Goal: Task Accomplishment & Management: Complete application form

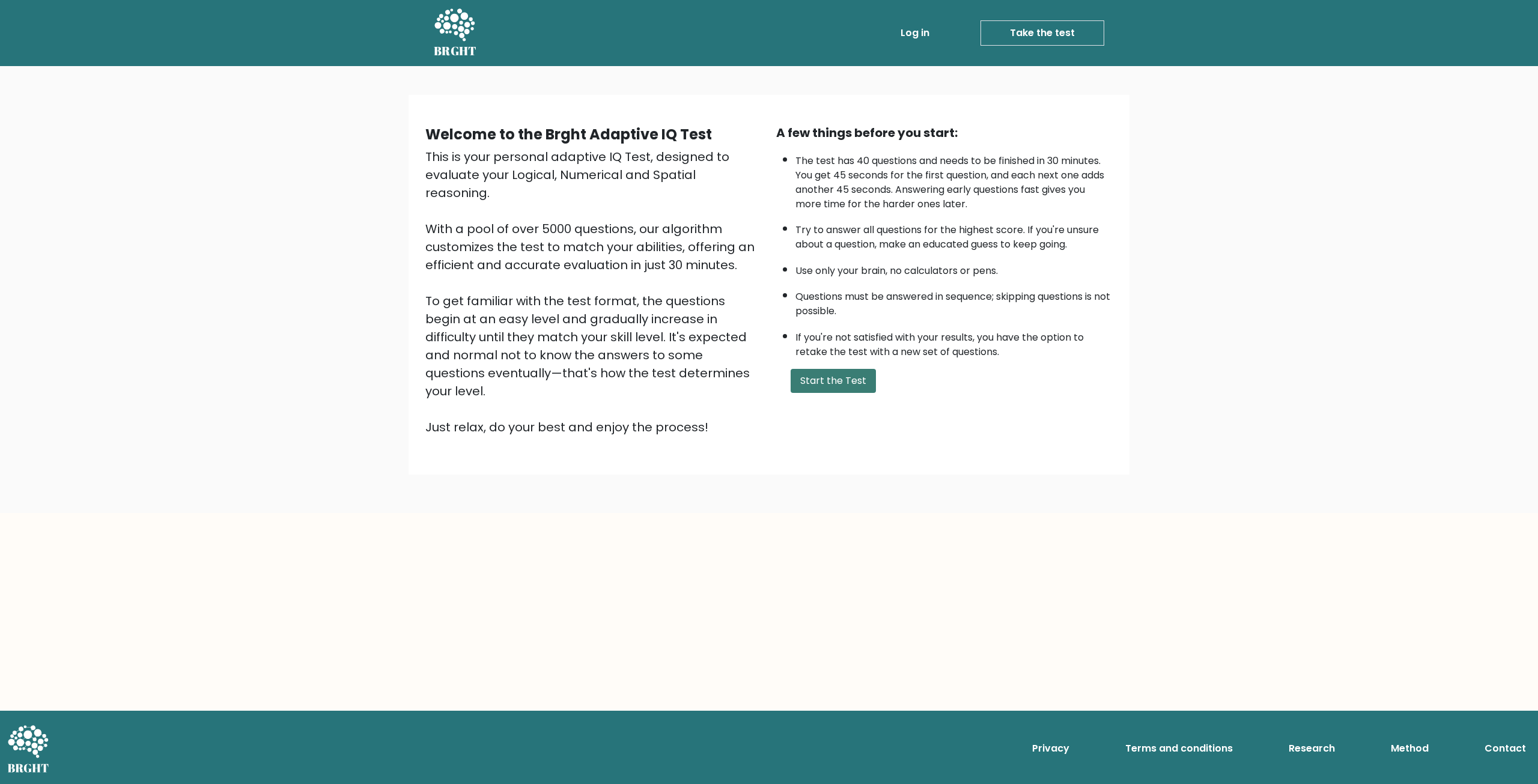
click at [843, 381] on button "Start the Test" at bounding box center [833, 381] width 85 height 24
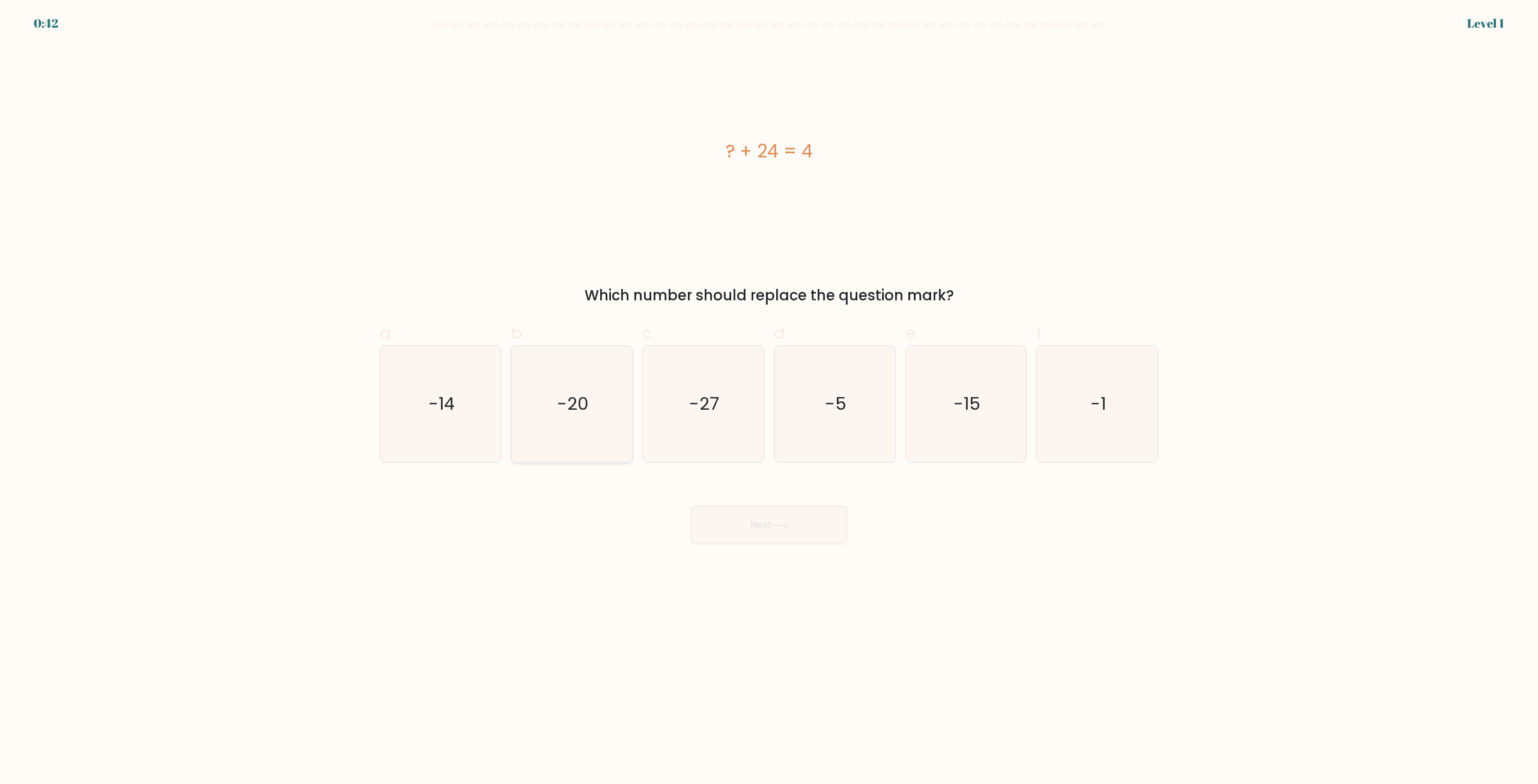
click at [533, 410] on icon "-20" at bounding box center [571, 403] width 116 height 116
click at [769, 400] on input "b. -20" at bounding box center [769, 396] width 1 height 8
radio input "true"
click at [741, 527] on button "Next" at bounding box center [769, 525] width 156 height 38
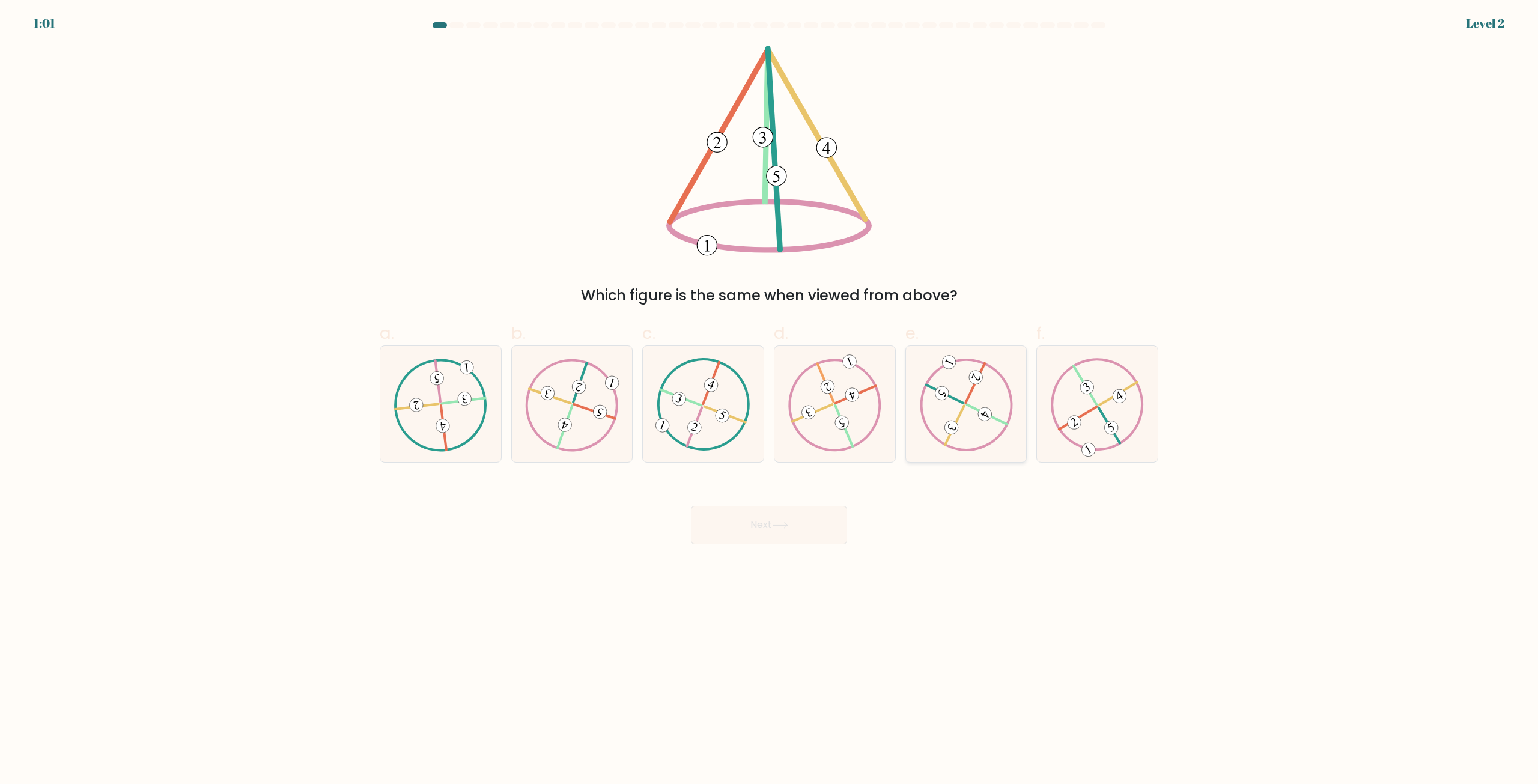
click at [960, 392] on icon at bounding box center [966, 404] width 93 height 93
click at [770, 392] on input "e." at bounding box center [769, 396] width 1 height 8
radio input "true"
click at [758, 515] on button "Next" at bounding box center [769, 525] width 156 height 38
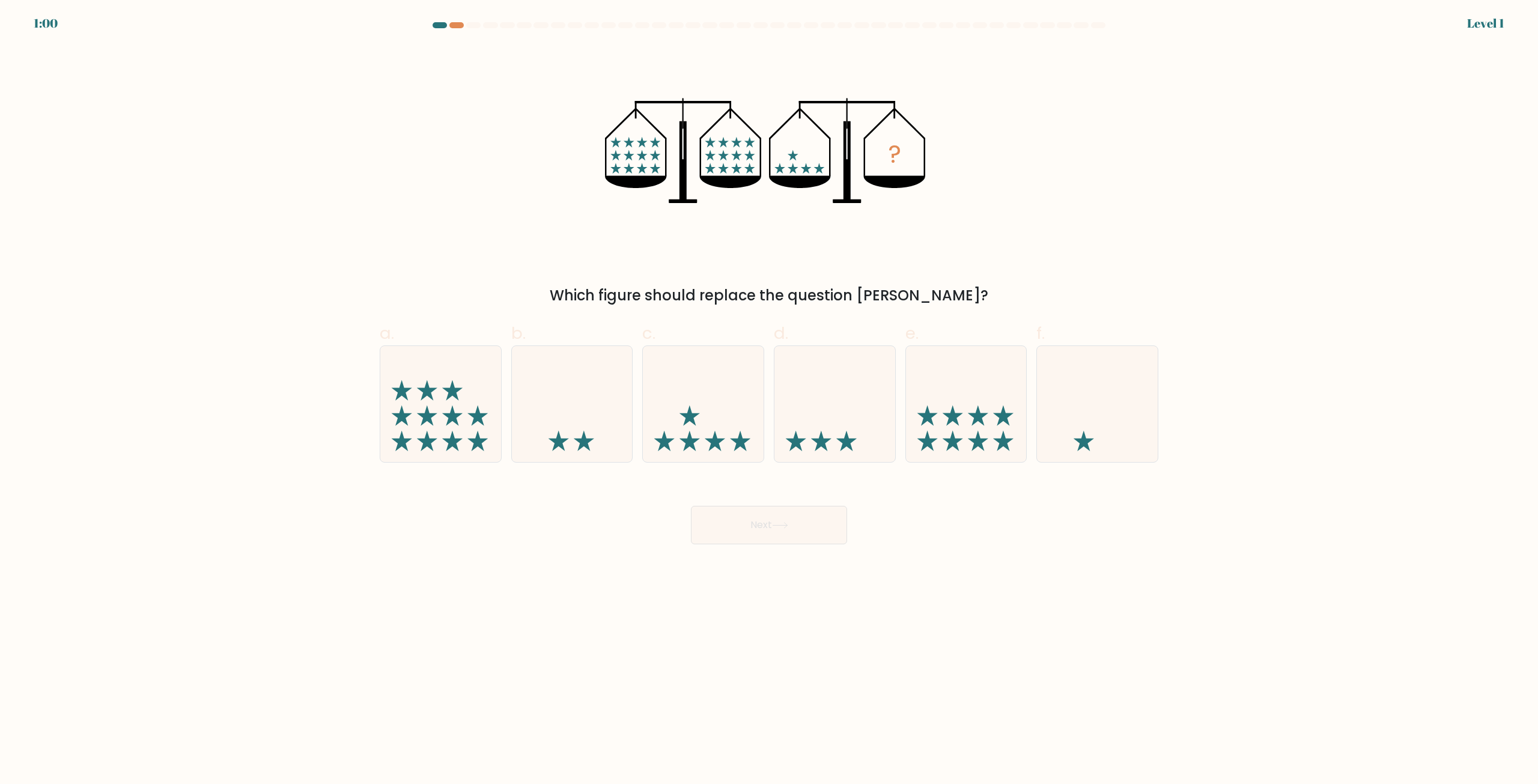
click at [1058, 637] on body "1:00 Level 1" at bounding box center [769, 392] width 1538 height 784
click at [1058, 637] on body "1:44 Level 1" at bounding box center [769, 392] width 1538 height 784
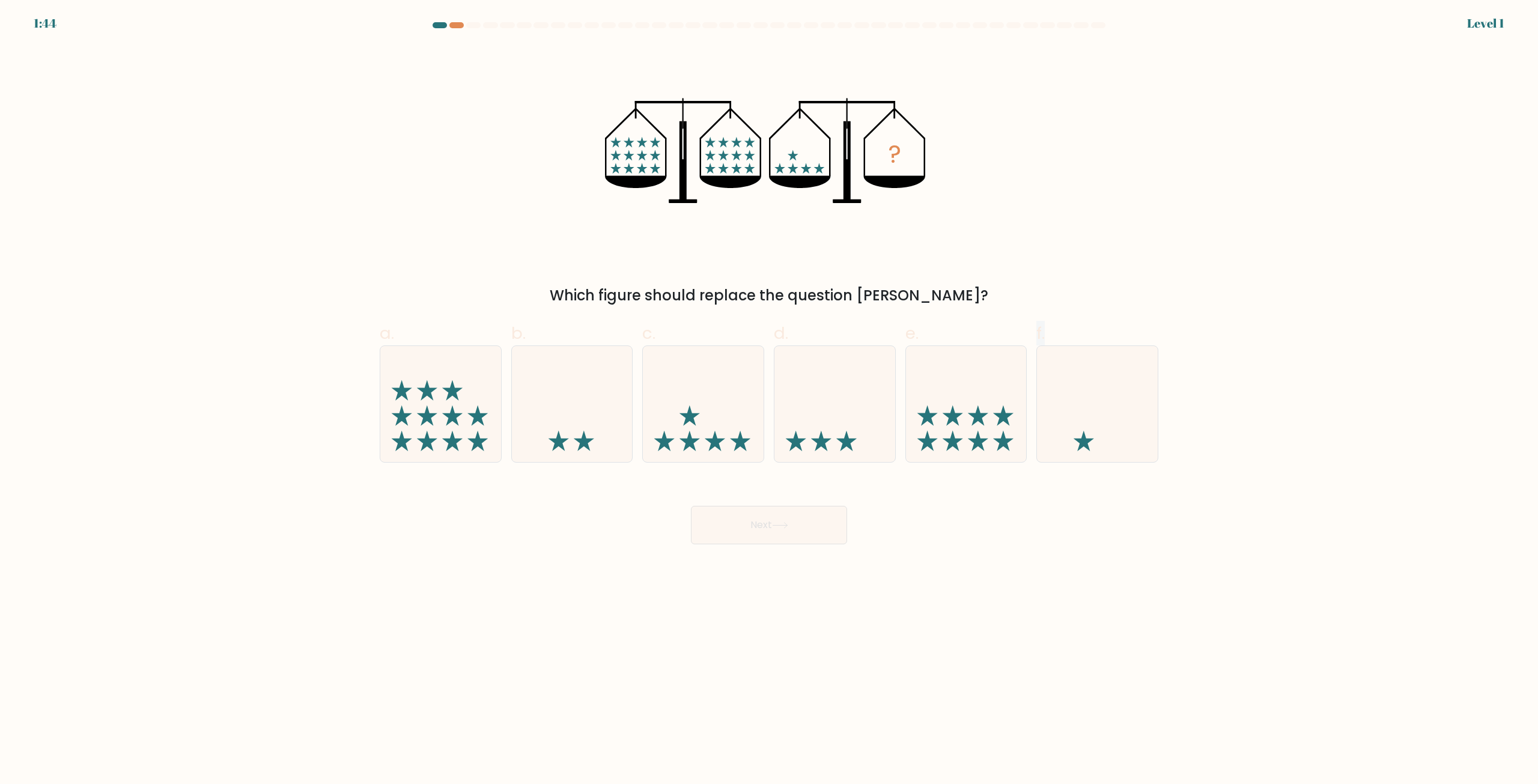
click at [1058, 637] on body "1:44 Level 1" at bounding box center [769, 392] width 1538 height 784
click at [1058, 637] on body "1:43 Level 1" at bounding box center [769, 392] width 1538 height 784
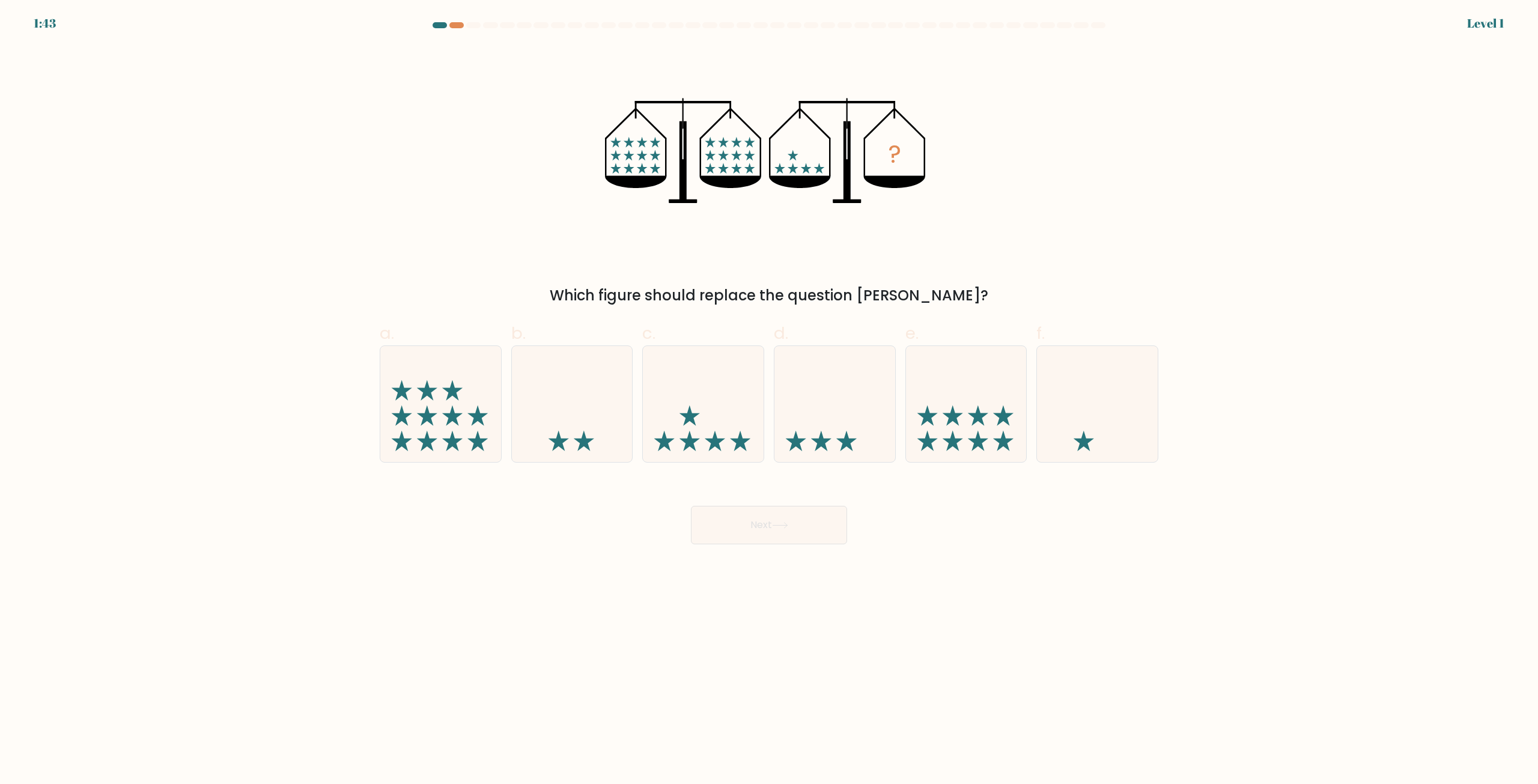
click at [1011, 611] on body "1:43 Level 1" at bounding box center [769, 392] width 1538 height 784
click at [736, 435] on icon at bounding box center [703, 404] width 121 height 100
click at [769, 400] on input "c." at bounding box center [769, 396] width 1 height 8
radio input "true"
click at [772, 519] on button "Next" at bounding box center [769, 525] width 156 height 38
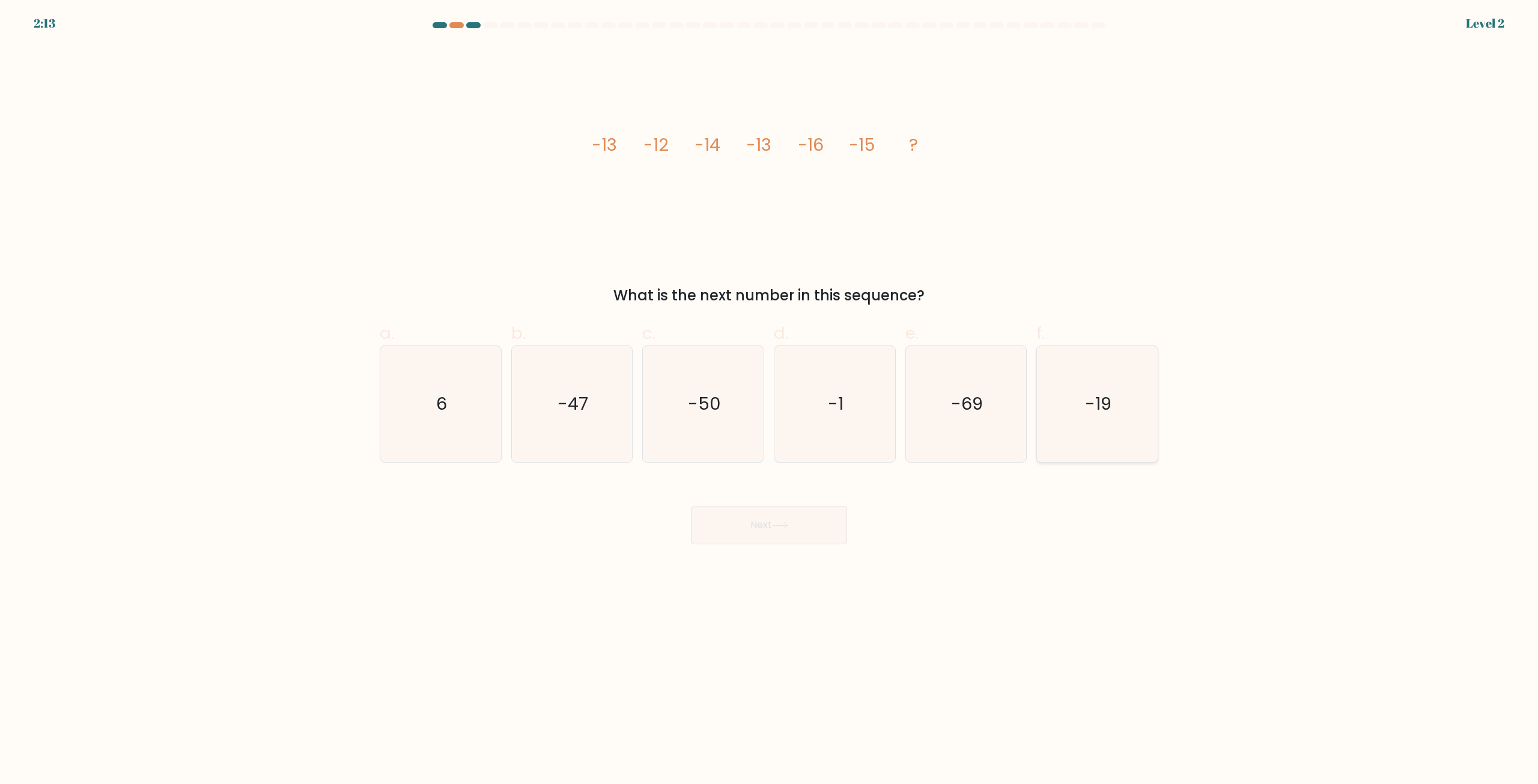
click at [1114, 392] on icon "-19" at bounding box center [1097, 403] width 116 height 116
click at [770, 392] on input "f. -19" at bounding box center [769, 396] width 1 height 8
radio input "true"
click at [810, 534] on button "Next" at bounding box center [769, 525] width 156 height 38
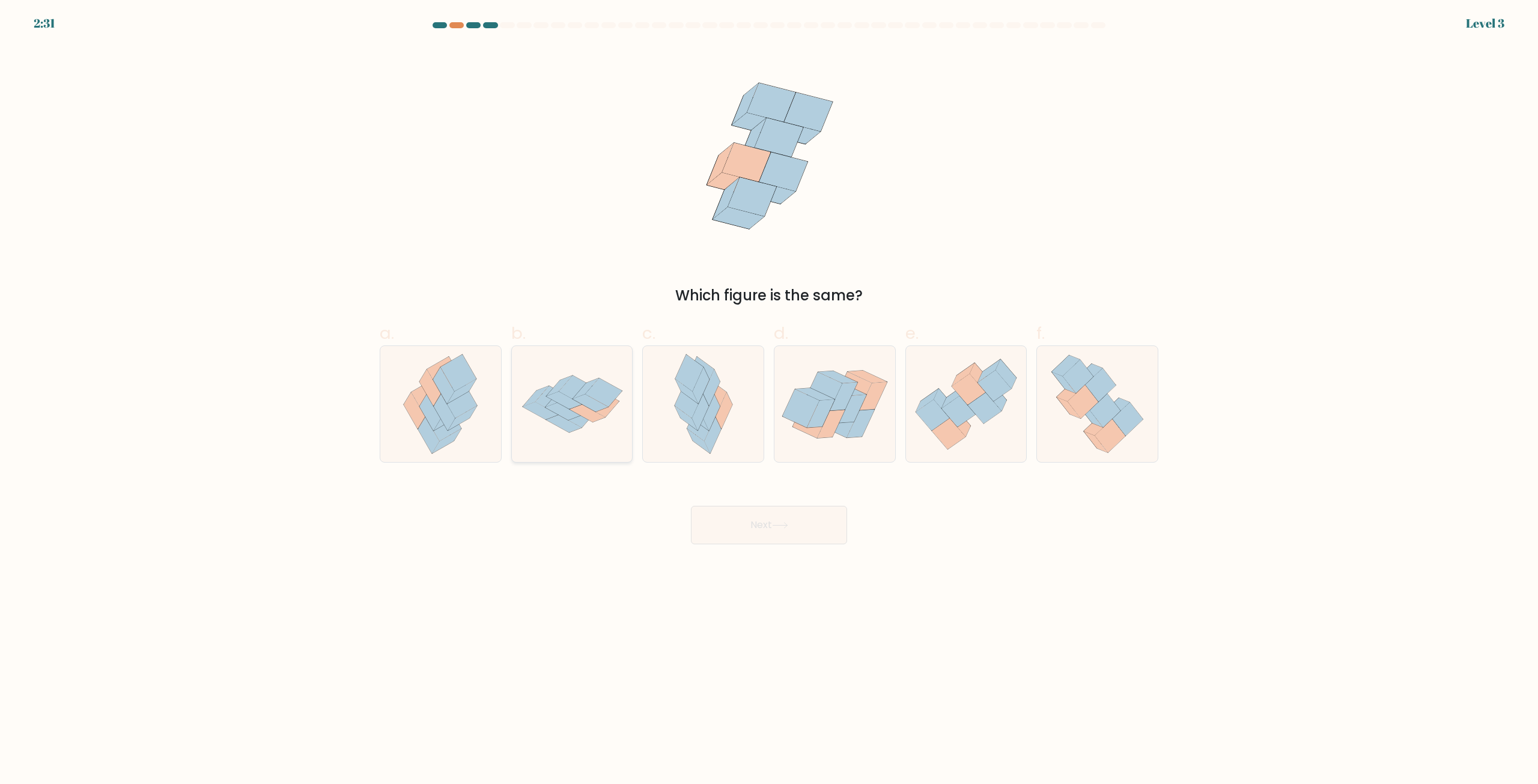
click at [609, 413] on icon at bounding box center [600, 403] width 36 height 29
click at [769, 400] on input "b." at bounding box center [769, 396] width 1 height 8
radio input "true"
click at [770, 527] on button "Next" at bounding box center [769, 525] width 156 height 38
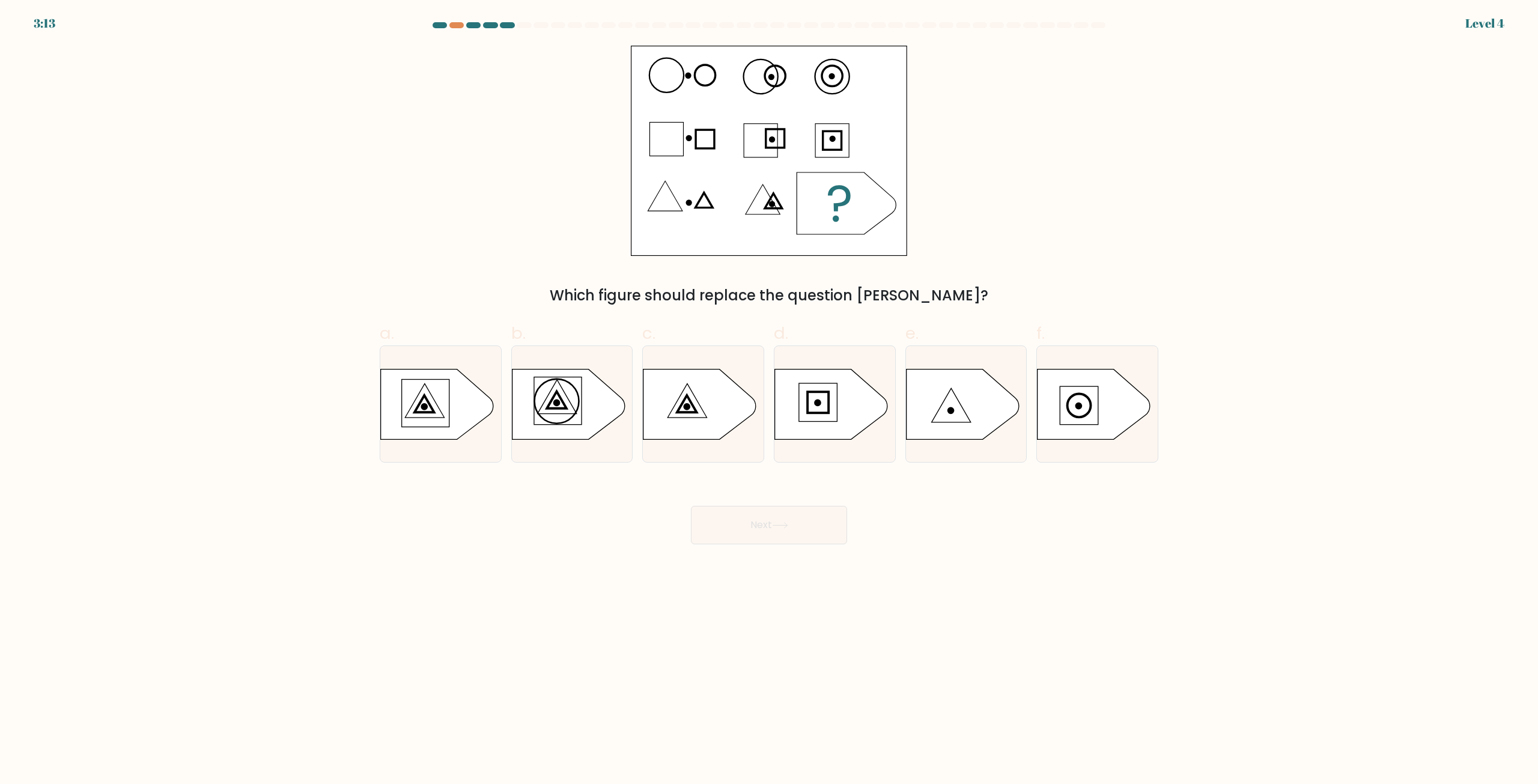
click at [1202, 554] on body "3:13 Level 4 a." at bounding box center [769, 392] width 1538 height 784
click at [1202, 554] on body "3:12 Level 4 a." at bounding box center [769, 392] width 1538 height 784
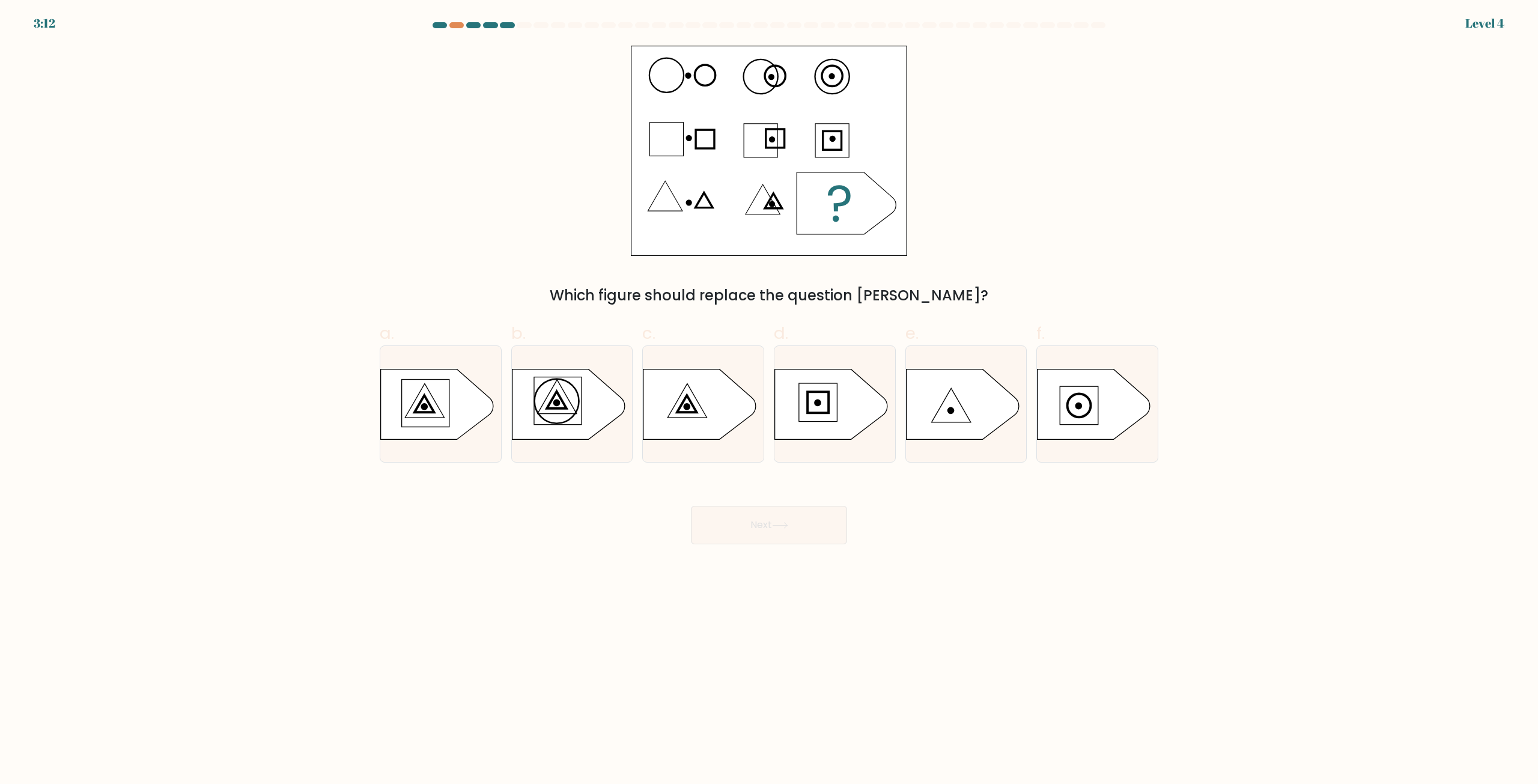
click at [1163, 590] on body "3:12 Level 4 a." at bounding box center [769, 392] width 1538 height 784
click at [705, 404] on icon at bounding box center [700, 404] width 113 height 70
click at [769, 400] on input "c." at bounding box center [769, 396] width 1 height 8
radio input "true"
click at [786, 532] on button "Next" at bounding box center [769, 525] width 156 height 38
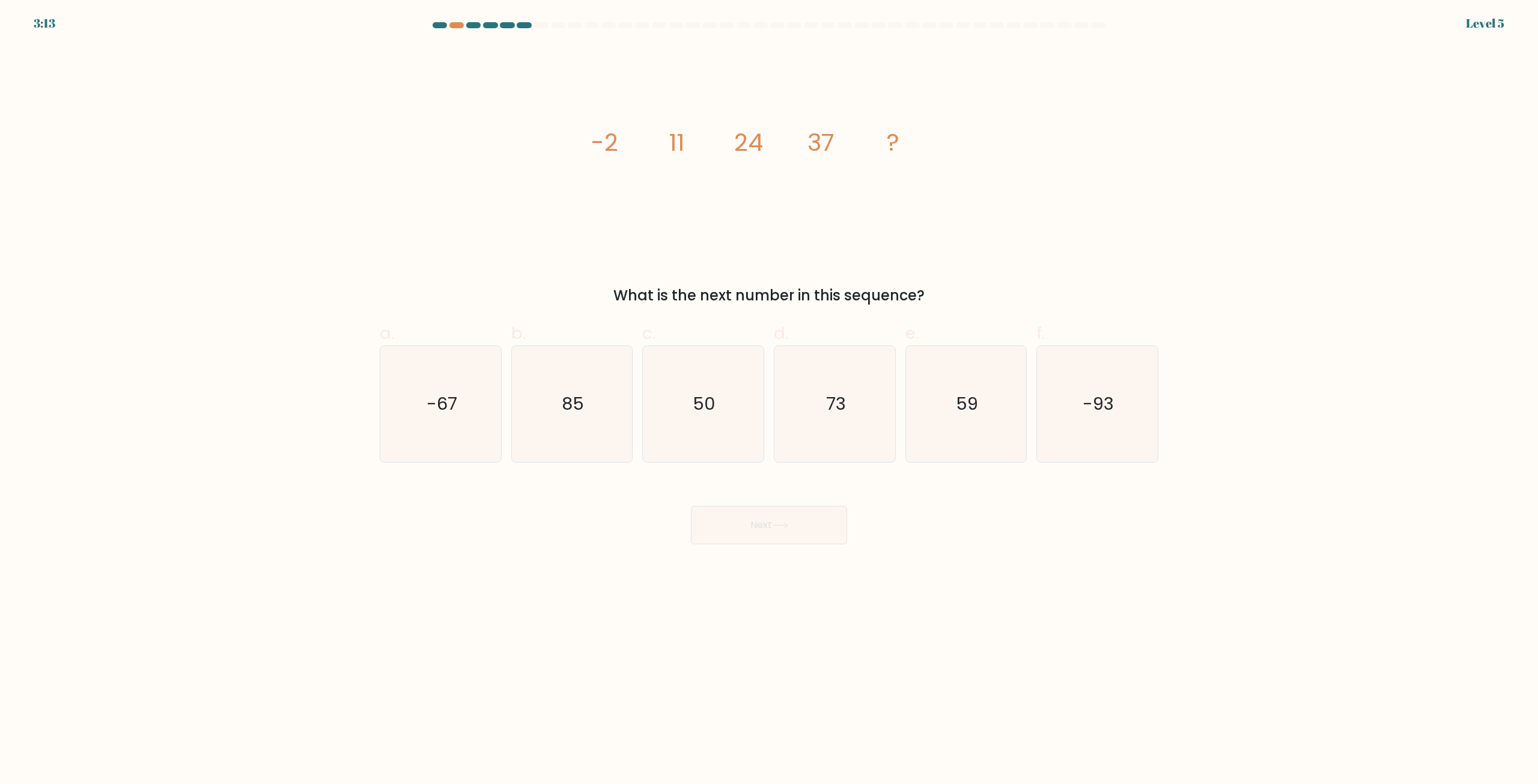
drag, startPoint x: 1268, startPoint y: 365, endPoint x: 1256, endPoint y: 347, distance: 21.6
drag, startPoint x: 1256, startPoint y: 347, endPoint x: 1169, endPoint y: 238, distance: 139.5
drag, startPoint x: 1169, startPoint y: 238, endPoint x: 1061, endPoint y: 179, distance: 123.1
click at [1061, 179] on div "image/svg+xml -2 11 24 37 ? What is the next number in this sequence?" at bounding box center [769, 175] width 793 height 260
click at [613, 151] on tspan "-2" at bounding box center [604, 142] width 27 height 34
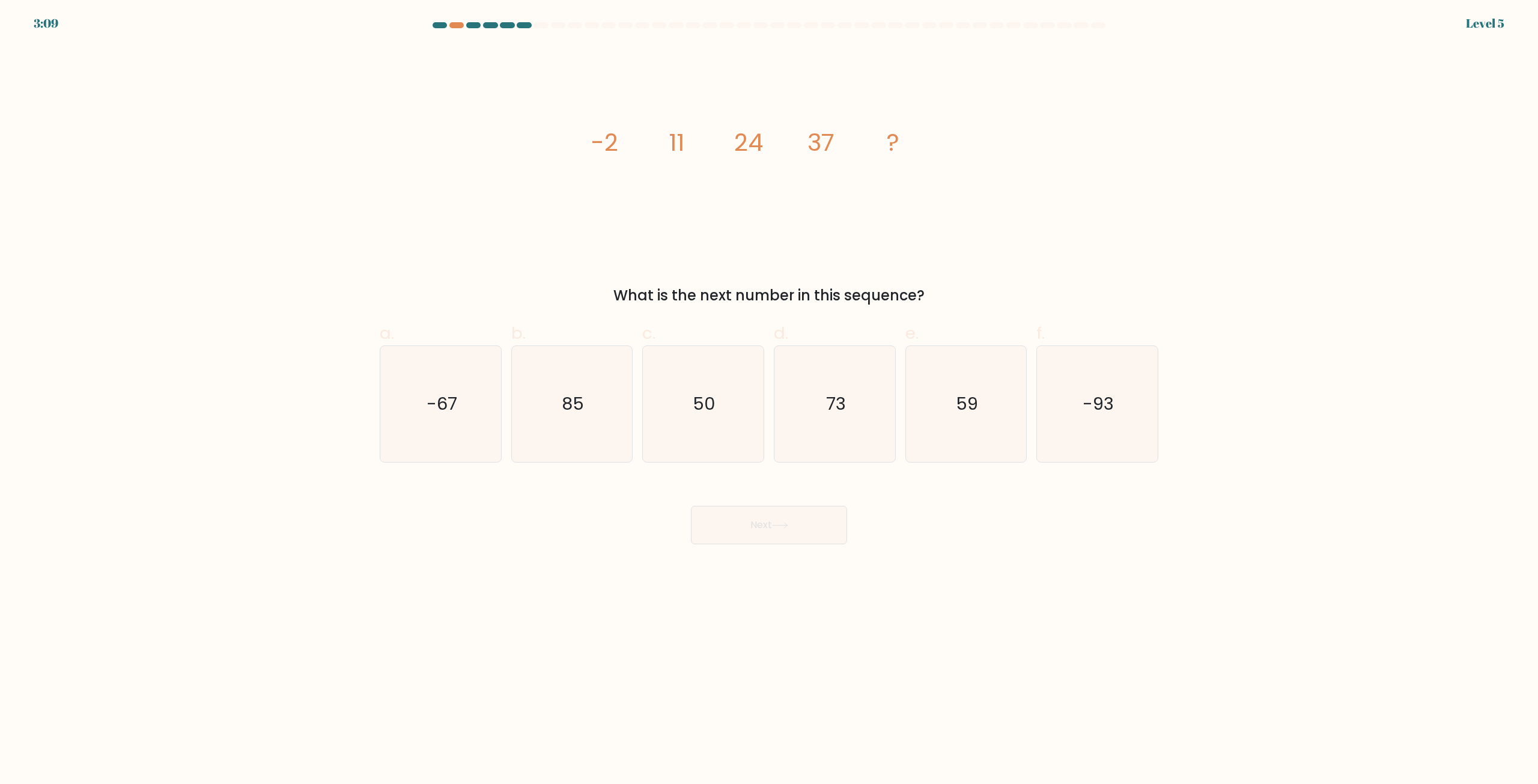
click at [645, 152] on icon "image/svg+xml -2 11 24 37 ?" at bounding box center [769, 150] width 360 height 210
click at [672, 159] on tspan "11" at bounding box center [676, 142] width 15 height 34
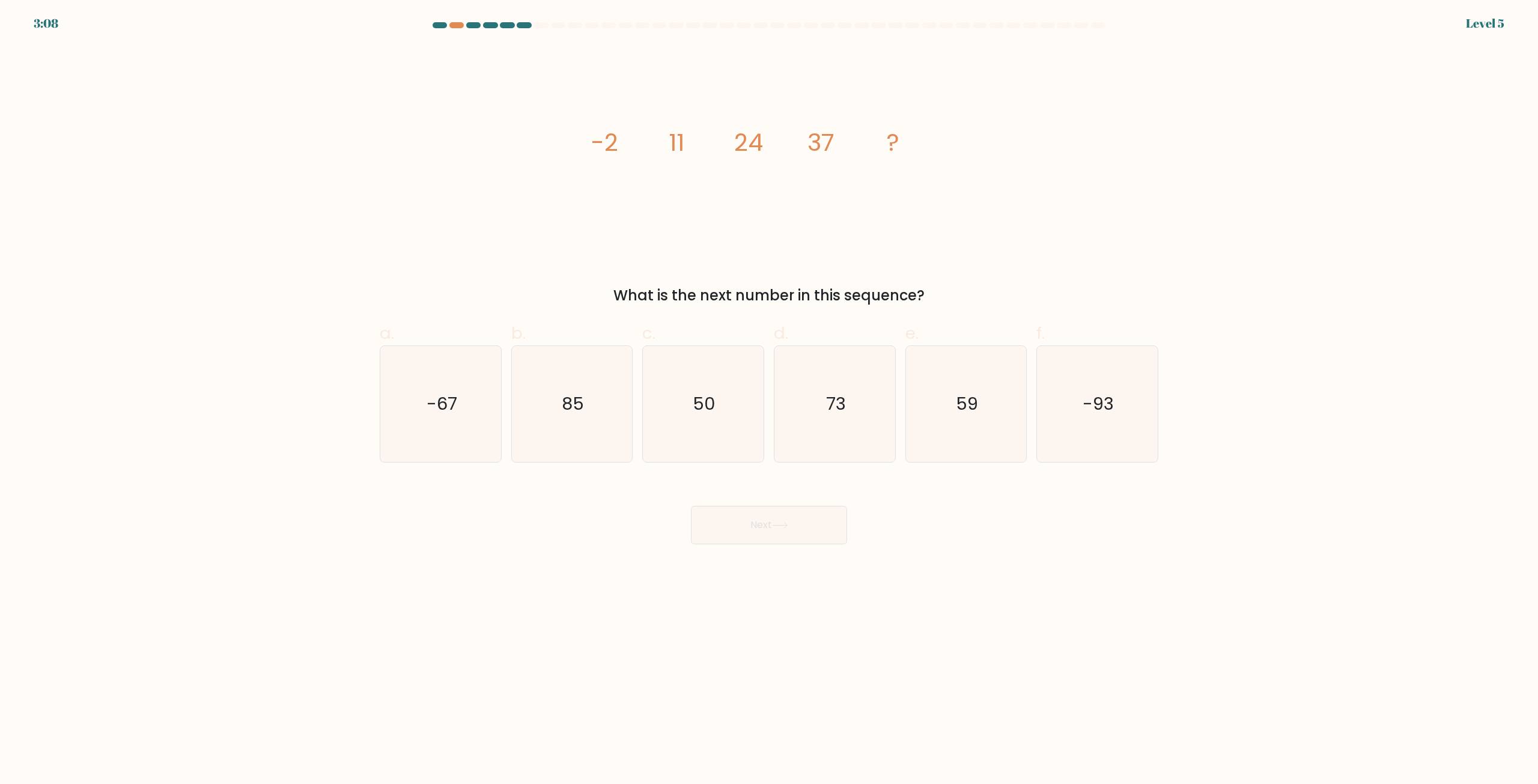
click at [775, 187] on icon "image/svg+xml -2 11 24 37 ?" at bounding box center [769, 150] width 360 height 210
click at [745, 380] on icon "50" at bounding box center [703, 403] width 116 height 116
click at [769, 392] on input "c. 50" at bounding box center [769, 396] width 1 height 8
radio input "true"
click at [735, 532] on button "Next" at bounding box center [769, 525] width 156 height 38
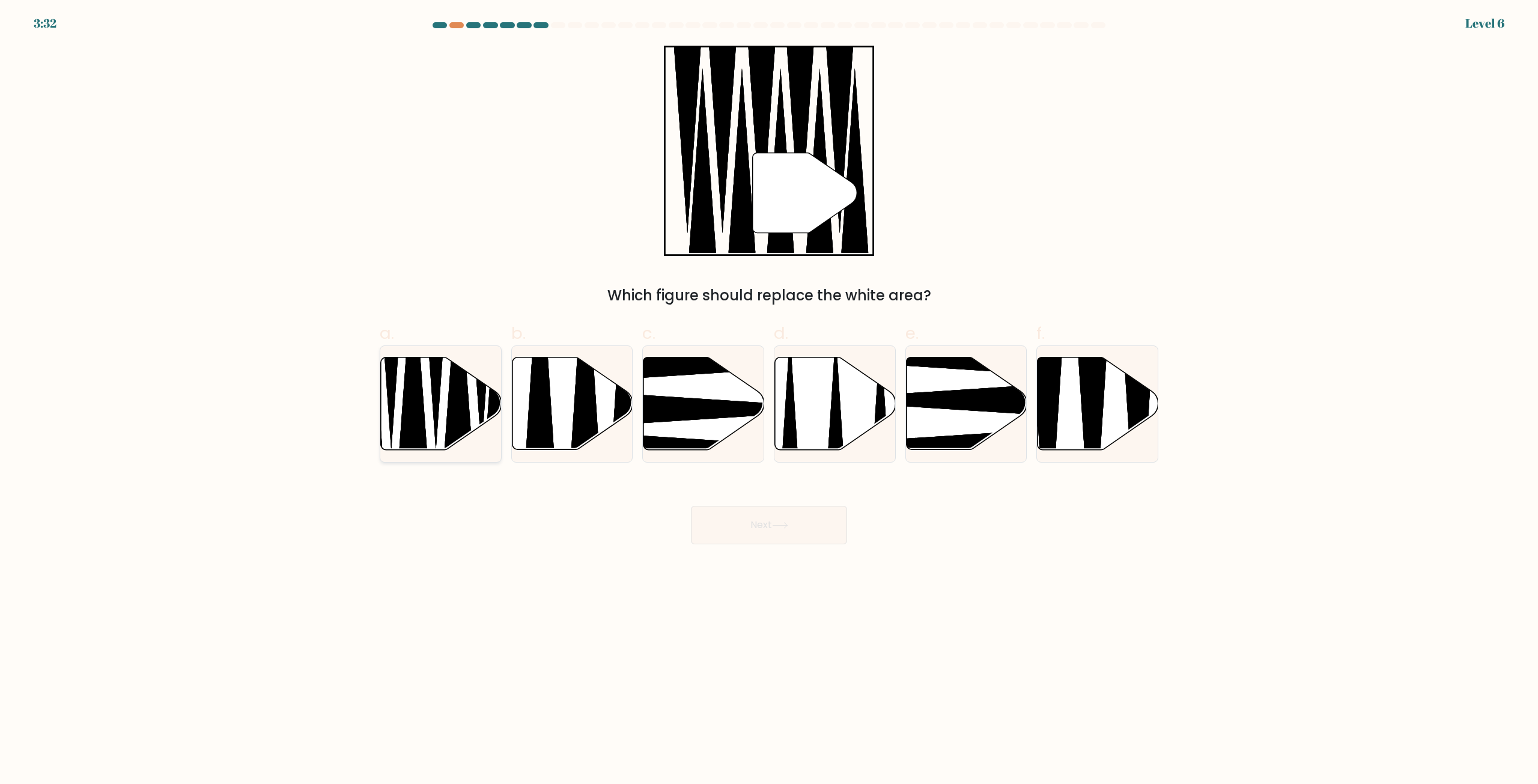
click at [445, 403] on icon at bounding box center [441, 403] width 121 height 93
click at [769, 400] on input "a." at bounding box center [769, 396] width 1 height 8
radio input "true"
click at [815, 531] on button "Next" at bounding box center [769, 525] width 156 height 38
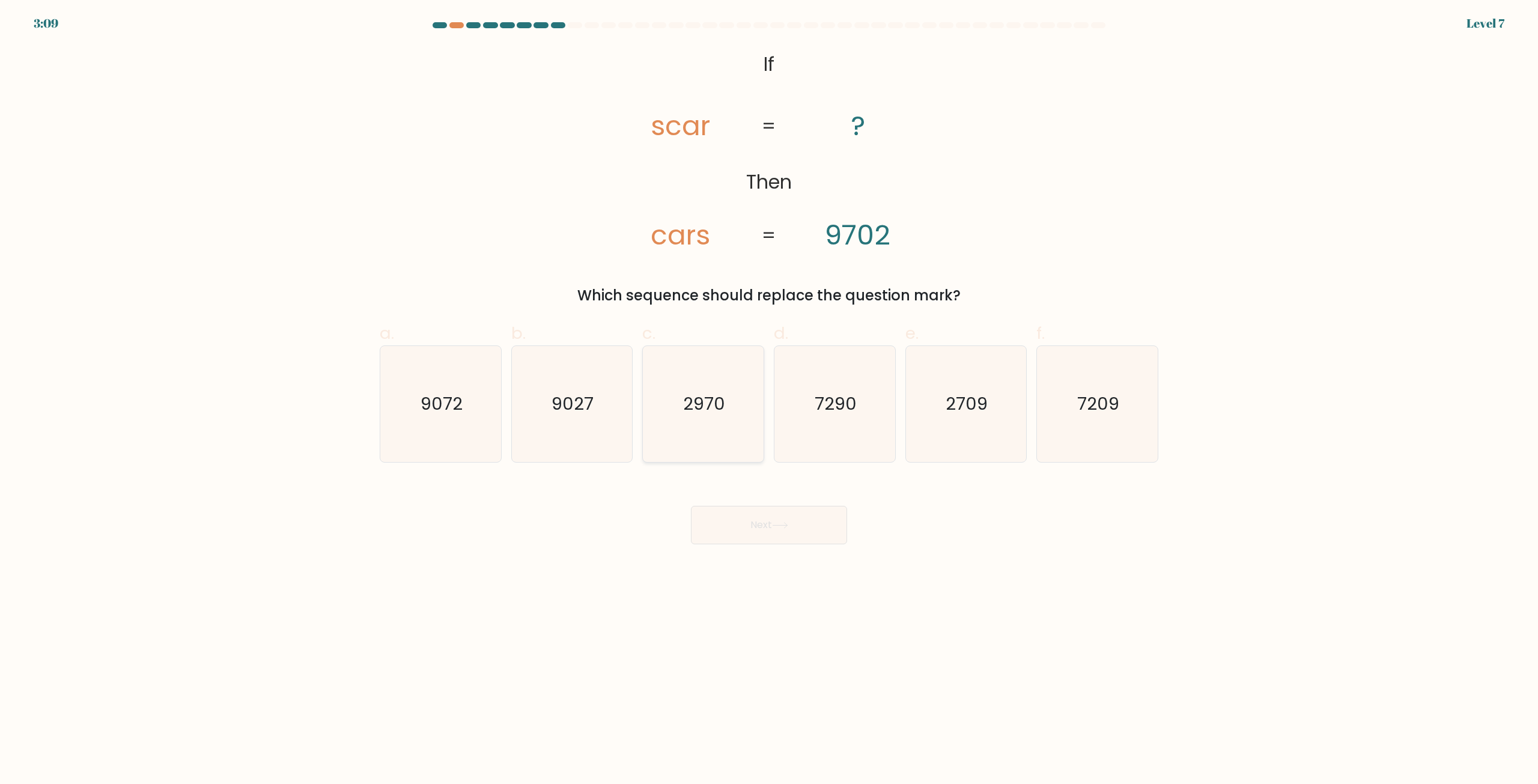
click at [683, 420] on icon "2970" at bounding box center [703, 403] width 116 height 116
click at [769, 400] on input "c. 2970" at bounding box center [769, 396] width 1 height 8
radio input "true"
click at [774, 524] on button "Next" at bounding box center [769, 525] width 156 height 38
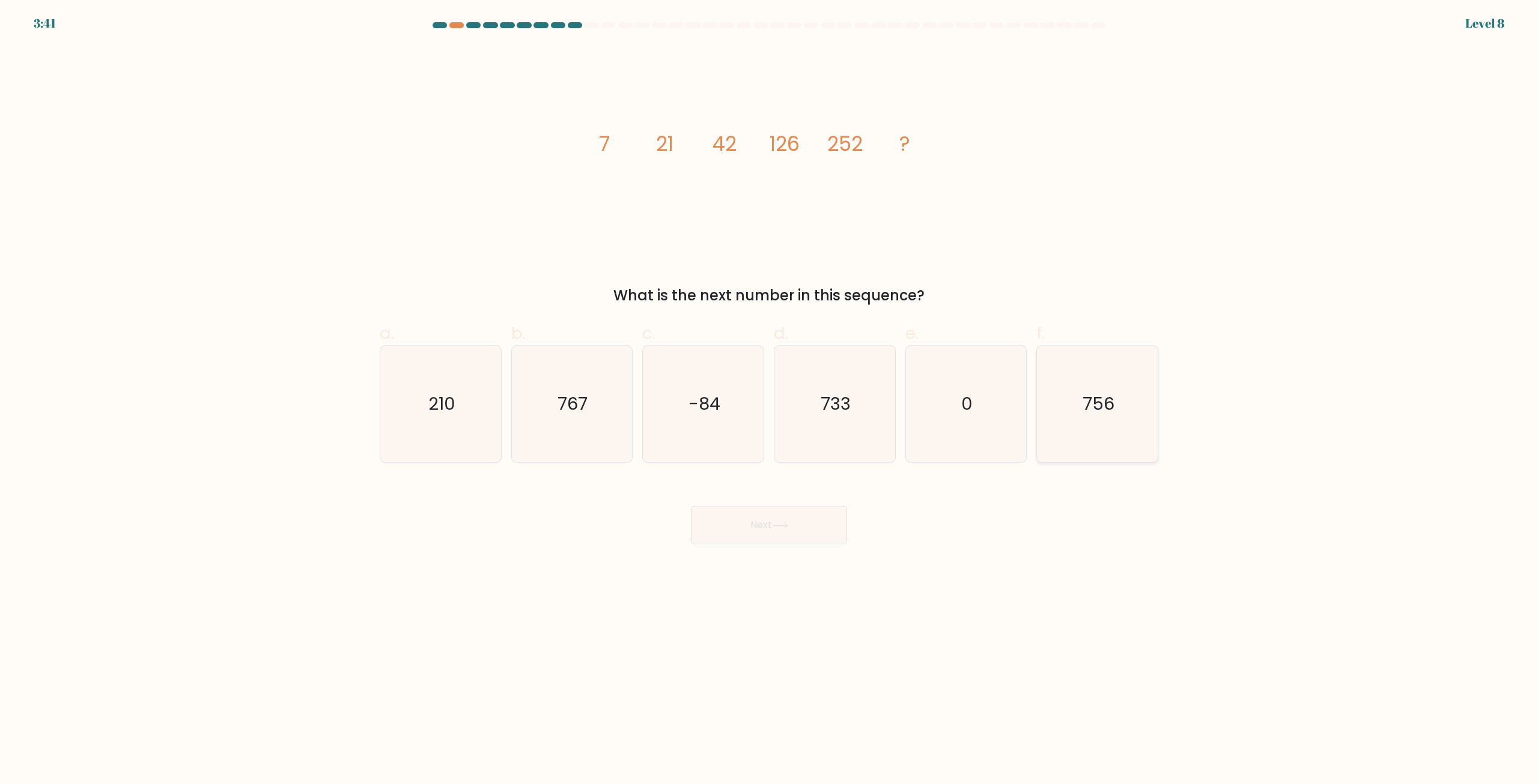
click at [1068, 415] on icon "756" at bounding box center [1097, 403] width 116 height 116
click at [770, 400] on input "f. 756" at bounding box center [769, 396] width 1 height 8
radio input "true"
click at [1068, 415] on icon "756" at bounding box center [1097, 403] width 115 height 115
click at [770, 400] on input "f. 756" at bounding box center [769, 396] width 1 height 8
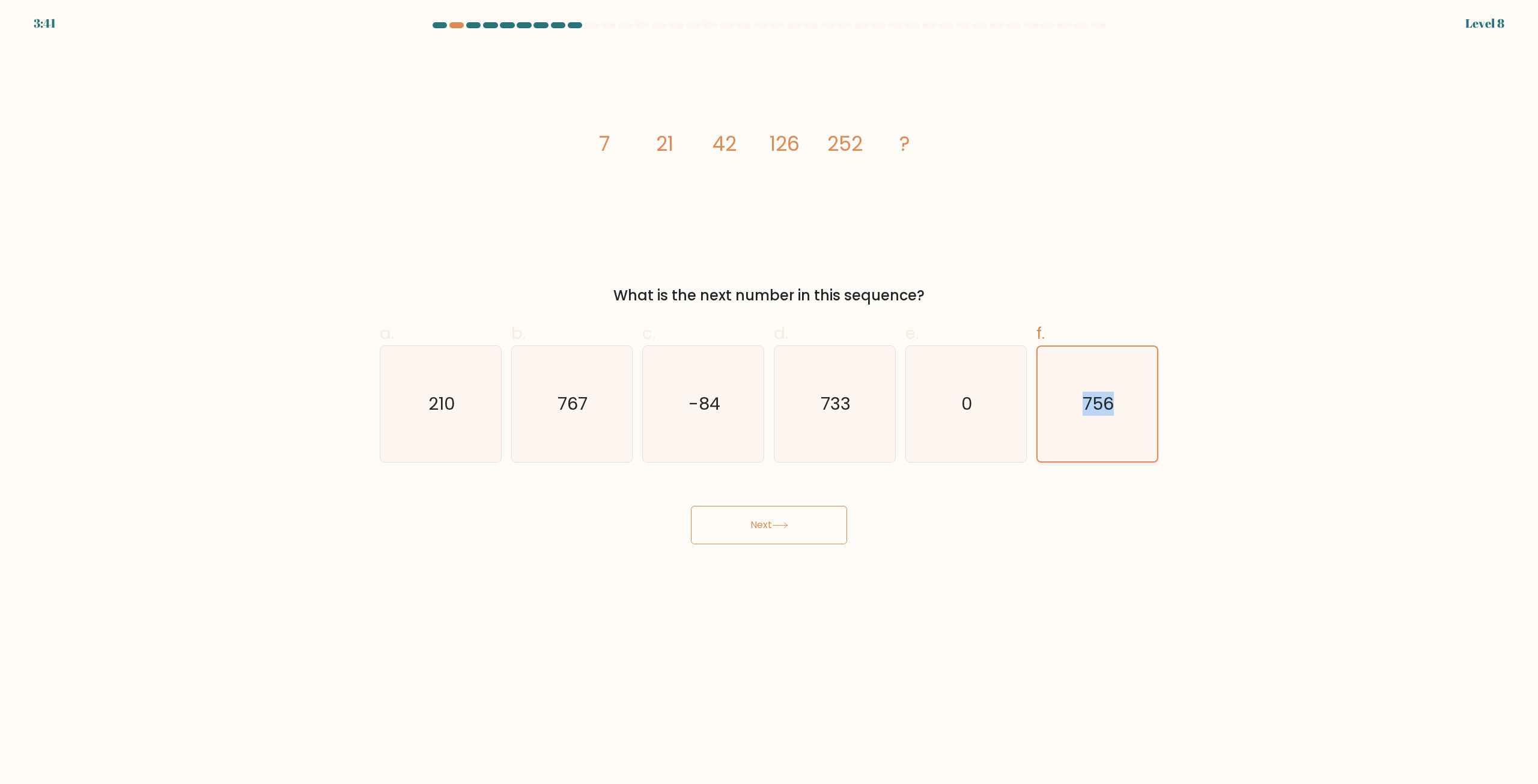
click at [1068, 415] on icon "756" at bounding box center [1097, 403] width 115 height 115
click at [770, 400] on input "f. 756" at bounding box center [769, 396] width 1 height 8
click at [1068, 415] on icon "756" at bounding box center [1097, 403] width 115 height 115
click at [770, 400] on input "f. 756" at bounding box center [769, 396] width 1 height 8
click at [1238, 464] on form at bounding box center [769, 283] width 1538 height 522
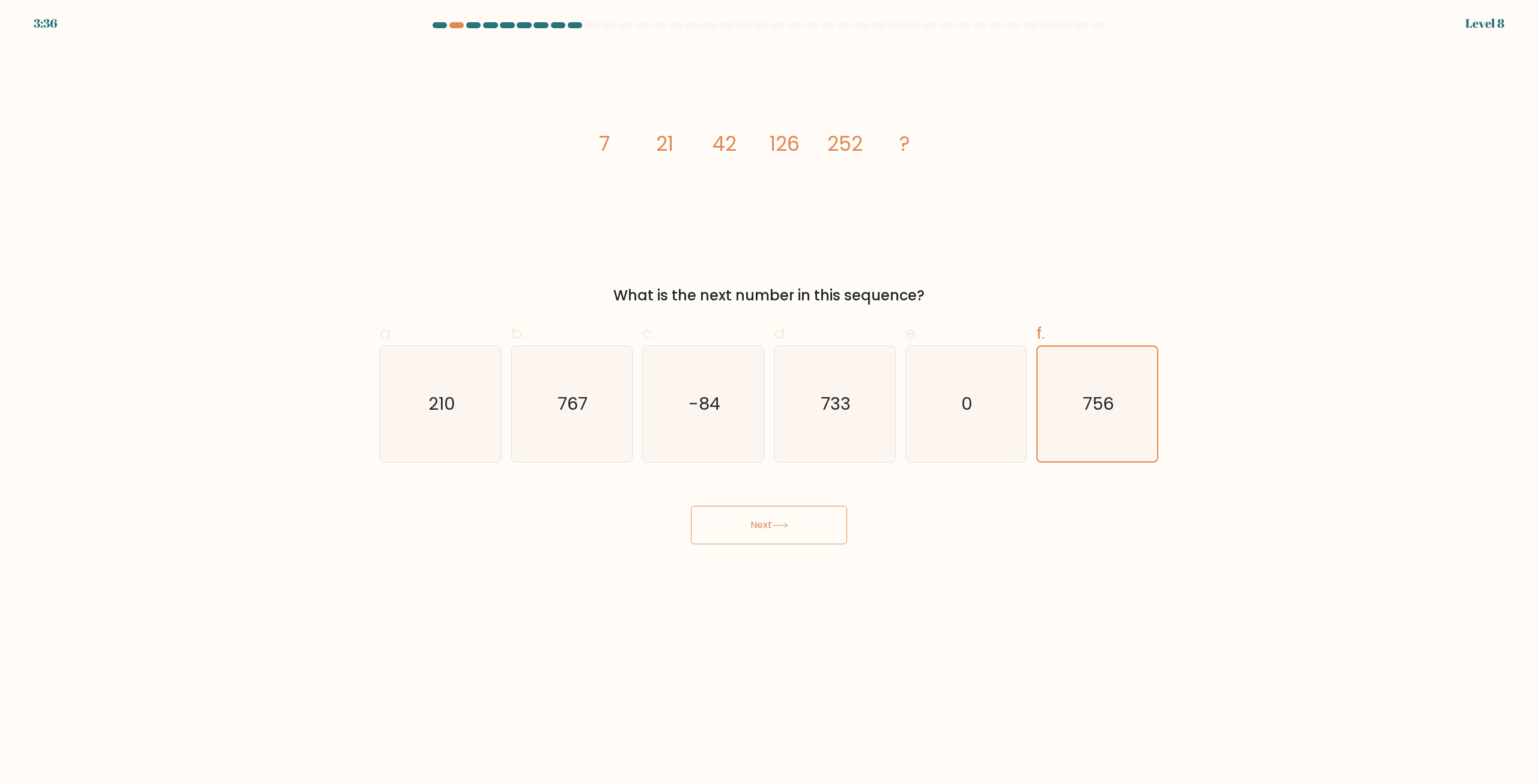
click at [757, 522] on button "Next" at bounding box center [769, 525] width 156 height 38
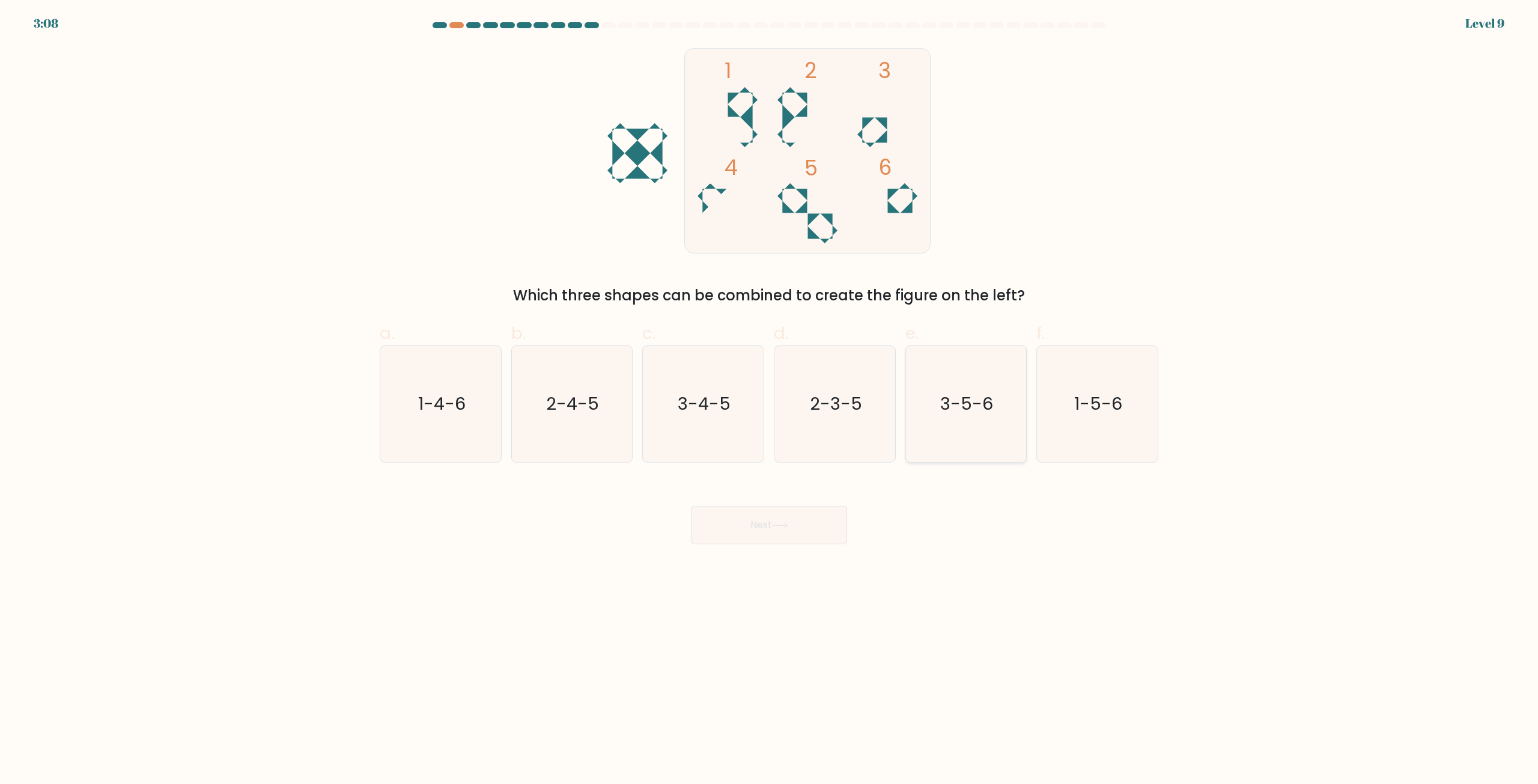
click at [944, 403] on text "3-5-6" at bounding box center [967, 404] width 53 height 24
click at [770, 400] on input "e. 3-5-6" at bounding box center [769, 396] width 1 height 8
radio input "true"
click at [788, 521] on button "Next" at bounding box center [769, 525] width 156 height 38
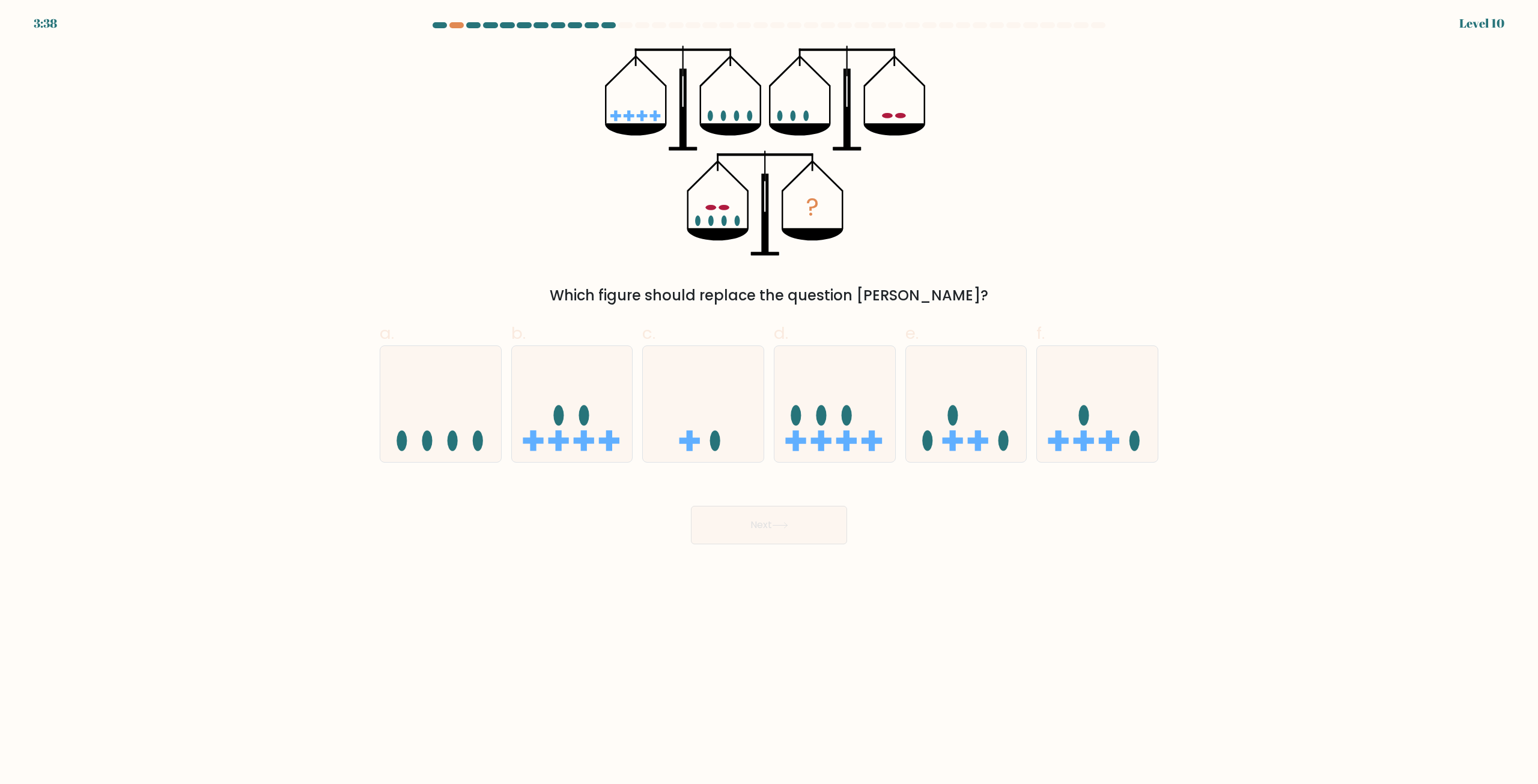
drag, startPoint x: 1273, startPoint y: 552, endPoint x: 1117, endPoint y: 548, distance: 156.1
click at [1117, 548] on body "3:38 Level 10" at bounding box center [769, 392] width 1538 height 784
click at [854, 428] on icon at bounding box center [835, 404] width 121 height 100
click at [770, 400] on input "d." at bounding box center [769, 396] width 1 height 8
radio input "true"
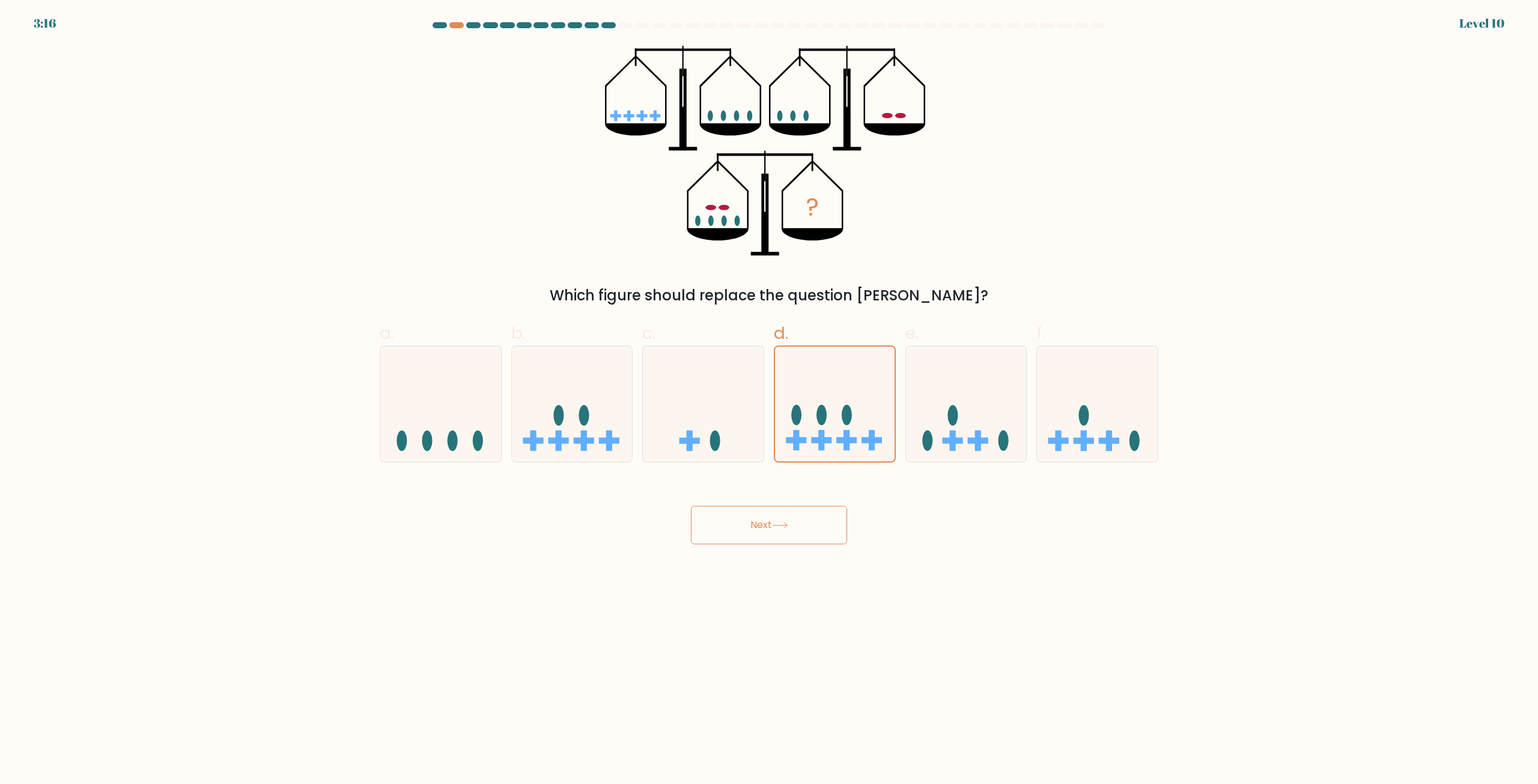
click at [755, 542] on button "Next" at bounding box center [769, 525] width 156 height 38
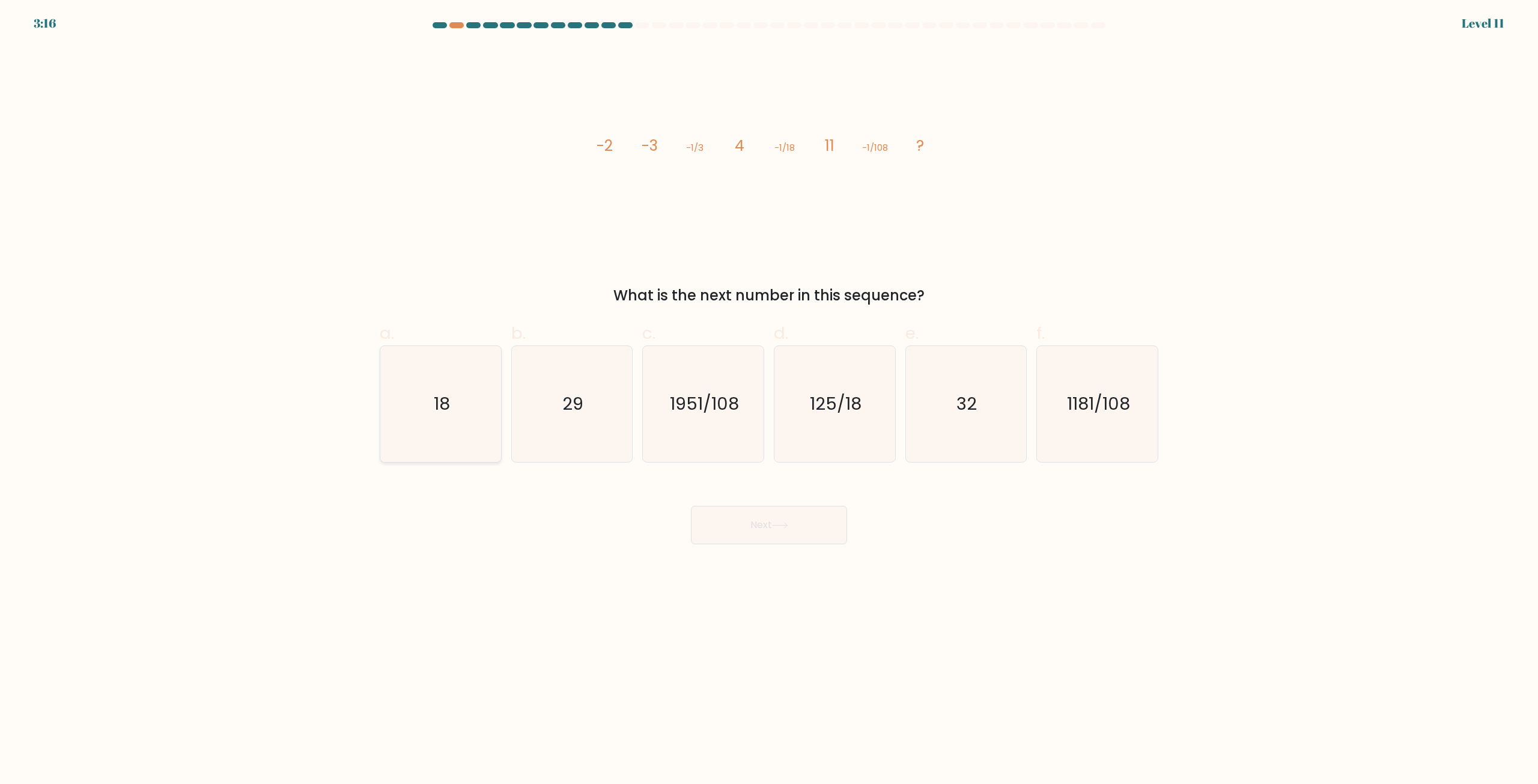
click at [453, 394] on icon "18" at bounding box center [441, 403] width 116 height 116
click at [769, 394] on input "a. 18" at bounding box center [769, 396] width 1 height 8
radio input "true"
click at [772, 531] on button "Next" at bounding box center [769, 525] width 156 height 38
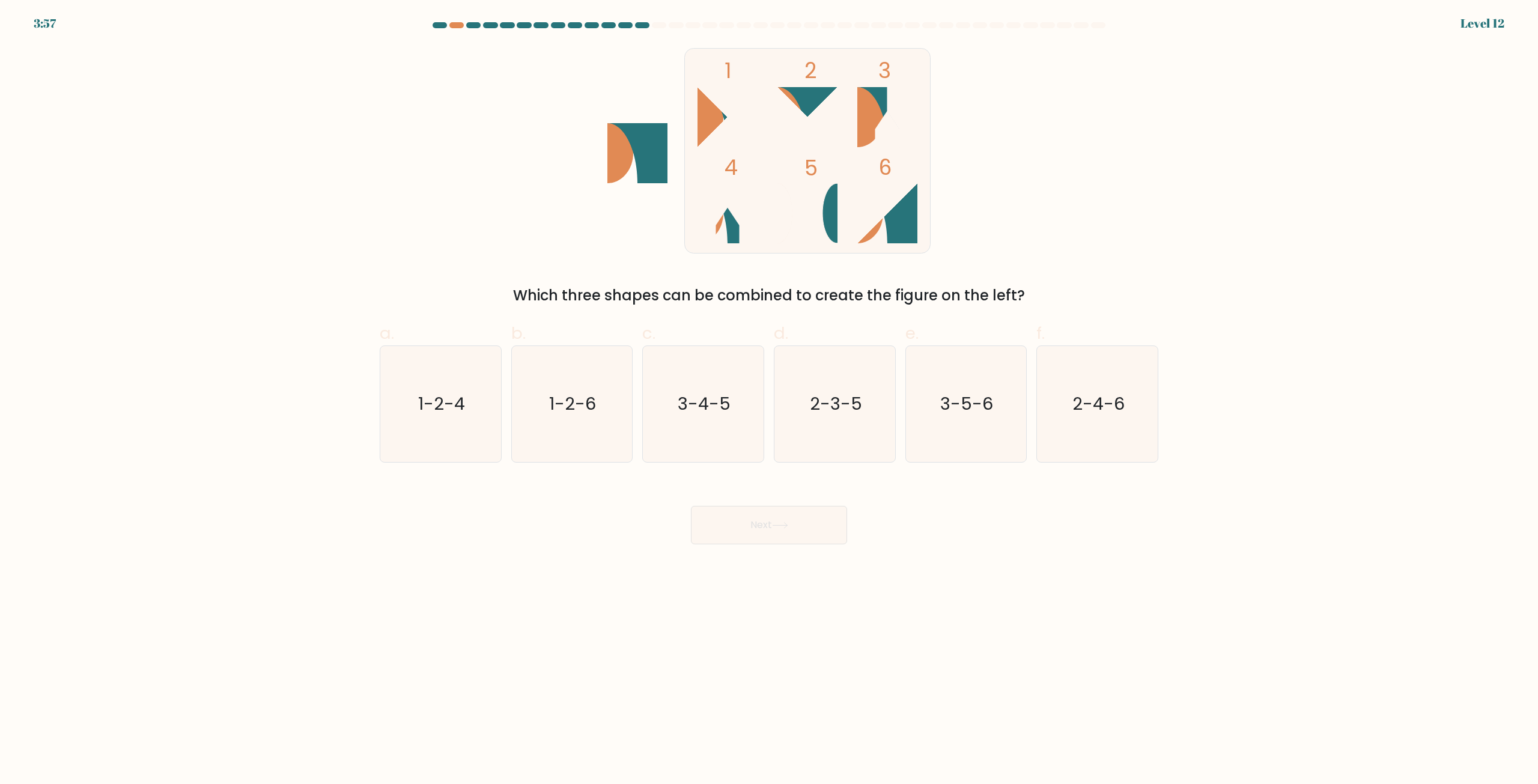
drag, startPoint x: 1111, startPoint y: 563, endPoint x: 1008, endPoint y: 579, distance: 104.2
click at [987, 574] on body "3:57 Level 12" at bounding box center [769, 392] width 1538 height 784
drag, startPoint x: 1323, startPoint y: 346, endPoint x: 1252, endPoint y: 261, distance: 110.8
drag, startPoint x: 1252, startPoint y: 261, endPoint x: 1228, endPoint y: 236, distance: 34.7
drag, startPoint x: 1228, startPoint y: 236, endPoint x: 1105, endPoint y: 116, distance: 171.8
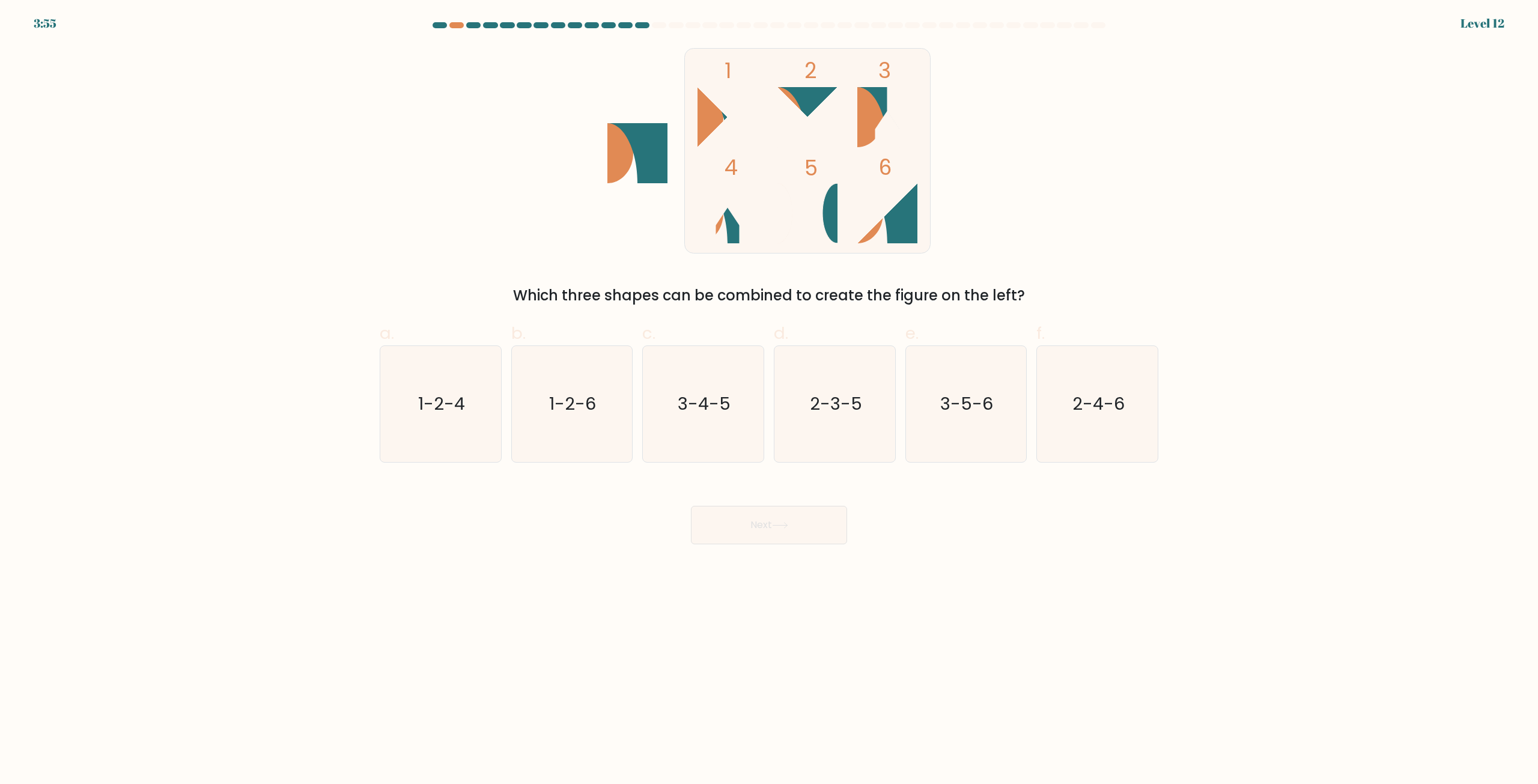
click at [1105, 115] on div "1 2 3 4 5 6 Which three shapes can be combined to create the figure on the left?" at bounding box center [769, 175] width 793 height 260
click at [1180, 233] on form at bounding box center [769, 283] width 1538 height 522
click at [1204, 255] on form at bounding box center [769, 283] width 1538 height 522
click at [1279, 413] on form at bounding box center [769, 283] width 1538 height 522
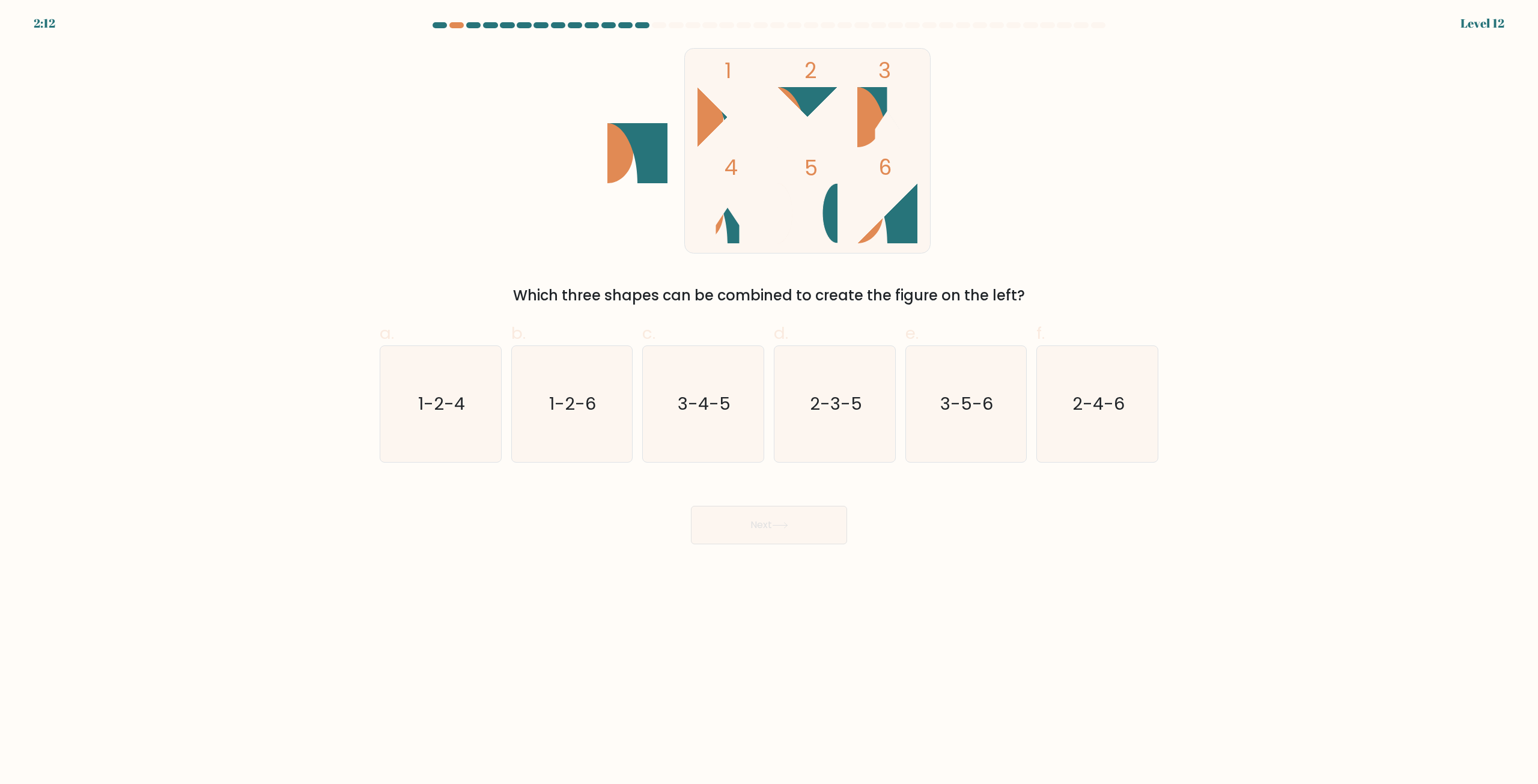
click at [1283, 414] on form at bounding box center [769, 283] width 1538 height 522
click at [1285, 414] on form at bounding box center [769, 283] width 1538 height 522
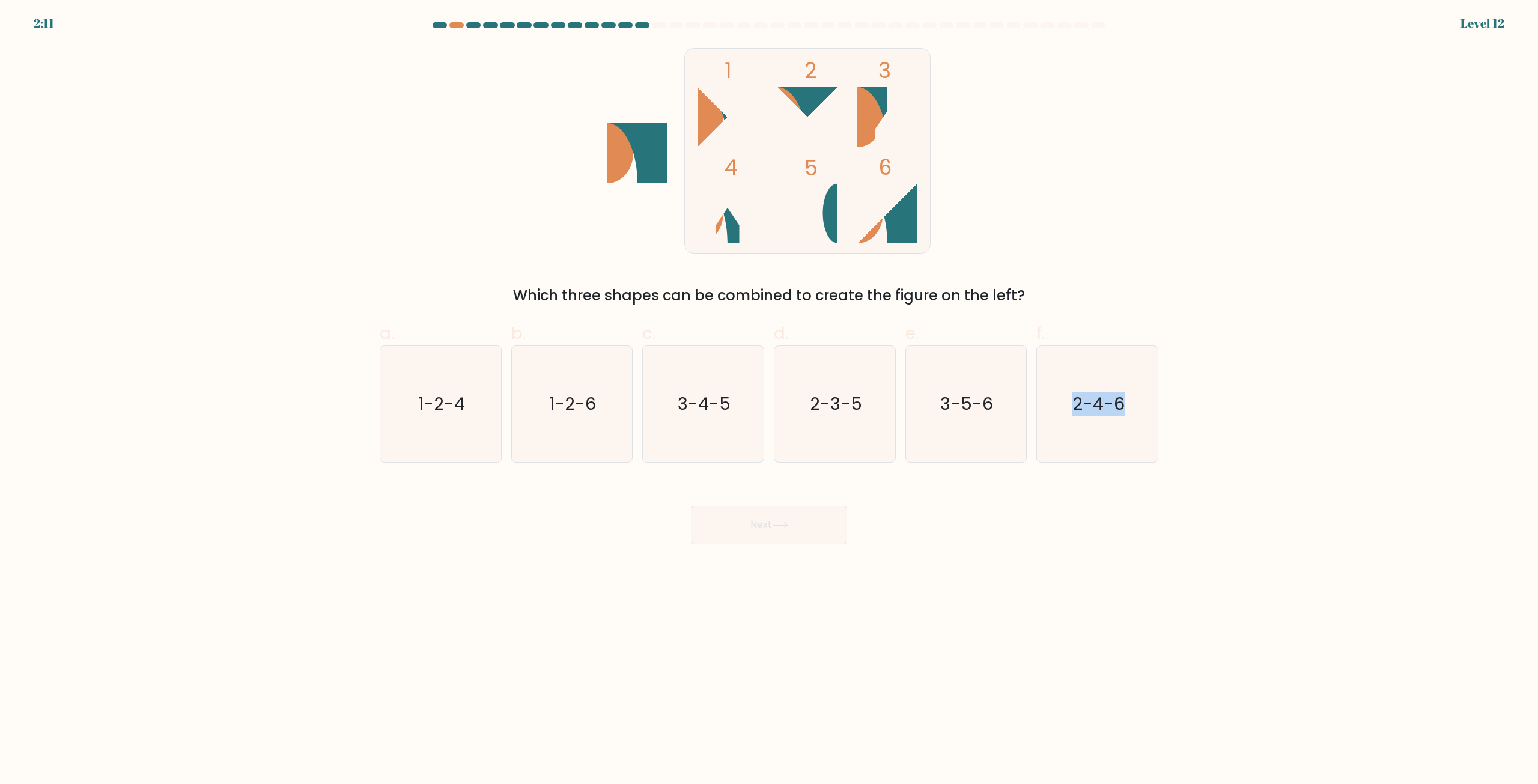
click at [1285, 413] on form at bounding box center [769, 283] width 1538 height 522
click at [1286, 413] on form at bounding box center [769, 283] width 1538 height 522
click at [1288, 415] on form at bounding box center [769, 283] width 1538 height 522
drag, startPoint x: 1119, startPoint y: 235, endPoint x: 1110, endPoint y: 214, distance: 22.8
drag, startPoint x: 1110, startPoint y: 214, endPoint x: 1083, endPoint y: 181, distance: 42.6
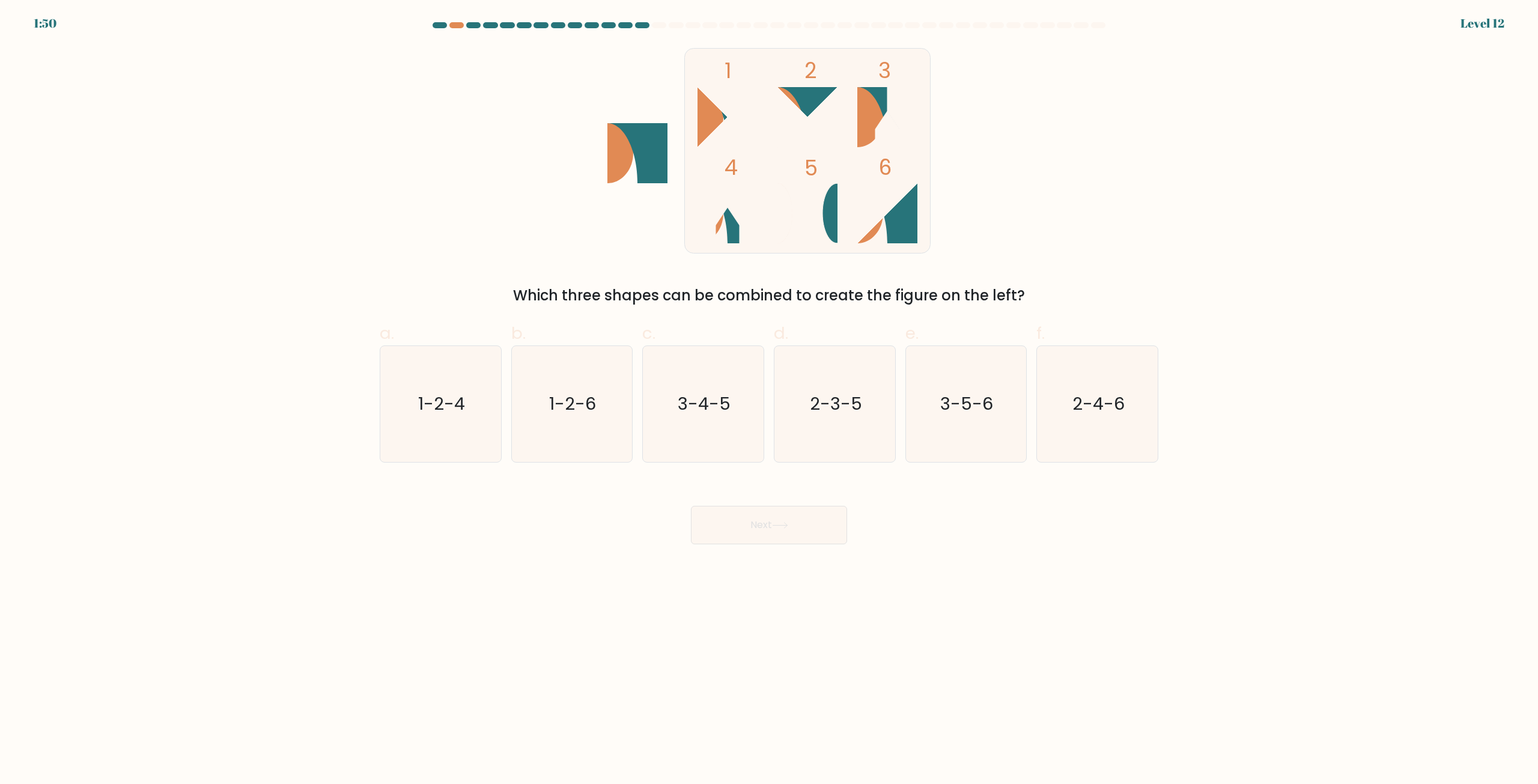
click at [1083, 181] on div "1 2 3 4 5 6 Which three shapes can be combined to create the figure on the left?" at bounding box center [769, 175] width 793 height 260
click at [723, 415] on text "3-4-5" at bounding box center [704, 404] width 53 height 24
click at [769, 400] on input "c. 3-4-5" at bounding box center [769, 396] width 1 height 8
radio input "true"
click at [775, 532] on button "Next" at bounding box center [769, 525] width 156 height 38
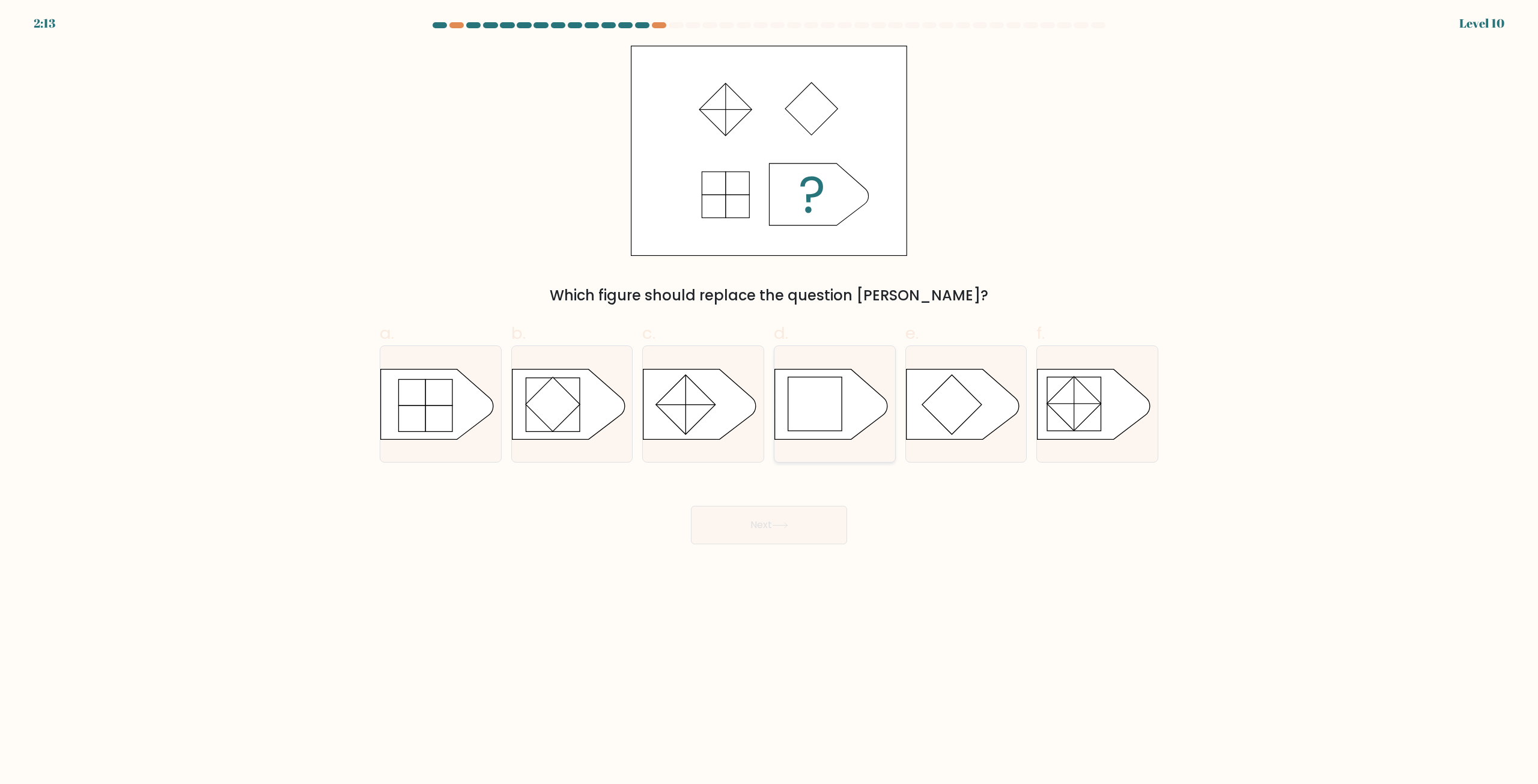
click at [858, 410] on icon at bounding box center [831, 404] width 113 height 70
click at [770, 400] on input "d." at bounding box center [769, 396] width 1 height 8
radio input "true"
click at [813, 518] on button "Next" at bounding box center [769, 525] width 156 height 38
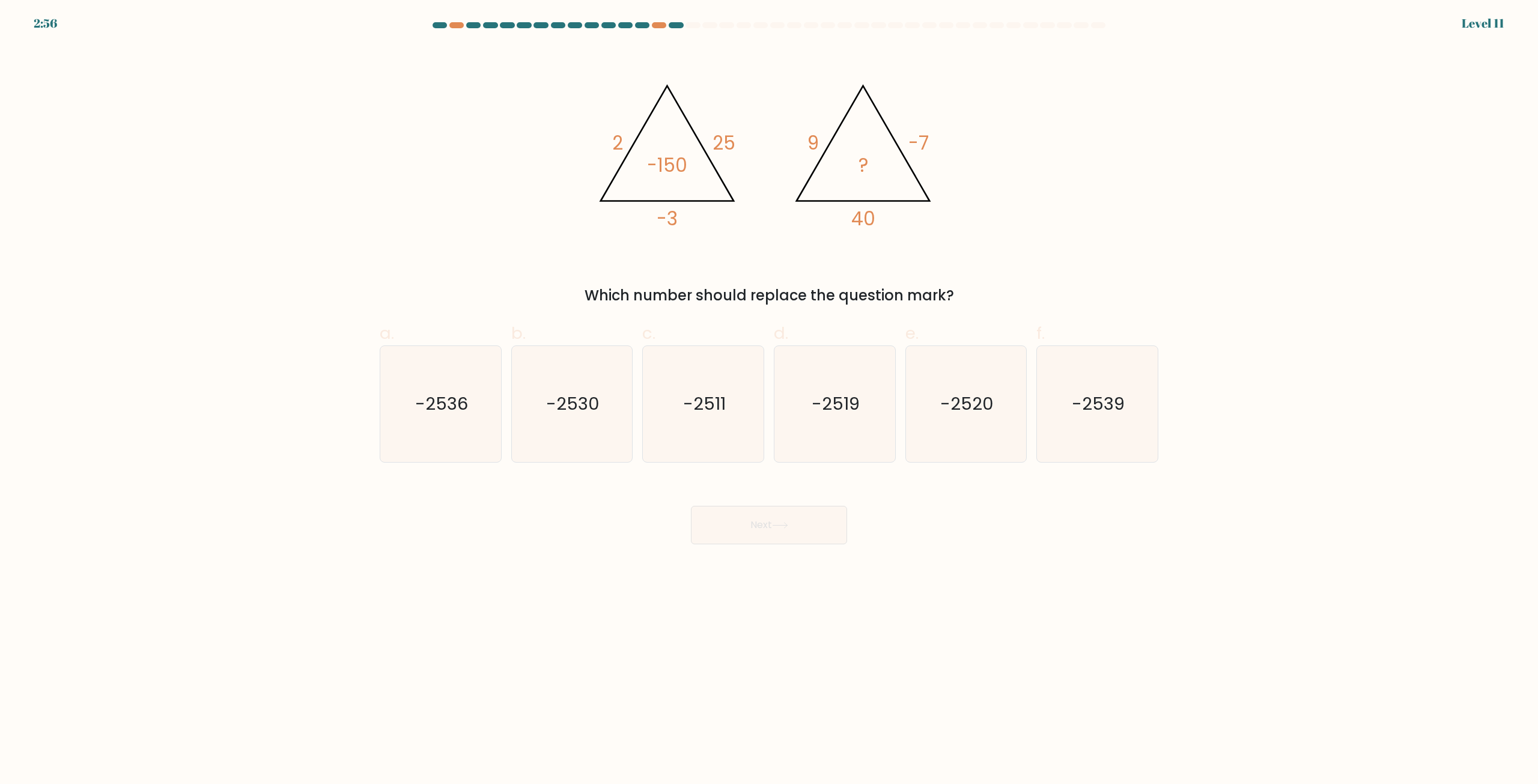
click at [1302, 500] on form at bounding box center [769, 283] width 1538 height 522
click at [1274, 429] on form at bounding box center [769, 283] width 1538 height 522
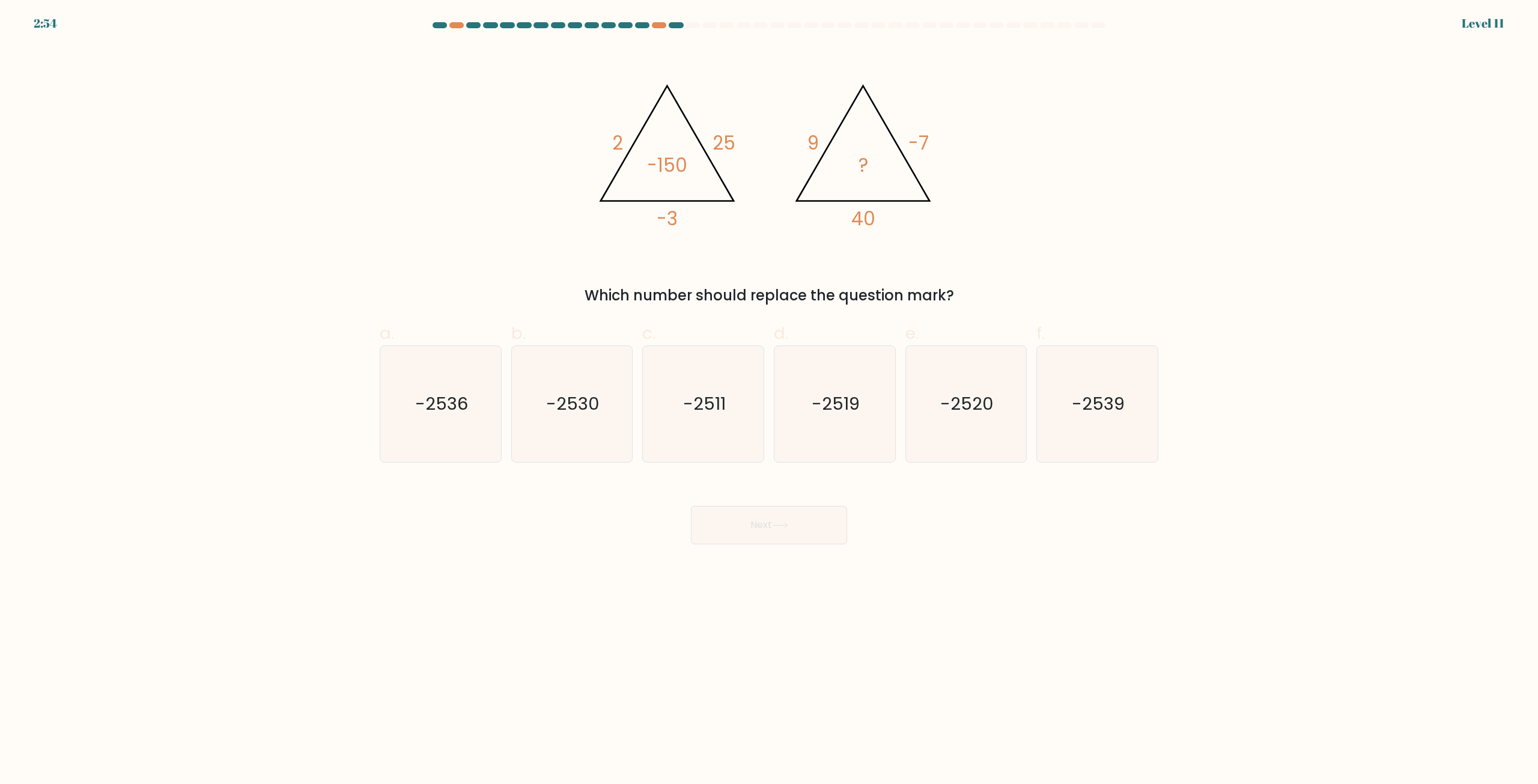
drag, startPoint x: 1274, startPoint y: 424, endPoint x: 1262, endPoint y: 396, distance: 30.5
drag, startPoint x: 1262, startPoint y: 396, endPoint x: 1238, endPoint y: 316, distance: 83.5
click at [1238, 316] on form at bounding box center [769, 283] width 1538 height 522
click at [1238, 314] on form at bounding box center [769, 283] width 1538 height 522
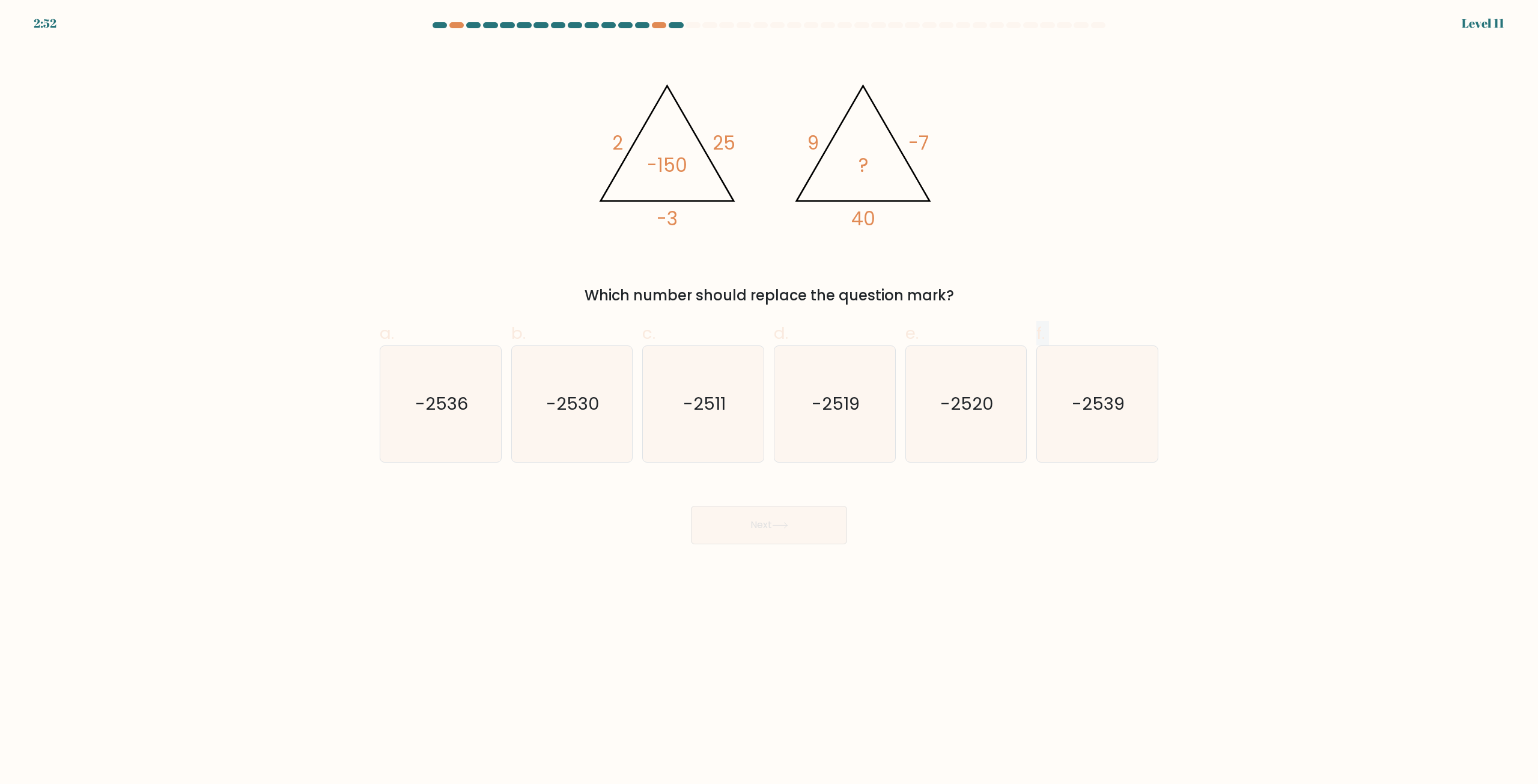
click at [1238, 314] on form at bounding box center [769, 283] width 1538 height 522
click at [1202, 285] on form at bounding box center [769, 283] width 1538 height 522
click at [955, 398] on text "-2520" at bounding box center [967, 404] width 54 height 24
click at [770, 398] on input "e. -2520" at bounding box center [769, 396] width 1 height 8
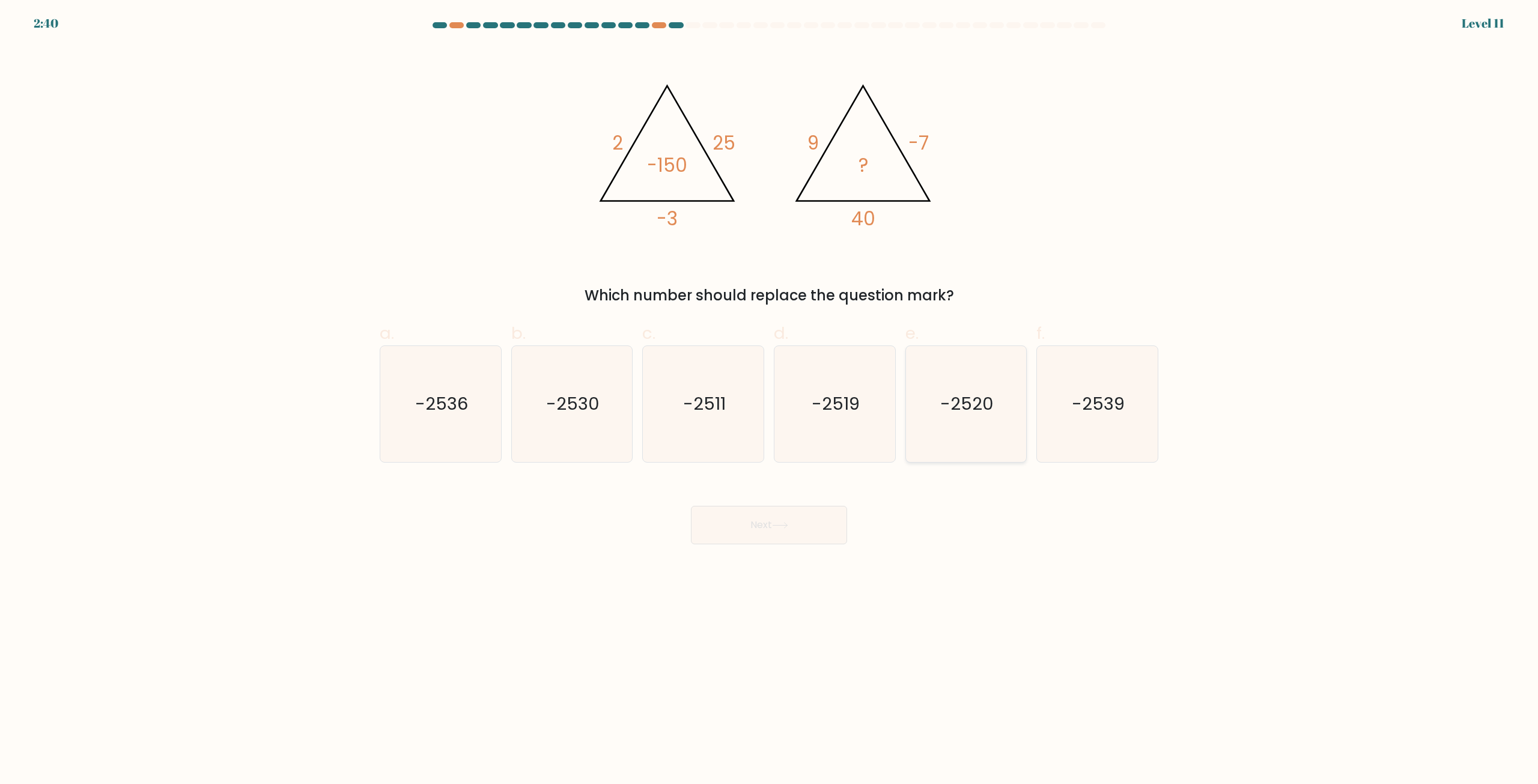
radio input "true"
click at [805, 520] on button "Next" at bounding box center [769, 525] width 156 height 38
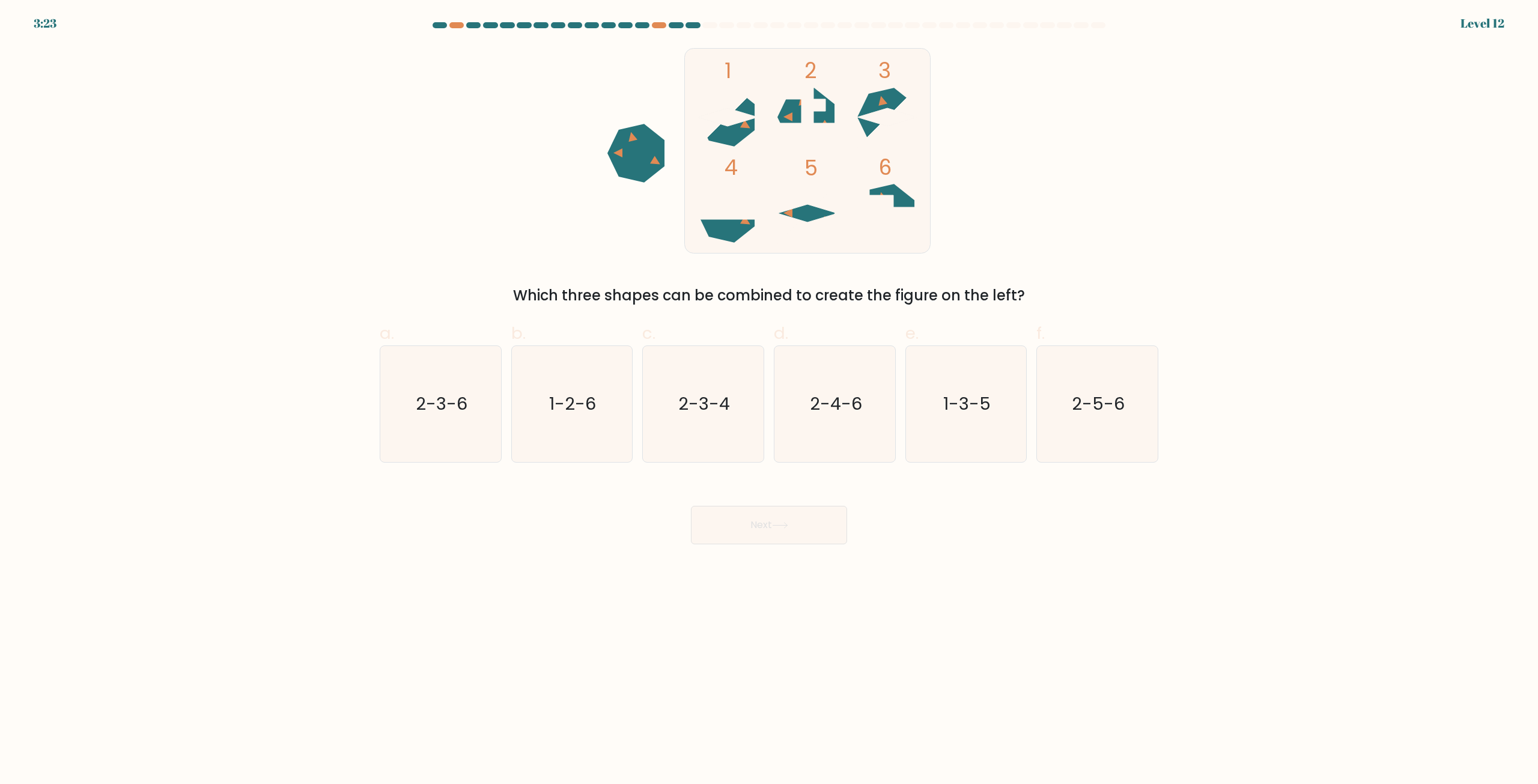
click at [1224, 492] on form at bounding box center [769, 283] width 1538 height 522
click at [1225, 493] on form at bounding box center [769, 283] width 1538 height 522
click at [999, 419] on icon "1-3-5" at bounding box center [966, 403] width 116 height 116
click at [770, 400] on input "e. 1-3-5" at bounding box center [769, 396] width 1 height 8
radio input "true"
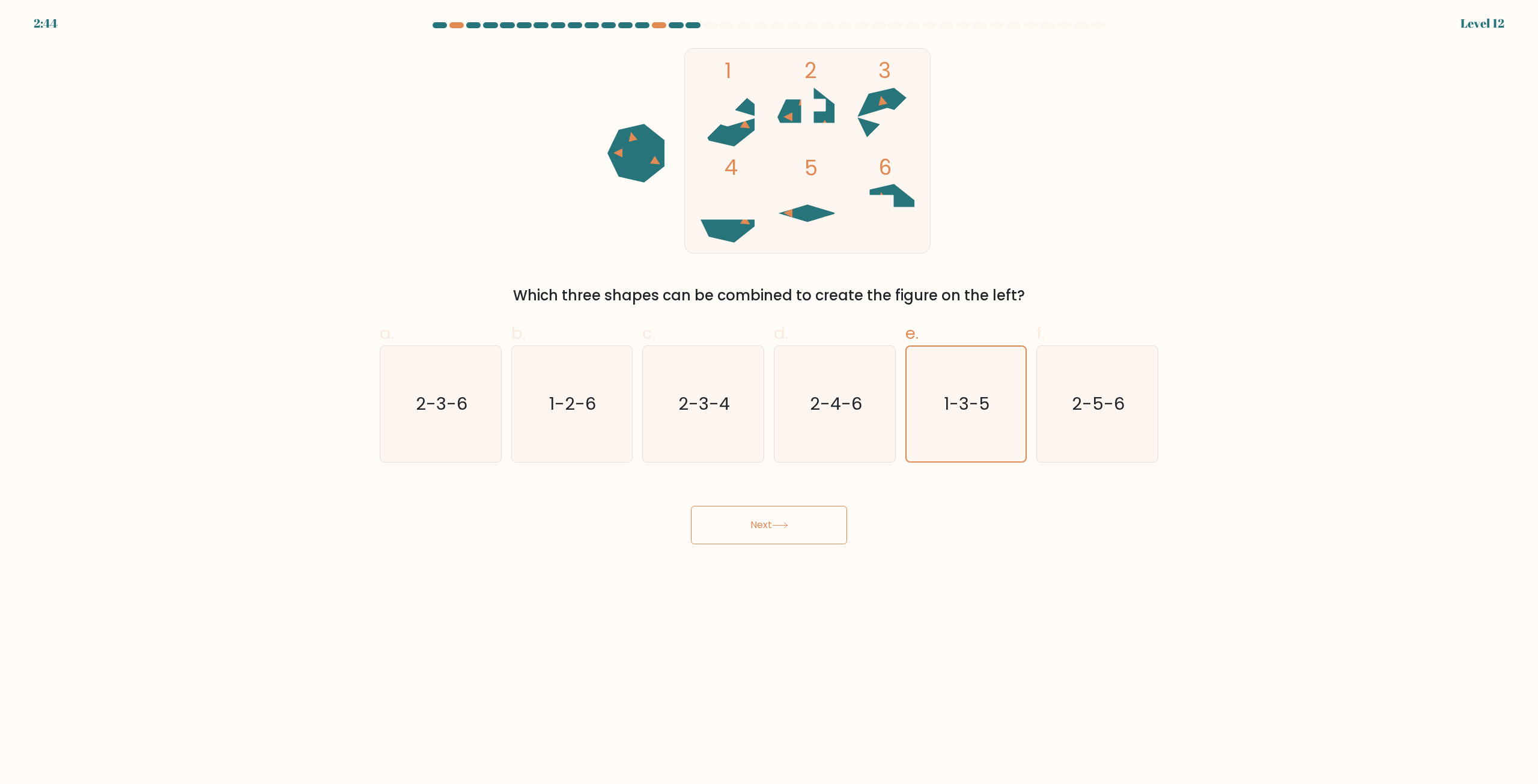
click at [777, 541] on button "Next" at bounding box center [769, 525] width 156 height 38
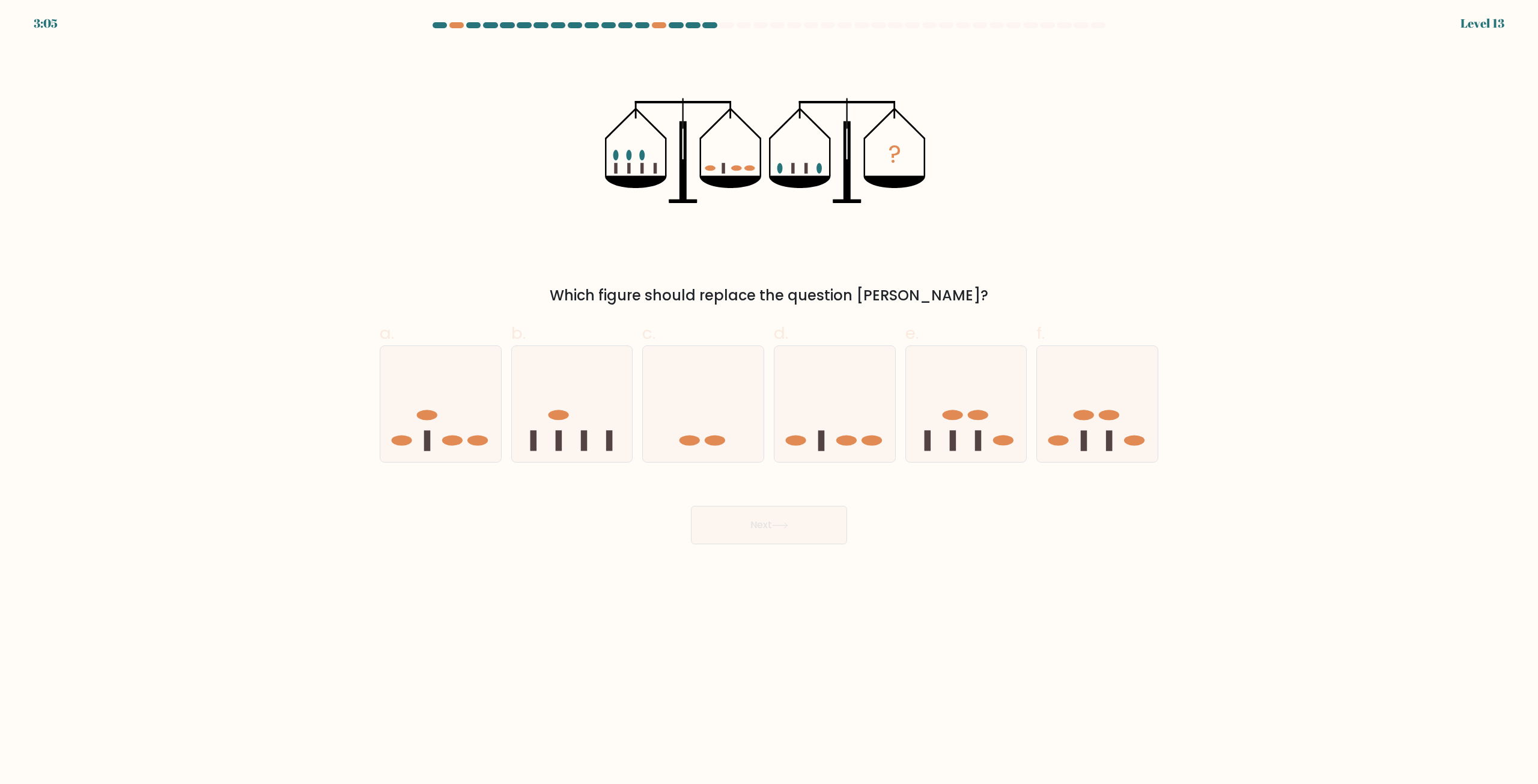
click at [700, 415] on icon at bounding box center [703, 404] width 121 height 100
click at [769, 400] on input "c." at bounding box center [769, 396] width 1 height 8
radio input "true"
click at [759, 519] on button "Next" at bounding box center [769, 525] width 156 height 38
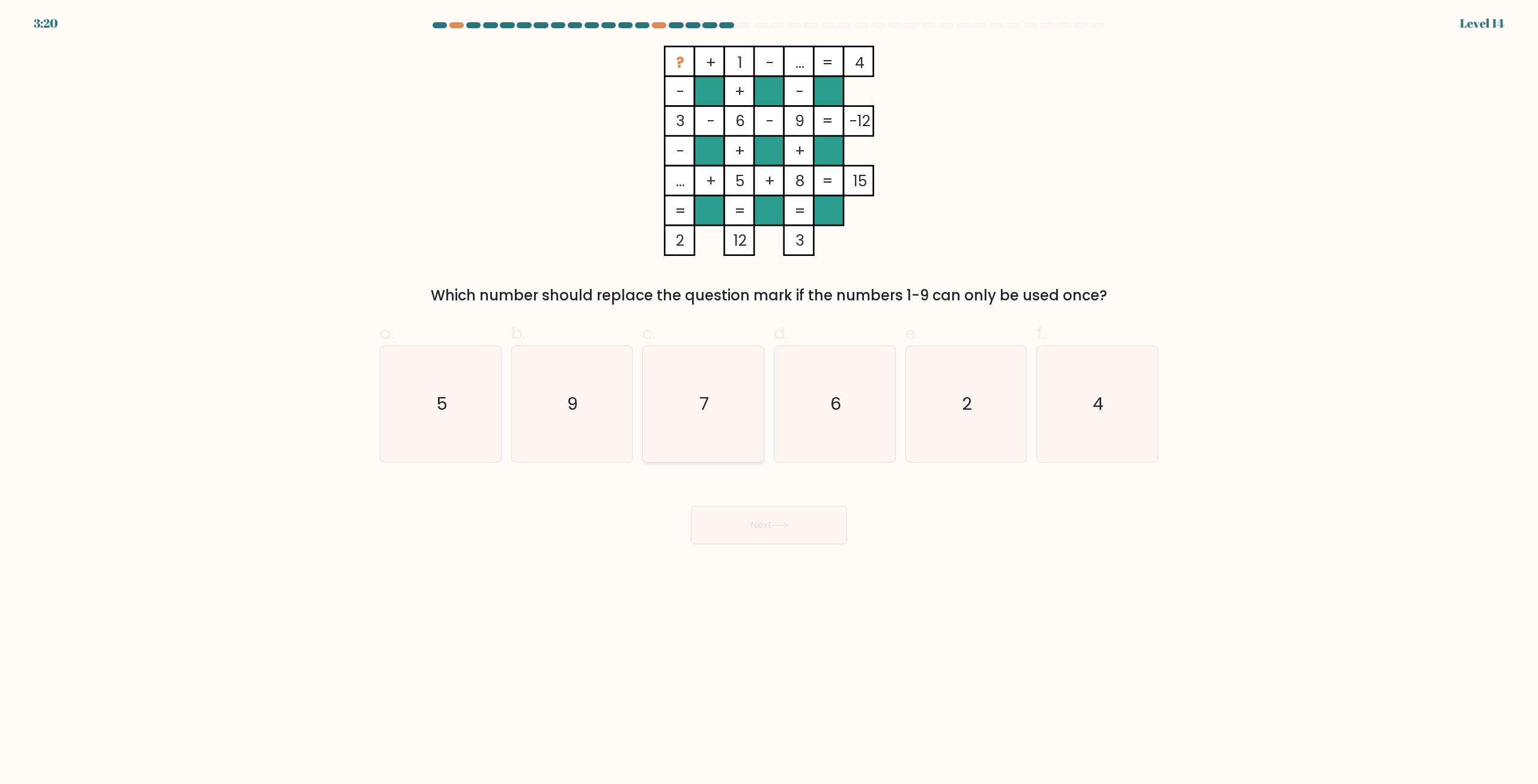
click at [706, 426] on icon "7" at bounding box center [703, 403] width 116 height 116
click at [769, 400] on input "c. 7" at bounding box center [769, 396] width 1 height 8
radio input "true"
click at [789, 516] on button "Next" at bounding box center [769, 525] width 156 height 38
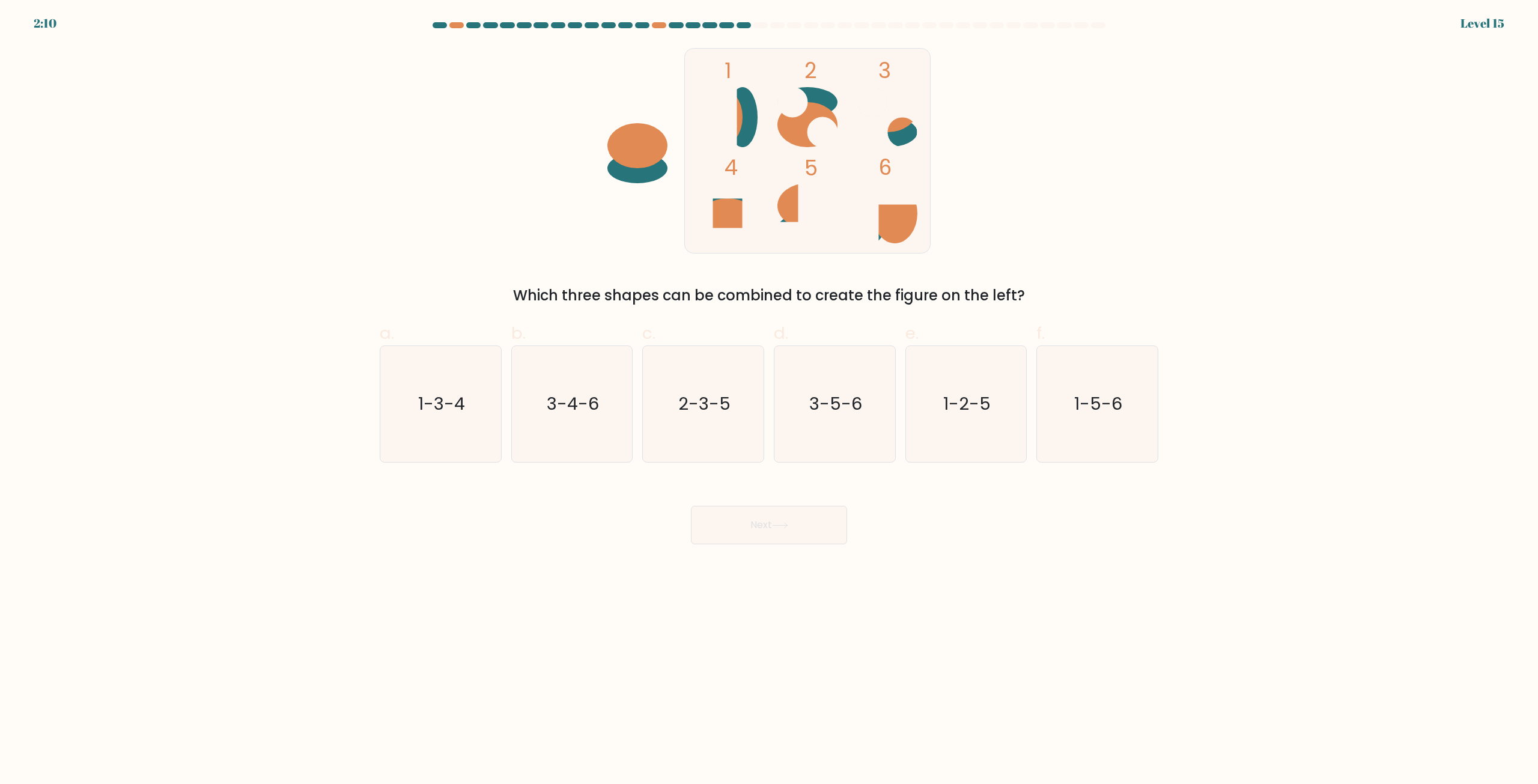
click at [1077, 219] on div "1 2 3 4 5 6 Which three shapes can be combined to create the figure on the left?" at bounding box center [769, 175] width 793 height 260
click at [737, 419] on icon "2-3-5" at bounding box center [703, 403] width 116 height 116
click at [769, 400] on input "c. 2-3-5" at bounding box center [769, 396] width 1 height 8
radio input "true"
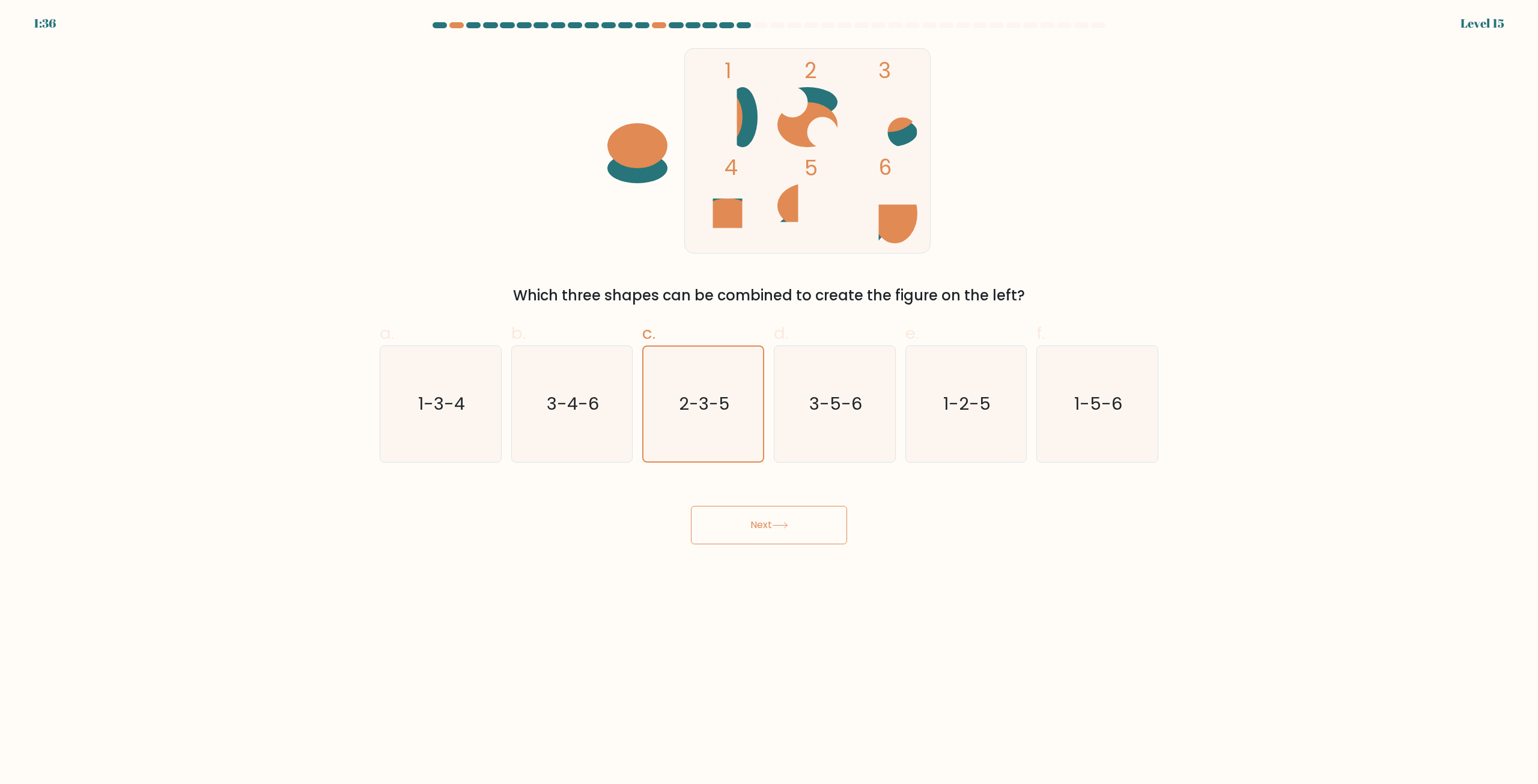
click at [777, 529] on icon at bounding box center [780, 525] width 16 height 6
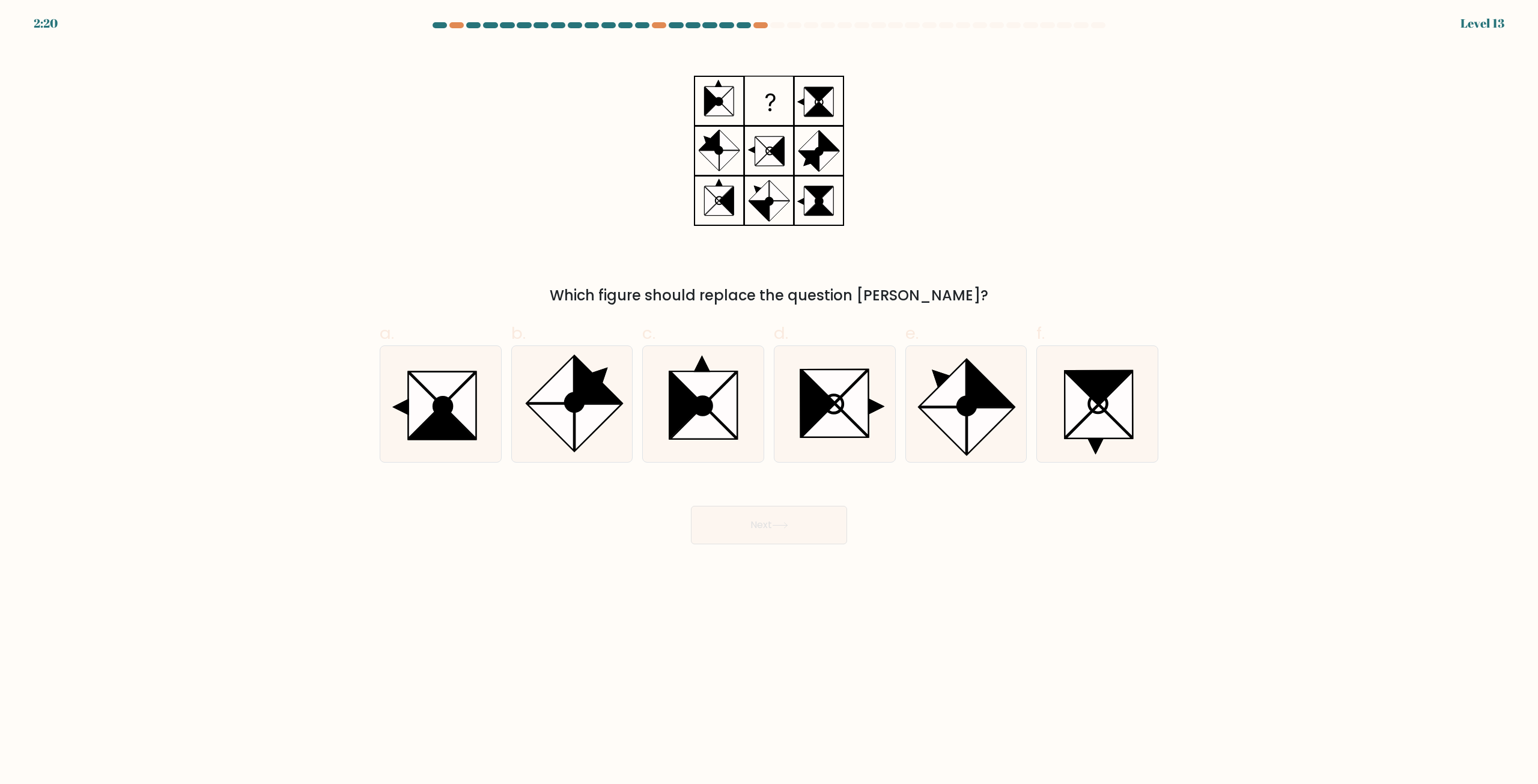
click at [1058, 573] on body "2:20 Level 13" at bounding box center [769, 392] width 1538 height 784
click at [1058, 573] on body "2:19 Level 13" at bounding box center [769, 392] width 1538 height 784
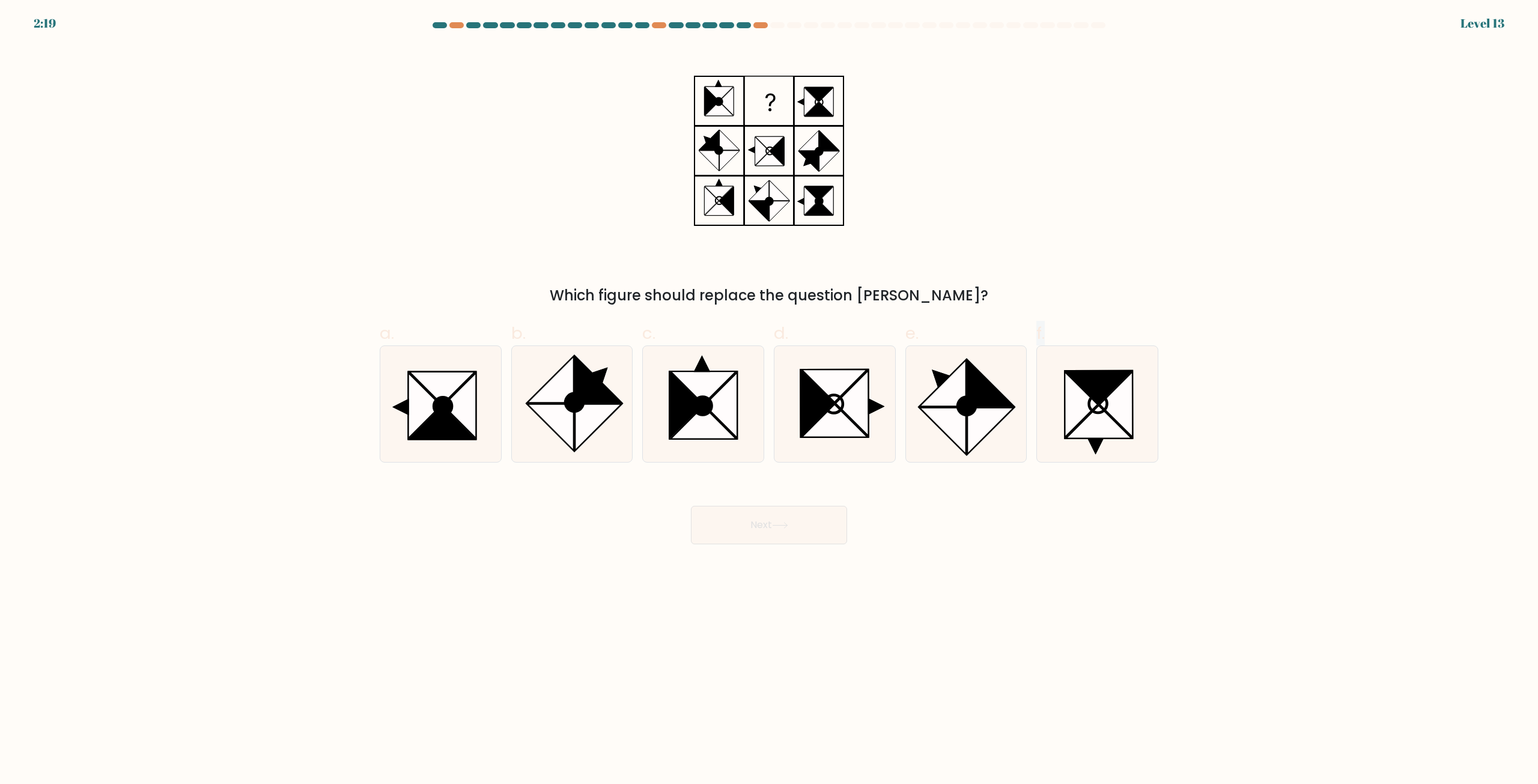
click at [1058, 573] on body "2:19 Level 13" at bounding box center [769, 392] width 1538 height 784
click at [977, 446] on icon at bounding box center [966, 403] width 116 height 116
click at [770, 400] on input "e." at bounding box center [769, 396] width 1 height 8
radio input "true"
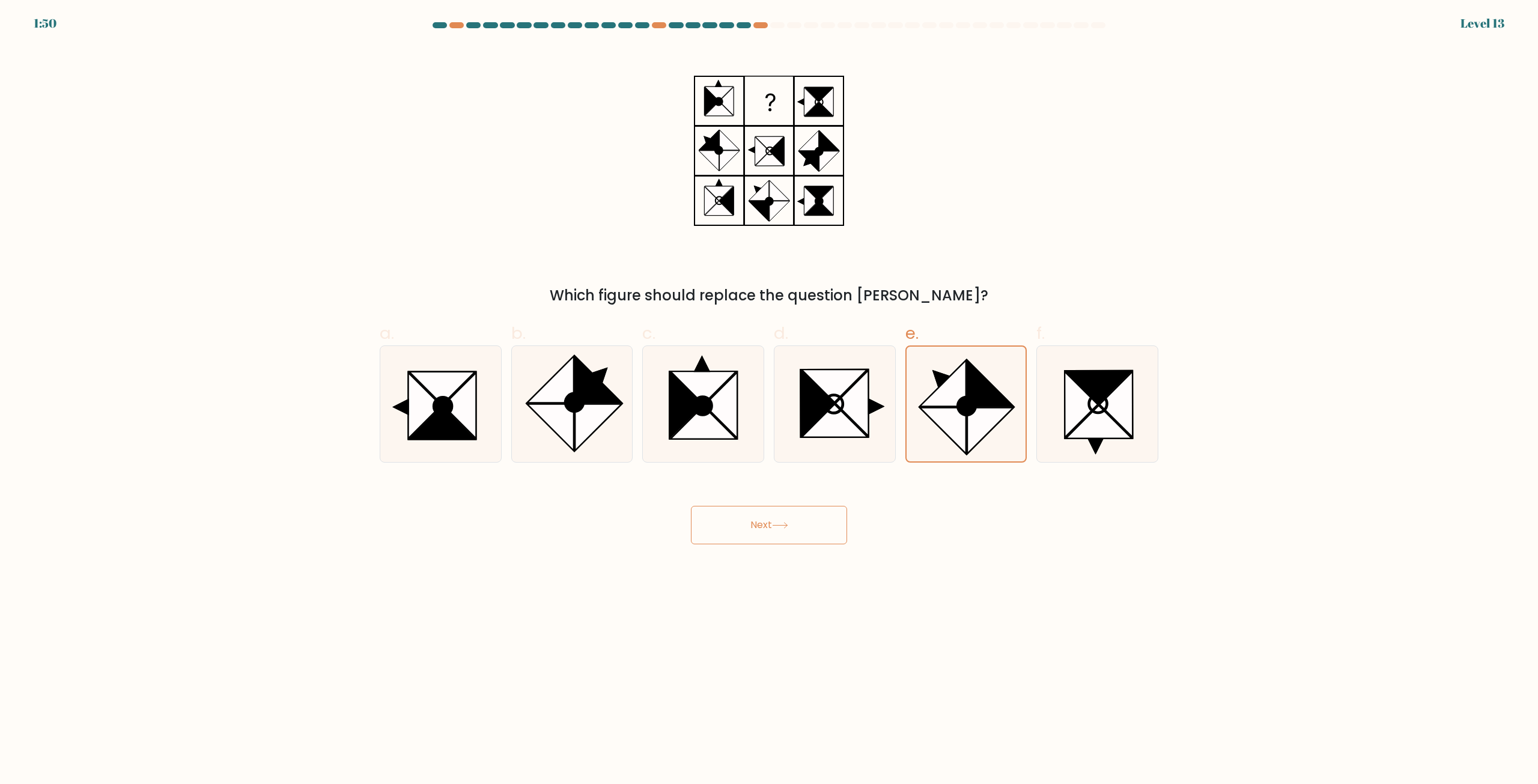
click at [805, 535] on button "Next" at bounding box center [769, 525] width 156 height 38
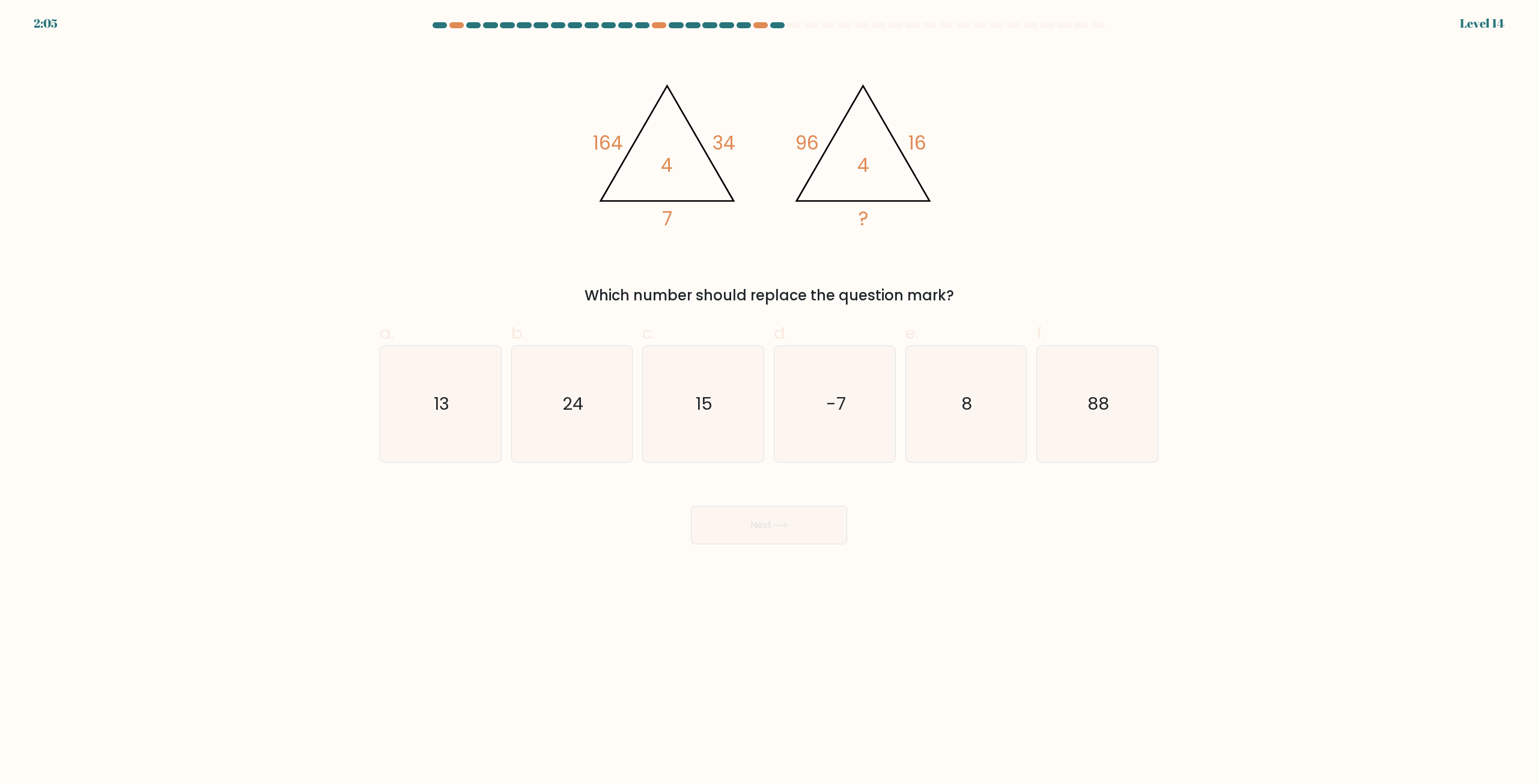
click at [759, 28] on div at bounding box center [769, 28] width 793 height 11
drag, startPoint x: 1474, startPoint y: 531, endPoint x: 1471, endPoint y: 526, distance: 5.8
click at [1471, 528] on form at bounding box center [769, 283] width 1538 height 522
click at [640, 381] on div "c. 15" at bounding box center [703, 391] width 131 height 141
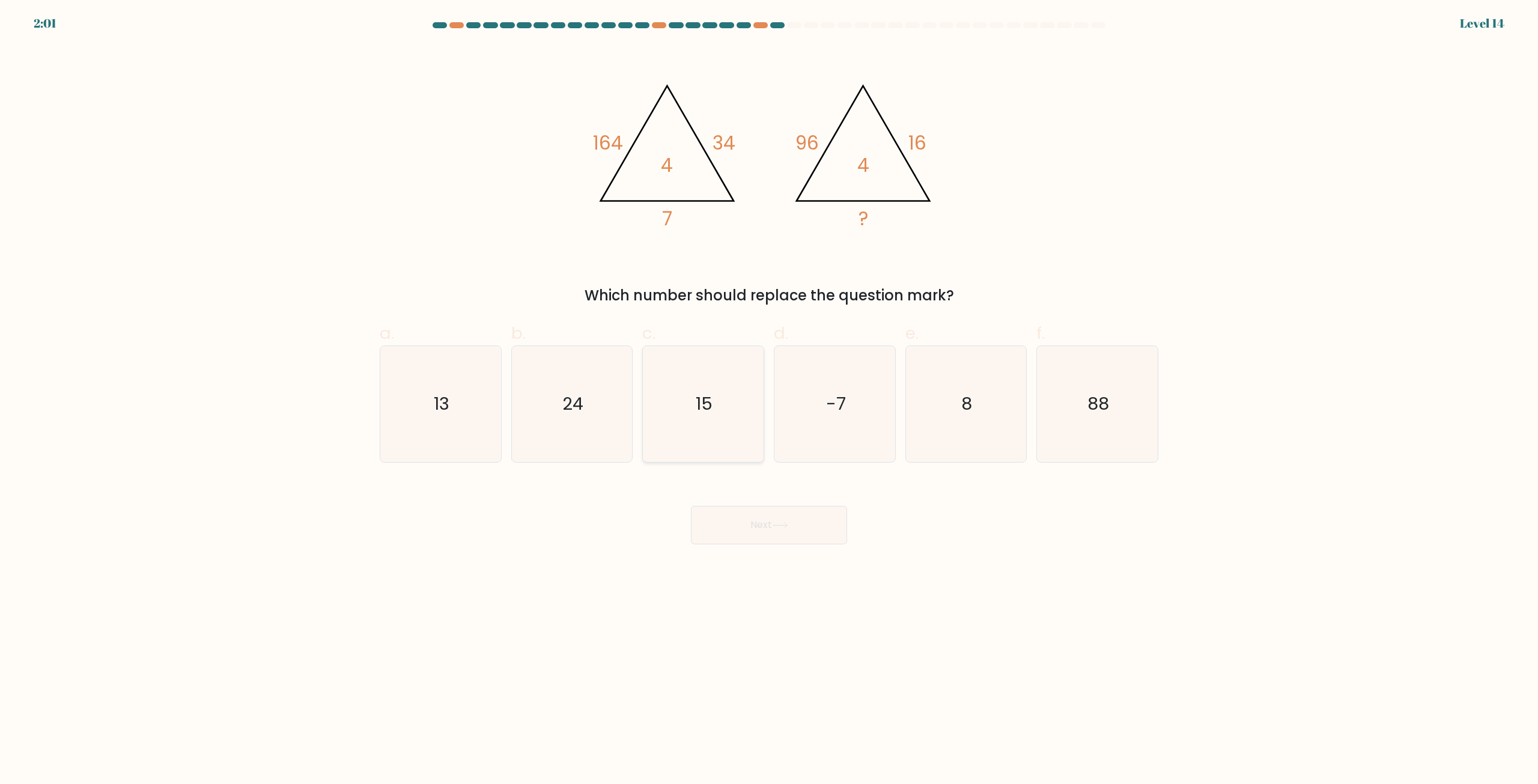
click at [718, 392] on icon "15" at bounding box center [703, 403] width 116 height 116
click at [769, 392] on input "c. 15" at bounding box center [769, 396] width 1 height 8
radio input "true"
click at [862, 403] on icon "-7" at bounding box center [834, 403] width 116 height 116
click at [770, 400] on input "d. -7" at bounding box center [769, 396] width 1 height 8
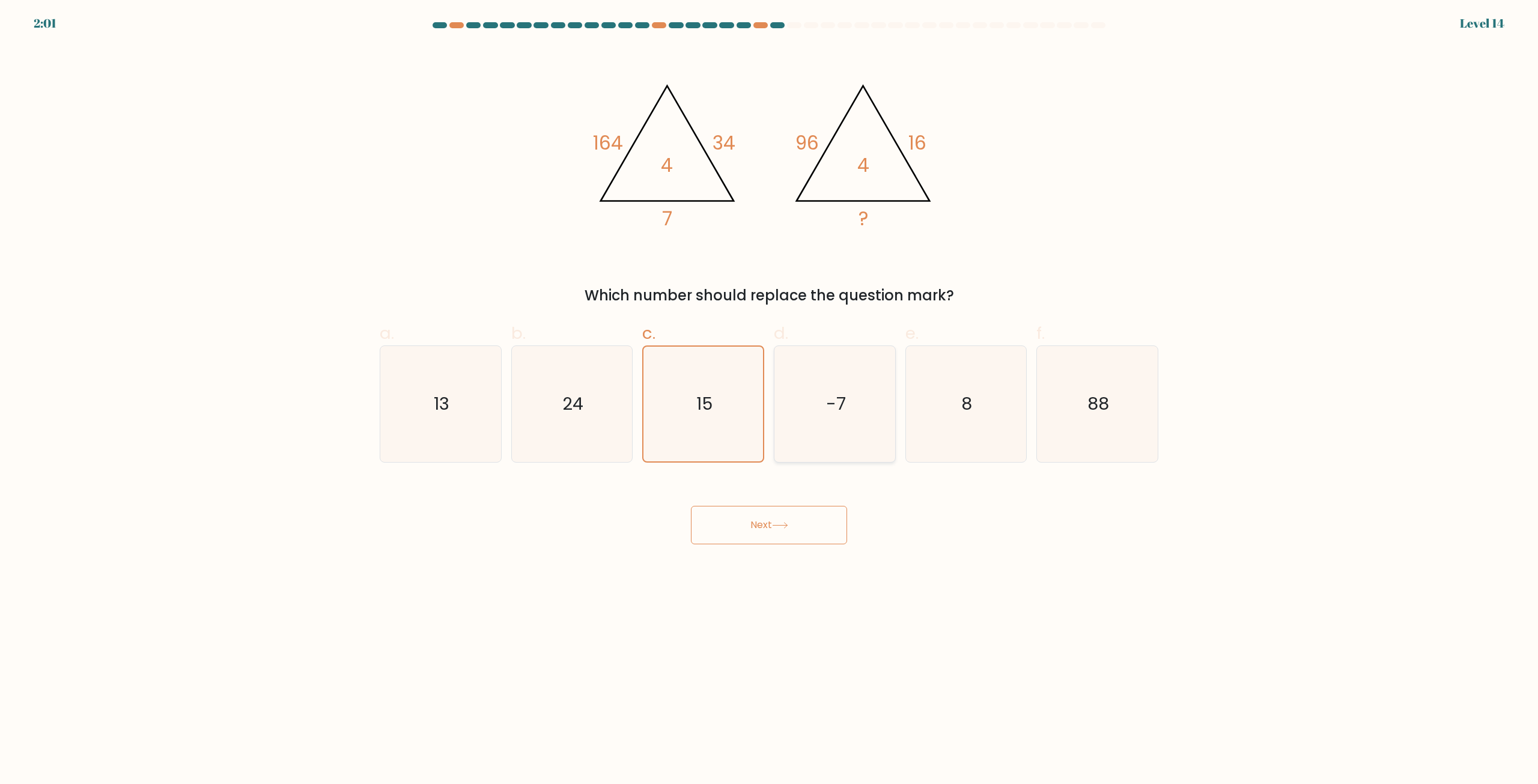
radio input "true"
drag, startPoint x: 1031, startPoint y: 405, endPoint x: 1067, endPoint y: 410, distance: 36.3
click at [1048, 407] on div "a. 13 b. 24 c." at bounding box center [769, 387] width 788 height 151
drag, startPoint x: 1115, startPoint y: 417, endPoint x: 1163, endPoint y: 412, distance: 48.3
click at [1124, 415] on icon "88" at bounding box center [1097, 403] width 116 height 116
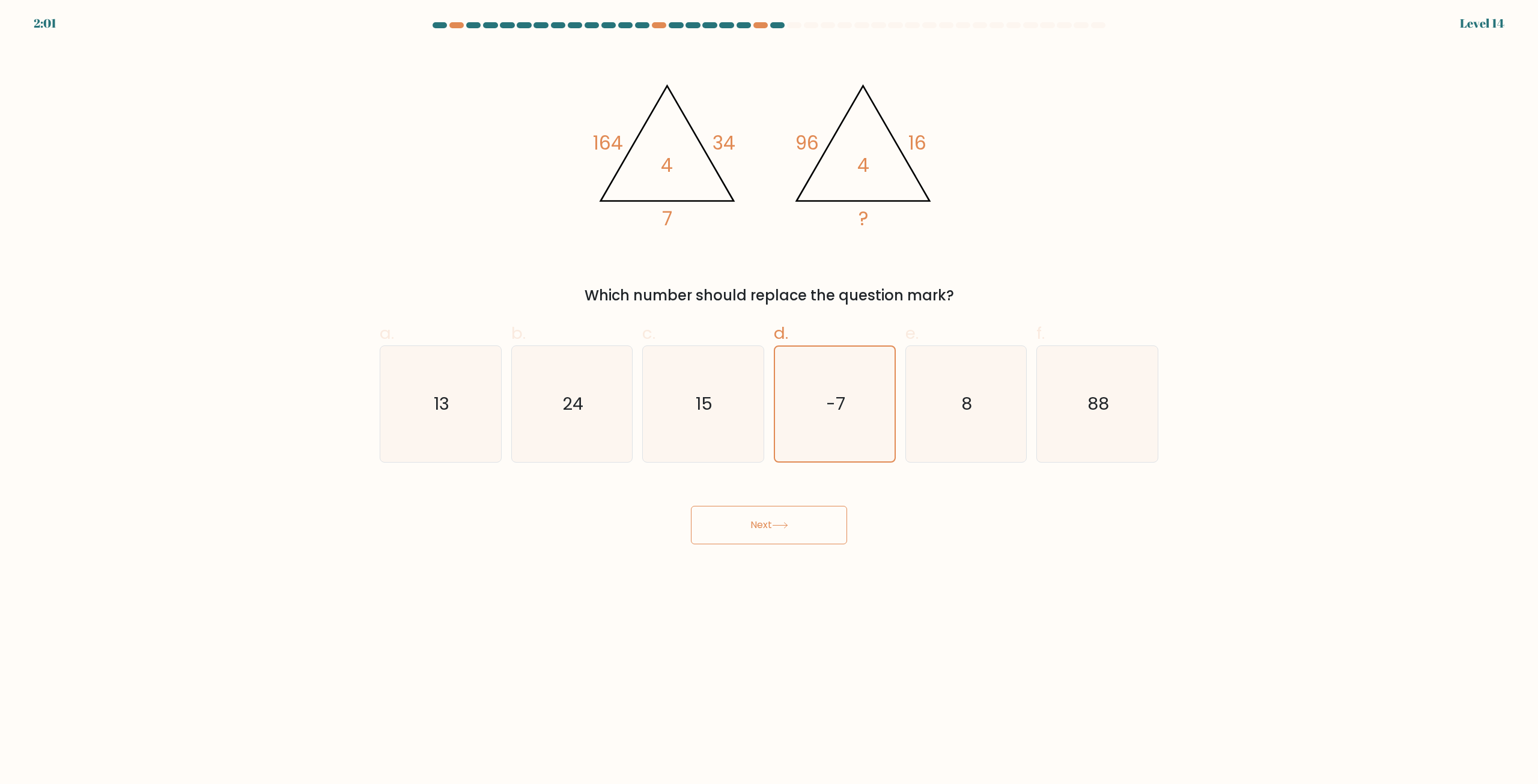
click at [770, 400] on input "f. 88" at bounding box center [769, 396] width 1 height 8
radio input "true"
click at [1163, 412] on div "a. 13 b. 24 c. 15 d. 8" at bounding box center [769, 387] width 793 height 151
click at [1142, 404] on icon "88" at bounding box center [1097, 403] width 115 height 115
click at [770, 400] on input "f. 88" at bounding box center [769, 396] width 1 height 8
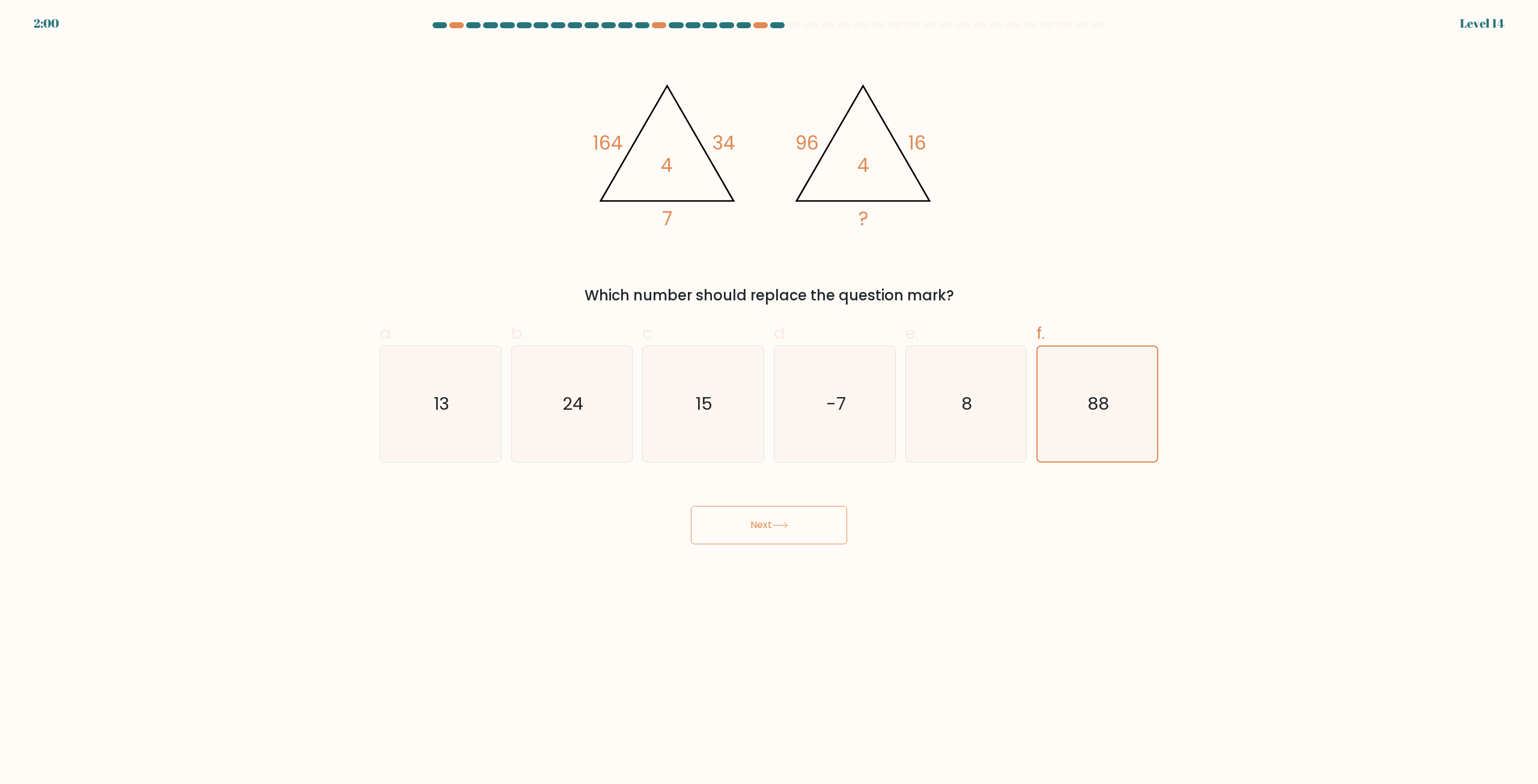
click at [1268, 413] on form at bounding box center [769, 283] width 1538 height 522
click at [1252, 404] on form at bounding box center [769, 283] width 1538 height 522
click at [767, 385] on div "c. 15" at bounding box center [703, 391] width 131 height 141
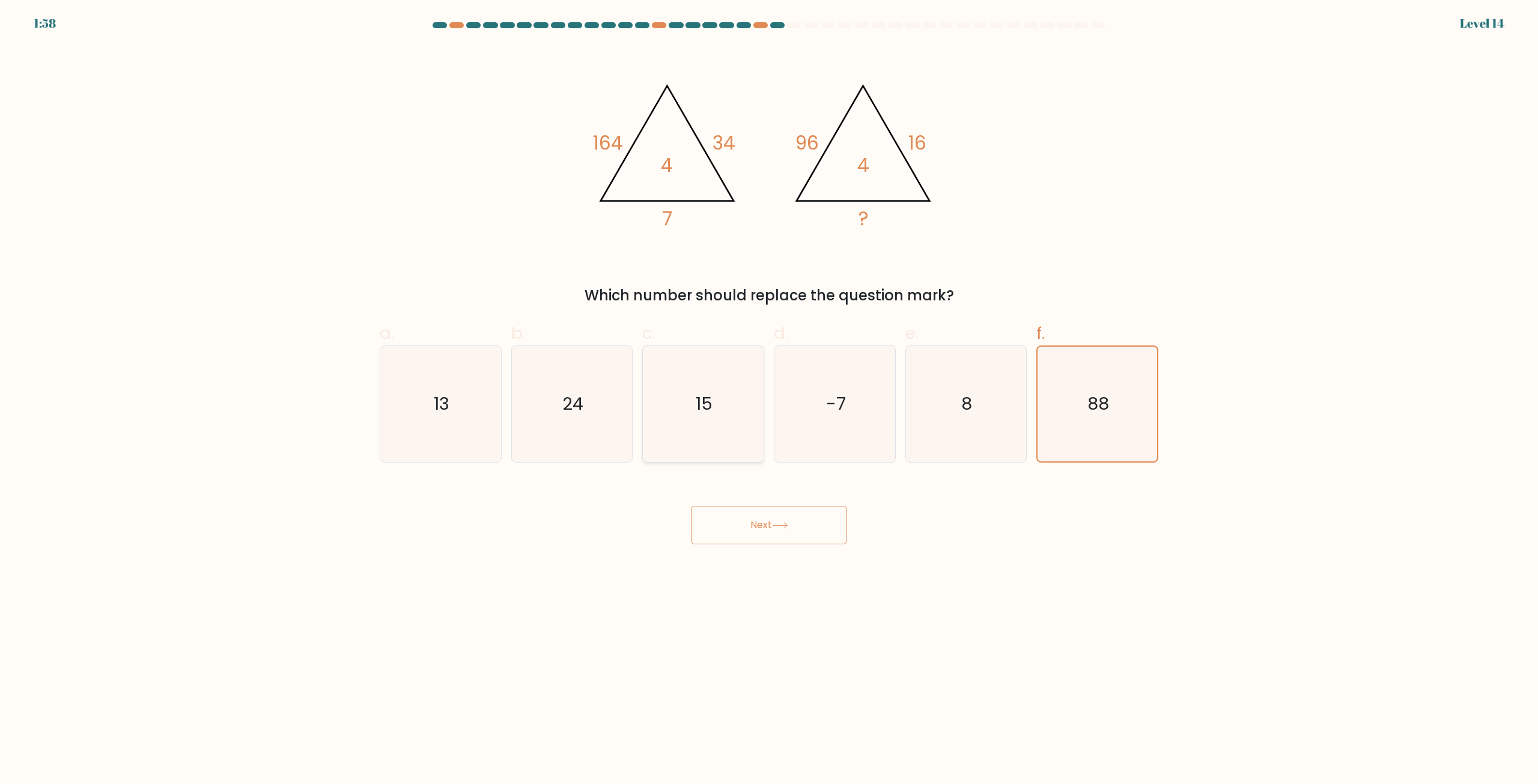
click at [695, 390] on icon "15" at bounding box center [703, 403] width 116 height 116
click at [769, 392] on input "c. 15" at bounding box center [769, 396] width 1 height 8
radio input "true"
click at [1055, 243] on div "@import url('https://fonts.googleapis.com/css?family=Abril+Fatface:400,100,100i…" at bounding box center [769, 175] width 793 height 260
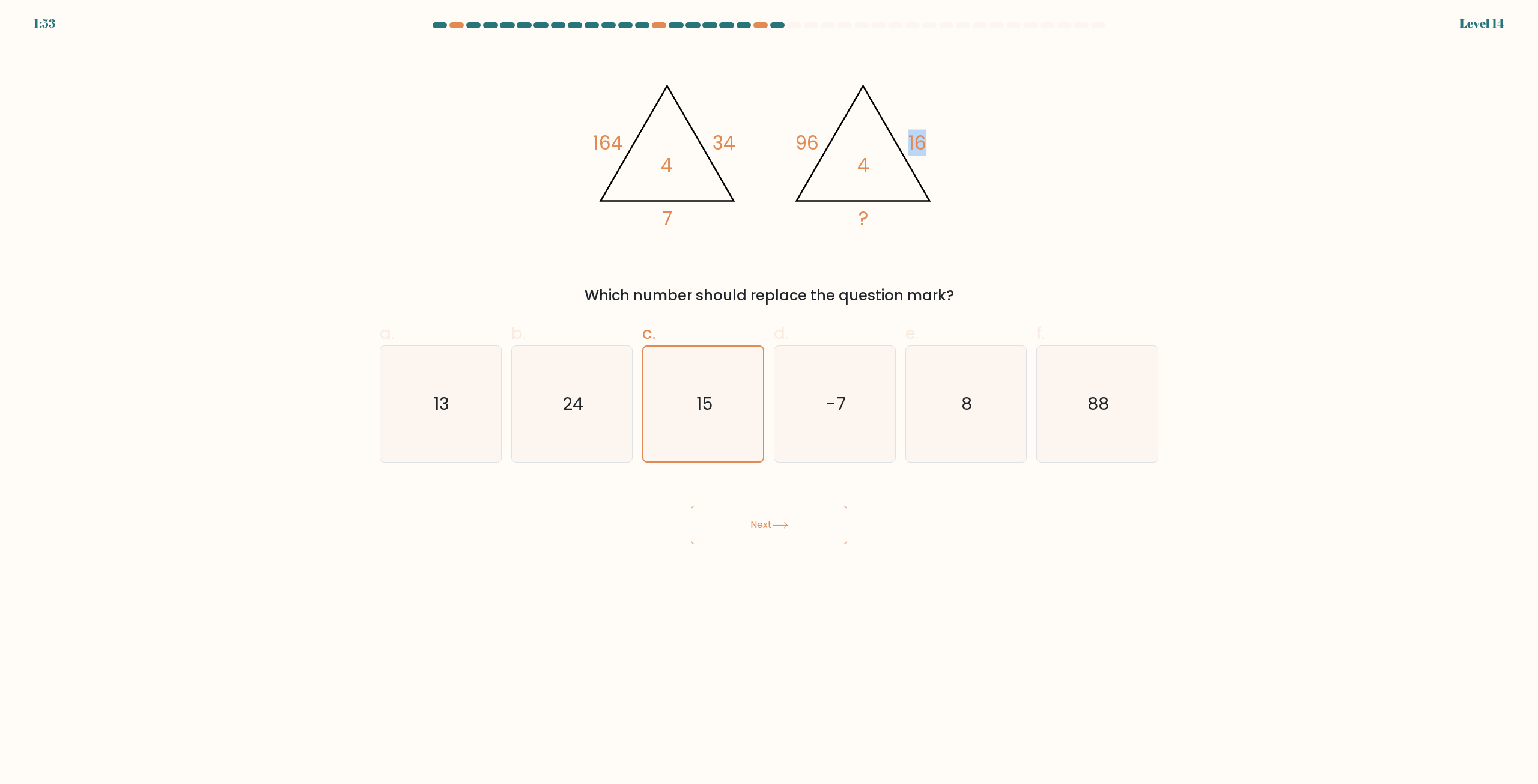
click at [1055, 243] on div "@import url('https://fonts.googleapis.com/css?family=Abril+Fatface:400,100,100i…" at bounding box center [769, 175] width 793 height 260
click at [1006, 230] on div "@import url('https://fonts.googleapis.com/css?family=Abril+Fatface:400,100,100i…" at bounding box center [769, 175] width 793 height 260
click at [765, 535] on button "Next" at bounding box center [769, 525] width 156 height 38
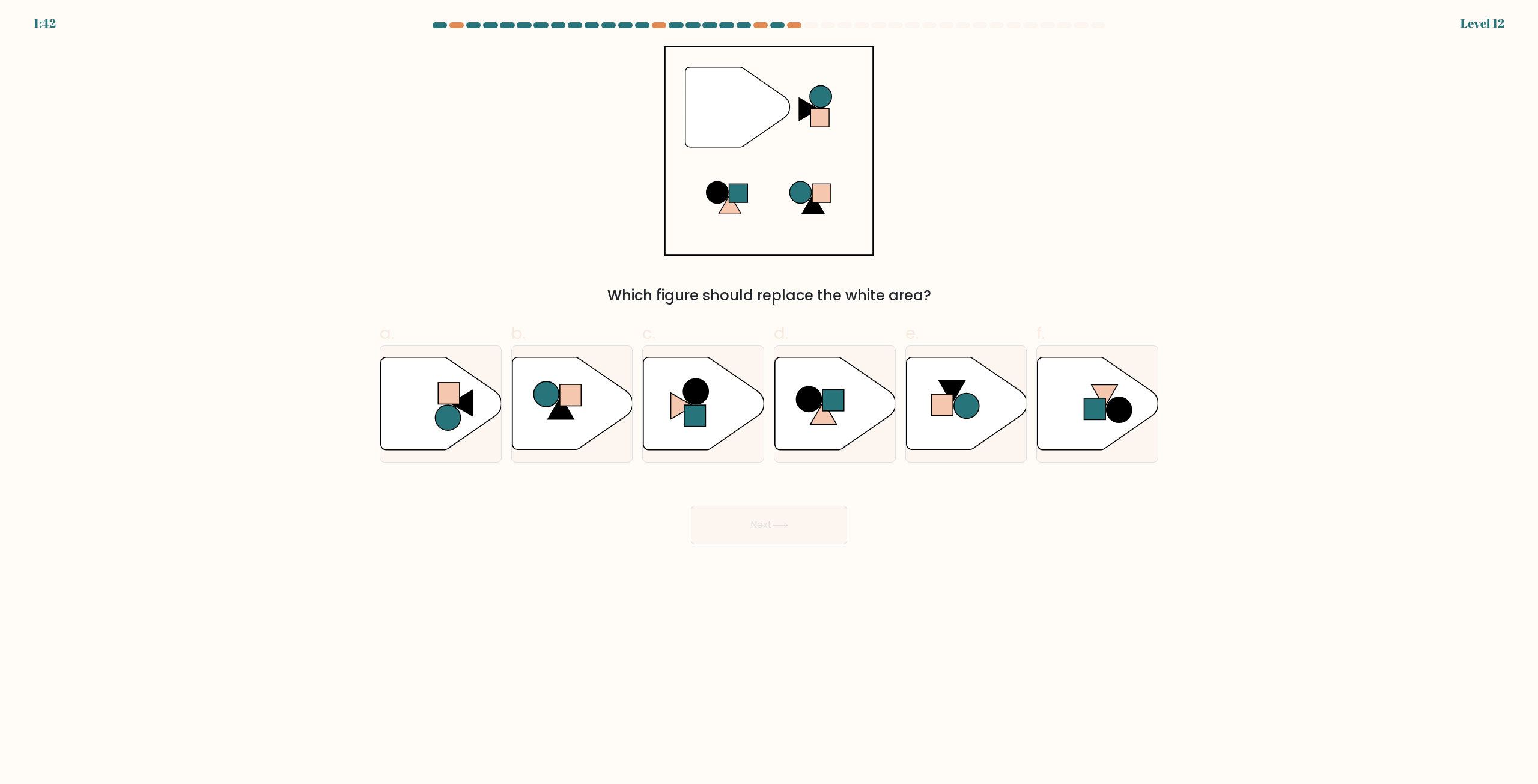
click at [1416, 484] on form at bounding box center [769, 283] width 1538 height 522
click at [1416, 483] on form at bounding box center [769, 283] width 1538 height 522
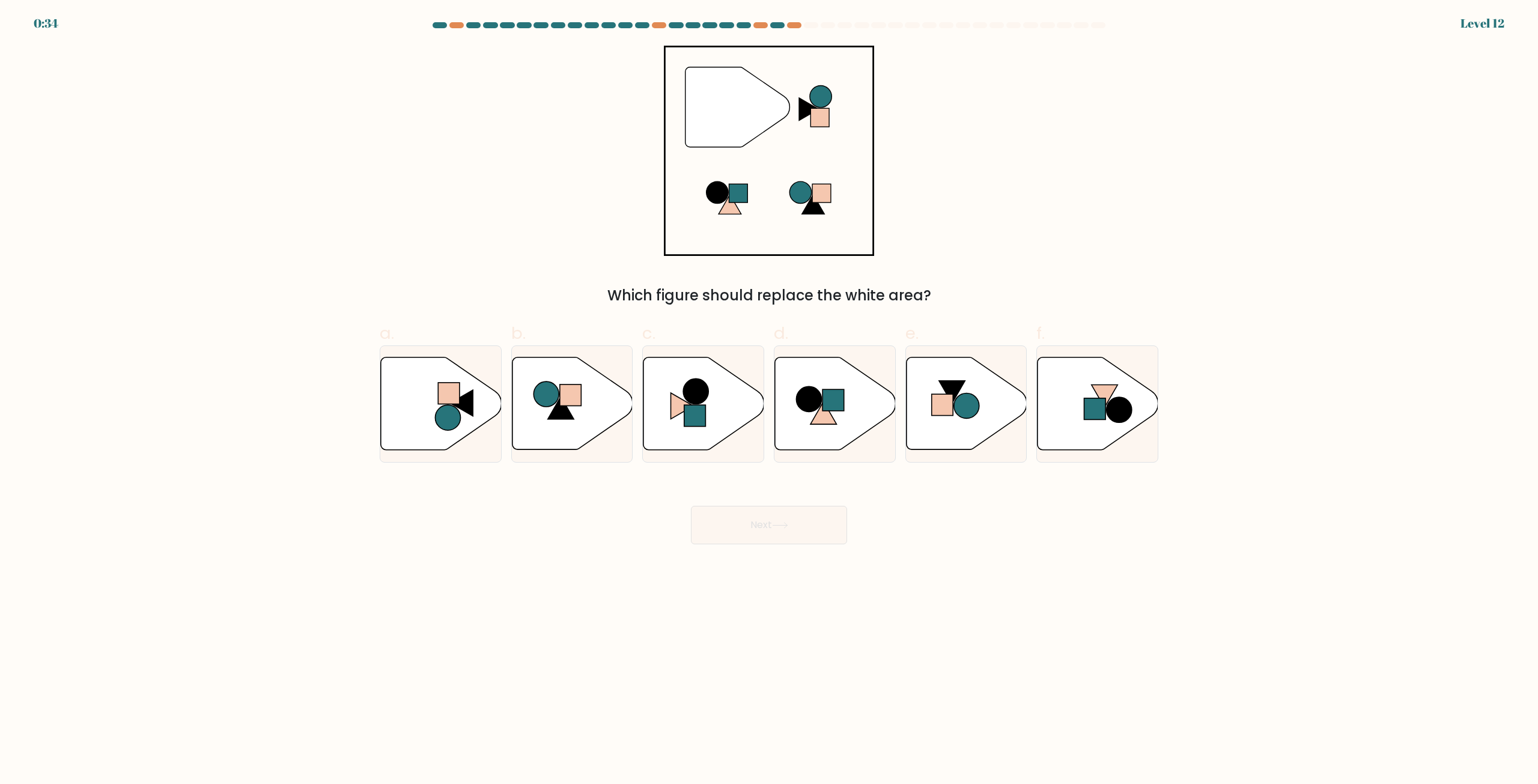
drag, startPoint x: 1437, startPoint y: 278, endPoint x: 1386, endPoint y: 261, distance: 53.8
drag, startPoint x: 1386, startPoint y: 261, endPoint x: 1226, endPoint y: 155, distance: 191.9
drag, startPoint x: 1226, startPoint y: 155, endPoint x: 1185, endPoint y: 84, distance: 82.0
drag, startPoint x: 1185, startPoint y: 84, endPoint x: 1159, endPoint y: 57, distance: 37.5
drag, startPoint x: 1159, startPoint y: 57, endPoint x: 1152, endPoint y: 58, distance: 7.1
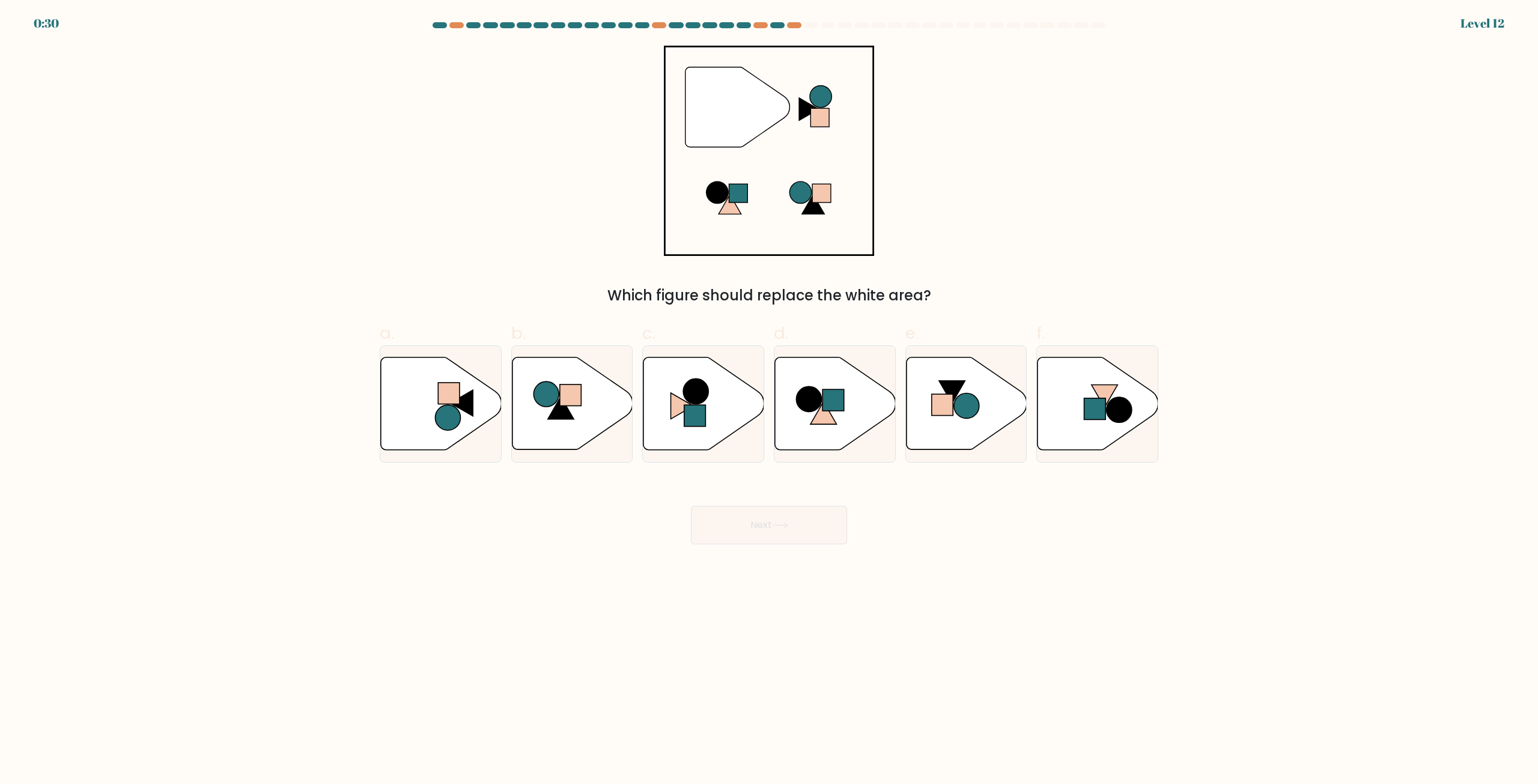
drag, startPoint x: 1152, startPoint y: 58, endPoint x: 1433, endPoint y: 200, distance: 314.8
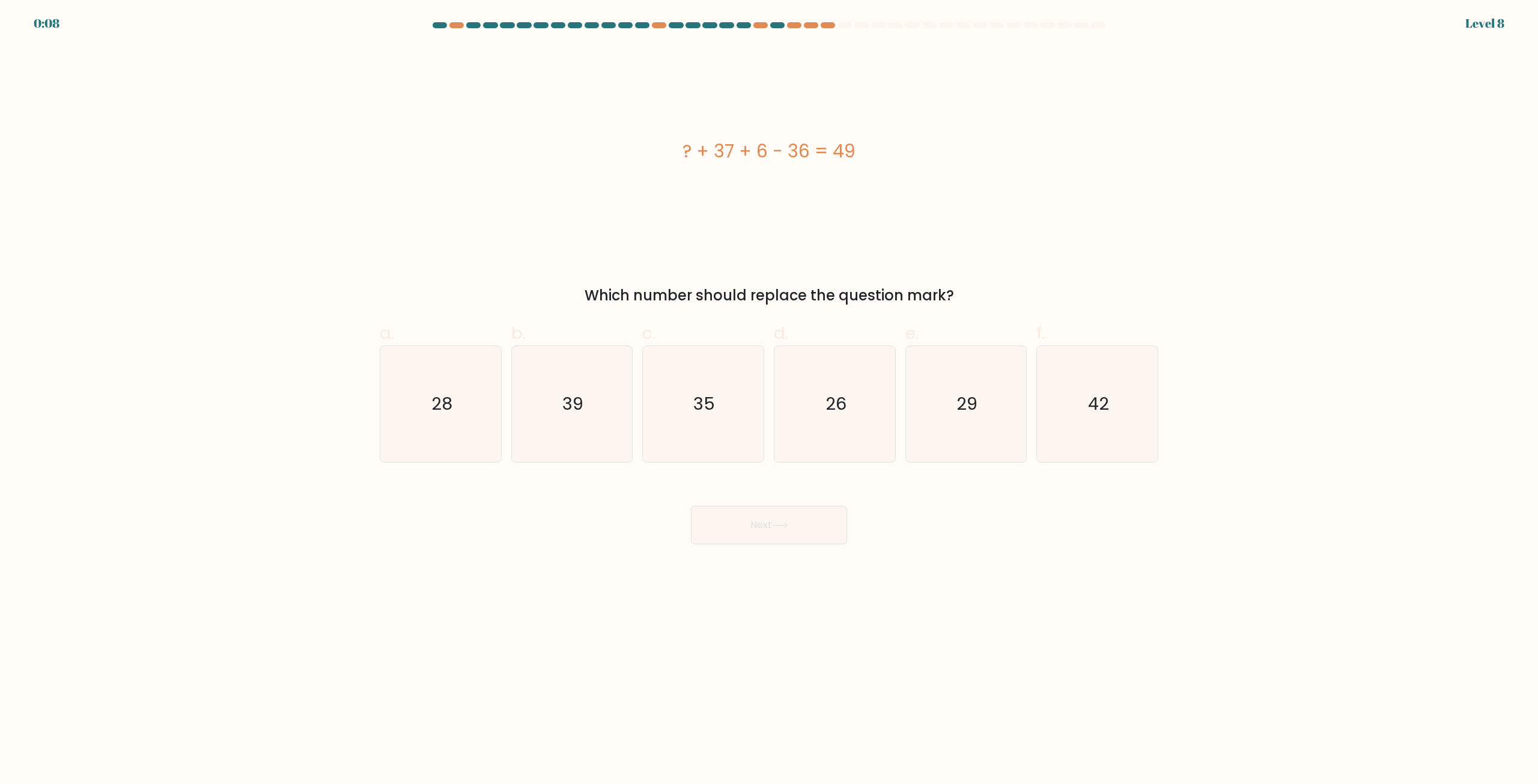
click at [1014, 556] on body "0:08 Level 8 a." at bounding box center [769, 392] width 1538 height 784
click at [1025, 557] on body "0:08 Level 8 a." at bounding box center [769, 392] width 1538 height 784
click at [924, 385] on icon "29" at bounding box center [966, 403] width 116 height 116
click at [770, 392] on input "e. 29" at bounding box center [769, 396] width 1 height 8
radio input "true"
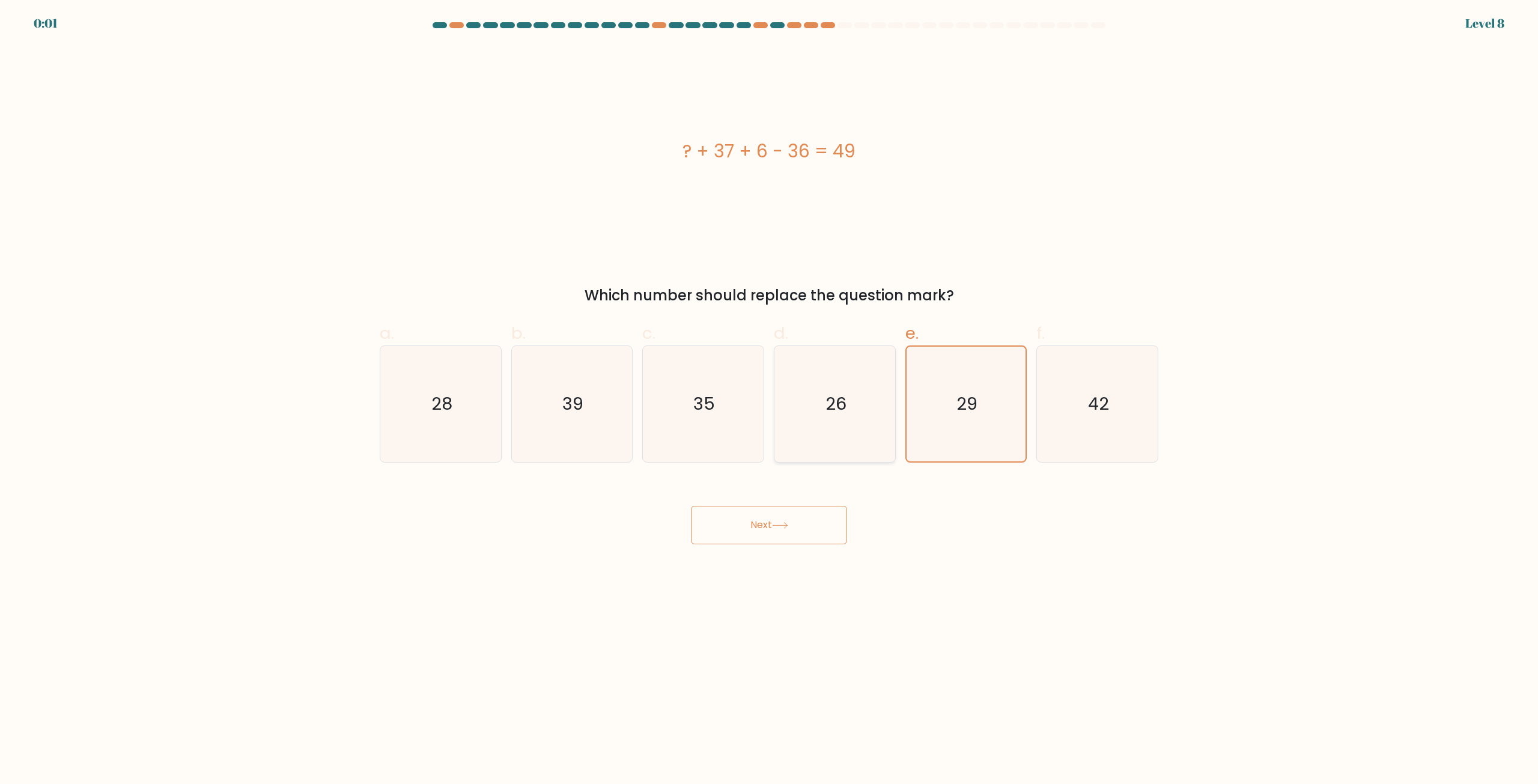
click at [797, 379] on icon "26" at bounding box center [834, 403] width 116 height 116
click at [770, 392] on input "d. 26" at bounding box center [769, 396] width 1 height 8
radio input "true"
click at [747, 387] on icon "35" at bounding box center [703, 403] width 116 height 116
click at [769, 392] on input "c. 35" at bounding box center [769, 396] width 1 height 8
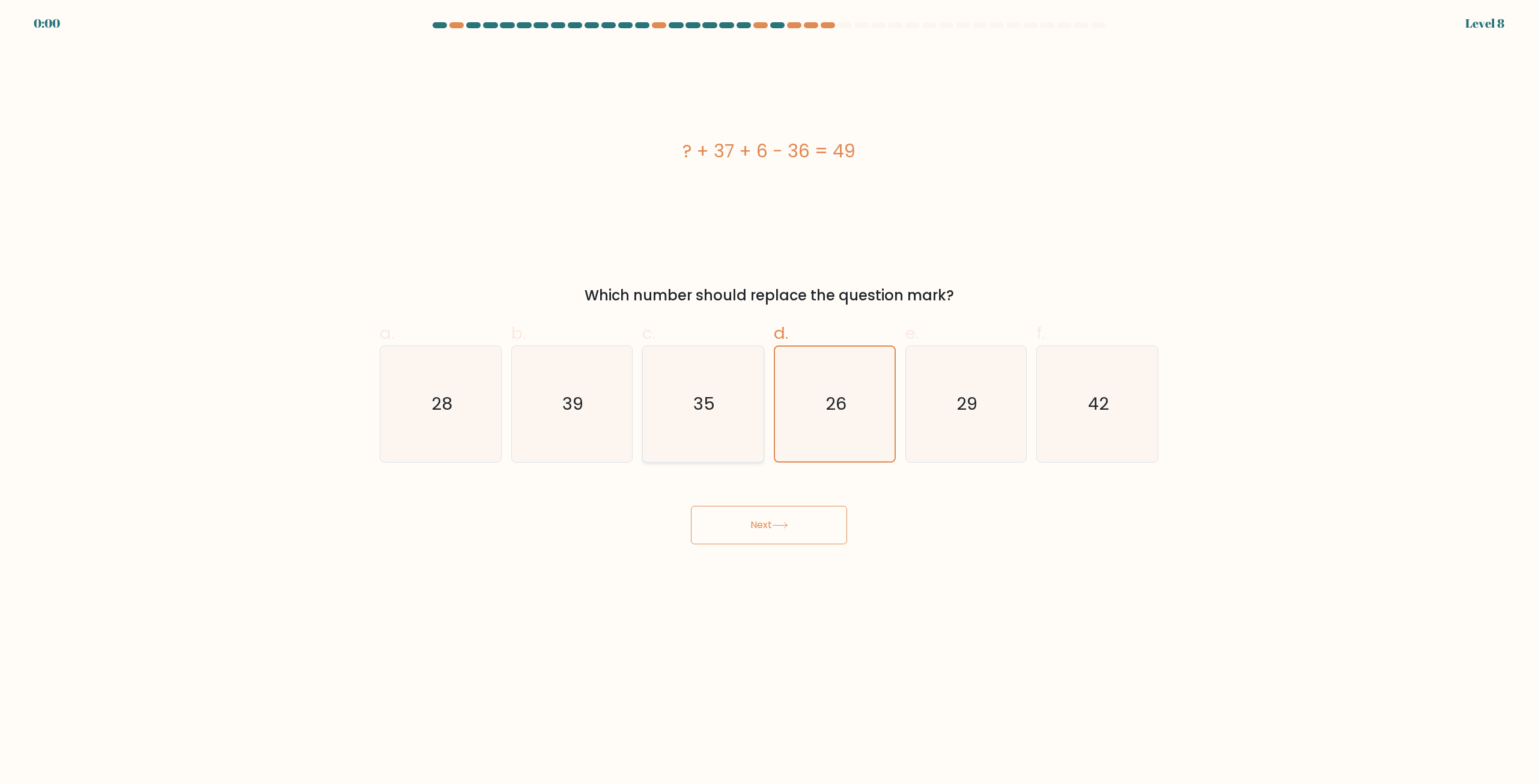
radio input "true"
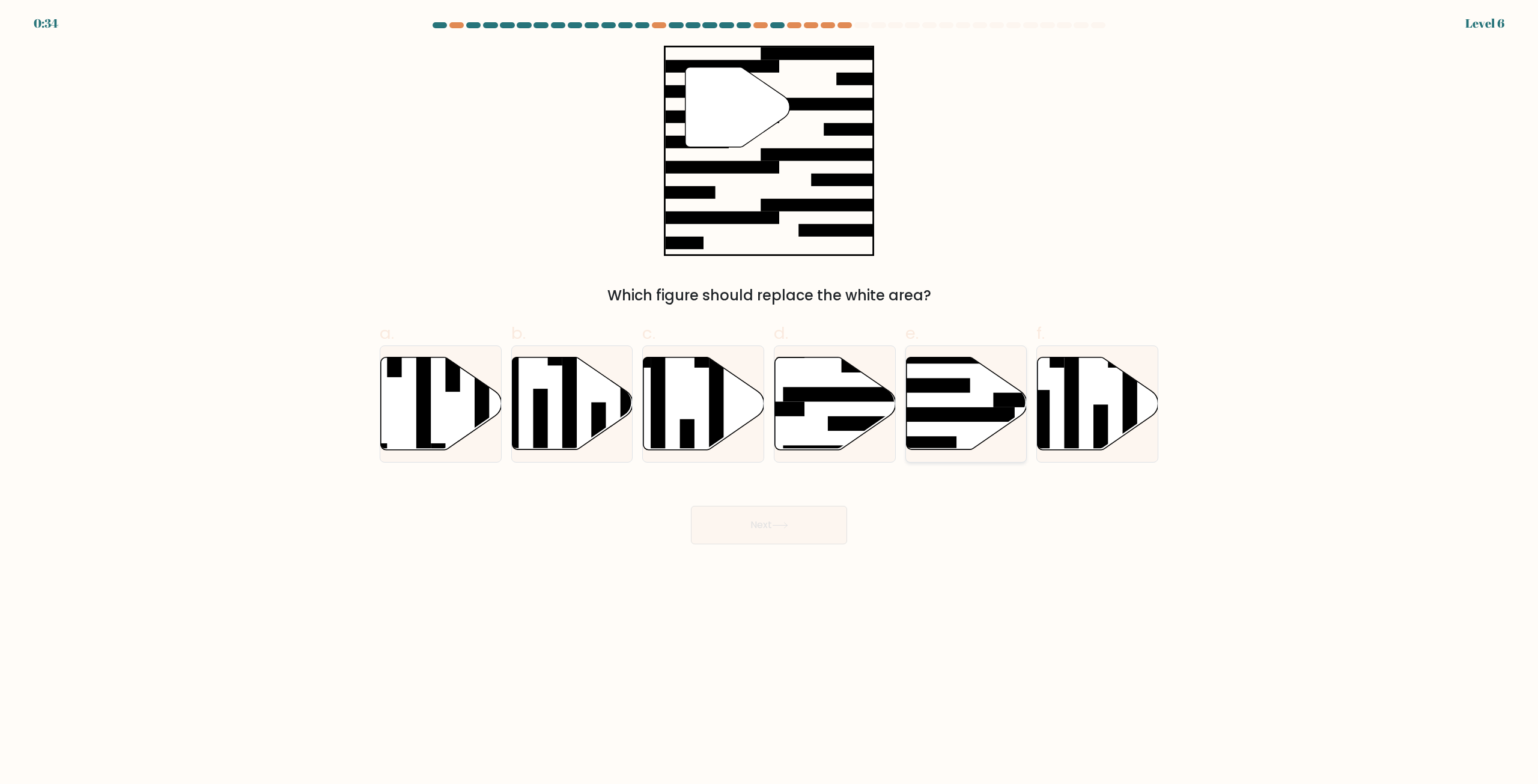
click at [953, 412] on rect at bounding box center [949, 414] width 131 height 15
click at [770, 400] on input "e." at bounding box center [769, 396] width 1 height 8
radio input "true"
click at [770, 526] on button "Next" at bounding box center [769, 525] width 156 height 38
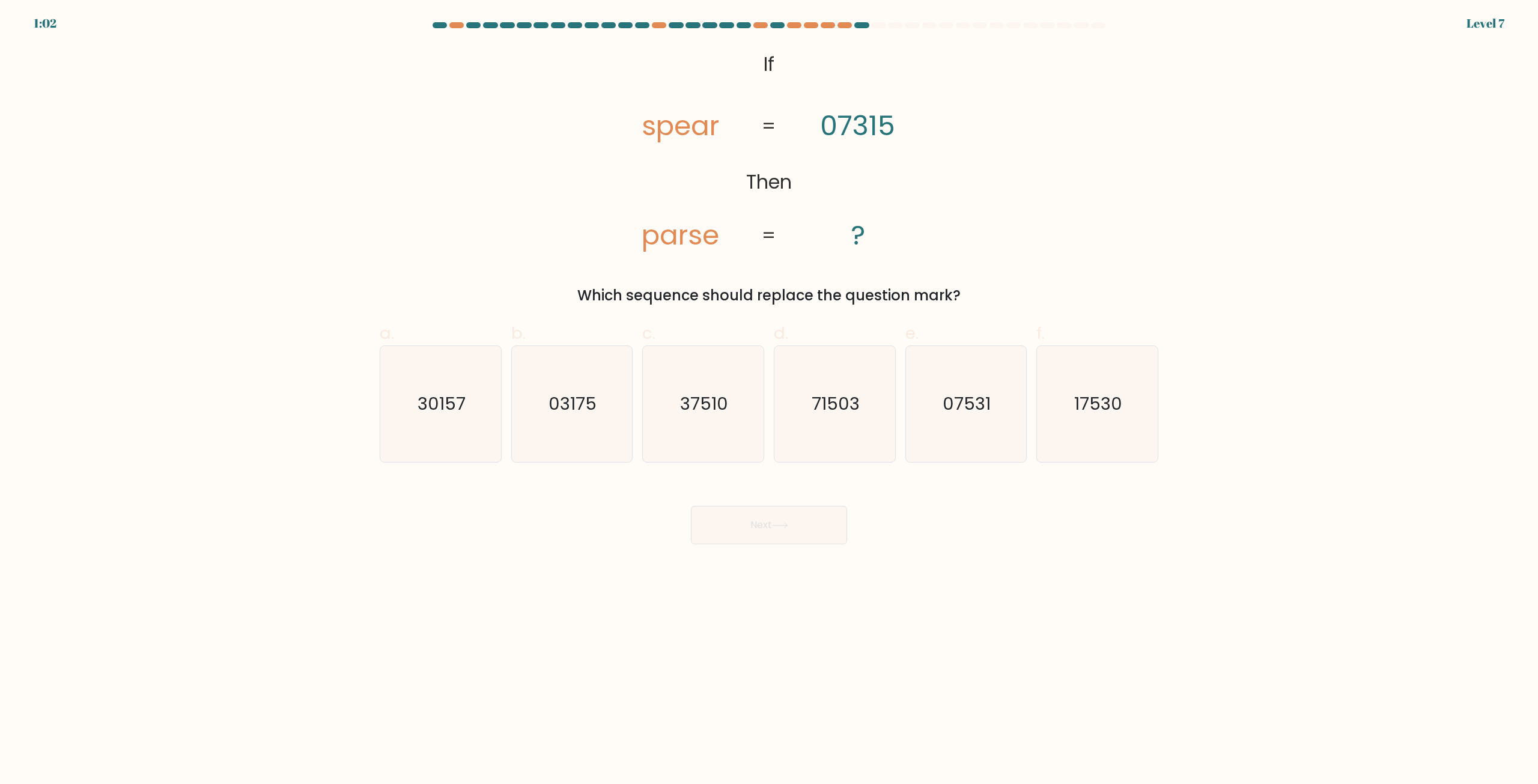
click at [854, 136] on tspan "07315" at bounding box center [857, 125] width 75 height 38
click at [650, 163] on icon "@import url('https://fonts.googleapis.com/css?family=Abril+Fatface:400,100,100i…" at bounding box center [769, 150] width 341 height 210
click at [889, 219] on icon "@import url('https://fonts.googleapis.com/css?family=Abril+Fatface:400,100,100i…" at bounding box center [769, 150] width 341 height 210
click at [845, 404] on text "71503" at bounding box center [836, 404] width 48 height 24
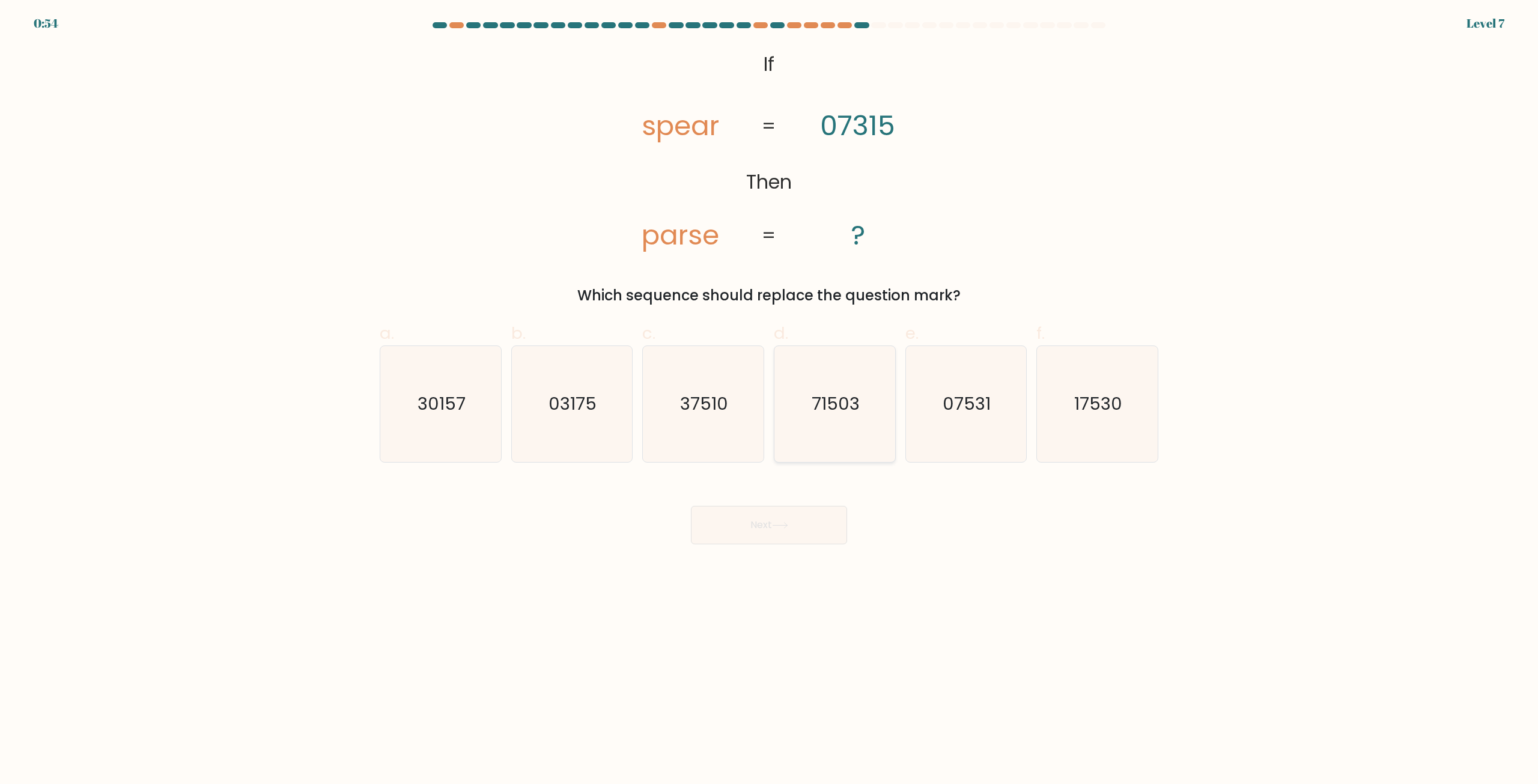
click at [770, 400] on input "d. 71503" at bounding box center [769, 396] width 1 height 8
radio input "true"
drag, startPoint x: 807, startPoint y: 554, endPoint x: 793, endPoint y: 529, distance: 28.7
click at [801, 540] on body "0:53 Level 7 If" at bounding box center [769, 392] width 1538 height 784
click at [793, 529] on button "Next" at bounding box center [769, 525] width 156 height 38
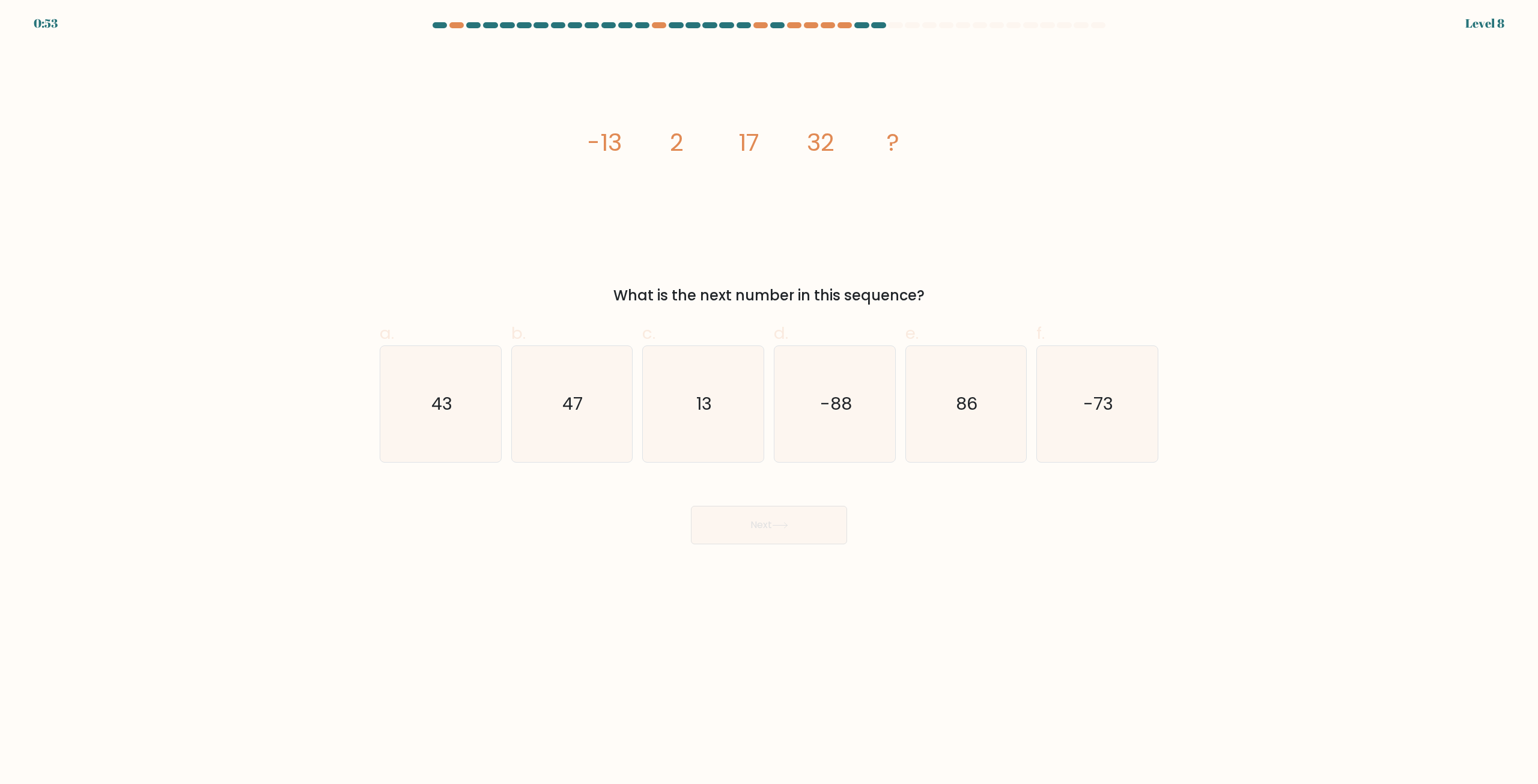
click at [797, 514] on button "Next" at bounding box center [769, 525] width 156 height 38
click at [1083, 546] on body "1:29 Level 8" at bounding box center [769, 392] width 1538 height 784
click at [591, 414] on icon "47" at bounding box center [571, 403] width 116 height 116
click at [769, 400] on input "b. 47" at bounding box center [769, 396] width 1 height 8
radio input "true"
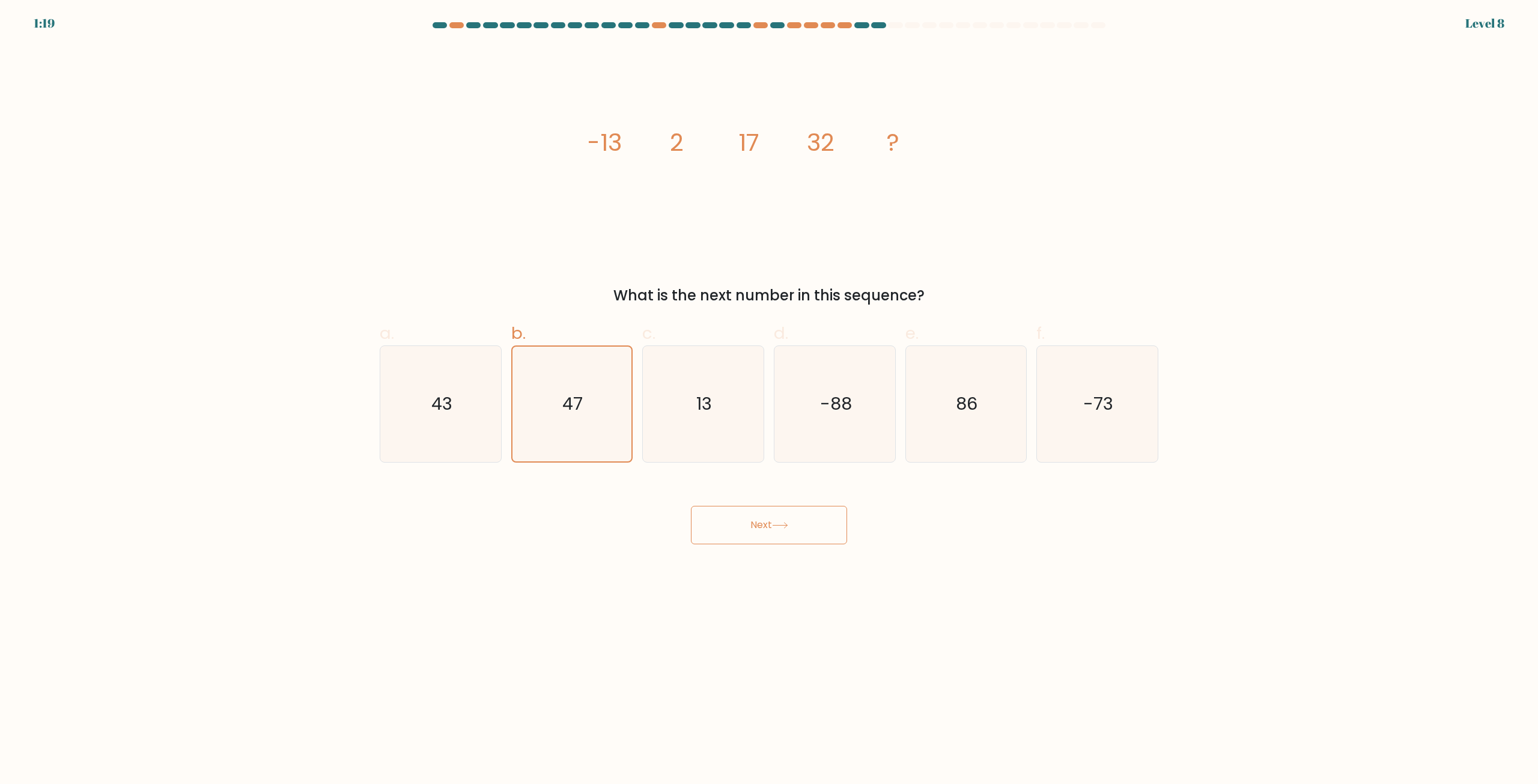
click at [796, 531] on button "Next" at bounding box center [769, 525] width 156 height 38
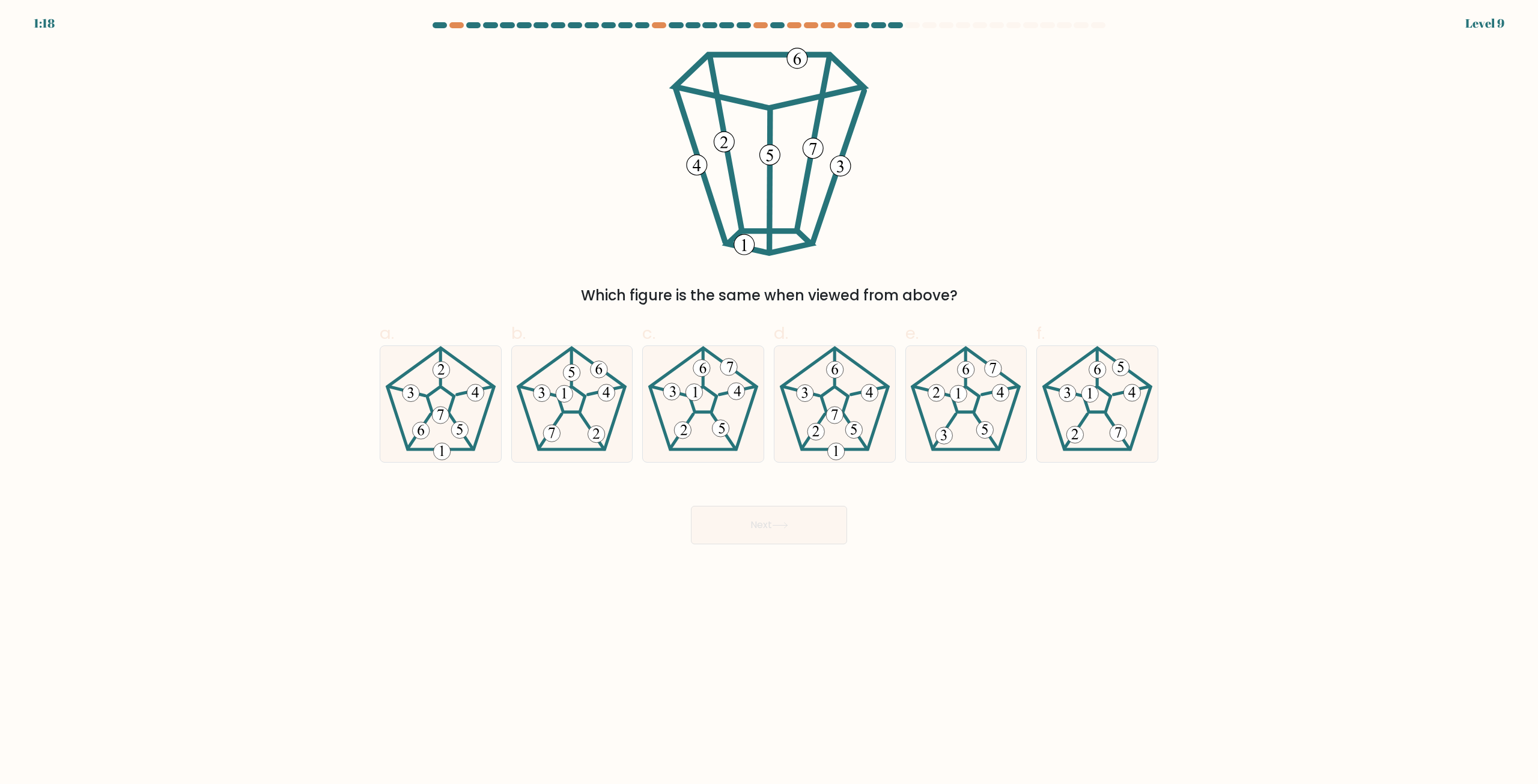
click at [1119, 484] on div "Next" at bounding box center [769, 510] width 793 height 67
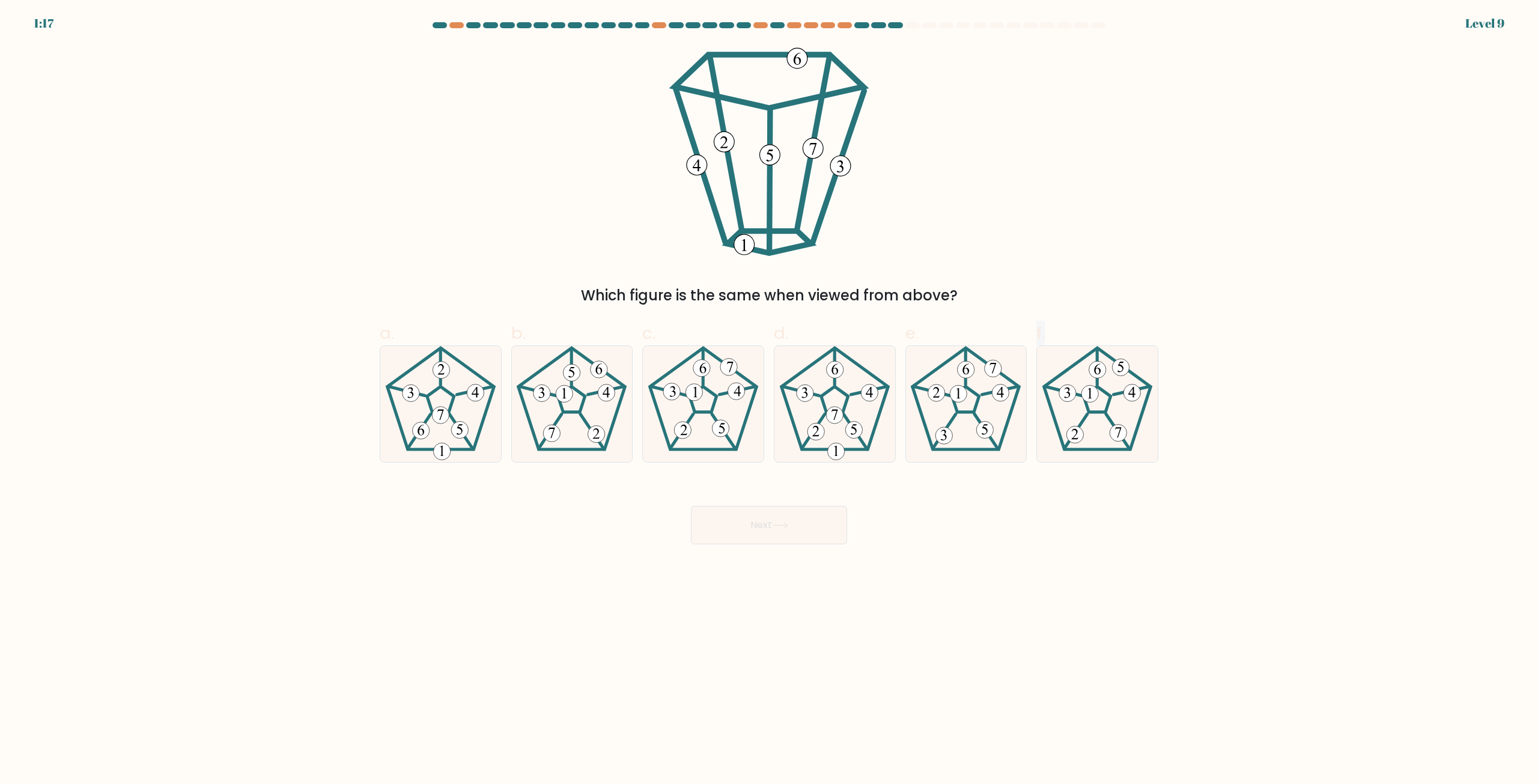
click at [1119, 484] on div "Next" at bounding box center [769, 510] width 793 height 67
click at [1115, 484] on div "Next" at bounding box center [769, 510] width 793 height 67
click at [1070, 492] on div "Next" at bounding box center [769, 510] width 793 height 67
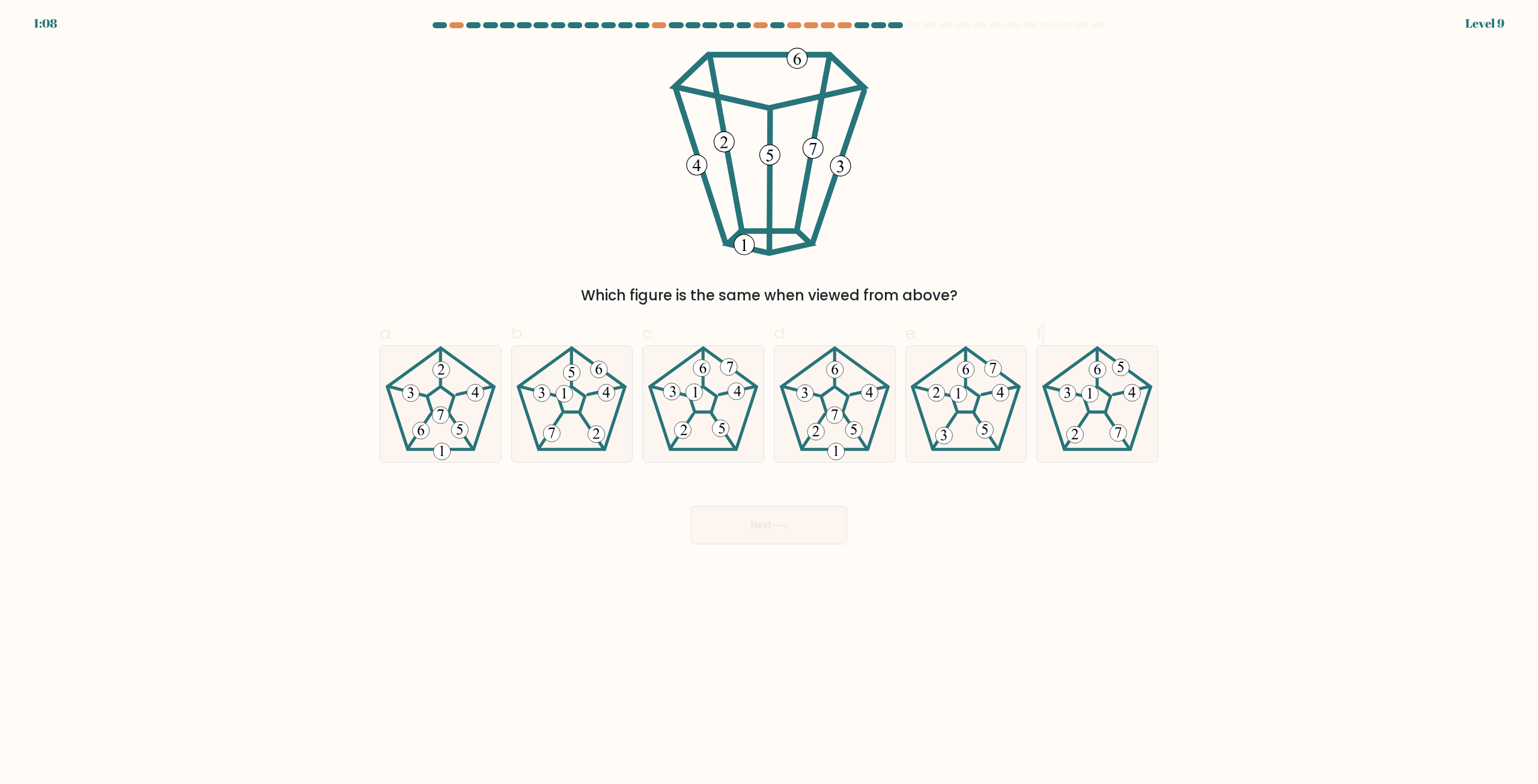
click at [1070, 492] on div "Next" at bounding box center [769, 510] width 793 height 67
click at [1028, 482] on div "Next" at bounding box center [769, 510] width 793 height 67
drag, startPoint x: 1032, startPoint y: 482, endPoint x: 1021, endPoint y: 484, distance: 11.2
click at [1021, 484] on div "Next" at bounding box center [769, 510] width 793 height 67
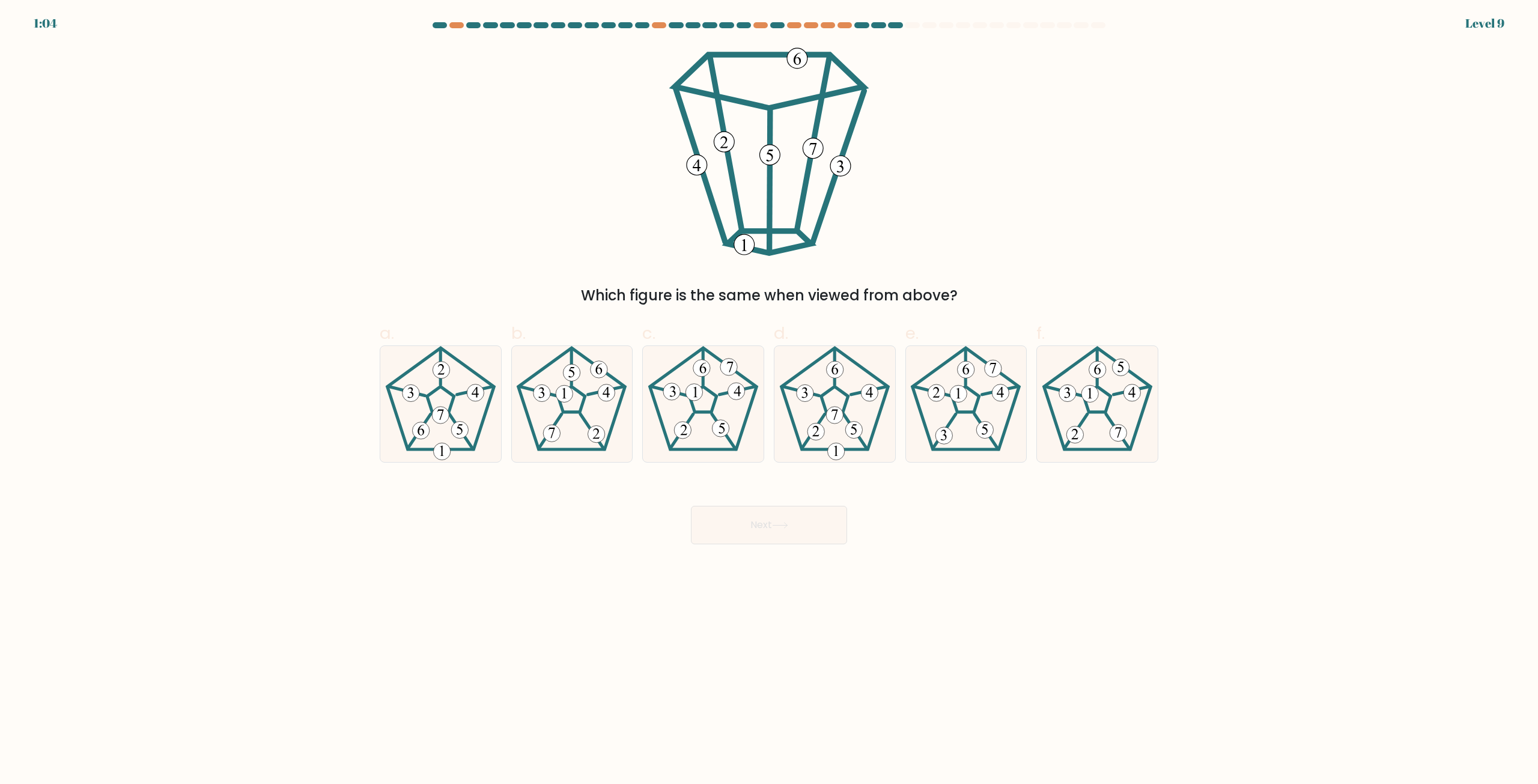
click at [1056, 473] on form at bounding box center [769, 283] width 1538 height 522
click at [585, 426] on icon at bounding box center [571, 403] width 116 height 116
click at [769, 400] on input "b." at bounding box center [769, 396] width 1 height 8
radio input "true"
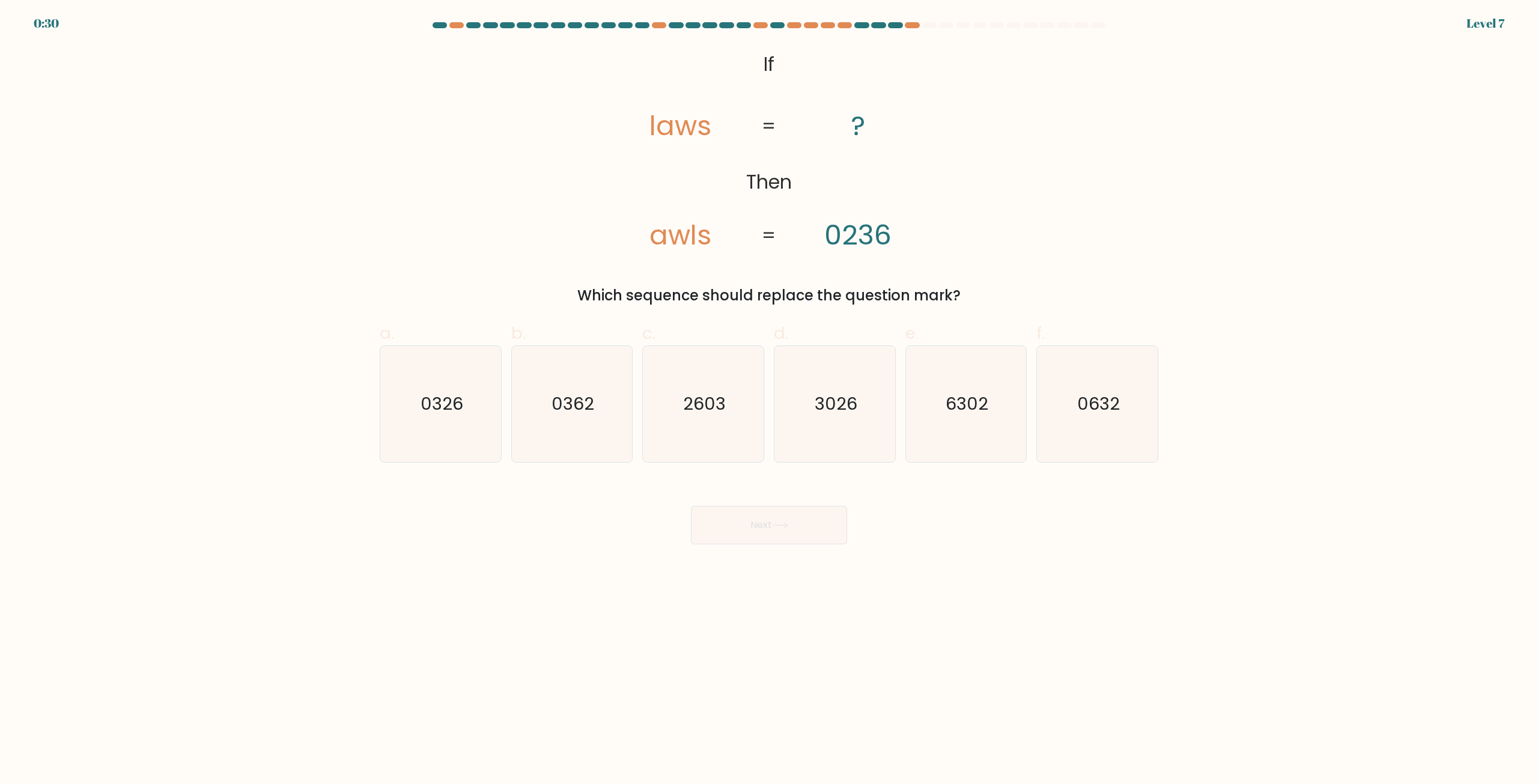
click at [593, 403] on text "0362" at bounding box center [572, 404] width 43 height 24
click at [769, 400] on input "b. 0362" at bounding box center [769, 396] width 1 height 8
radio input "true"
click at [718, 413] on text "2603" at bounding box center [704, 404] width 43 height 24
click at [769, 400] on input "c. 2603" at bounding box center [769, 396] width 1 height 8
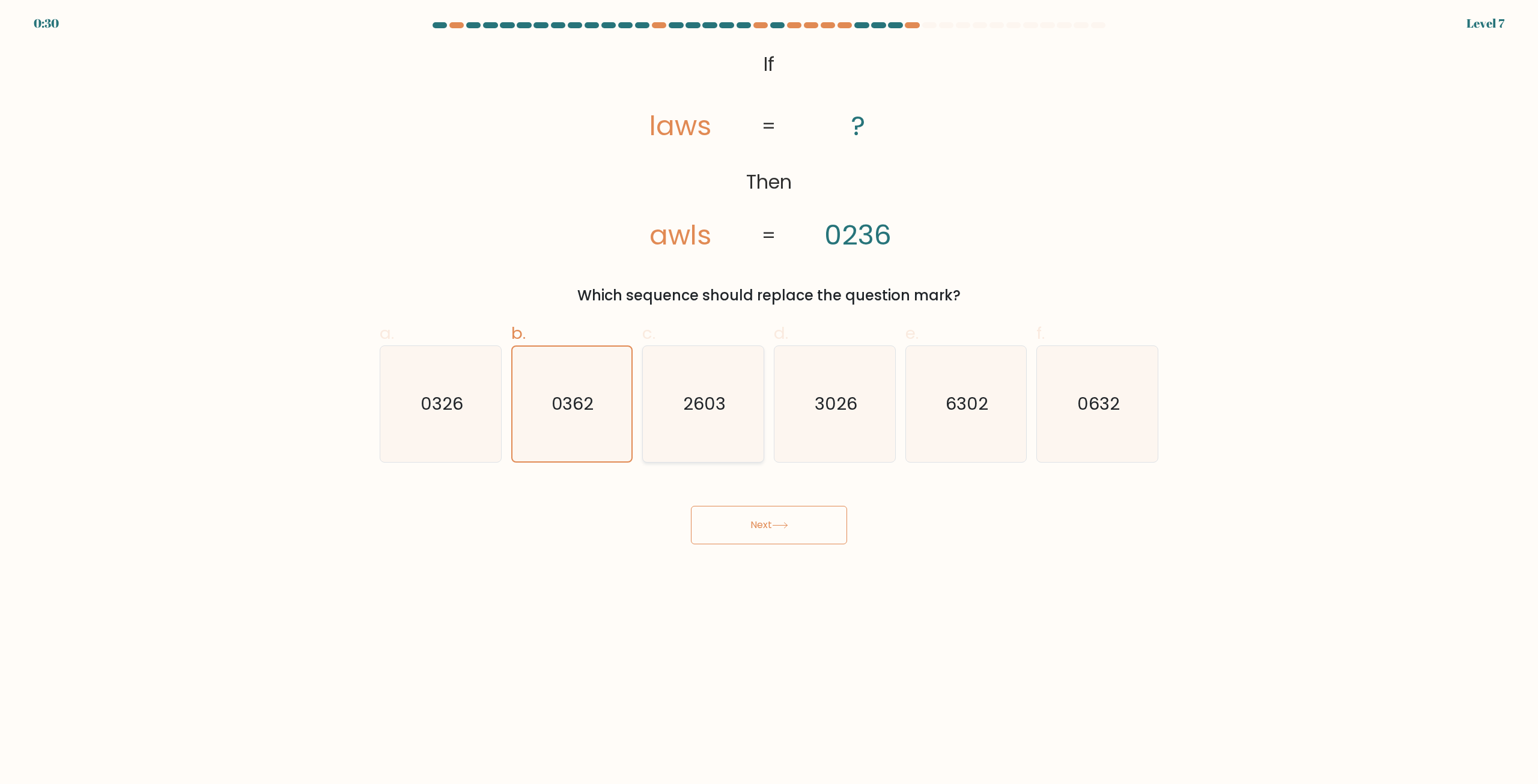
radio input "true"
click at [894, 440] on div "3026" at bounding box center [835, 404] width 122 height 117
click at [770, 400] on input "d. 3026" at bounding box center [769, 396] width 1 height 8
radio input "true"
click at [1003, 422] on icon "6302" at bounding box center [966, 403] width 116 height 116
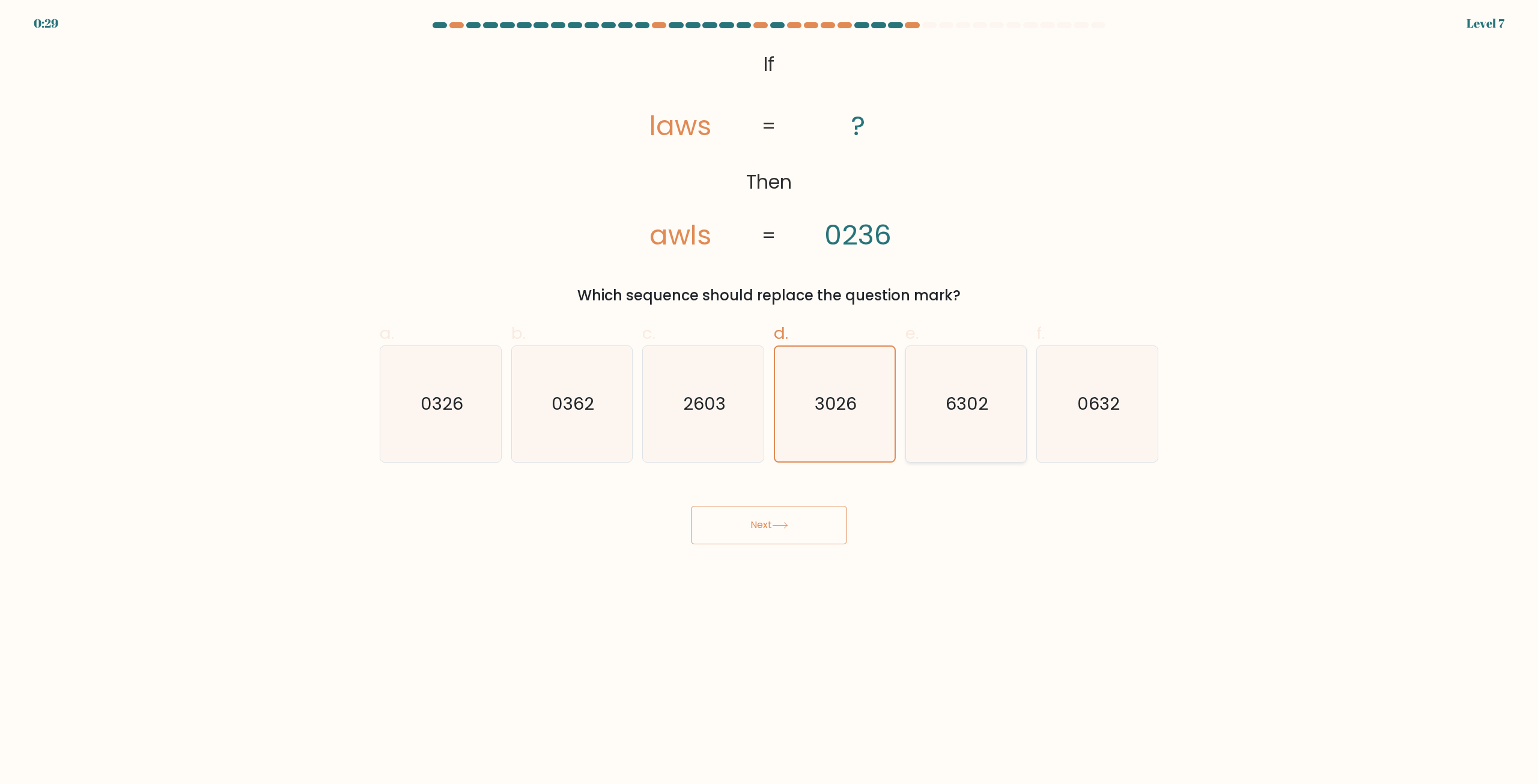
click at [770, 400] on input "e. 6302" at bounding box center [769, 396] width 1 height 8
radio input "true"
click at [1087, 426] on icon "0632" at bounding box center [1097, 403] width 116 height 116
click at [770, 400] on input "f. 0632" at bounding box center [769, 396] width 1 height 8
radio input "true"
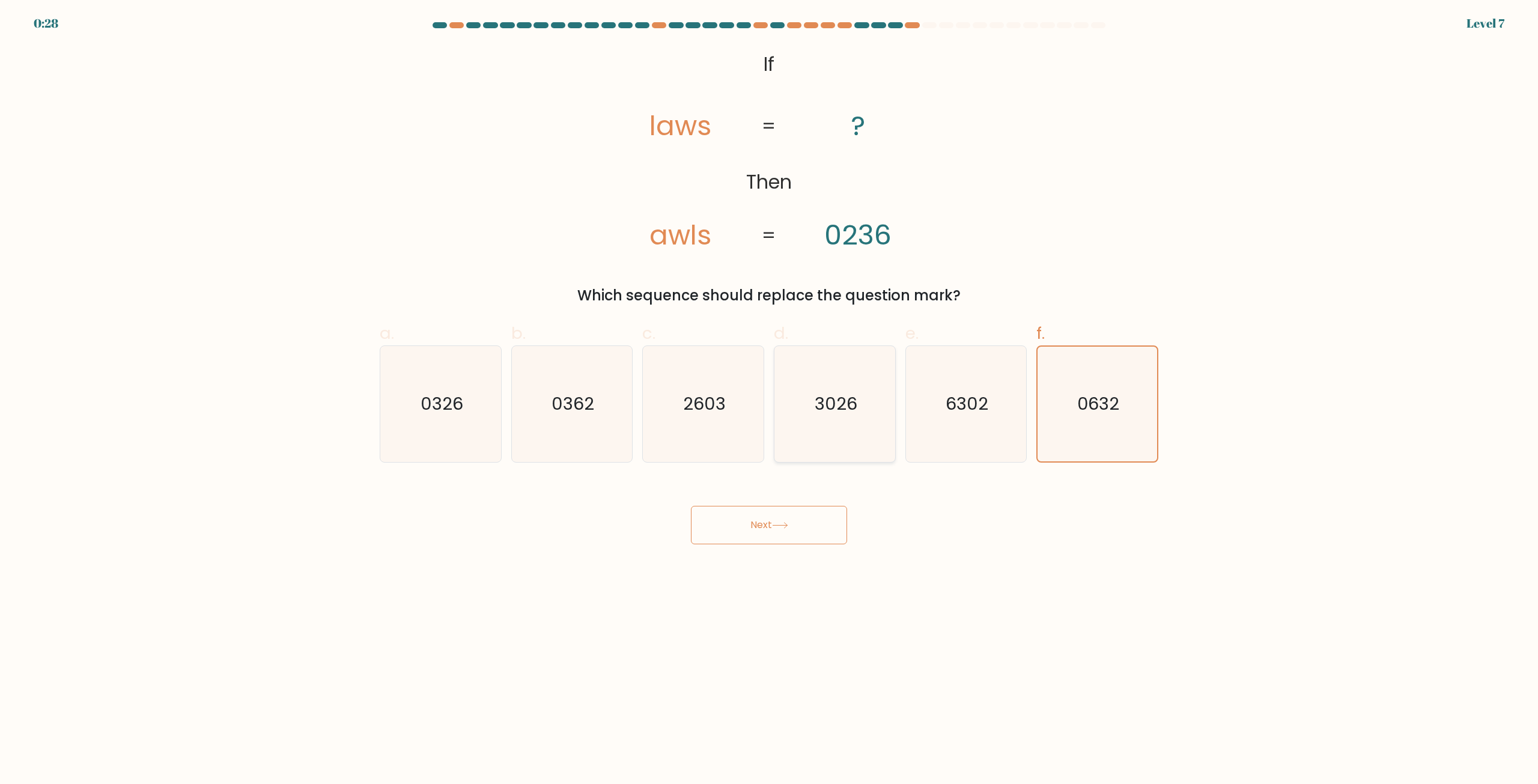
click at [833, 423] on icon "3026" at bounding box center [834, 403] width 116 height 116
click at [770, 400] on input "d. 3026" at bounding box center [769, 396] width 1 height 8
radio input "true"
click at [903, 429] on div "e. 6302" at bounding box center [966, 391] width 131 height 141
click at [918, 430] on icon "6302" at bounding box center [966, 403] width 116 height 116
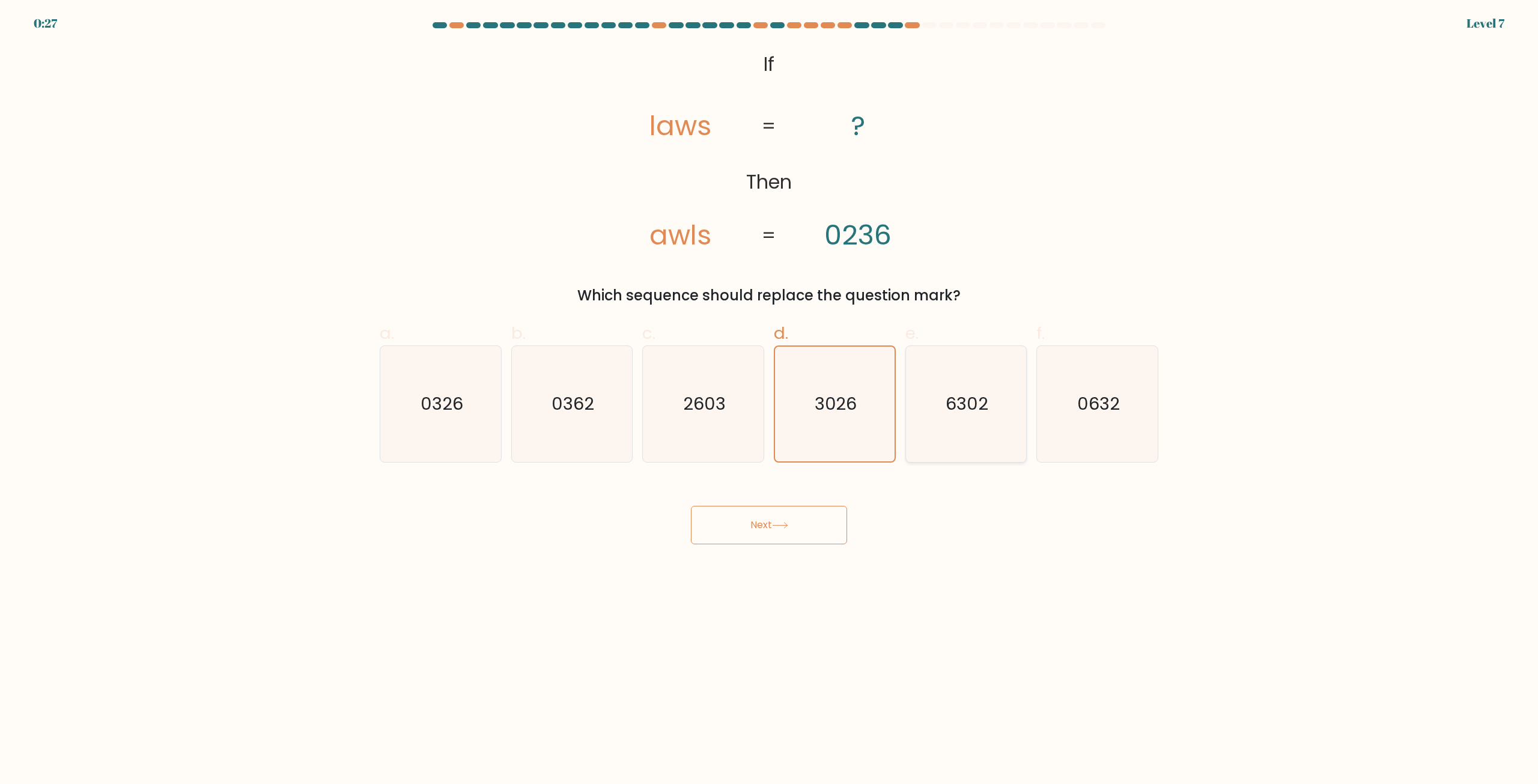
click at [770, 400] on input "e. 6302" at bounding box center [769, 396] width 1 height 8
radio input "true"
click at [745, 429] on icon "2603" at bounding box center [703, 403] width 116 height 116
click at [769, 400] on input "c. 2603" at bounding box center [769, 396] width 1 height 8
radio input "true"
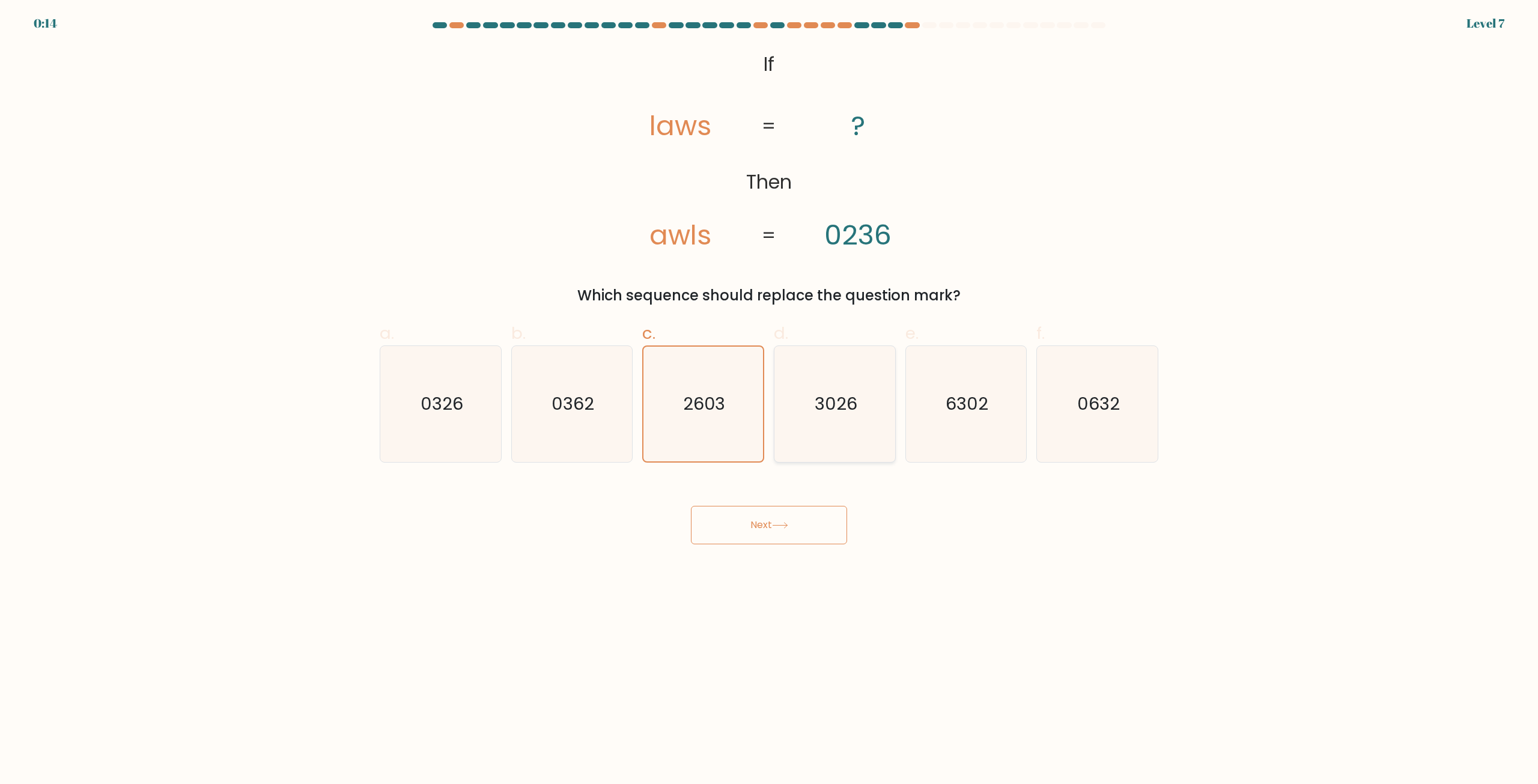
click at [852, 401] on text "3026" at bounding box center [836, 404] width 43 height 24
click at [770, 400] on input "d. 3026" at bounding box center [769, 396] width 1 height 8
radio input "true"
click at [766, 529] on button "Next" at bounding box center [769, 525] width 156 height 38
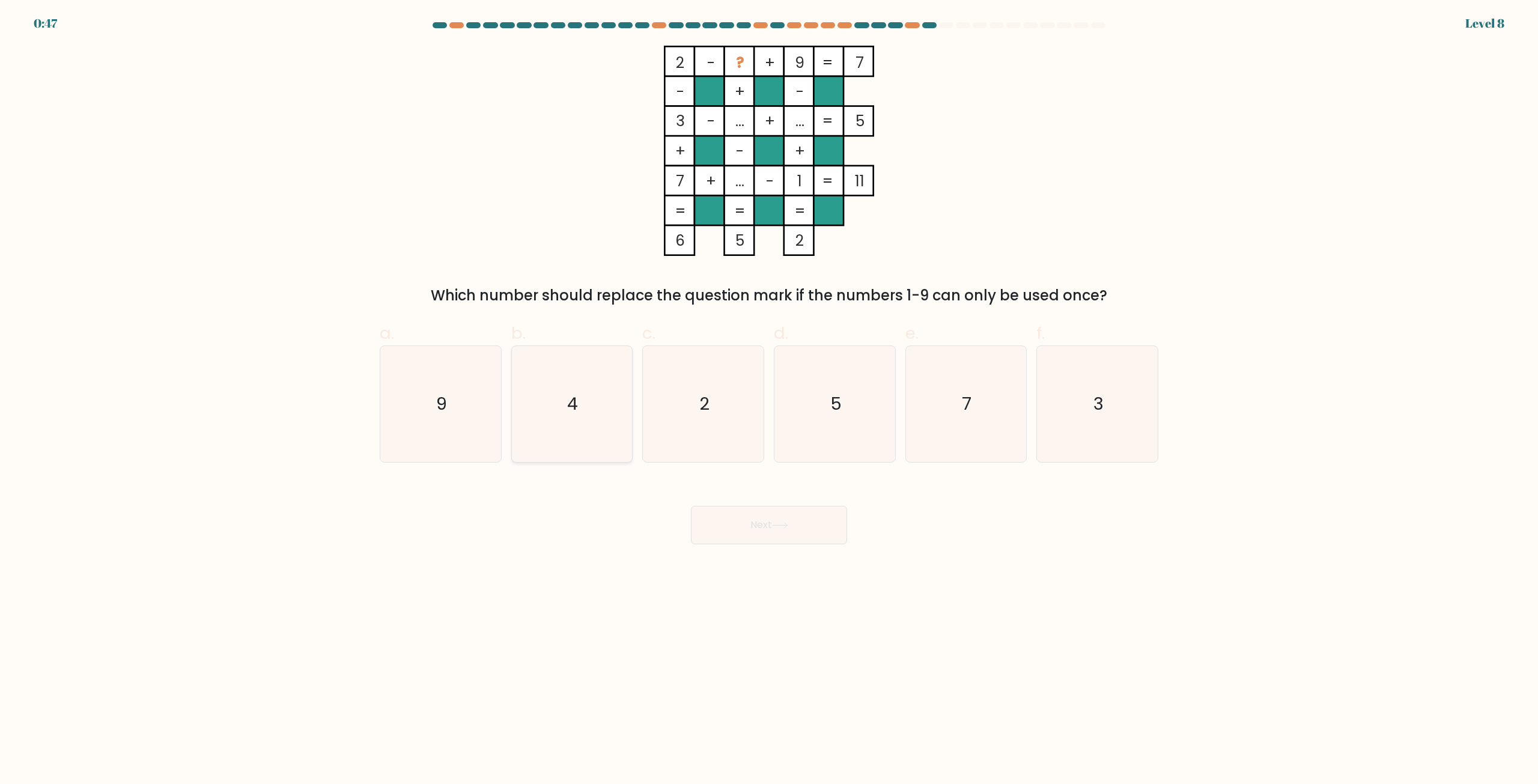
click at [592, 401] on icon "4" at bounding box center [571, 403] width 116 height 116
click at [769, 400] on input "b. 4" at bounding box center [769, 396] width 1 height 8
radio input "true"
click at [764, 519] on button "Next" at bounding box center [769, 525] width 156 height 38
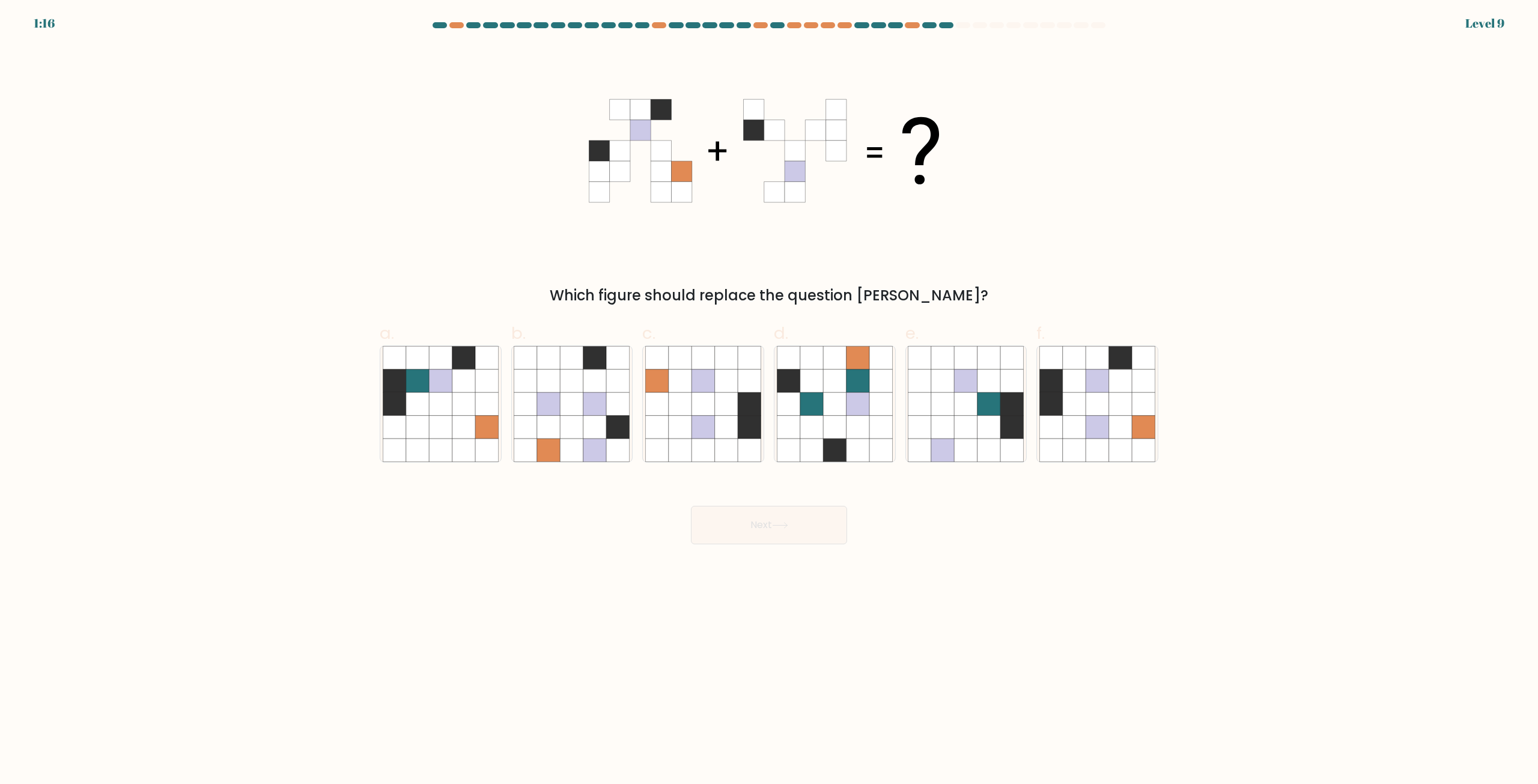
click at [959, 259] on div "Which figure should replace the question mark?" at bounding box center [769, 175] width 793 height 260
click at [1105, 408] on icon at bounding box center [1097, 404] width 23 height 23
click at [770, 400] on input "f." at bounding box center [769, 396] width 1 height 8
radio input "true"
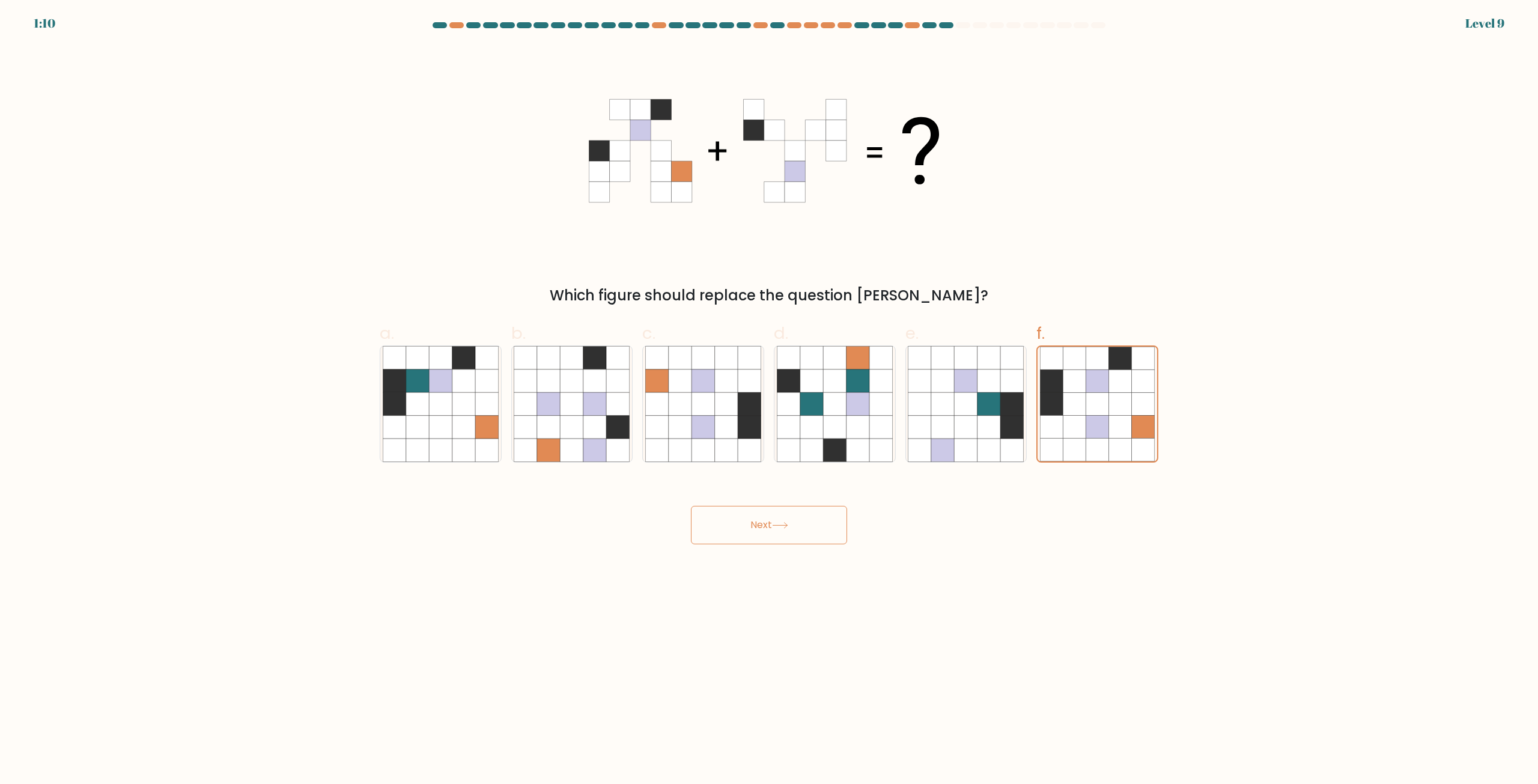
click at [744, 526] on button "Next" at bounding box center [769, 525] width 156 height 38
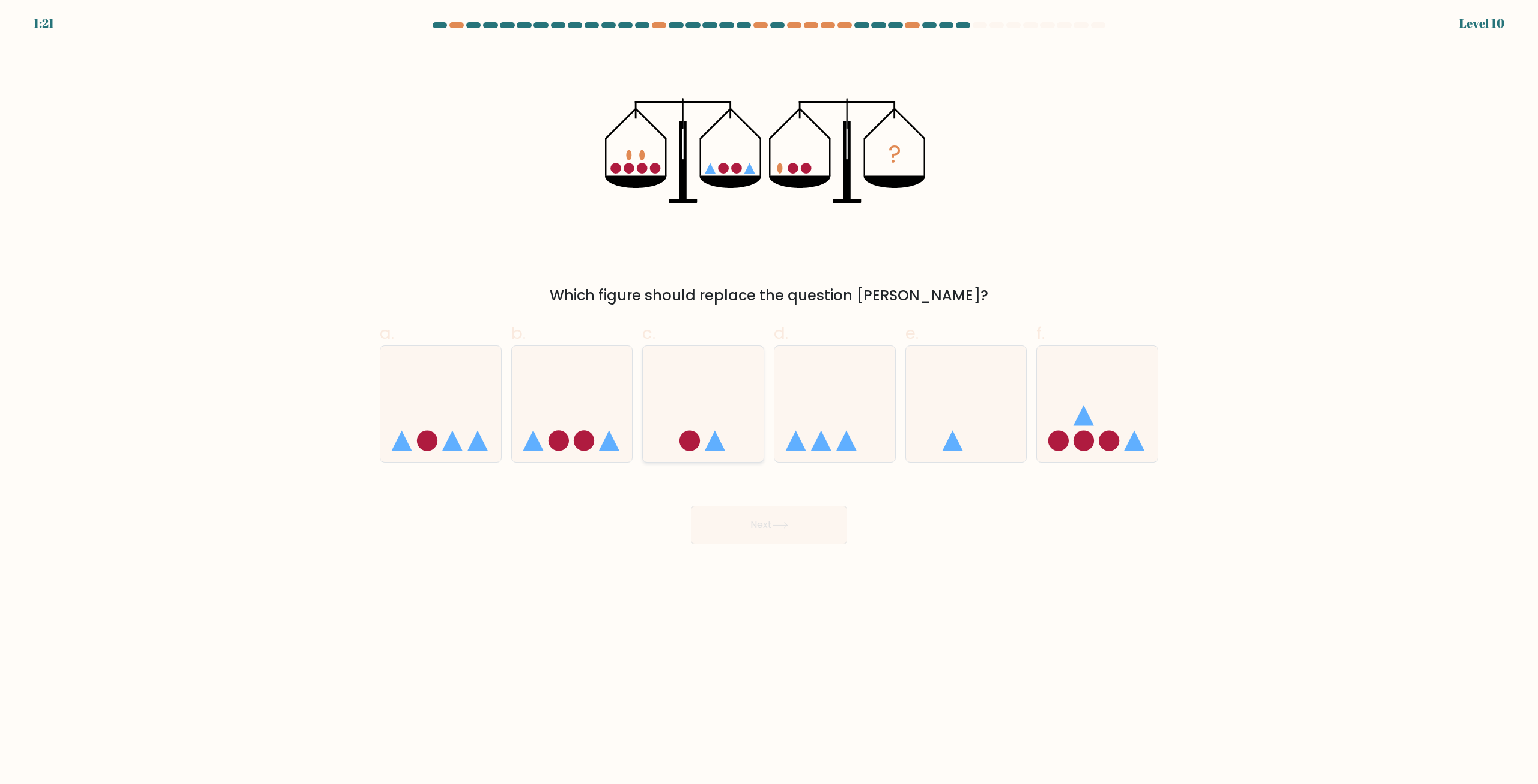
click at [733, 414] on icon at bounding box center [703, 404] width 121 height 100
click at [769, 400] on input "c." at bounding box center [769, 396] width 1 height 8
radio input "true"
click at [781, 522] on icon at bounding box center [780, 525] width 16 height 6
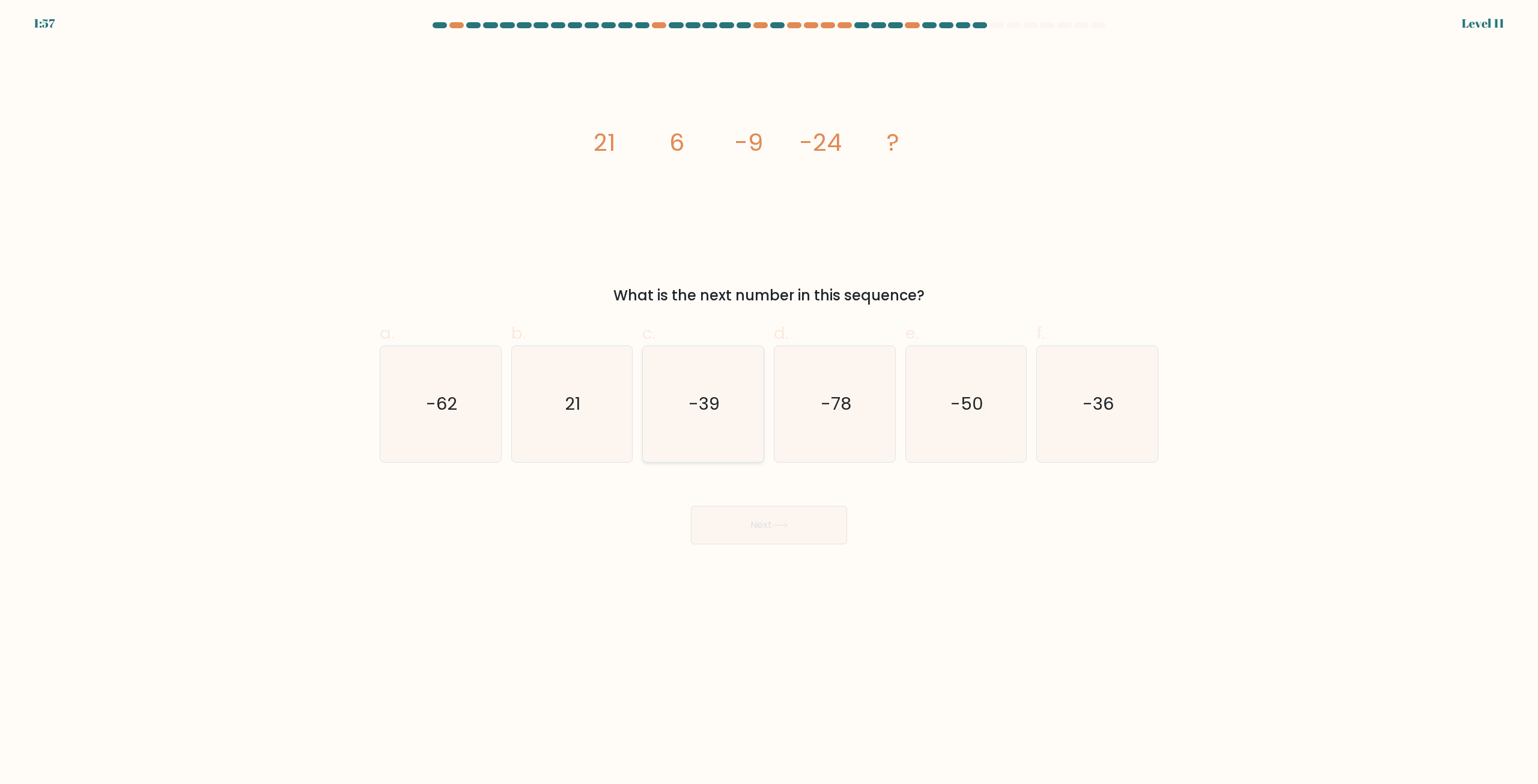
click at [723, 408] on icon "-39" at bounding box center [703, 403] width 116 height 116
click at [769, 400] on input "c. -39" at bounding box center [769, 396] width 1 height 8
radio input "true"
click at [777, 523] on icon at bounding box center [780, 525] width 16 height 6
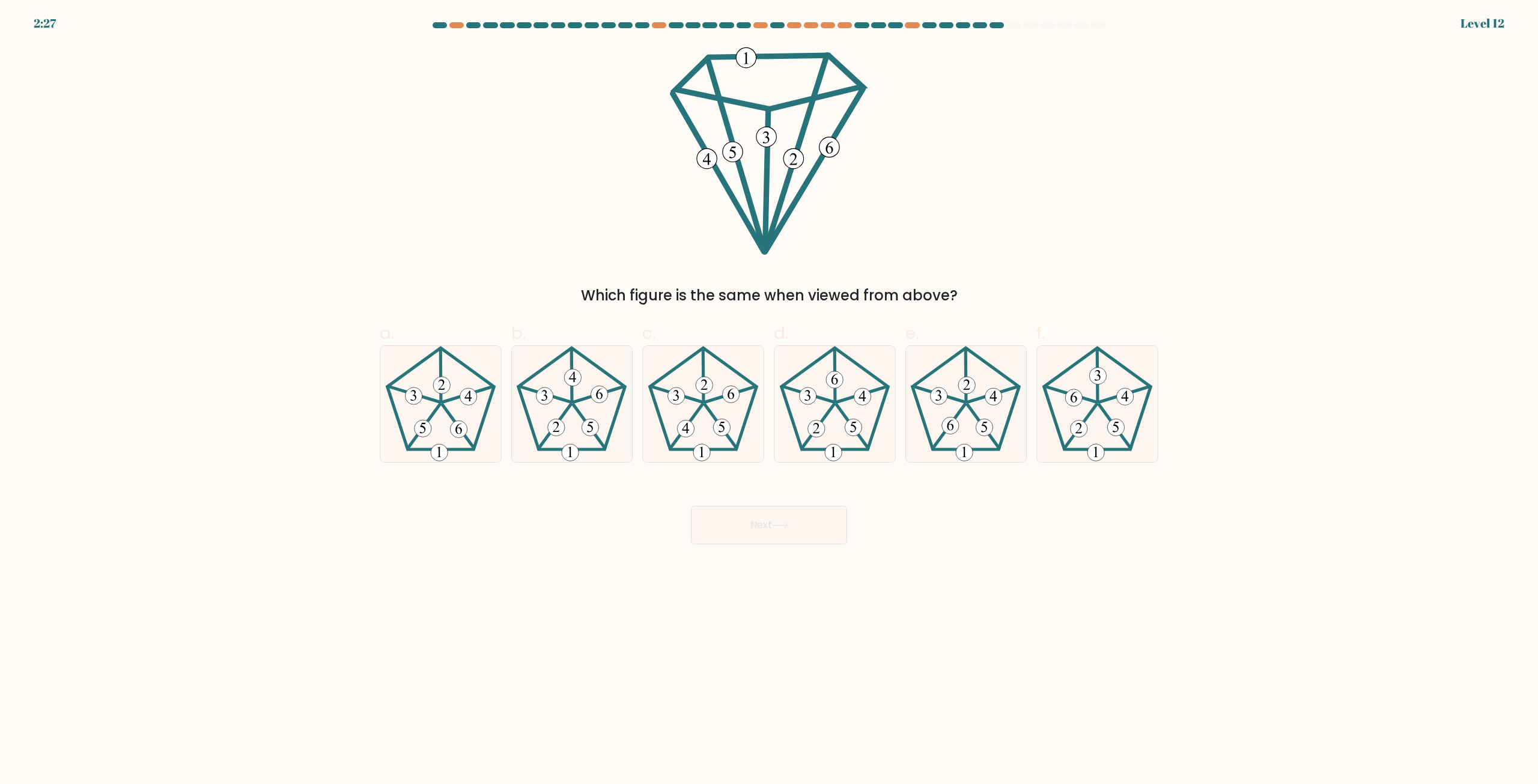
click at [751, 228] on 17 at bounding box center [718, 173] width 92 height 159
click at [1127, 394] on 408 at bounding box center [1125, 396] width 17 height 17
click at [770, 394] on input "f." at bounding box center [769, 396] width 1 height 8
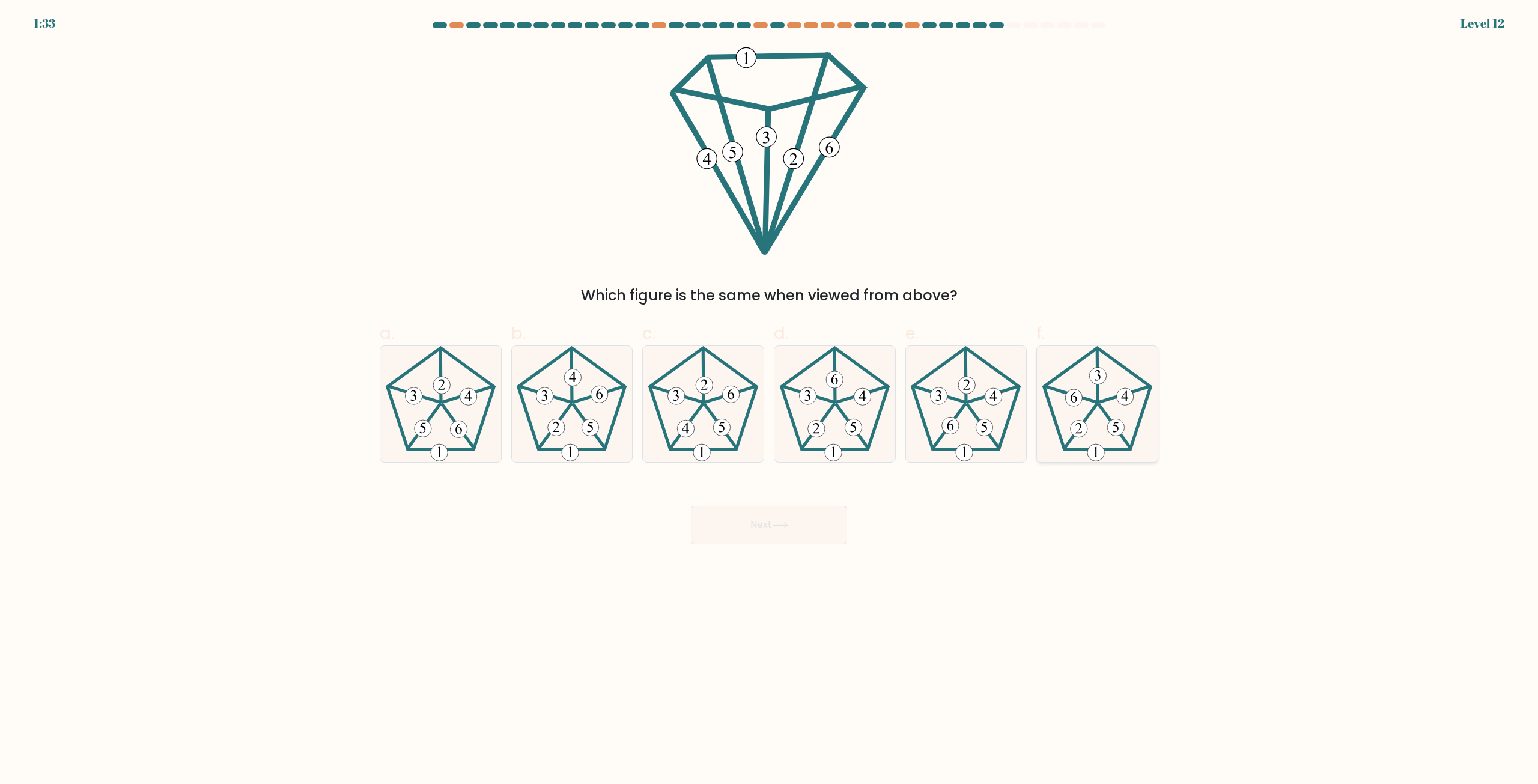
radio input "true"
click at [720, 514] on button "Next" at bounding box center [769, 525] width 156 height 38
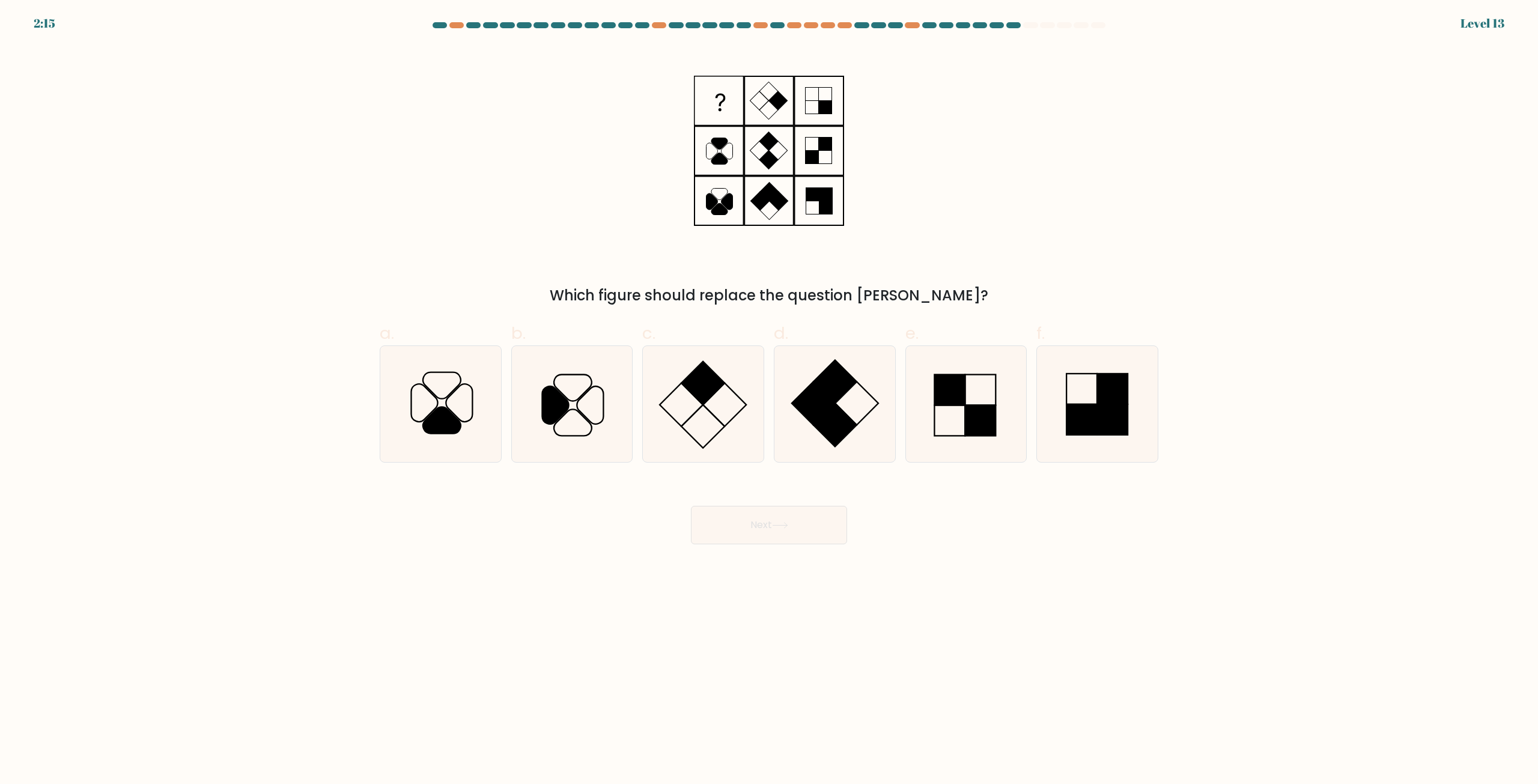
click at [758, 517] on button "Next" at bounding box center [769, 525] width 156 height 38
click at [1030, 574] on body "2:15 Level 13" at bounding box center [769, 392] width 1538 height 784
click at [1030, 574] on body "2:14 Level 13" at bounding box center [769, 392] width 1538 height 784
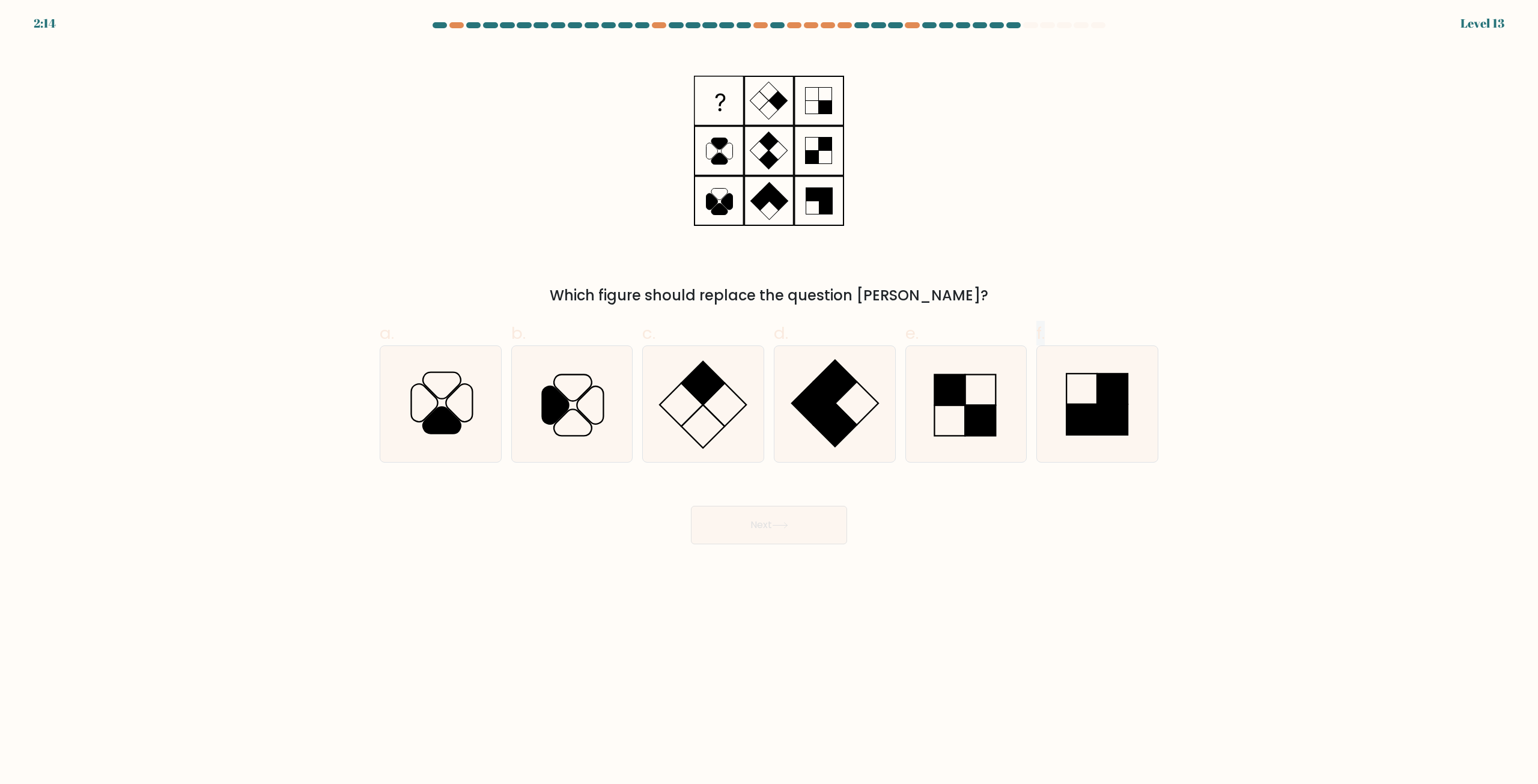
click at [1030, 574] on body "2:14 Level 13" at bounding box center [769, 392] width 1538 height 784
click at [1033, 573] on body "2:14 Level 13" at bounding box center [769, 392] width 1538 height 784
click at [1033, 573] on body "2:13 Level 13" at bounding box center [769, 392] width 1538 height 784
click at [1034, 573] on body "2:13 Level 13" at bounding box center [769, 392] width 1538 height 784
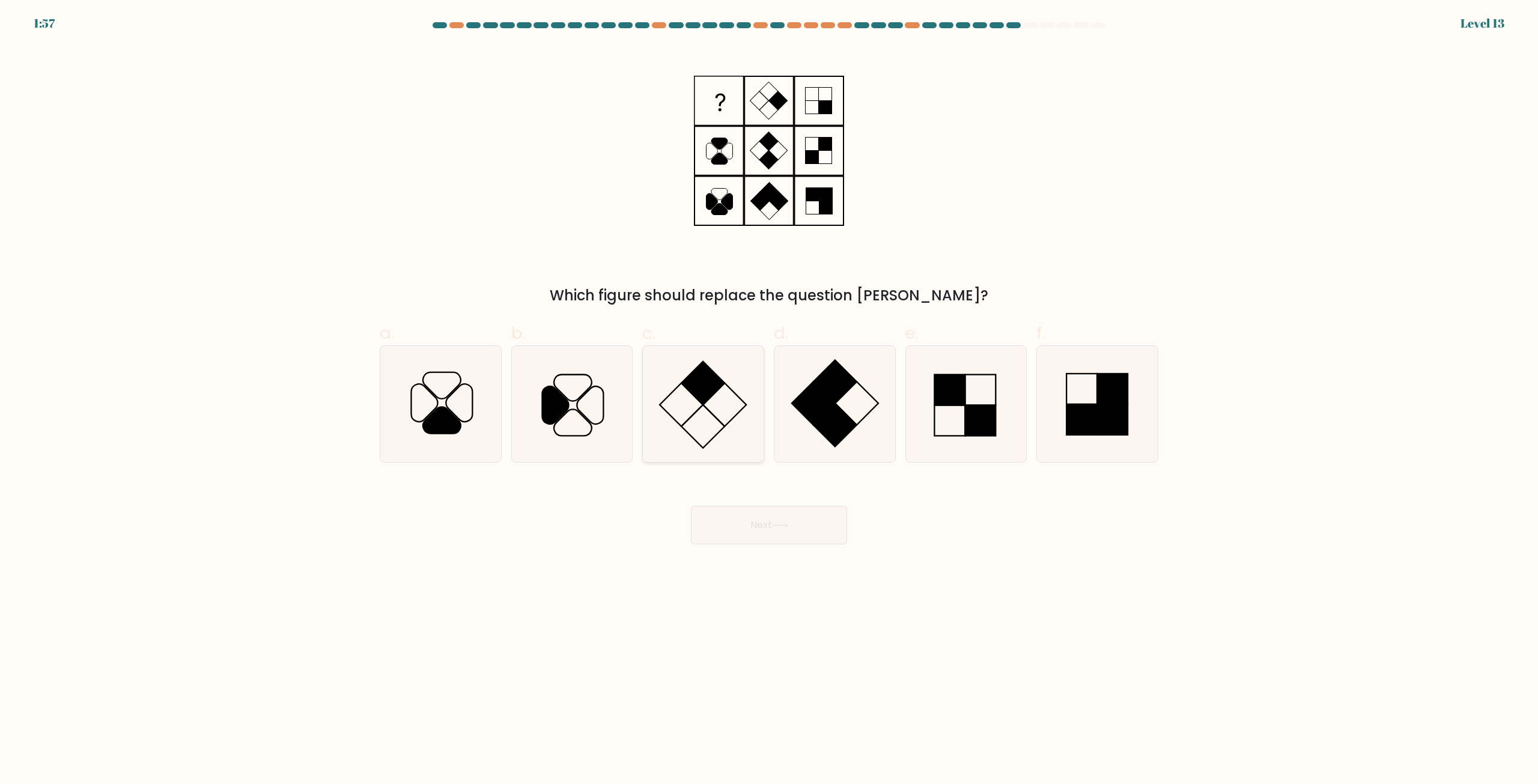
click at [730, 394] on icon at bounding box center [703, 403] width 116 height 116
click at [769, 394] on input "c." at bounding box center [769, 396] width 1 height 8
radio input "true"
click at [567, 417] on icon at bounding box center [571, 403] width 116 height 116
click at [769, 400] on input "b." at bounding box center [769, 396] width 1 height 8
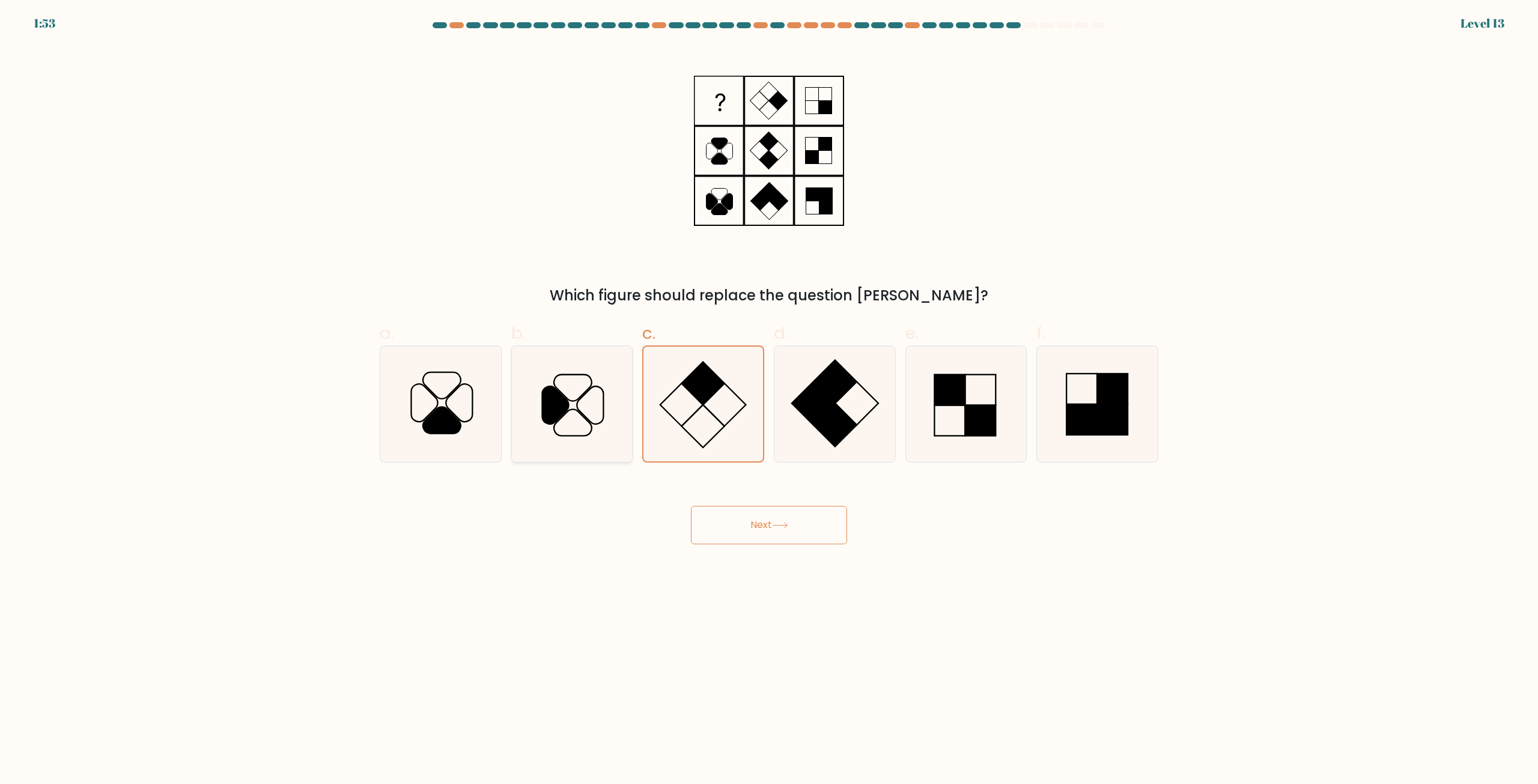
radio input "true"
click at [480, 417] on icon at bounding box center [441, 403] width 116 height 116
click at [769, 400] on input "a." at bounding box center [769, 396] width 1 height 8
radio input "true"
click at [483, 416] on icon at bounding box center [441, 403] width 115 height 115
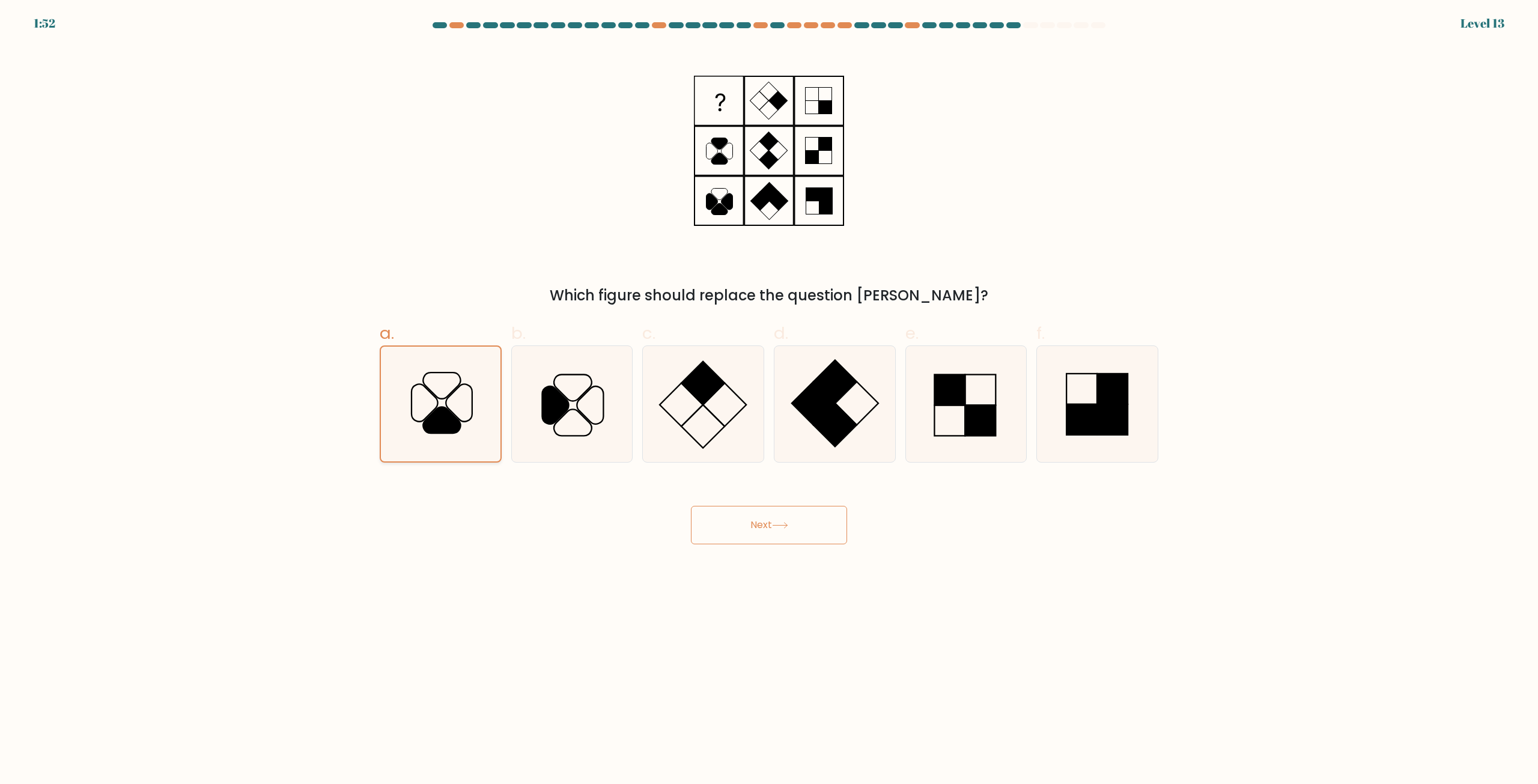
click at [769, 400] on input "a." at bounding box center [769, 396] width 1 height 8
click at [483, 416] on icon at bounding box center [441, 403] width 115 height 115
click at [769, 400] on input "a." at bounding box center [769, 396] width 1 height 8
click at [483, 416] on icon at bounding box center [441, 403] width 115 height 115
click at [769, 400] on input "a." at bounding box center [769, 396] width 1 height 8
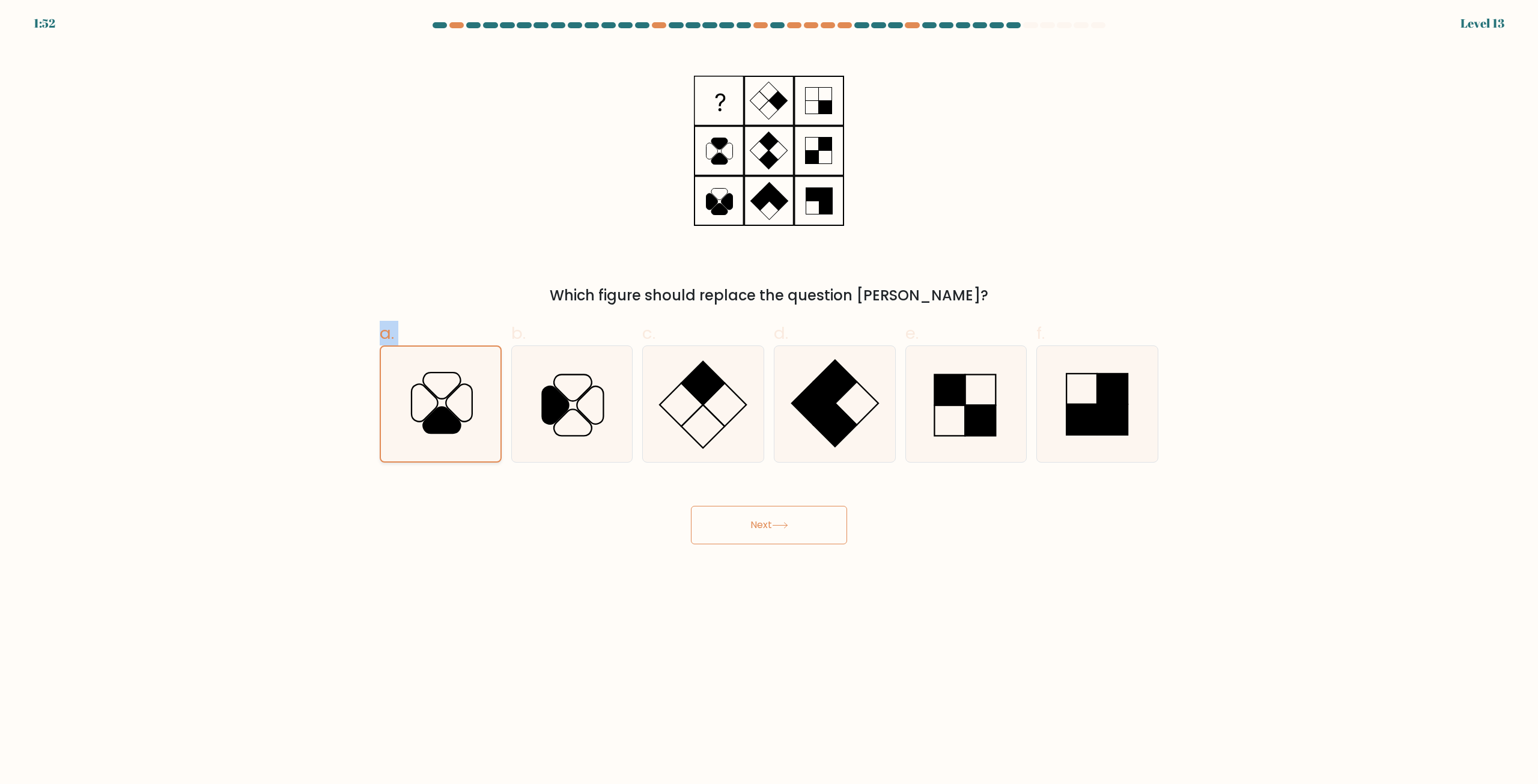
click at [483, 416] on icon at bounding box center [441, 403] width 115 height 115
click at [769, 400] on input "a." at bounding box center [769, 396] width 1 height 8
click at [483, 416] on icon at bounding box center [441, 403] width 115 height 115
click at [769, 400] on input "a." at bounding box center [769, 396] width 1 height 8
click at [490, 539] on div "Next" at bounding box center [769, 510] width 793 height 67
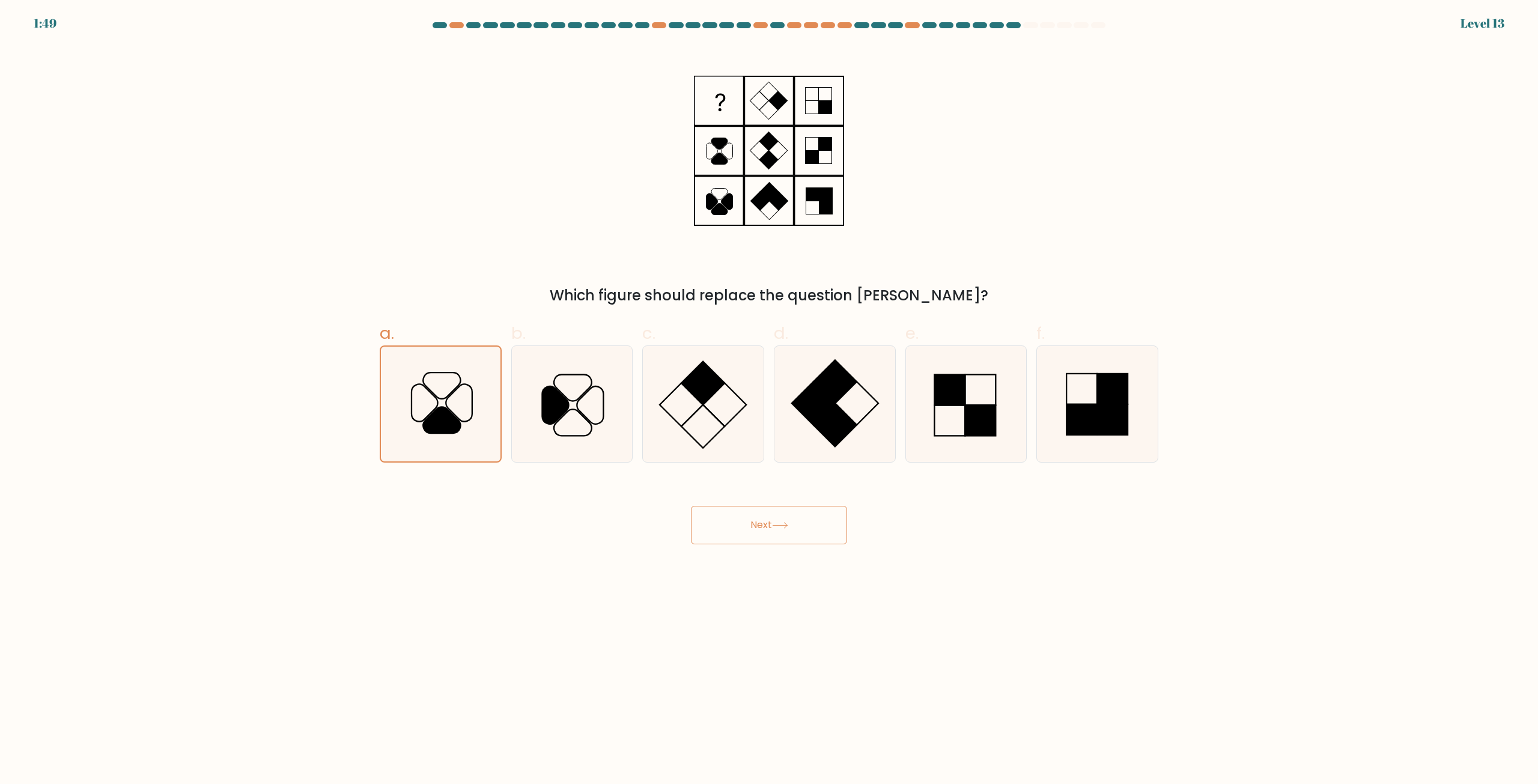
click at [773, 533] on button "Next" at bounding box center [769, 525] width 156 height 38
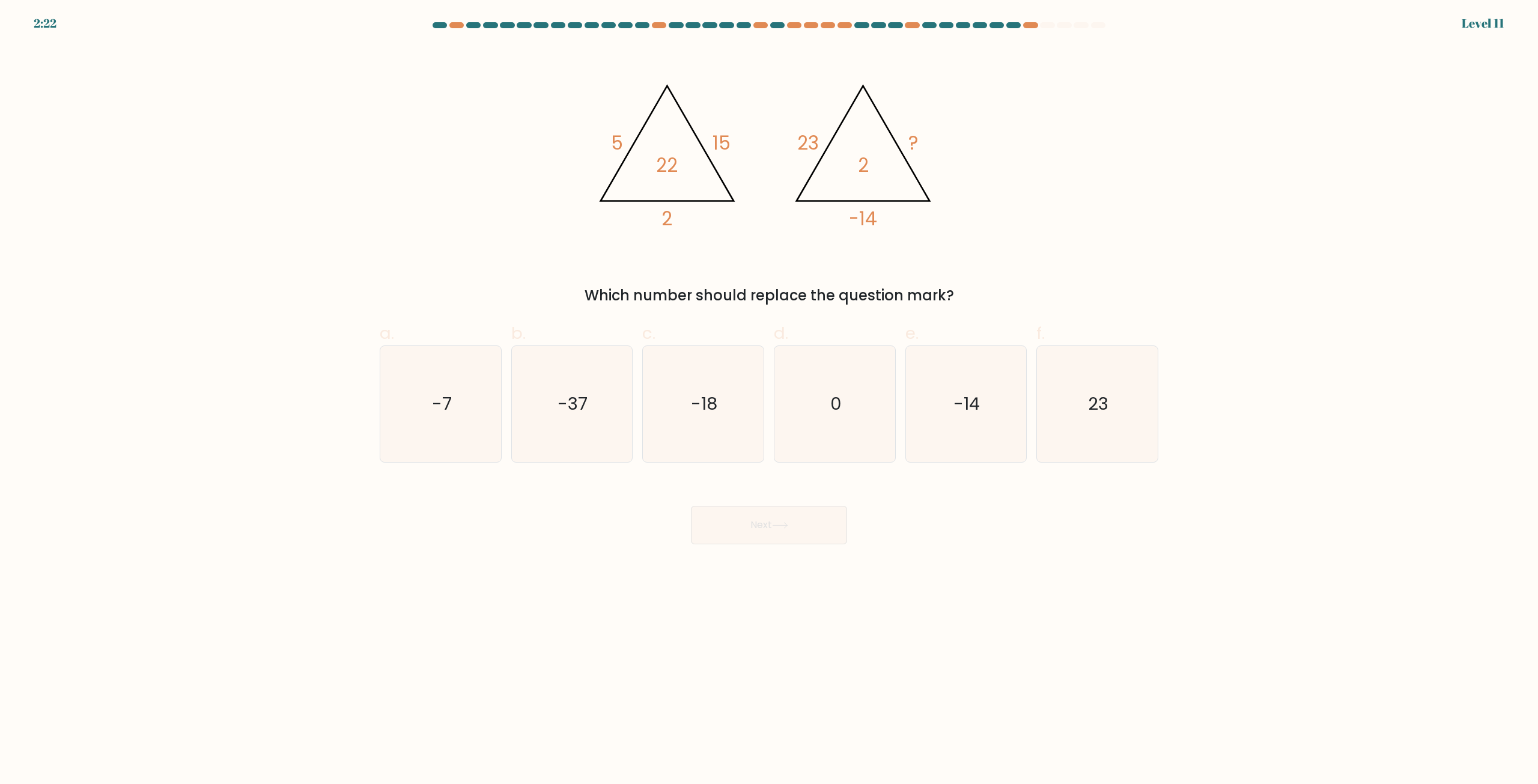
drag, startPoint x: 385, startPoint y: 401, endPoint x: 693, endPoint y: 497, distance: 322.6
click at [385, 401] on icon "-7" at bounding box center [441, 403] width 116 height 116
click at [769, 400] on input "a. -7" at bounding box center [769, 396] width 1 height 8
radio input "true"
click at [770, 524] on button "Next" at bounding box center [769, 525] width 156 height 38
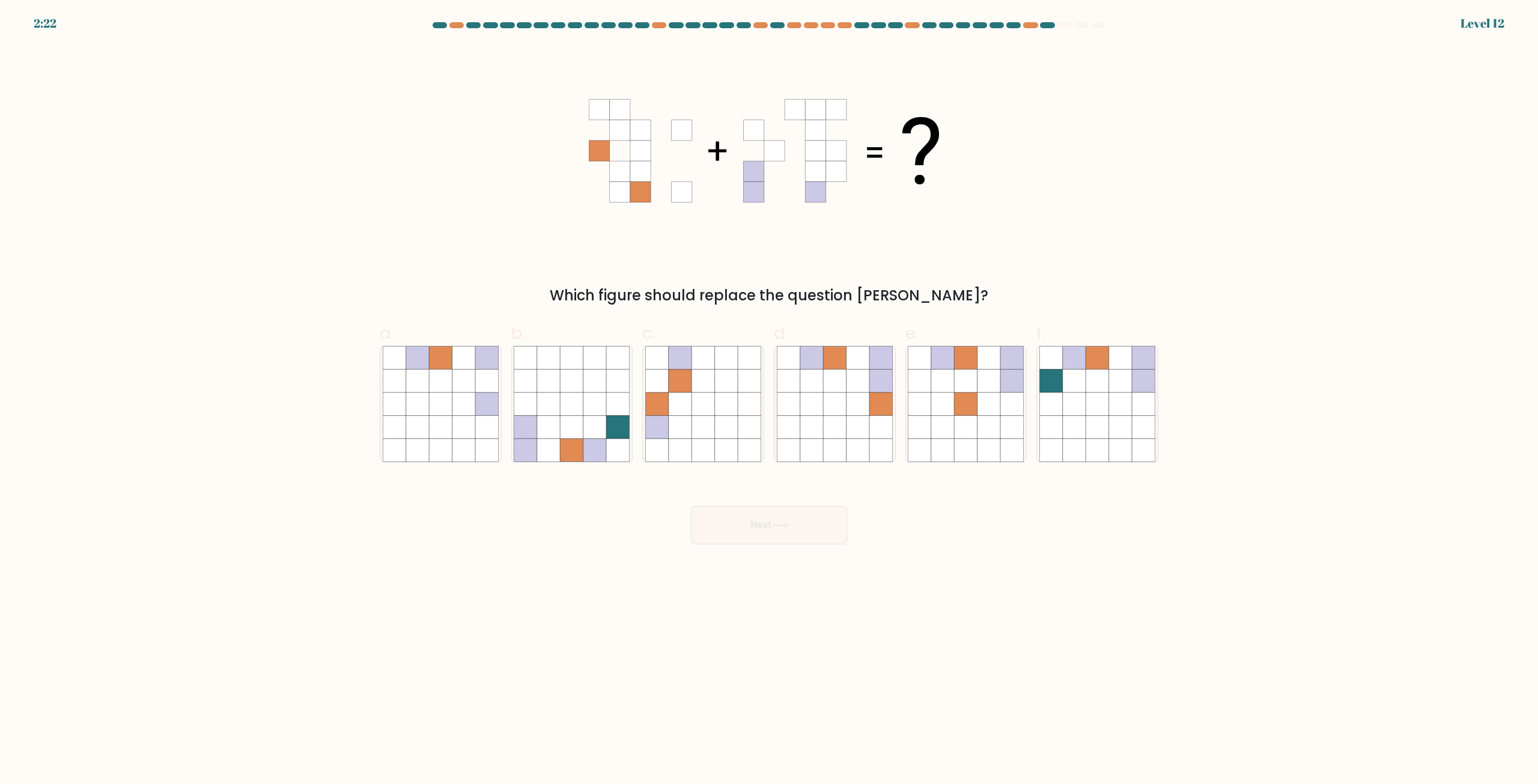
click at [1083, 605] on body "2:22 Level 12" at bounding box center [769, 392] width 1538 height 784
click at [1083, 605] on body "3:06 Level 12" at bounding box center [769, 392] width 1538 height 784
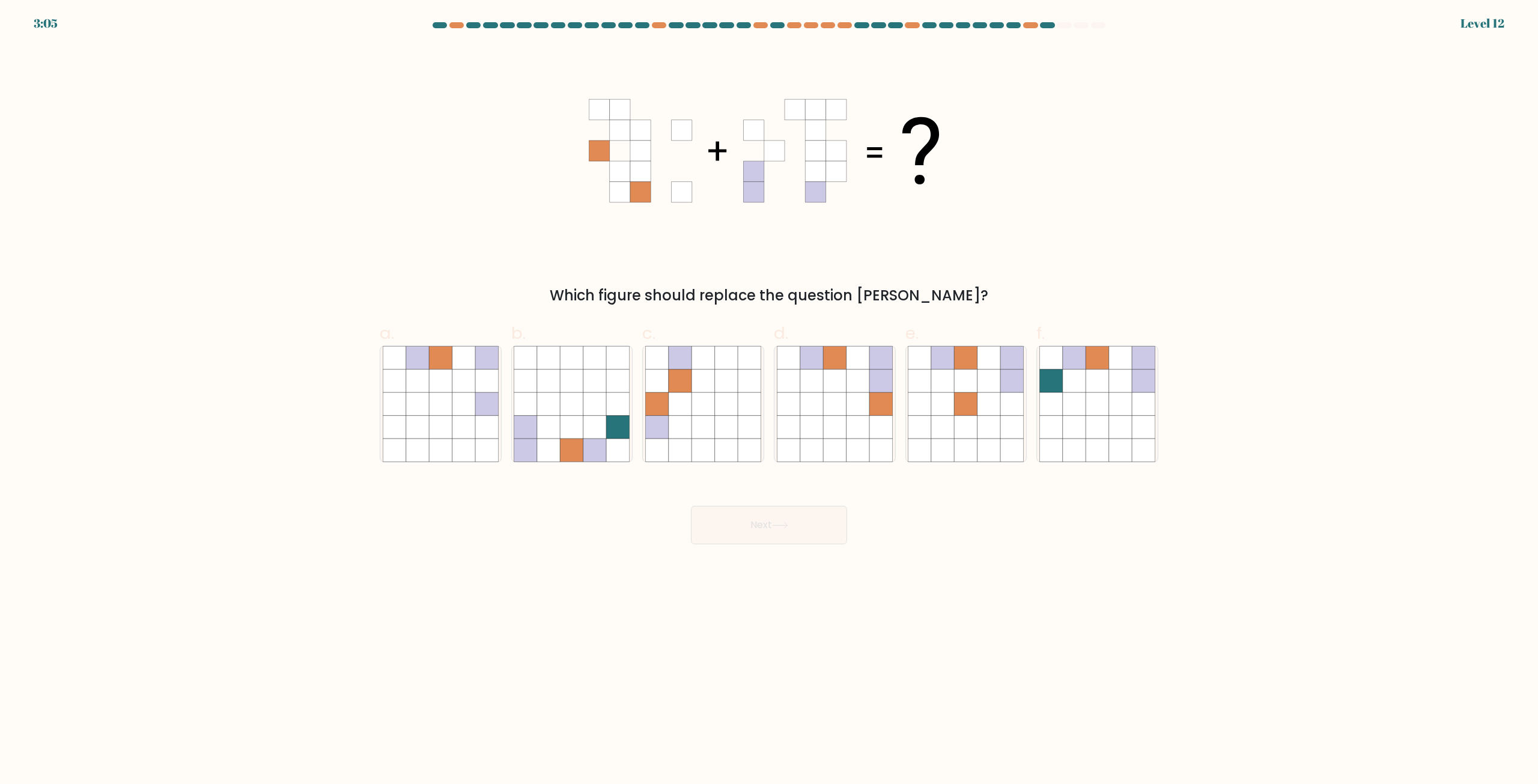
click at [1017, 599] on body "3:05 Level 12" at bounding box center [769, 392] width 1538 height 784
click at [606, 401] on icon at bounding box center [595, 404] width 23 height 23
click at [769, 400] on input "b." at bounding box center [769, 396] width 1 height 8
radio input "true"
click at [739, 513] on button "Next" at bounding box center [769, 525] width 156 height 38
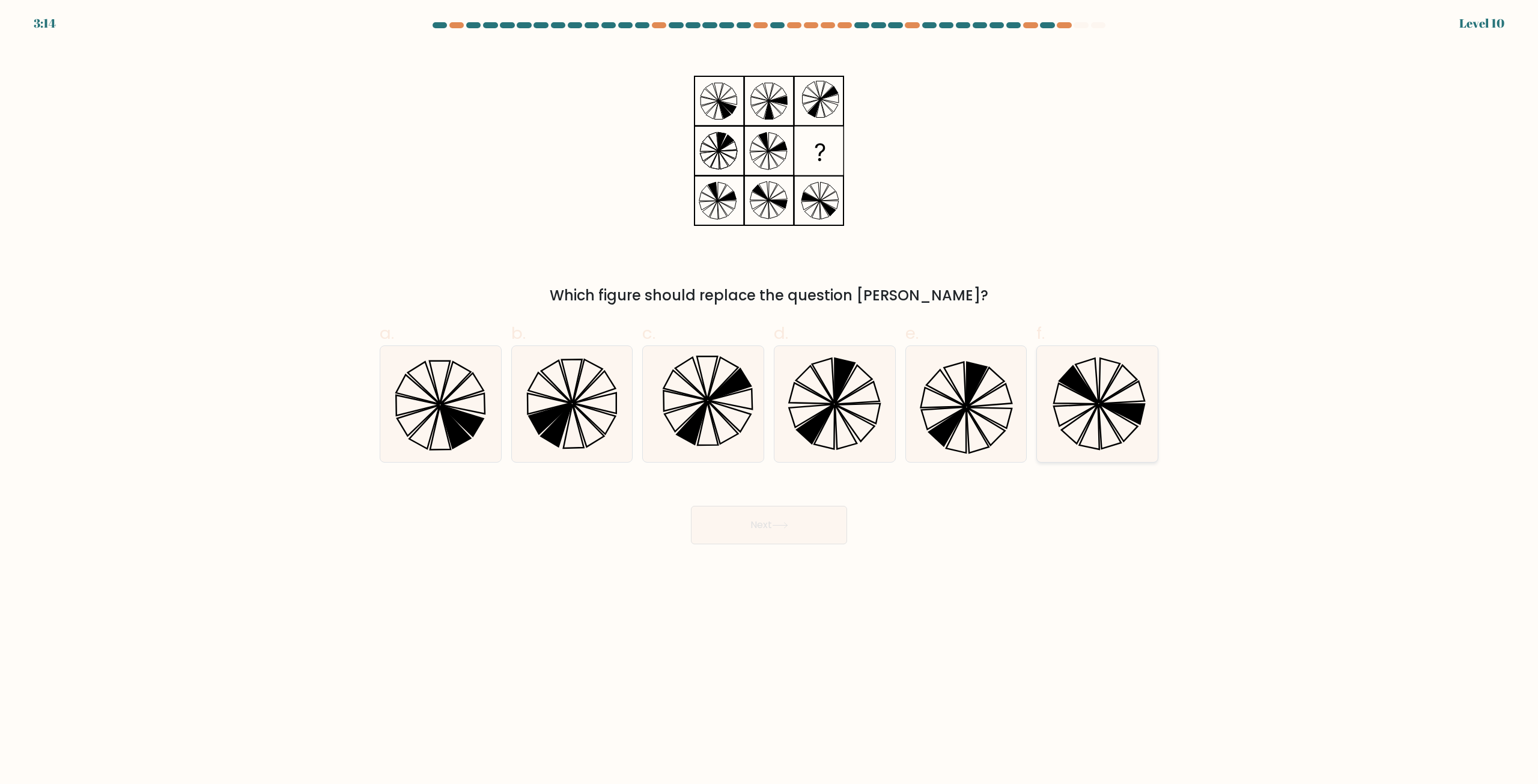
click at [1120, 436] on icon at bounding box center [1119, 422] width 38 height 37
click at [770, 400] on input "f." at bounding box center [769, 396] width 1 height 8
radio input "true"
click at [784, 524] on icon at bounding box center [780, 525] width 16 height 6
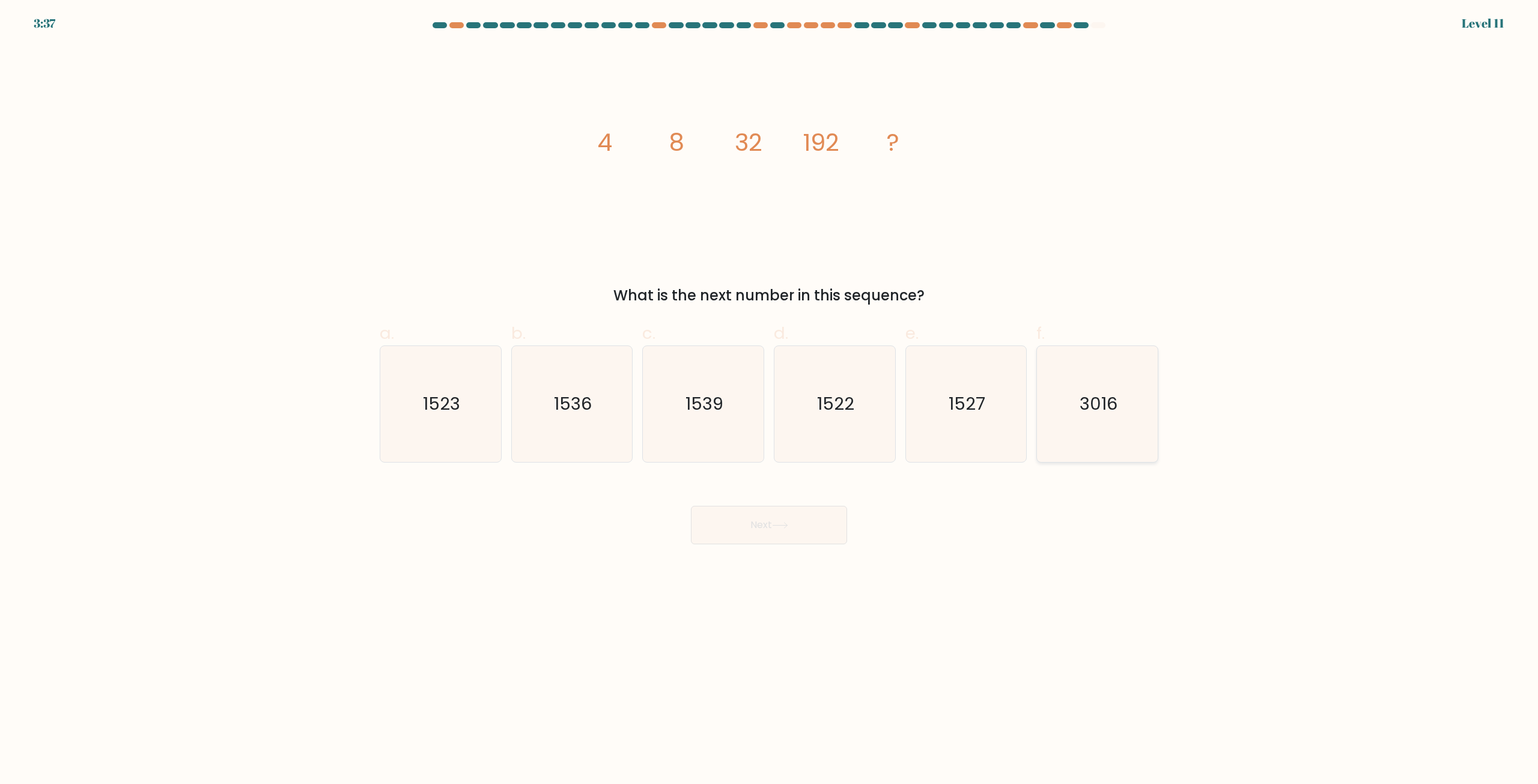
click at [1108, 414] on text "3016" at bounding box center [1098, 404] width 38 height 24
click at [770, 400] on input "f. 3016" at bounding box center [769, 396] width 1 height 8
radio input "true"
click at [788, 526] on icon at bounding box center [780, 525] width 16 height 6
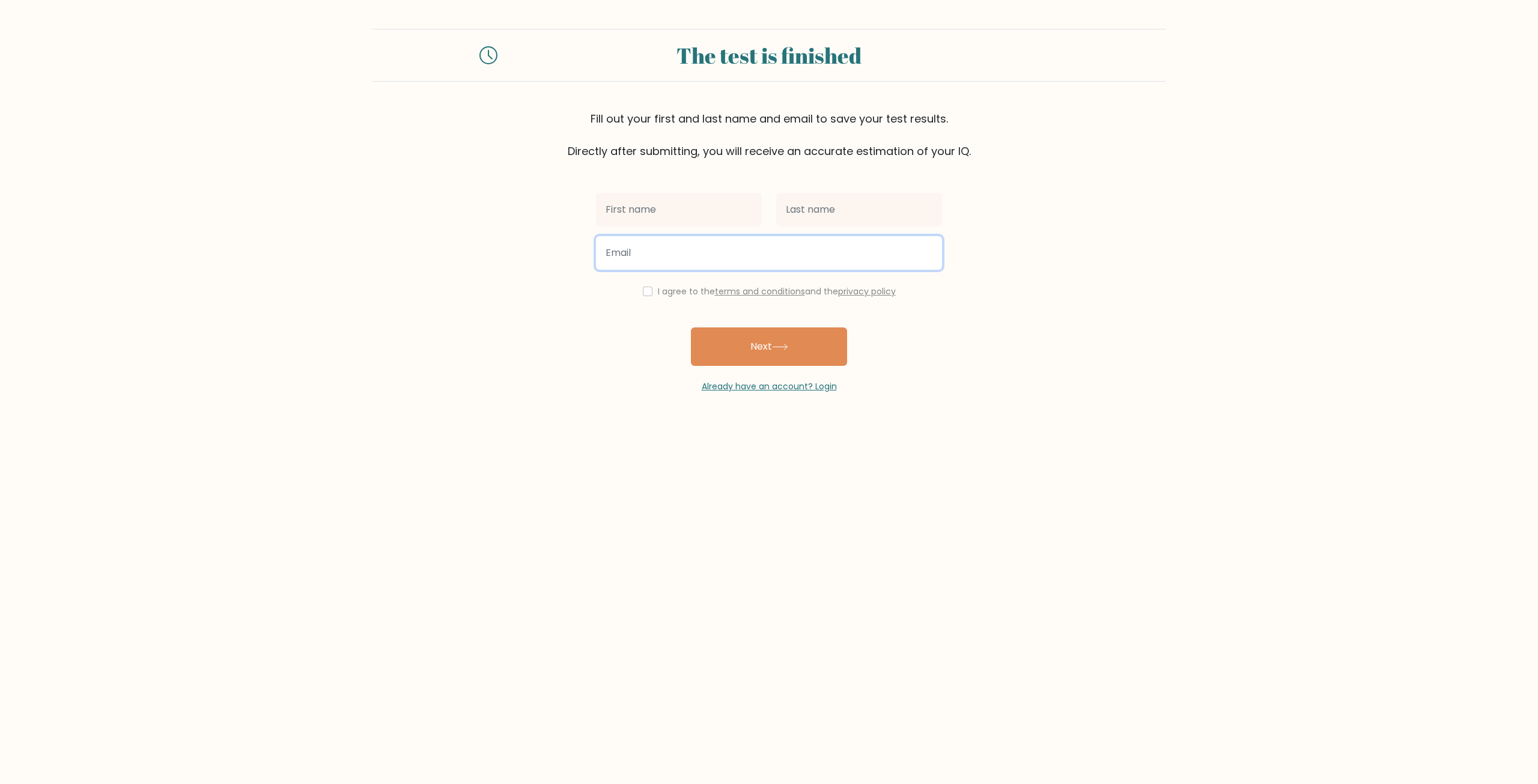
click at [704, 239] on input "email" at bounding box center [769, 253] width 346 height 34
click at [690, 209] on input "text" at bounding box center [679, 209] width 166 height 34
type input "jayden"
type input "mei"
type input "potato"
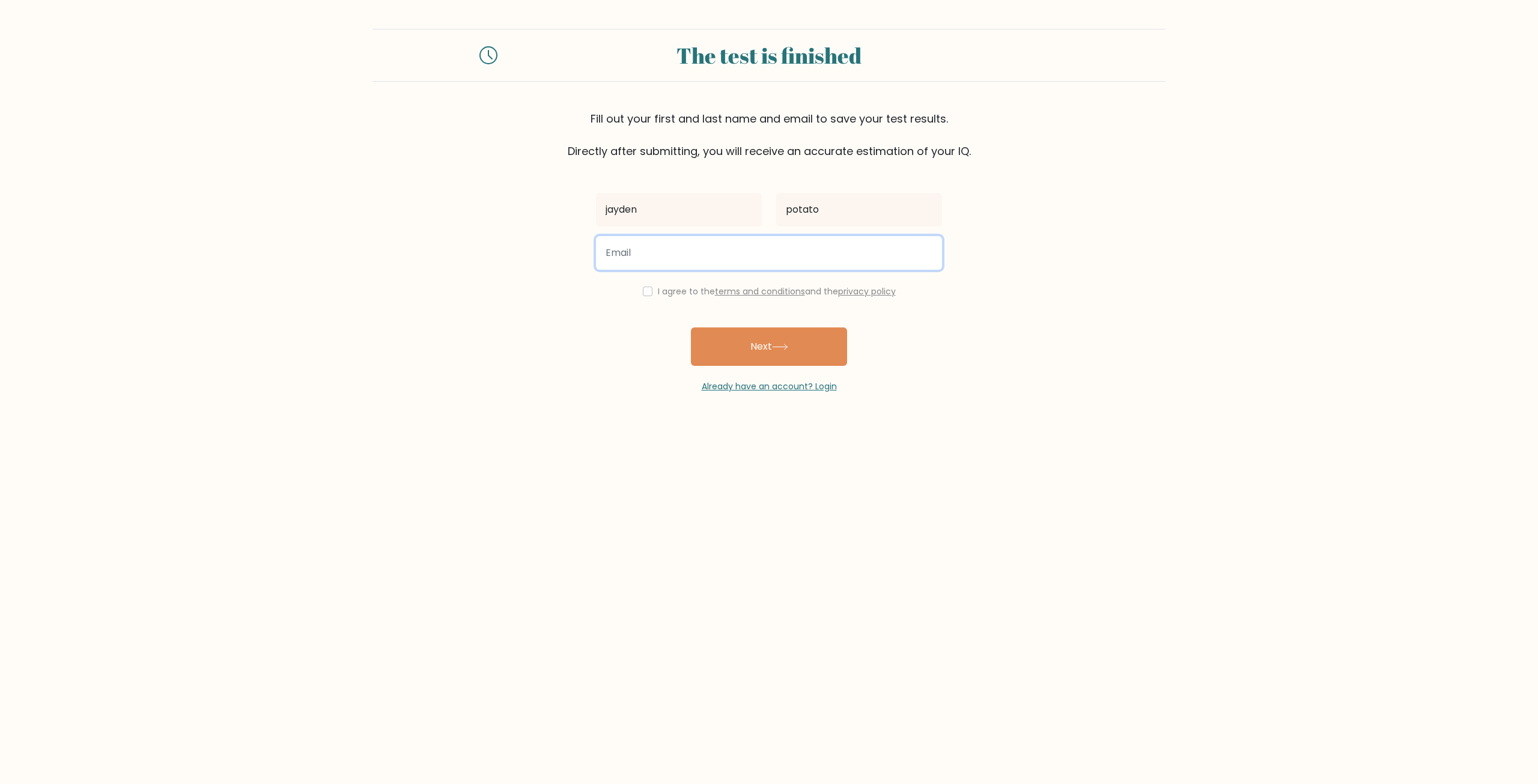
click at [743, 240] on input "email" at bounding box center [769, 253] width 346 height 34
type input "[EMAIL_ADDRESS][DOMAIN_NAME]"
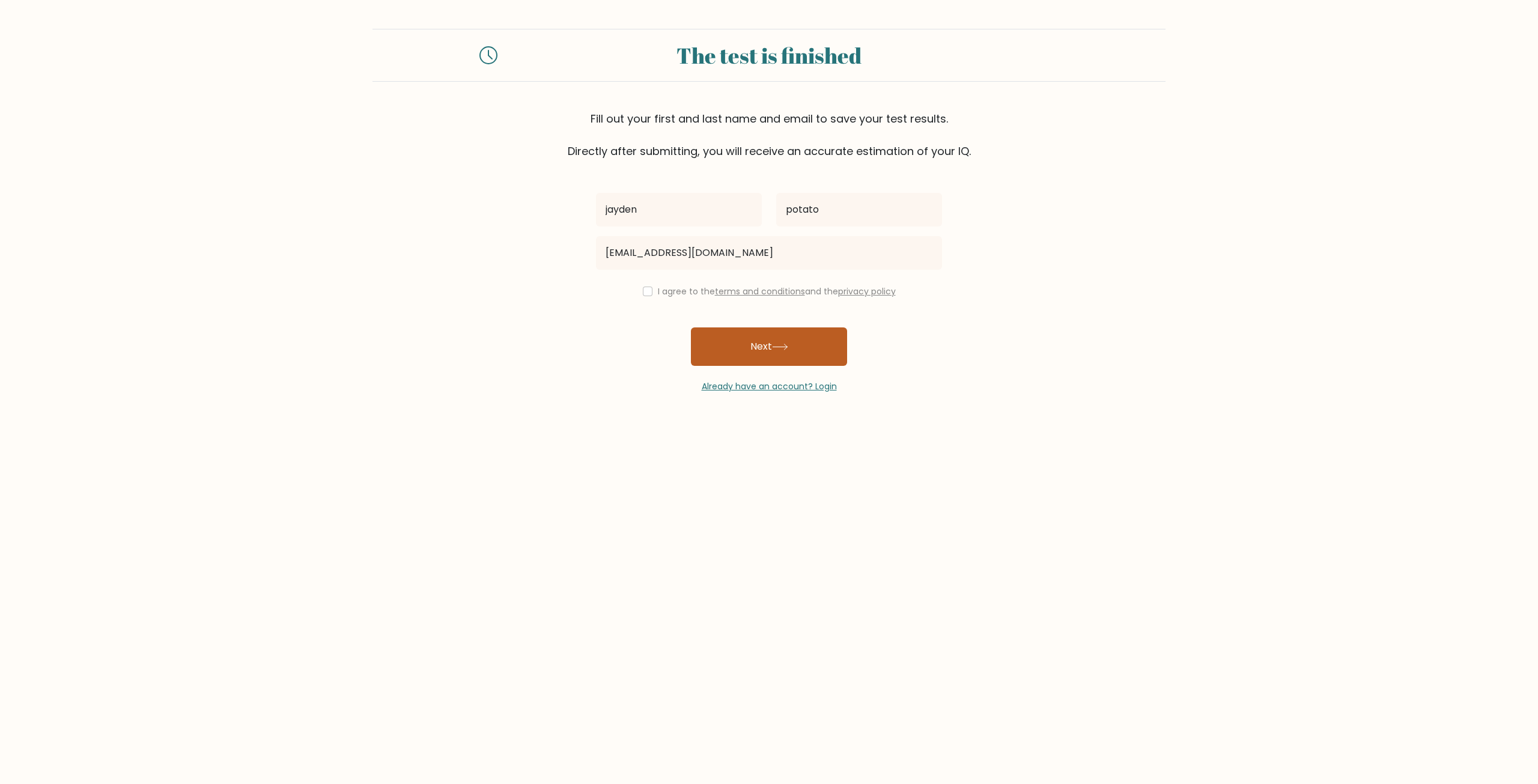
click at [747, 340] on button "Next" at bounding box center [769, 346] width 156 height 38
click at [643, 292] on input "checkbox" at bounding box center [647, 291] width 10 height 10
checkbox input "true"
click at [761, 342] on button "Next" at bounding box center [769, 346] width 156 height 38
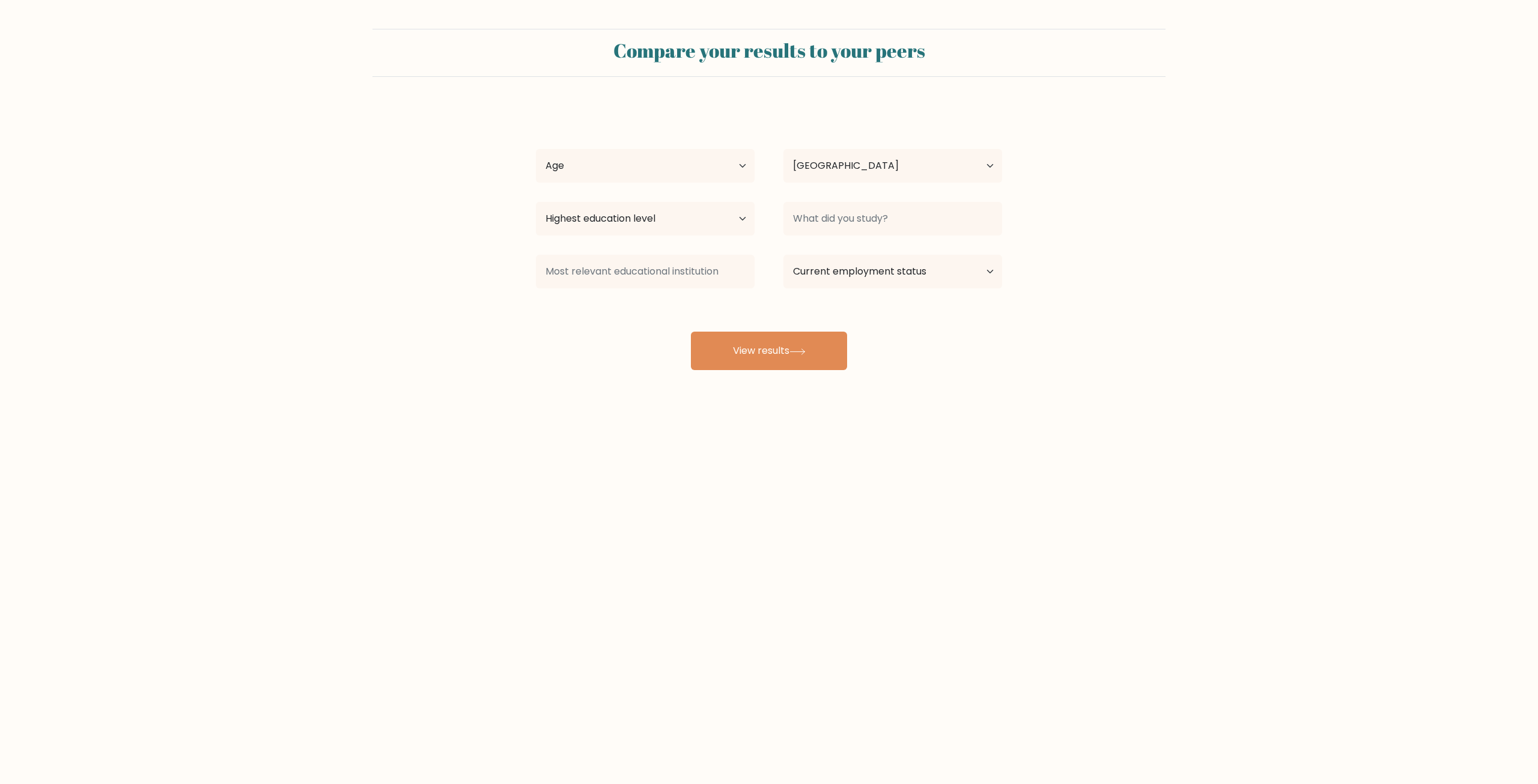
select select "US"
click at [716, 161] on select "Age Under [DEMOGRAPHIC_DATA] [DEMOGRAPHIC_DATA] [DEMOGRAPHIC_DATA] [DEMOGRAPHIC…" at bounding box center [645, 166] width 219 height 34
select select "min_18"
click at [536, 149] on select "Age Under [DEMOGRAPHIC_DATA] [DEMOGRAPHIC_DATA] [DEMOGRAPHIC_DATA] [DEMOGRAPHIC…" at bounding box center [645, 166] width 219 height 34
click at [805, 161] on select "Country [GEOGRAPHIC_DATA] [GEOGRAPHIC_DATA] [GEOGRAPHIC_DATA] [US_STATE] [GEOGR…" at bounding box center [893, 166] width 219 height 34
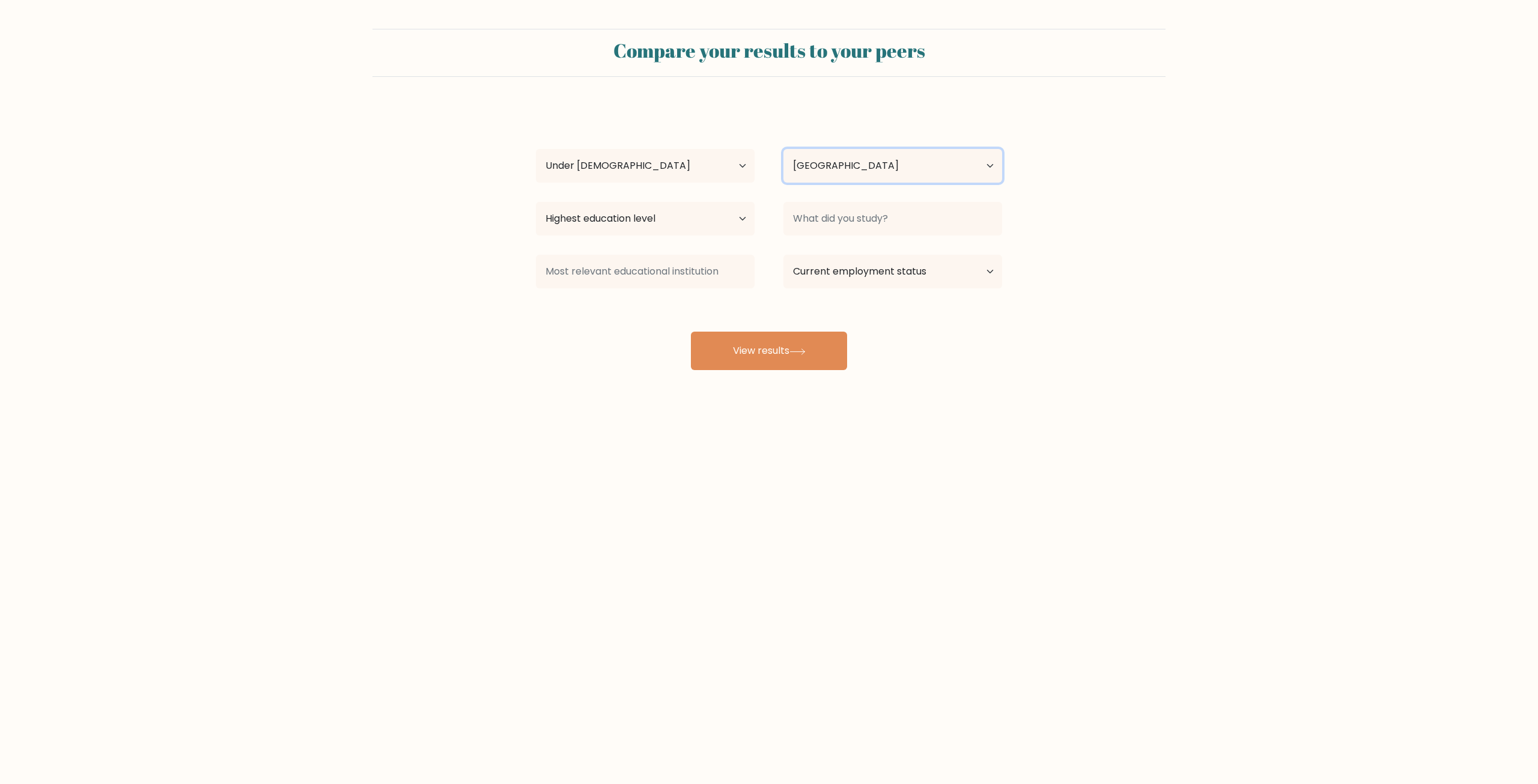
click at [805, 163] on select "Country [GEOGRAPHIC_DATA] [GEOGRAPHIC_DATA] [GEOGRAPHIC_DATA] [US_STATE] [GEOGR…" at bounding box center [893, 166] width 219 height 34
click at [686, 201] on div "Highest education level No schooling Primary Lower Secondary Upper Secondary Oc…" at bounding box center [645, 219] width 248 height 44
drag, startPoint x: 682, startPoint y: 216, endPoint x: 661, endPoint y: 235, distance: 28.3
click at [682, 216] on select "Highest education level No schooling Primary Lower Secondary Upper Secondary Oc…" at bounding box center [645, 218] width 219 height 34
click at [1114, 460] on body "Compare your results to your peers jayden potato Age Under [DEMOGRAPHIC_DATA] […" at bounding box center [769, 392] width 1538 height 784
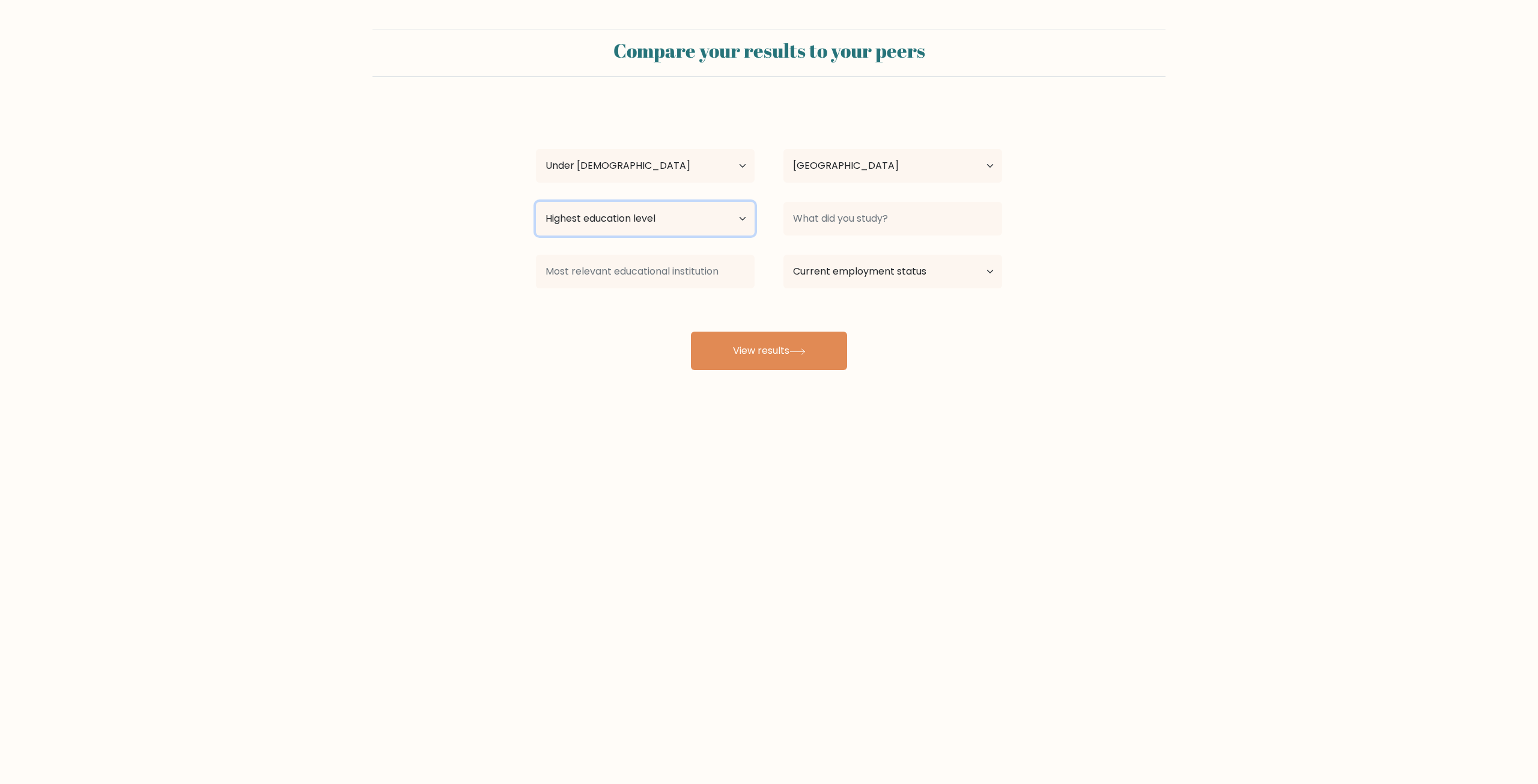
click at [684, 203] on select "Highest education level No schooling Primary Lower Secondary Upper Secondary Oc…" at bounding box center [645, 218] width 219 height 34
select select "lower_secondary"
click at [536, 202] on select "Highest education level No schooling Primary Lower Secondary Upper Secondary Oc…" at bounding box center [645, 218] width 219 height 34
click at [886, 221] on input at bounding box center [893, 218] width 219 height 34
click at [1099, 266] on form "Compare your results to your peers jayden potato Age Under 18 years old 18-24 y…" at bounding box center [769, 199] width 1538 height 341
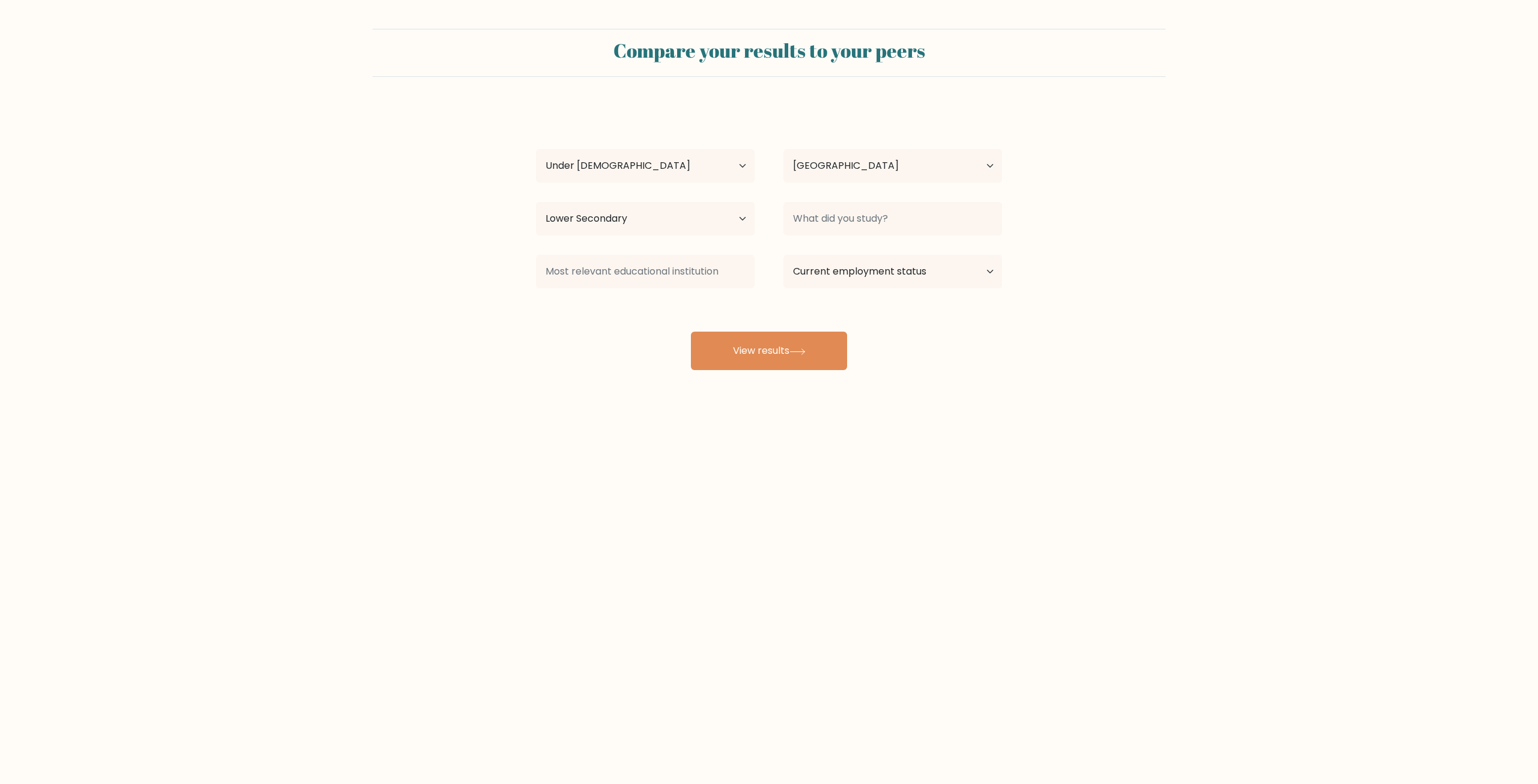
click at [1099, 266] on form "Compare your results to your peers jayden potato Age Under 18 years old 18-24 y…" at bounding box center [769, 199] width 1538 height 341
click at [1062, 262] on form "Compare your results to your peers jayden potato Age Under 18 years old 18-24 y…" at bounding box center [769, 199] width 1538 height 341
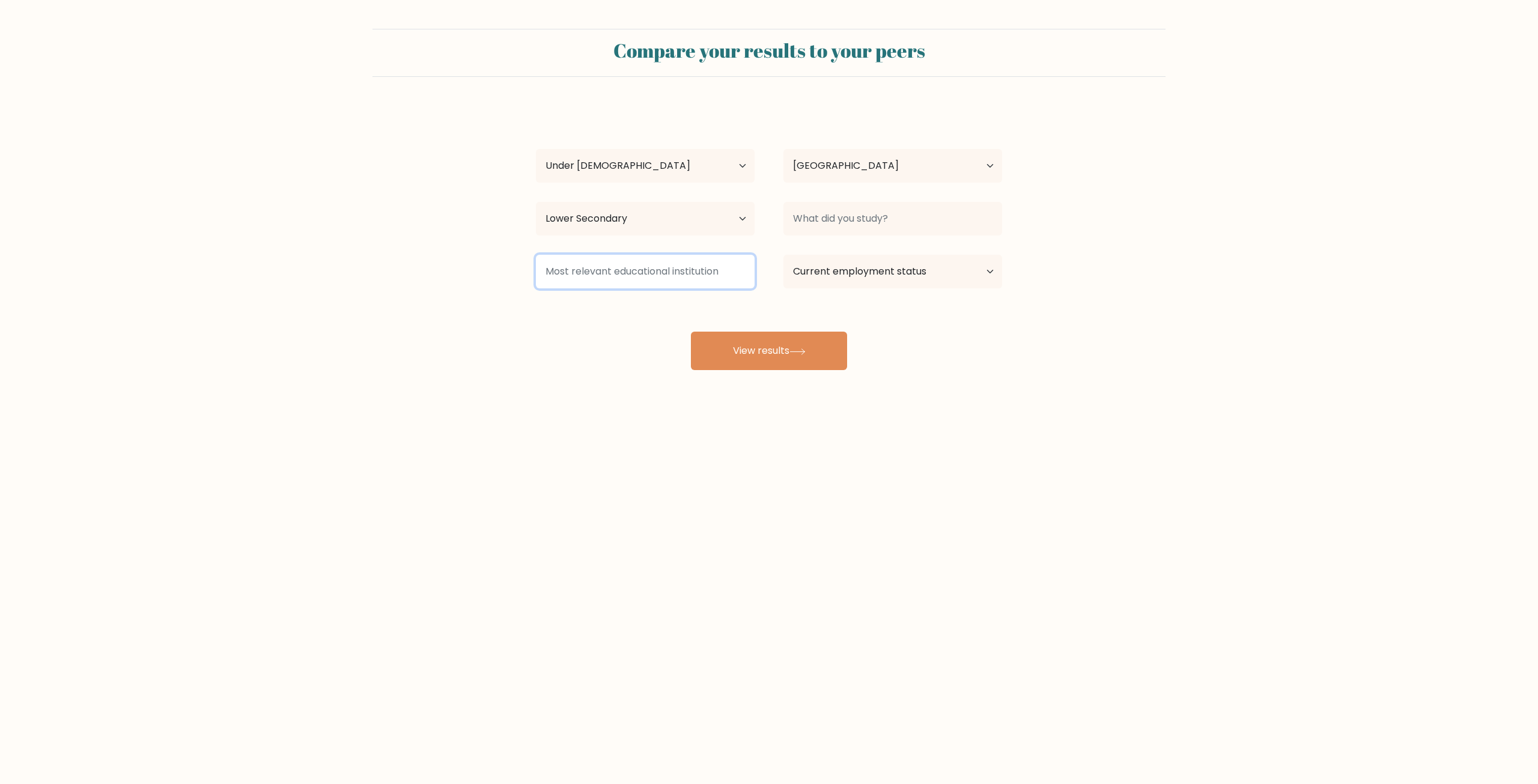
click at [686, 266] on input at bounding box center [645, 271] width 219 height 34
click at [895, 276] on select "Current employment status Employed Student Retired Other / prefer not to answer" at bounding box center [893, 271] width 219 height 34
select select "student"
click at [784, 255] on select "Current employment status Employed Student Retired Other / prefer not to answer" at bounding box center [893, 271] width 219 height 34
drag, startPoint x: 743, startPoint y: 278, endPoint x: 617, endPoint y: 269, distance: 126.3
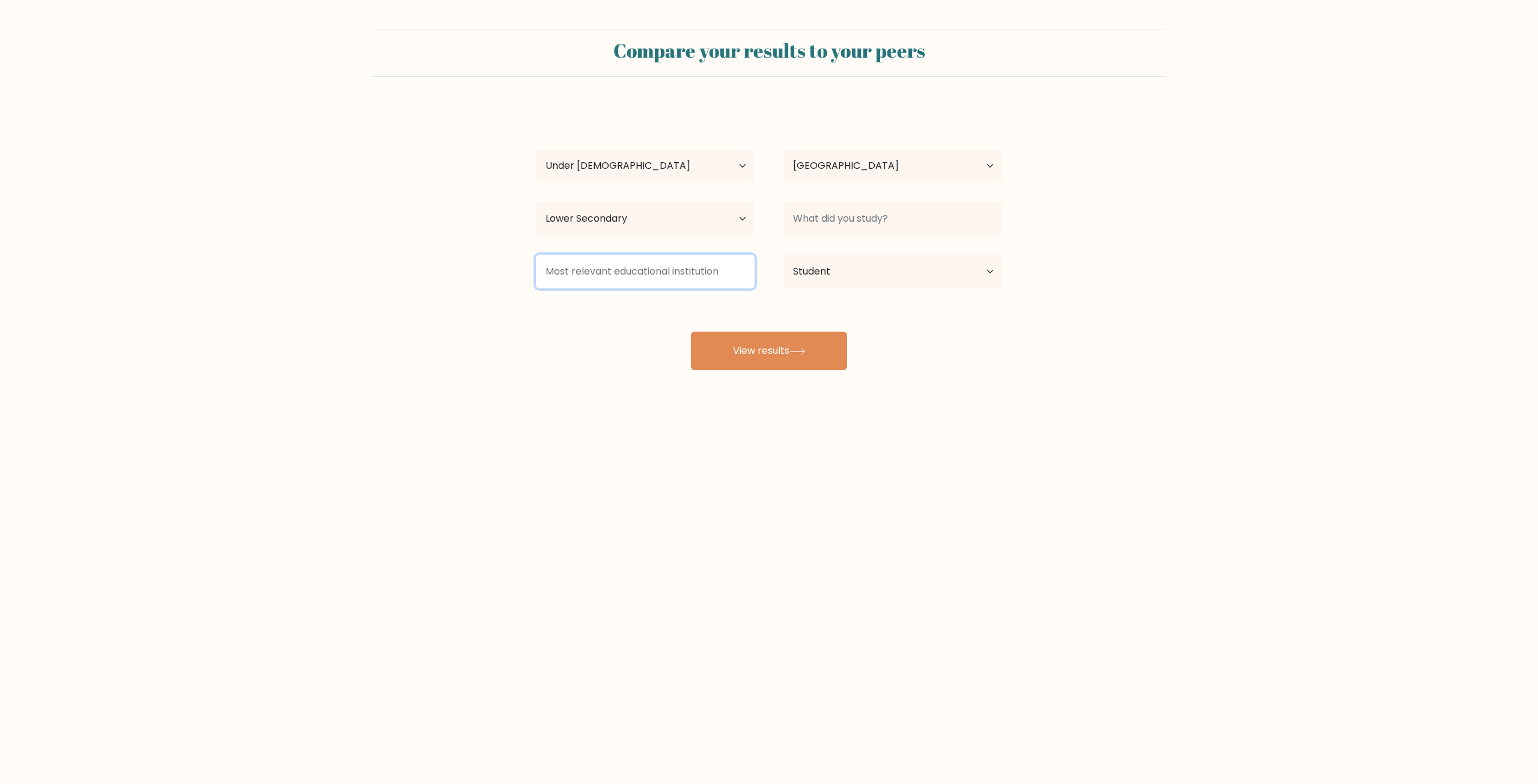
click at [617, 269] on input at bounding box center [645, 271] width 219 height 34
click at [768, 354] on button "View results" at bounding box center [769, 351] width 156 height 38
click at [1170, 599] on body "Compare your results to your peers jayden potato Age Under 18 years old 18-24 y…" at bounding box center [769, 392] width 1538 height 784
click at [831, 201] on div at bounding box center [893, 219] width 248 height 44
click at [833, 209] on input at bounding box center [893, 218] width 219 height 34
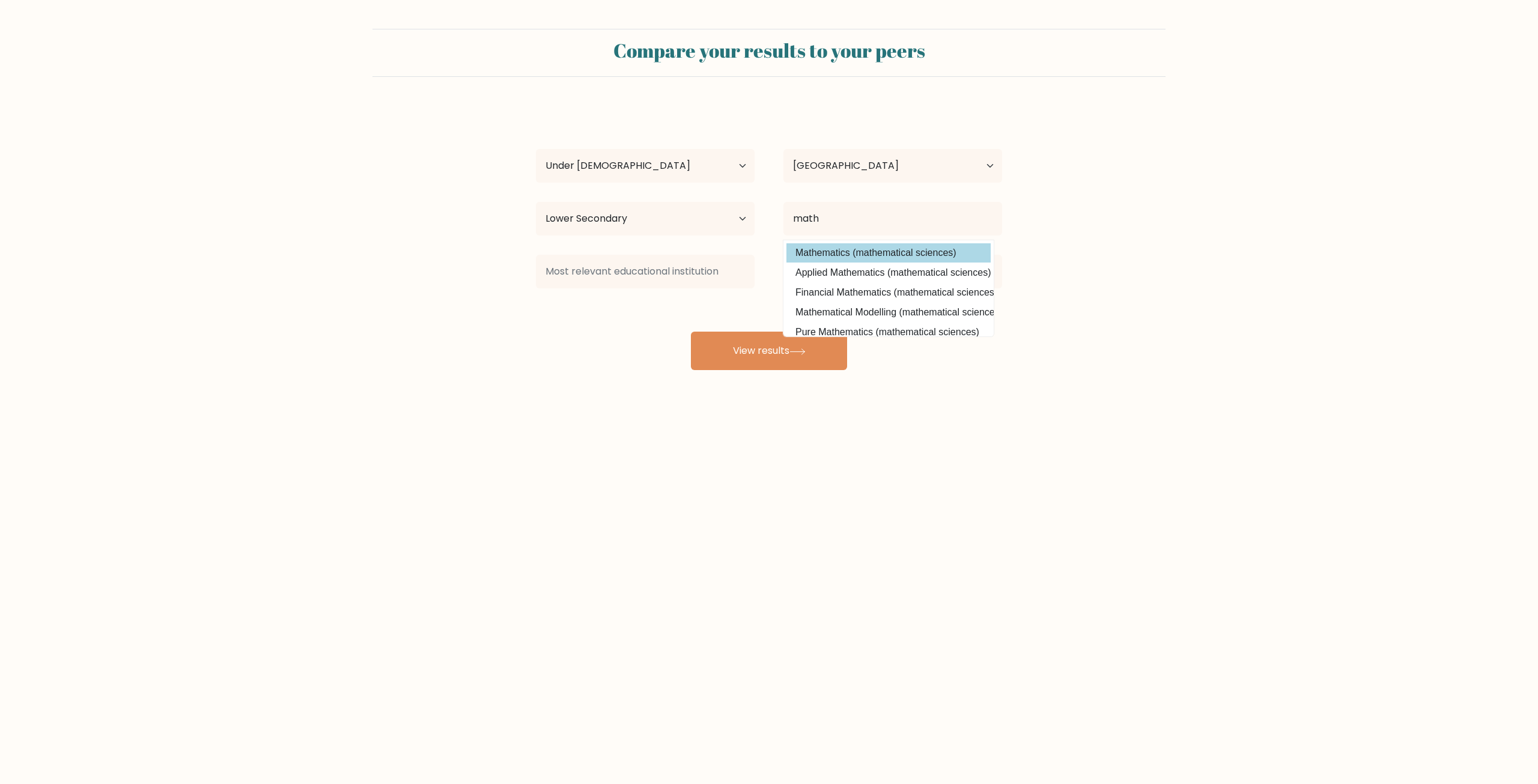
click at [887, 250] on option "Mathematics (mathematical sciences)" at bounding box center [888, 253] width 204 height 19
type input "Mathematics"
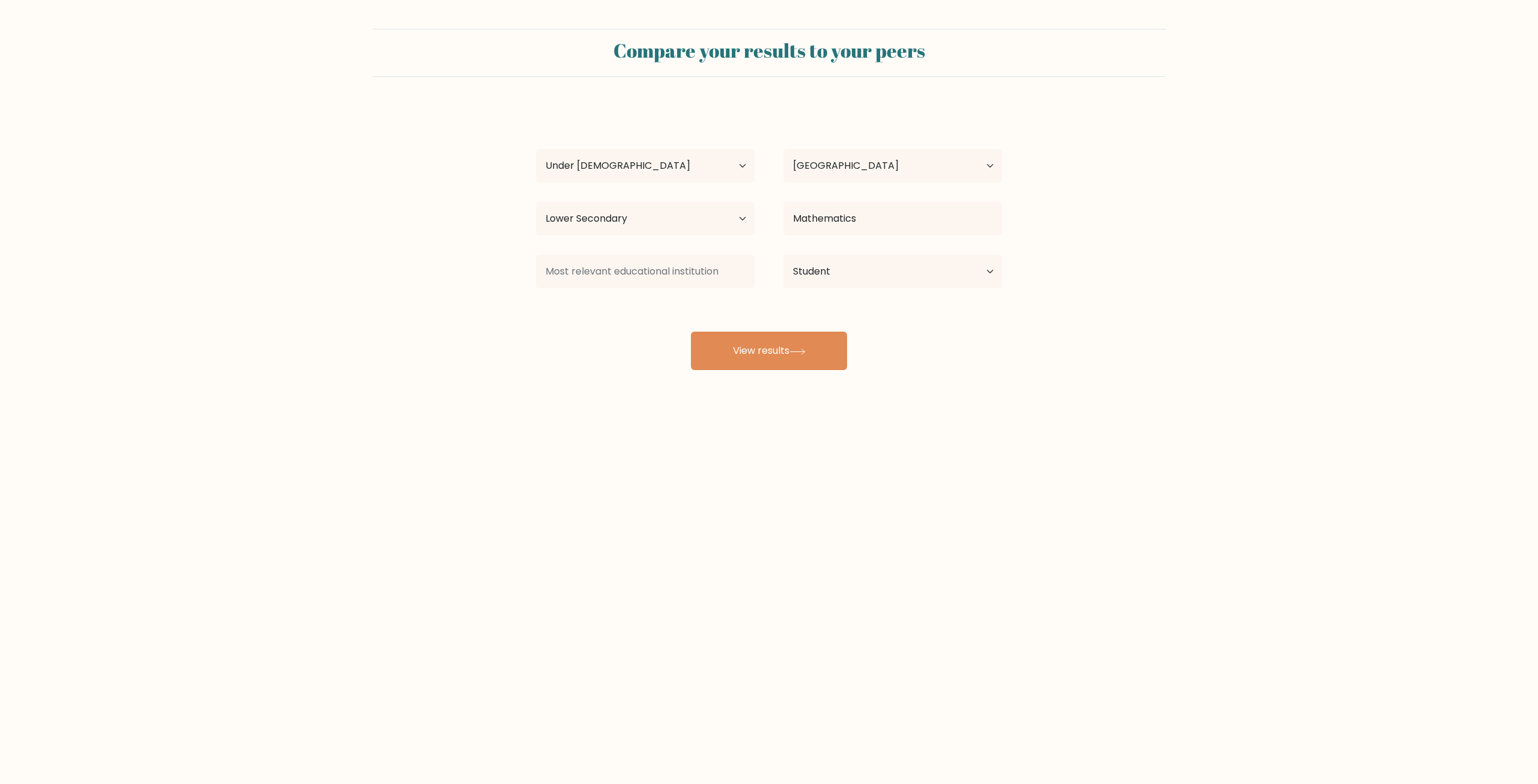
click at [685, 289] on div at bounding box center [645, 271] width 248 height 44
click at [680, 275] on input at bounding box center [645, 271] width 219 height 34
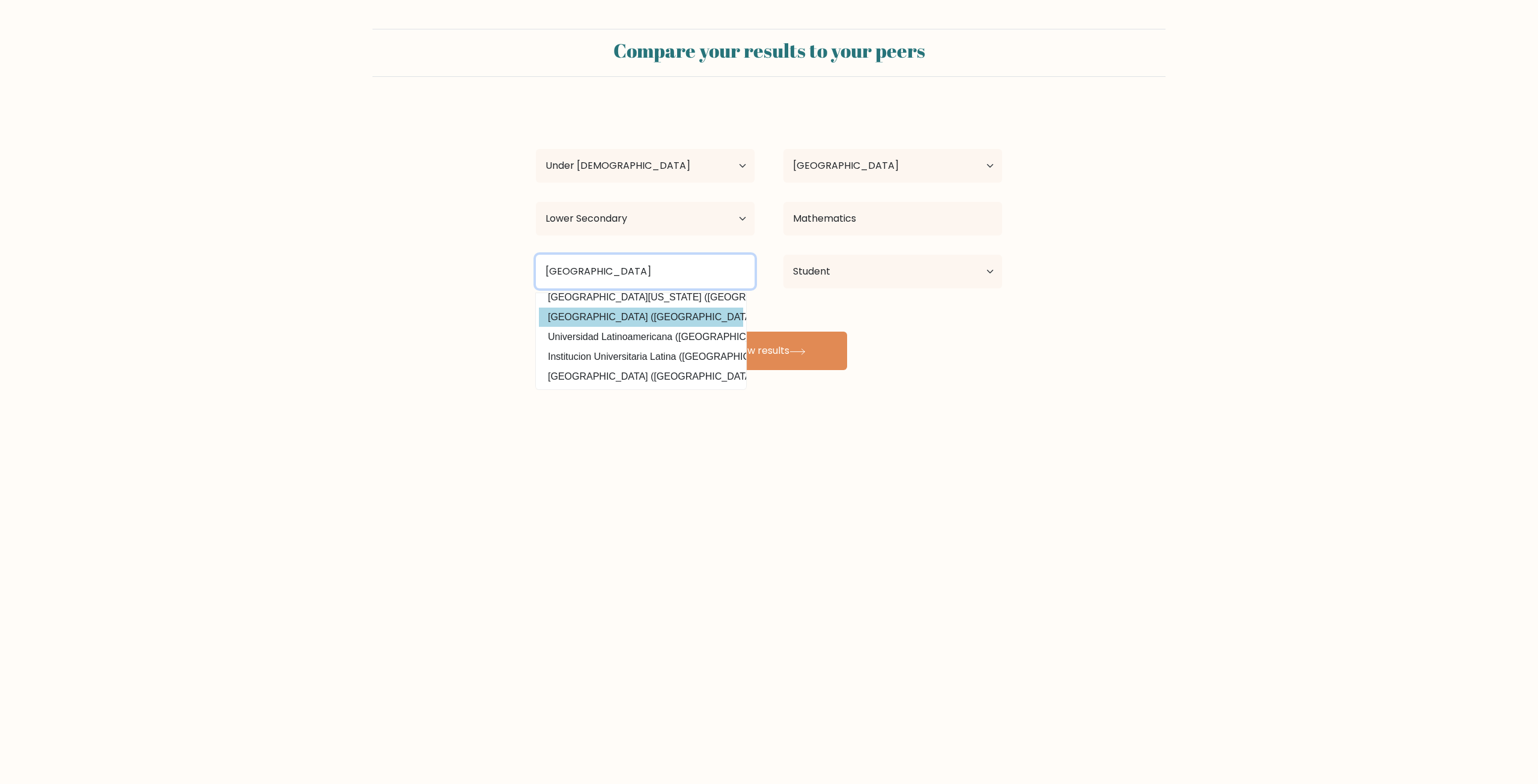
scroll to position [117, 0]
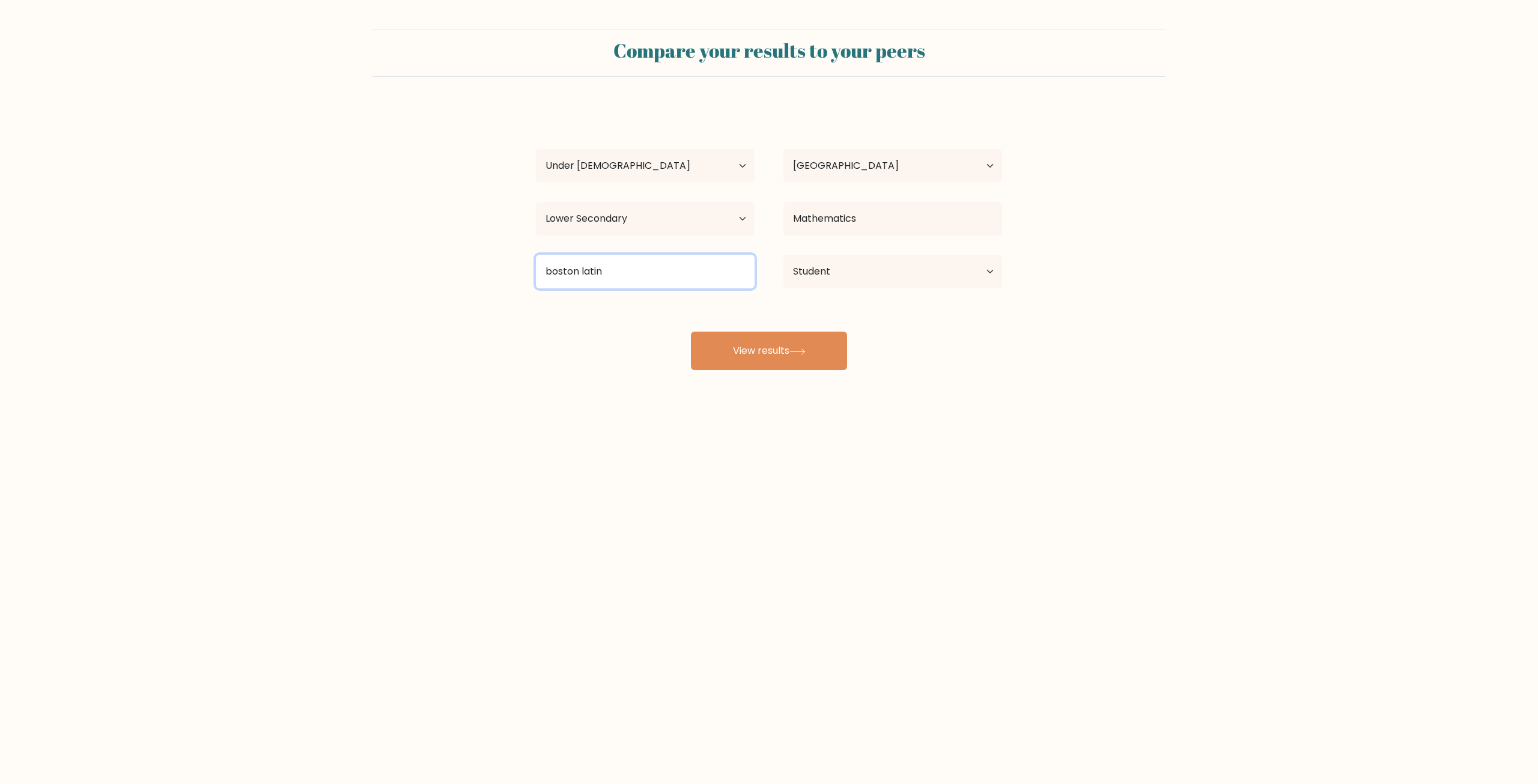
type input "boston"
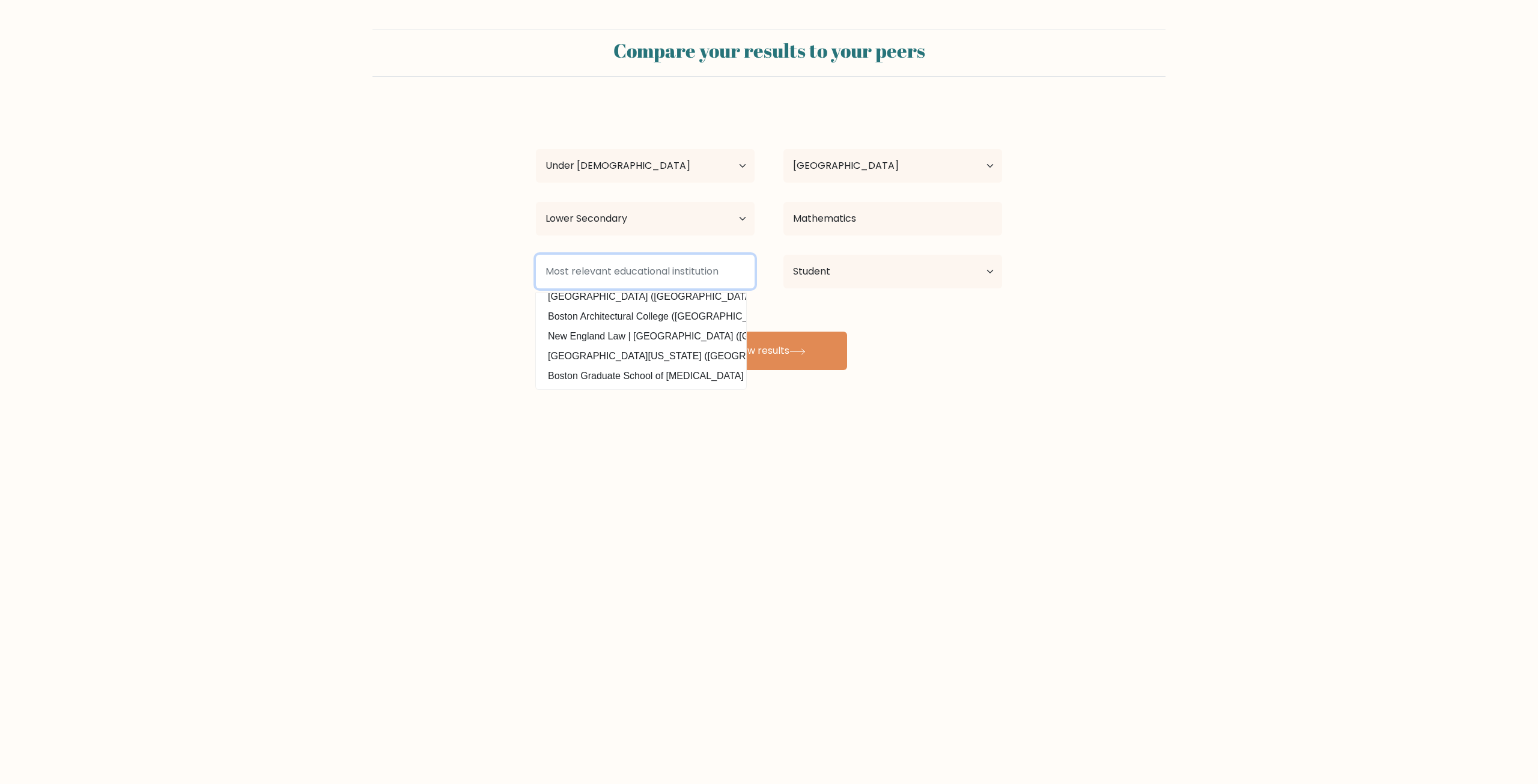
scroll to position [0, 0]
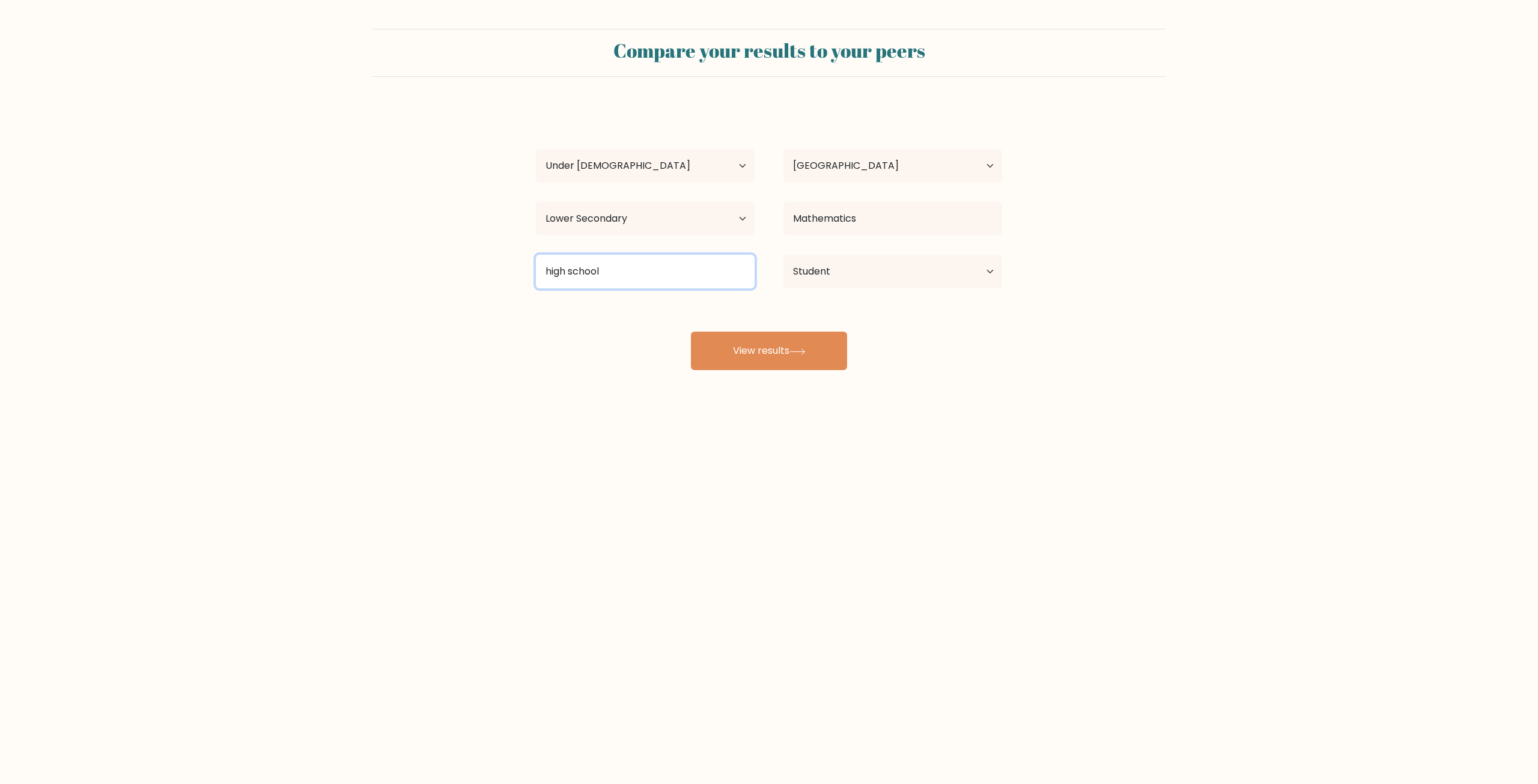
type input "high"
click at [753, 343] on button "View results" at bounding box center [769, 351] width 156 height 38
click at [700, 241] on div "jayden potato Age Under 18 years old 18-24 years old 25-34 years old 35-44 year…" at bounding box center [769, 237] width 481 height 264
click at [710, 278] on input at bounding box center [645, 271] width 219 height 34
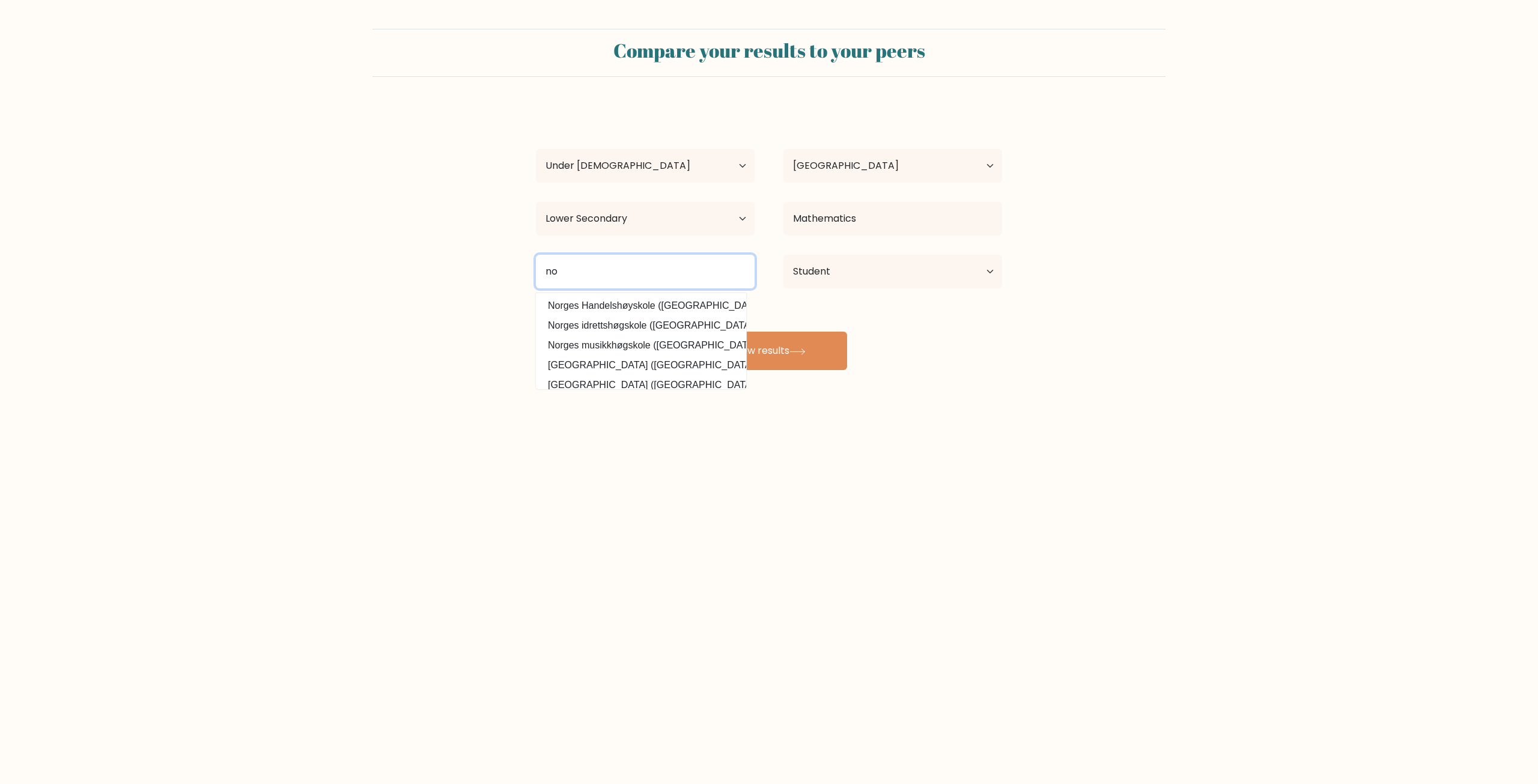
type input "n"
click at [651, 322] on option "Boston University (United States)" at bounding box center [641, 326] width 204 height 19
type input "Boston University"
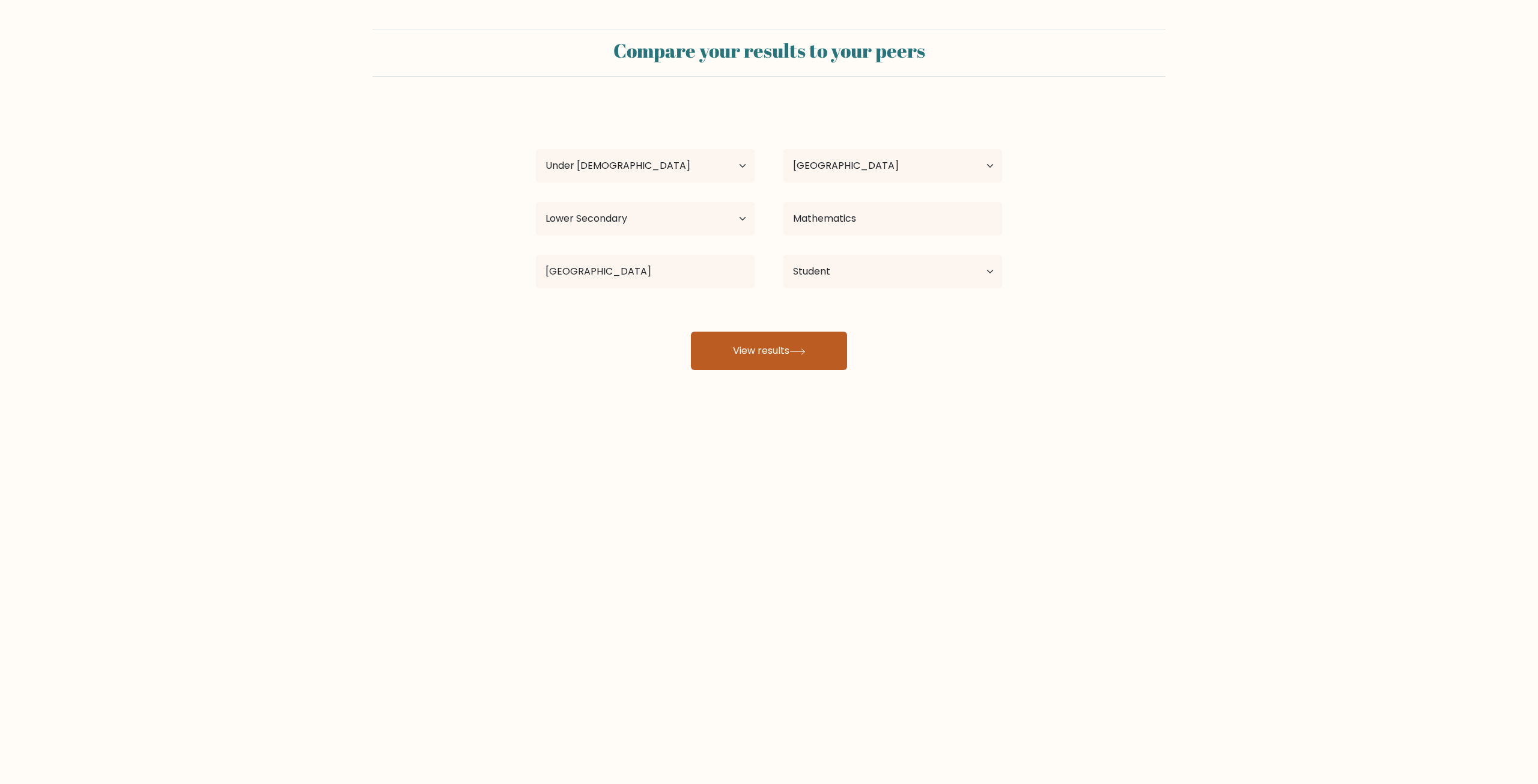
click at [749, 346] on button "View results" at bounding box center [769, 351] width 156 height 38
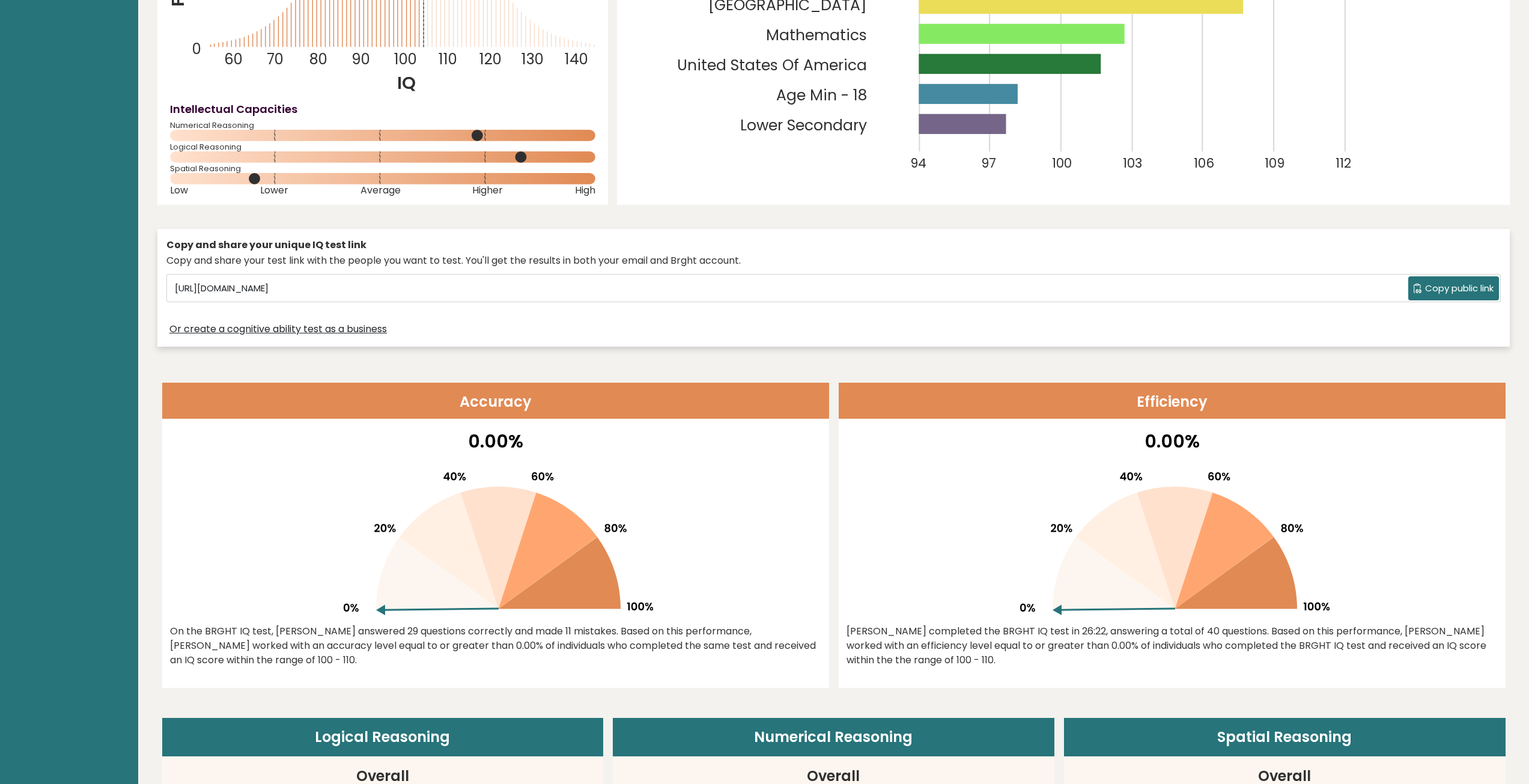
scroll to position [300, 0]
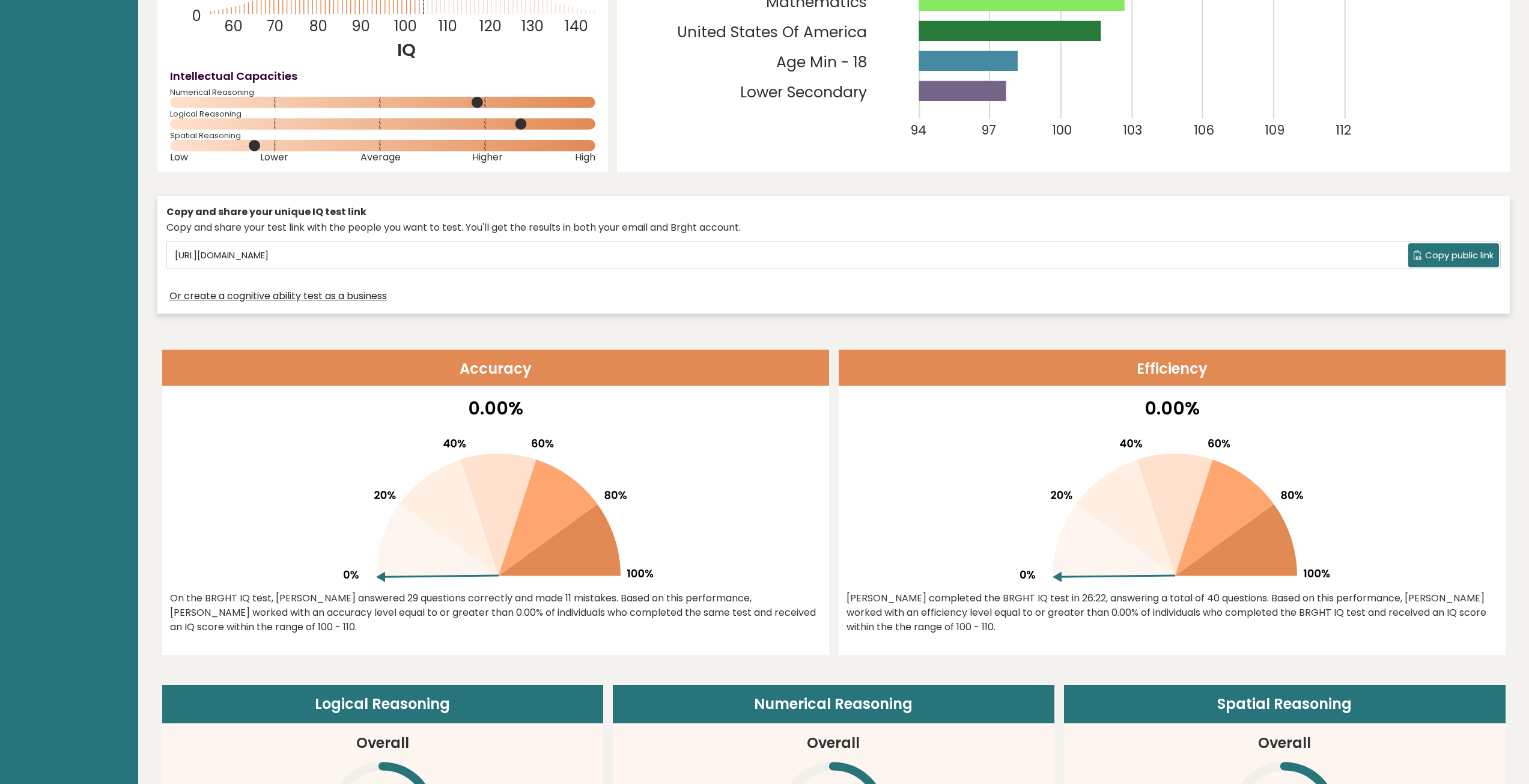
click at [1068, 355] on header "Efficiency" at bounding box center [1172, 367] width 667 height 36
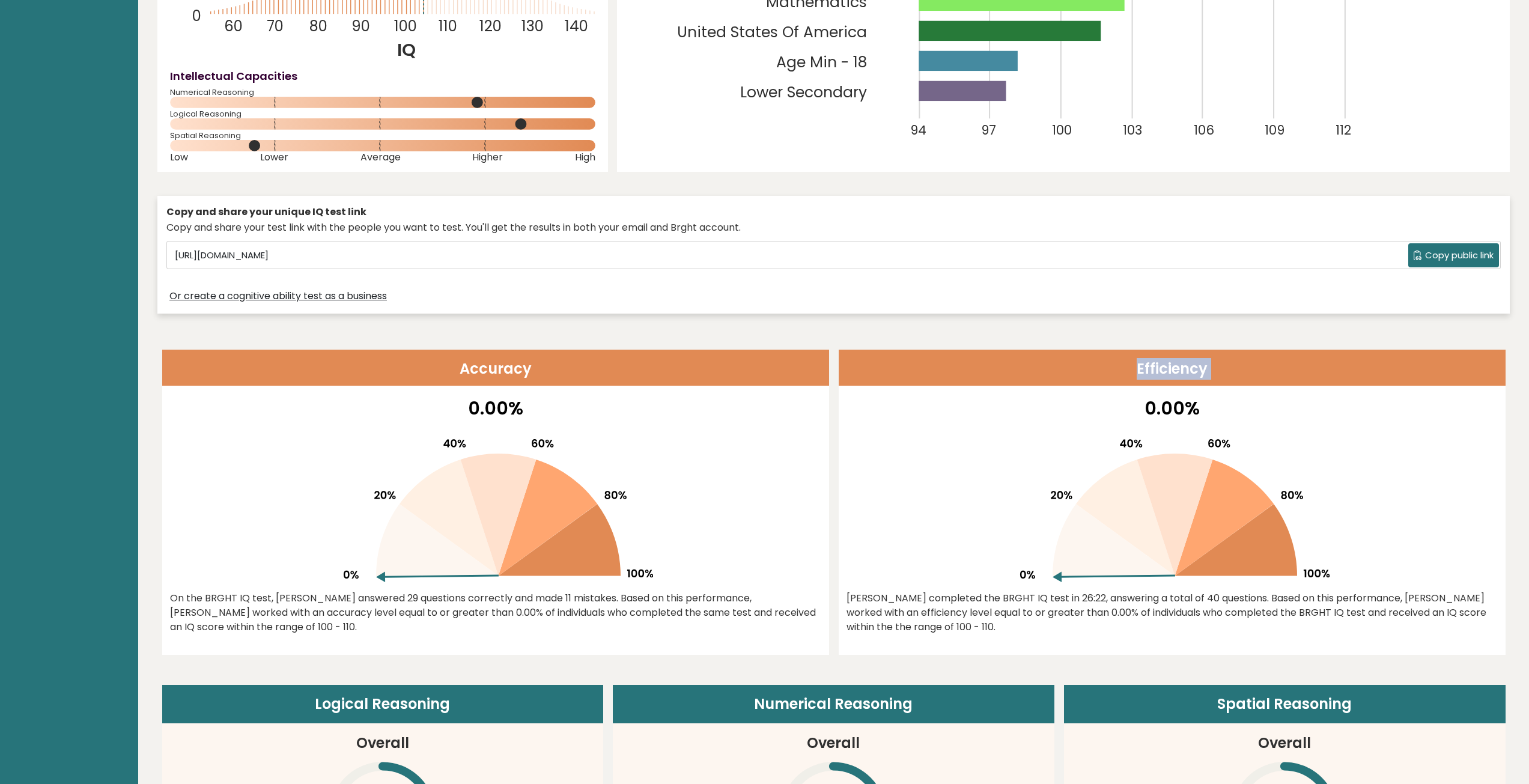
click at [1068, 355] on header "Efficiency" at bounding box center [1172, 367] width 667 height 36
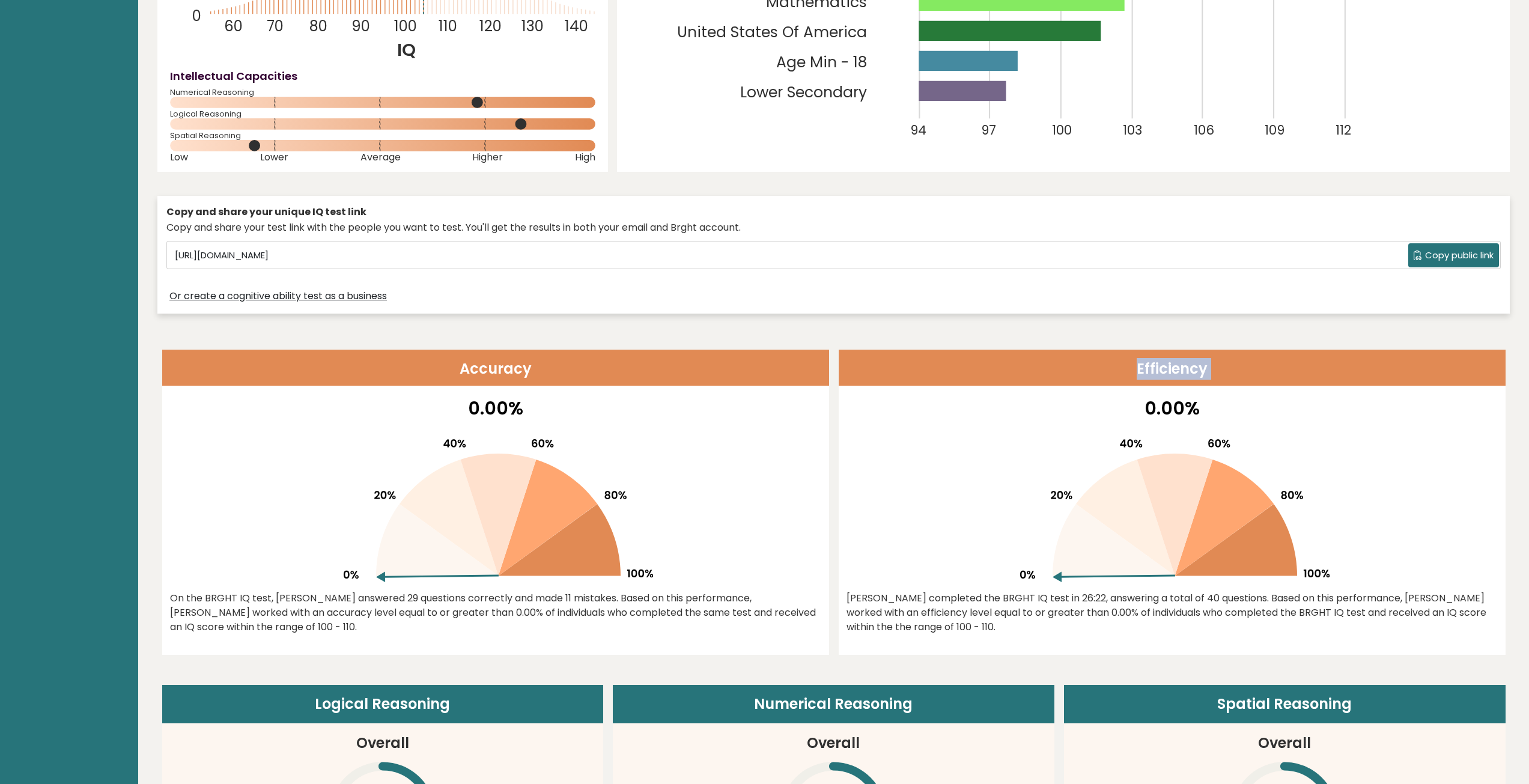
click at [1068, 355] on header "Efficiency" at bounding box center [1172, 367] width 667 height 36
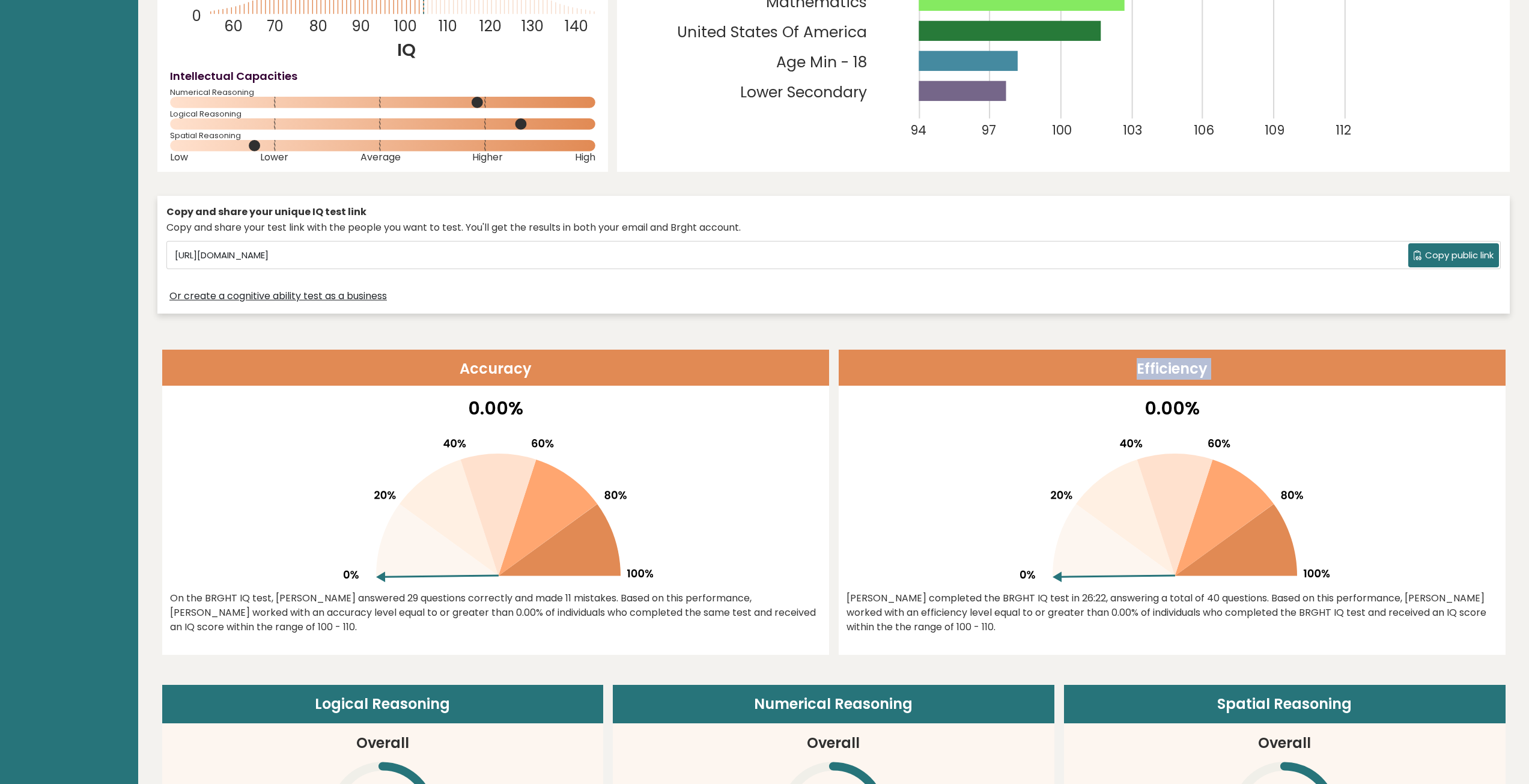
click at [1068, 355] on header "Efficiency" at bounding box center [1172, 367] width 667 height 36
click at [1056, 355] on header "Efficiency" at bounding box center [1172, 367] width 667 height 36
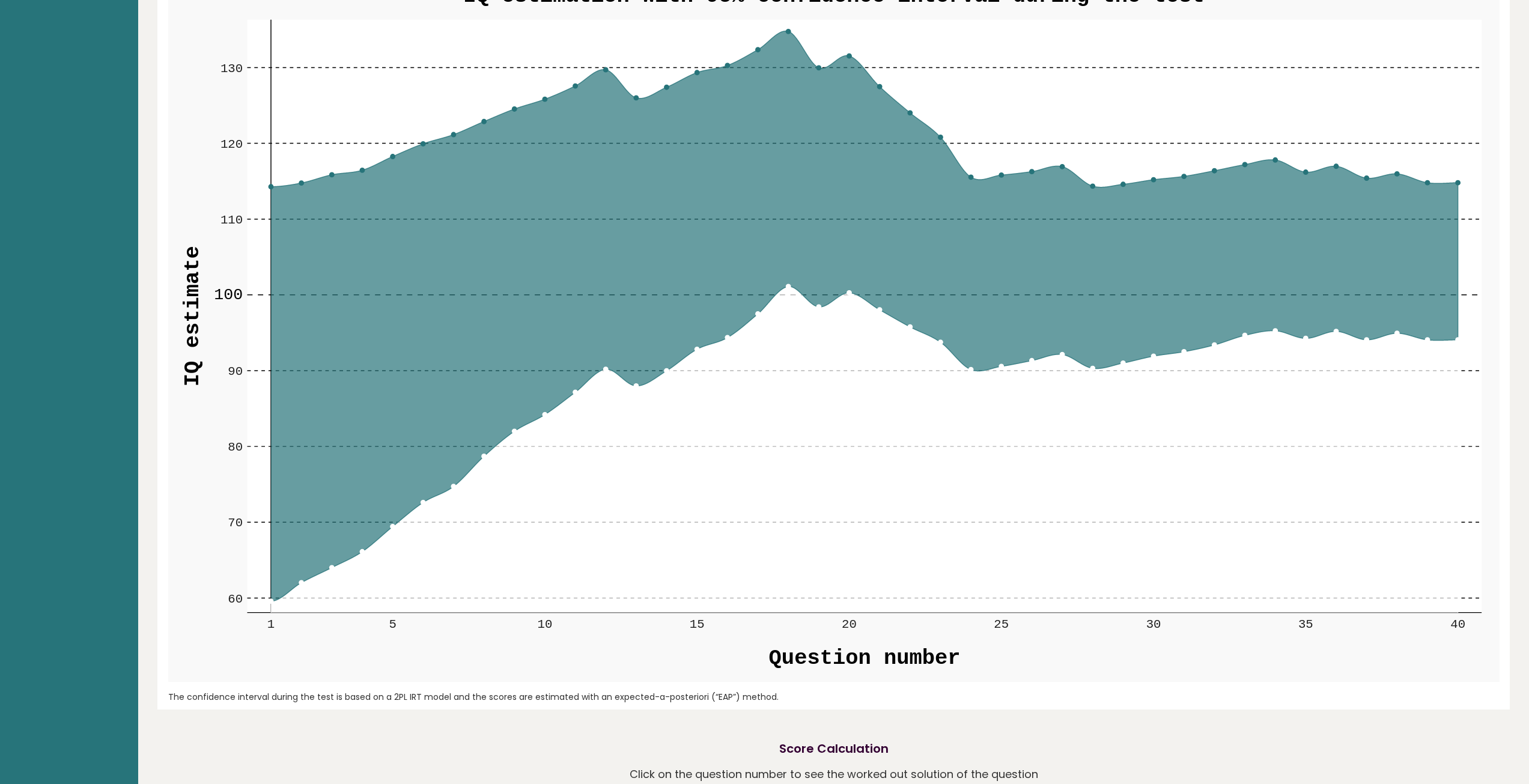
scroll to position [1498, 0]
drag, startPoint x: 916, startPoint y: 561, endPoint x: 892, endPoint y: 550, distance: 26.4
drag, startPoint x: 892, startPoint y: 550, endPoint x: 775, endPoint y: 511, distance: 123.3
click at [775, 511] on icon at bounding box center [864, 449] width 1187 height 326
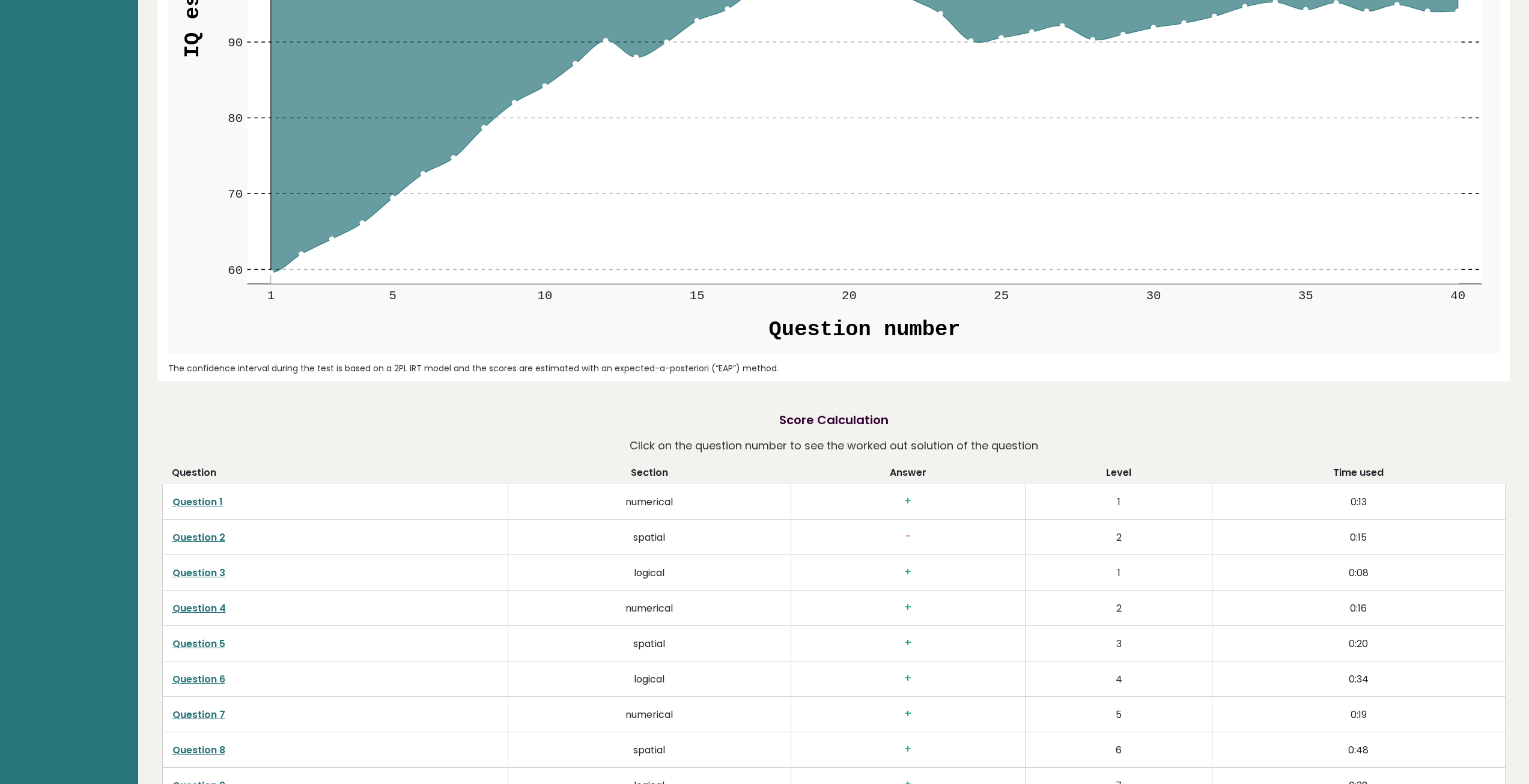
scroll to position [1918, 0]
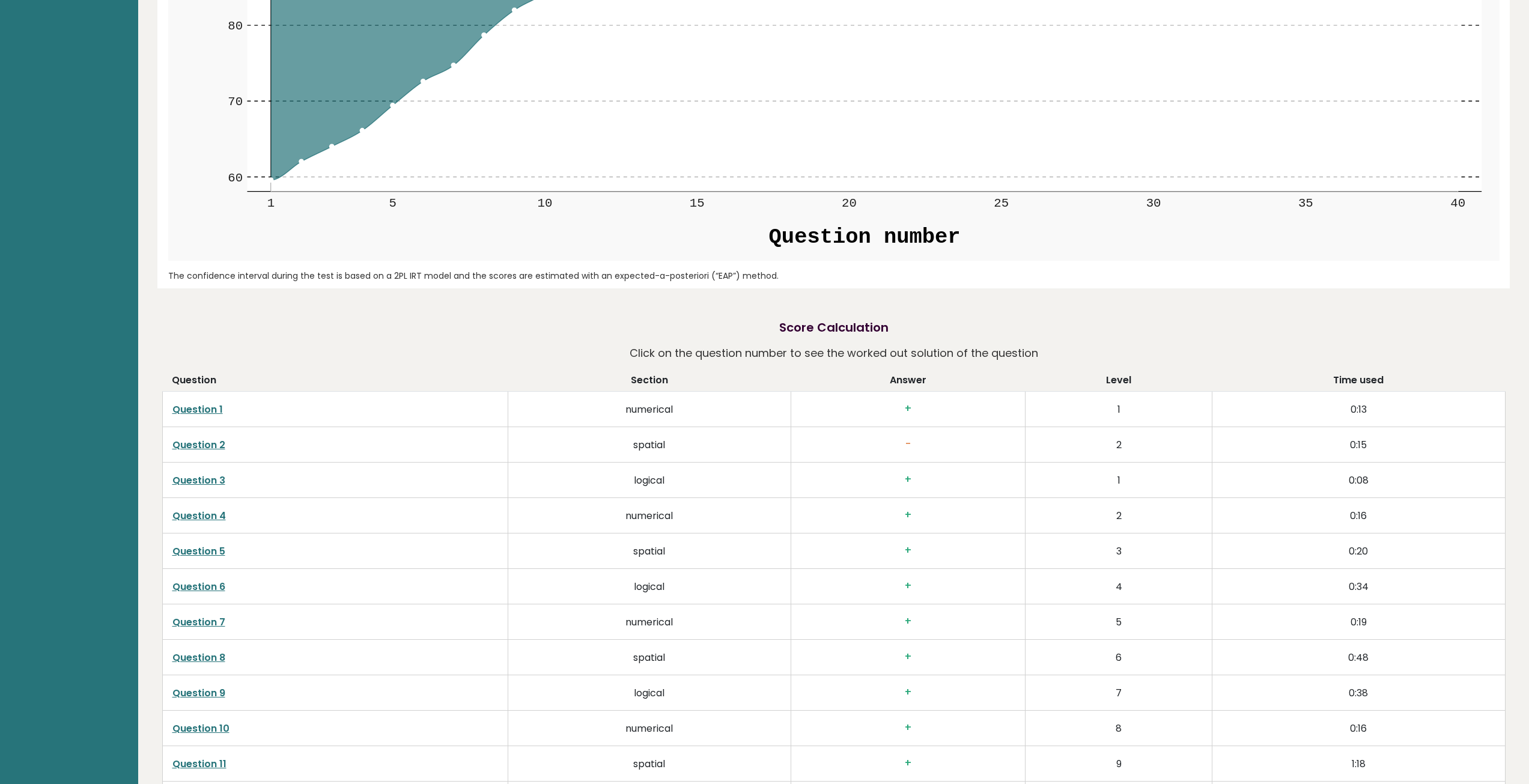
click at [904, 412] on h3 "+" at bounding box center [909, 409] width 215 height 13
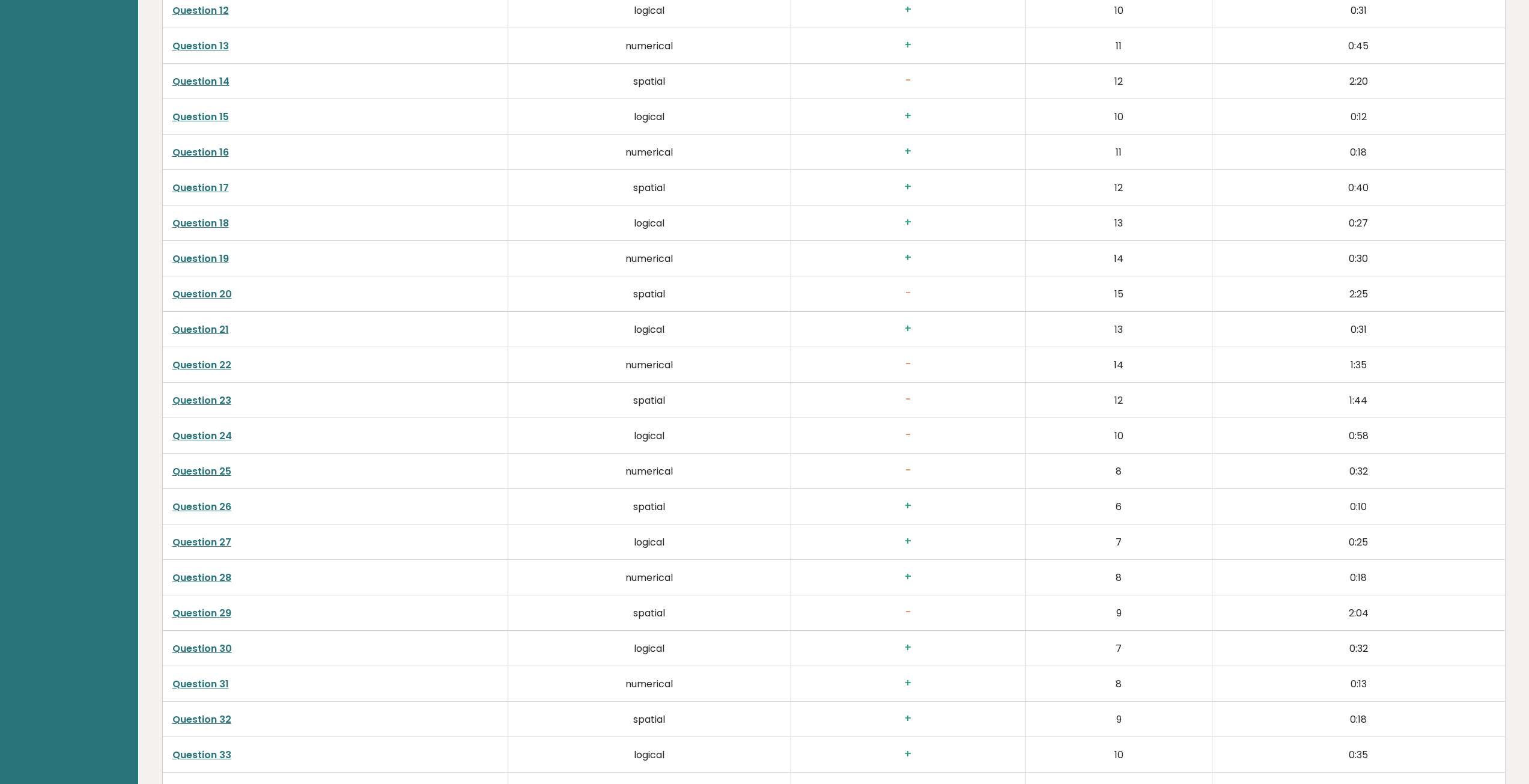
scroll to position [2699, 0]
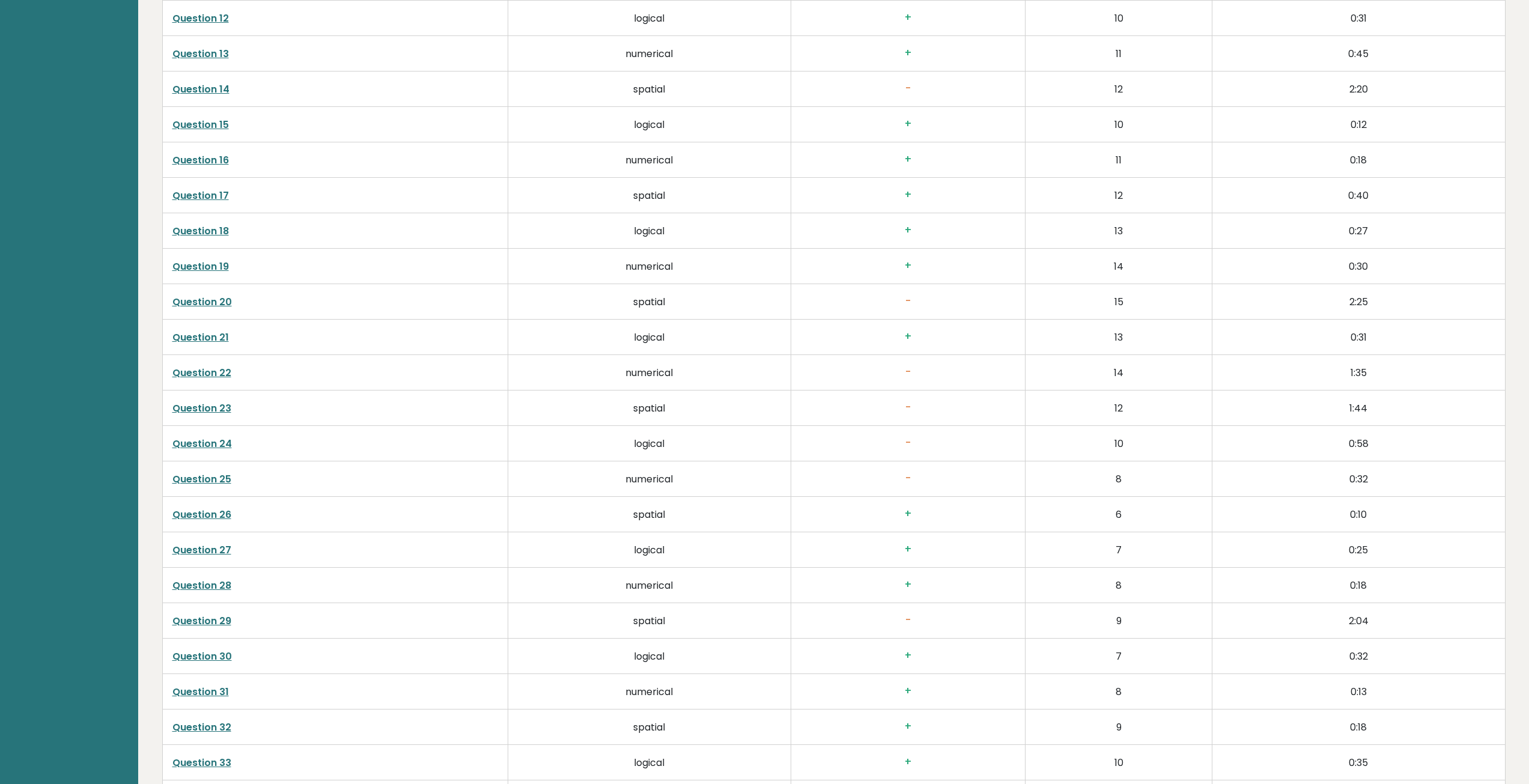
click at [189, 412] on link "Question 23" at bounding box center [202, 408] width 59 height 14
drag, startPoint x: 659, startPoint y: 356, endPoint x: 673, endPoint y: 356, distance: 14.0
drag, startPoint x: 673, startPoint y: 356, endPoint x: 1139, endPoint y: 354, distance: 466.0
click at [1139, 352] on td "13" at bounding box center [1119, 337] width 187 height 35
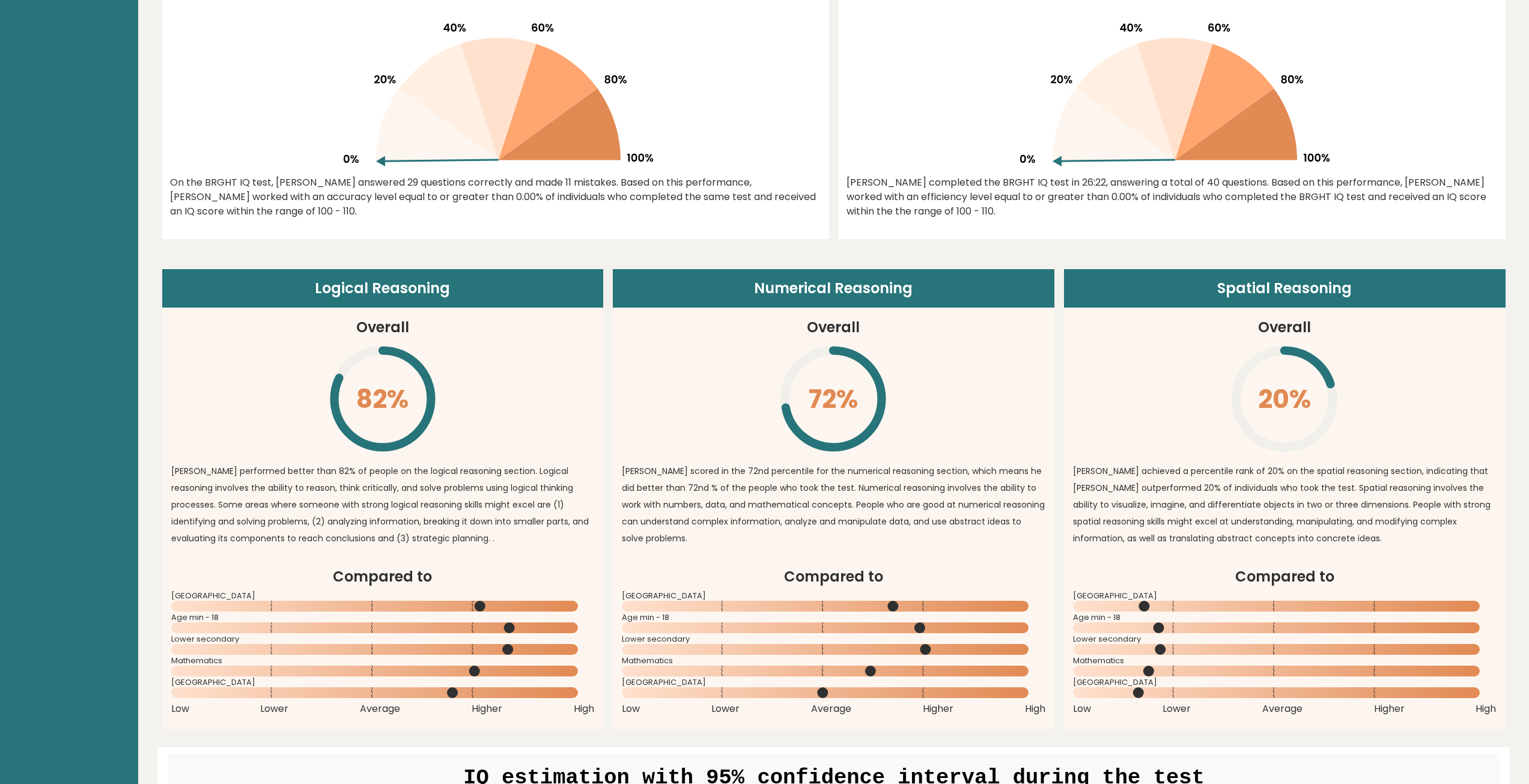
scroll to position [0, 0]
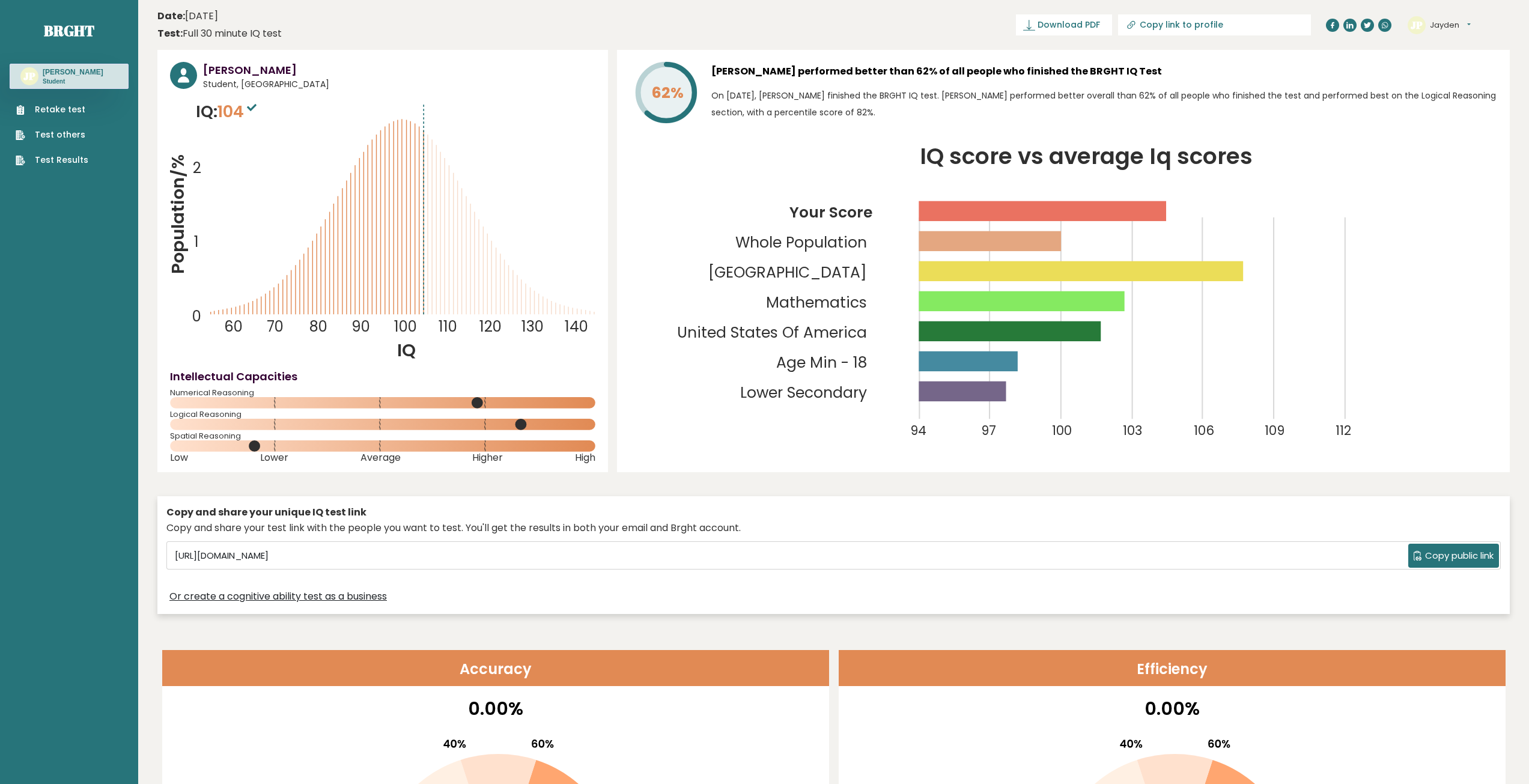
click at [239, 111] on span "104" at bounding box center [239, 111] width 42 height 22
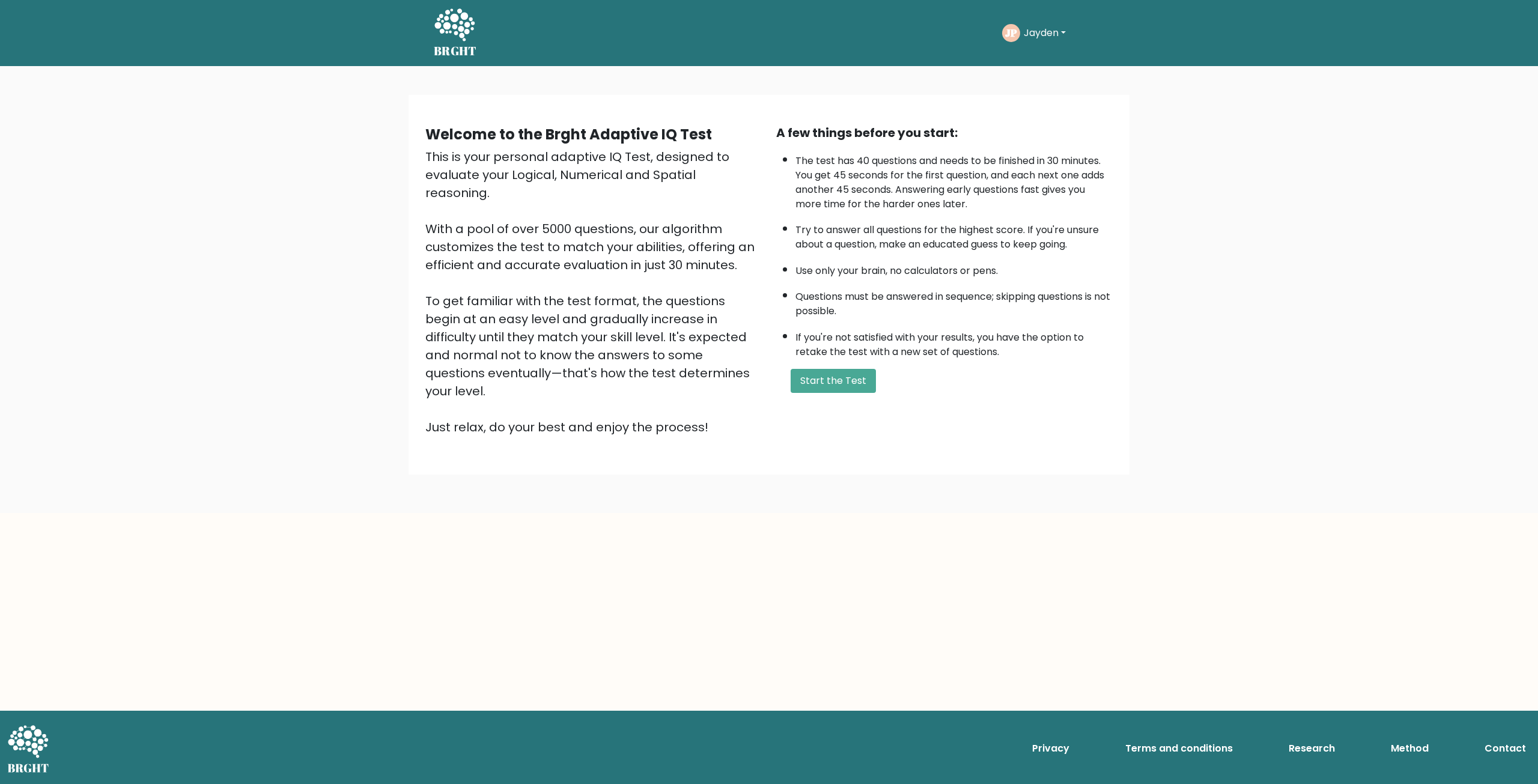
click at [1039, 24] on div "JP Jayden Dashboard Profile Settings Logout" at bounding box center [1035, 33] width 67 height 18
click at [1039, 29] on button "Jayden" at bounding box center [1044, 33] width 49 height 15
click at [1042, 136] on link "Logout" at bounding box center [1050, 139] width 95 height 19
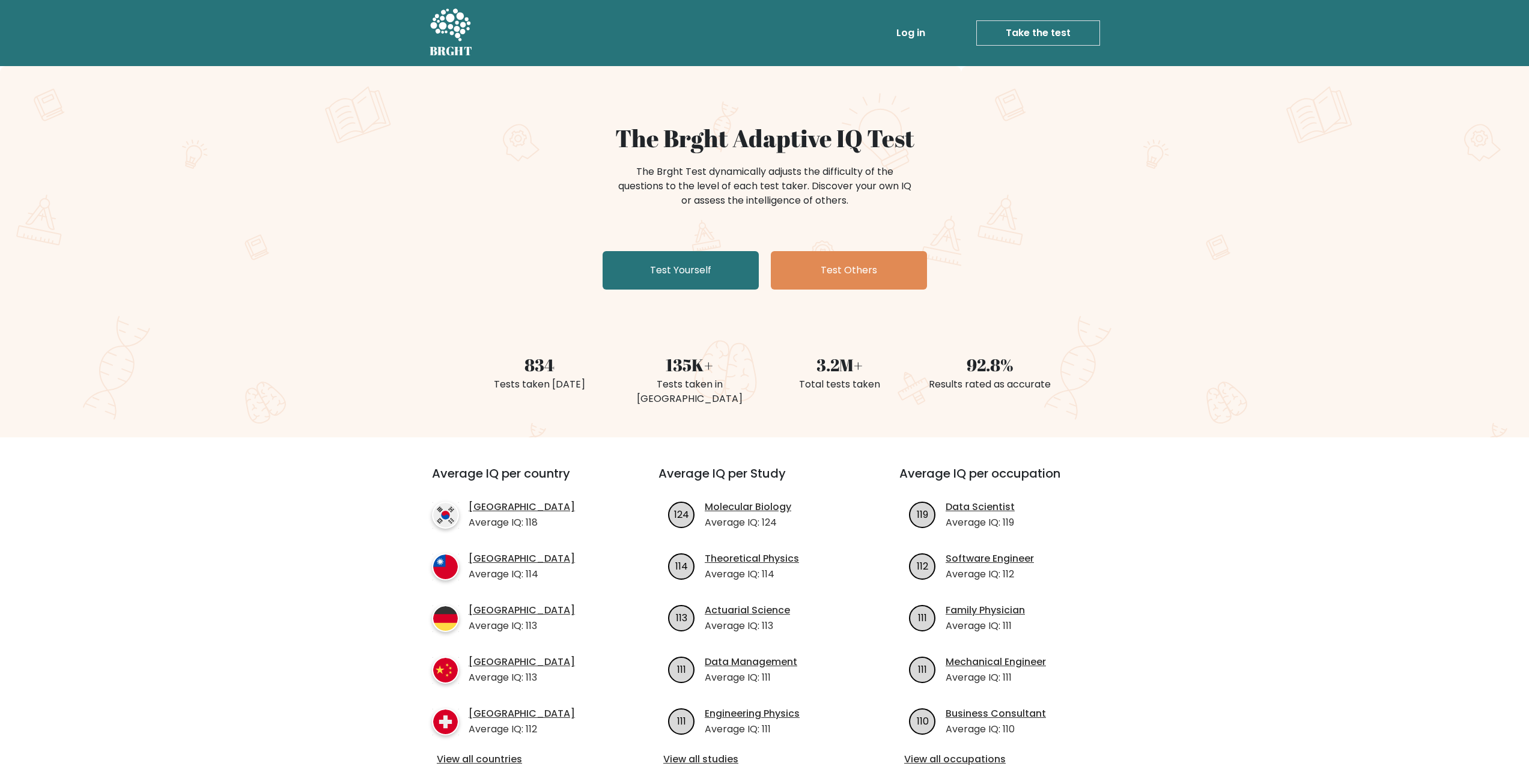
drag, startPoint x: 1250, startPoint y: 253, endPoint x: 1260, endPoint y: 219, distance: 35.4
drag, startPoint x: 1260, startPoint y: 219, endPoint x: 1169, endPoint y: 179, distance: 99.4
click at [1169, 179] on div "The Brght Adaptive IQ Test The Brght Test dynamically adjusts the difficulty of…" at bounding box center [764, 252] width 1529 height 371
drag, startPoint x: 1204, startPoint y: 194, endPoint x: 1128, endPoint y: 164, distance: 81.7
click at [1128, 164] on div "The Brght Adaptive IQ Test The Brght Test dynamically adjusts the difficulty of…" at bounding box center [764, 252] width 1529 height 371
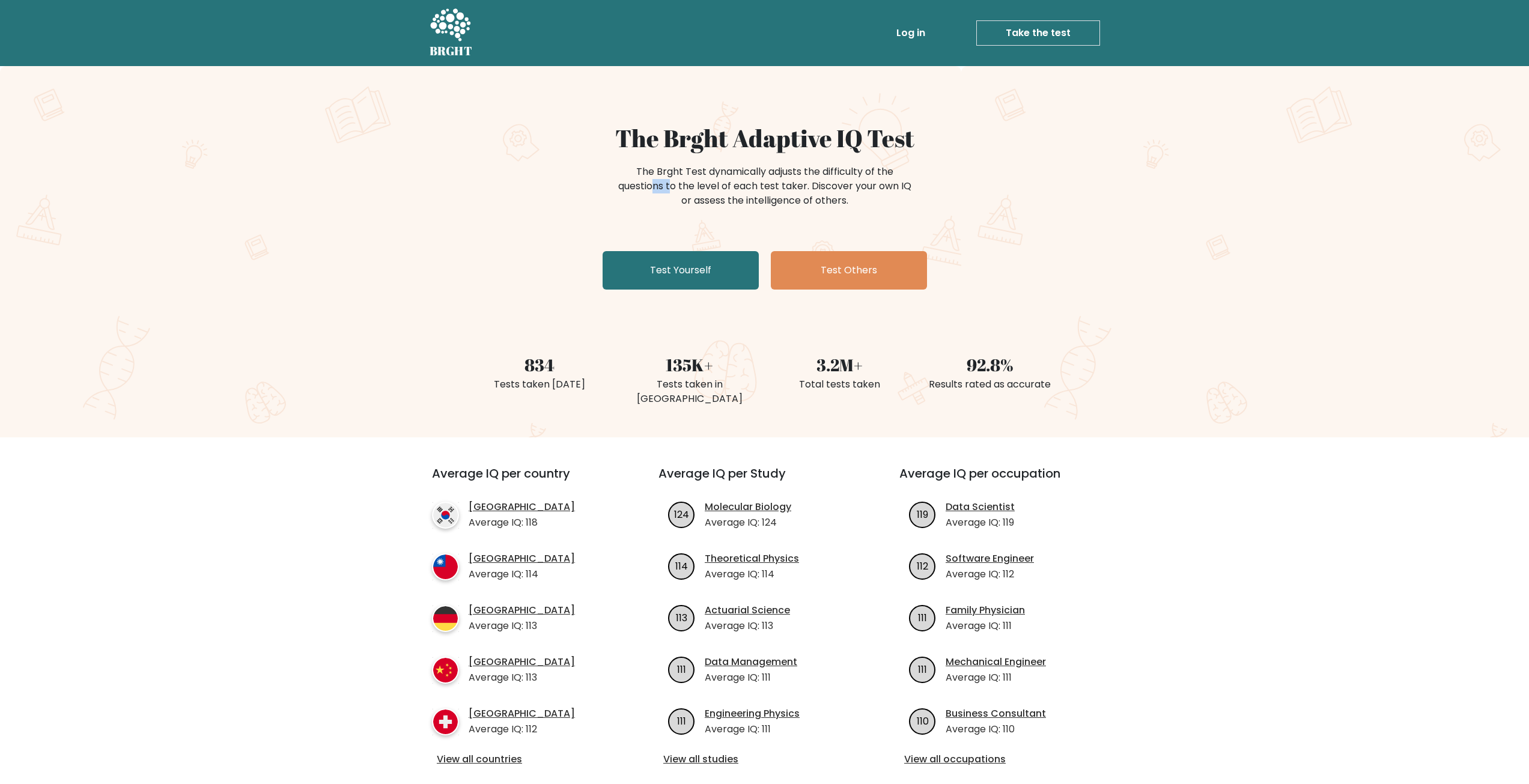
click at [1128, 164] on div "The Brght Adaptive IQ Test The Brght Test dynamically adjusts the difficulty of…" at bounding box center [764, 252] width 1529 height 371
click at [1173, 182] on div "The Brght Adaptive IQ Test The Brght Test dynamically adjusts the difficulty of…" at bounding box center [764, 252] width 1529 height 371
drag, startPoint x: 1179, startPoint y: 179, endPoint x: 1121, endPoint y: 133, distance: 74.0
click at [1122, 134] on div "The Brght Adaptive IQ Test The Brght Test dynamically adjusts the difficulty of…" at bounding box center [764, 252] width 1529 height 371
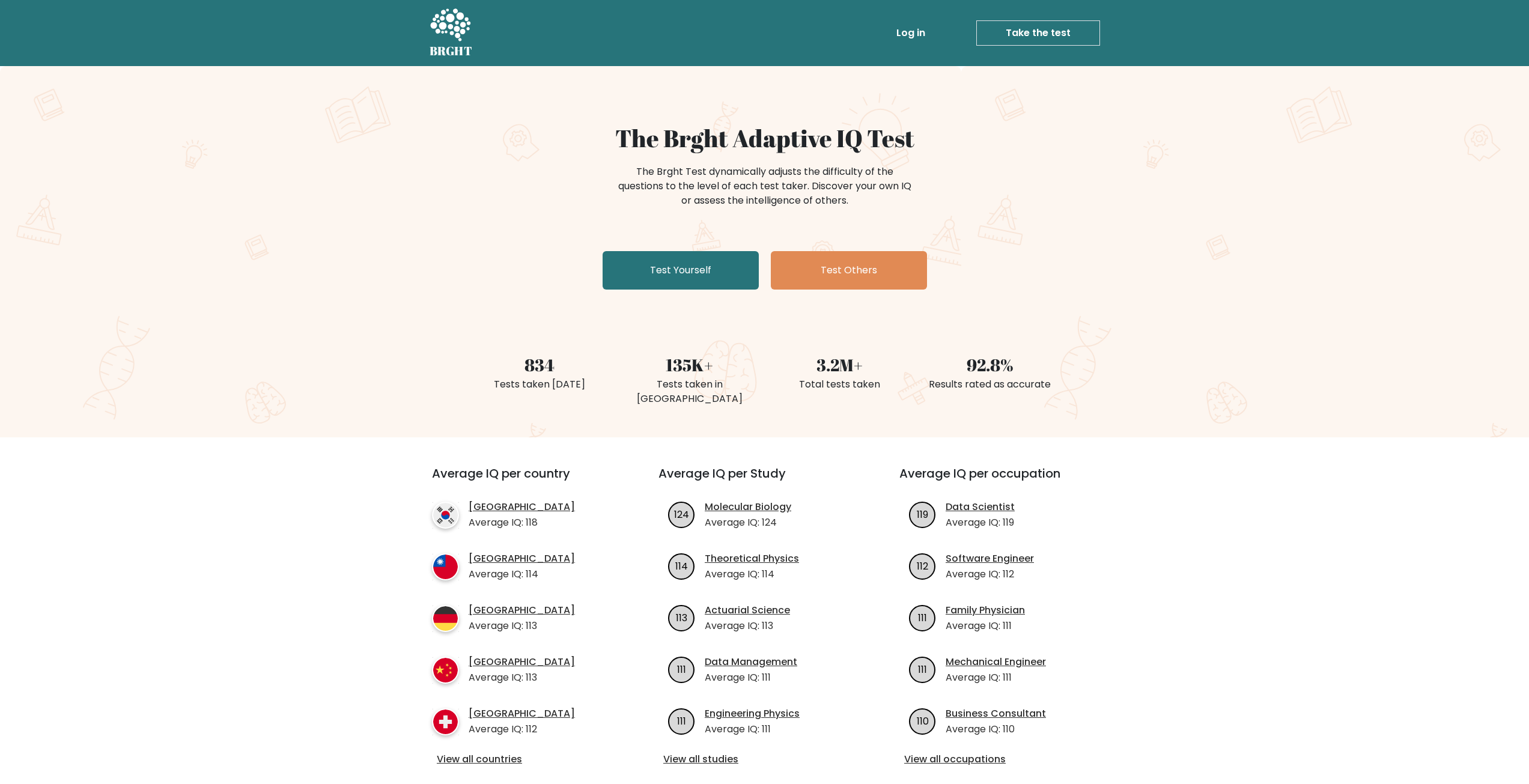
click at [1000, 38] on link "Take the test" at bounding box center [1038, 33] width 124 height 25
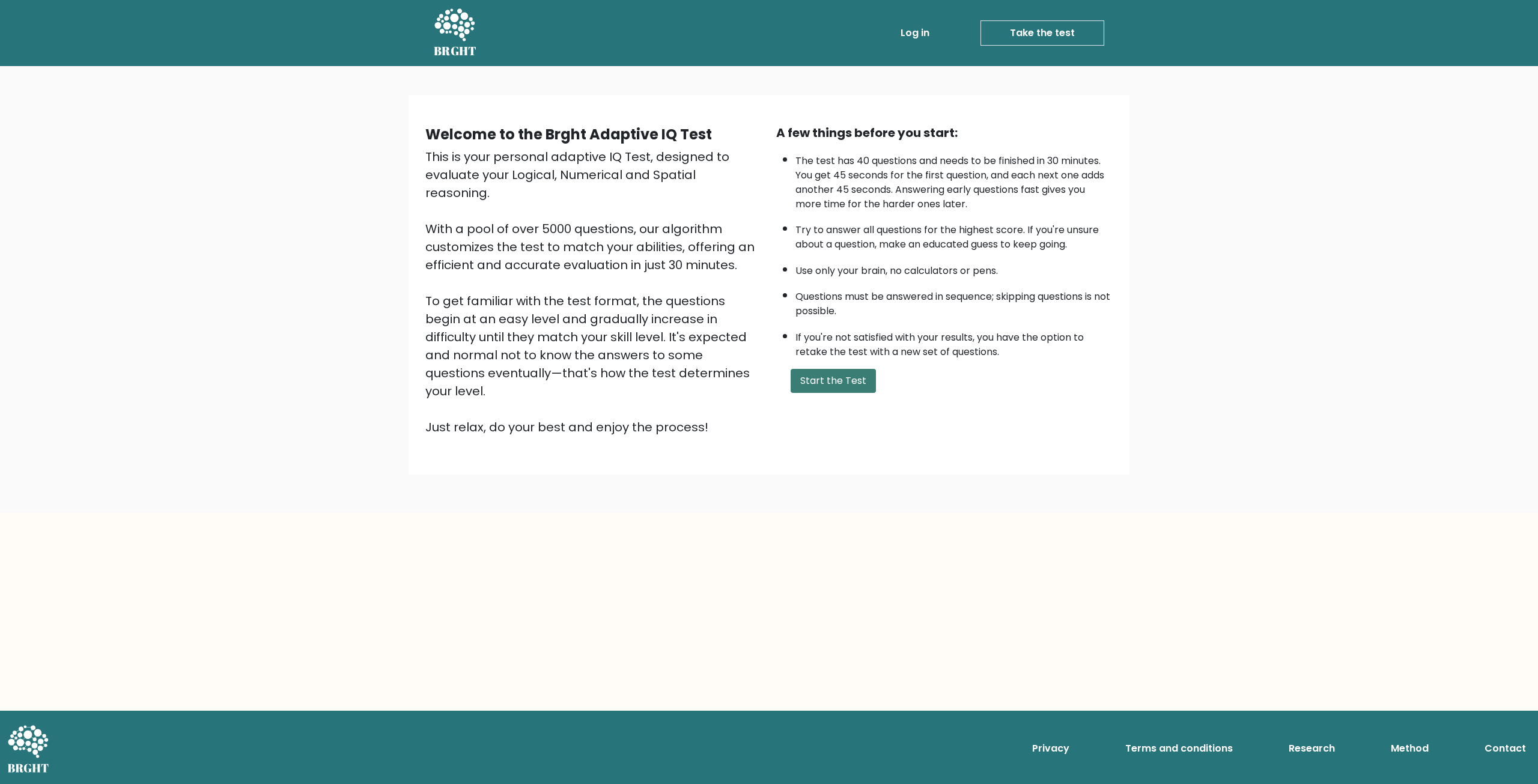
click at [825, 381] on button "Start the Test" at bounding box center [833, 381] width 85 height 24
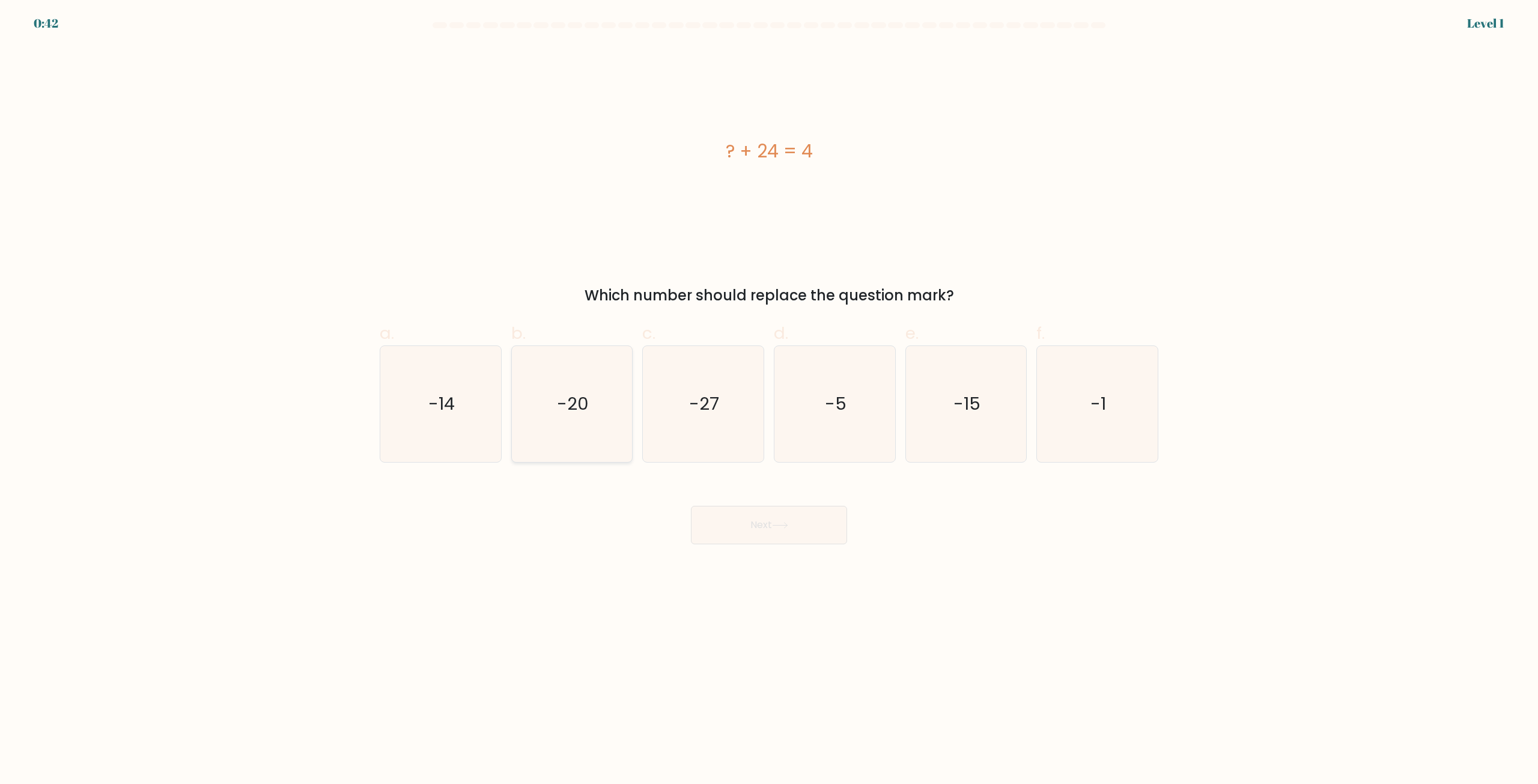
click at [592, 429] on icon "-20" at bounding box center [571, 403] width 116 height 116
click at [769, 400] on input "b. -20" at bounding box center [769, 396] width 1 height 8
radio input "true"
click at [757, 528] on button "Next" at bounding box center [769, 525] width 156 height 38
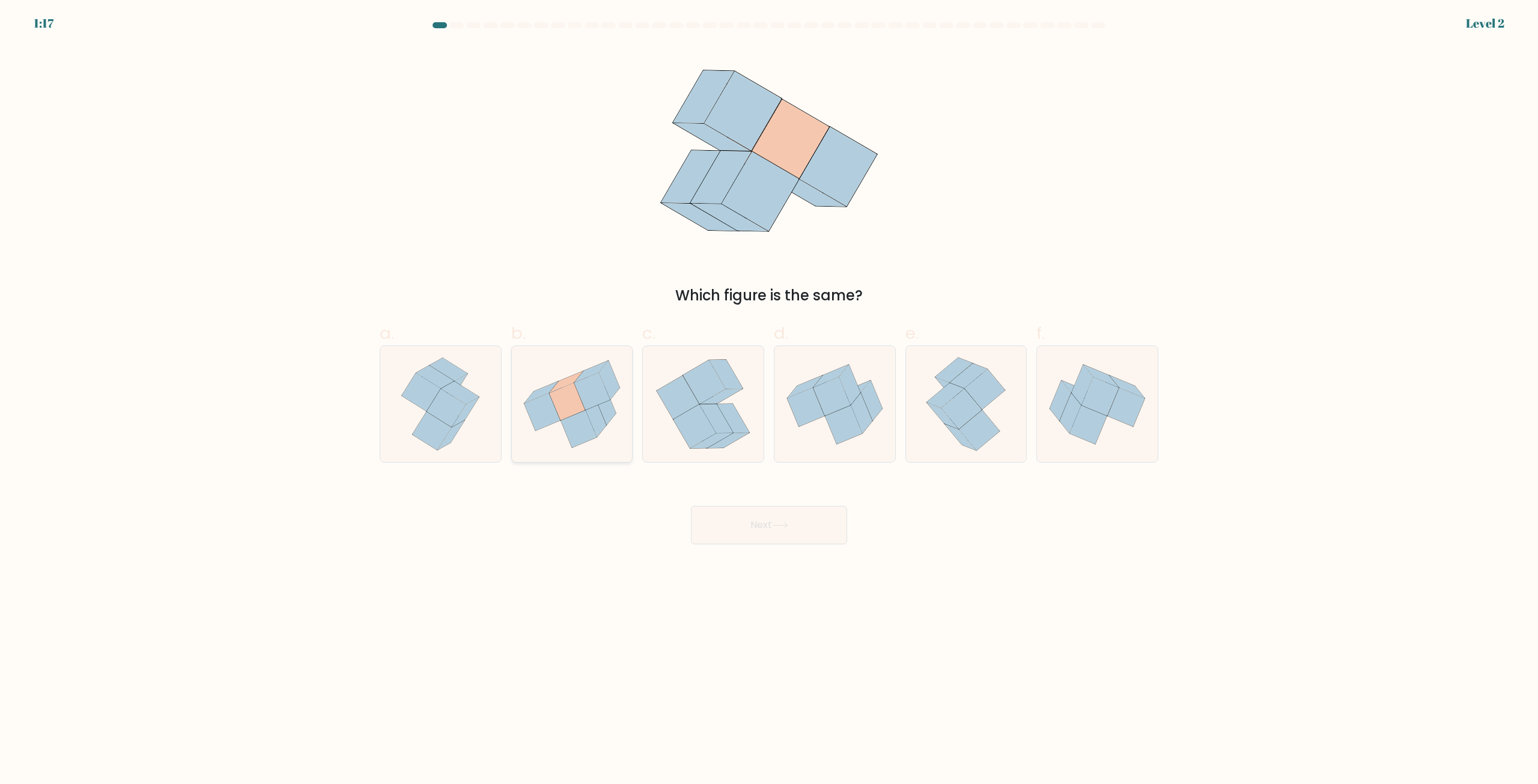
click at [584, 422] on icon at bounding box center [578, 429] width 36 height 37
click at [769, 400] on input "b." at bounding box center [769, 396] width 1 height 8
radio input "true"
click at [761, 517] on button "Next" at bounding box center [769, 525] width 156 height 38
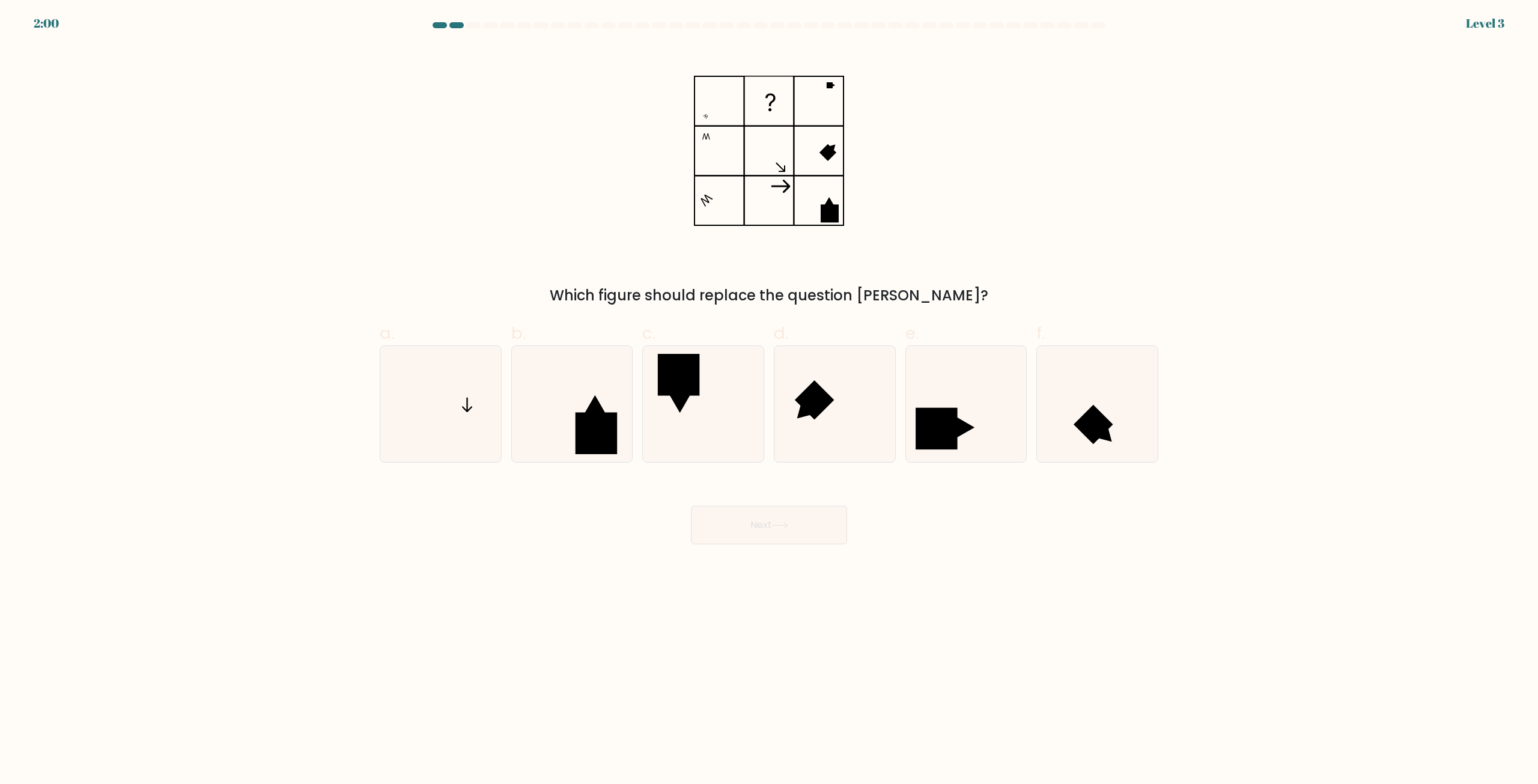
click at [964, 579] on body "2:00 Level 3" at bounding box center [769, 392] width 1538 height 784
click at [964, 578] on body "1:59 Level 3" at bounding box center [769, 392] width 1538 height 784
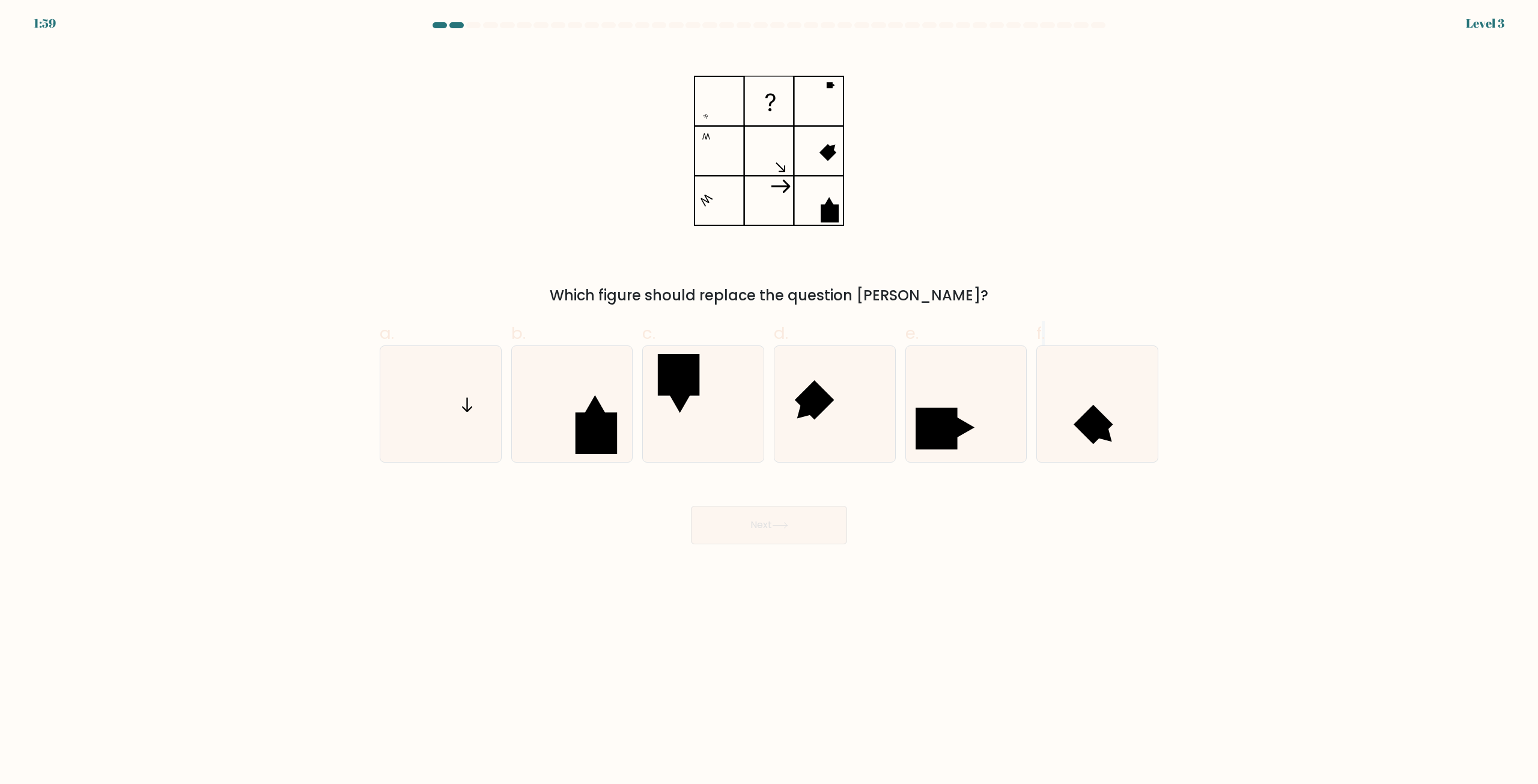
click at [964, 578] on body "1:59 Level 3" at bounding box center [769, 392] width 1538 height 784
click at [964, 578] on body "1:58 Level 3" at bounding box center [769, 392] width 1538 height 784
drag, startPoint x: 462, startPoint y: 412, endPoint x: 636, endPoint y: 481, distance: 187.2
click at [463, 413] on icon at bounding box center [441, 403] width 116 height 116
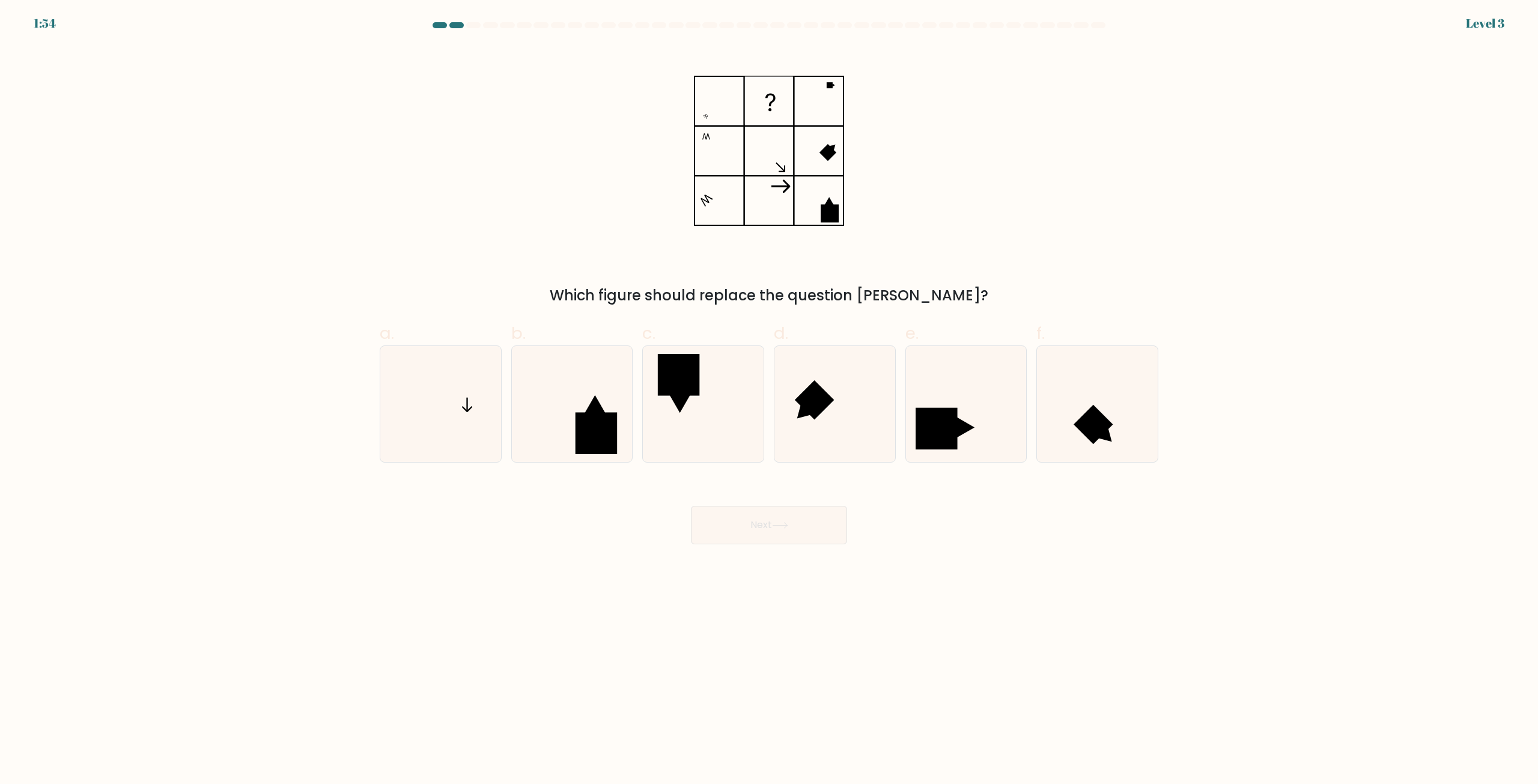
click at [769, 400] on input "a." at bounding box center [769, 396] width 1 height 8
radio input "true"
click at [751, 519] on button "Next" at bounding box center [769, 525] width 156 height 38
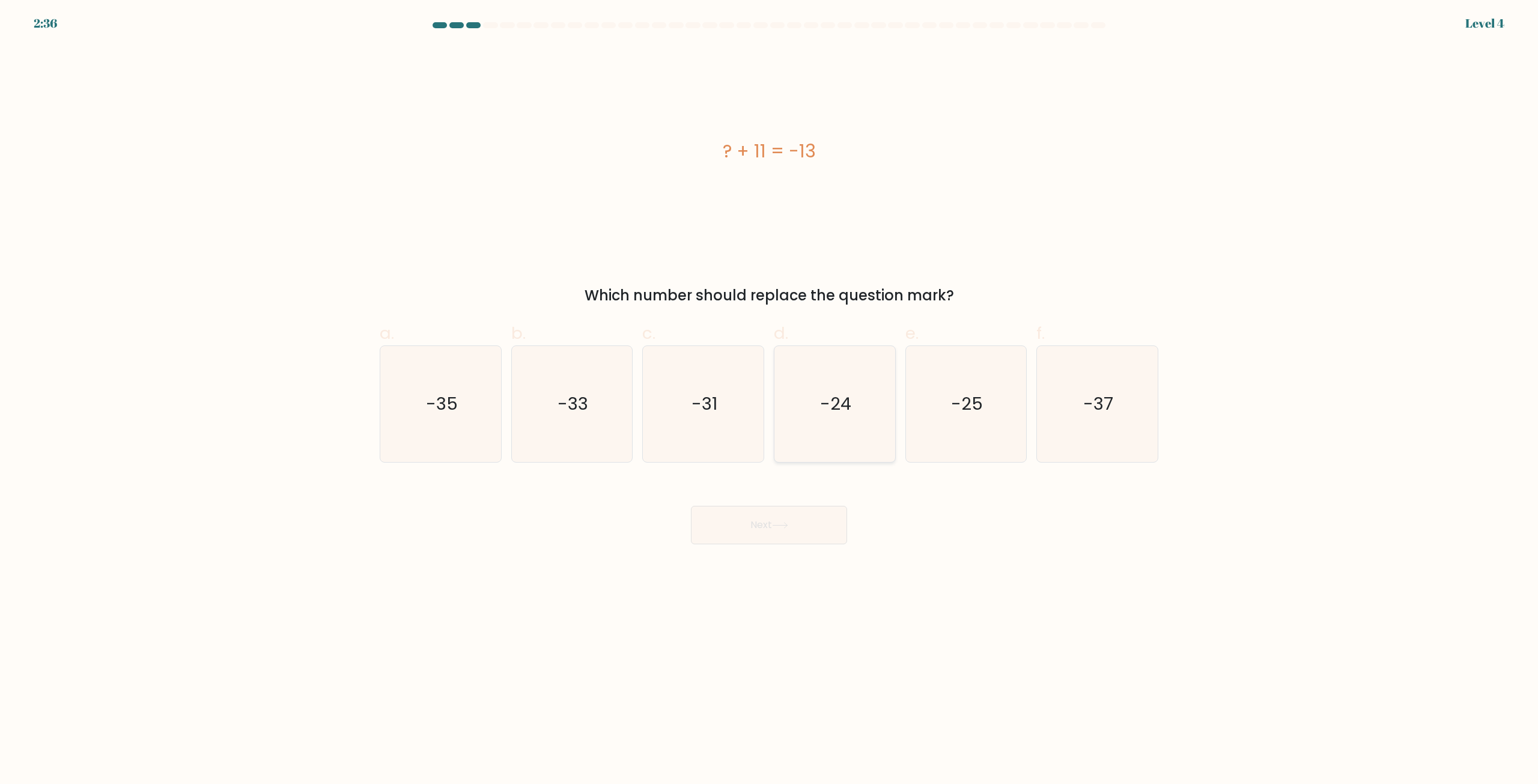
click at [875, 430] on icon "-24" at bounding box center [834, 403] width 116 height 116
click at [770, 400] on input "d. -24" at bounding box center [769, 396] width 1 height 8
radio input "true"
click at [824, 531] on button "Next" at bounding box center [769, 525] width 156 height 38
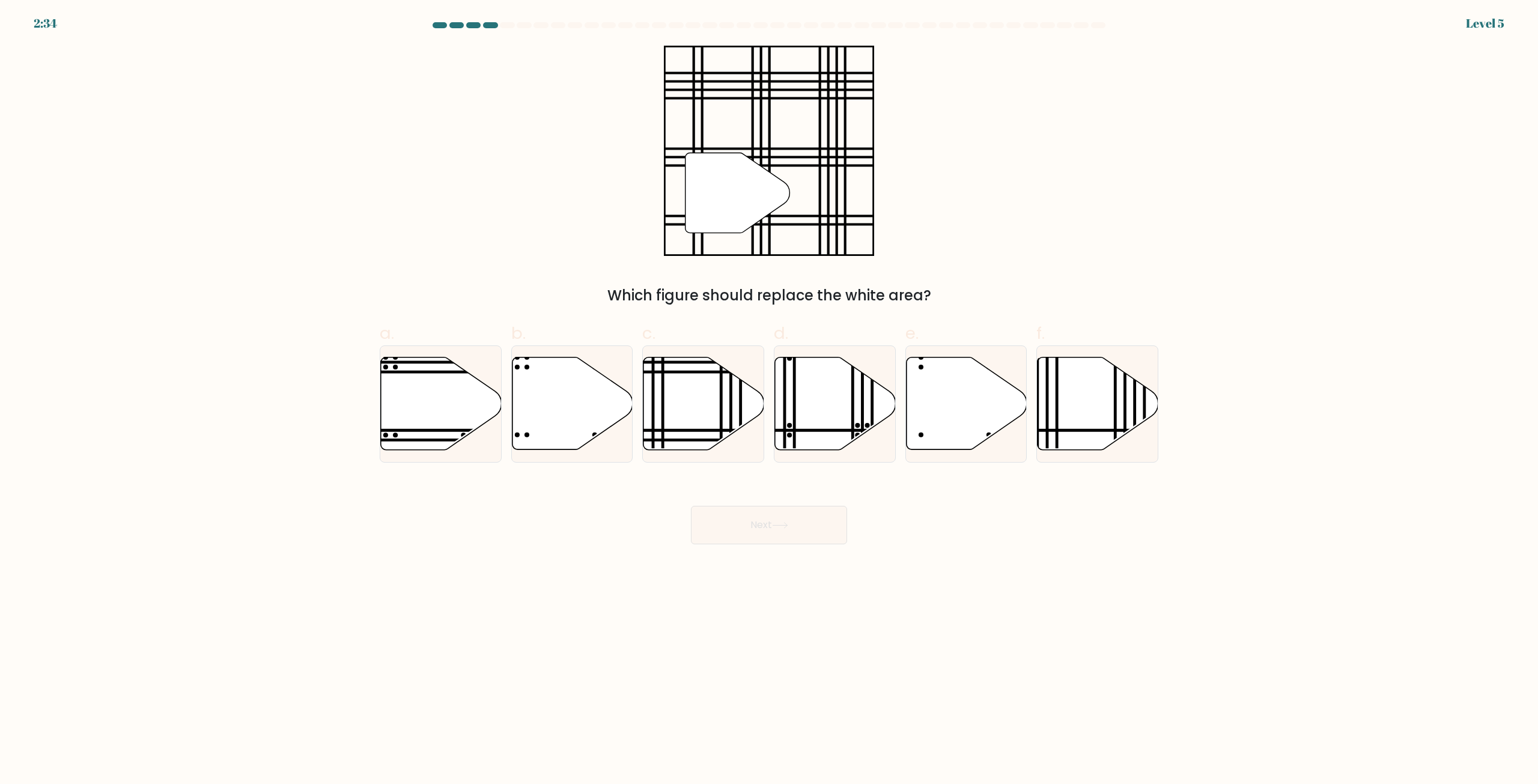
click at [955, 586] on body "2:34 Level 5" at bounding box center [769, 392] width 1538 height 784
click at [955, 586] on body "3:18 Level 5" at bounding box center [769, 392] width 1538 height 784
click at [1007, 604] on body "3:18 Level 5" at bounding box center [769, 392] width 1538 height 784
click at [731, 409] on line at bounding box center [731, 355] width 0 height 243
click at [769, 400] on input "c." at bounding box center [769, 396] width 1 height 8
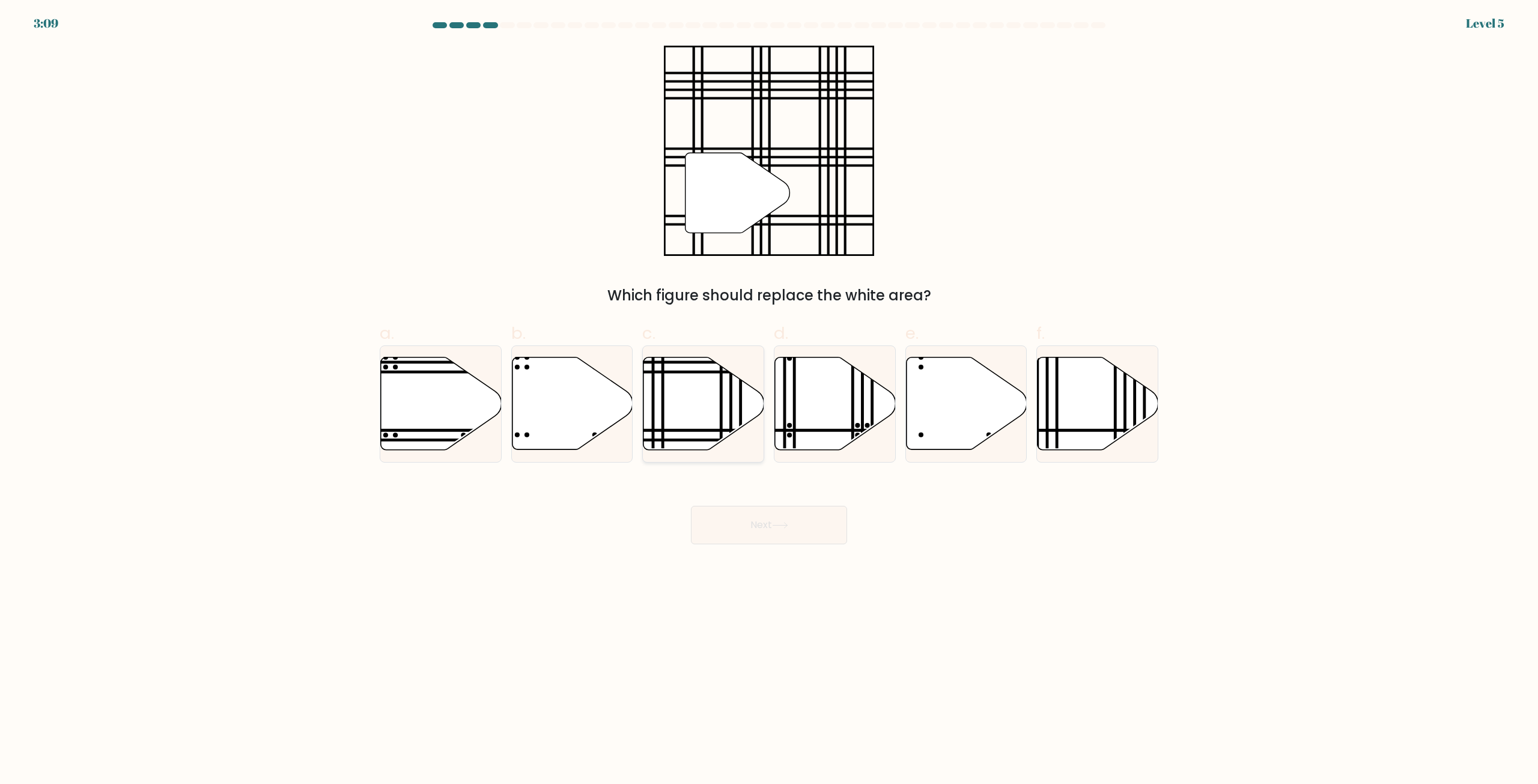
radio input "true"
click at [809, 509] on div "Next" at bounding box center [769, 510] width 793 height 67
click at [813, 516] on button "Next" at bounding box center [769, 525] width 156 height 38
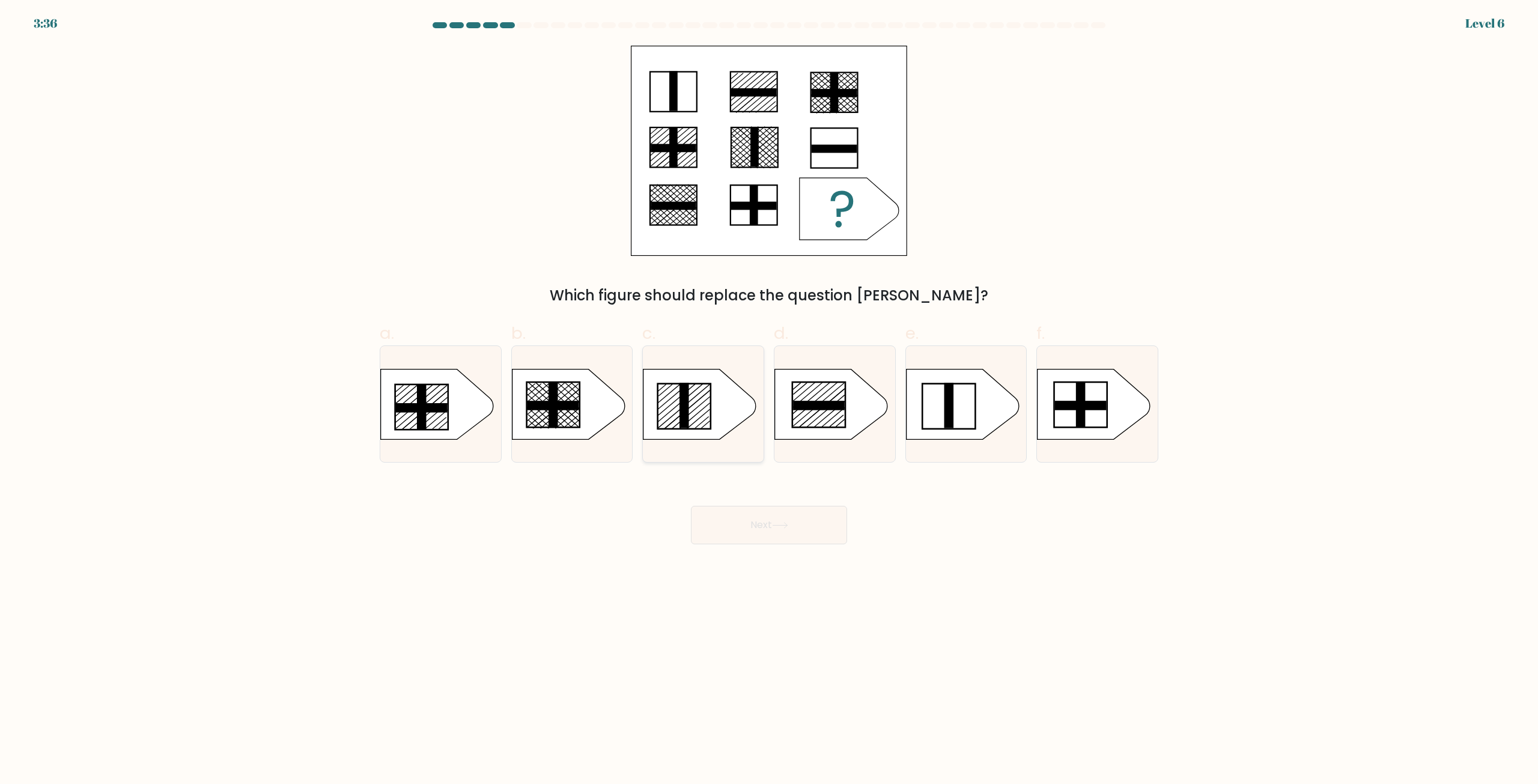
click at [704, 404] on icon at bounding box center [700, 404] width 113 height 70
click at [769, 400] on input "c." at bounding box center [769, 396] width 1 height 8
radio input "true"
click at [704, 404] on icon at bounding box center [700, 404] width 112 height 70
click at [769, 400] on input "c." at bounding box center [769, 396] width 1 height 8
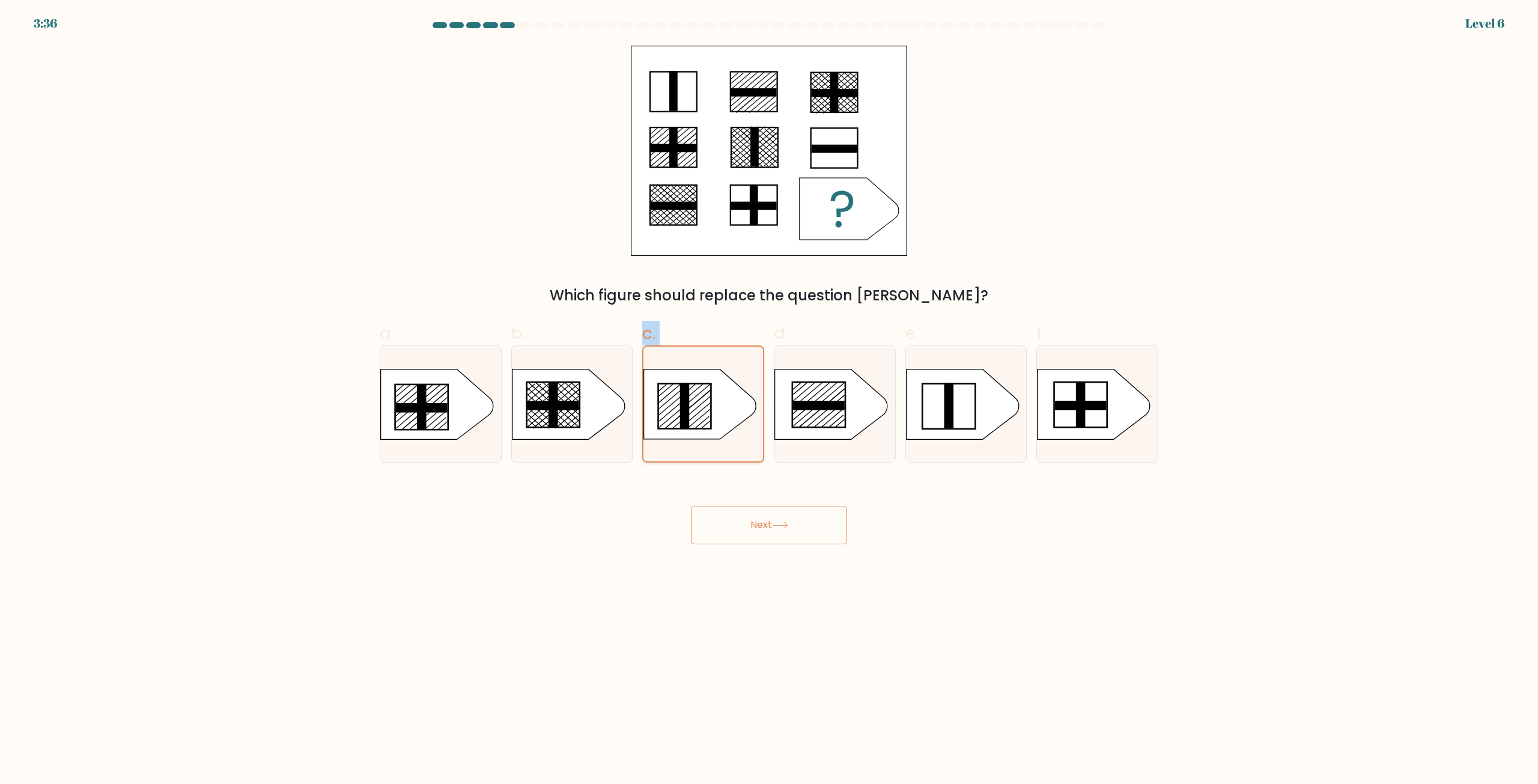
click at [704, 404] on icon at bounding box center [700, 404] width 112 height 70
click at [769, 400] on input "c." at bounding box center [769, 396] width 1 height 8
click at [704, 404] on icon at bounding box center [700, 404] width 112 height 70
click at [769, 400] on input "c." at bounding box center [769, 396] width 1 height 8
click at [704, 404] on icon at bounding box center [700, 404] width 112 height 70
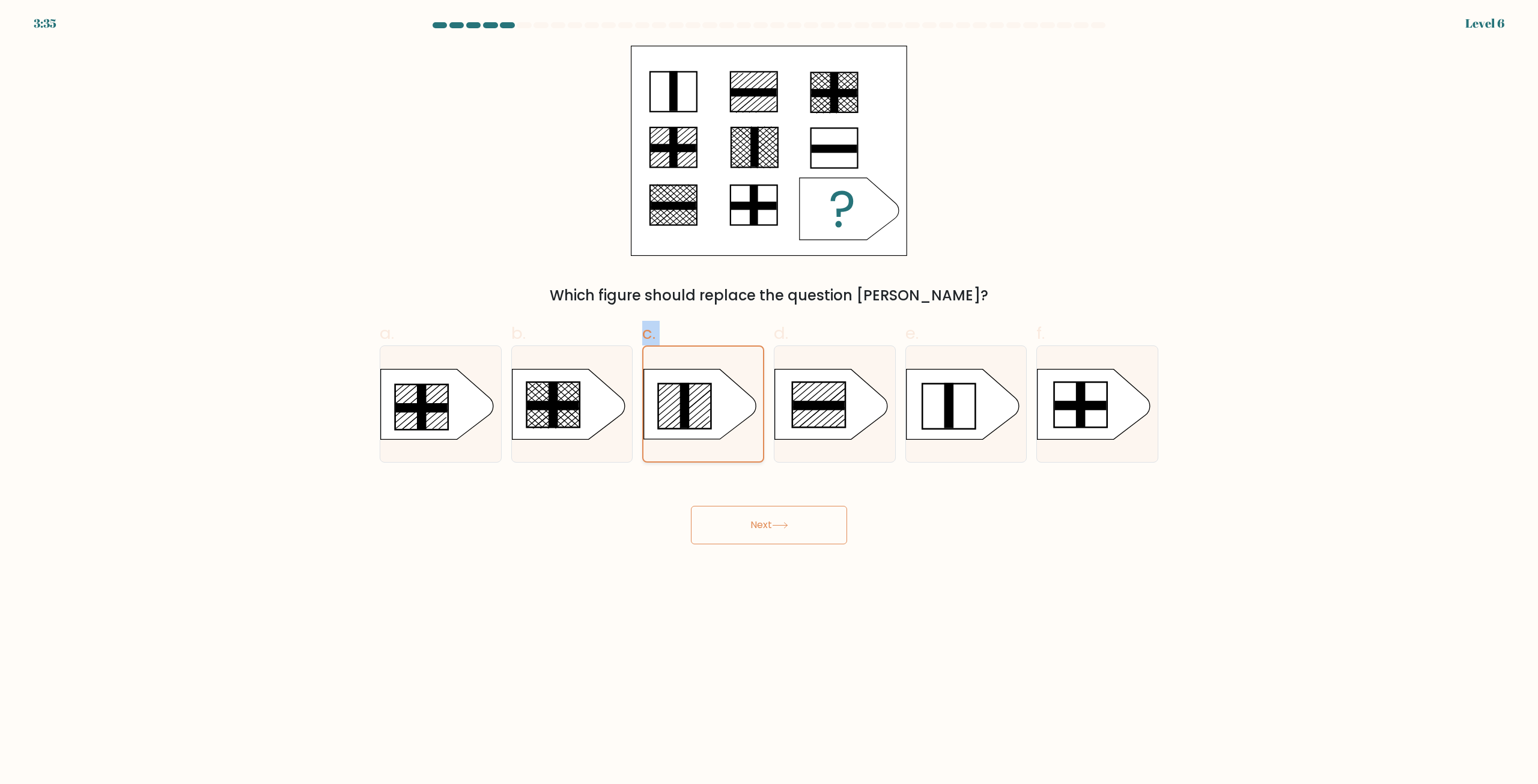
click at [769, 400] on input "c." at bounding box center [769, 396] width 1 height 8
click at [1058, 509] on div "Next" at bounding box center [769, 510] width 793 height 67
click at [802, 531] on button "Next" at bounding box center [769, 525] width 156 height 38
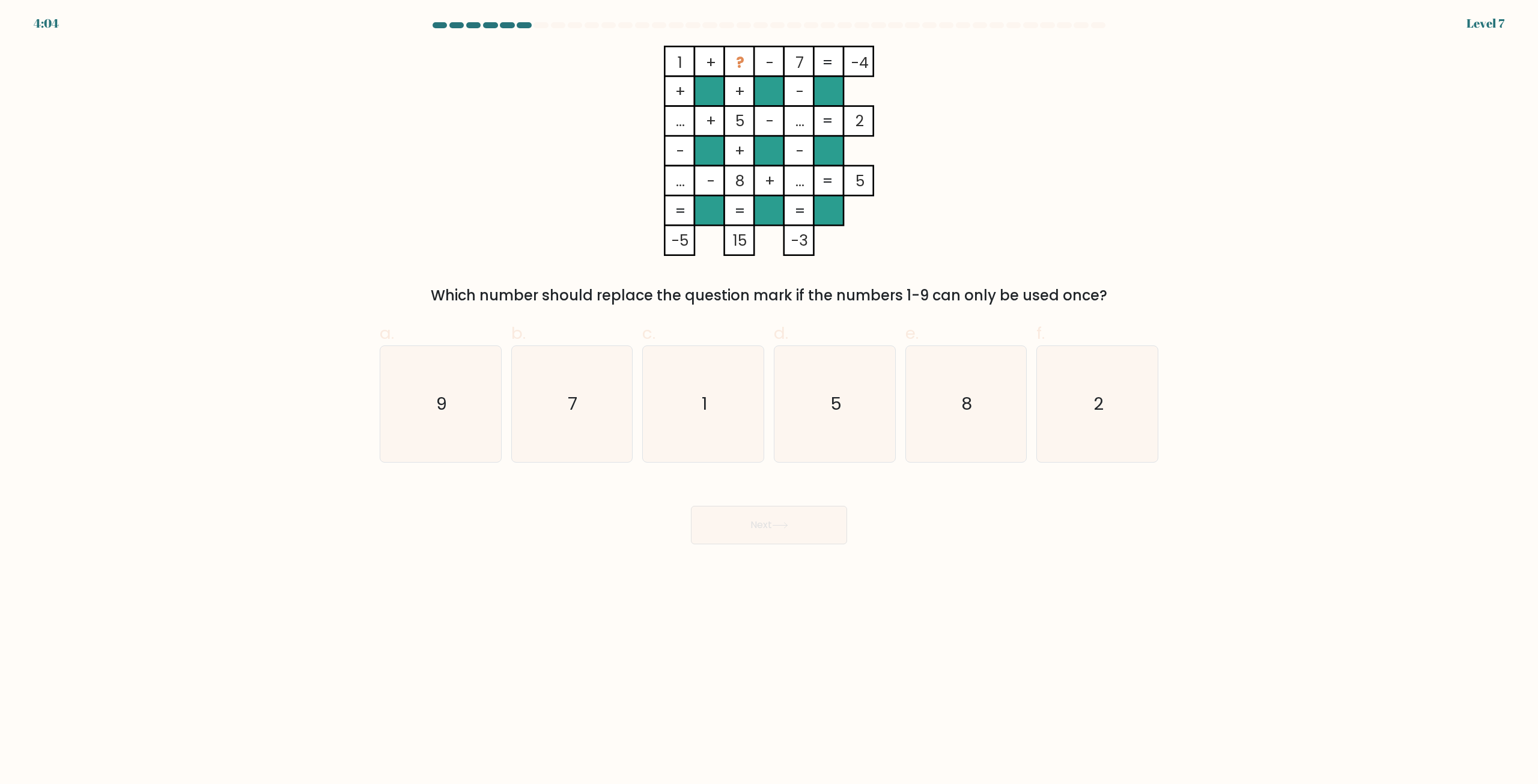
click at [1030, 560] on body "4:04 Level 7" at bounding box center [769, 392] width 1538 height 784
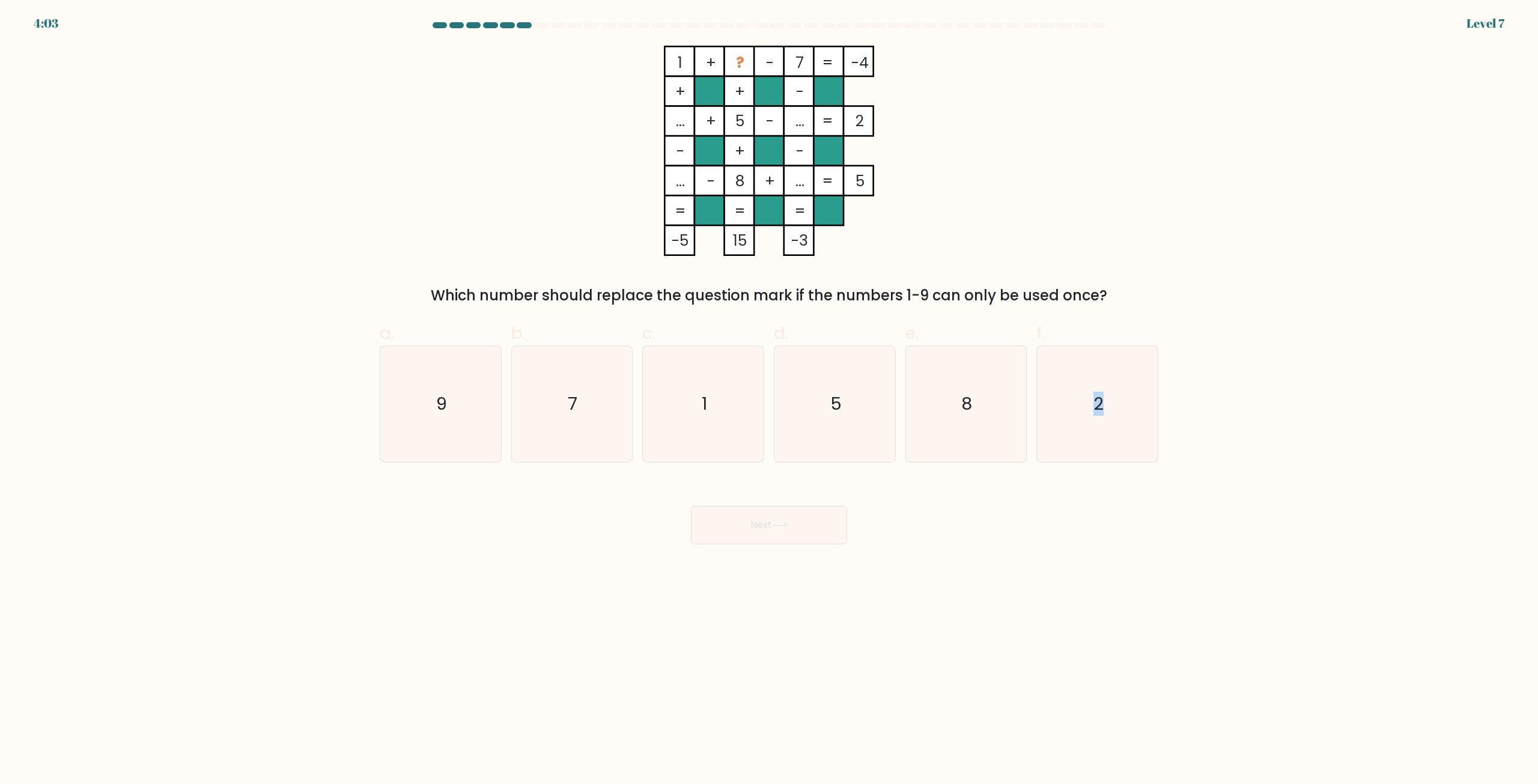
click at [1030, 560] on body "4:03 Level 7" at bounding box center [769, 392] width 1538 height 784
click at [1021, 554] on body "4:03 Level 7" at bounding box center [769, 392] width 1538 height 784
click at [1103, 394] on text "2" at bounding box center [1099, 404] width 10 height 24
click at [770, 394] on input "f. 2" at bounding box center [769, 396] width 1 height 8
radio input "true"
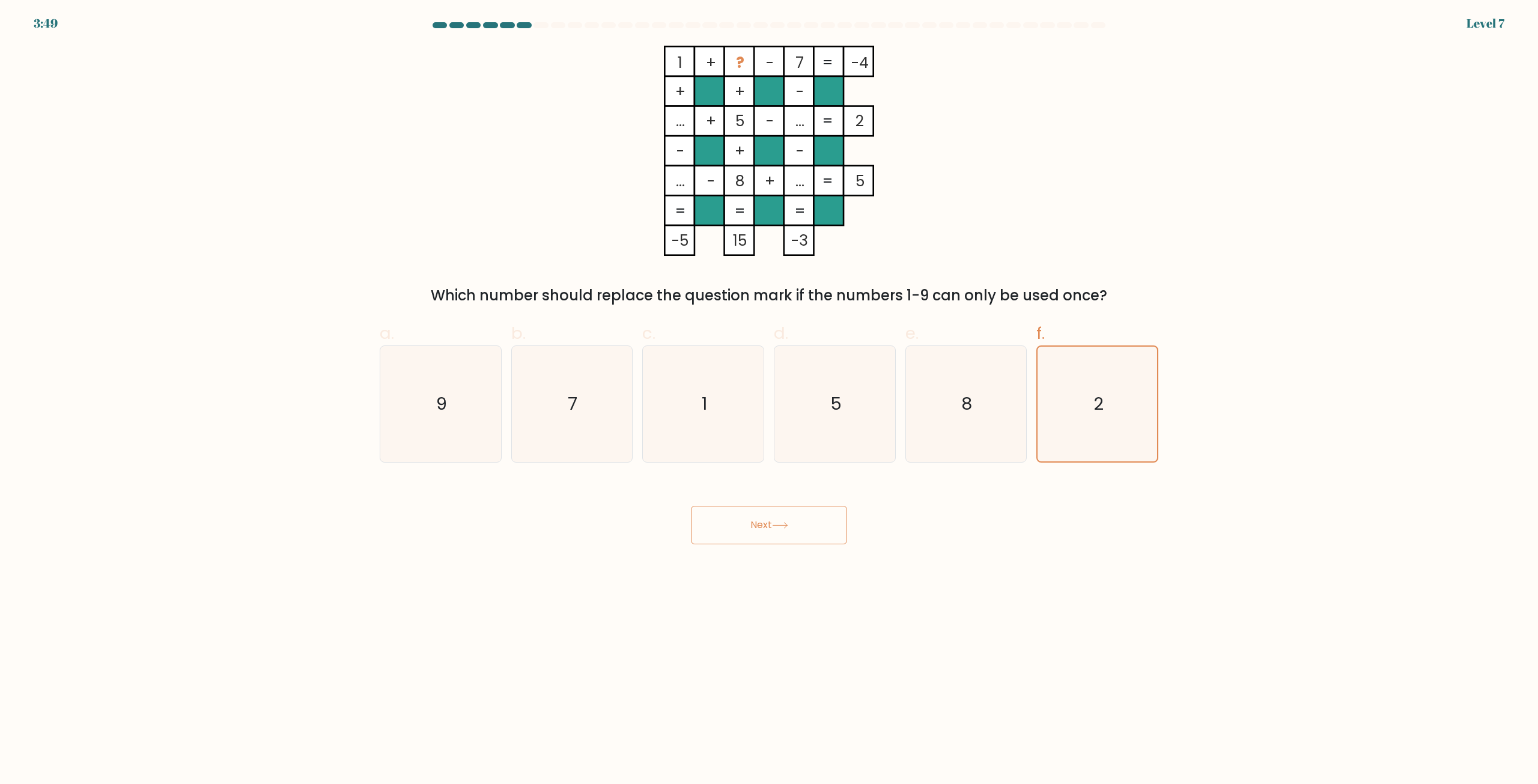
click at [768, 525] on button "Next" at bounding box center [769, 525] width 156 height 38
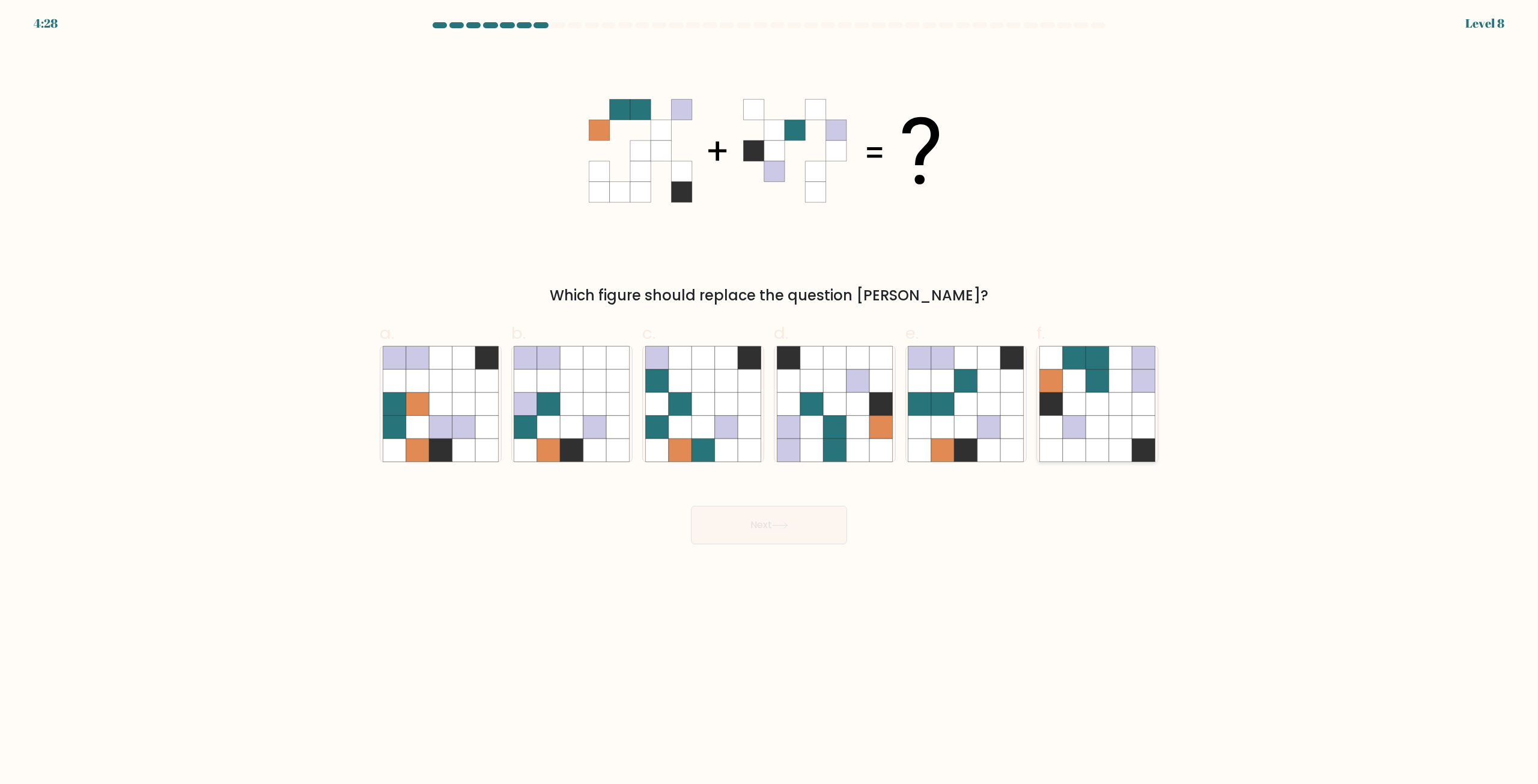
click at [1084, 391] on icon at bounding box center [1074, 381] width 23 height 23
click at [770, 392] on input "f." at bounding box center [769, 396] width 1 height 8
radio input "true"
click at [747, 540] on button "Next" at bounding box center [769, 525] width 156 height 38
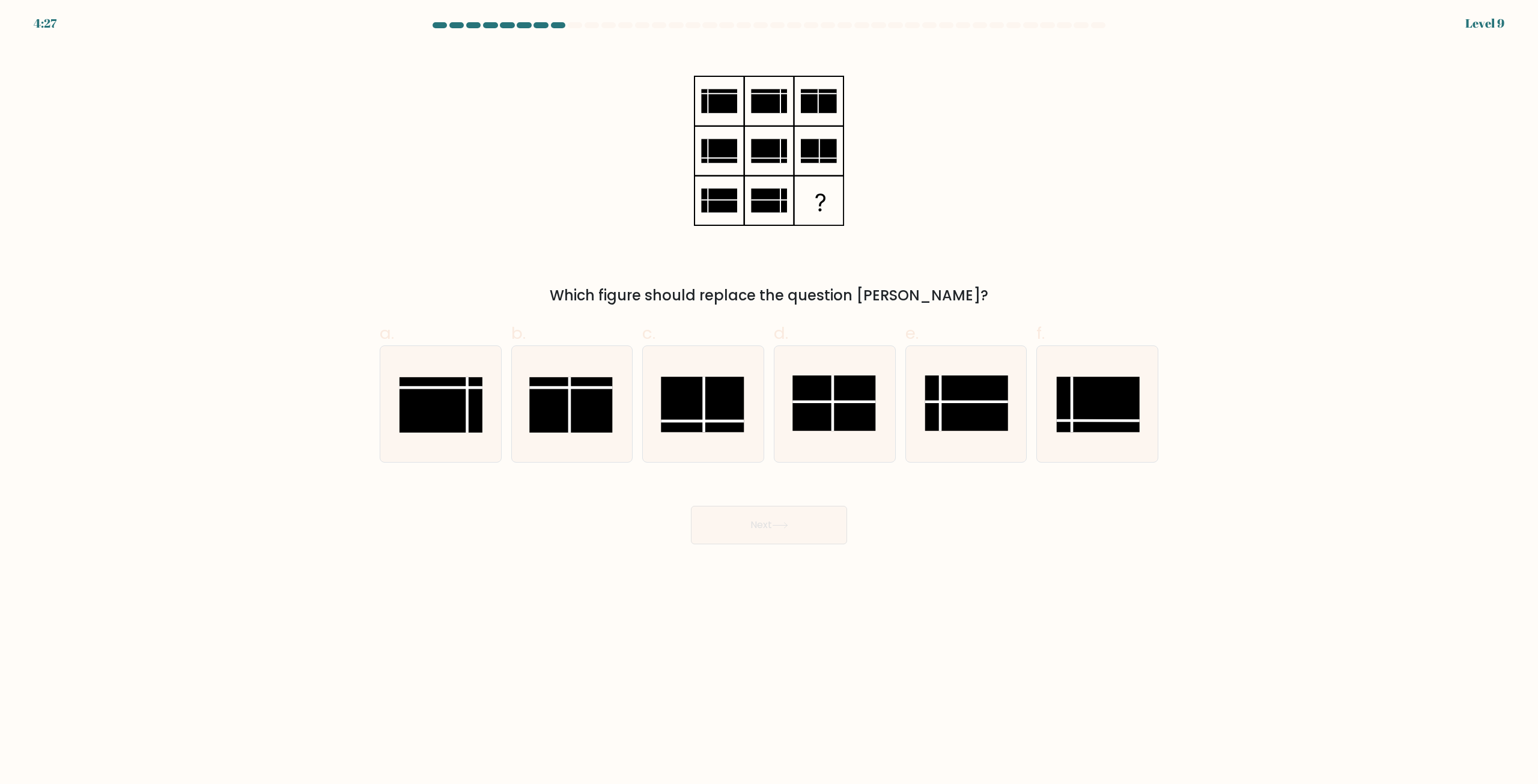
click at [1059, 577] on body "4:27 Level 9" at bounding box center [769, 392] width 1538 height 784
click at [1059, 577] on body "5:11 Level 9" at bounding box center [769, 392] width 1538 height 784
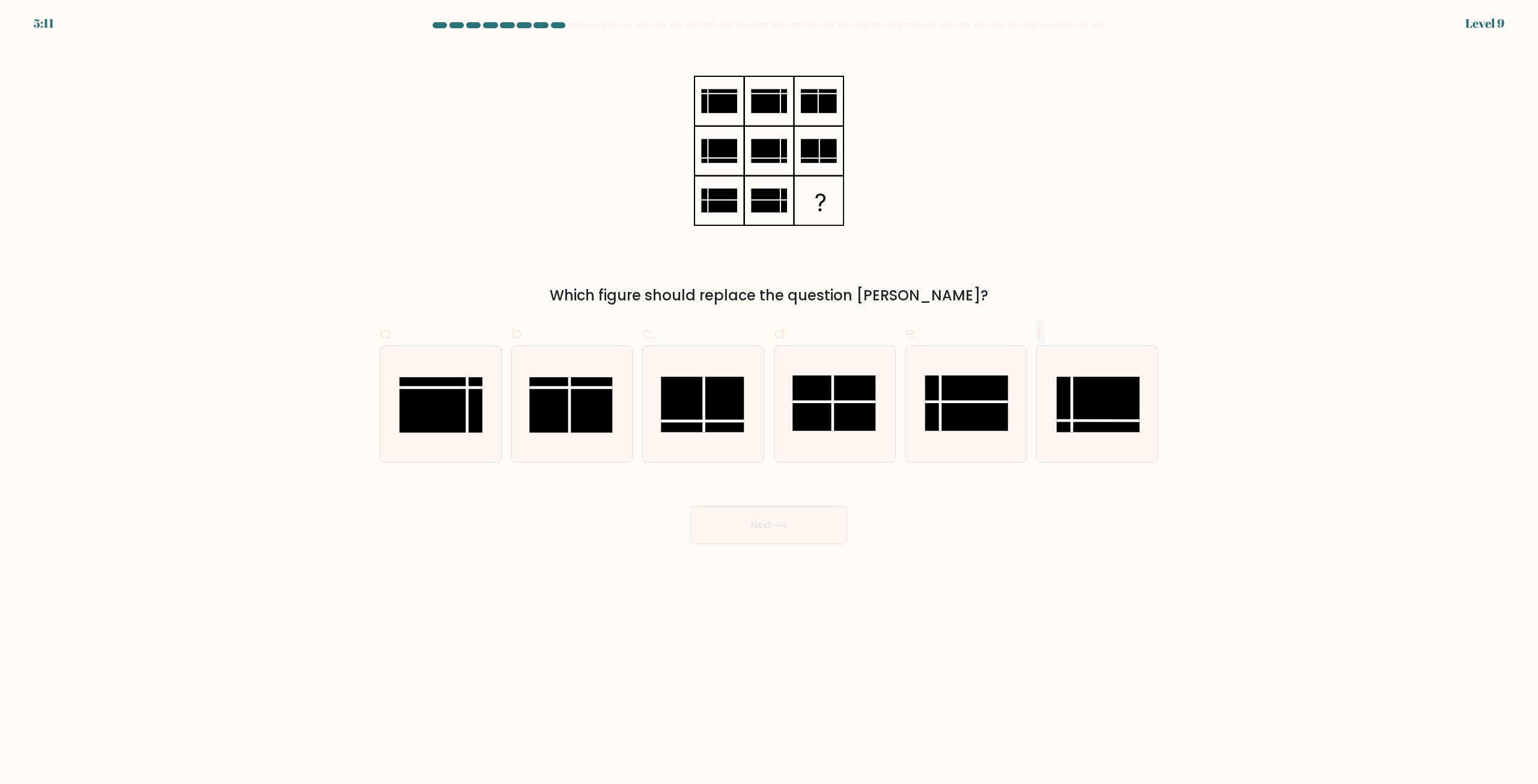
click at [1059, 577] on body "5:11 Level 9" at bounding box center [769, 392] width 1538 height 784
click at [1401, 583] on body "5:10 Level 9" at bounding box center [769, 392] width 1538 height 784
click at [1348, 552] on body "5:04 Level 9" at bounding box center [769, 392] width 1538 height 784
click at [856, 416] on rect at bounding box center [834, 403] width 83 height 55
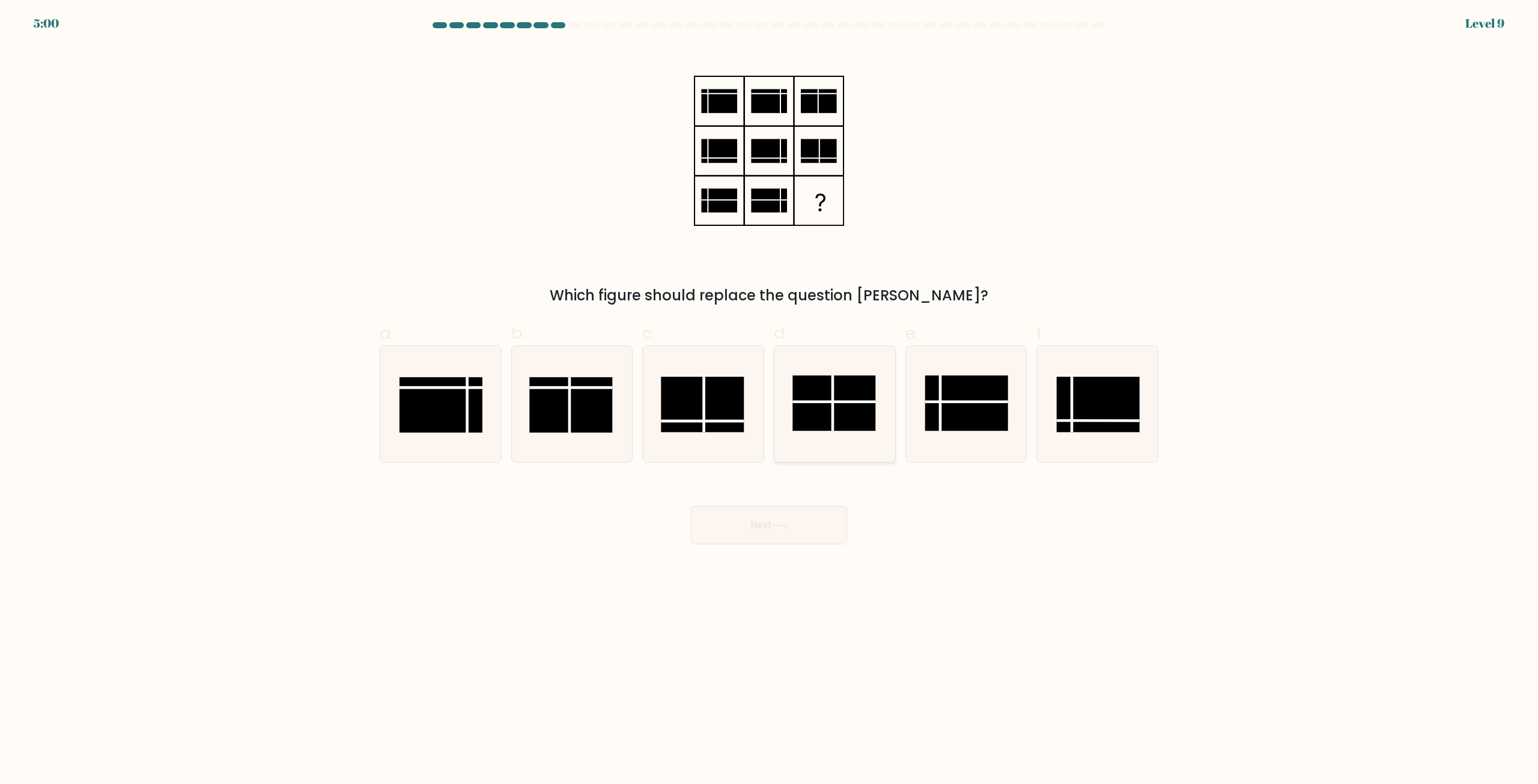
click at [770, 400] on input "d." at bounding box center [769, 396] width 1 height 8
radio input "true"
click at [811, 520] on button "Next" at bounding box center [769, 525] width 156 height 38
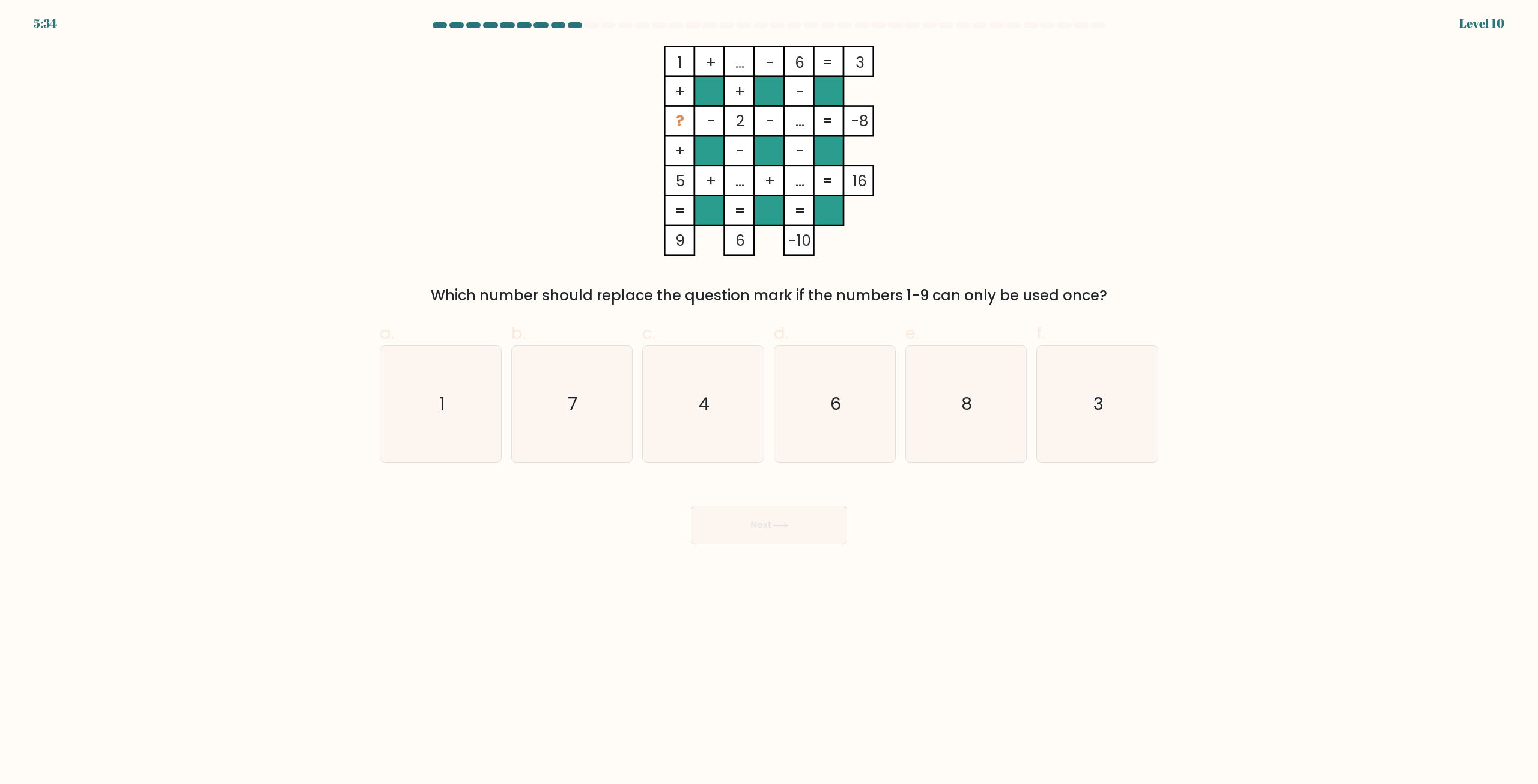
click at [1206, 417] on form at bounding box center [769, 283] width 1538 height 522
drag, startPoint x: 1115, startPoint y: 407, endPoint x: 989, endPoint y: 456, distance: 135.2
click at [1115, 407] on icon "3" at bounding box center [1097, 403] width 116 height 116
click at [770, 400] on input "f. 3" at bounding box center [769, 396] width 1 height 8
radio input "true"
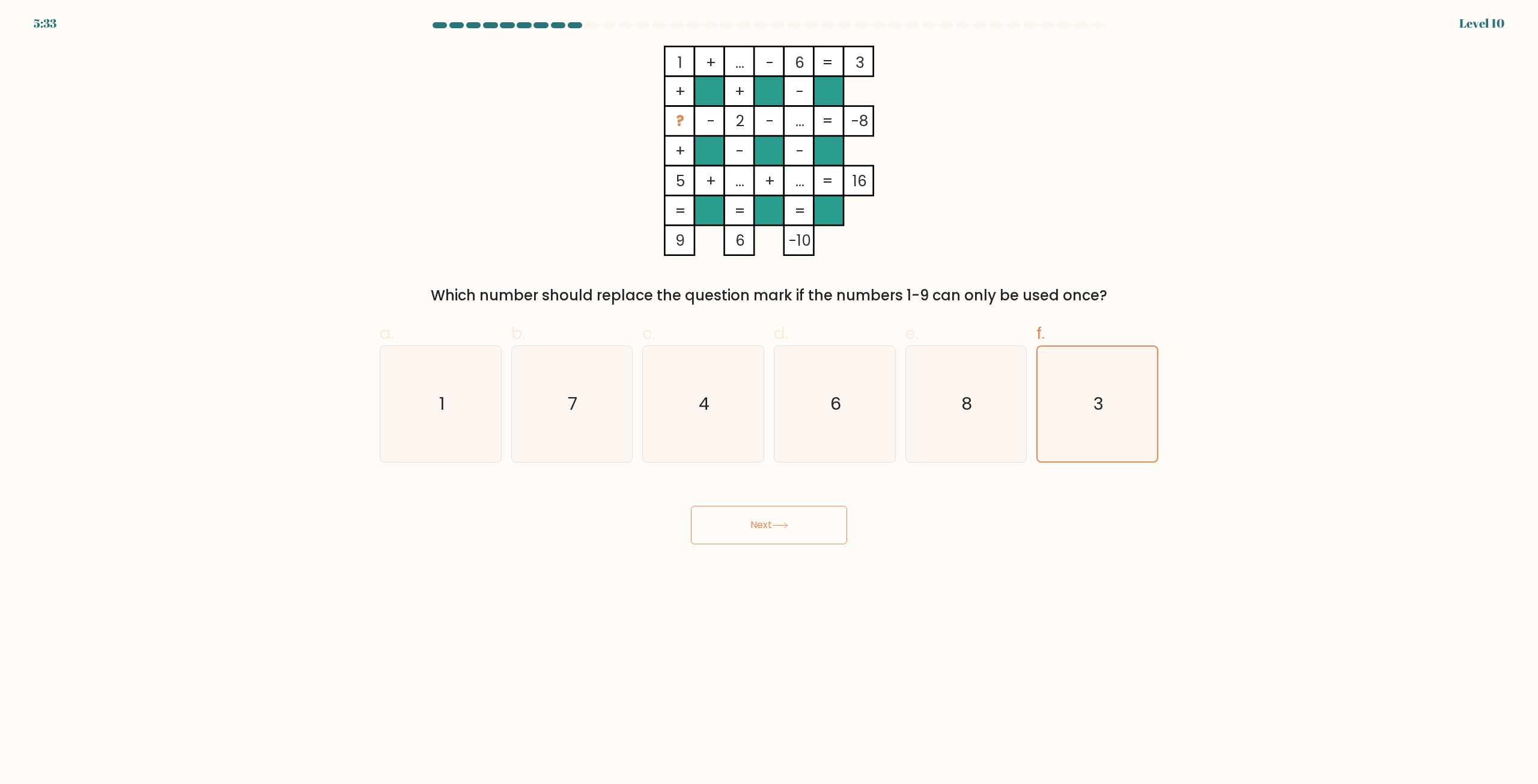
click at [738, 536] on button "Next" at bounding box center [769, 525] width 156 height 38
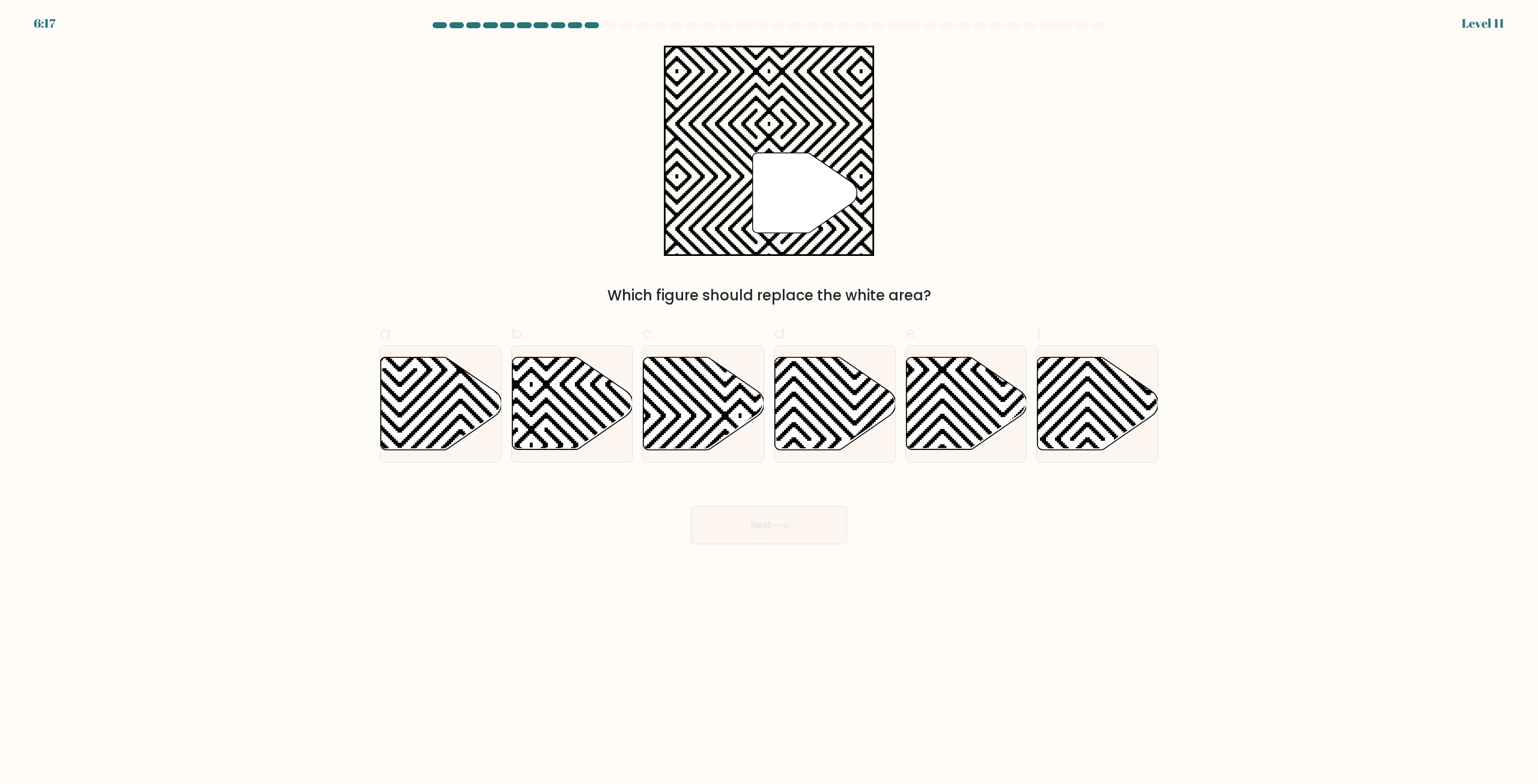
click at [1037, 614] on body "6:17 Level 11" at bounding box center [769, 392] width 1538 height 784
click at [754, 216] on icon at bounding box center [805, 193] width 104 height 80
click at [748, 207] on icon """ at bounding box center [769, 150] width 210 height 210
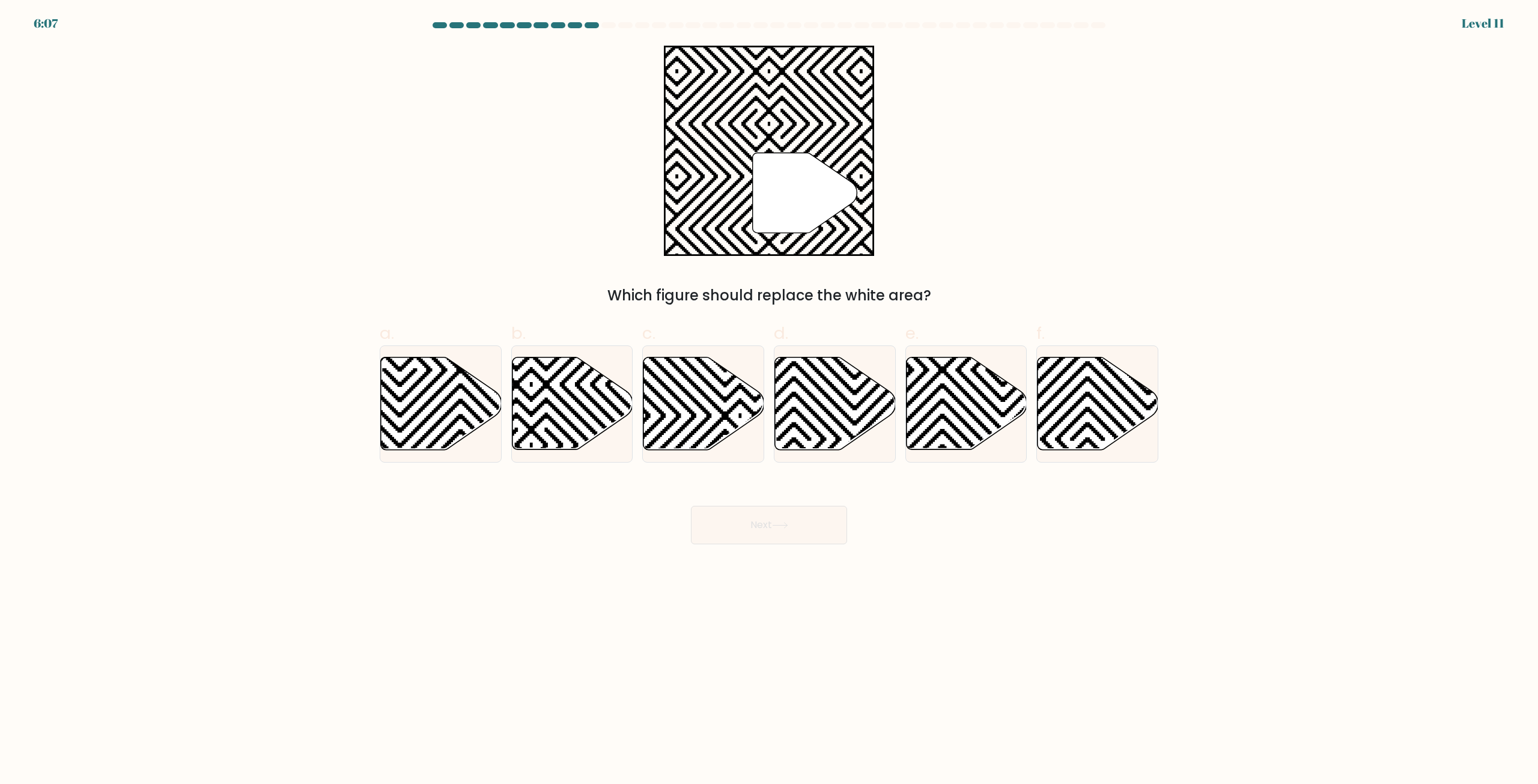
click at [754, 225] on icon at bounding box center [805, 193] width 104 height 80
click at [749, 208] on icon at bounding box center [769, 228] width 210 height 210
click at [748, 200] on icon at bounding box center [769, 228] width 210 height 210
click at [748, 189] on icon """ at bounding box center [769, 150] width 210 height 210
click at [745, 167] on icon """ at bounding box center [769, 150] width 210 height 210
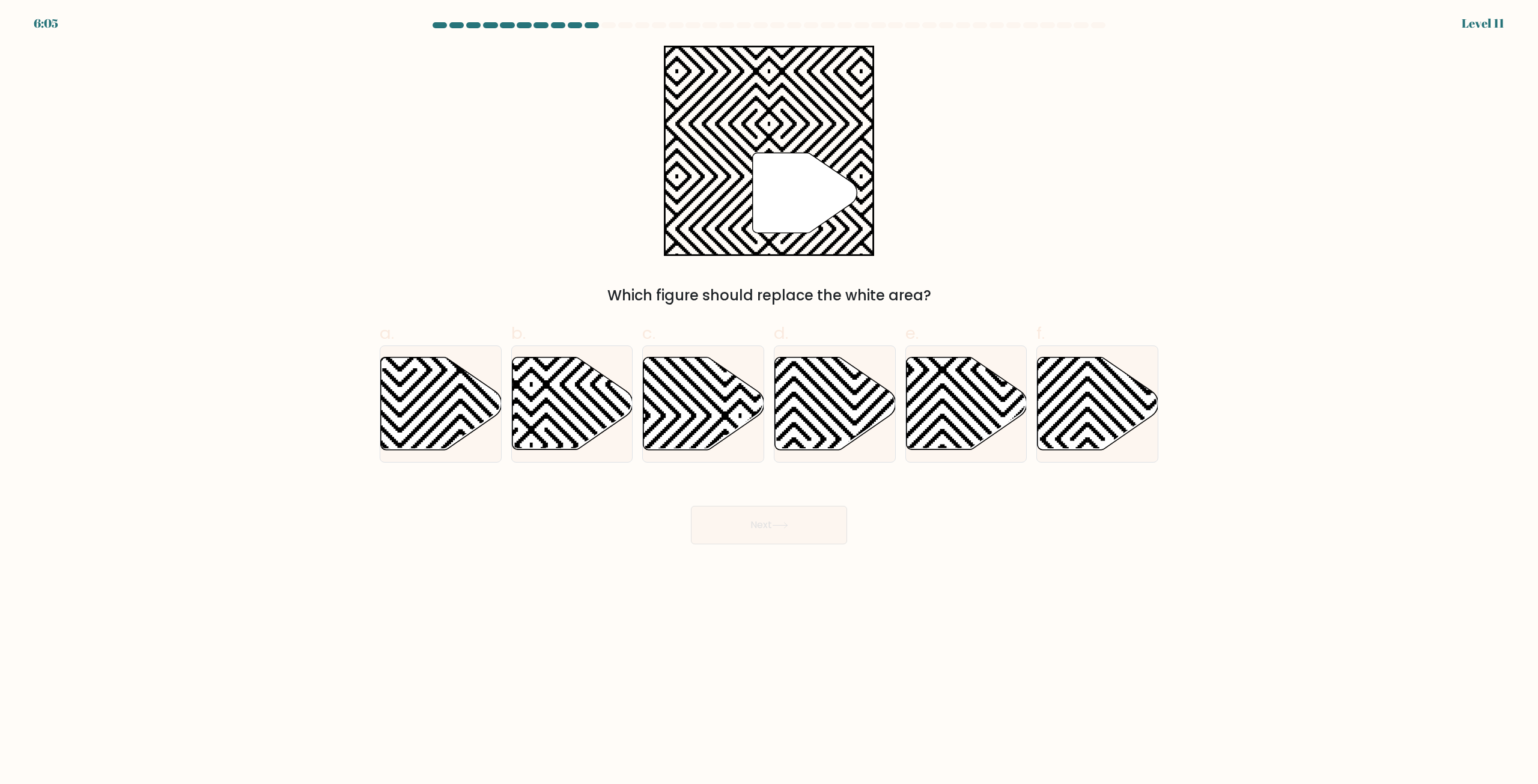
click at [749, 154] on icon at bounding box center [769, 228] width 210 height 210
click at [750, 143] on icon at bounding box center [769, 228] width 210 height 210
click at [751, 223] on icon """ at bounding box center [769, 150] width 210 height 210
click at [750, 212] on icon """ at bounding box center [769, 150] width 210 height 210
click at [746, 198] on icon at bounding box center [769, 228] width 210 height 210
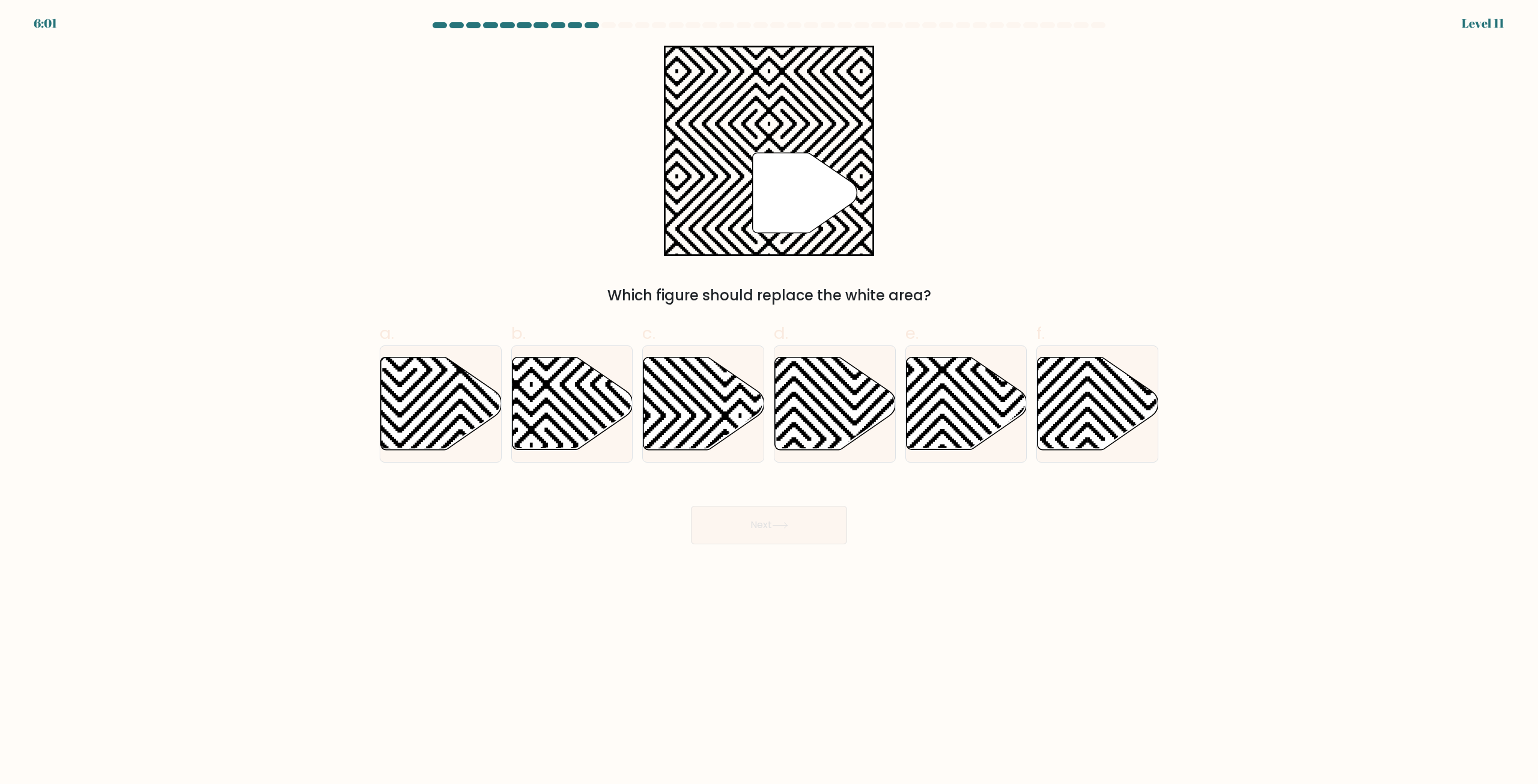
click at [748, 188] on icon """ at bounding box center [769, 150] width 210 height 210
click at [749, 168] on icon at bounding box center [769, 228] width 210 height 210
click at [754, 223] on icon at bounding box center [805, 193] width 104 height 80
click at [749, 207] on icon """ at bounding box center [769, 150] width 210 height 210
click at [748, 197] on icon at bounding box center [769, 228] width 210 height 210
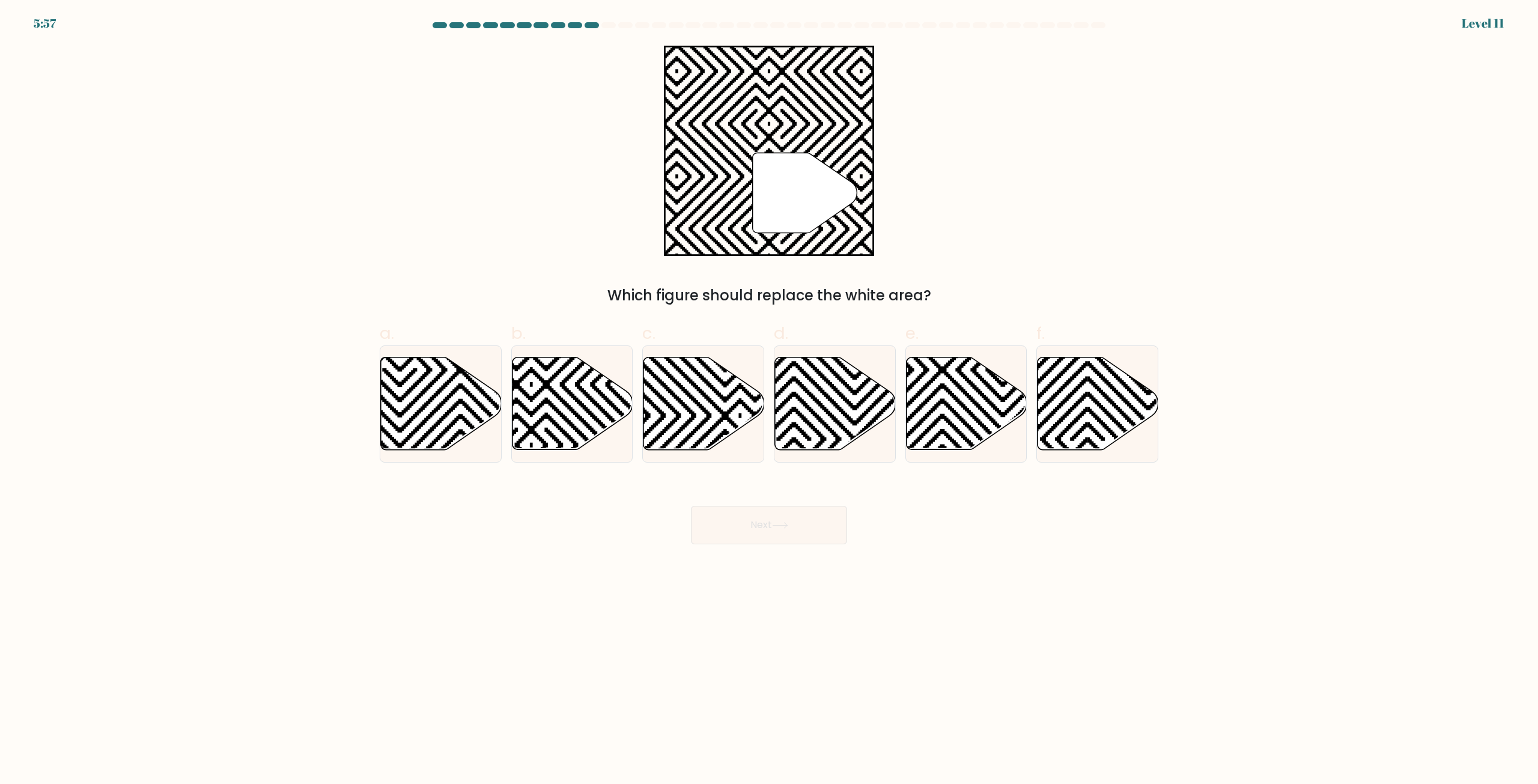
click at [748, 186] on icon at bounding box center [769, 228] width 210 height 210
click at [750, 169] on icon at bounding box center [769, 228] width 210 height 210
click at [750, 159] on icon at bounding box center [769, 228] width 210 height 210
click at [567, 418] on icon at bounding box center [572, 403] width 121 height 93
click at [769, 400] on input "b." at bounding box center [769, 396] width 1 height 8
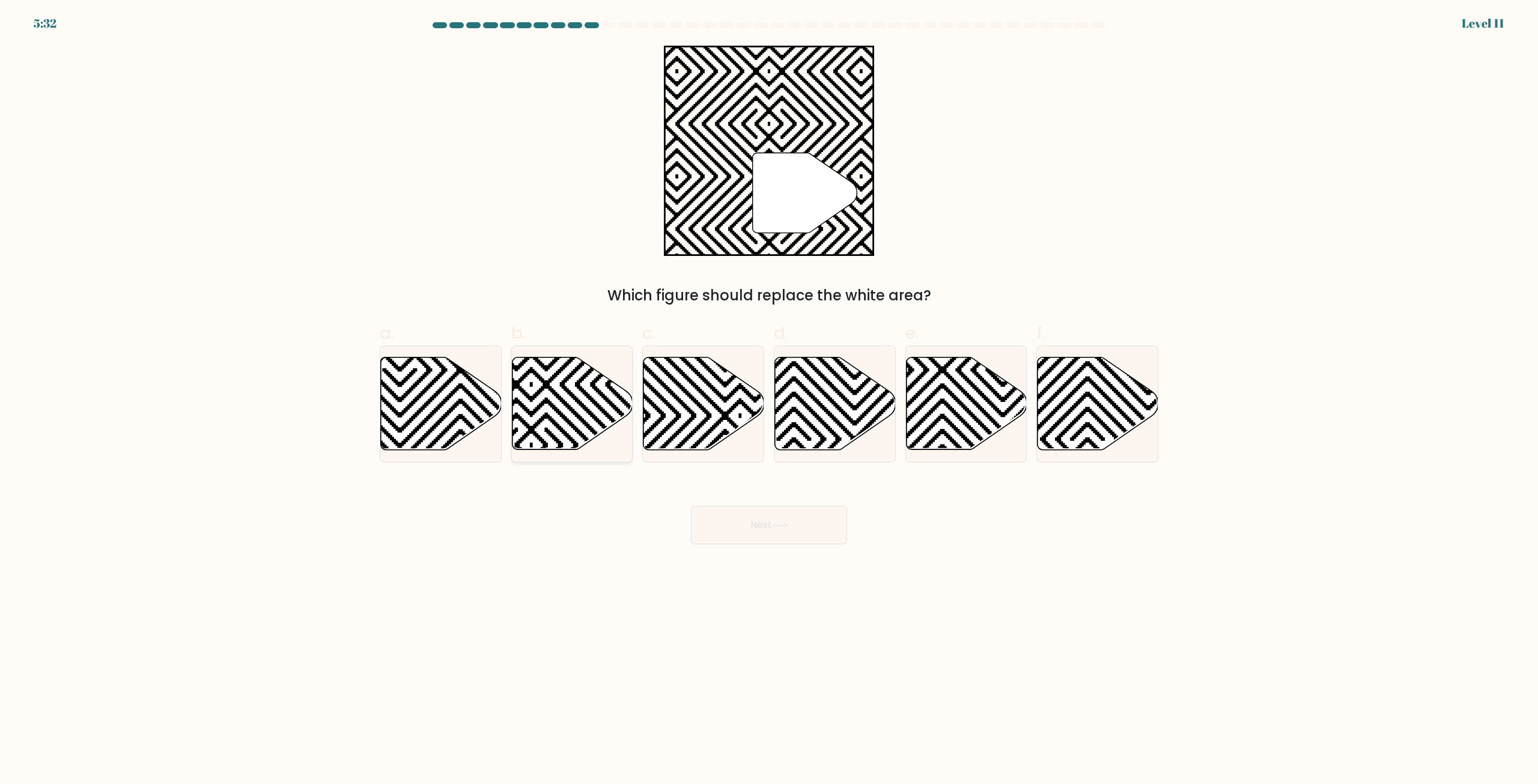
radio input "true"
click at [940, 534] on div "Next" at bounding box center [769, 510] width 793 height 67
click at [1030, 549] on body "5:23 Level 11" at bounding box center [769, 392] width 1538 height 784
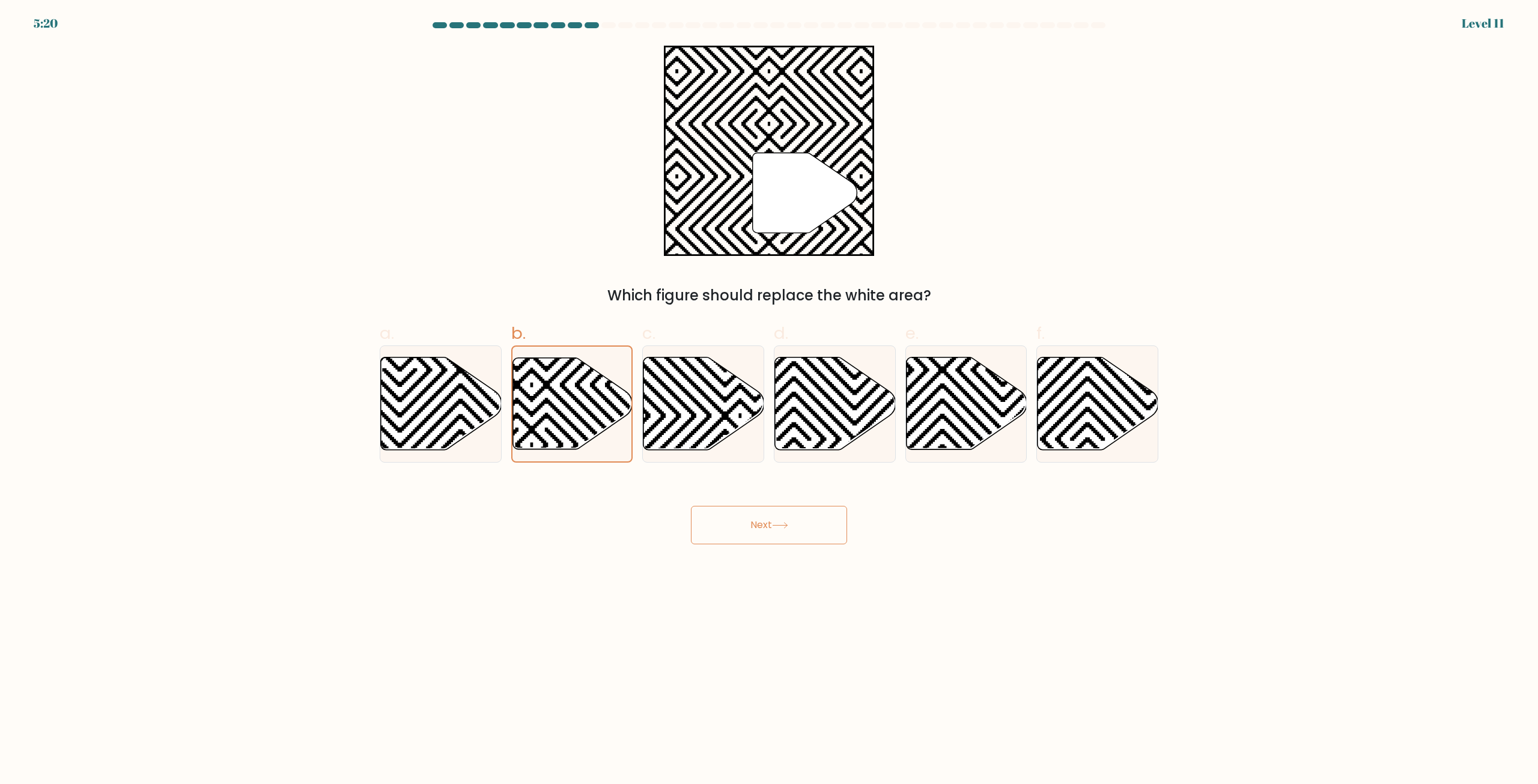
drag, startPoint x: 965, startPoint y: 442, endPoint x: 950, endPoint y: 464, distance: 26.6
click at [964, 442] on icon at bounding box center [966, 403] width 121 height 94
click at [770, 400] on input "e." at bounding box center [769, 396] width 1 height 8
radio input "true"
click at [764, 517] on button "Next" at bounding box center [769, 525] width 156 height 38
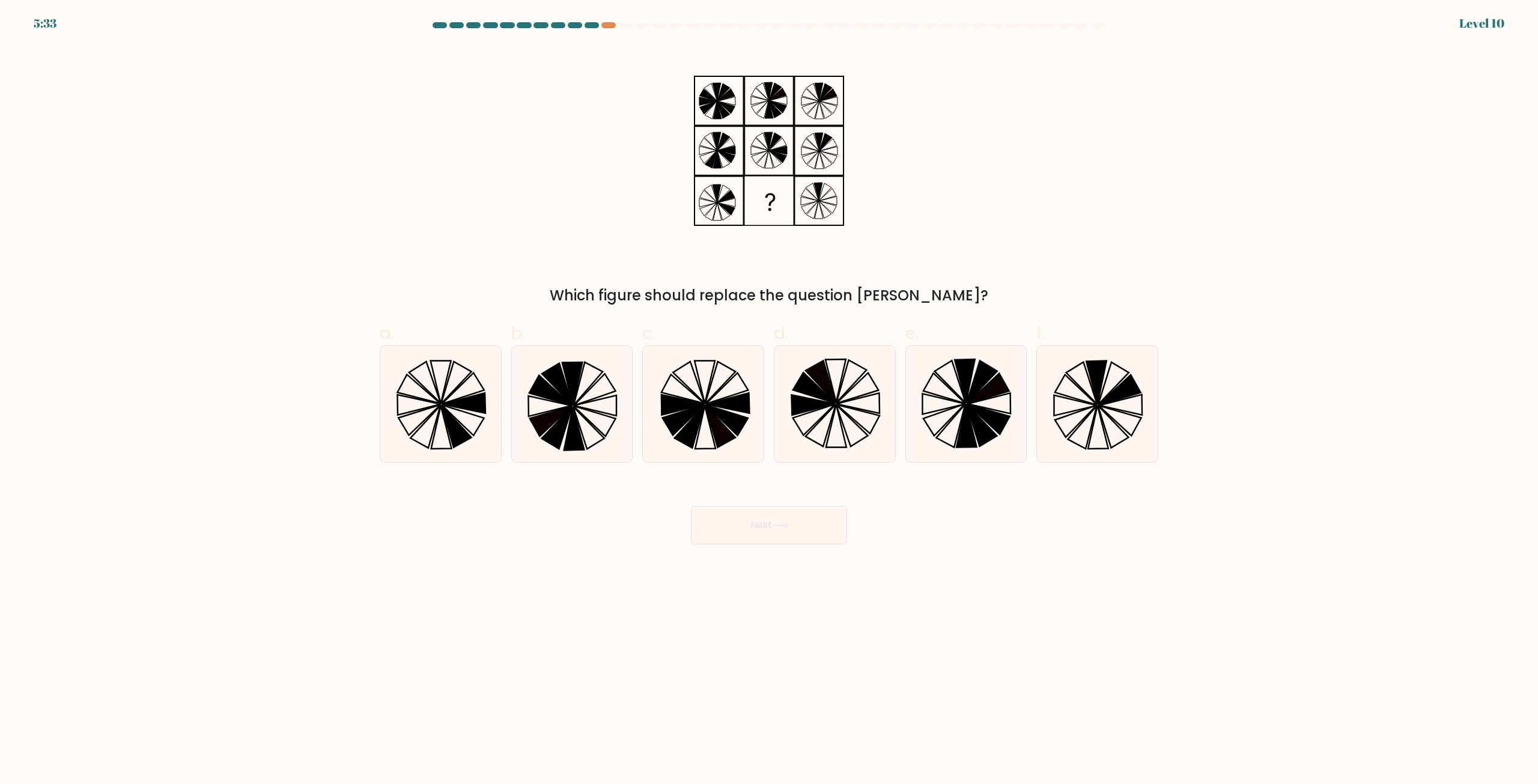
click at [929, 228] on div "Which figure should replace the question mark?" at bounding box center [769, 175] width 793 height 260
click at [1058, 161] on div "Which figure should replace the question mark?" at bounding box center [769, 175] width 793 height 260
click at [1093, 393] on icon at bounding box center [1082, 383] width 31 height 42
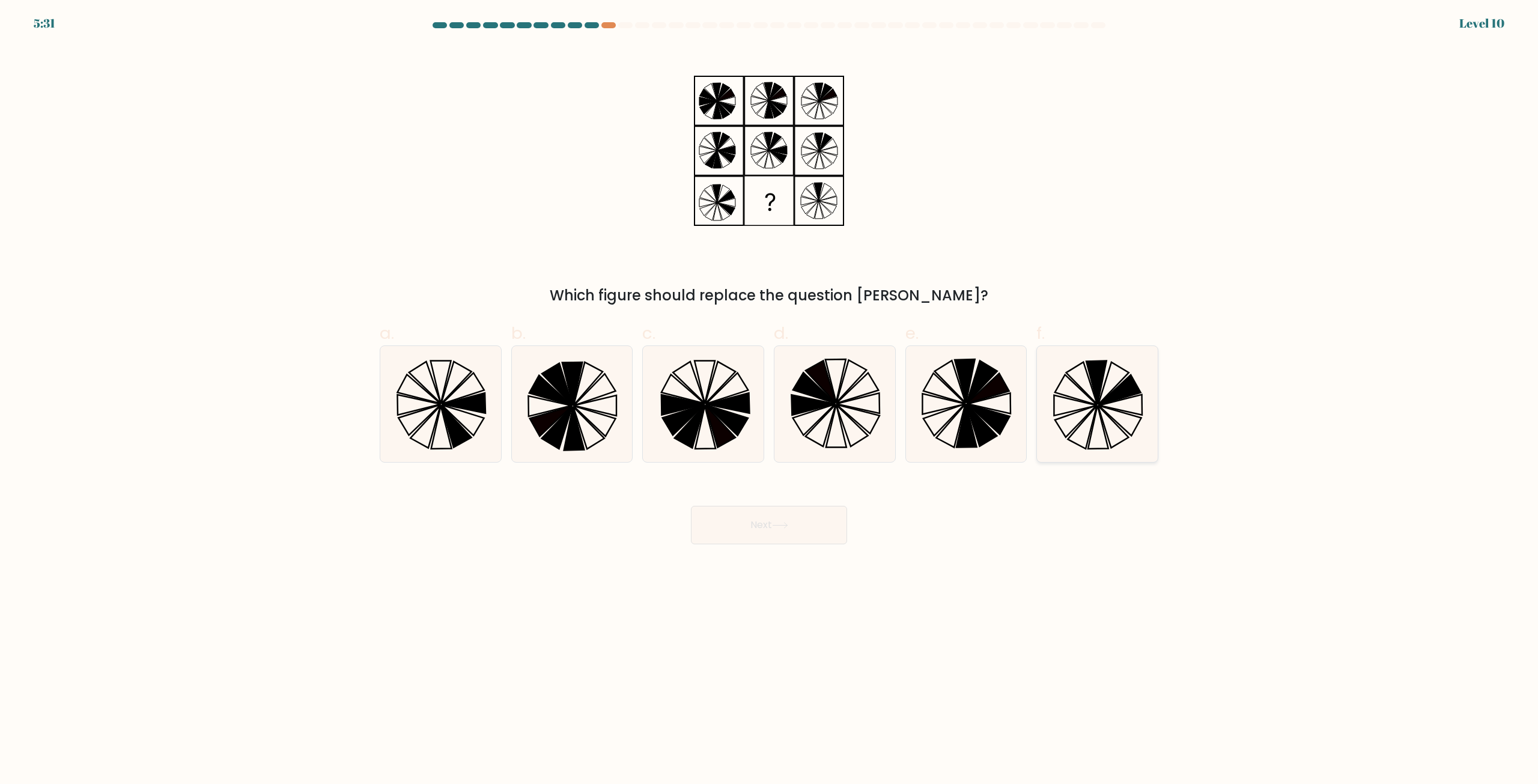
click at [770, 393] on input "f." at bounding box center [769, 396] width 1 height 8
radio input "true"
click at [818, 523] on button "Next" at bounding box center [769, 525] width 156 height 38
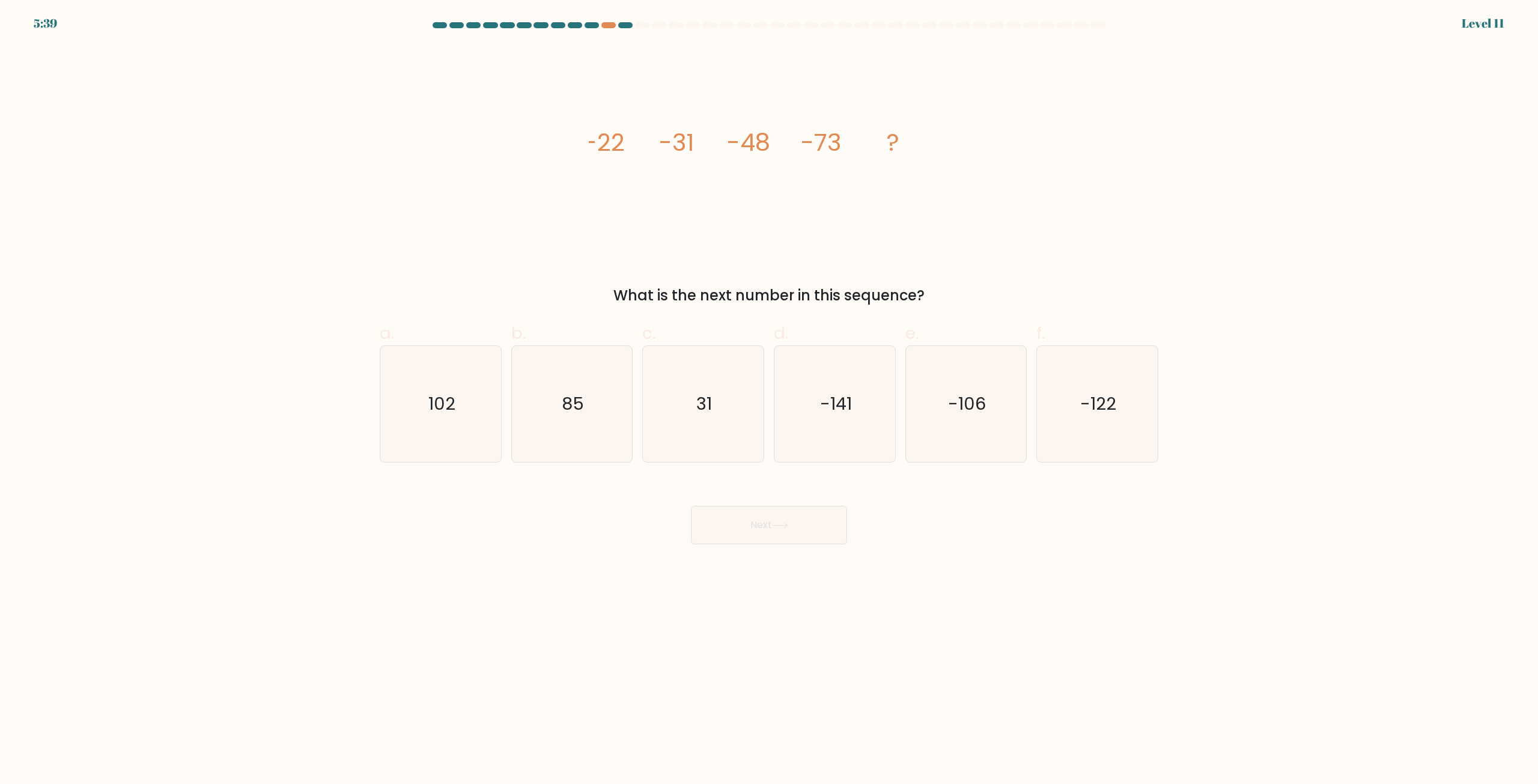
click at [1418, 564] on body "5:39 Level 11" at bounding box center [769, 392] width 1538 height 784
click at [1389, 577] on body "5:38 Level 11" at bounding box center [769, 392] width 1538 height 784
click at [1391, 575] on body "5:38 Level 11" at bounding box center [769, 392] width 1538 height 784
click at [1067, 361] on icon "-122" at bounding box center [1097, 403] width 116 height 116
click at [770, 392] on input "f. -122" at bounding box center [769, 396] width 1 height 8
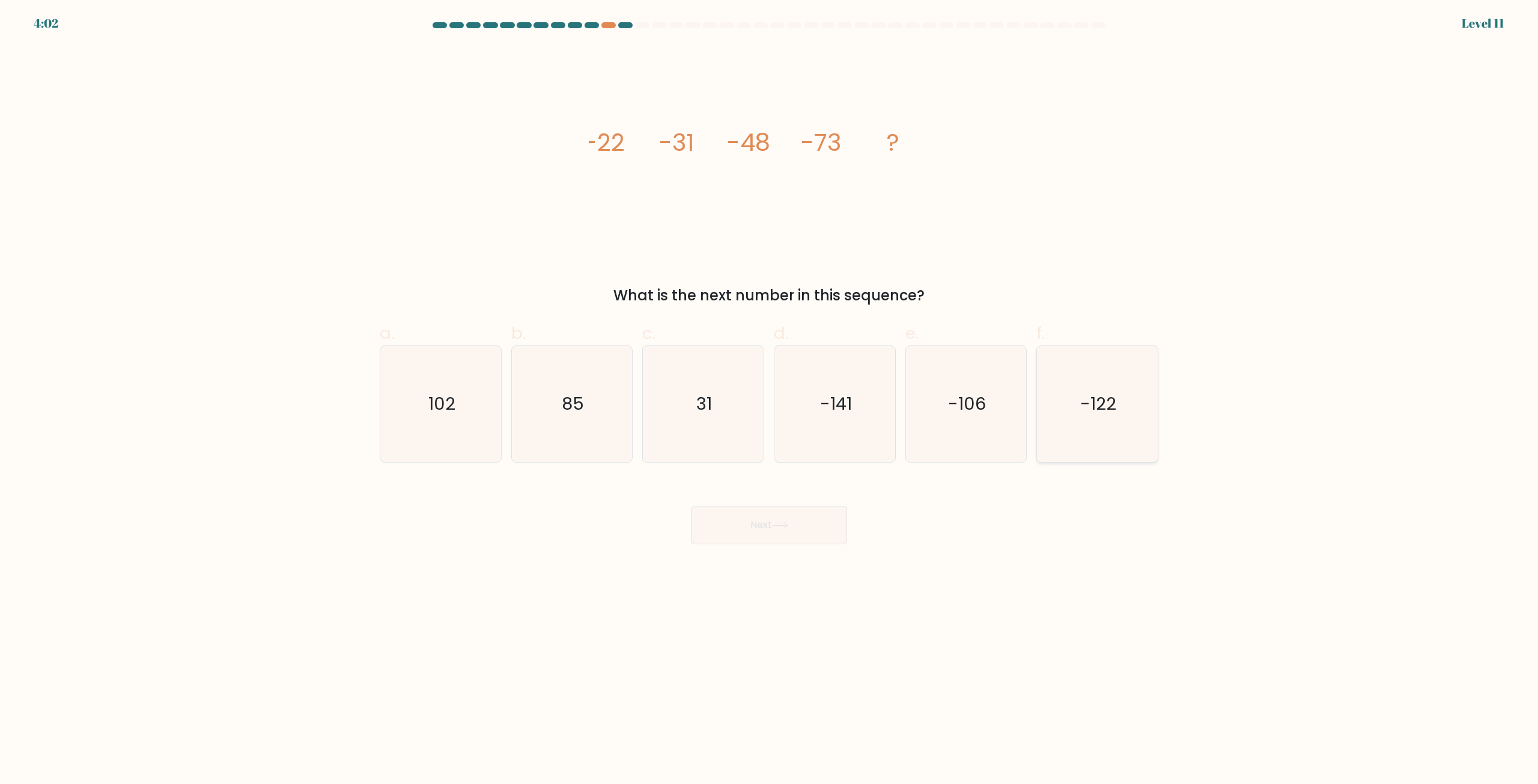
radio input "true"
click at [789, 510] on button "Next" at bounding box center [769, 525] width 156 height 38
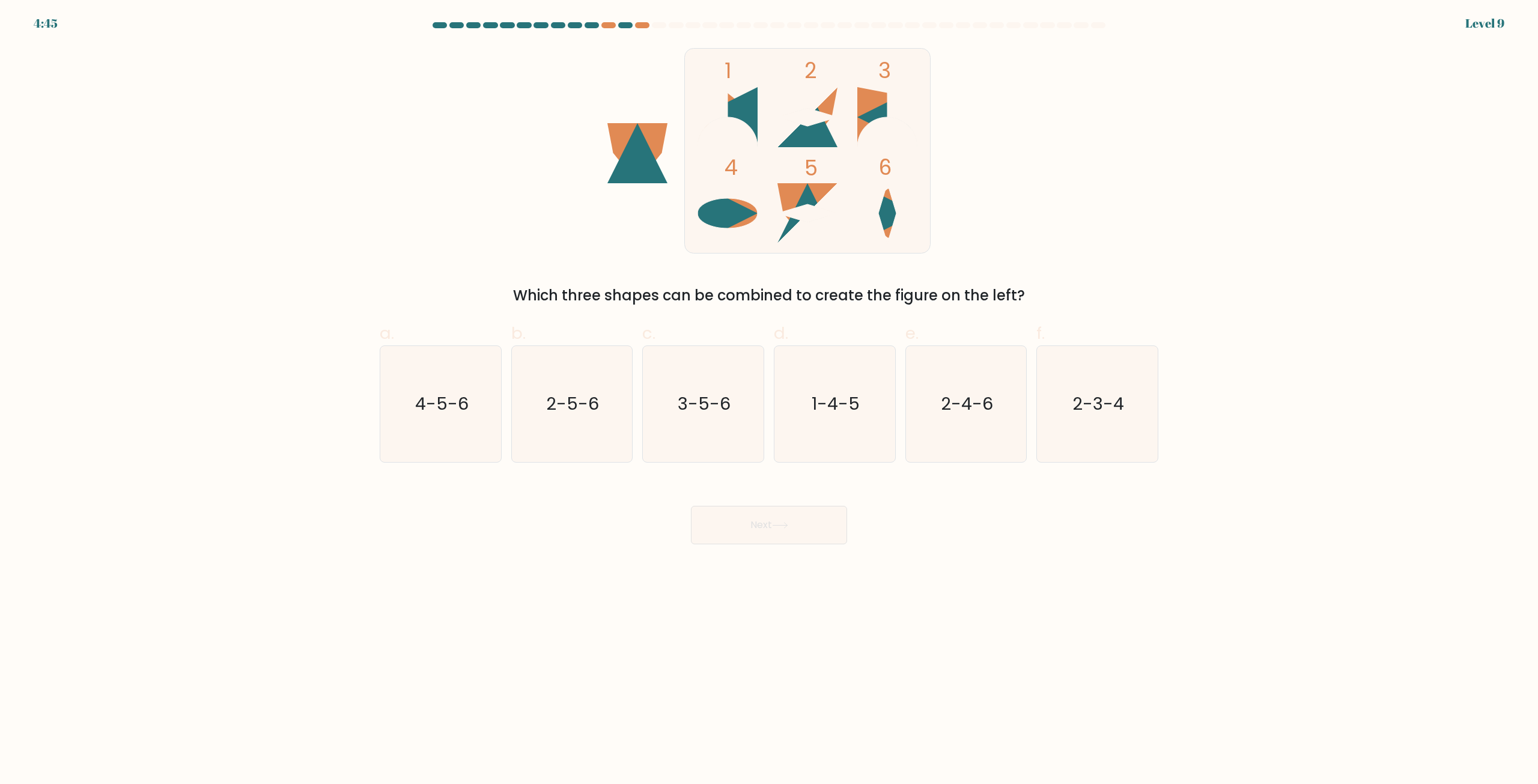
click at [1249, 527] on form at bounding box center [769, 283] width 1538 height 522
click at [560, 412] on text "2-5-6" at bounding box center [573, 404] width 53 height 24
click at [721, 544] on body "4:14 Level 9" at bounding box center [769, 392] width 1538 height 784
click at [611, 415] on icon "2-5-6" at bounding box center [571, 403] width 116 height 116
click at [769, 400] on input "b. 2-5-6" at bounding box center [769, 396] width 1 height 8
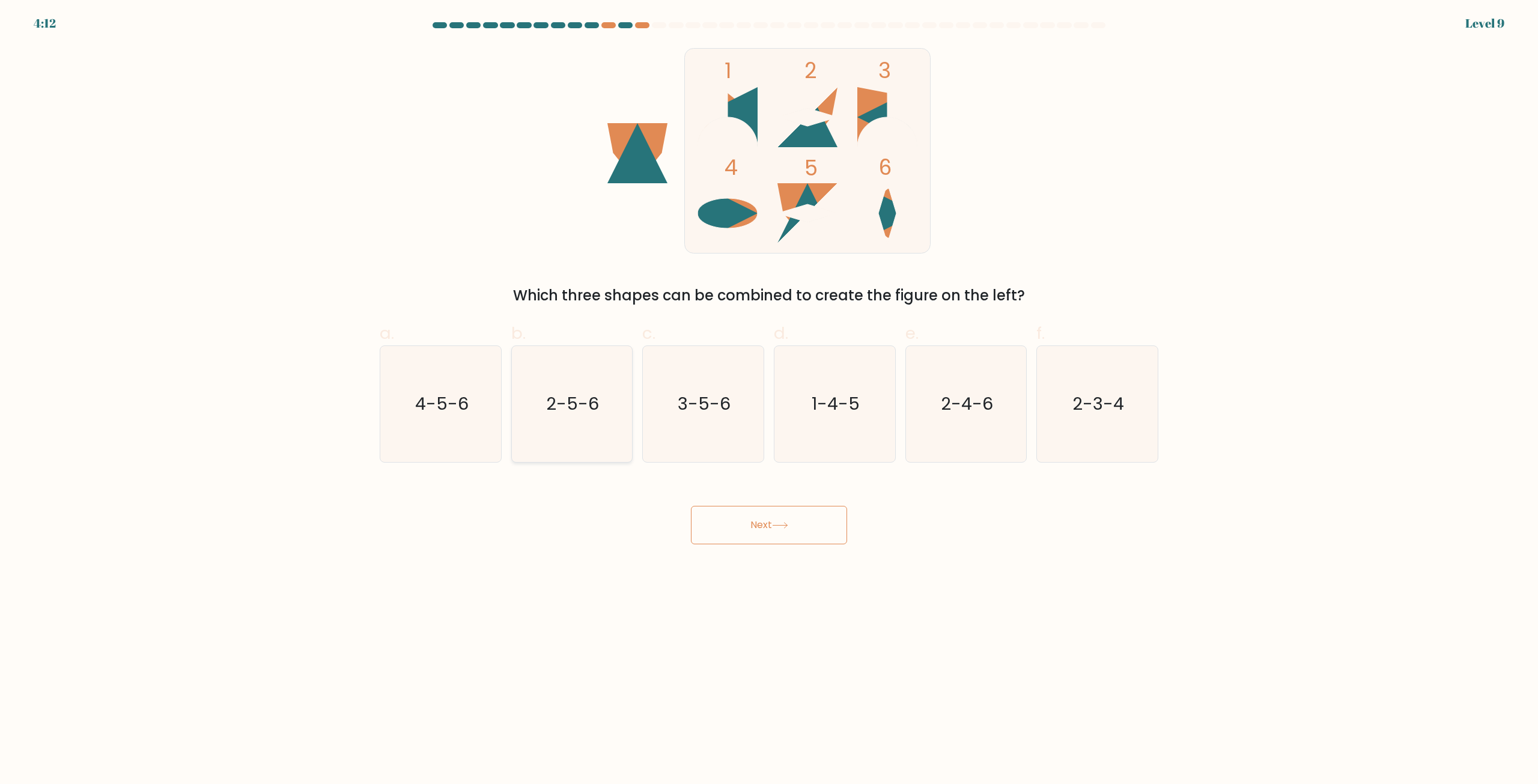
radio input "true"
click at [611, 415] on icon "2-5-6" at bounding box center [571, 403] width 115 height 115
click at [769, 400] on input "b. 2-5-6" at bounding box center [769, 396] width 1 height 8
click at [611, 415] on icon "2-5-6" at bounding box center [571, 403] width 115 height 115
click at [769, 400] on input "b. 2-5-6" at bounding box center [769, 396] width 1 height 8
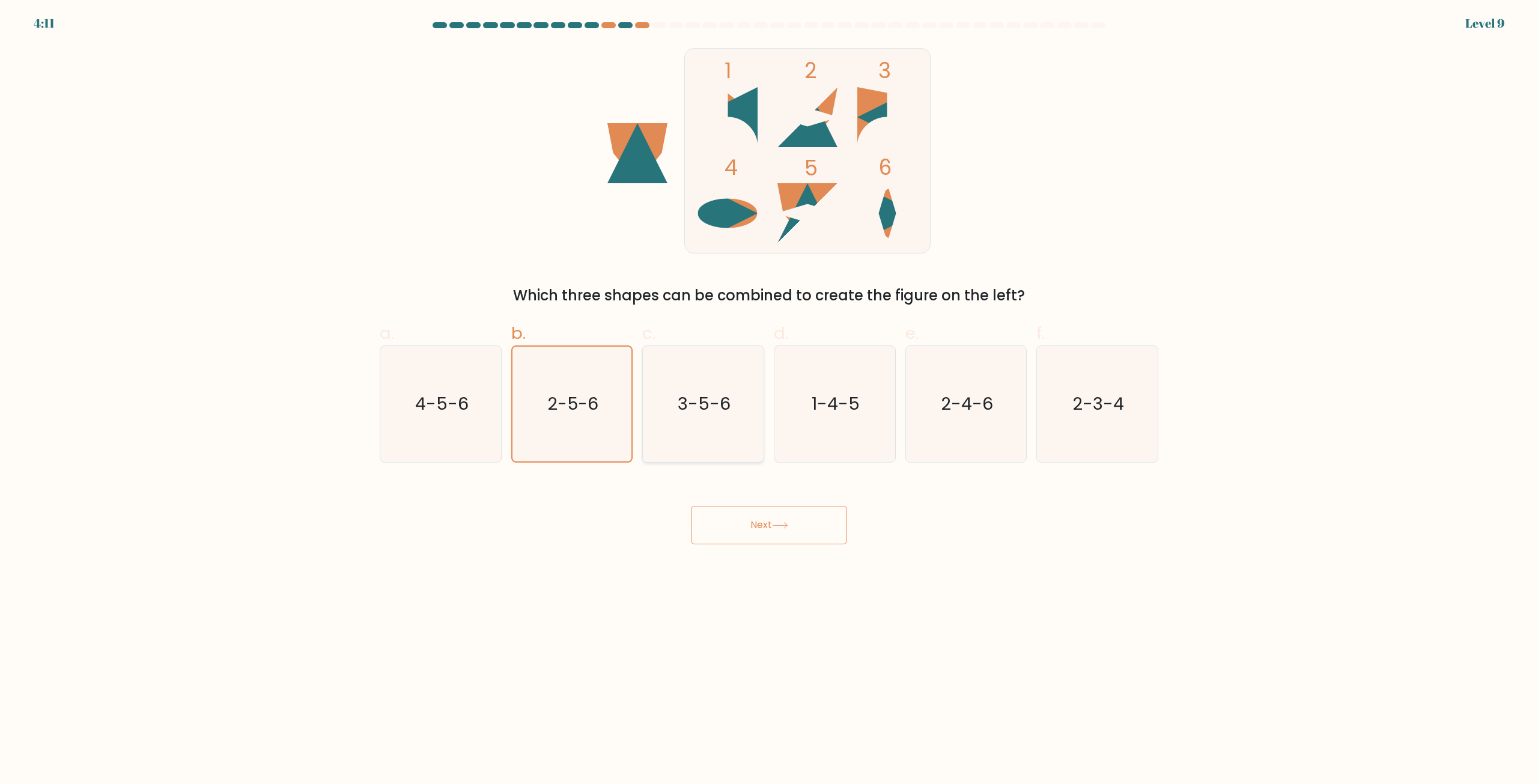
click at [643, 408] on div "3-5-6" at bounding box center [703, 404] width 122 height 117
click at [769, 400] on input "c. 3-5-6" at bounding box center [769, 396] width 1 height 8
radio input "true"
click at [661, 412] on icon "3-5-6" at bounding box center [703, 403] width 115 height 115
click at [769, 400] on input "c. 3-5-6" at bounding box center [769, 396] width 1 height 8
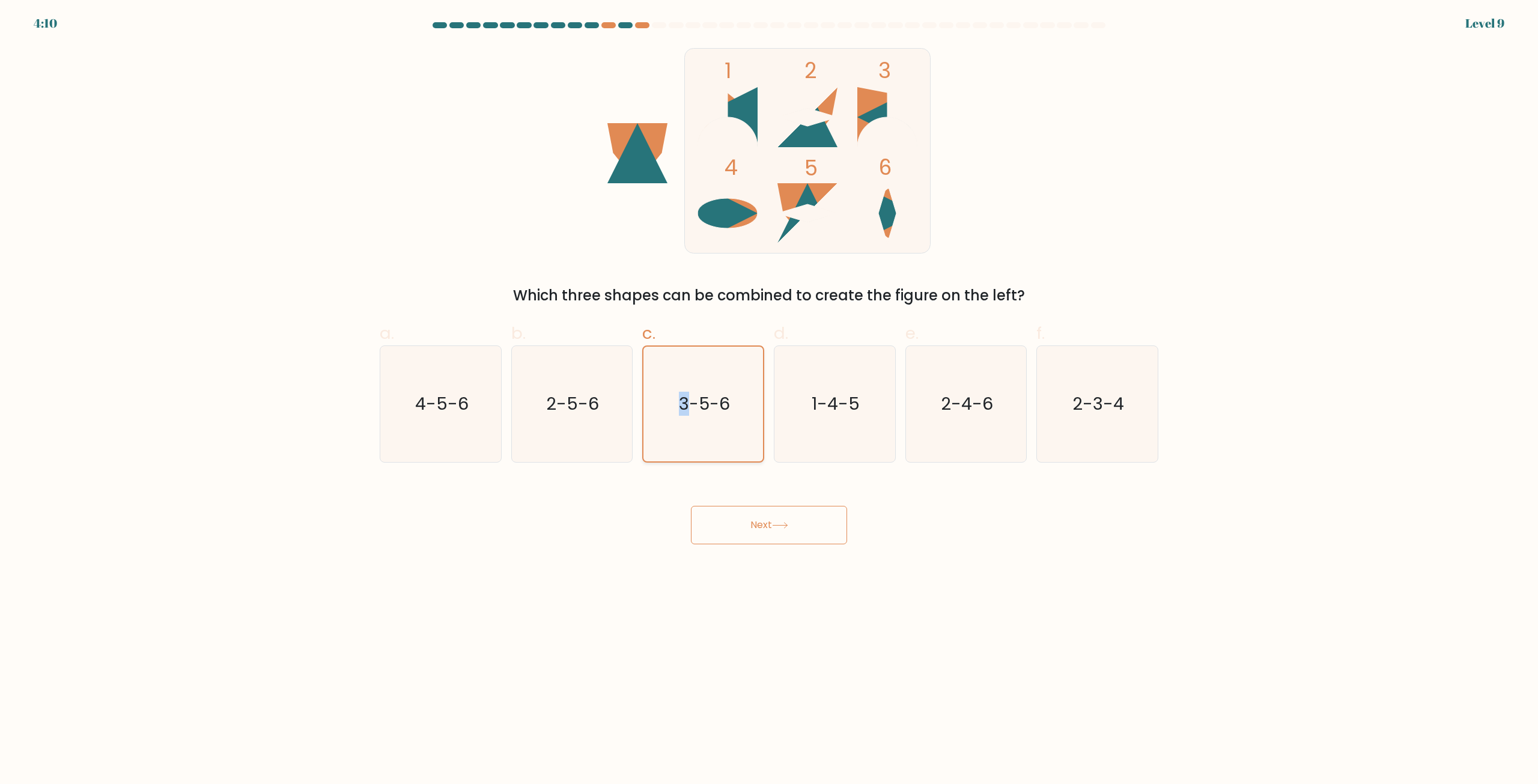
click at [661, 412] on icon "3-5-6" at bounding box center [703, 403] width 115 height 115
click at [769, 400] on input "c. 3-5-6" at bounding box center [769, 396] width 1 height 8
click at [625, 505] on div "Next" at bounding box center [769, 510] width 793 height 67
click at [623, 500] on div "Next" at bounding box center [769, 510] width 793 height 67
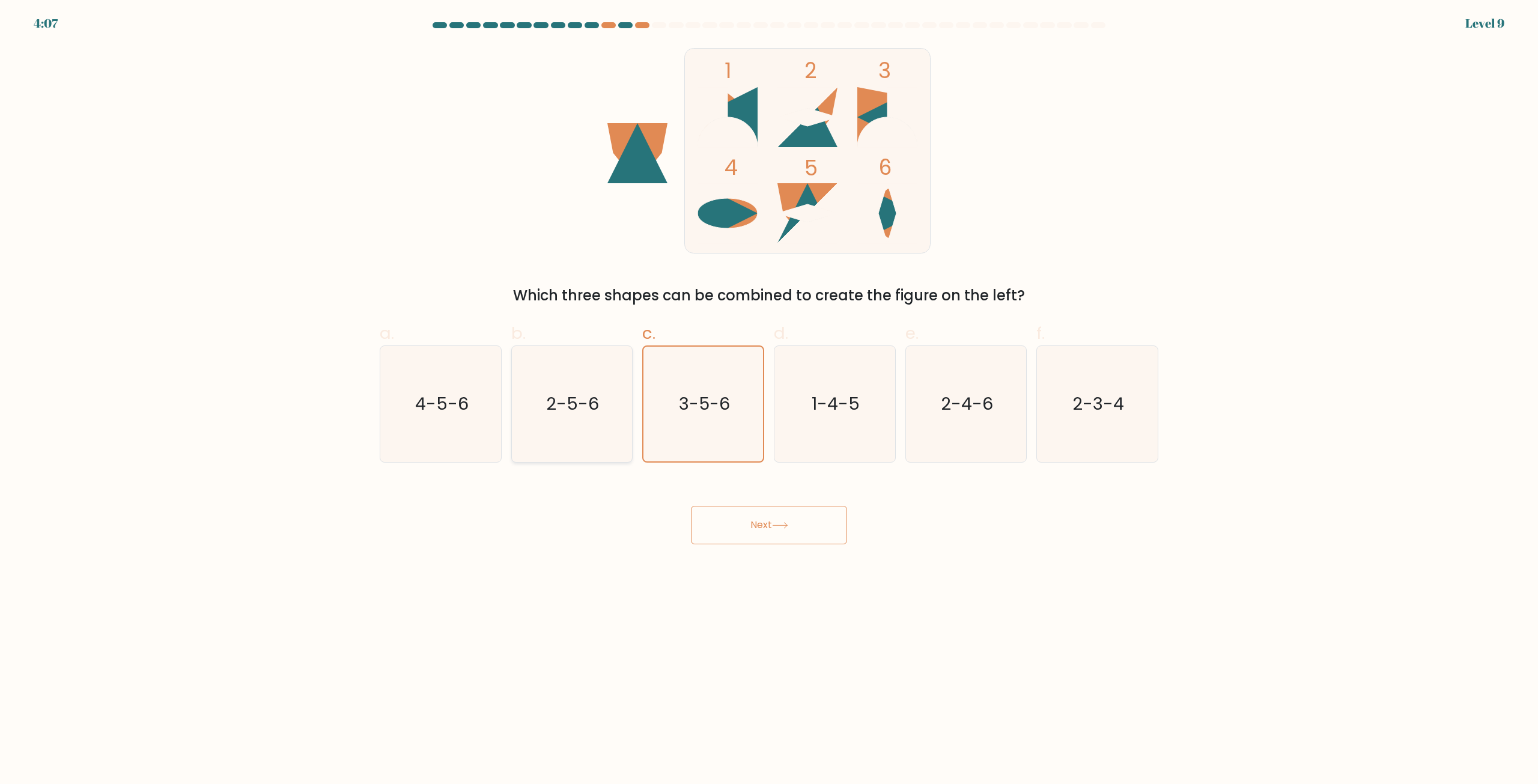
click at [607, 437] on icon "2-5-6" at bounding box center [571, 403] width 116 height 116
click at [769, 400] on input "b. 2-5-6" at bounding box center [769, 396] width 1 height 8
radio input "true"
click at [759, 504] on div "Next" at bounding box center [769, 510] width 793 height 67
click at [782, 517] on button "Next" at bounding box center [769, 525] width 156 height 38
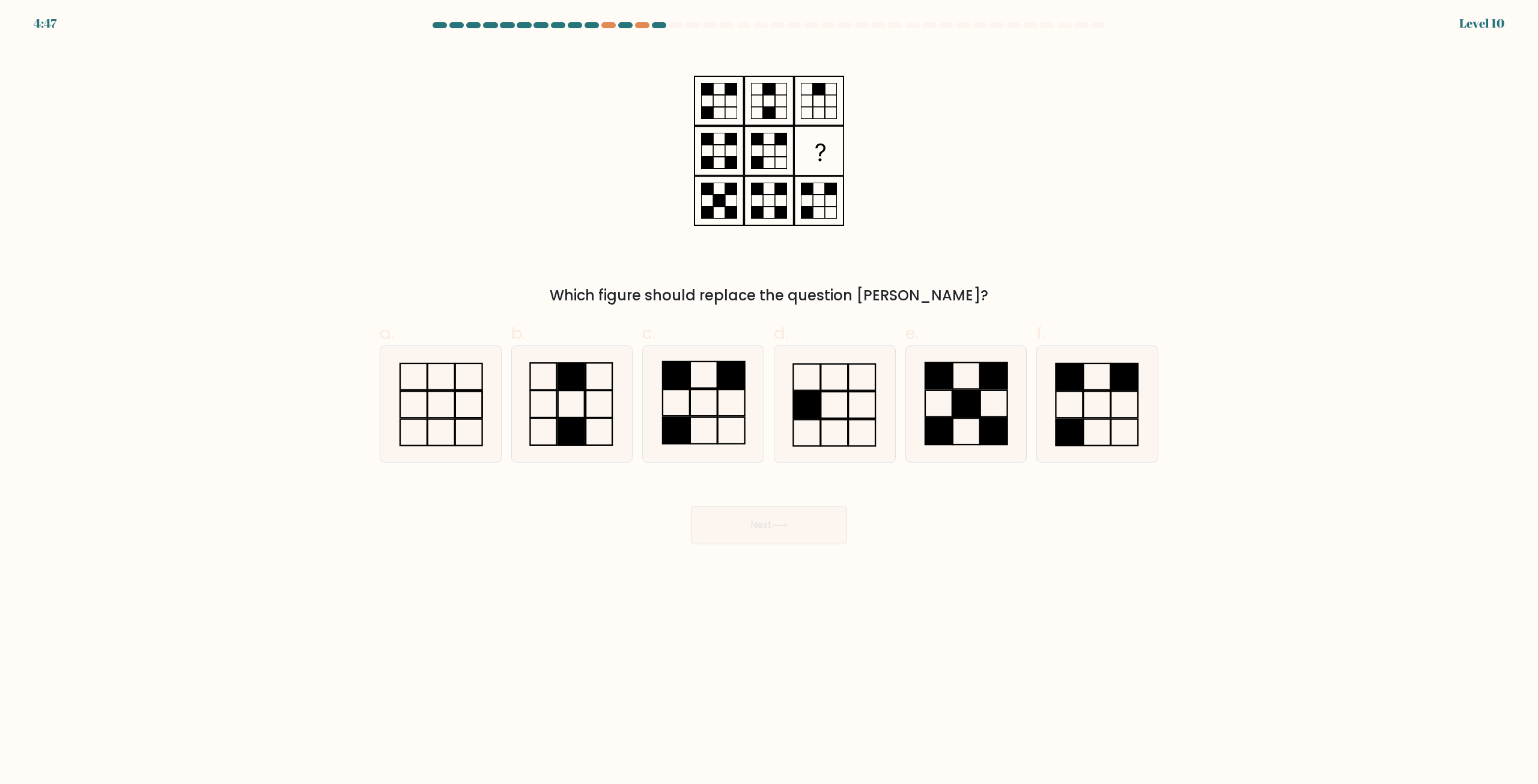
drag, startPoint x: 1346, startPoint y: 295, endPoint x: 1147, endPoint y: 136, distance: 254.7
click at [1147, 136] on div "Which figure should replace the question mark?" at bounding box center [769, 175] width 793 height 260
click at [1147, 136] on div "Which figure should replace the question mark?" at bounding box center [769, 175] width 793 height 260
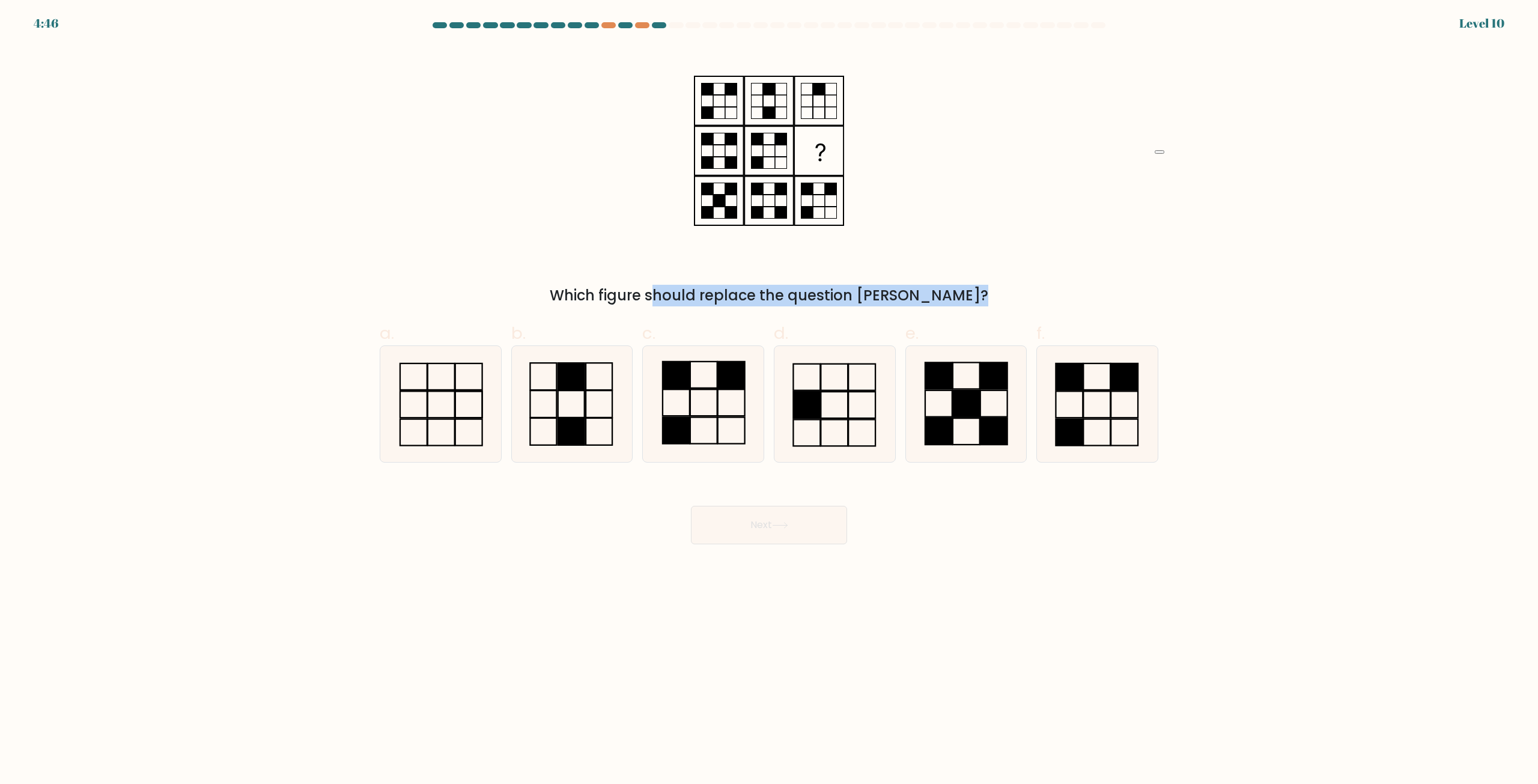
click at [1147, 136] on div "Which figure should replace the question mark?" at bounding box center [769, 175] width 793 height 260
click at [1057, 130] on div "Which figure should replace the question mark?" at bounding box center [769, 175] width 793 height 260
click at [647, 410] on icon at bounding box center [703, 403] width 116 height 116
click at [769, 400] on input "c." at bounding box center [769, 396] width 1 height 8
radio input "true"
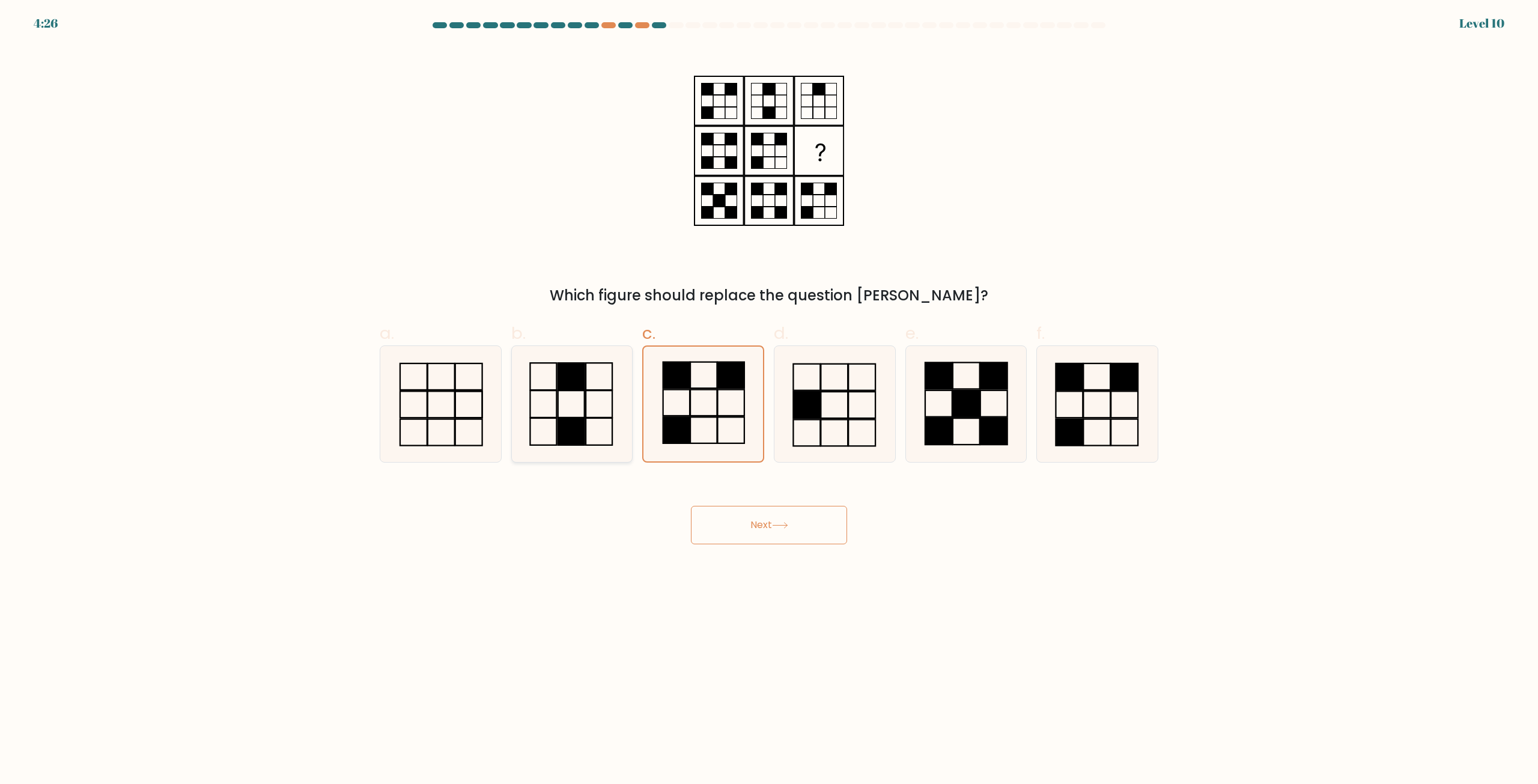
click at [567, 421] on rect at bounding box center [571, 431] width 26 height 27
click at [769, 400] on input "b." at bounding box center [769, 396] width 1 height 8
radio input "true"
click at [620, 374] on icon at bounding box center [571, 403] width 115 height 115
click at [769, 392] on input "b." at bounding box center [769, 396] width 1 height 8
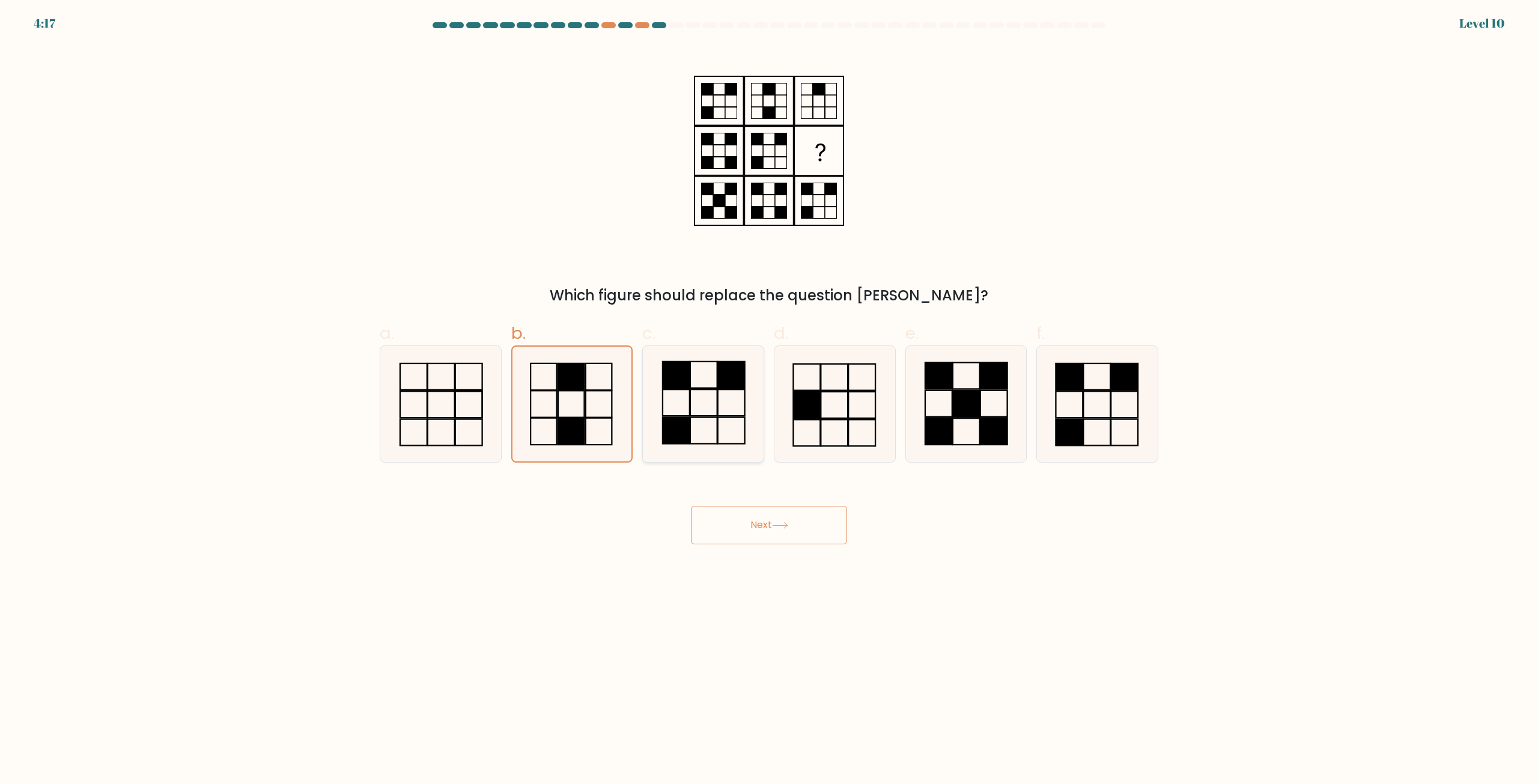
drag, startPoint x: 588, startPoint y: 388, endPoint x: 645, endPoint y: 460, distance: 91.8
click at [588, 389] on icon at bounding box center [571, 403] width 115 height 115
click at [769, 392] on input "b." at bounding box center [769, 396] width 1 height 8
click at [734, 518] on button "Next" at bounding box center [769, 525] width 156 height 38
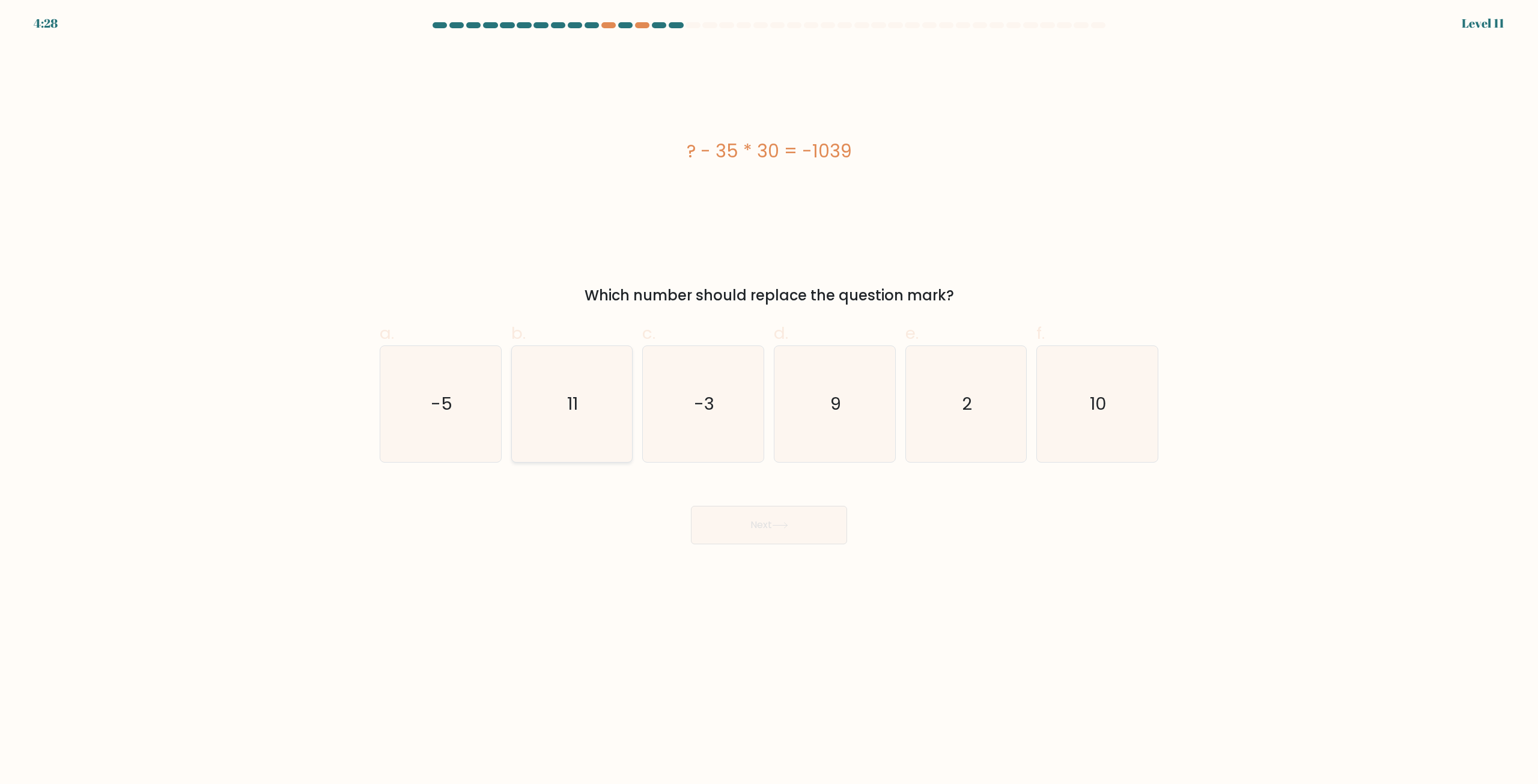
click at [572, 399] on text "11" at bounding box center [573, 404] width 11 height 24
click at [769, 399] on input "b. 11" at bounding box center [769, 396] width 1 height 8
radio input "true"
click at [715, 525] on button "Next" at bounding box center [769, 525] width 156 height 38
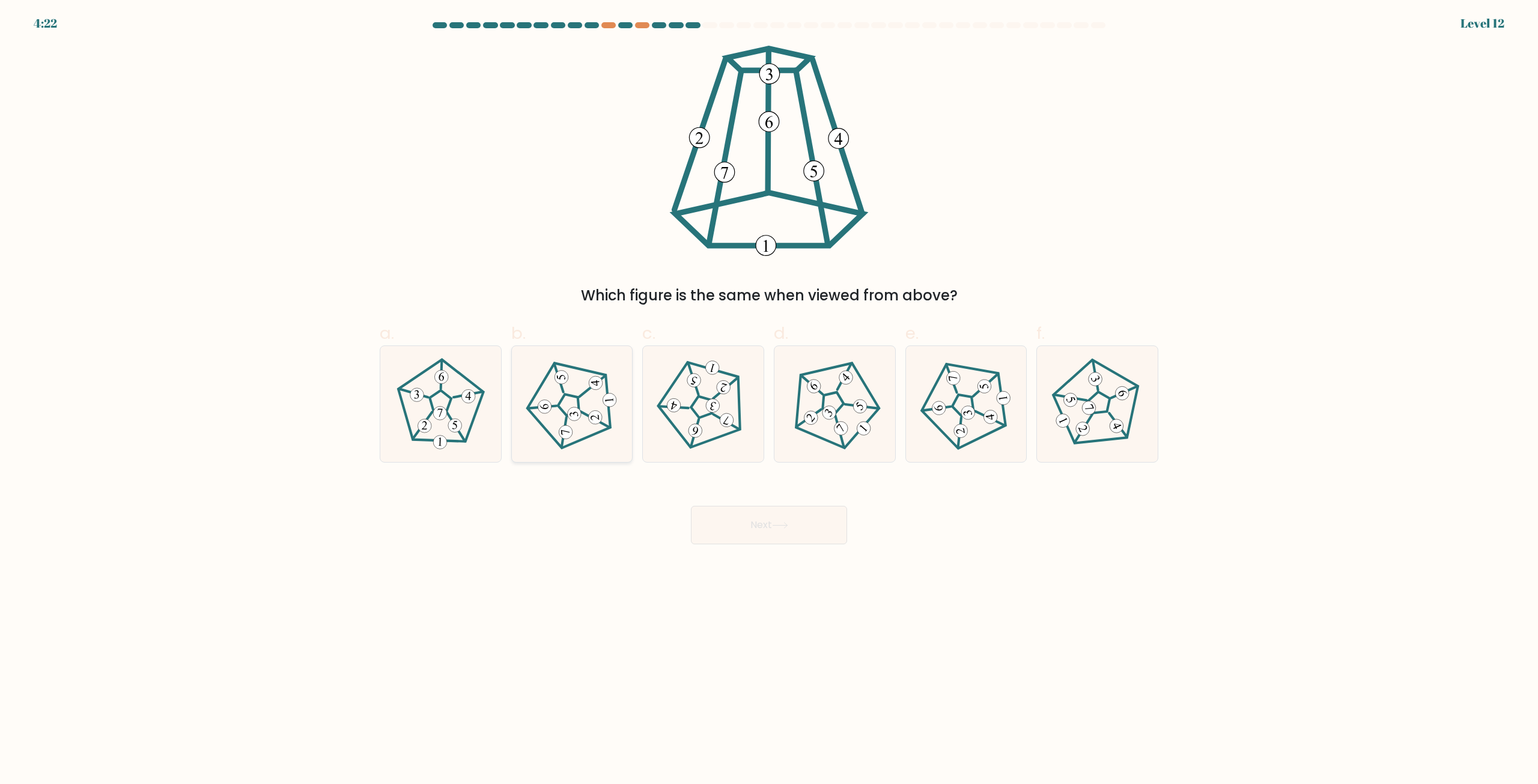
drag, startPoint x: 574, startPoint y: 400, endPoint x: 611, endPoint y: 433, distance: 49.6
click at [579, 404] on icon at bounding box center [572, 404] width 93 height 93
click at [769, 400] on input "b." at bounding box center [769, 396] width 1 height 8
radio input "true"
click at [742, 526] on button "Next" at bounding box center [769, 525] width 156 height 38
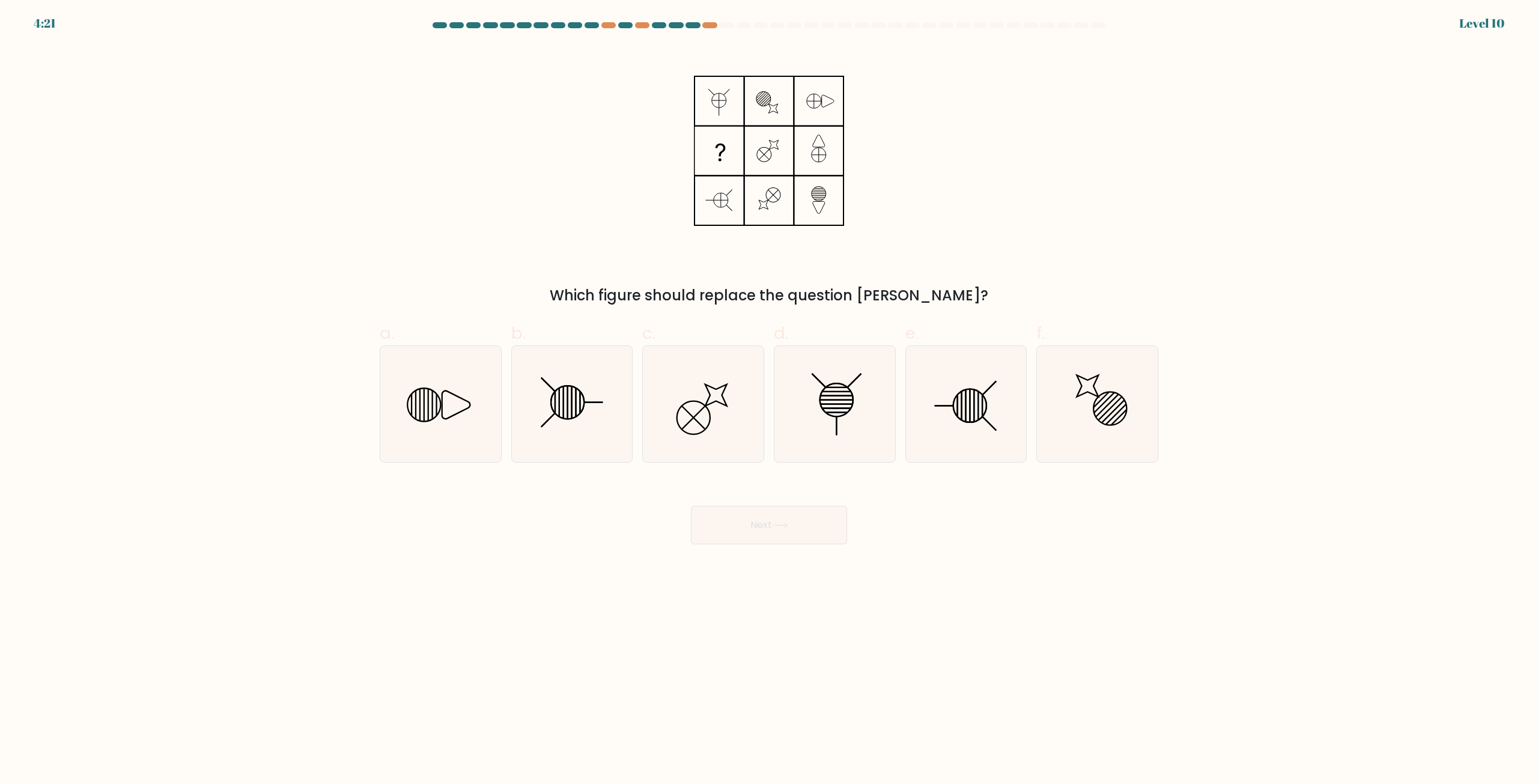
click at [1030, 596] on body "4:21 Level 10" at bounding box center [769, 392] width 1538 height 784
click at [1032, 595] on body "4:21 Level 10" at bounding box center [769, 392] width 1538 height 784
click at [1032, 595] on body "5:05 Level 10" at bounding box center [769, 392] width 1538 height 784
click at [1042, 594] on body "5:05 Level 10" at bounding box center [769, 392] width 1538 height 784
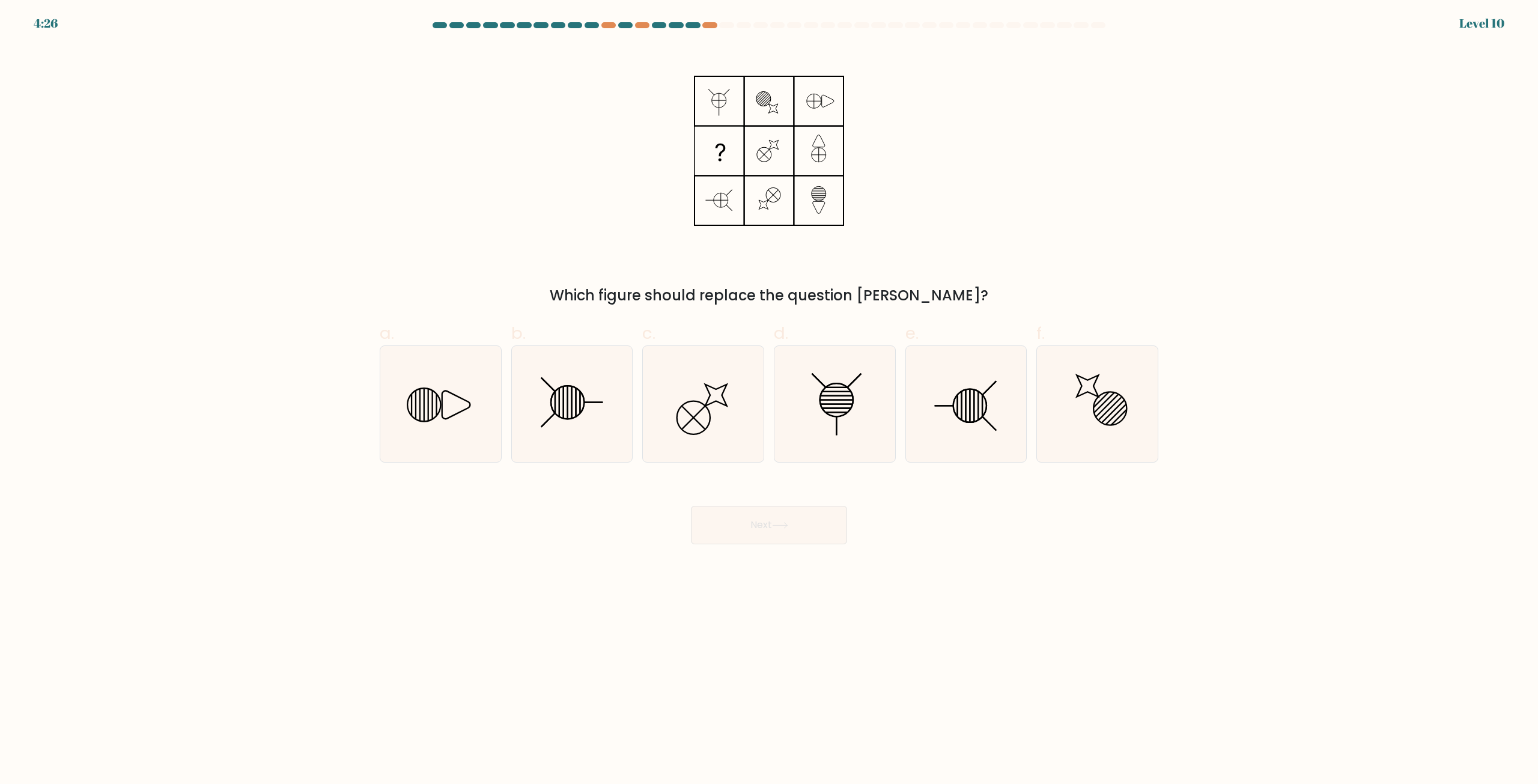
drag, startPoint x: 1306, startPoint y: 288, endPoint x: 1300, endPoint y: 280, distance: 10.0
drag, startPoint x: 1300, startPoint y: 280, endPoint x: 1150, endPoint y: 212, distance: 164.7
click at [1150, 212] on div "Which figure should replace the question [PERSON_NAME]?" at bounding box center [769, 175] width 793 height 260
click at [615, 410] on icon at bounding box center [571, 403] width 116 height 116
click at [769, 400] on input "b." at bounding box center [769, 396] width 1 height 8
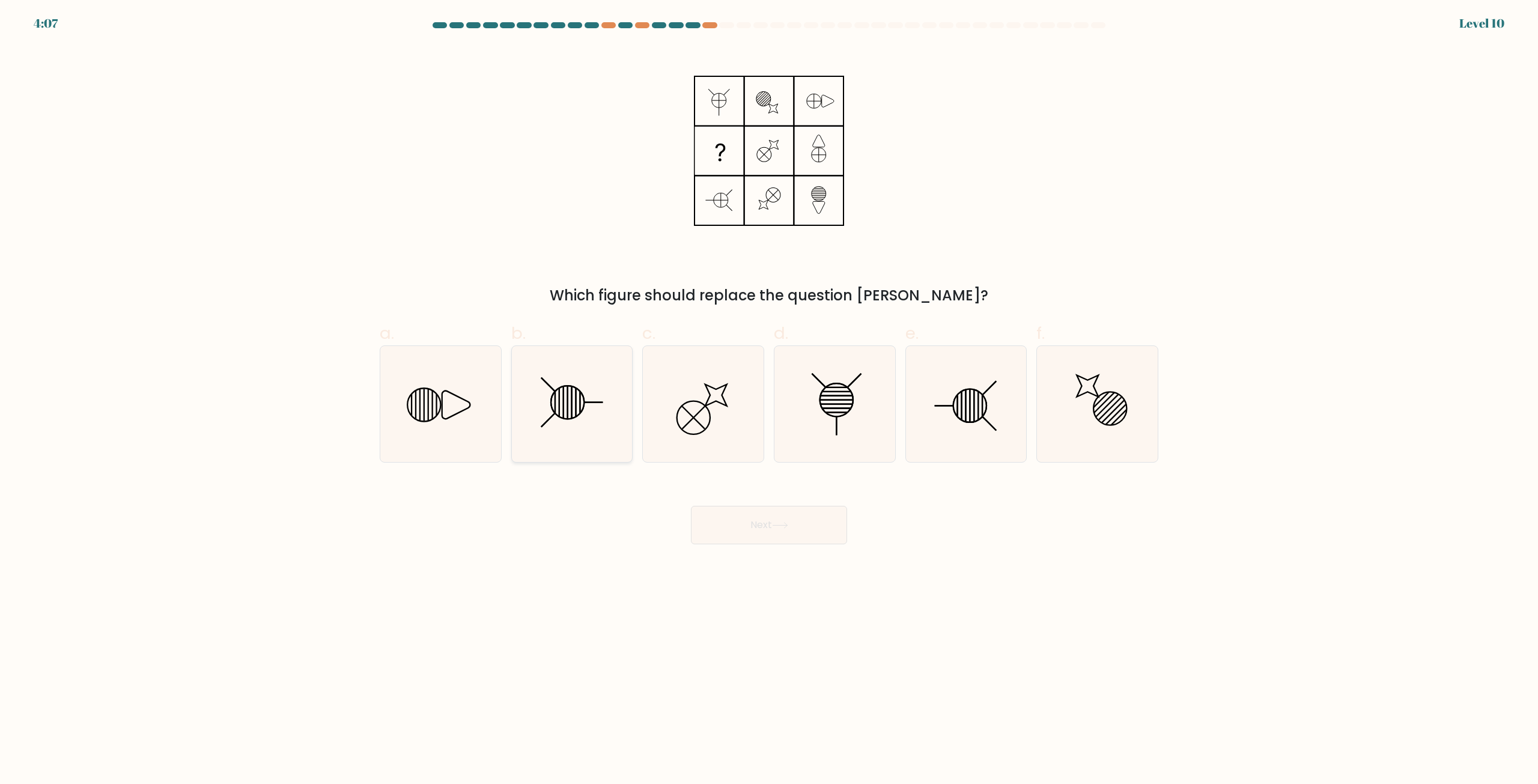
radio input "true"
click at [765, 525] on button "Next" at bounding box center [769, 525] width 156 height 38
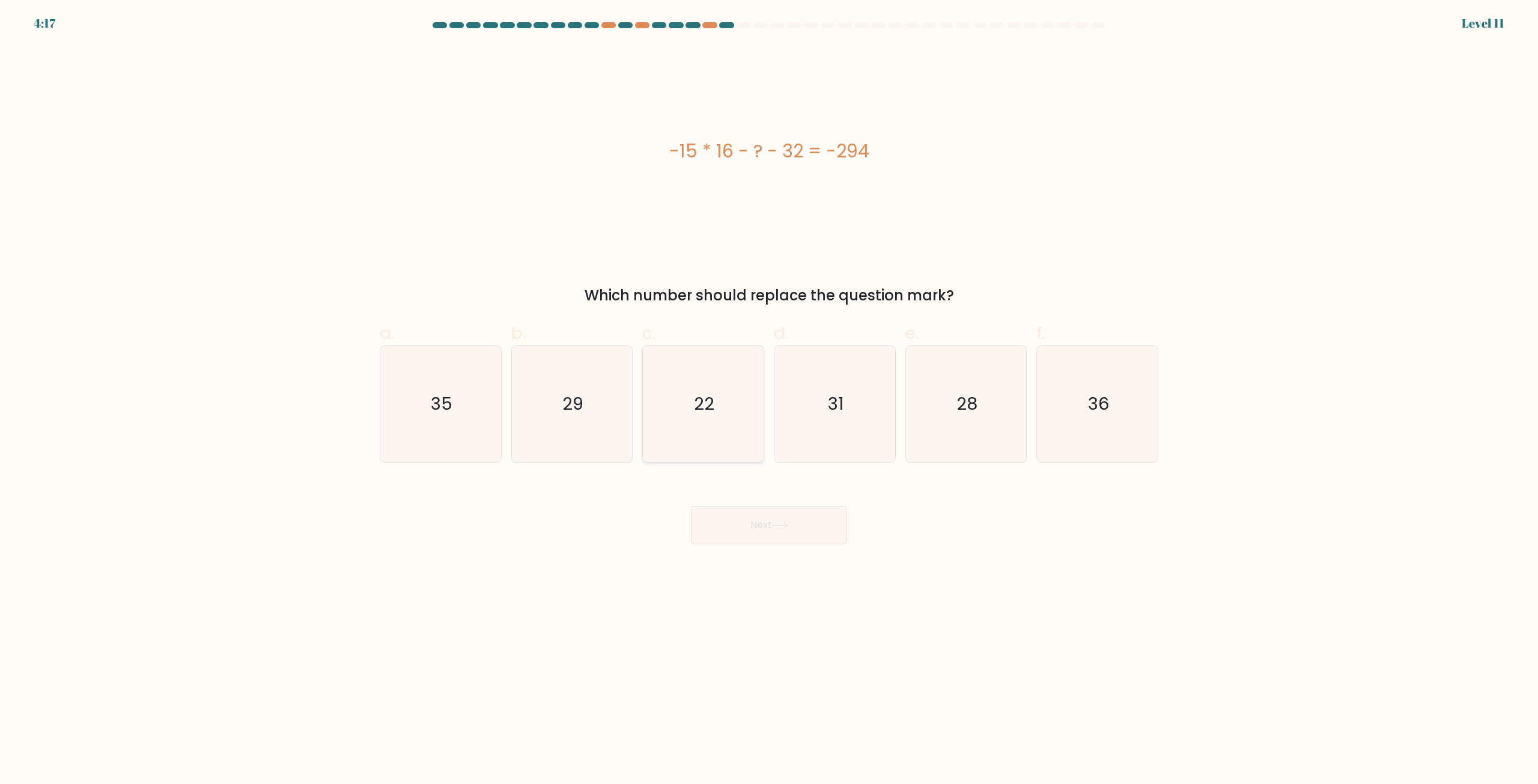
click at [703, 404] on icon "22" at bounding box center [703, 403] width 116 height 116
click at [692, 371] on icon "22" at bounding box center [703, 403] width 116 height 116
click at [769, 392] on input "c. 22" at bounding box center [769, 396] width 1 height 8
radio input "true"
click at [816, 516] on button "Next" at bounding box center [769, 525] width 156 height 38
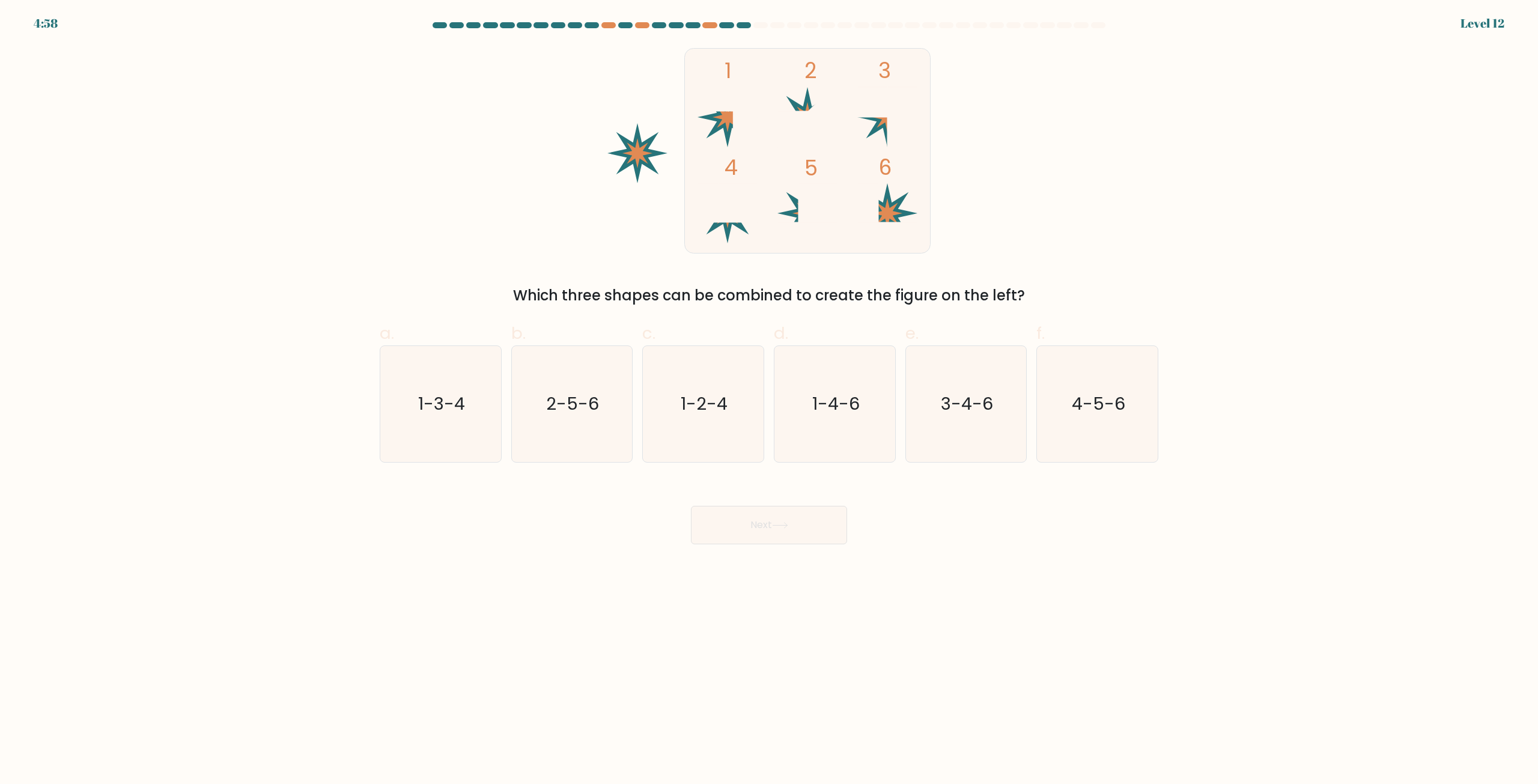
drag, startPoint x: 1347, startPoint y: 455, endPoint x: 1281, endPoint y: 276, distance: 190.8
drag, startPoint x: 1281, startPoint y: 276, endPoint x: 1232, endPoint y: 238, distance: 62.0
click at [1234, 239] on form at bounding box center [769, 283] width 1538 height 522
click at [1232, 238] on form at bounding box center [769, 283] width 1538 height 522
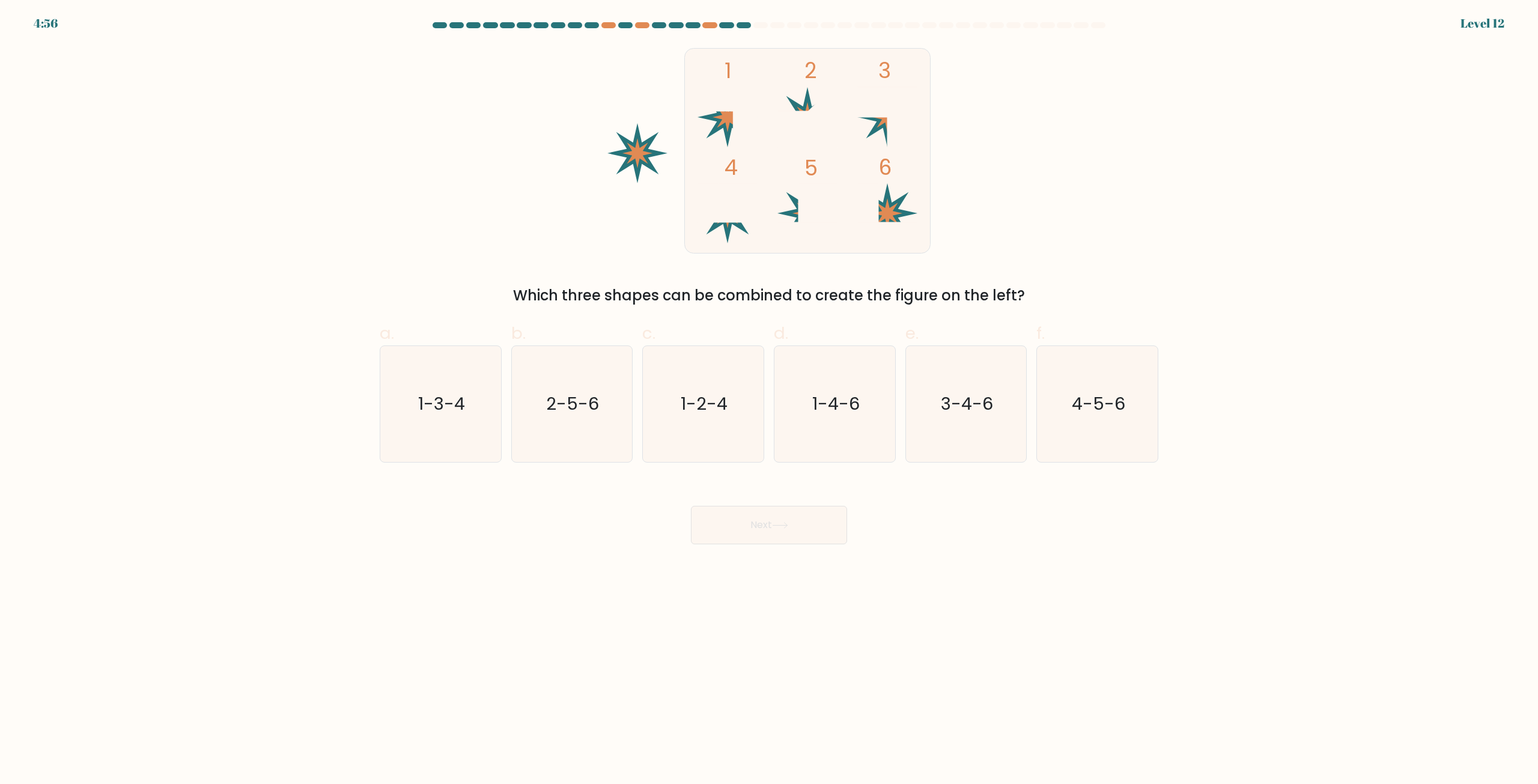
drag, startPoint x: 1220, startPoint y: 231, endPoint x: 1082, endPoint y: 151, distance: 159.5
click at [1081, 161] on div "1 2 3 4 5 6 Which three shapes can be combined to create the figure on the left?" at bounding box center [769, 175] width 793 height 260
click at [1113, 350] on icon "4-5-6" at bounding box center [1097, 403] width 116 height 116
click at [770, 392] on input "f. 4-5-6" at bounding box center [769, 396] width 1 height 8
radio input "true"
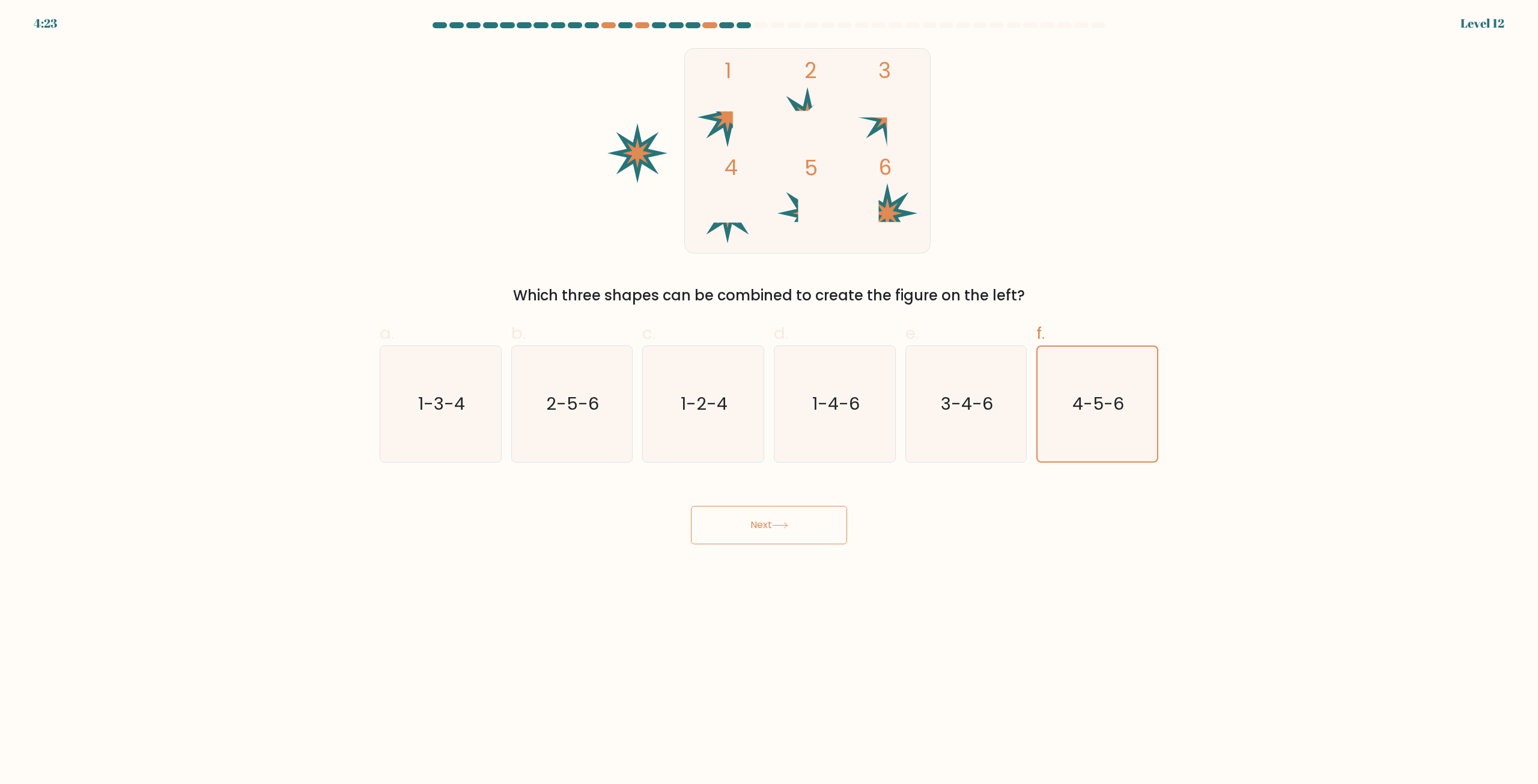
click at [805, 522] on button "Next" at bounding box center [769, 525] width 156 height 38
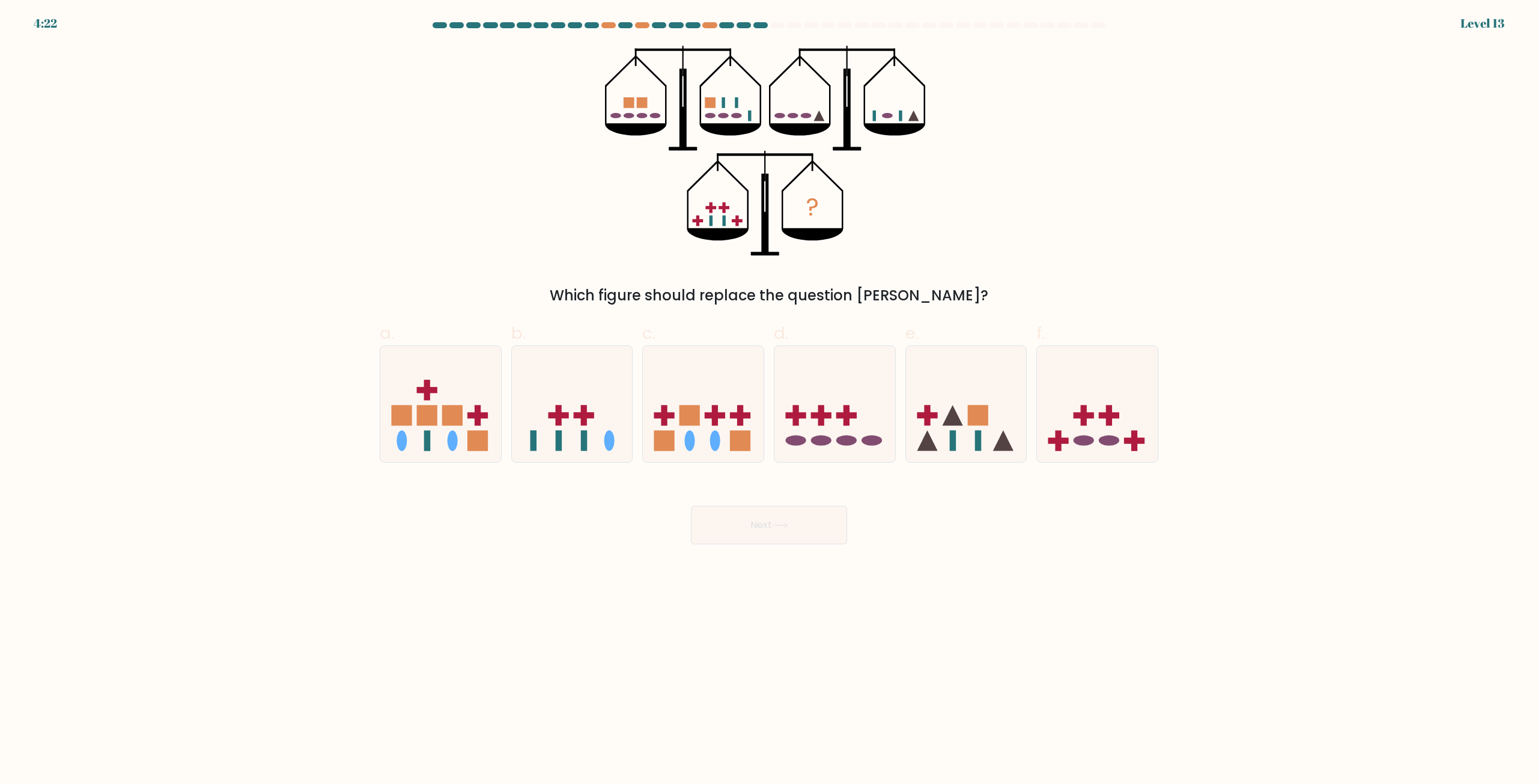
click at [1138, 580] on body "4:22 Level 13" at bounding box center [769, 392] width 1538 height 784
click at [1138, 580] on body "5:06 Level 13" at bounding box center [769, 392] width 1538 height 784
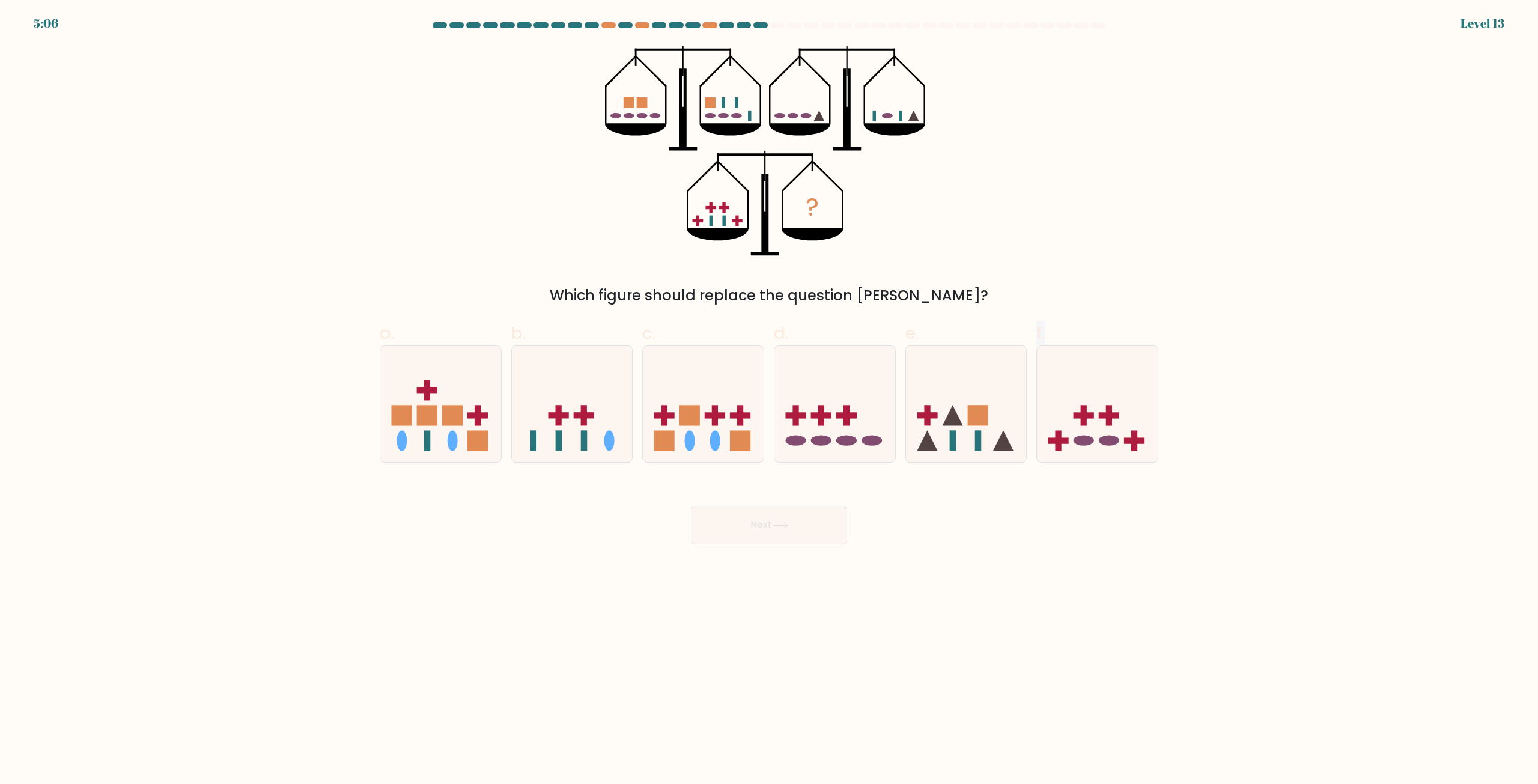
click at [1138, 580] on body "5:06 Level 13" at bounding box center [769, 392] width 1538 height 784
click at [1138, 580] on body "5:05 Level 13" at bounding box center [769, 392] width 1538 height 784
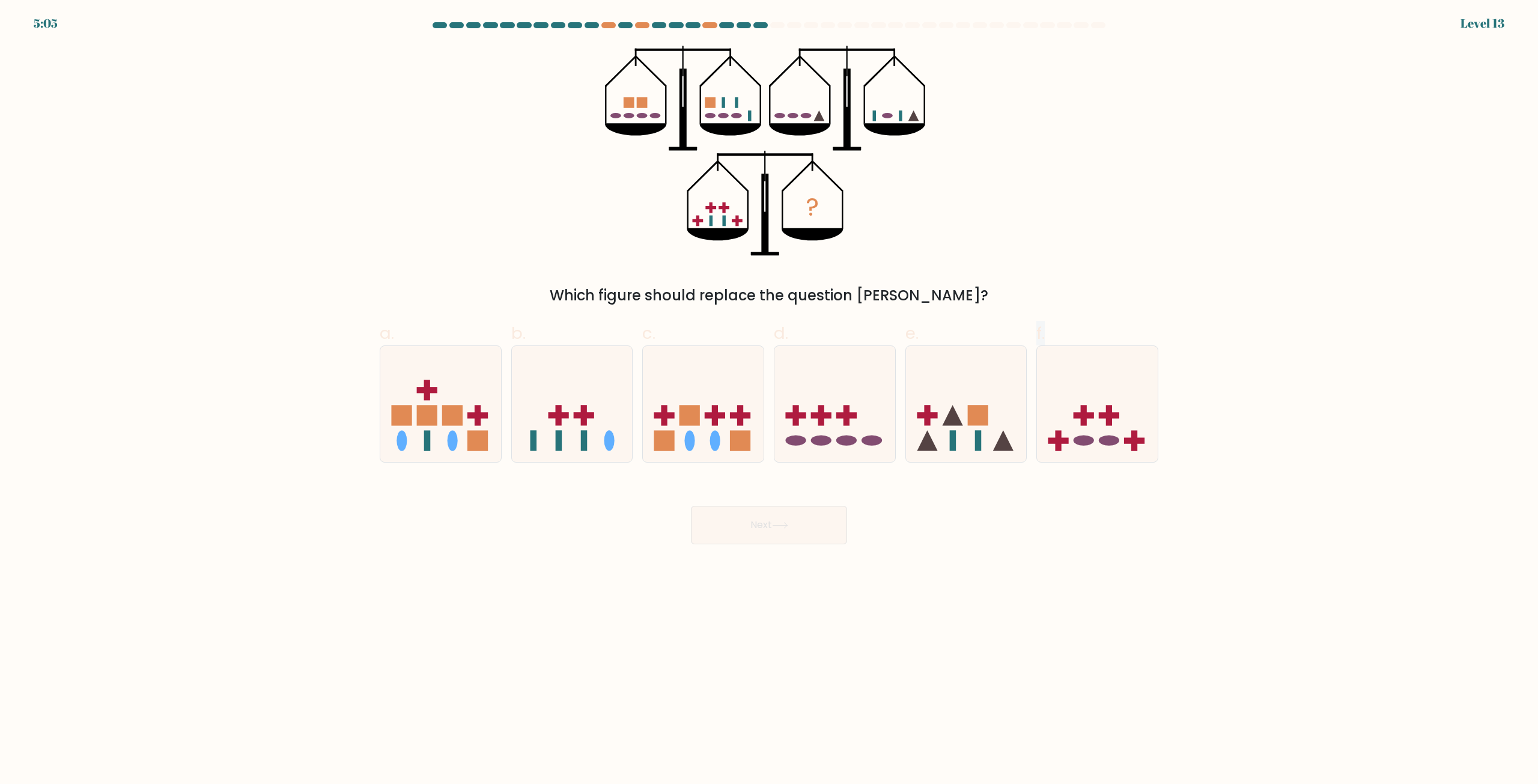
click at [1138, 580] on body "5:05 Level 13" at bounding box center [769, 392] width 1538 height 784
click at [1140, 267] on div "? Which figure should replace the question mark?" at bounding box center [769, 175] width 793 height 260
click at [1081, 419] on rect at bounding box center [1083, 415] width 6 height 20
click at [770, 400] on input "f." at bounding box center [769, 396] width 1 height 8
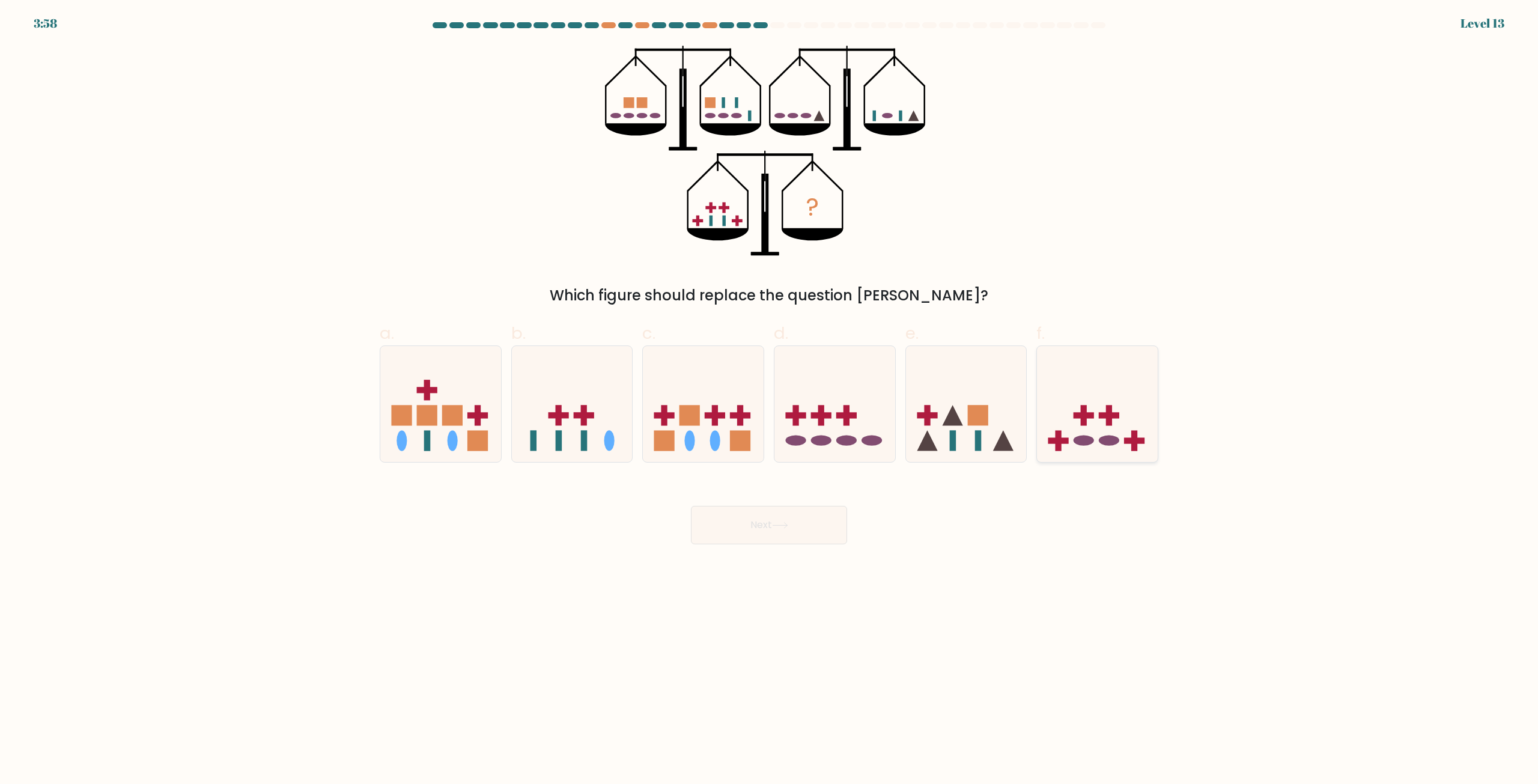
radio input "true"
click at [784, 522] on icon at bounding box center [780, 525] width 16 height 6
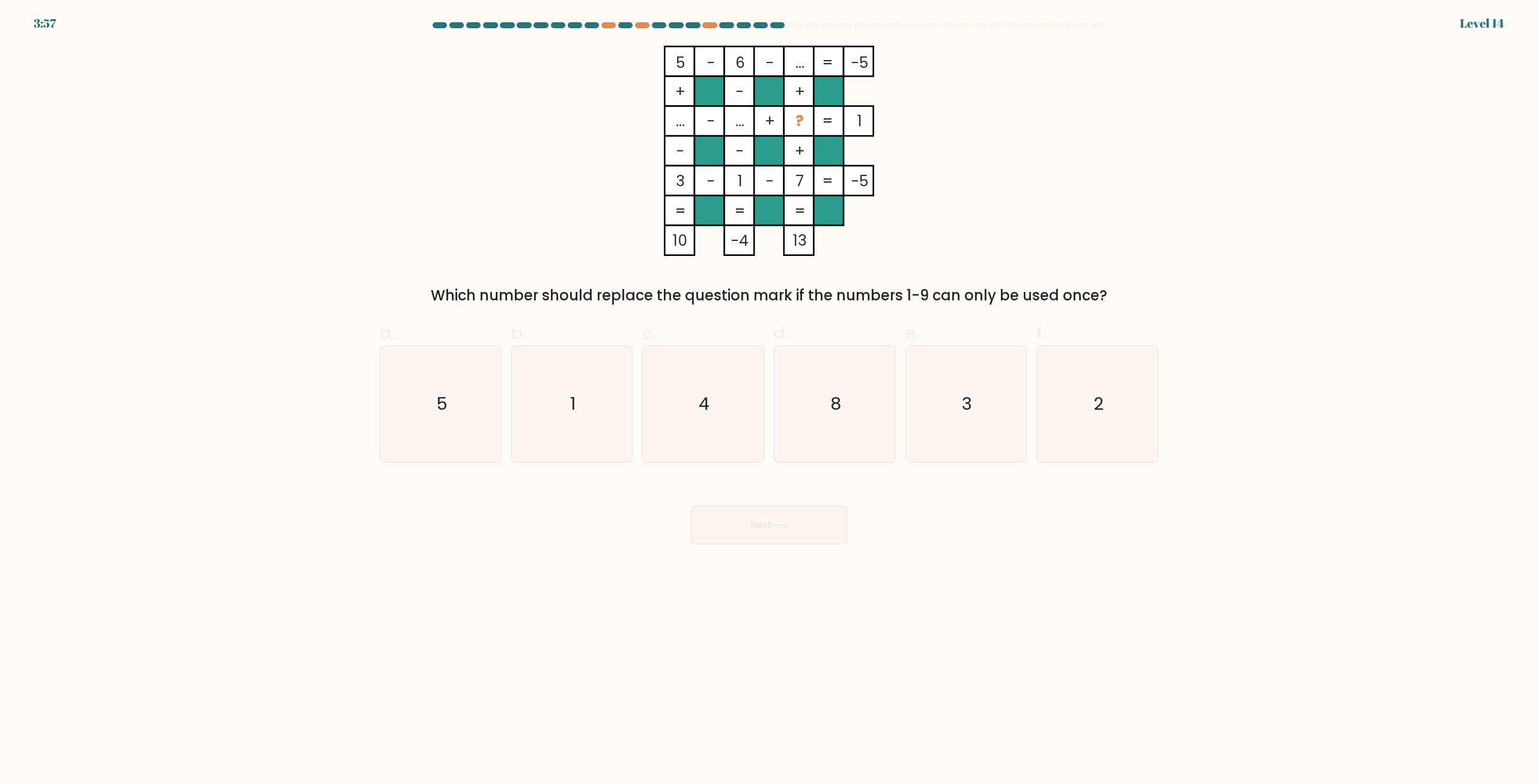
drag, startPoint x: 1450, startPoint y: 320, endPoint x: 1434, endPoint y: 278, distance: 44.9
drag, startPoint x: 1434, startPoint y: 278, endPoint x: 1249, endPoint y: 136, distance: 233.2
click at [1249, 136] on form at bounding box center [769, 283] width 1538 height 522
click at [1129, 394] on icon "2" at bounding box center [1097, 403] width 116 height 116
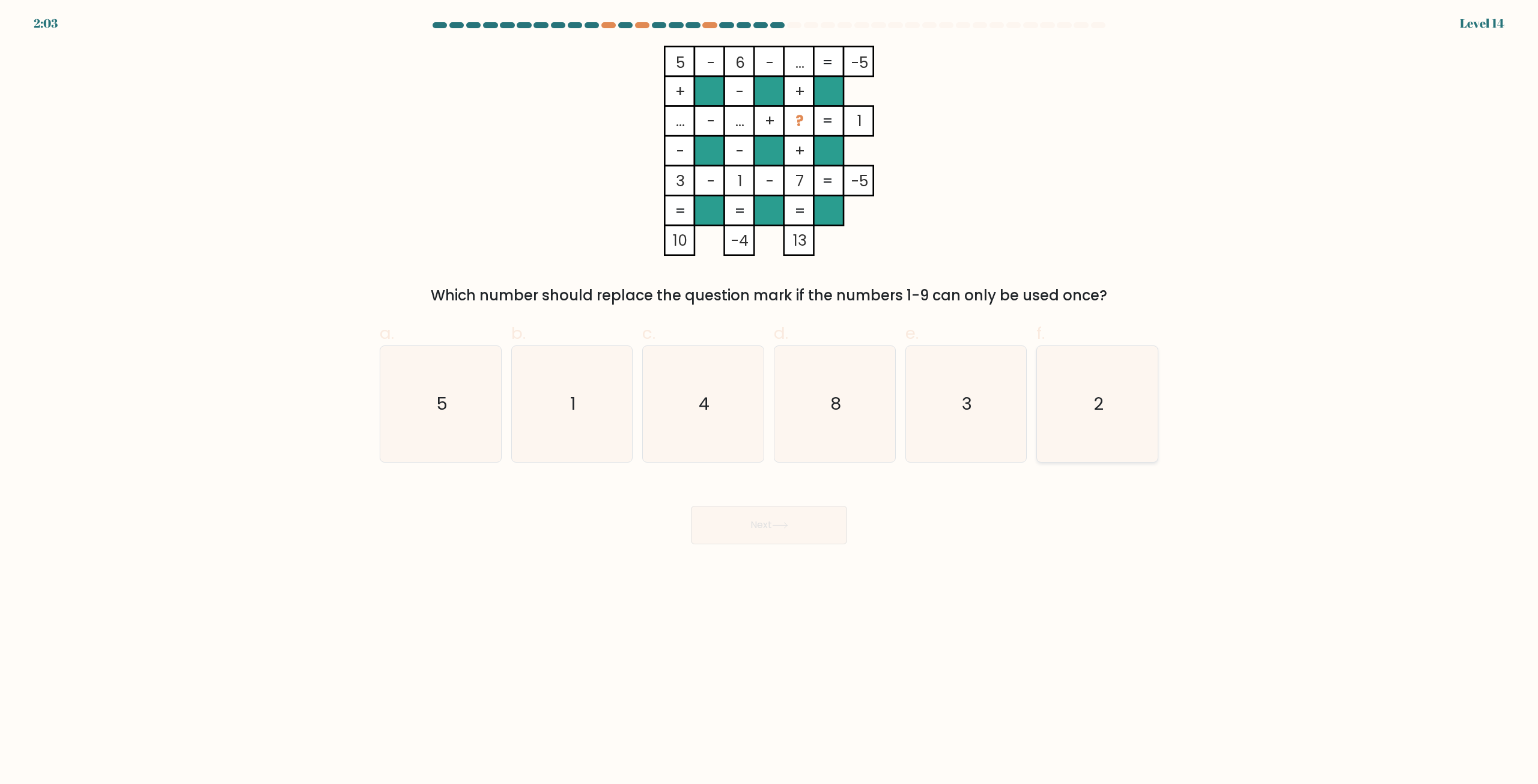
click at [770, 394] on input "f. 2" at bounding box center [769, 396] width 1 height 8
radio input "true"
click at [833, 540] on button "Next" at bounding box center [769, 525] width 156 height 38
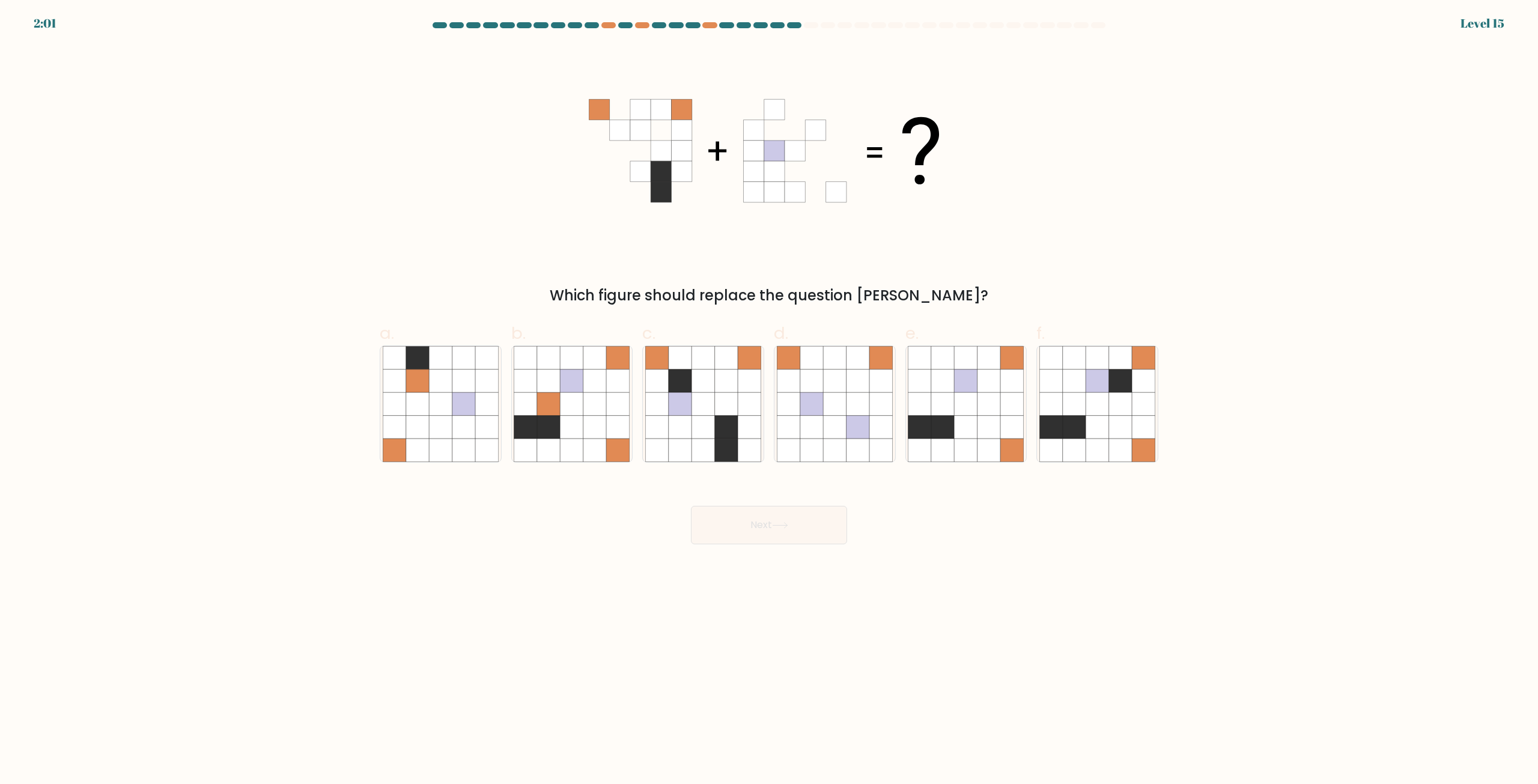
drag, startPoint x: 833, startPoint y: 540, endPoint x: 823, endPoint y: 532, distance: 12.8
click at [823, 532] on button "Next" at bounding box center [769, 525] width 156 height 38
click at [1268, 488] on form at bounding box center [769, 283] width 1538 height 522
click at [843, 409] on icon at bounding box center [835, 404] width 23 height 23
click at [770, 400] on input "d." at bounding box center [769, 396] width 1 height 8
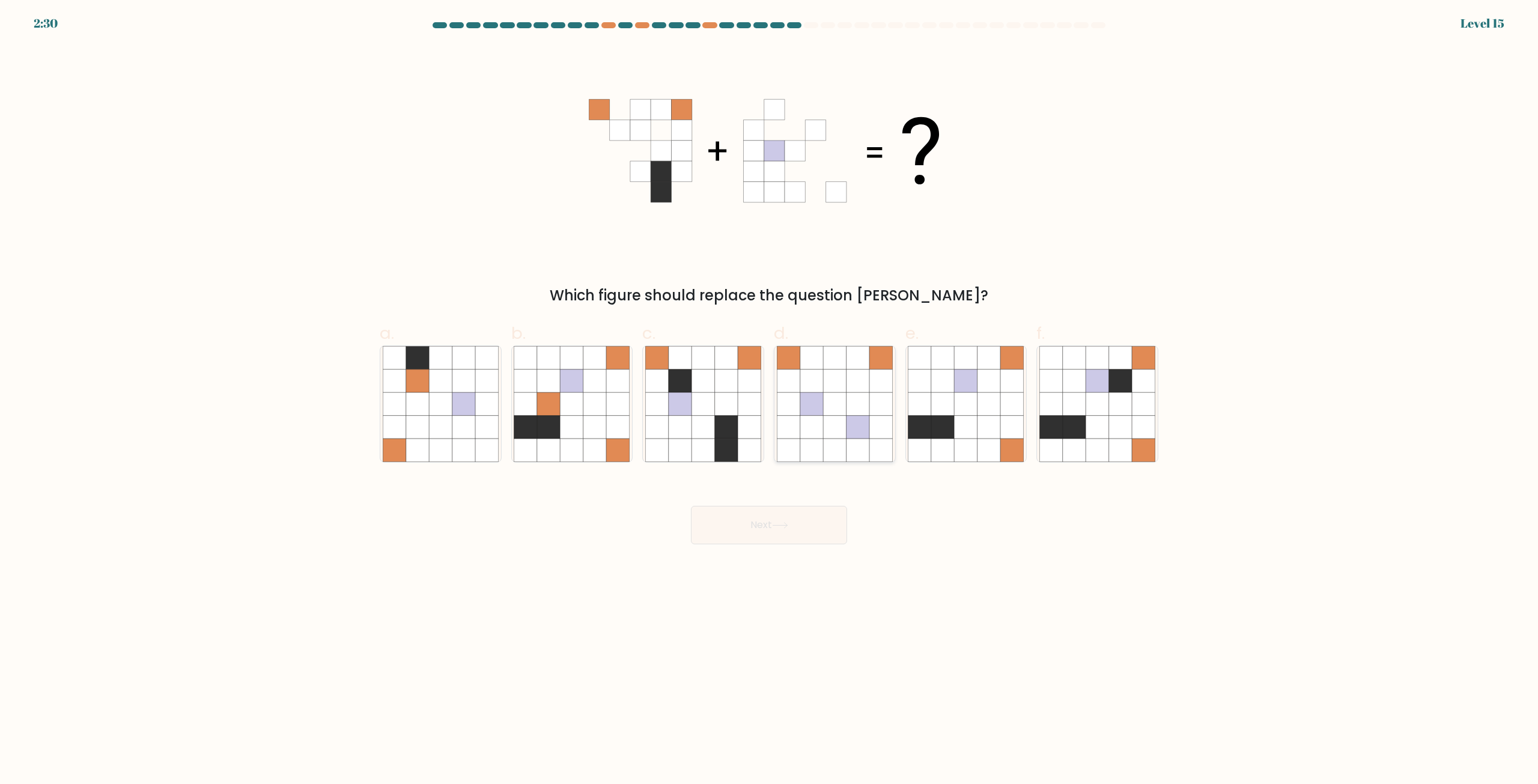
radio input "true"
click at [788, 522] on icon at bounding box center [780, 525] width 16 height 6
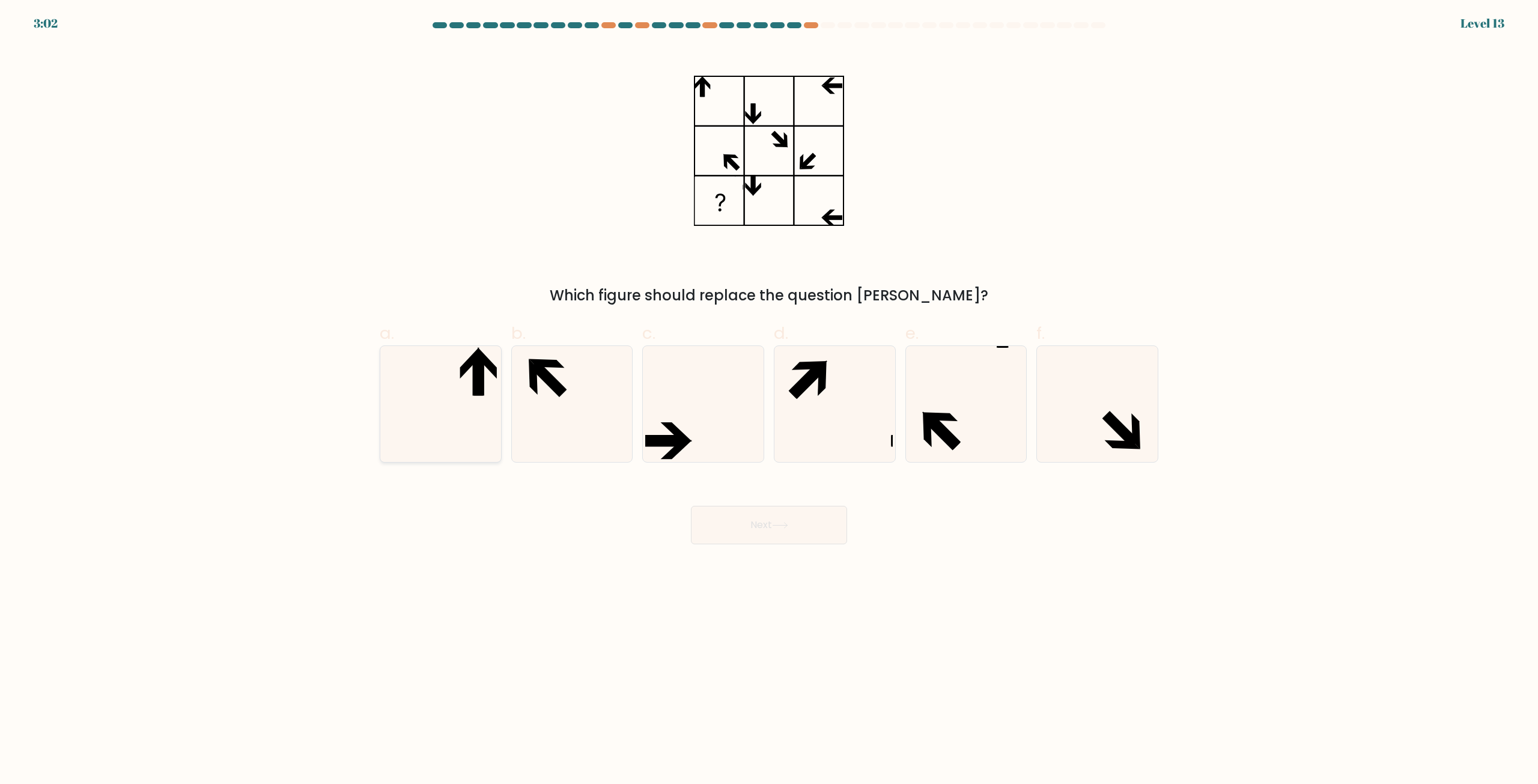
click at [437, 394] on icon at bounding box center [441, 403] width 116 height 116
click at [769, 394] on input "a." at bounding box center [769, 396] width 1 height 8
radio input "true"
click at [788, 529] on button "Next" at bounding box center [769, 525] width 156 height 38
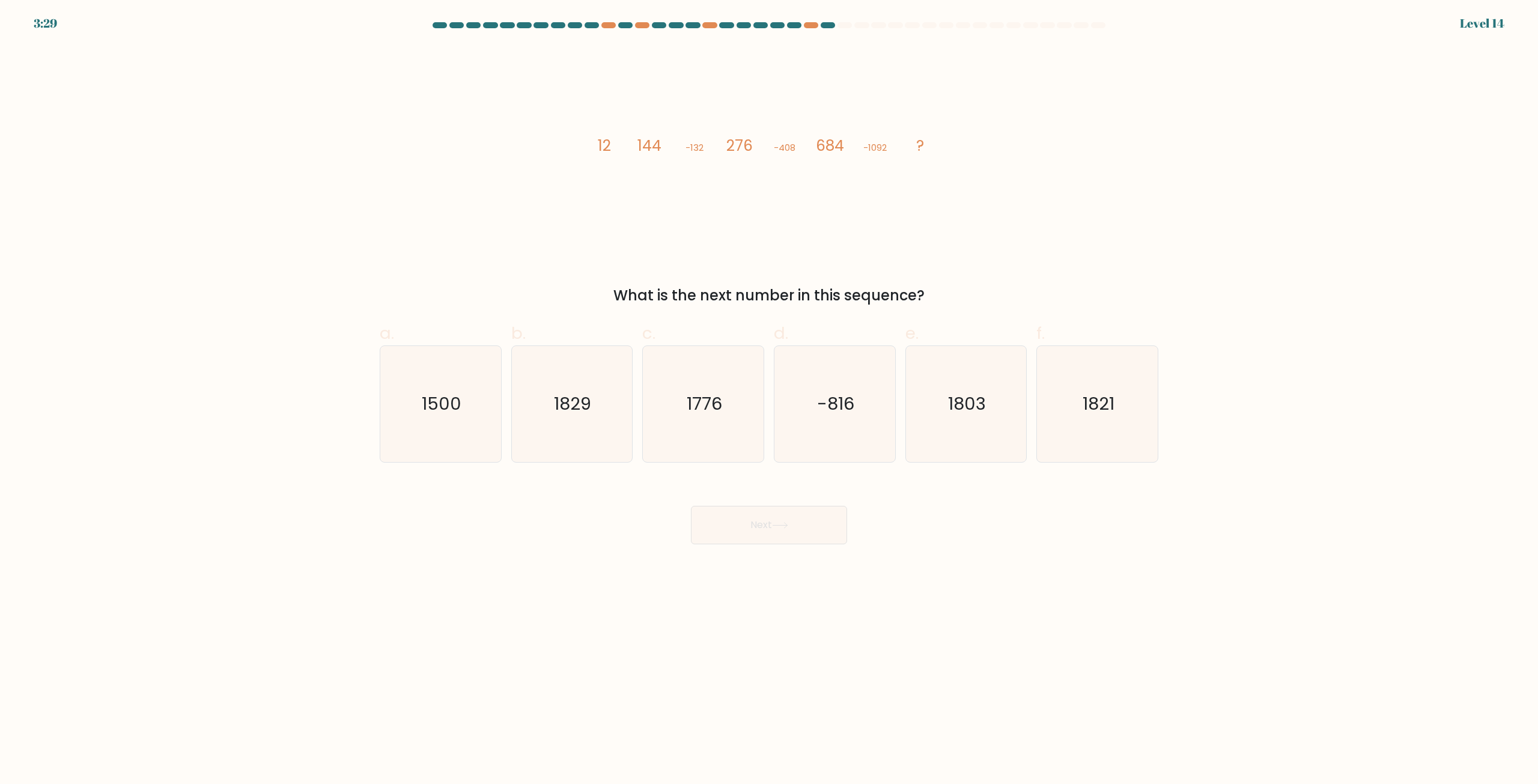
click at [956, 541] on div "Next" at bounding box center [769, 510] width 793 height 67
click at [958, 538] on div "Next" at bounding box center [769, 510] width 793 height 67
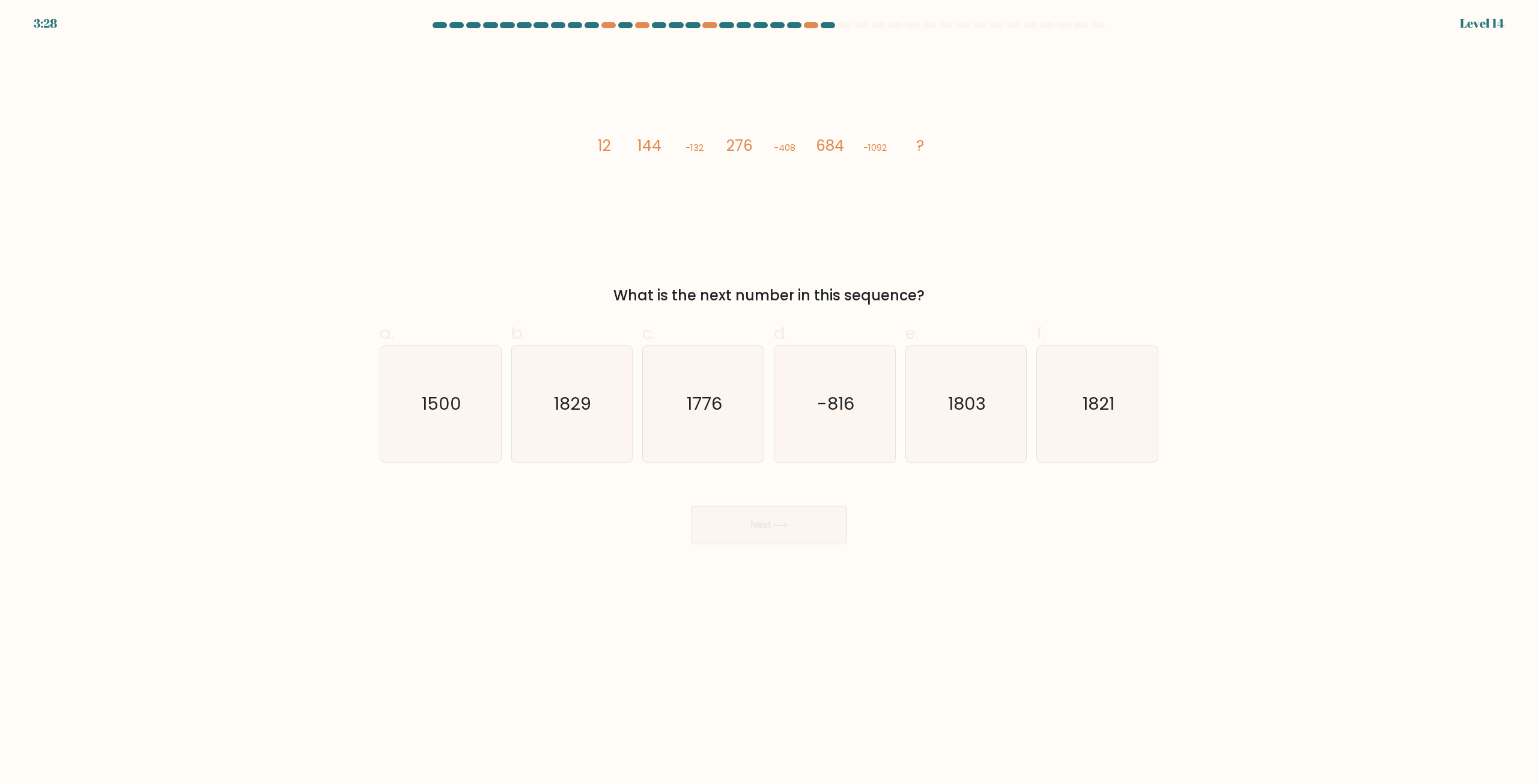
click at [1177, 571] on body "3:28 Level 14" at bounding box center [769, 392] width 1538 height 784
drag, startPoint x: 1197, startPoint y: 481, endPoint x: 1297, endPoint y: 394, distance: 132.5
click at [1297, 394] on form at bounding box center [769, 283] width 1538 height 522
drag, startPoint x: 1297, startPoint y: 394, endPoint x: 1286, endPoint y: 362, distance: 33.8
drag, startPoint x: 1286, startPoint y: 362, endPoint x: 1247, endPoint y: 202, distance: 164.7
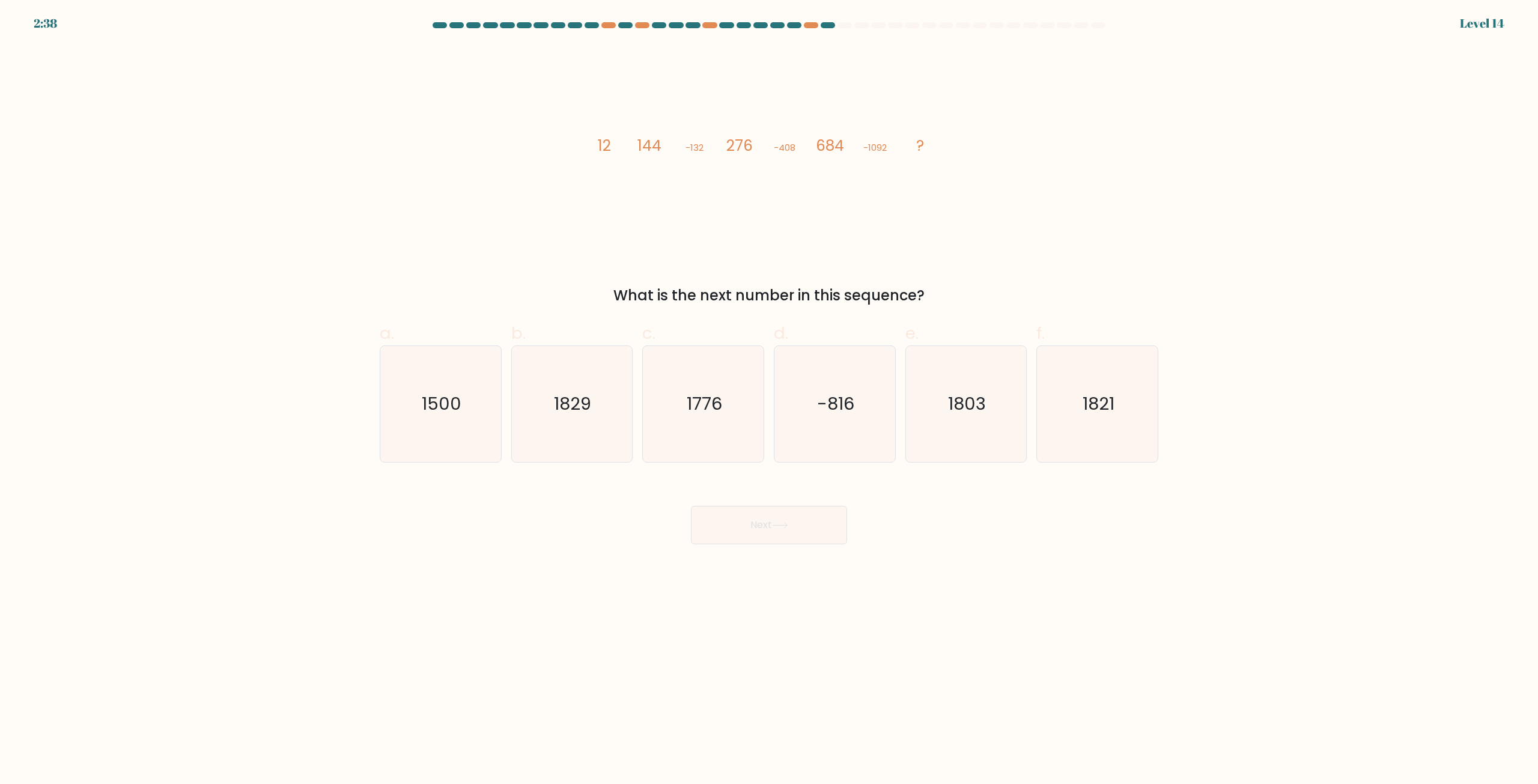
click at [1248, 202] on form at bounding box center [769, 283] width 1538 height 522
click at [422, 402] on icon "1500" at bounding box center [441, 403] width 116 height 116
click at [769, 400] on input "a. 1500" at bounding box center [769, 396] width 1 height 8
radio input "true"
click at [747, 530] on button "Next" at bounding box center [769, 525] width 156 height 38
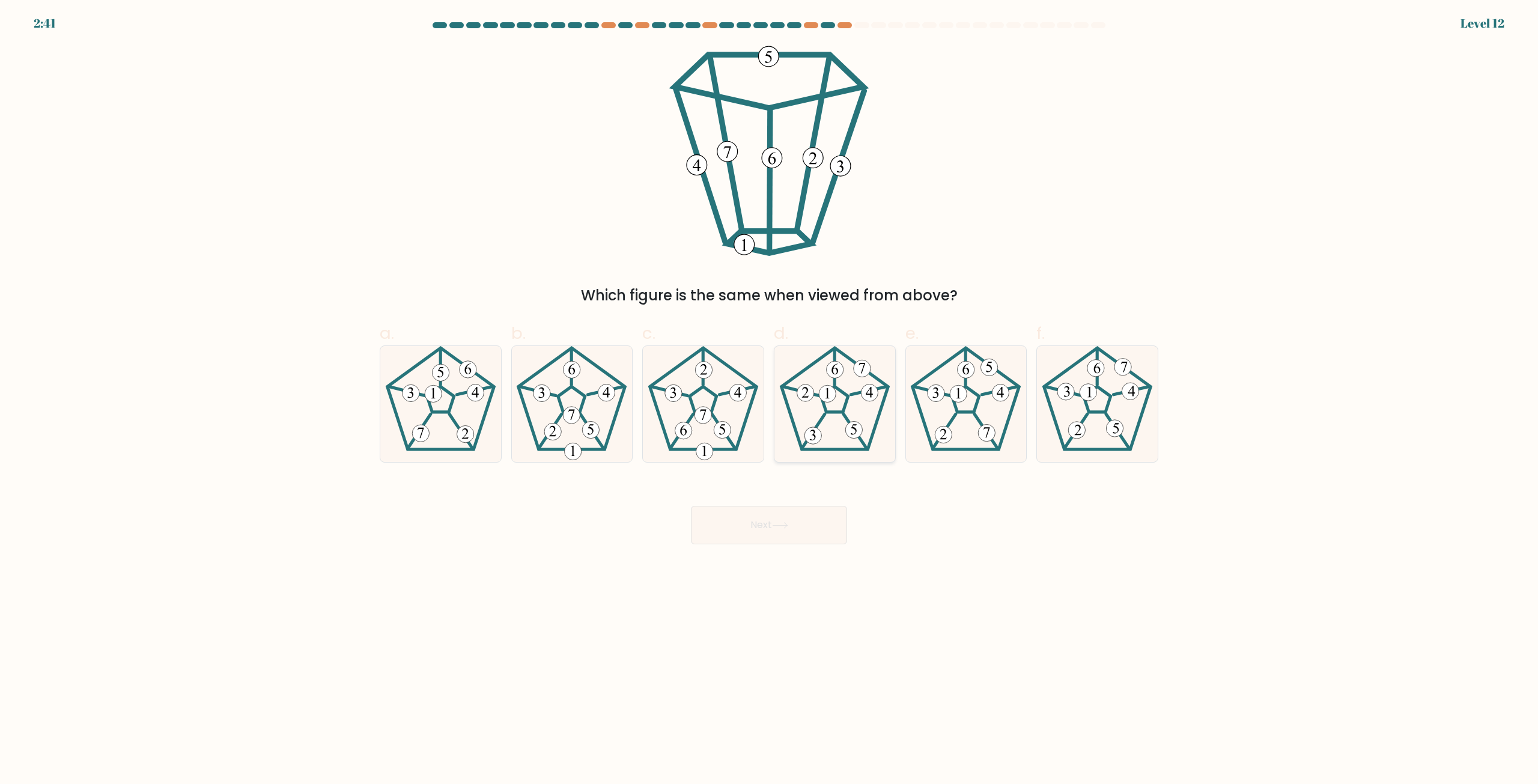
click at [875, 394] on 556 at bounding box center [870, 393] width 17 height 17
click at [770, 394] on input "d." at bounding box center [769, 396] width 1 height 8
radio input "true"
click at [823, 521] on button "Next" at bounding box center [769, 525] width 156 height 38
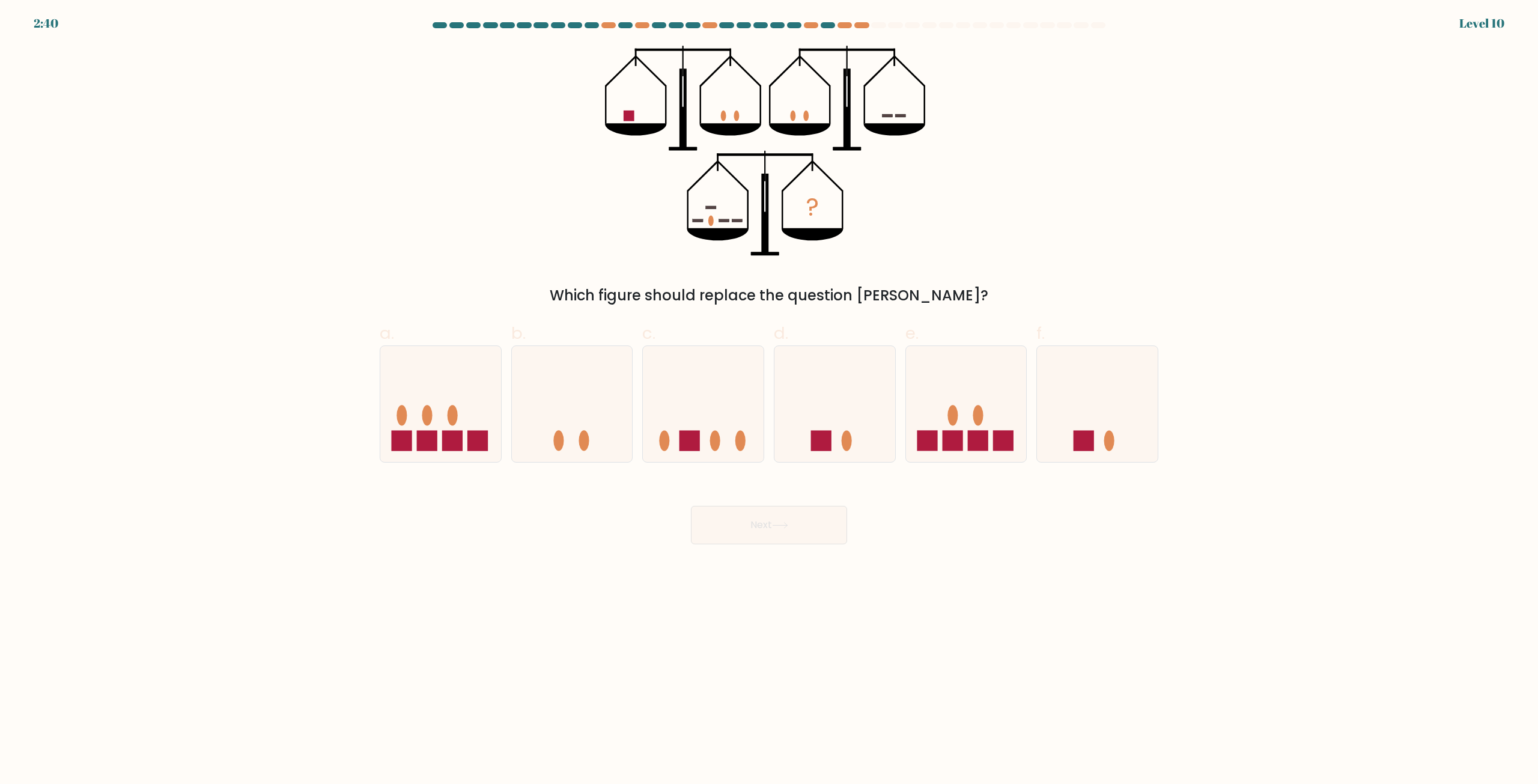
click at [814, 514] on button "Next" at bounding box center [769, 525] width 156 height 38
click at [1270, 308] on form at bounding box center [769, 283] width 1538 height 522
drag, startPoint x: 860, startPoint y: 435, endPoint x: 820, endPoint y: 479, distance: 59.5
click at [857, 438] on icon at bounding box center [835, 404] width 121 height 100
click at [770, 400] on input "d." at bounding box center [769, 396] width 1 height 8
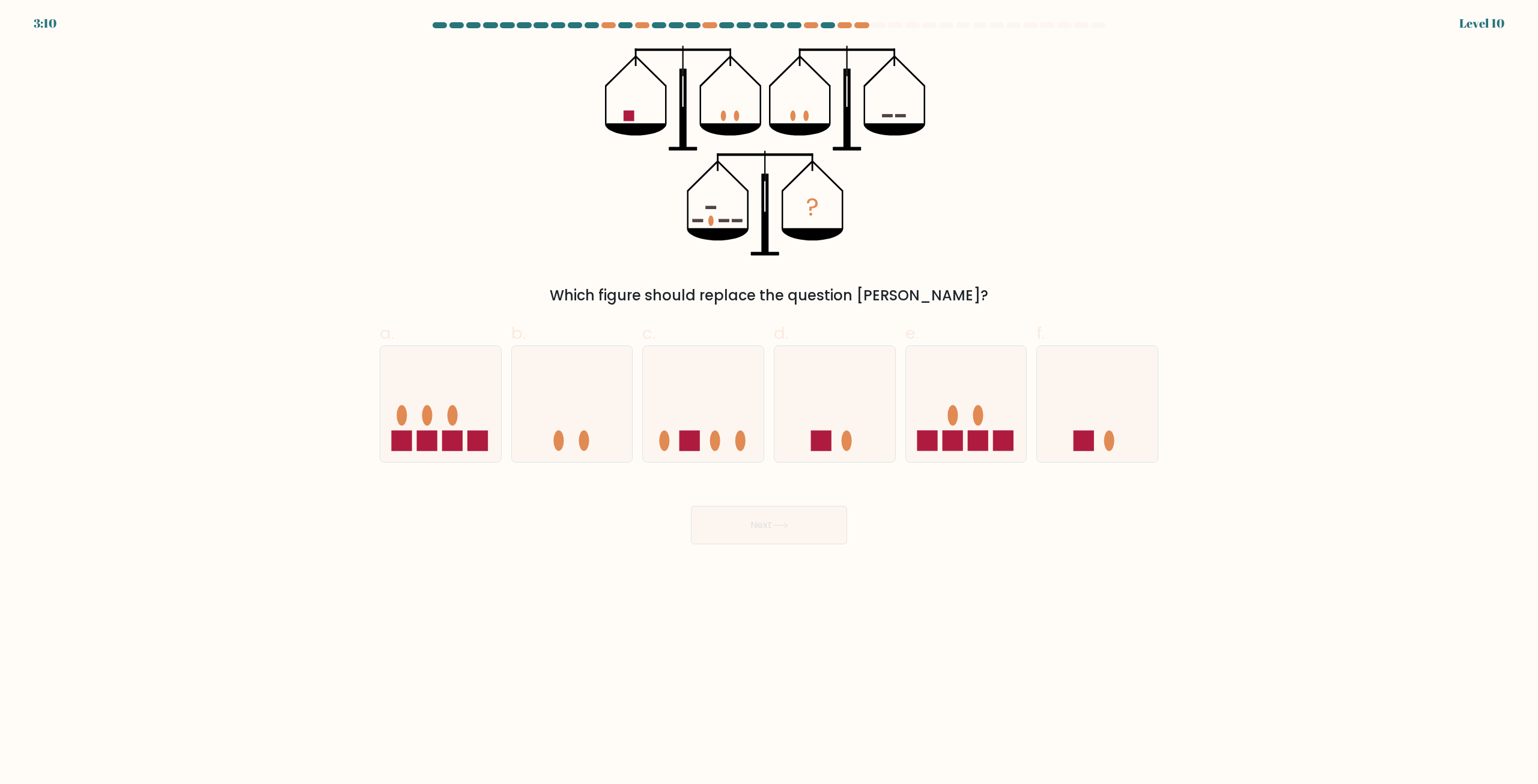
radio input "true"
click at [782, 525] on icon at bounding box center [780, 525] width 15 height 5
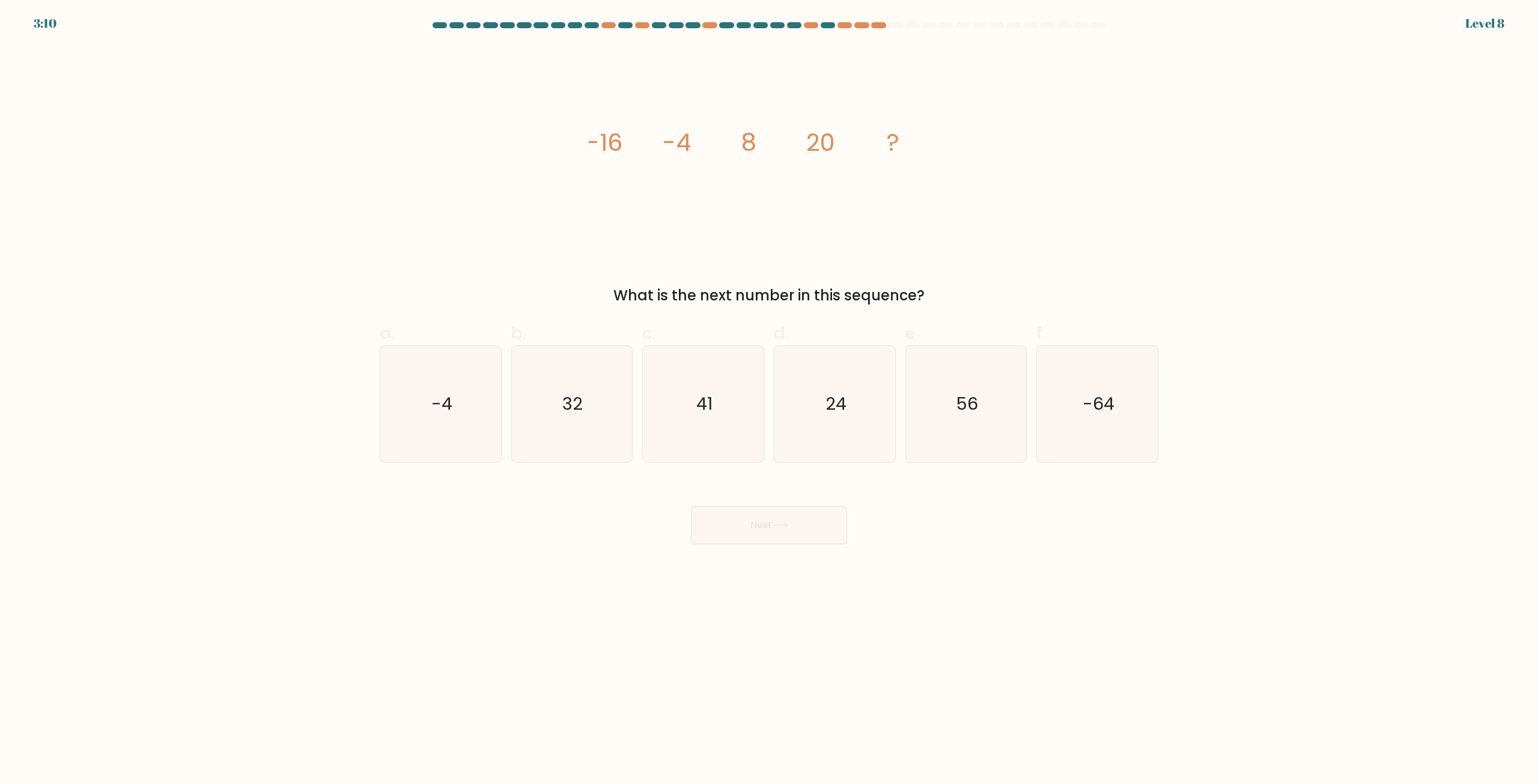
drag, startPoint x: 571, startPoint y: 406, endPoint x: 768, endPoint y: 549, distance: 243.4
click at [581, 417] on icon "32" at bounding box center [571, 403] width 116 height 116
click at [786, 529] on icon at bounding box center [780, 525] width 16 height 6
drag, startPoint x: 609, startPoint y: 434, endPoint x: 619, endPoint y: 449, distance: 18.0
click at [608, 433] on icon "32" at bounding box center [571, 403] width 116 height 116
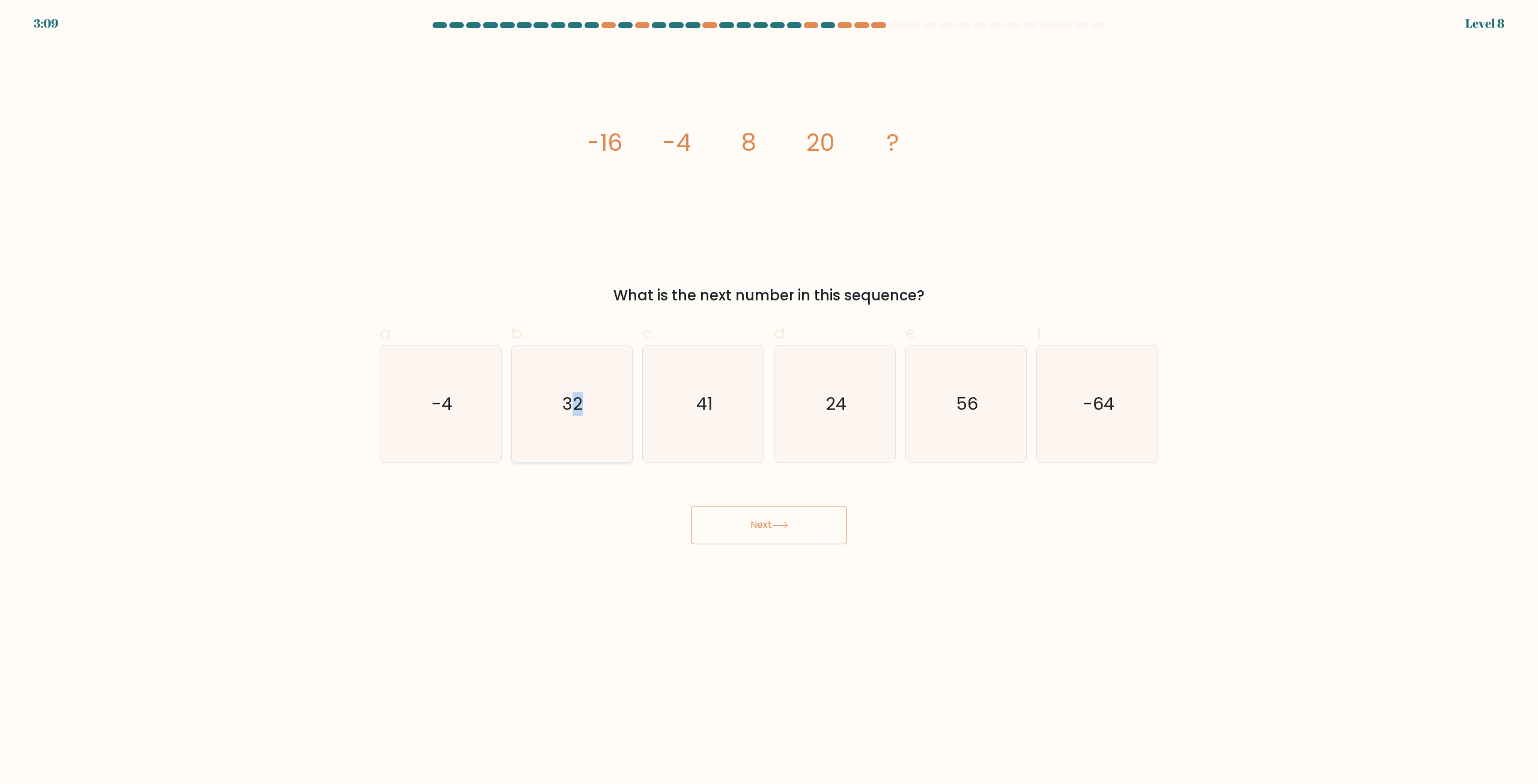
click at [769, 400] on input "b. 32" at bounding box center [769, 396] width 1 height 8
radio input "true"
click at [783, 531] on button "Next" at bounding box center [769, 525] width 156 height 38
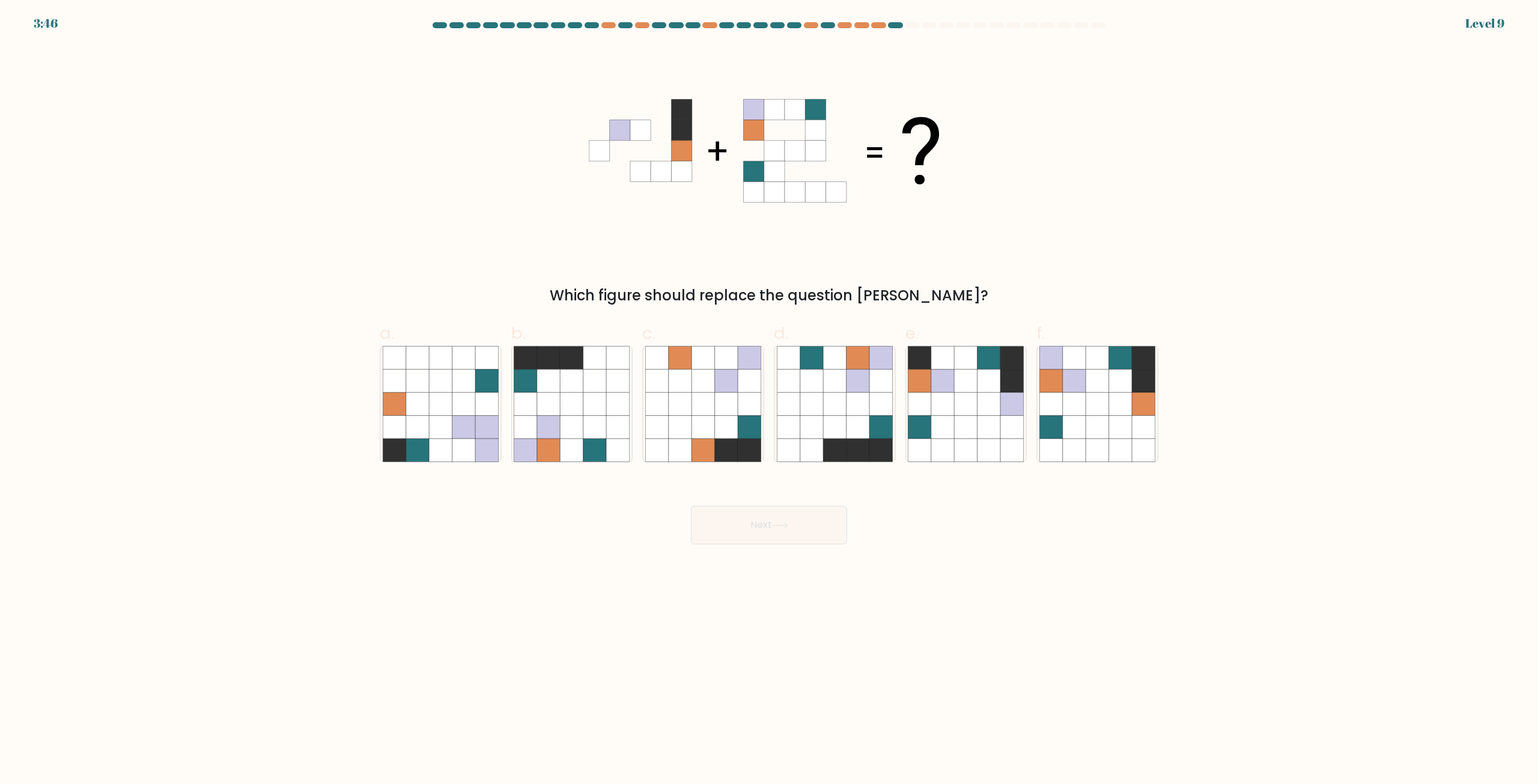
click at [1160, 433] on div "f." at bounding box center [1097, 391] width 131 height 141
click at [1072, 444] on icon at bounding box center [1074, 450] width 23 height 23
click at [770, 400] on input "f." at bounding box center [769, 396] width 1 height 8
radio input "true"
click at [772, 511] on button "Next" at bounding box center [769, 525] width 156 height 38
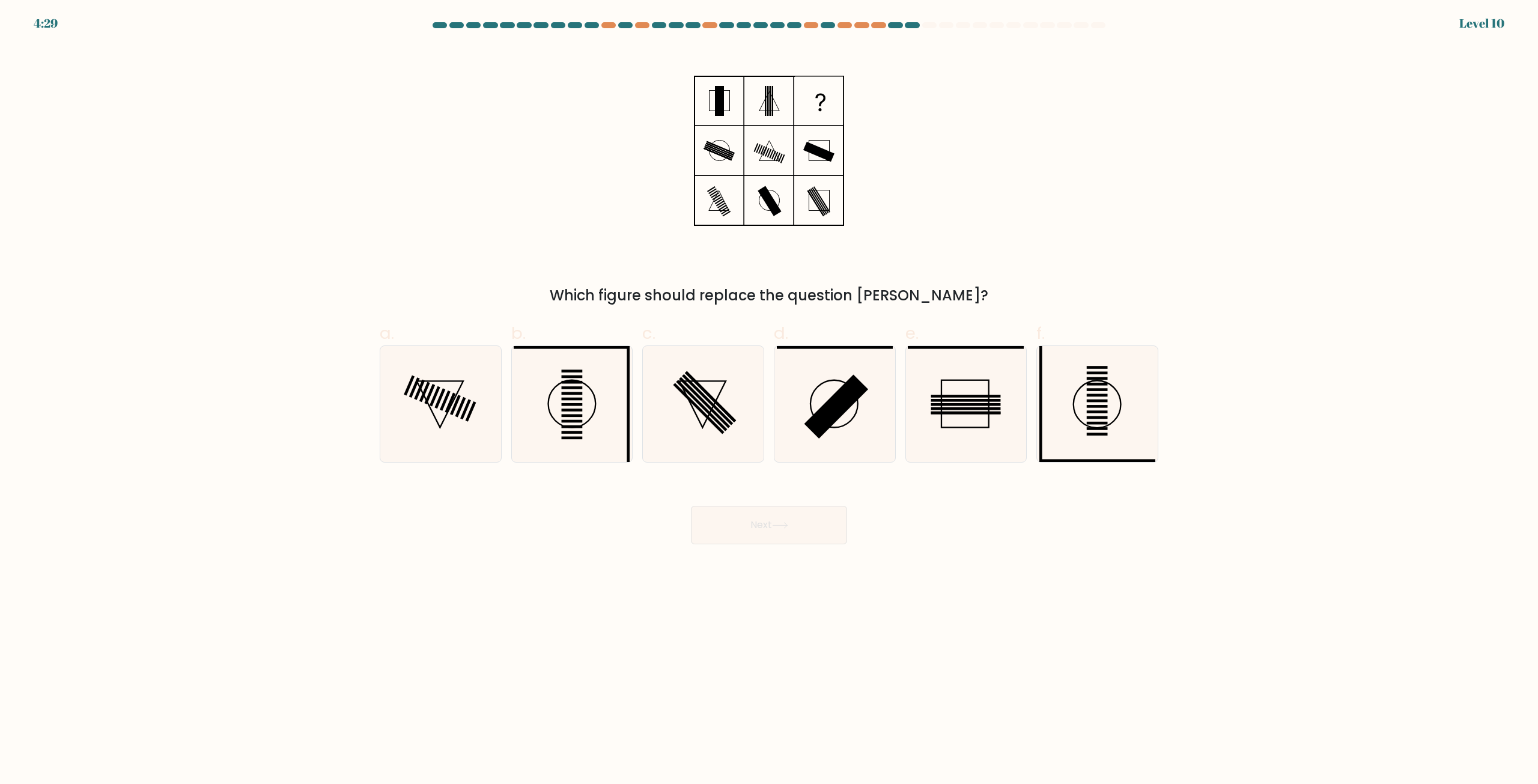
click at [1173, 509] on form at bounding box center [769, 283] width 1538 height 522
click at [1174, 509] on form at bounding box center [769, 283] width 1538 height 522
click at [1226, 302] on form at bounding box center [769, 283] width 1538 height 522
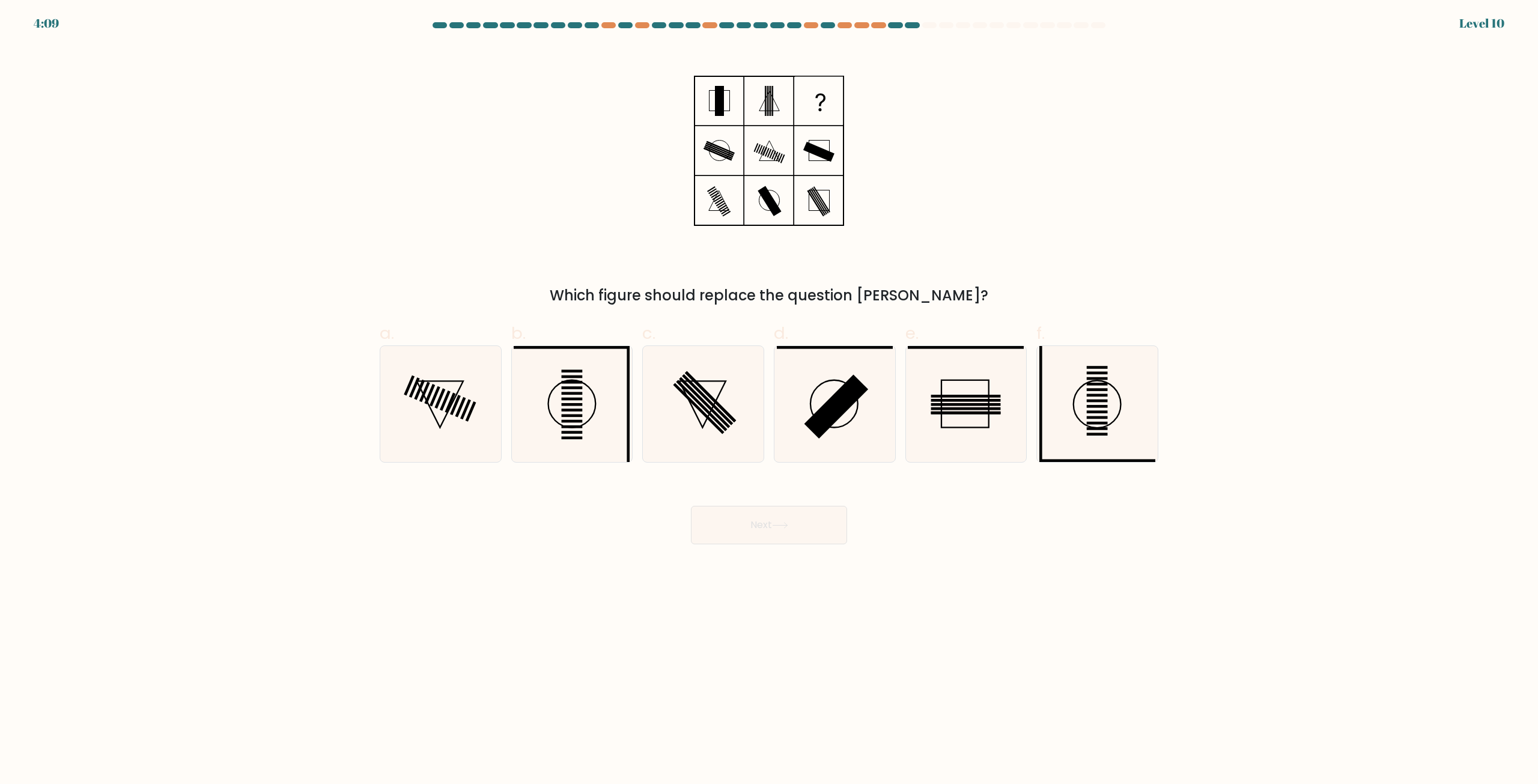
click at [1226, 301] on form at bounding box center [769, 283] width 1538 height 522
click at [552, 410] on icon at bounding box center [571, 403] width 116 height 116
click at [769, 400] on input "b." at bounding box center [769, 396] width 1 height 8
radio input "true"
click at [794, 529] on button "Next" at bounding box center [769, 525] width 156 height 38
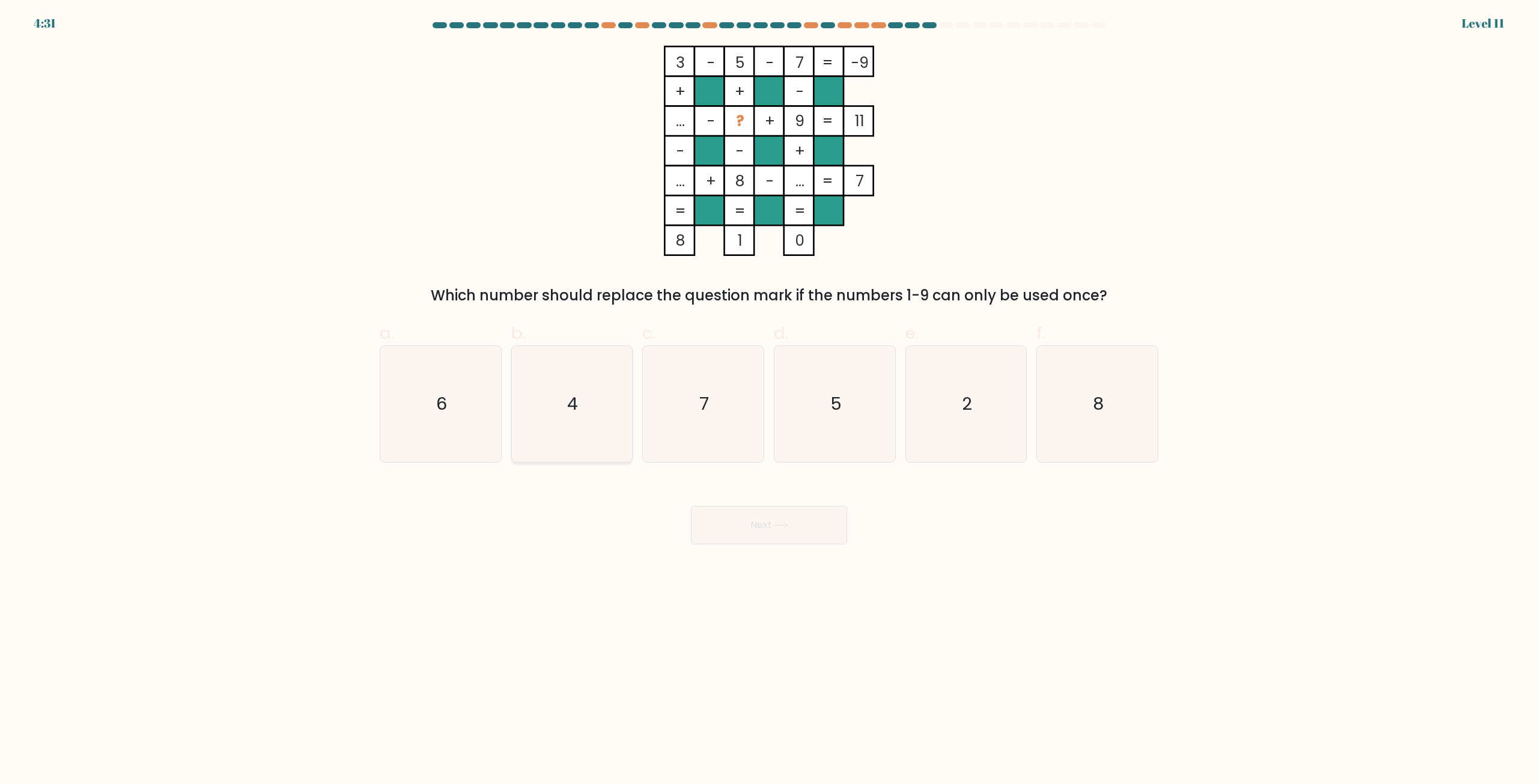
drag, startPoint x: 572, startPoint y: 422, endPoint x: 591, endPoint y: 423, distance: 19.0
click at [572, 422] on icon "4" at bounding box center [571, 403] width 116 height 116
click at [769, 400] on input "b. 4" at bounding box center [769, 396] width 1 height 8
radio input "true"
click at [745, 527] on button "Next" at bounding box center [769, 525] width 156 height 38
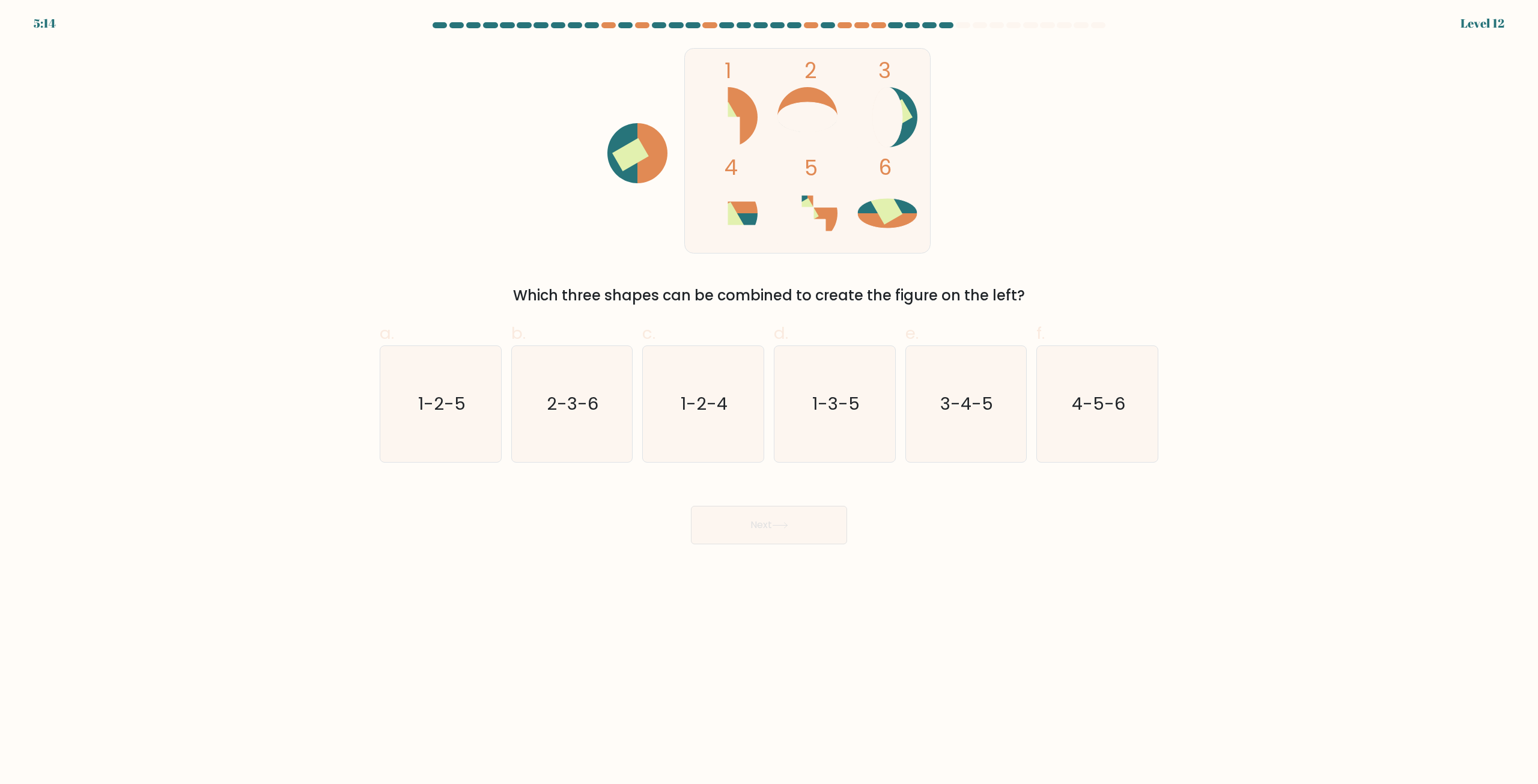
click at [1190, 573] on body "5:14 Level 12" at bounding box center [769, 392] width 1538 height 784
click at [1171, 564] on body "5:13 Level 12" at bounding box center [769, 392] width 1538 height 784
click at [795, 461] on icon "1-3-5" at bounding box center [834, 403] width 116 height 116
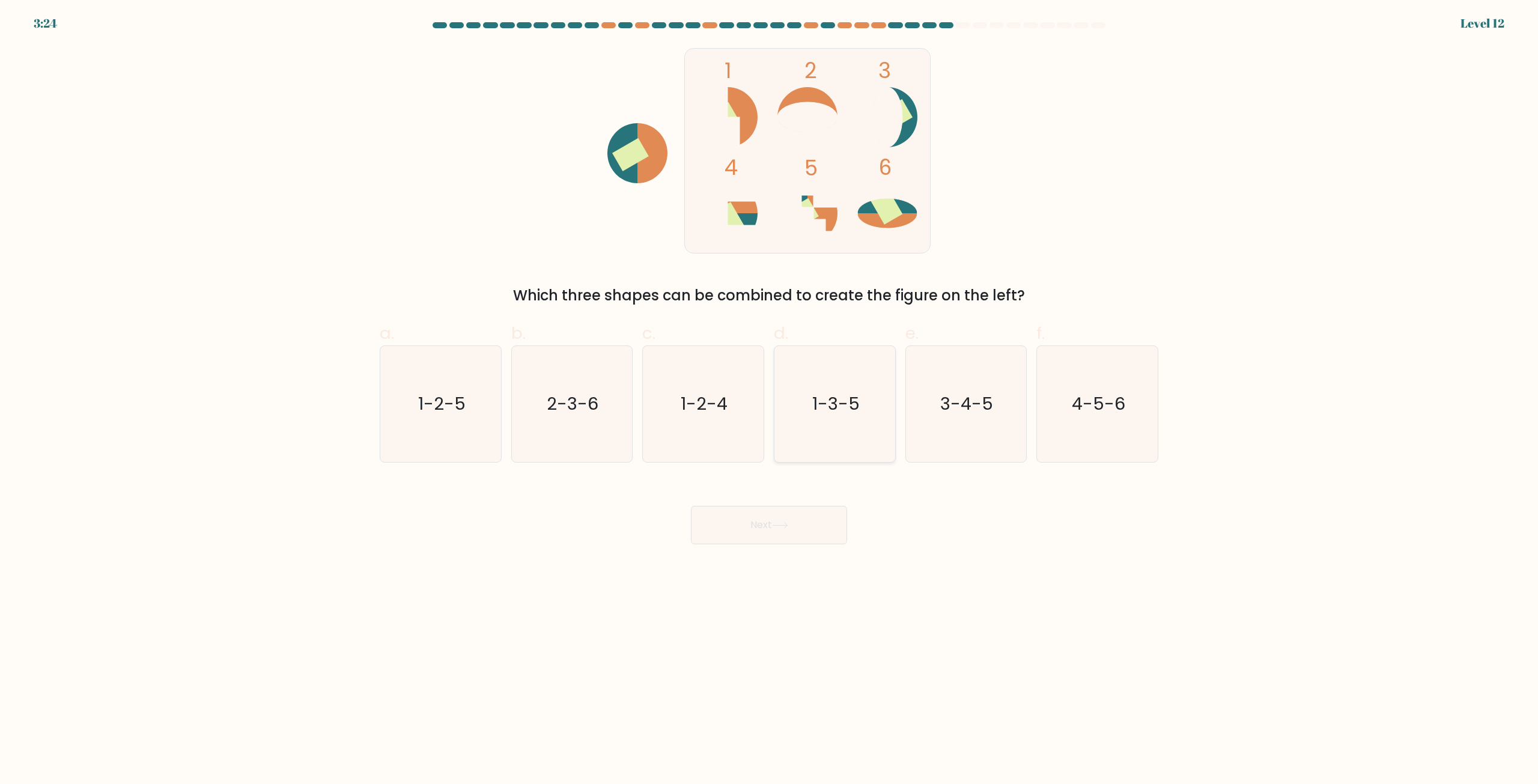
click at [770, 400] on input "d. 1-3-5" at bounding box center [769, 396] width 1 height 8
radio input "true"
click at [816, 531] on button "Next" at bounding box center [769, 525] width 156 height 38
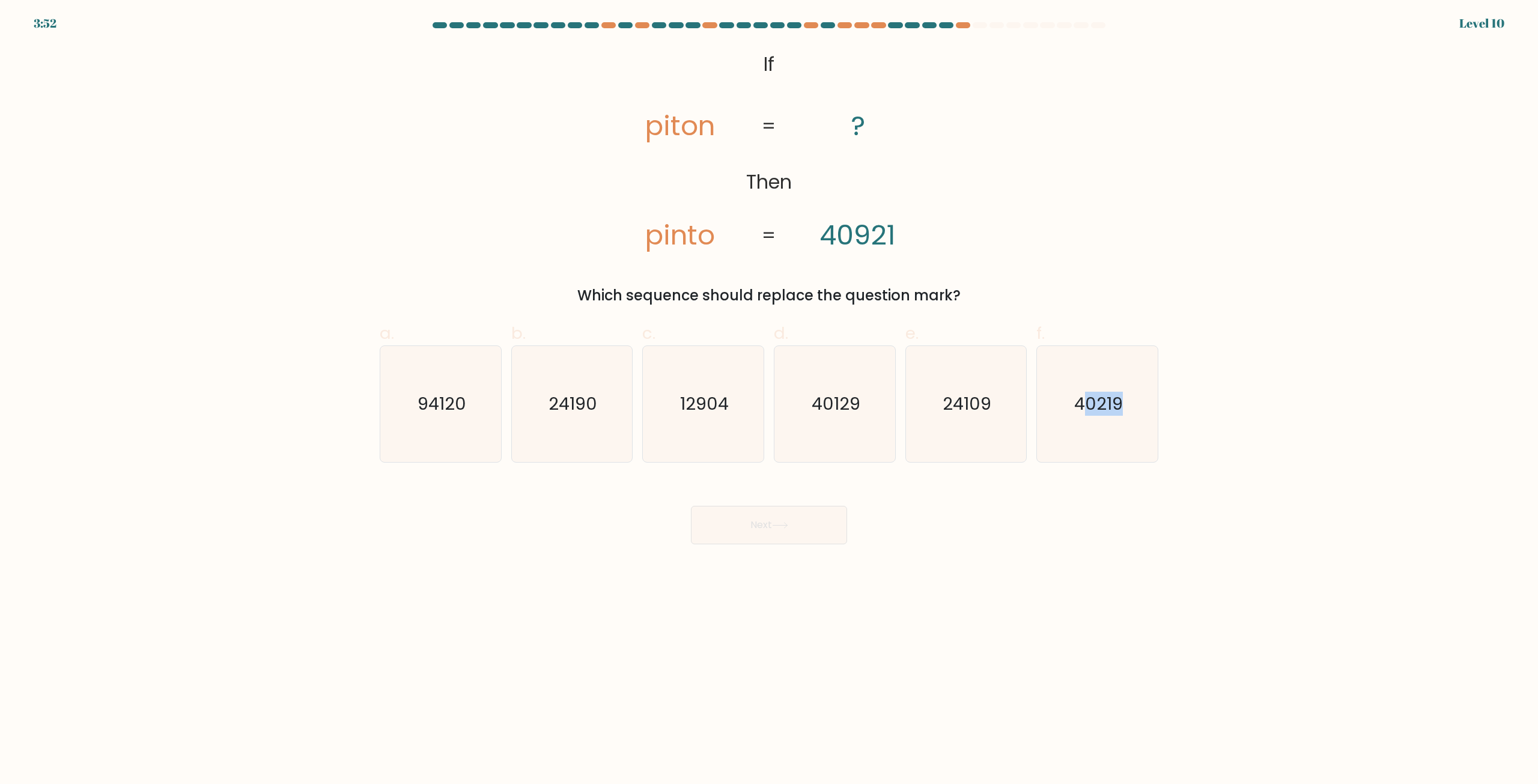
drag, startPoint x: 1090, startPoint y: 432, endPoint x: 1347, endPoint y: 504, distance: 266.9
click at [1380, 519] on form "If ?" at bounding box center [769, 283] width 1538 height 522
click at [1347, 504] on form "If ?" at bounding box center [769, 283] width 1538 height 522
drag, startPoint x: 1113, startPoint y: 424, endPoint x: 891, endPoint y: 474, distance: 227.6
click at [1110, 428] on icon "40219" at bounding box center [1097, 403] width 116 height 116
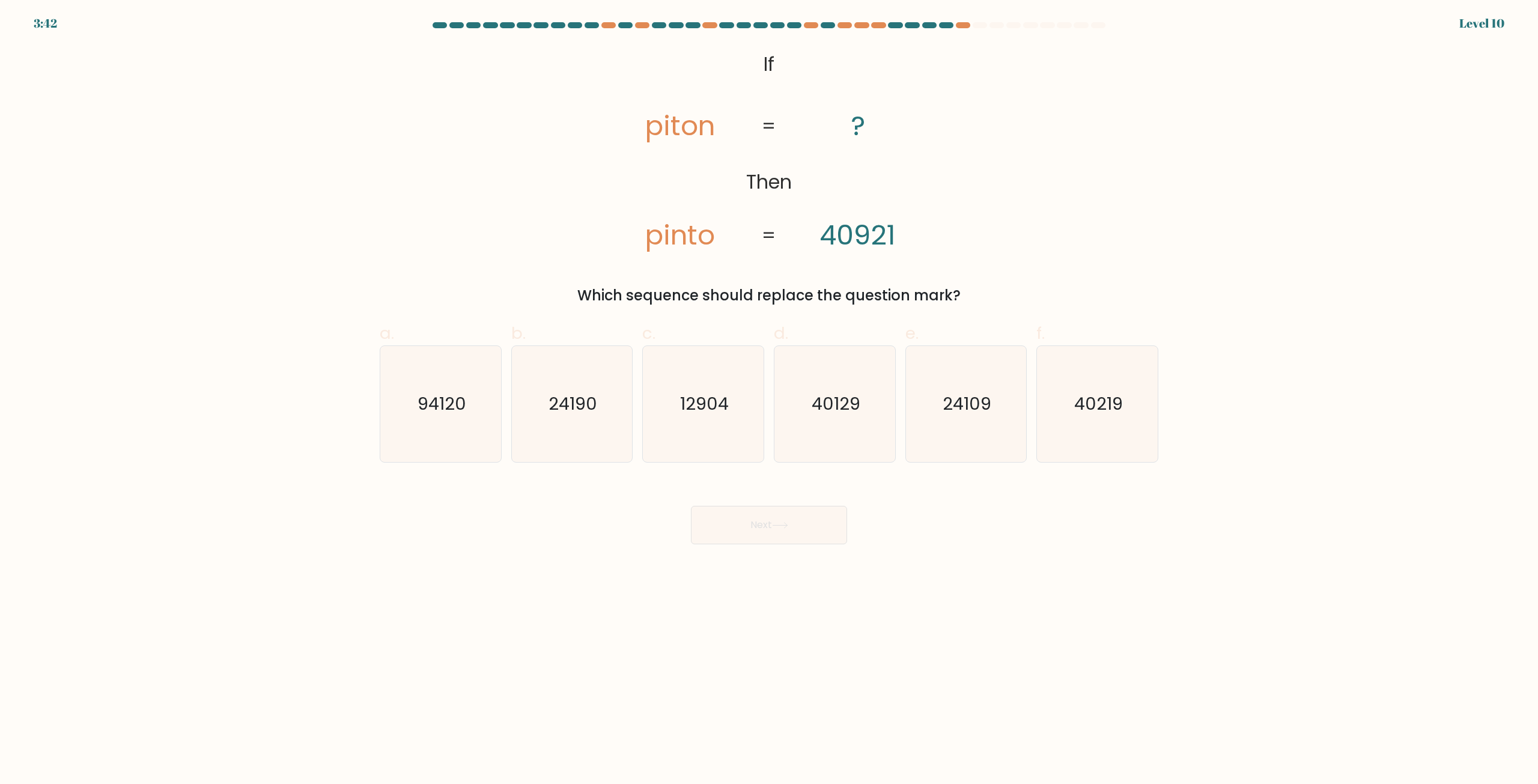
click at [770, 400] on input "f. 40219" at bounding box center [769, 396] width 1 height 8
radio input "true"
click at [784, 520] on button "Next" at bounding box center [769, 525] width 156 height 38
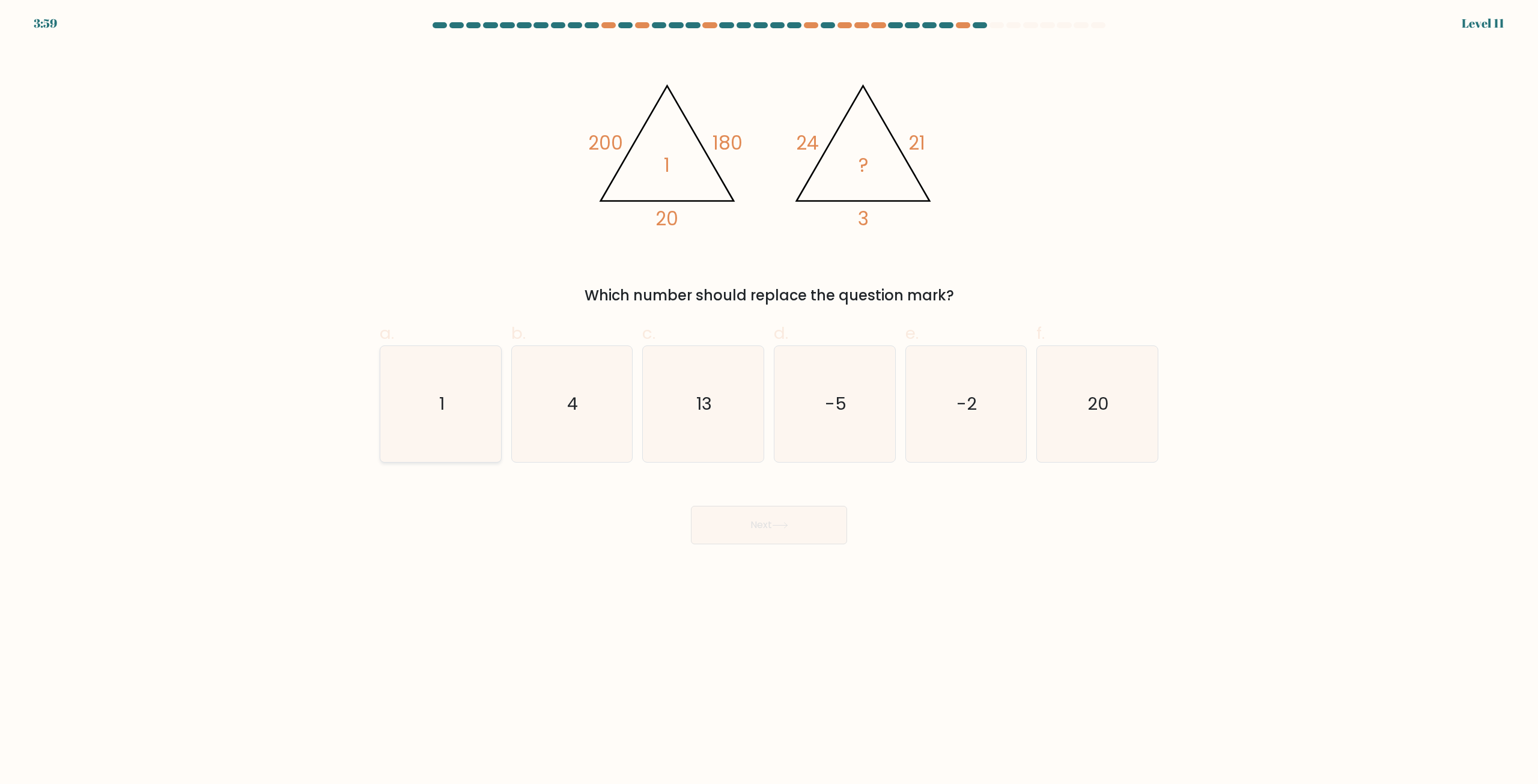
click at [487, 400] on icon "1" at bounding box center [441, 403] width 116 height 116
click at [769, 400] on input "a. 1" at bounding box center [769, 396] width 1 height 8
radio input "true"
click at [742, 511] on button "Next" at bounding box center [769, 525] width 156 height 38
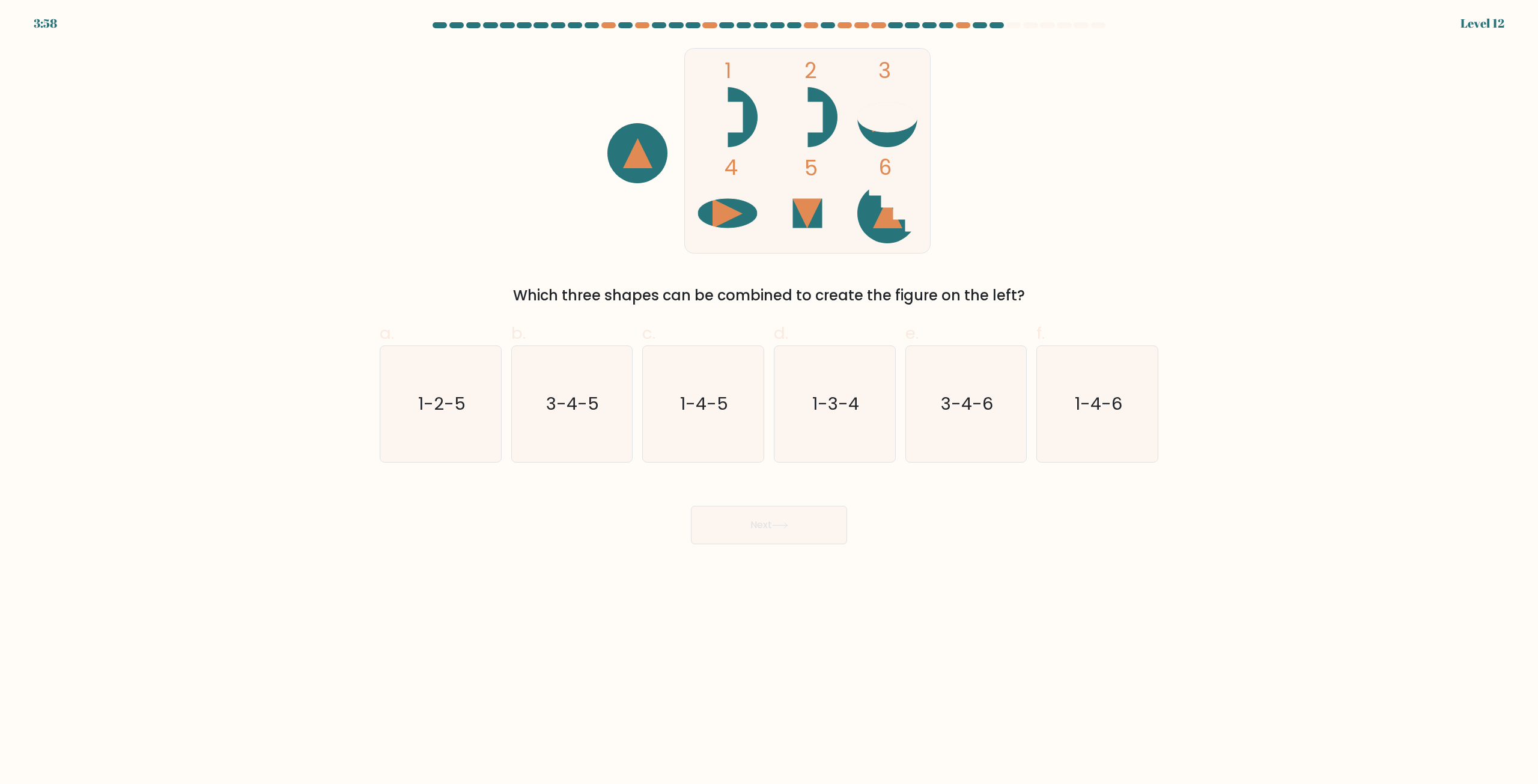
click at [757, 524] on button "Next" at bounding box center [769, 525] width 156 height 38
click at [1021, 588] on body "4:42 Level 12" at bounding box center [769, 392] width 1538 height 784
click at [1110, 378] on icon "1-4-6" at bounding box center [1097, 403] width 116 height 116
click at [770, 392] on input "f. 1-4-6" at bounding box center [769, 396] width 1 height 8
radio input "true"
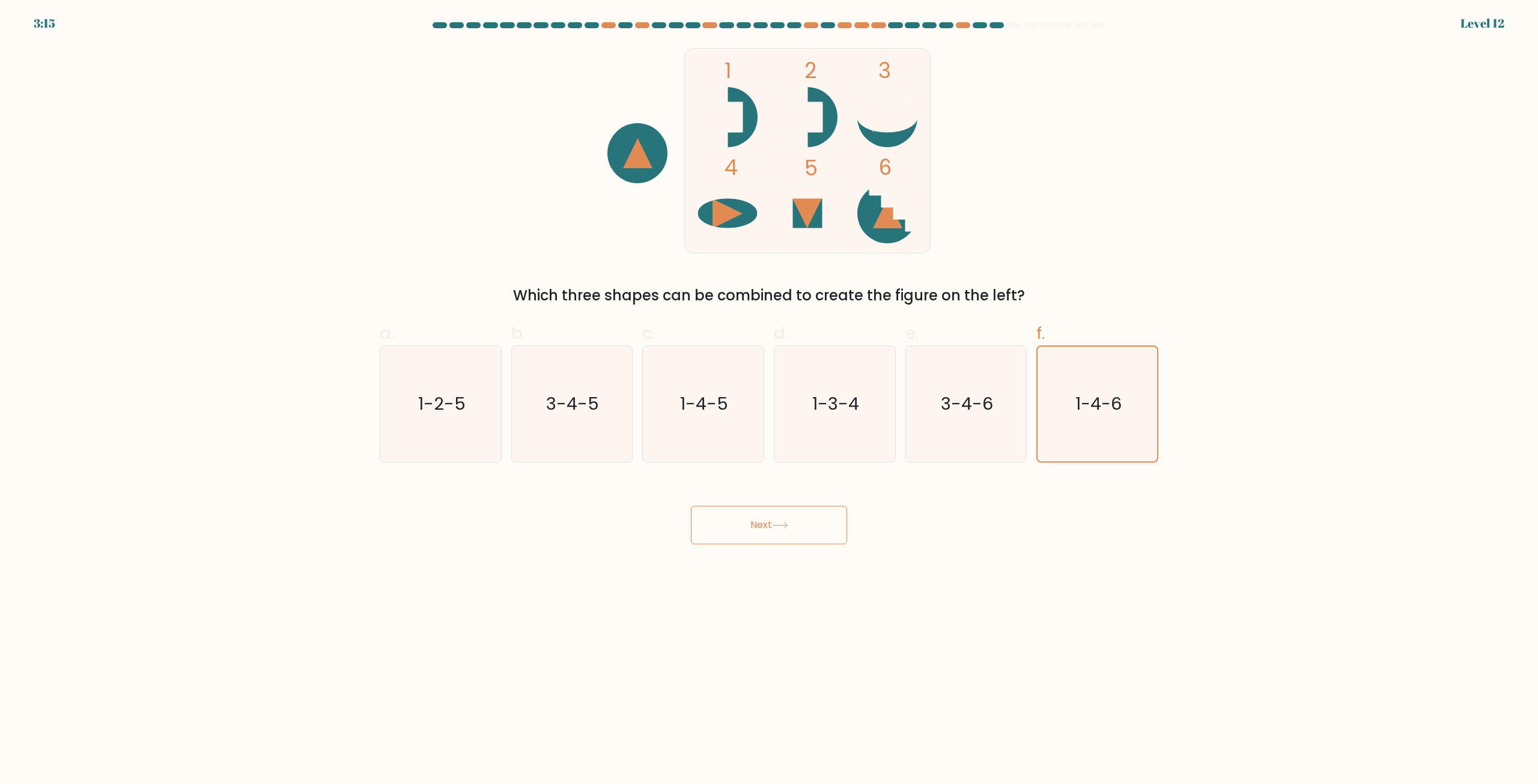
click at [773, 529] on button "Next" at bounding box center [769, 525] width 156 height 38
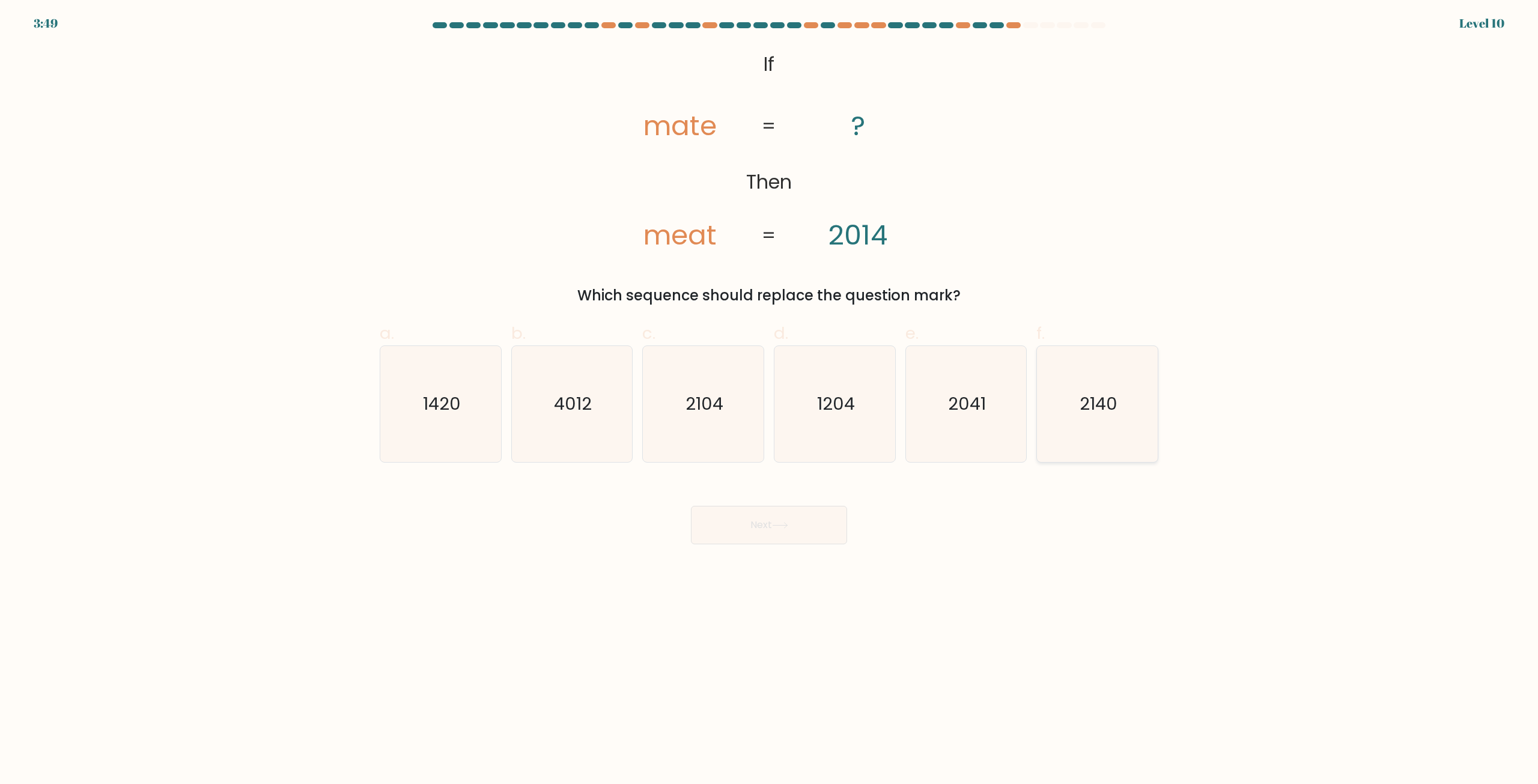
click at [1076, 399] on icon "2140" at bounding box center [1097, 403] width 116 height 116
click at [770, 399] on input "f. 2140" at bounding box center [769, 396] width 1 height 8
radio input "true"
click at [767, 518] on button "Next" at bounding box center [769, 525] width 156 height 38
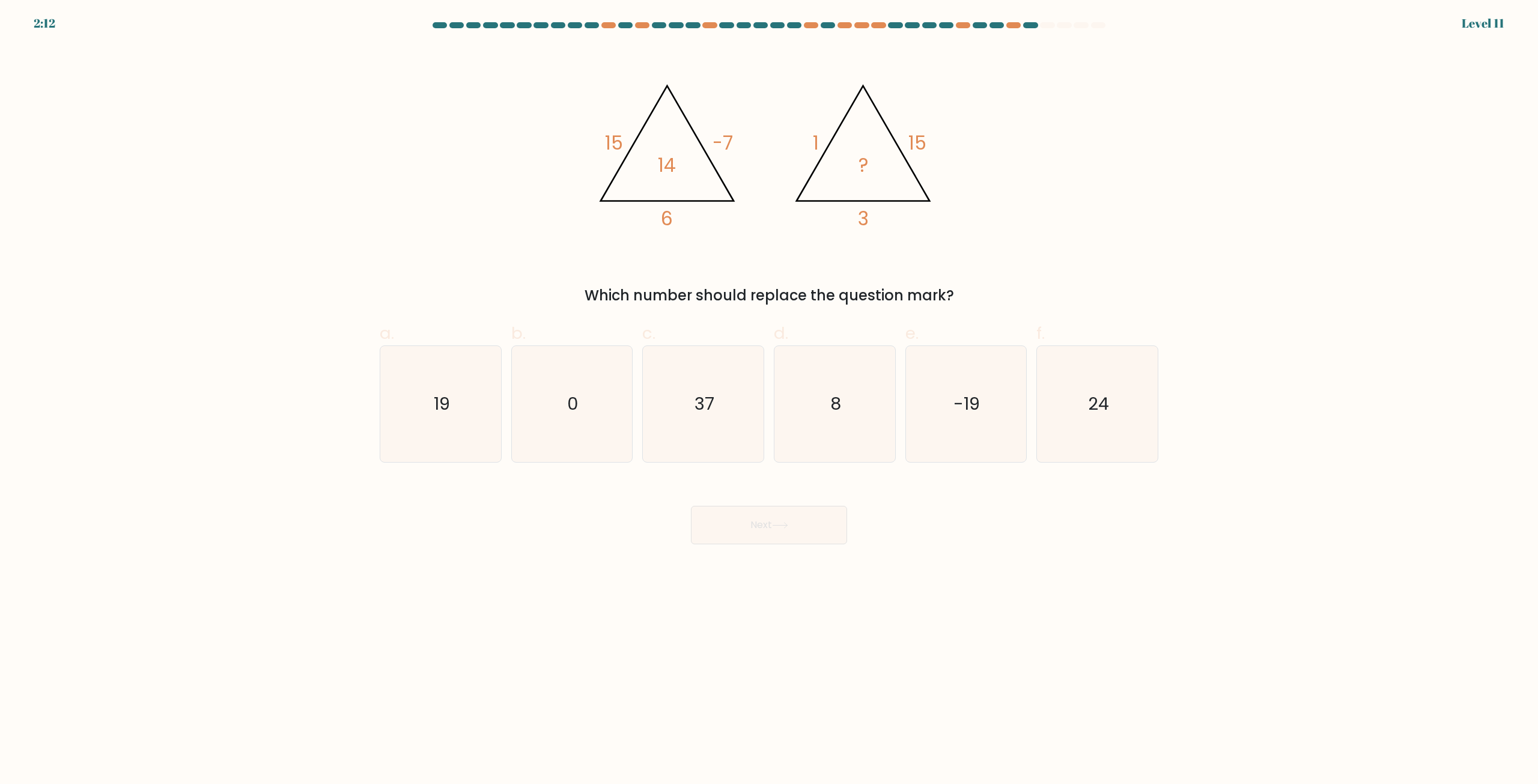
drag, startPoint x: 957, startPoint y: 410, endPoint x: 906, endPoint y: 471, distance: 79.5
click at [958, 411] on text "-19" at bounding box center [967, 404] width 26 height 24
click at [770, 400] on input "e. -19" at bounding box center [769, 396] width 1 height 8
radio input "true"
click at [797, 532] on button "Next" at bounding box center [769, 525] width 156 height 38
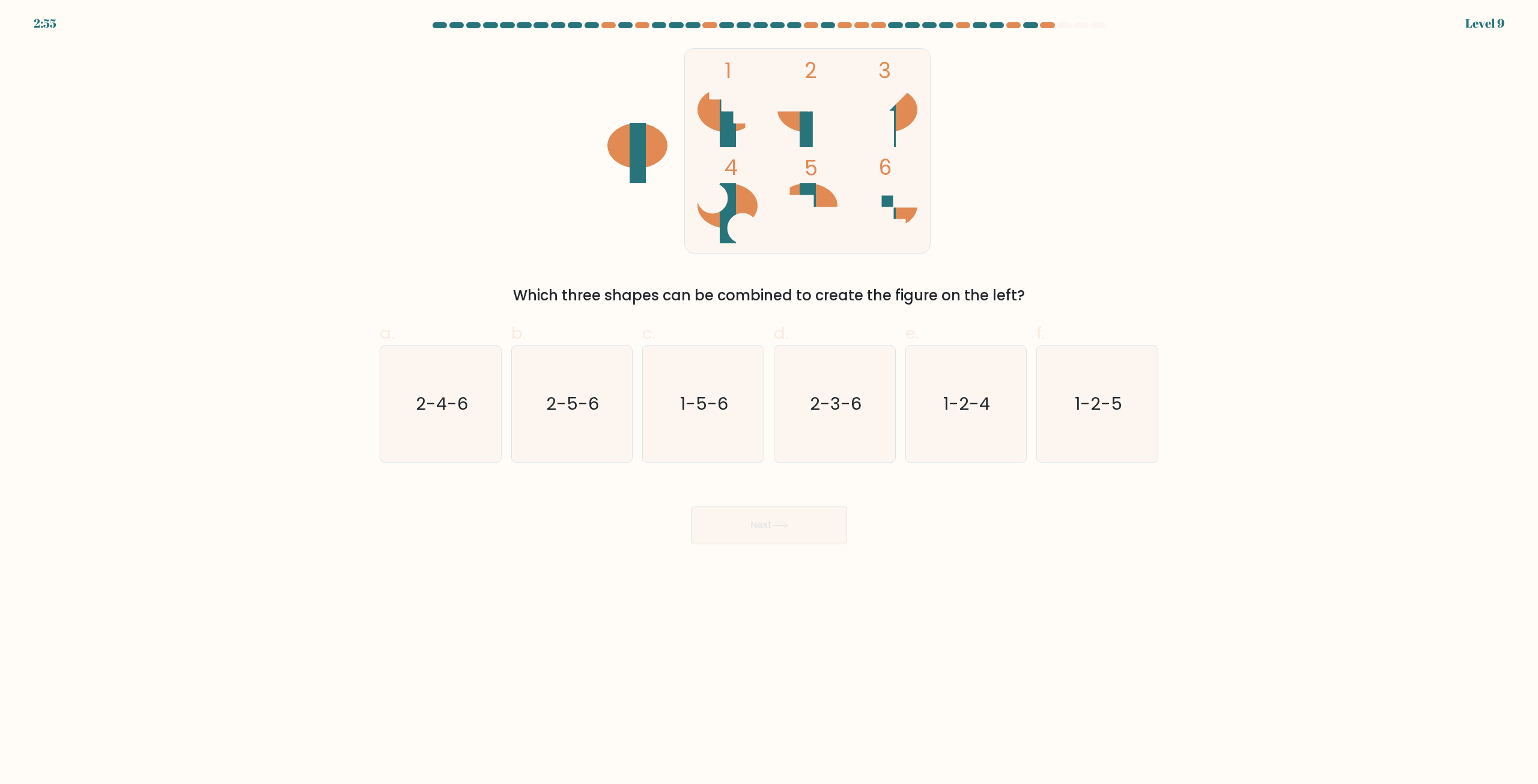
click at [805, 531] on button "Next" at bounding box center [769, 525] width 156 height 38
click at [1002, 588] on body "2:55 Level 9" at bounding box center [769, 392] width 1538 height 784
click at [1014, 575] on body "2:54 Level 9" at bounding box center [769, 392] width 1538 height 784
drag, startPoint x: 1062, startPoint y: 394, endPoint x: 1003, endPoint y: 459, distance: 87.8
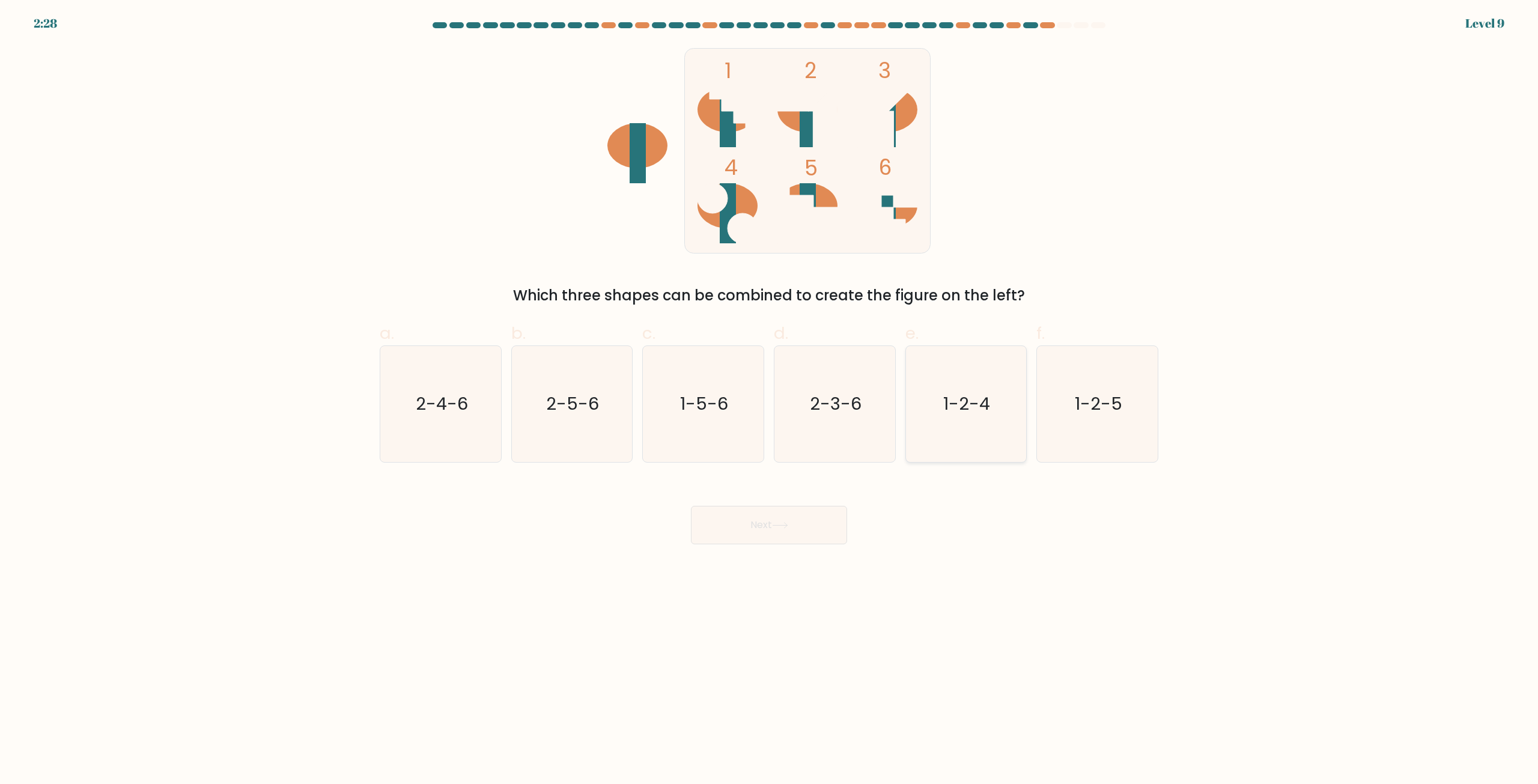
click at [1063, 394] on icon "1-2-5" at bounding box center [1097, 403] width 116 height 116
click at [770, 394] on input "f. 1-2-5" at bounding box center [769, 396] width 1 height 8
radio input "true"
click at [736, 540] on button "Next" at bounding box center [769, 525] width 156 height 38
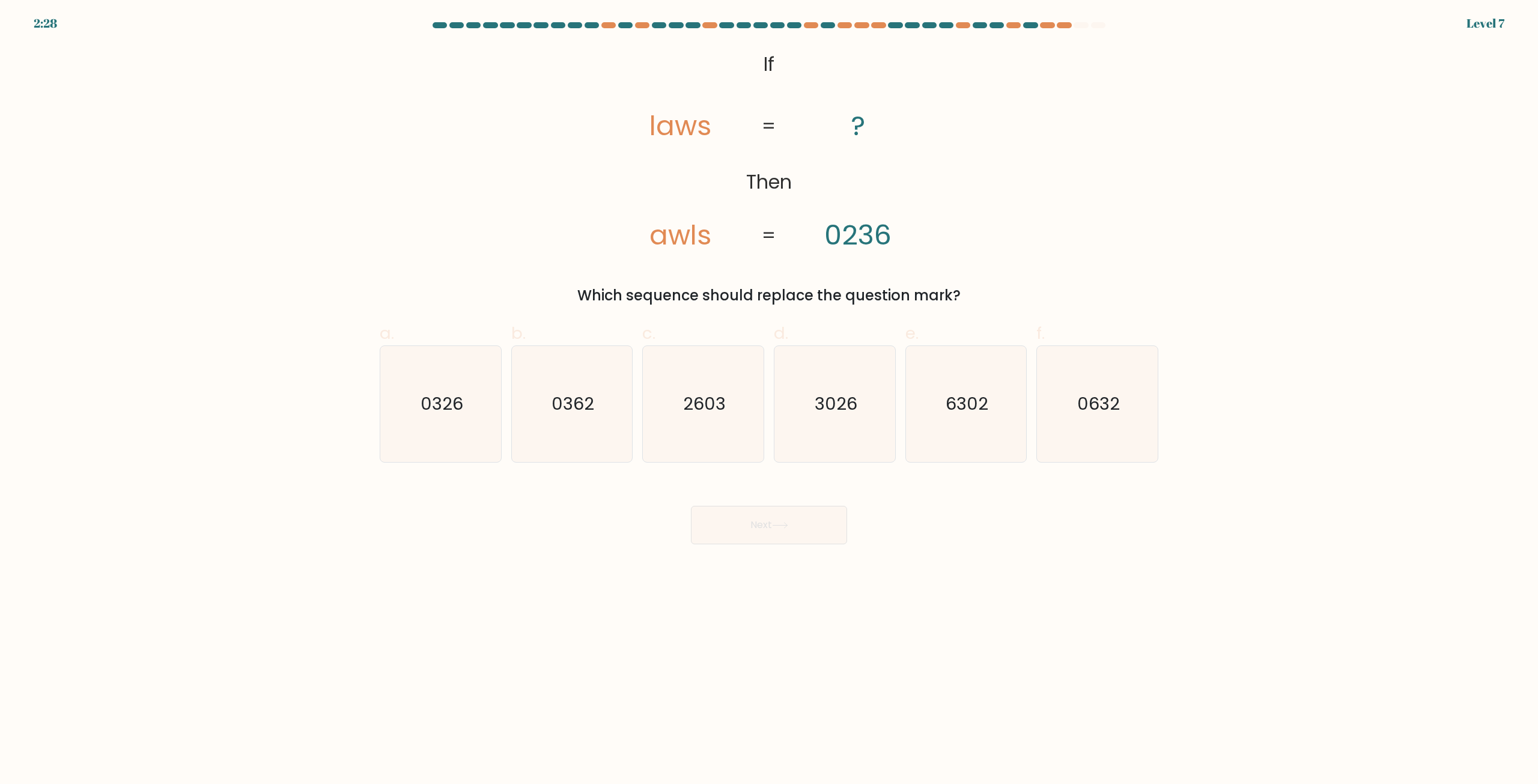
click at [794, 552] on body "2:28 Level 7 If" at bounding box center [769, 392] width 1538 height 784
click at [850, 466] on form "If ?" at bounding box center [769, 283] width 1538 height 522
click at [819, 426] on icon "3026" at bounding box center [834, 403] width 116 height 116
click at [770, 400] on input "d. 3026" at bounding box center [769, 396] width 1 height 8
radio input "true"
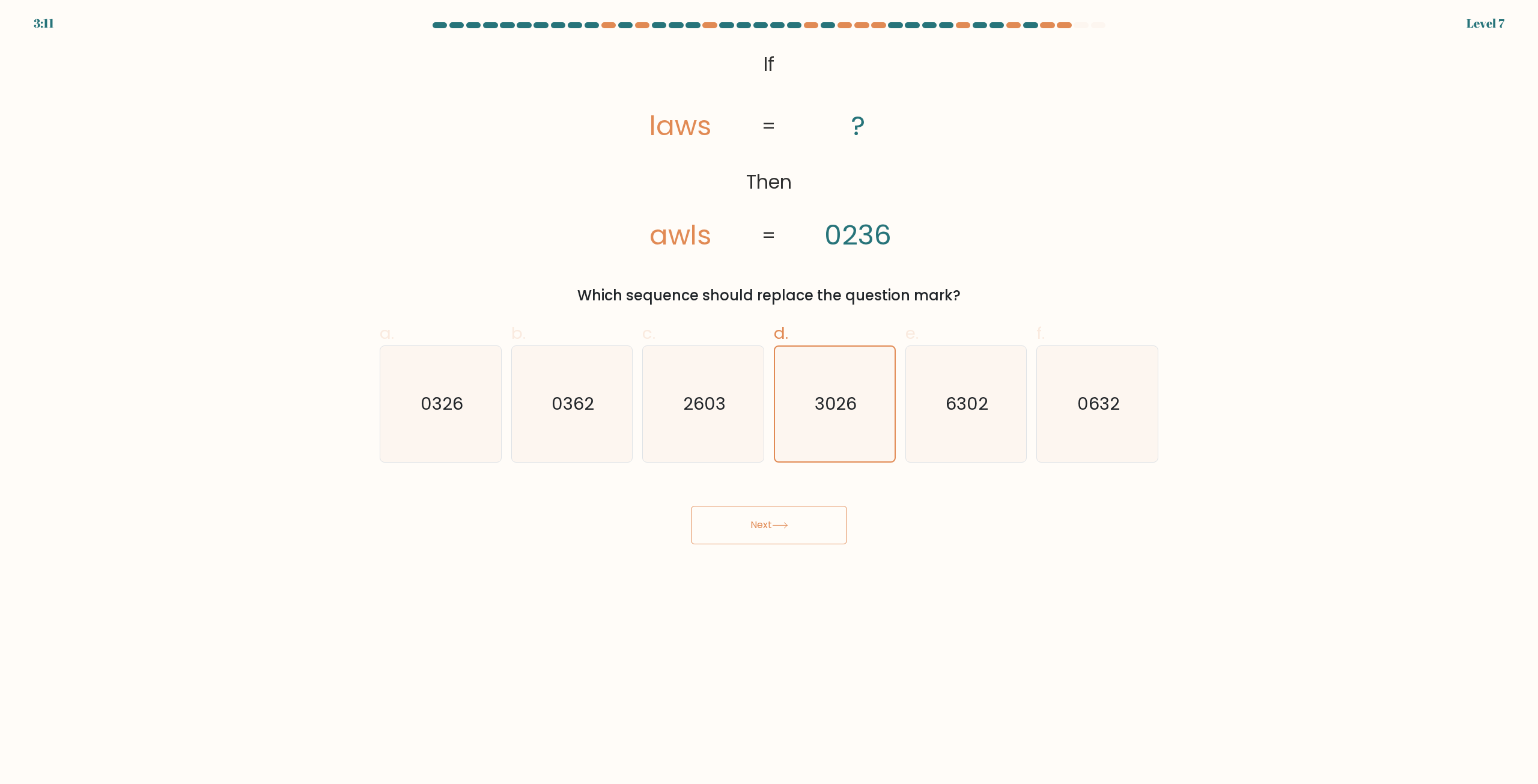
click at [802, 518] on button "Next" at bounding box center [769, 525] width 156 height 38
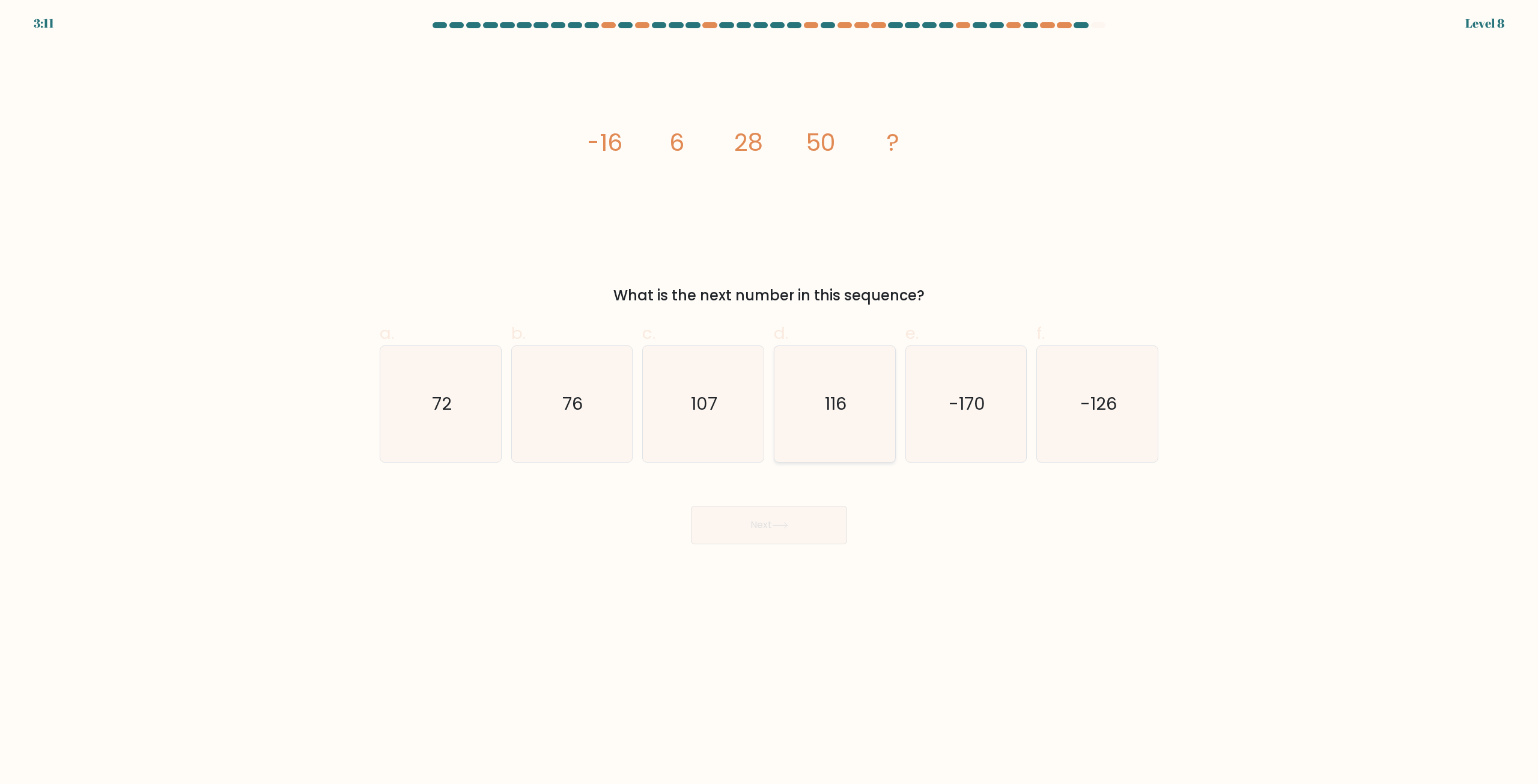
click at [862, 413] on icon "116" at bounding box center [834, 403] width 116 height 116
click at [770, 400] on input "d. 116" at bounding box center [769, 396] width 1 height 8
radio input "true"
click at [864, 413] on icon "116" at bounding box center [834, 403] width 115 height 115
click at [770, 400] on input "d. 116" at bounding box center [769, 396] width 1 height 8
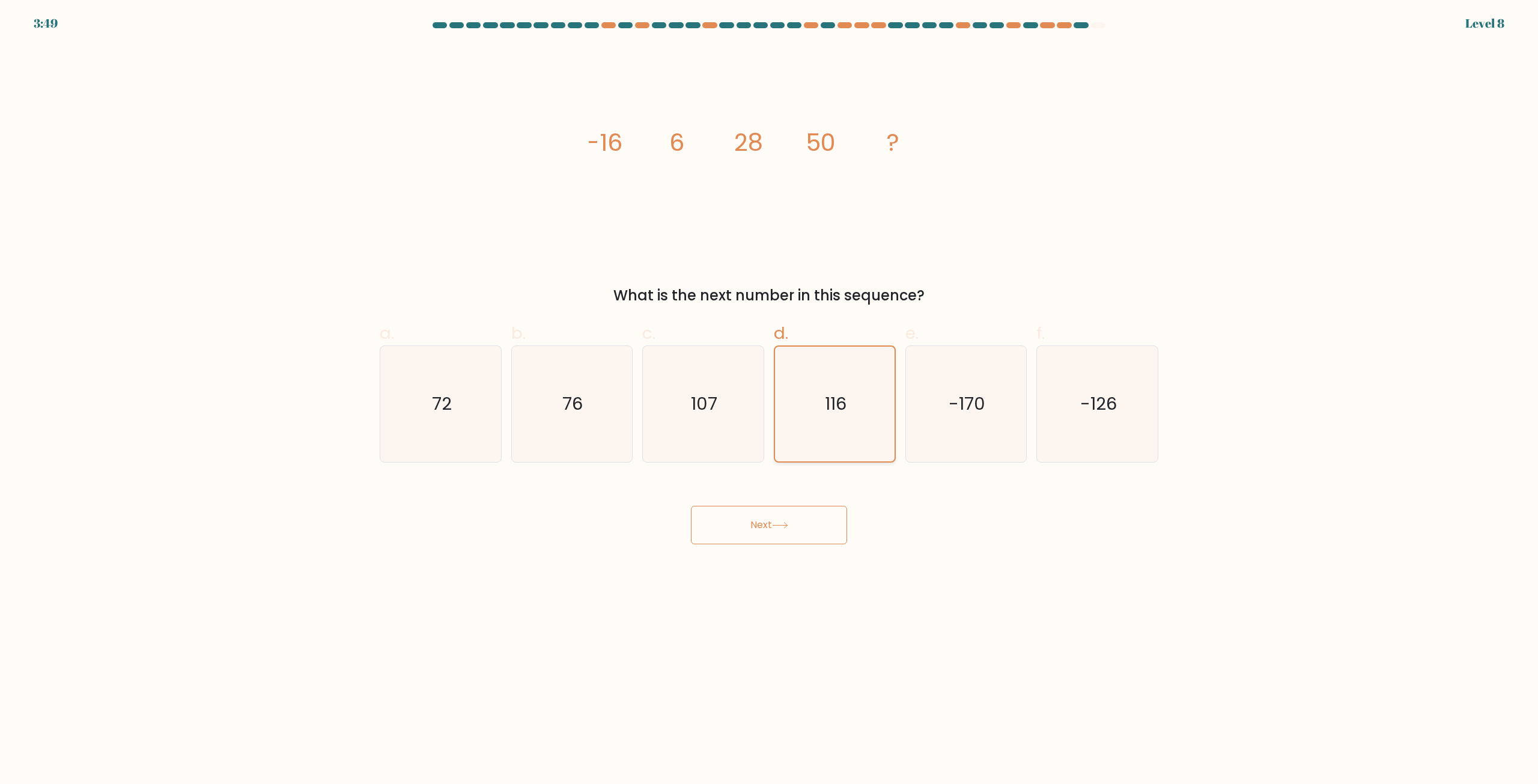
click at [829, 424] on icon "116" at bounding box center [834, 403] width 115 height 115
click at [770, 400] on input "d. 116" at bounding box center [769, 396] width 1 height 8
click at [1021, 579] on body "3:49 Level 8" at bounding box center [769, 392] width 1538 height 784
drag, startPoint x: 626, startPoint y: 405, endPoint x: 590, endPoint y: 410, distance: 36.3
click at [619, 408] on icon "76" at bounding box center [571, 403] width 116 height 116
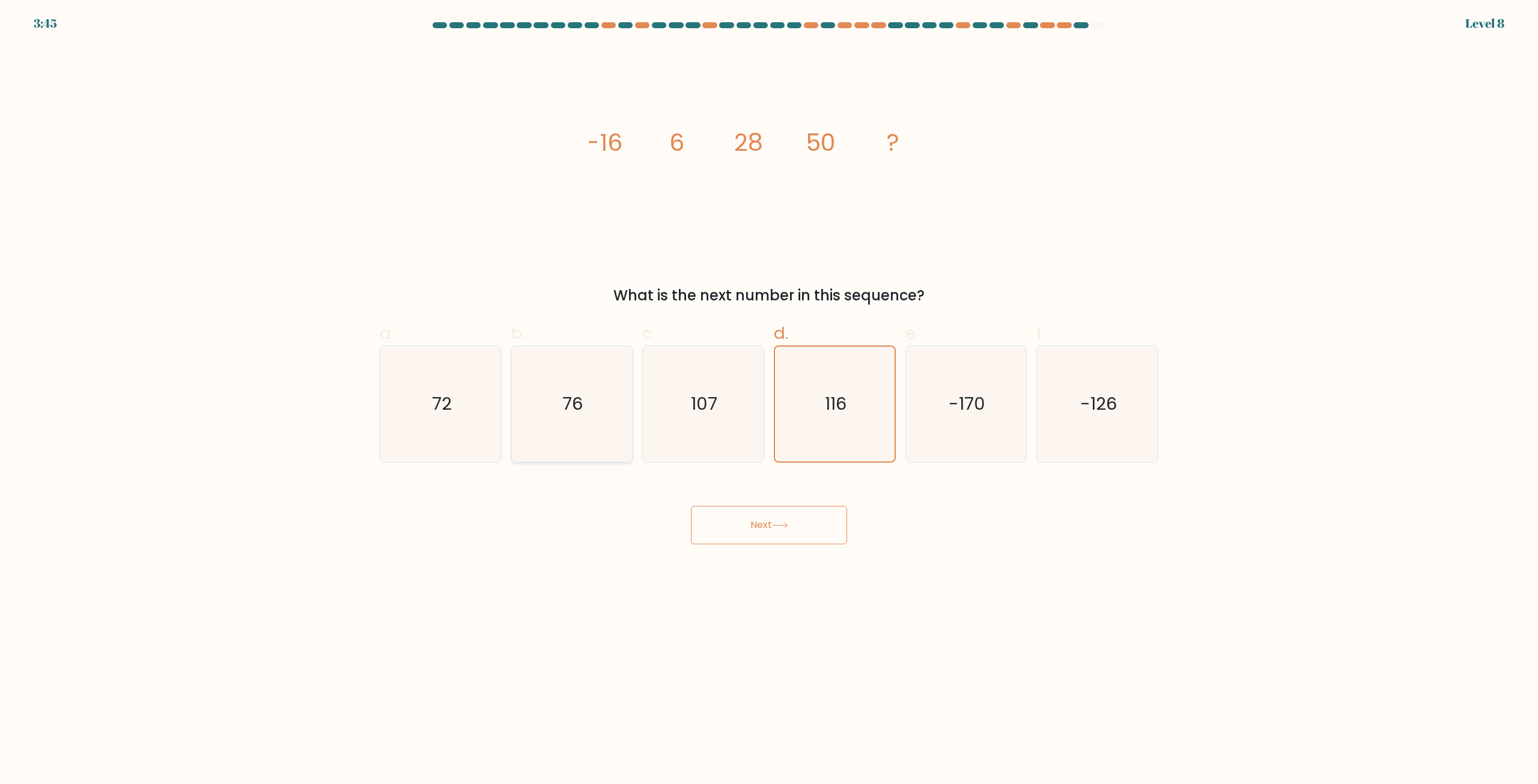
click at [769, 400] on input "b. 76" at bounding box center [769, 396] width 1 height 8
radio input "true"
click at [584, 411] on icon "76" at bounding box center [571, 403] width 115 height 115
click at [769, 400] on input "b. 76" at bounding box center [769, 396] width 1 height 8
click at [487, 415] on icon "72" at bounding box center [441, 403] width 116 height 116
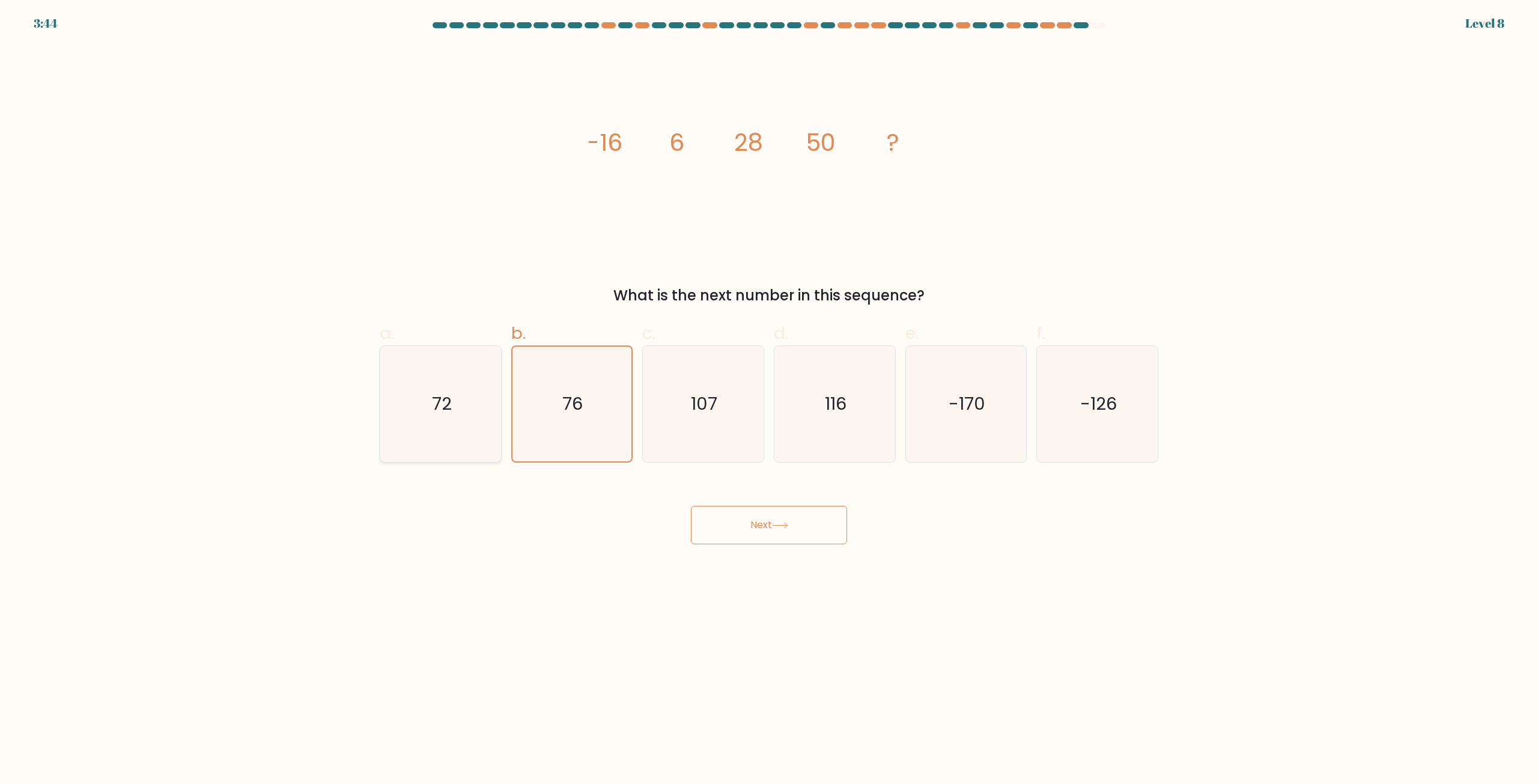
click at [769, 400] on input "a. 72" at bounding box center [769, 396] width 1 height 8
radio input "true"
click at [798, 544] on body "3:43 Level 8" at bounding box center [769, 392] width 1538 height 784
click at [787, 531] on button "Next" at bounding box center [769, 525] width 156 height 38
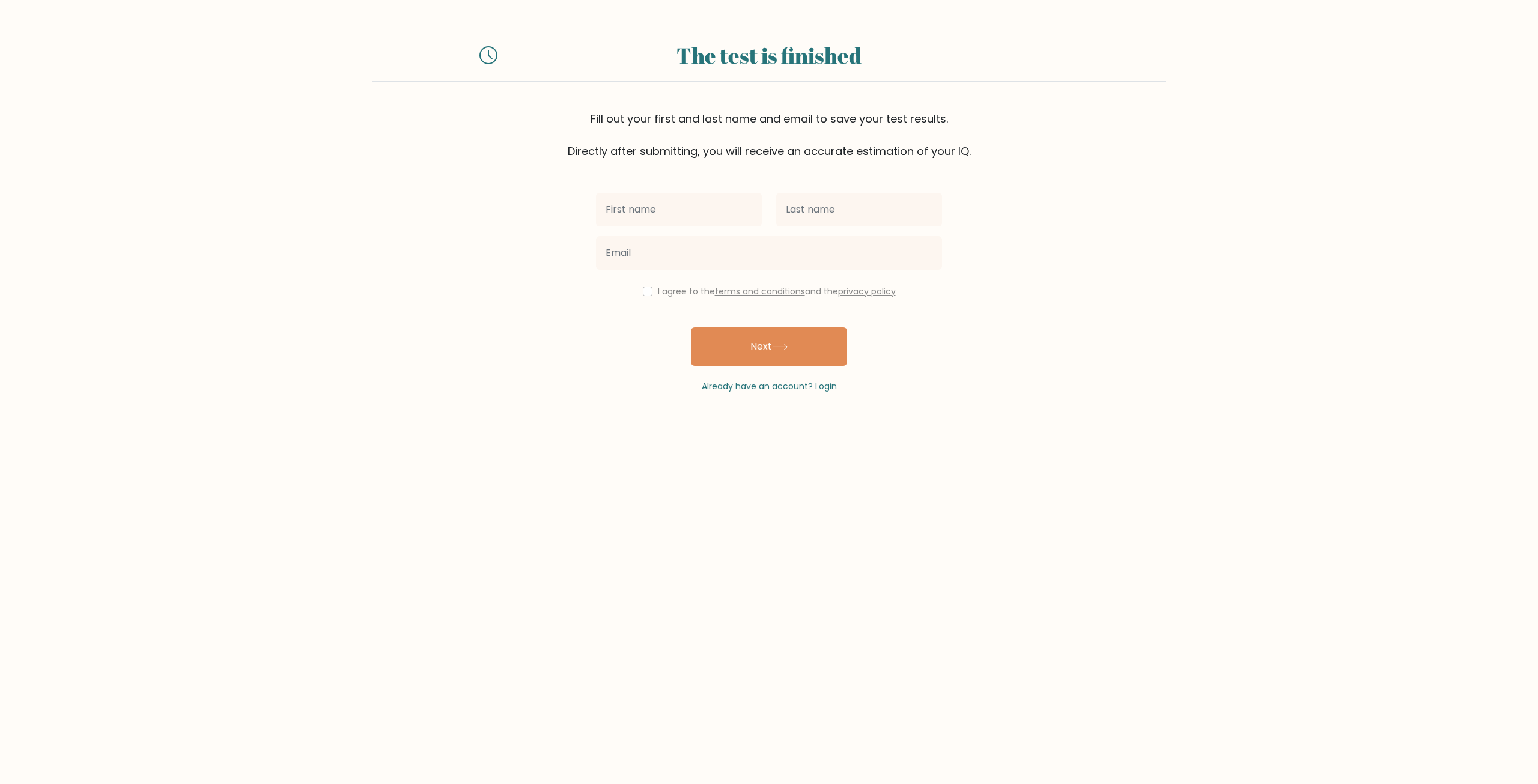
click at [761, 521] on body "The test is finished Fill out your first and last name and email to save your t…" at bounding box center [769, 392] width 1538 height 784
click at [662, 226] on input "text" at bounding box center [679, 209] width 166 height 34
type input "e"
click at [841, 206] on input "text" at bounding box center [859, 209] width 166 height 34
type input "e"
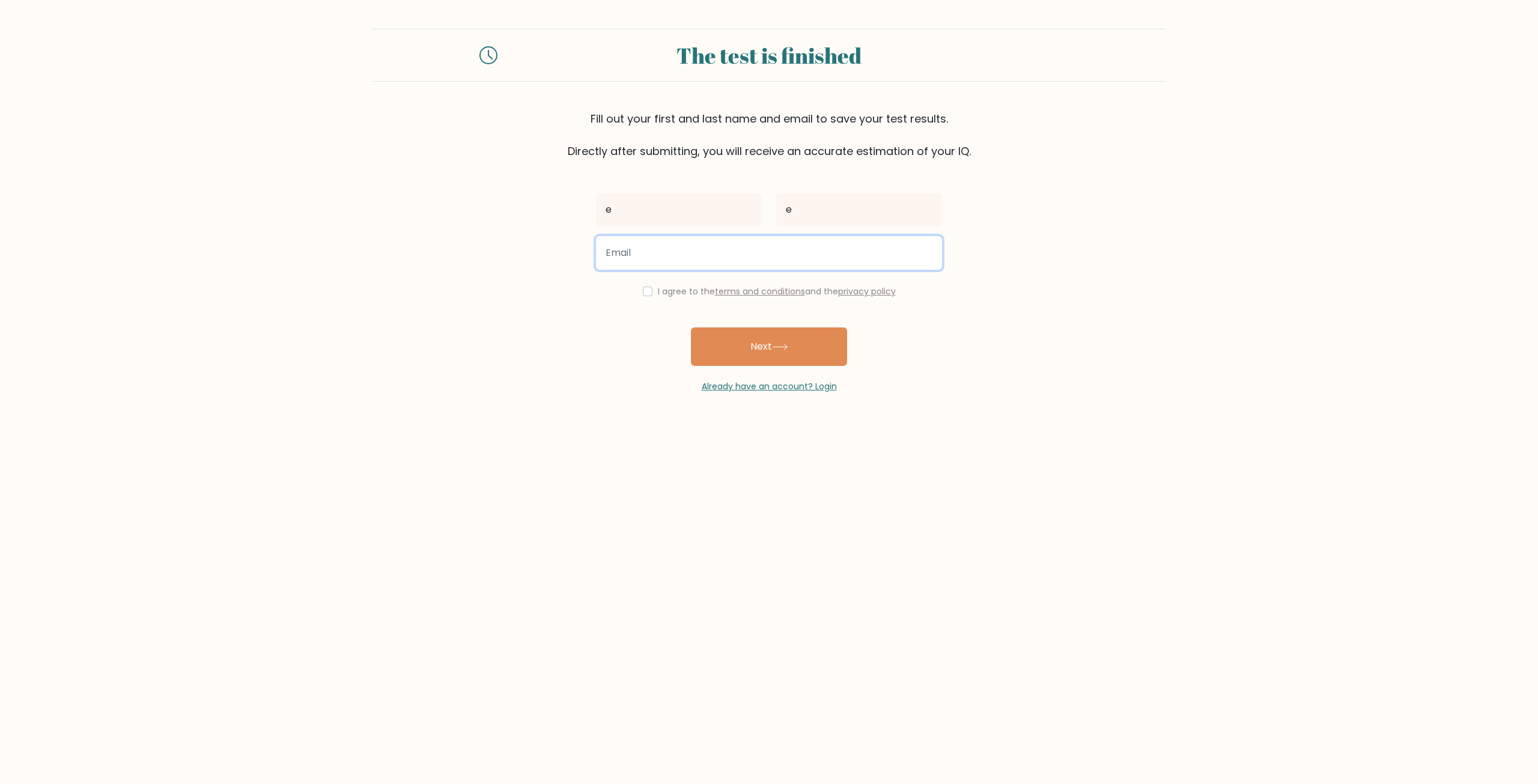
drag, startPoint x: 796, startPoint y: 238, endPoint x: 791, endPoint y: 253, distance: 15.8
click at [795, 243] on input "email" at bounding box center [769, 253] width 346 height 34
type input "[EMAIL_ADDRESS][DOMAIN_NAME]"
click at [677, 297] on label "I agree to the terms and conditions and the privacy policy" at bounding box center [777, 291] width 238 height 12
click at [651, 288] on div "I agree to the terms and conditions and the privacy policy" at bounding box center [769, 291] width 360 height 15
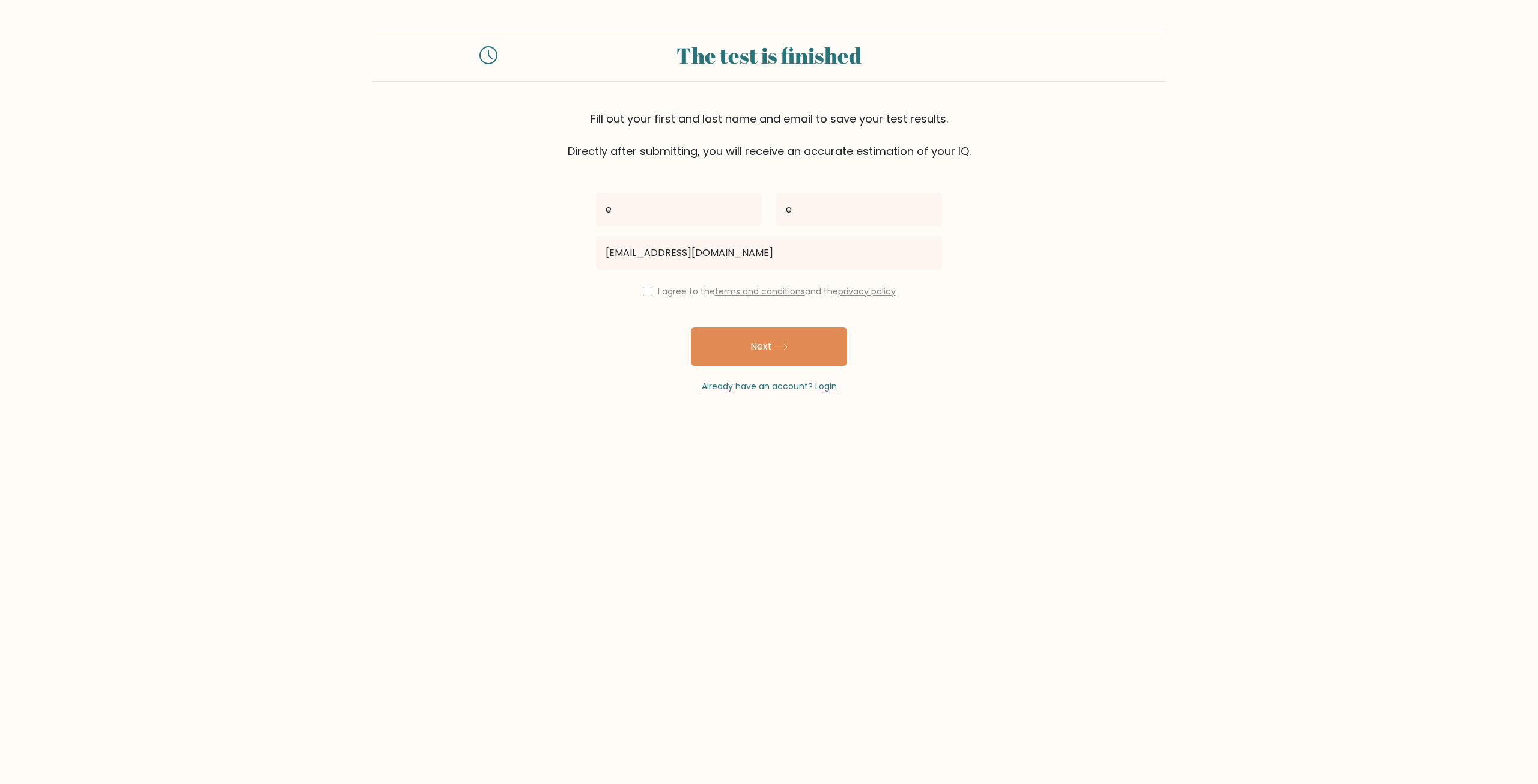
click at [642, 296] on div "I agree to the terms and conditions and the privacy policy" at bounding box center [769, 291] width 360 height 15
click at [645, 293] on input "checkbox" at bounding box center [647, 291] width 10 height 10
checkbox input "true"
click at [731, 334] on button "Next" at bounding box center [769, 346] width 156 height 38
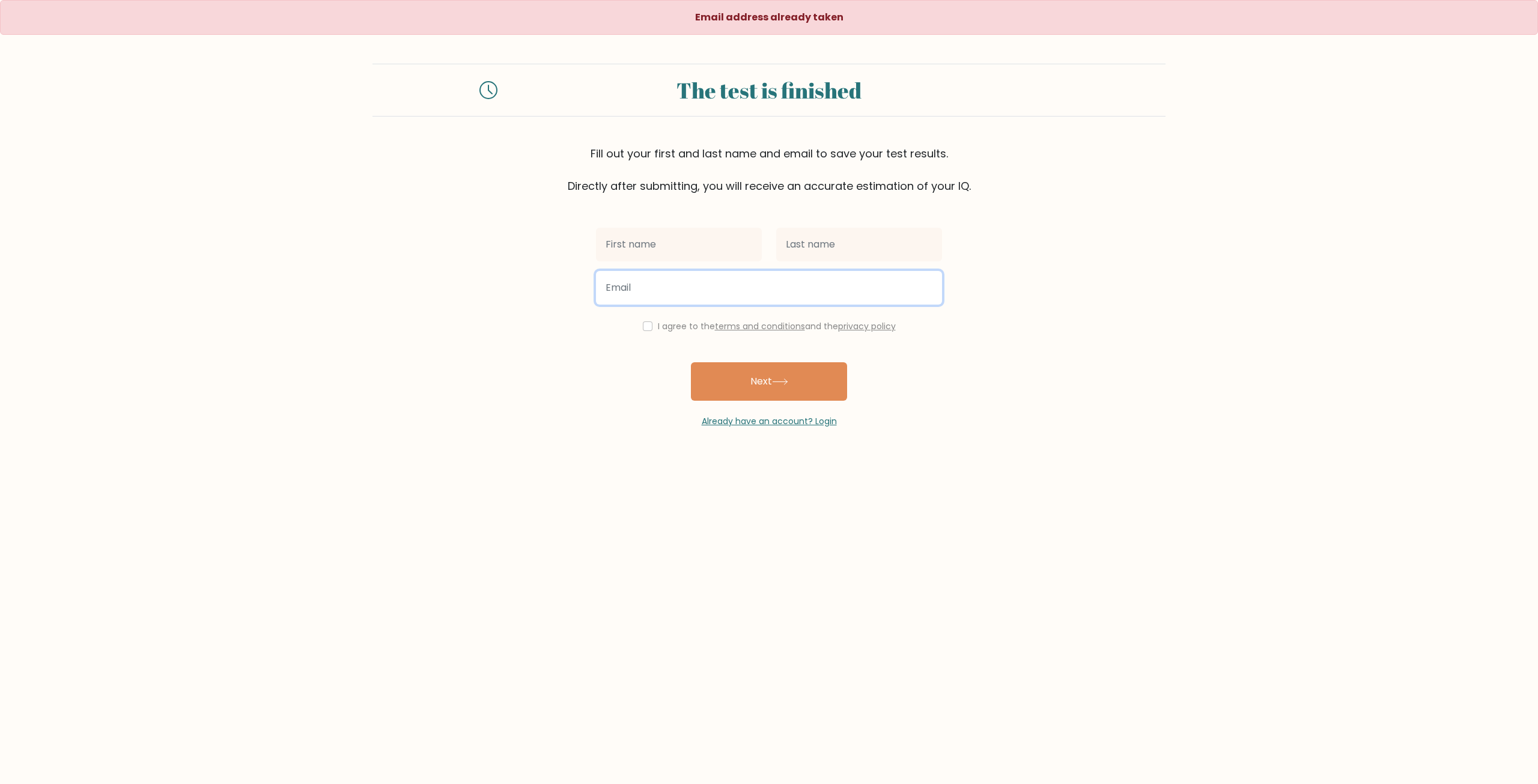
click at [648, 296] on input "email" at bounding box center [769, 287] width 346 height 34
click at [905, 374] on div "I agree to the terms and conditions and the privacy policy Next Already have an…" at bounding box center [769, 310] width 360 height 234
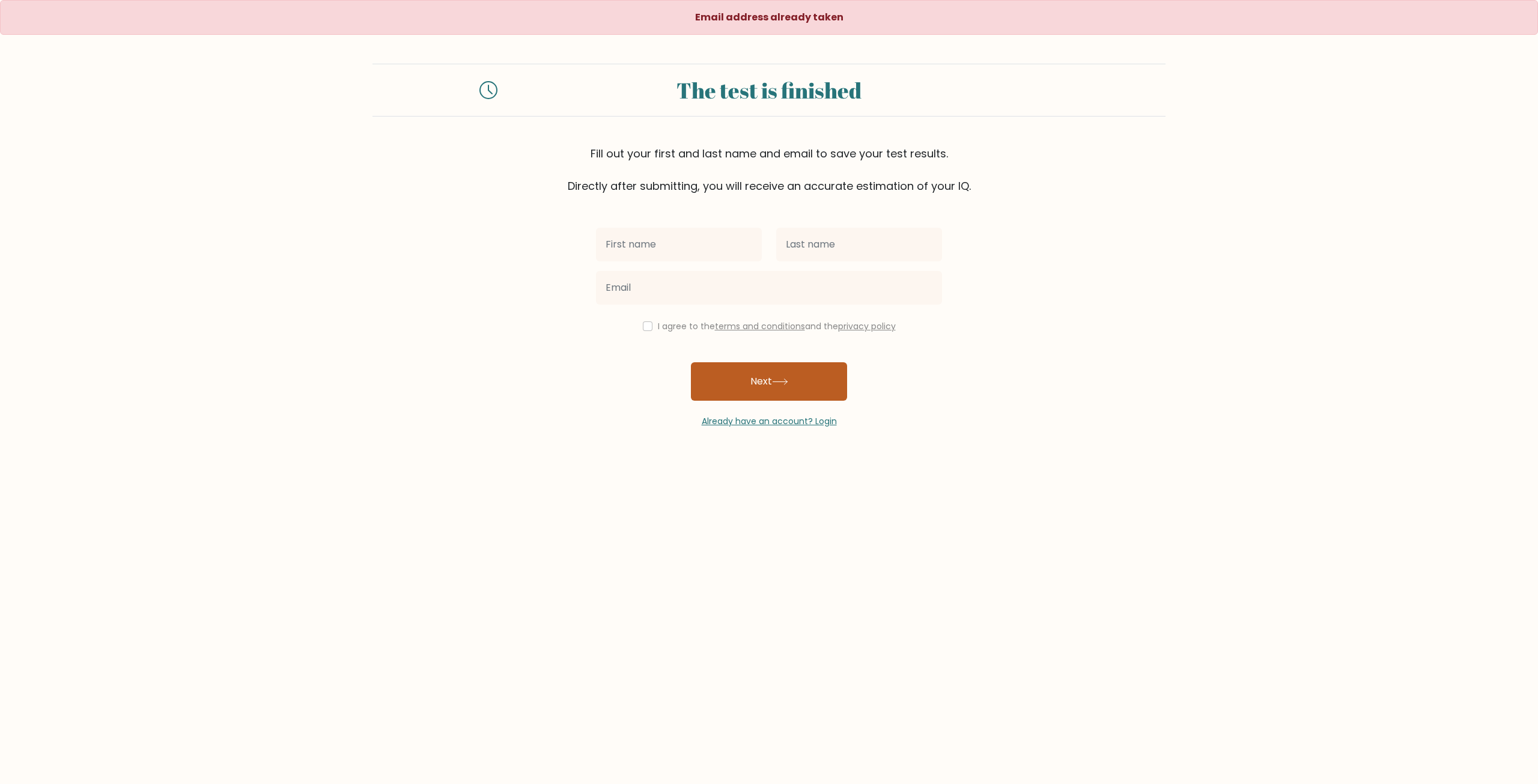
click at [797, 383] on button "Next" at bounding box center [769, 381] width 156 height 38
click at [675, 244] on input "text" at bounding box center [679, 244] width 166 height 34
type input "e"
click at [792, 252] on input "text" at bounding box center [859, 244] width 166 height 34
type input "e"
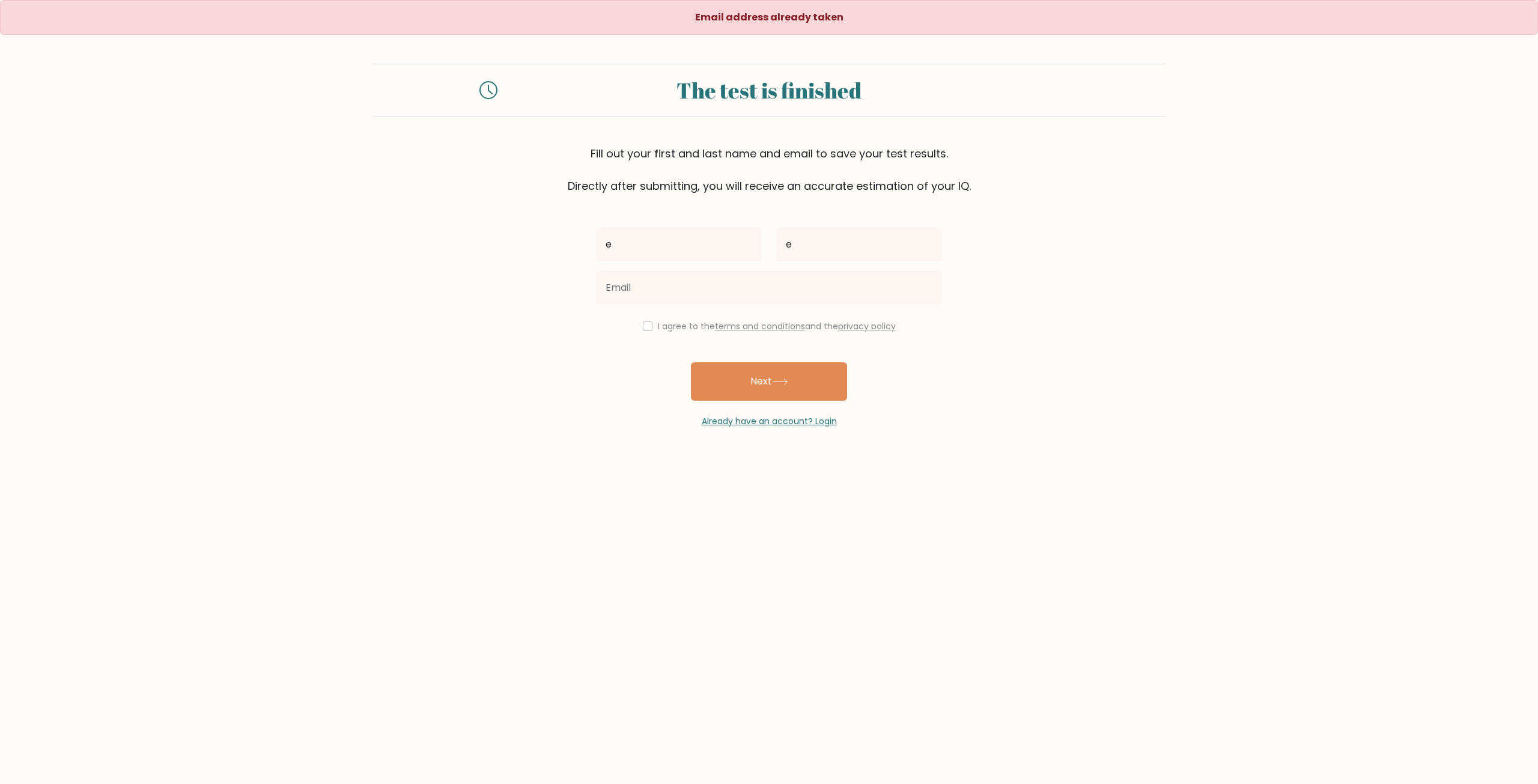
drag, startPoint x: 638, startPoint y: 323, endPoint x: 663, endPoint y: 325, distance: 25.1
click at [653, 323] on div "I agree to the terms and conditions and the privacy policy" at bounding box center [769, 326] width 360 height 15
click at [647, 330] on input "checkbox" at bounding box center [647, 326] width 10 height 10
checkbox input "true"
click at [763, 365] on button "Next" at bounding box center [769, 381] width 156 height 38
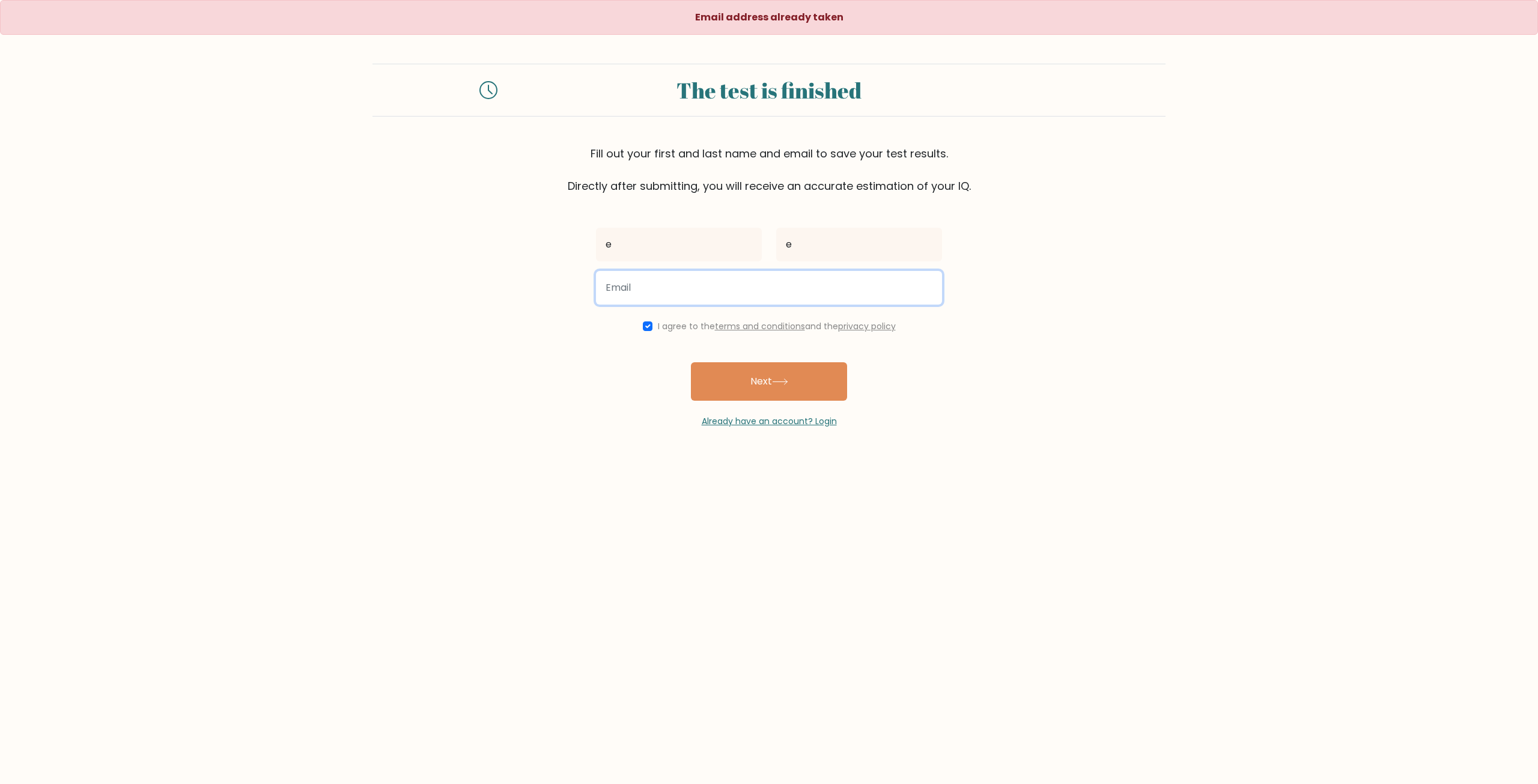
drag, startPoint x: 687, startPoint y: 278, endPoint x: 679, endPoint y: 305, distance: 28.2
click at [687, 278] on input "email" at bounding box center [769, 287] width 346 height 34
type input "shsfdfasbsbs@gmail.com"
click at [734, 382] on button "Next" at bounding box center [769, 381] width 156 height 38
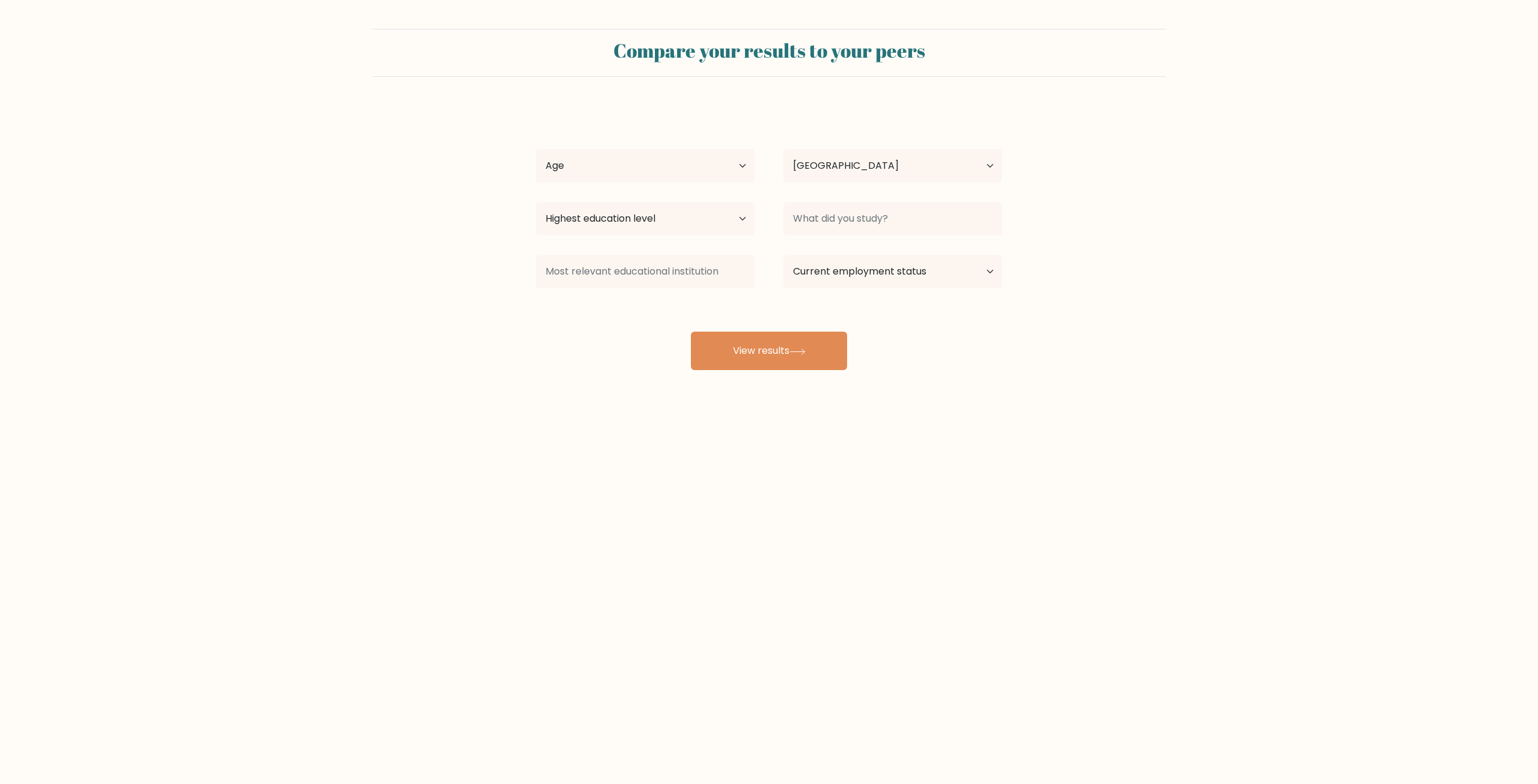
select select "US"
drag, startPoint x: 654, startPoint y: 166, endPoint x: 654, endPoint y: 182, distance: 16.0
click at [654, 166] on select "Age Under [DEMOGRAPHIC_DATA] [DEMOGRAPHIC_DATA] [DEMOGRAPHIC_DATA] [DEMOGRAPHIC…" at bounding box center [645, 166] width 219 height 34
select select "min_18"
click at [536, 149] on select "Age Under [DEMOGRAPHIC_DATA] [DEMOGRAPHIC_DATA] [DEMOGRAPHIC_DATA] [DEMOGRAPHIC…" at bounding box center [645, 166] width 219 height 34
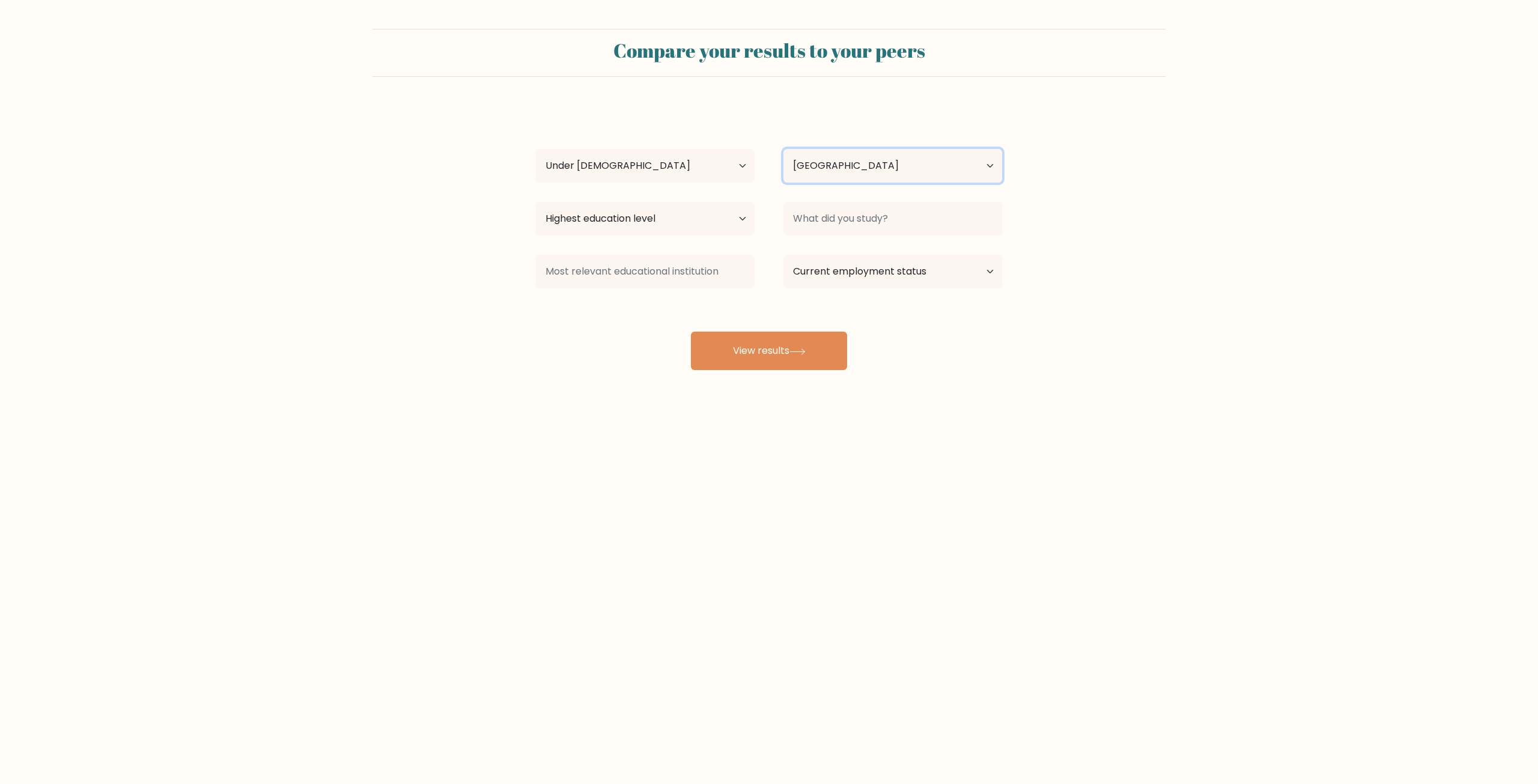
click at [837, 152] on select "Country [GEOGRAPHIC_DATA] [GEOGRAPHIC_DATA] [GEOGRAPHIC_DATA] [US_STATE] [GEOGR…" at bounding box center [893, 166] width 219 height 34
drag, startPoint x: 813, startPoint y: 161, endPoint x: 803, endPoint y: 163, distance: 10.2
click at [813, 161] on select "Country [GEOGRAPHIC_DATA] [GEOGRAPHIC_DATA] [GEOGRAPHIC_DATA] [US_STATE] [GEOGR…" at bounding box center [893, 166] width 219 height 34
click at [700, 230] on select "Highest education level No schooling Primary Lower Secondary Upper Secondary Oc…" at bounding box center [645, 218] width 219 height 34
select select "lower_secondary"
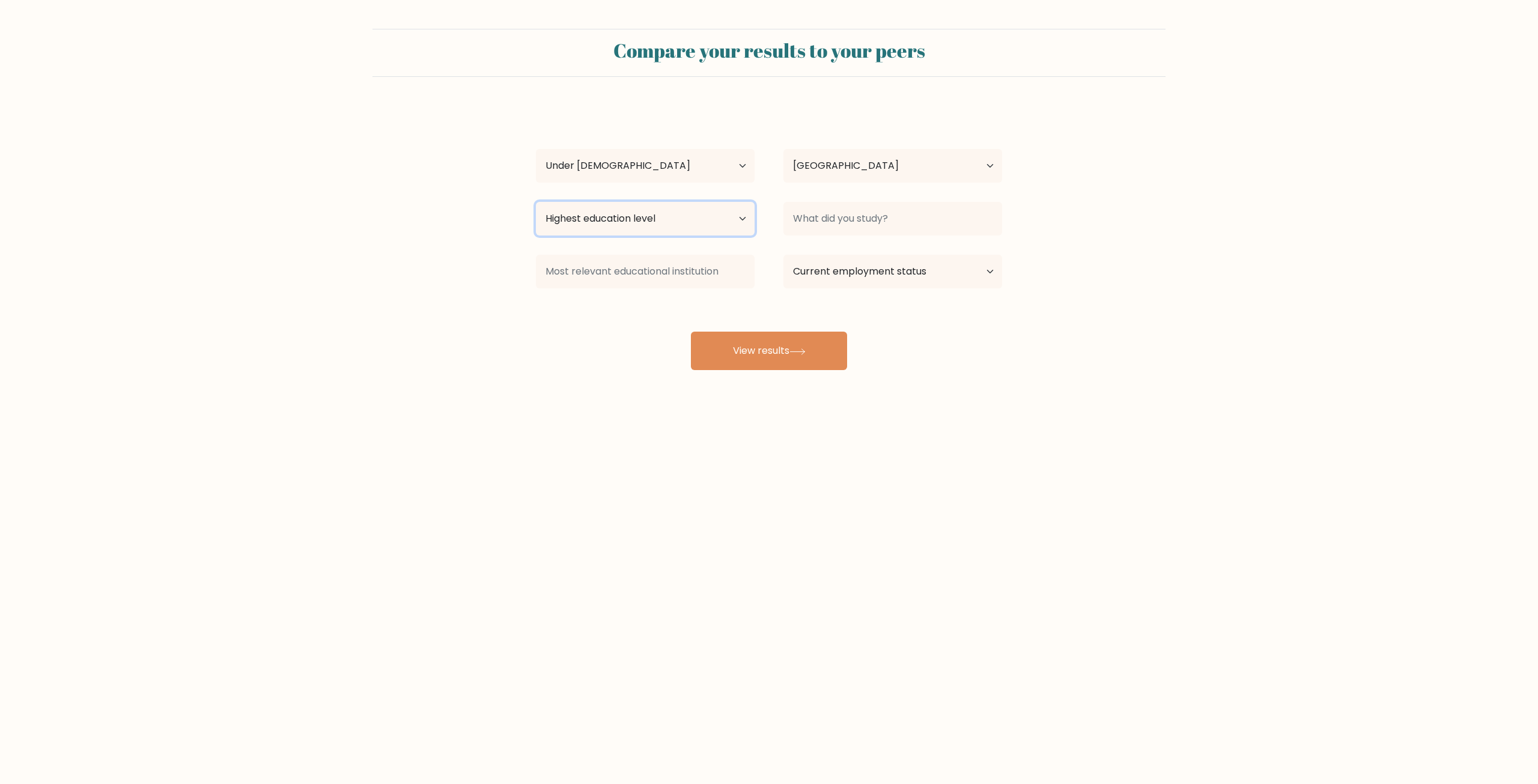
click at [536, 202] on select "Highest education level No schooling Primary Lower Secondary Upper Secondary Oc…" at bounding box center [645, 218] width 219 height 34
click at [852, 223] on input at bounding box center [893, 218] width 219 height 34
click at [854, 227] on input at bounding box center [893, 218] width 219 height 34
click at [843, 246] on div "e e Age Under [DEMOGRAPHIC_DATA] [DEMOGRAPHIC_DATA] [DEMOGRAPHIC_DATA] [DEMOGRA…" at bounding box center [769, 237] width 481 height 264
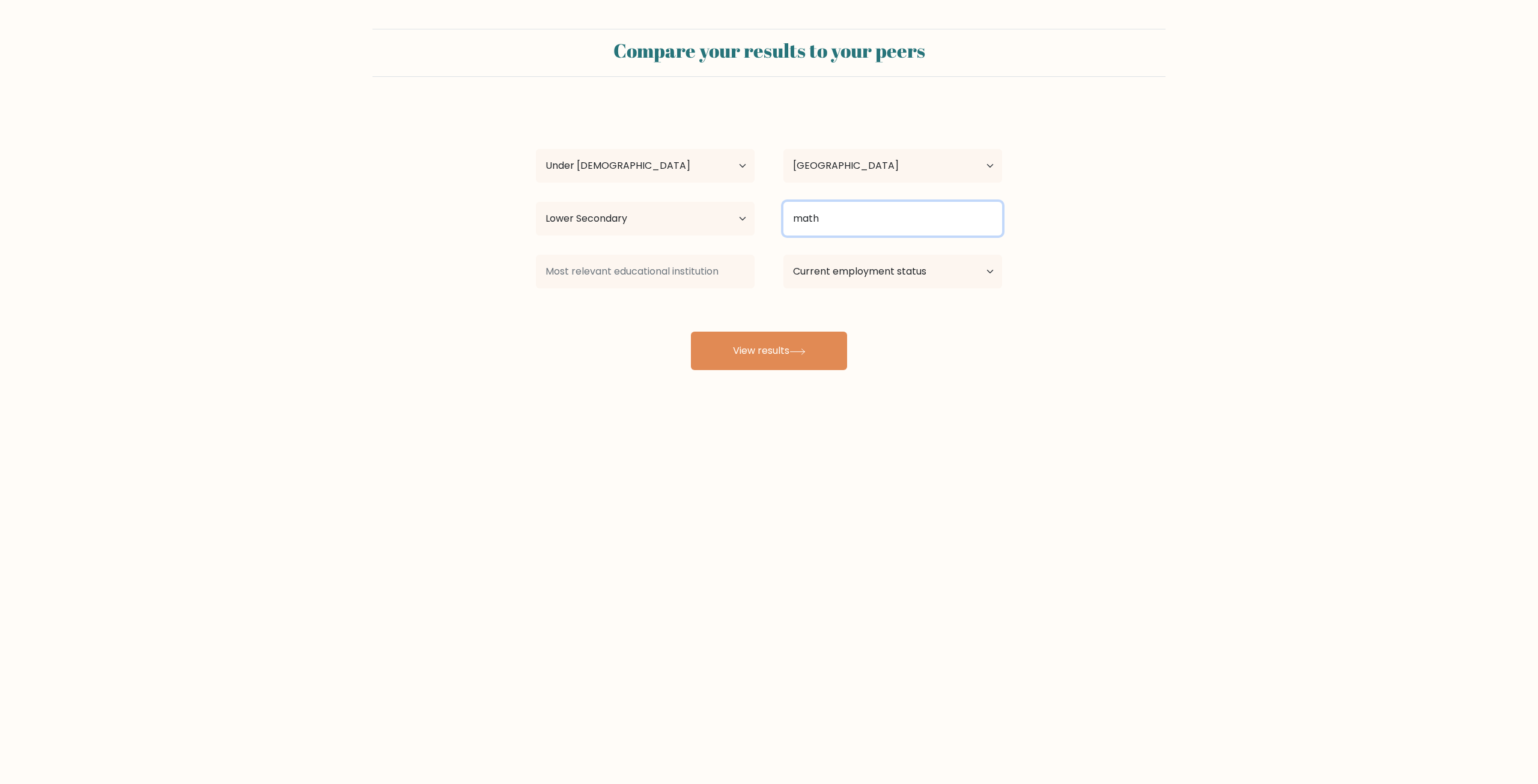
click at [808, 223] on input "math" at bounding box center [893, 218] width 219 height 34
click at [873, 235] on input "math" at bounding box center [893, 218] width 219 height 34
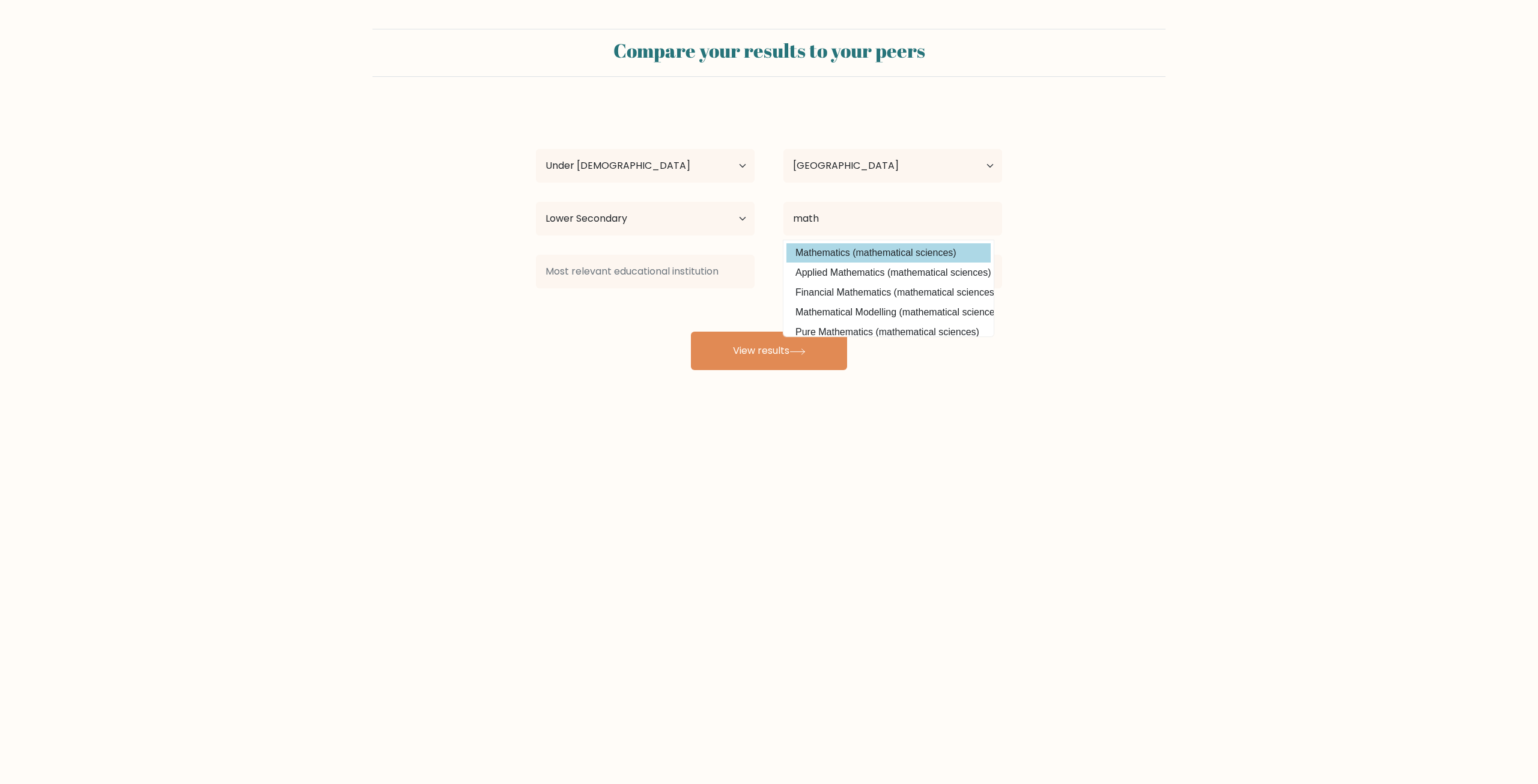
click at [843, 248] on option "Mathematics (mathematical sciences)" at bounding box center [888, 253] width 204 height 19
type input "Mathematics"
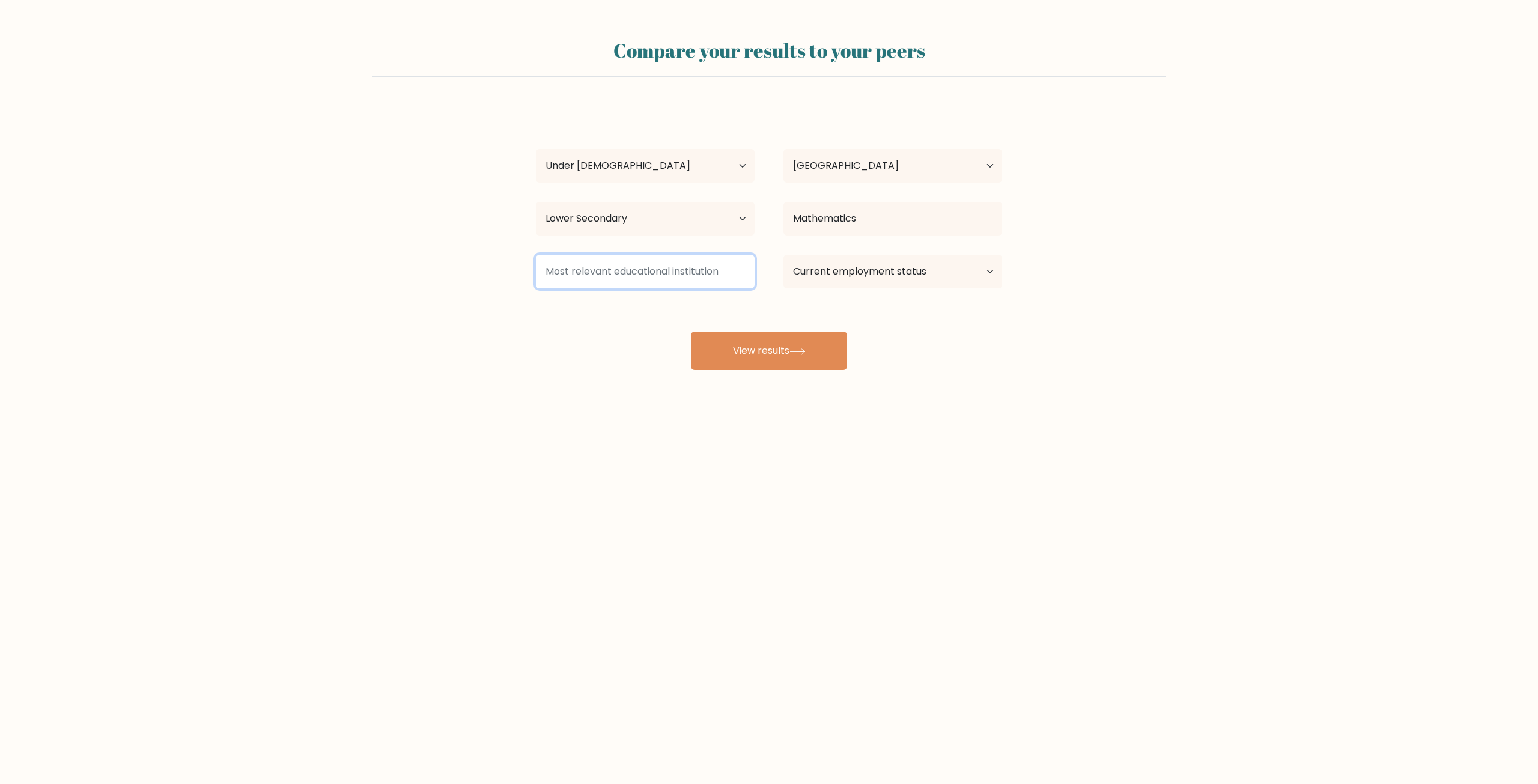
click at [704, 277] on input at bounding box center [645, 271] width 219 height 34
click at [705, 278] on input at bounding box center [645, 271] width 219 height 34
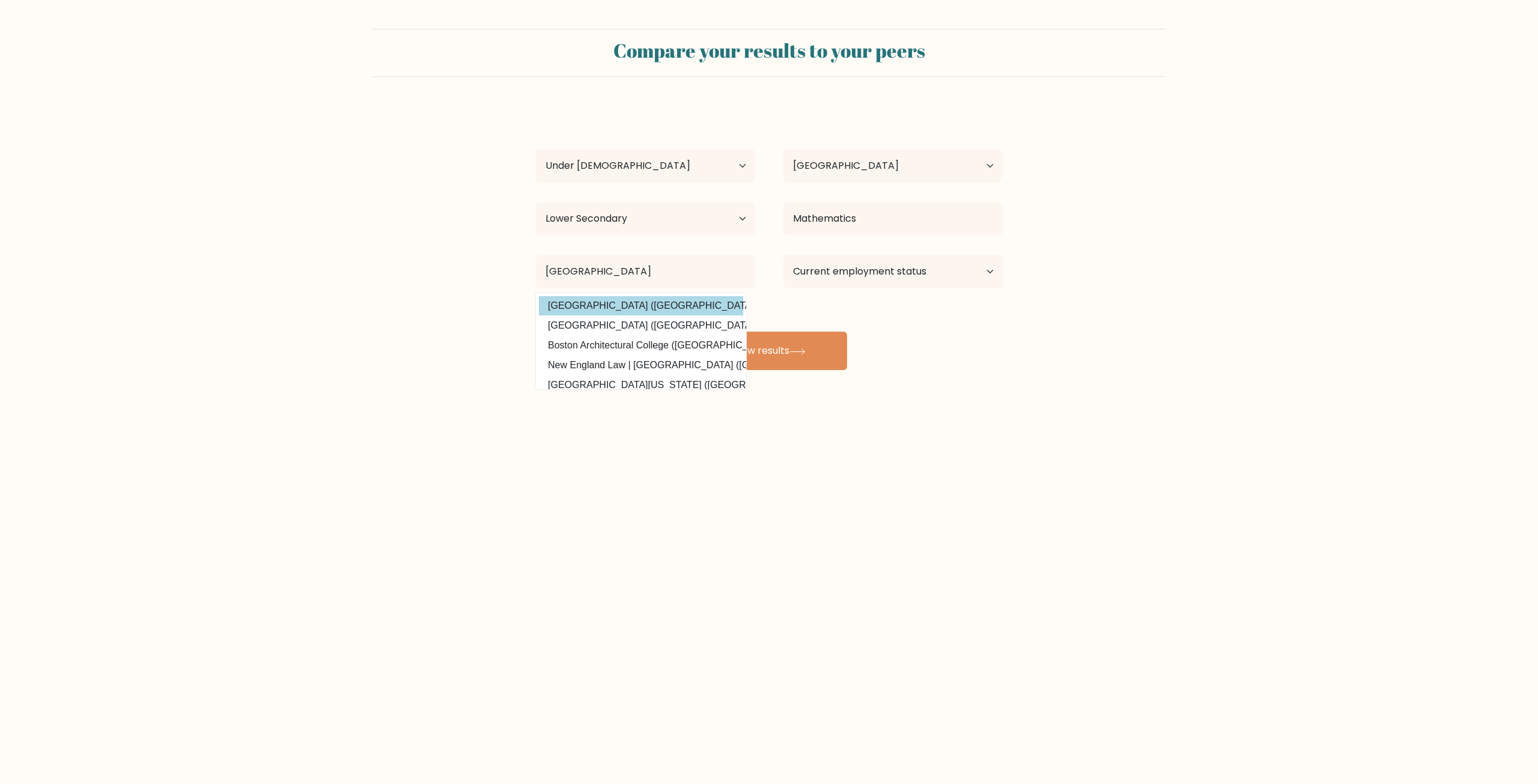
click at [697, 314] on option "[GEOGRAPHIC_DATA] ([GEOGRAPHIC_DATA])" at bounding box center [641, 306] width 204 height 19
type input "[GEOGRAPHIC_DATA]"
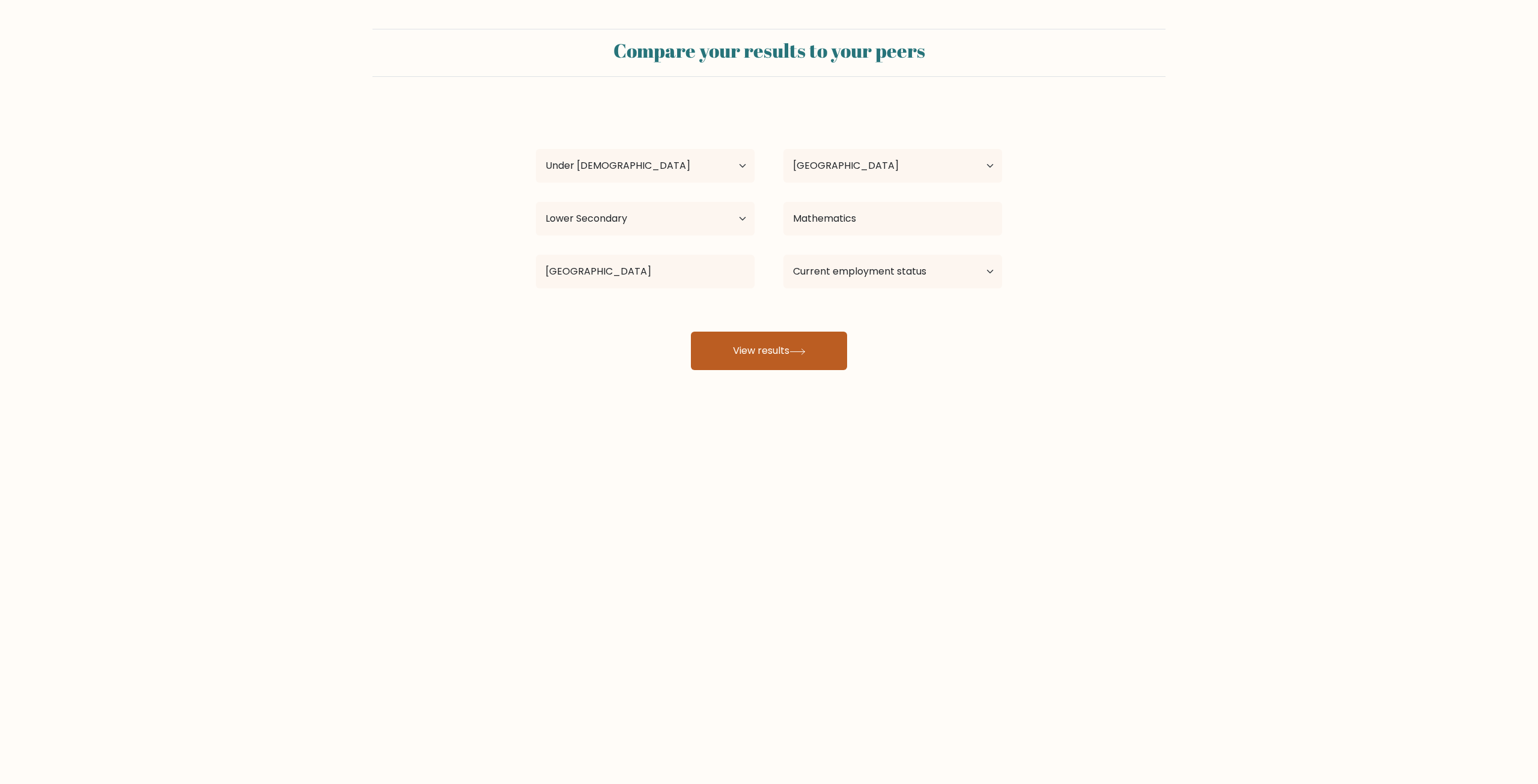
click at [739, 336] on button "View results" at bounding box center [769, 351] width 156 height 38
click at [845, 258] on select "Current employment status Employed Student Retired Other / prefer not to answer" at bounding box center [893, 271] width 219 height 34
select select "student"
click at [784, 255] on select "Current employment status Employed Student Retired Other / prefer not to answer" at bounding box center [893, 271] width 219 height 34
click at [798, 335] on button "View results" at bounding box center [769, 351] width 156 height 38
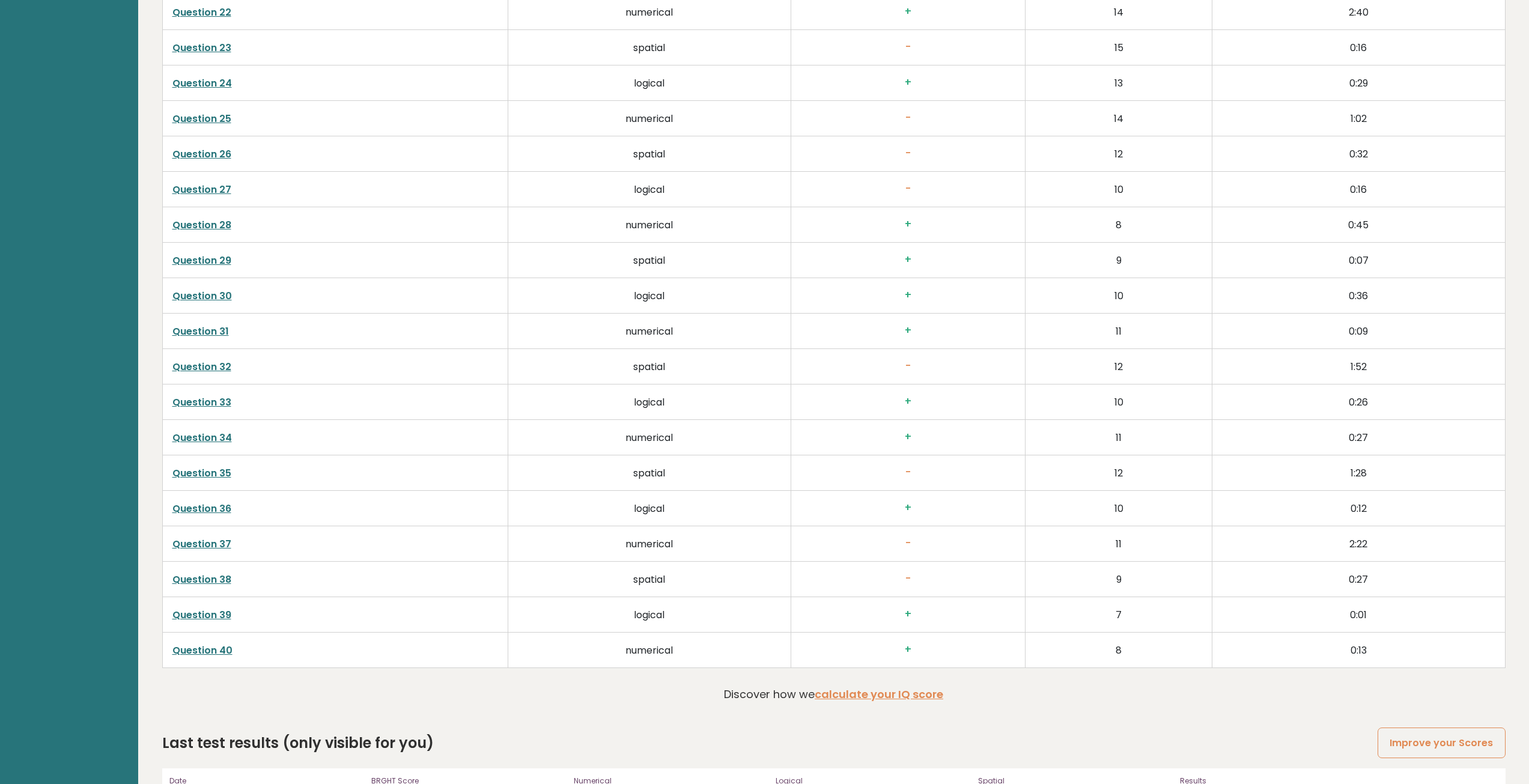
scroll to position [3098, 0]
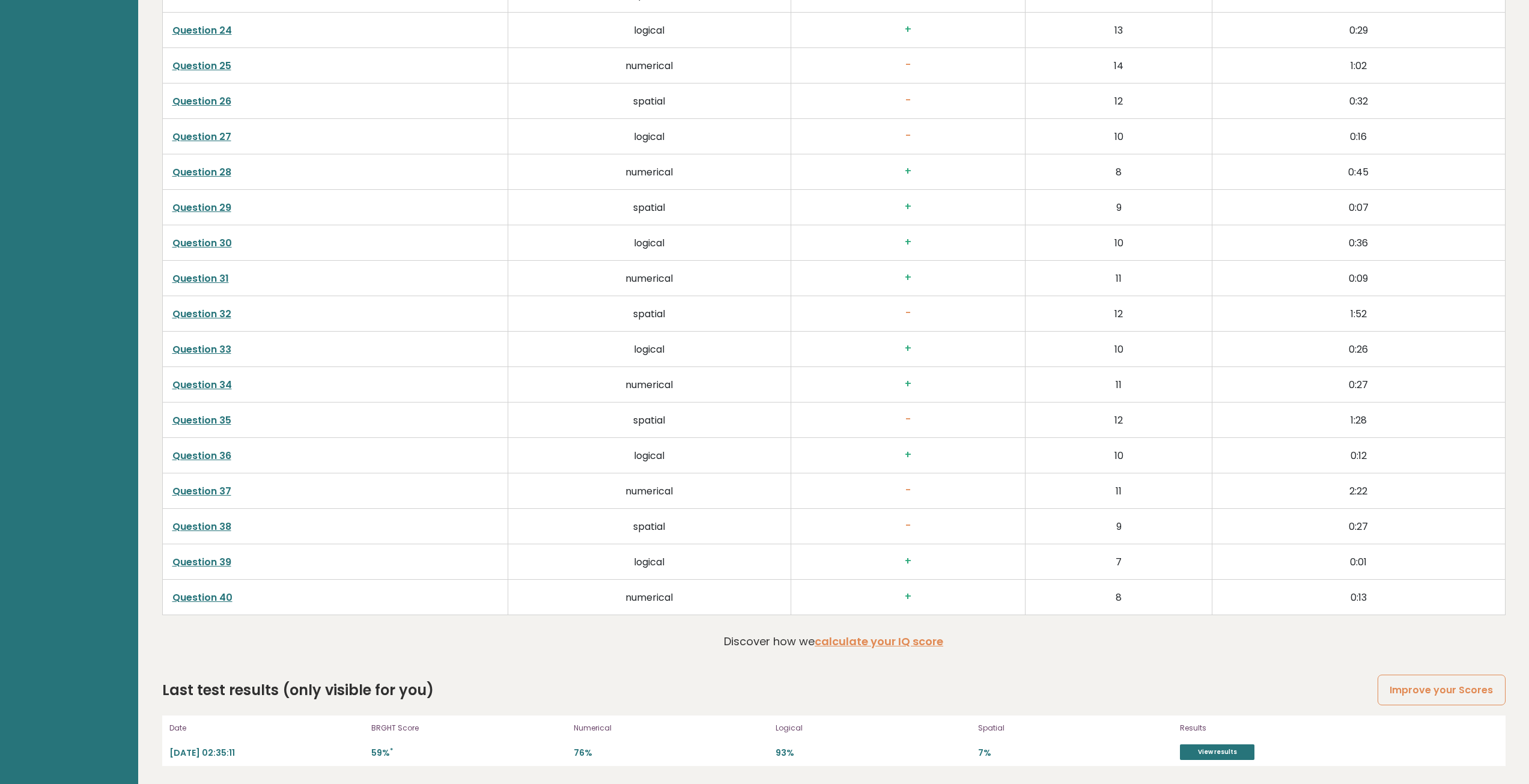
click at [910, 310] on h3 "-" at bounding box center [909, 313] width 215 height 13
click at [213, 307] on link "Question 32" at bounding box center [202, 314] width 59 height 14
click at [193, 488] on link "Question 37" at bounding box center [202, 491] width 59 height 14
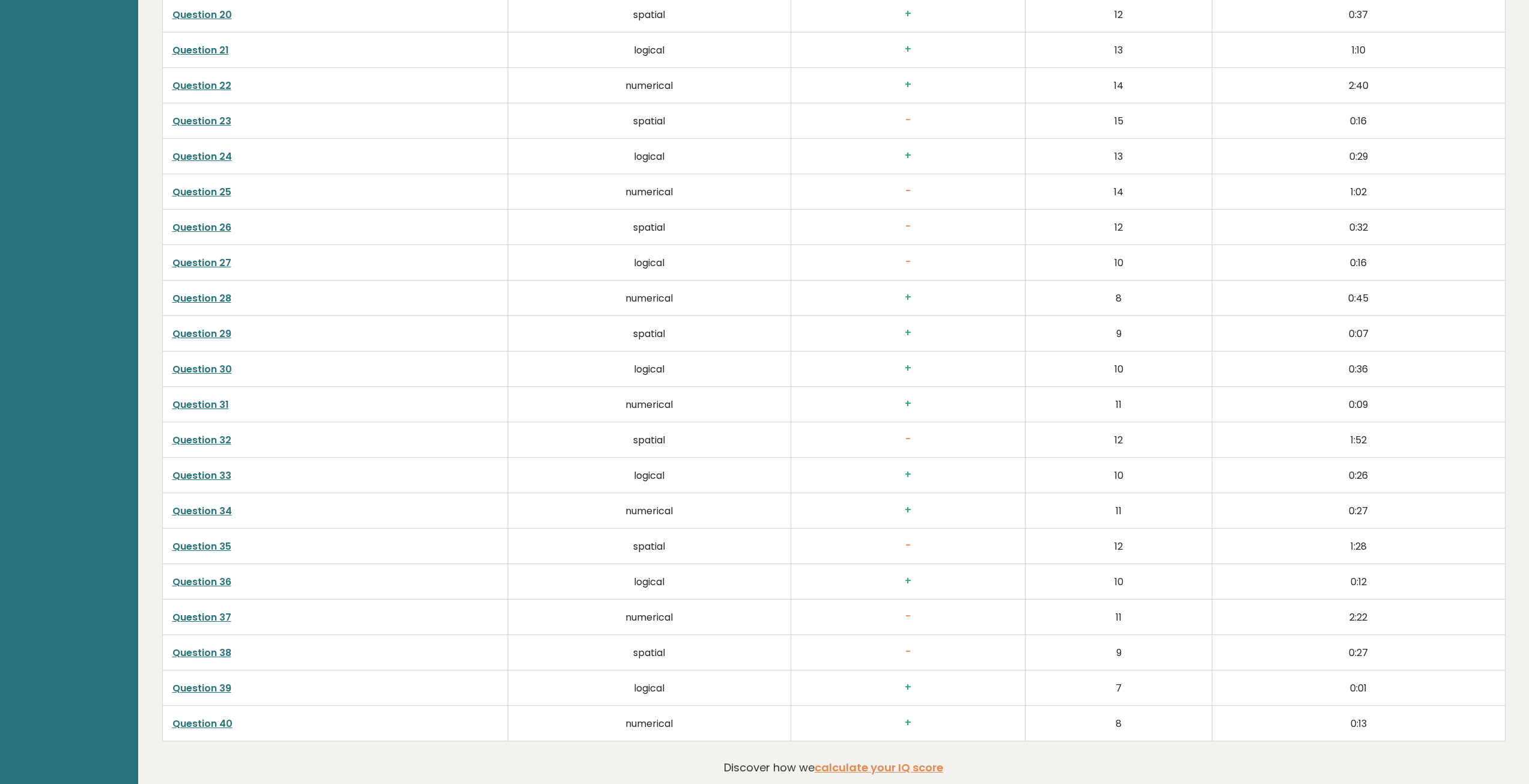
scroll to position [3037, 0]
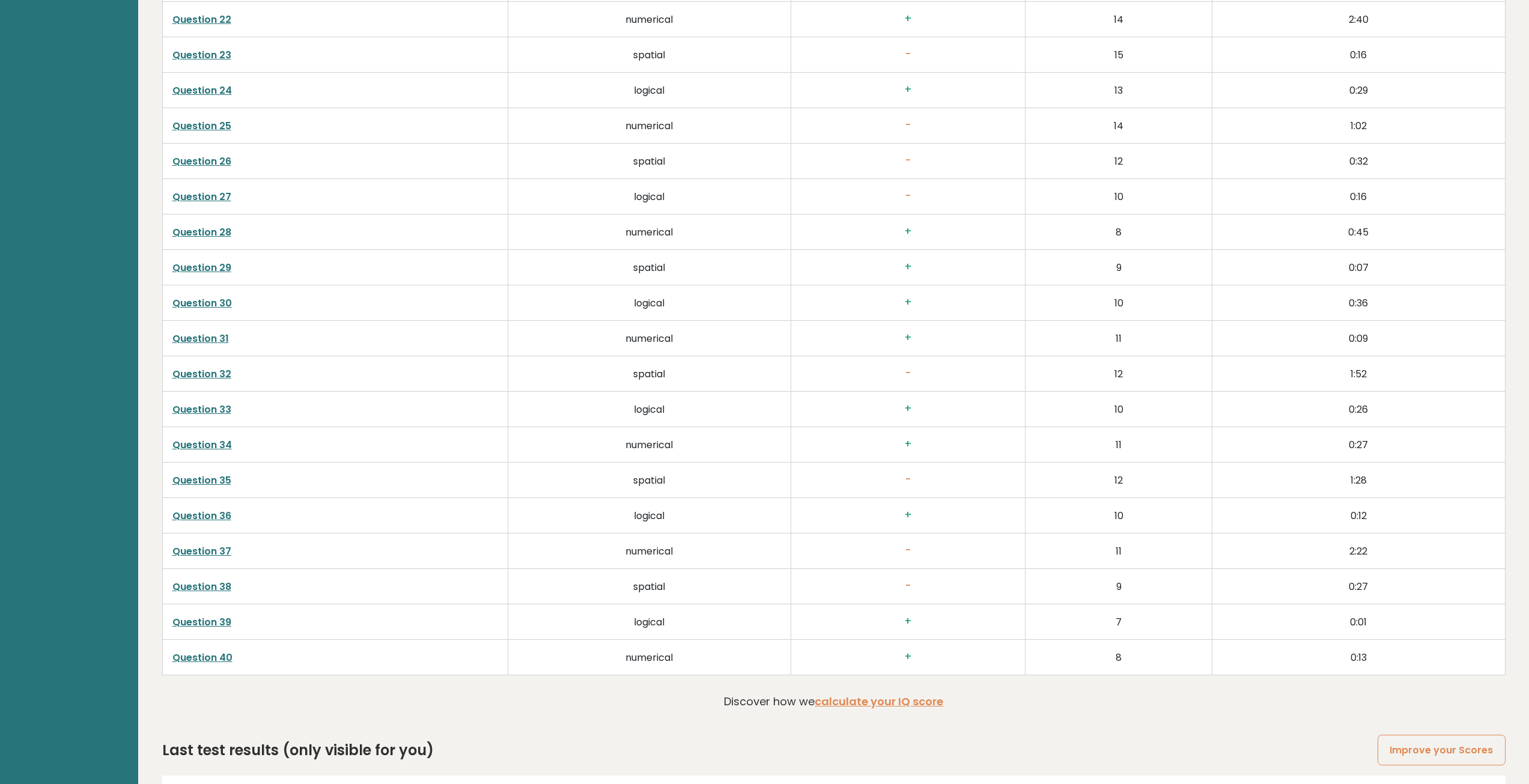
click at [204, 585] on link "Question 38" at bounding box center [202, 586] width 59 height 14
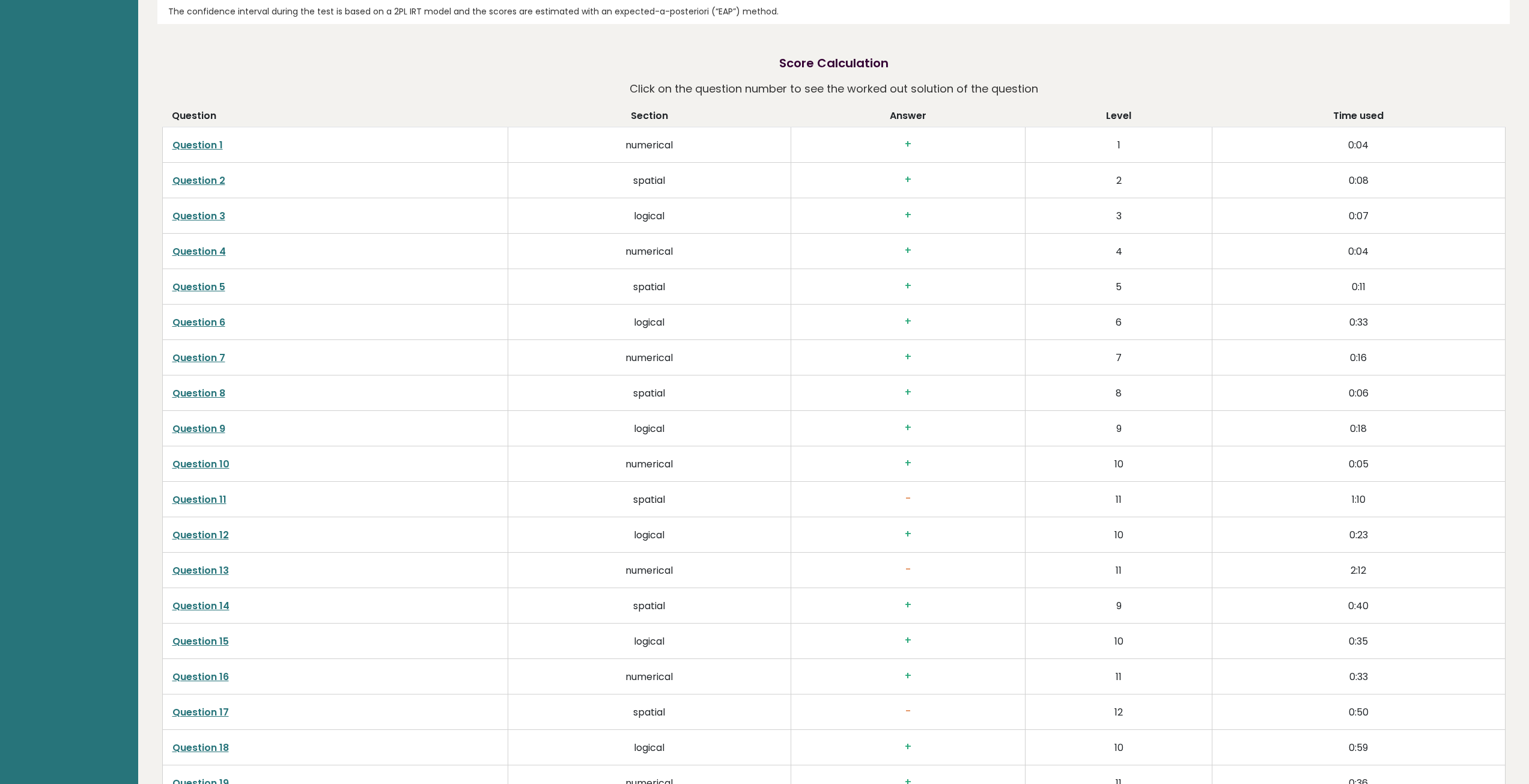
scroll to position [2196, 0]
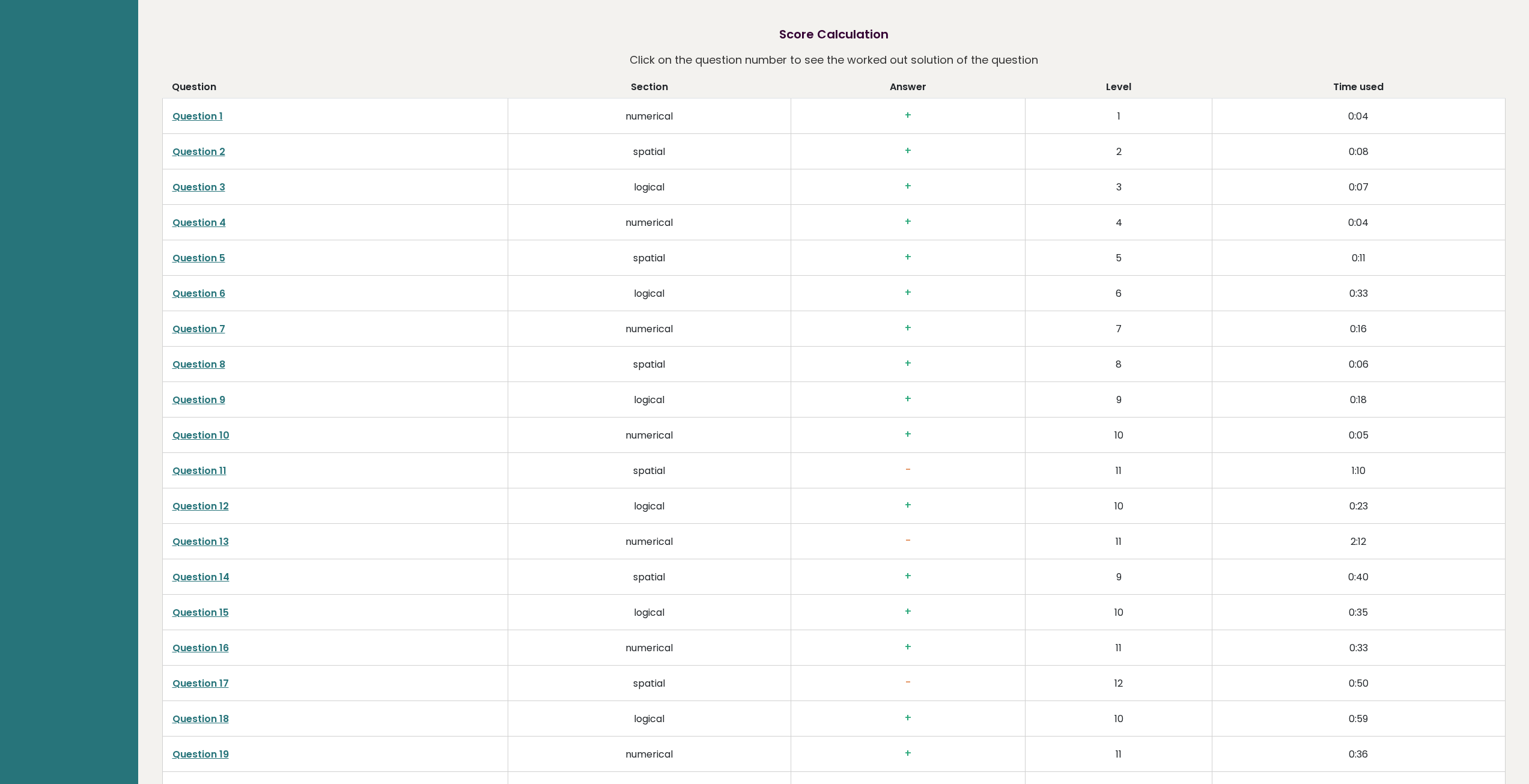
click at [203, 479] on td "Question 11" at bounding box center [335, 470] width 346 height 35
click at [200, 469] on link "Question 11" at bounding box center [199, 470] width 54 height 14
click at [213, 547] on link "Question 13" at bounding box center [200, 541] width 56 height 14
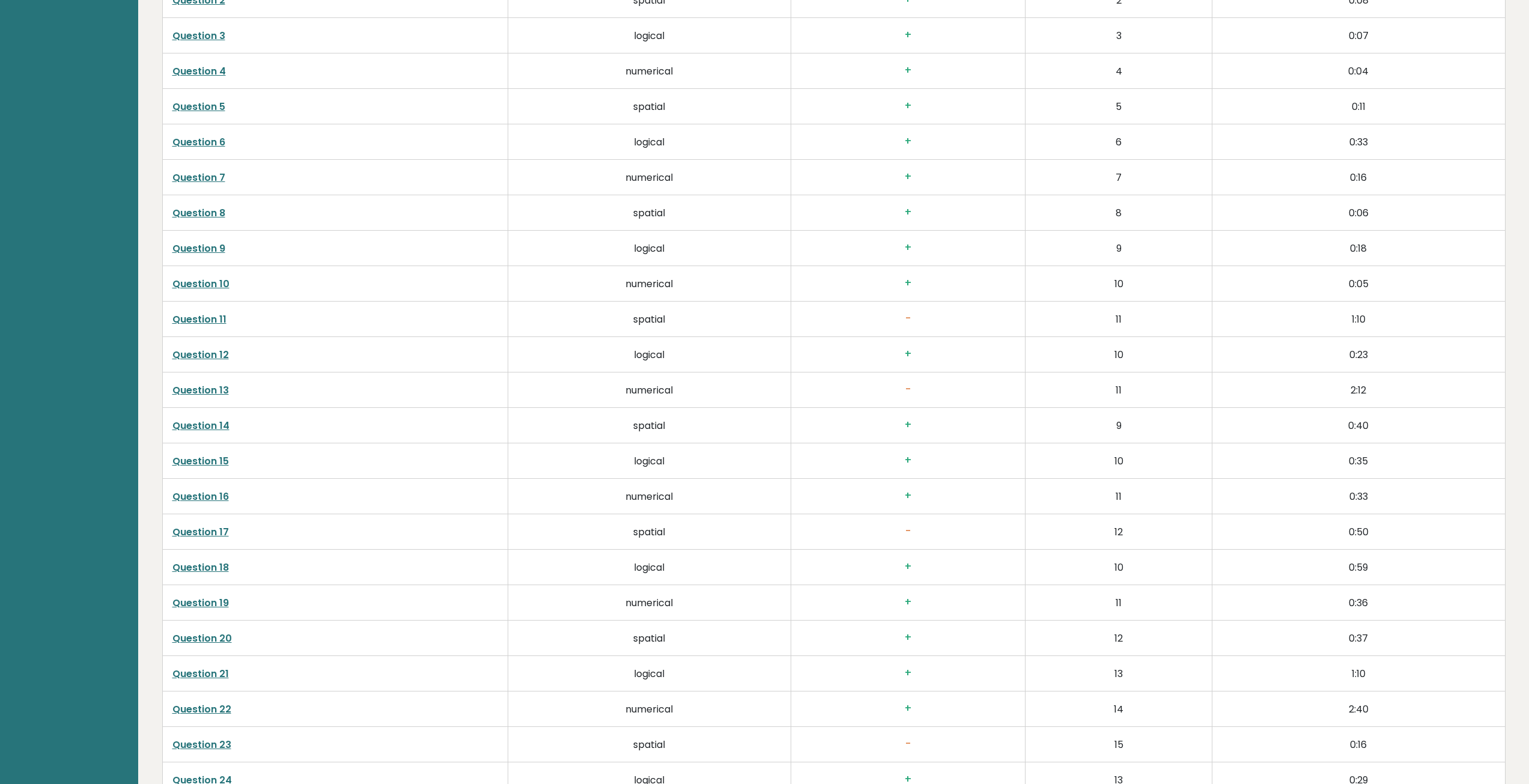
scroll to position [2377, 0]
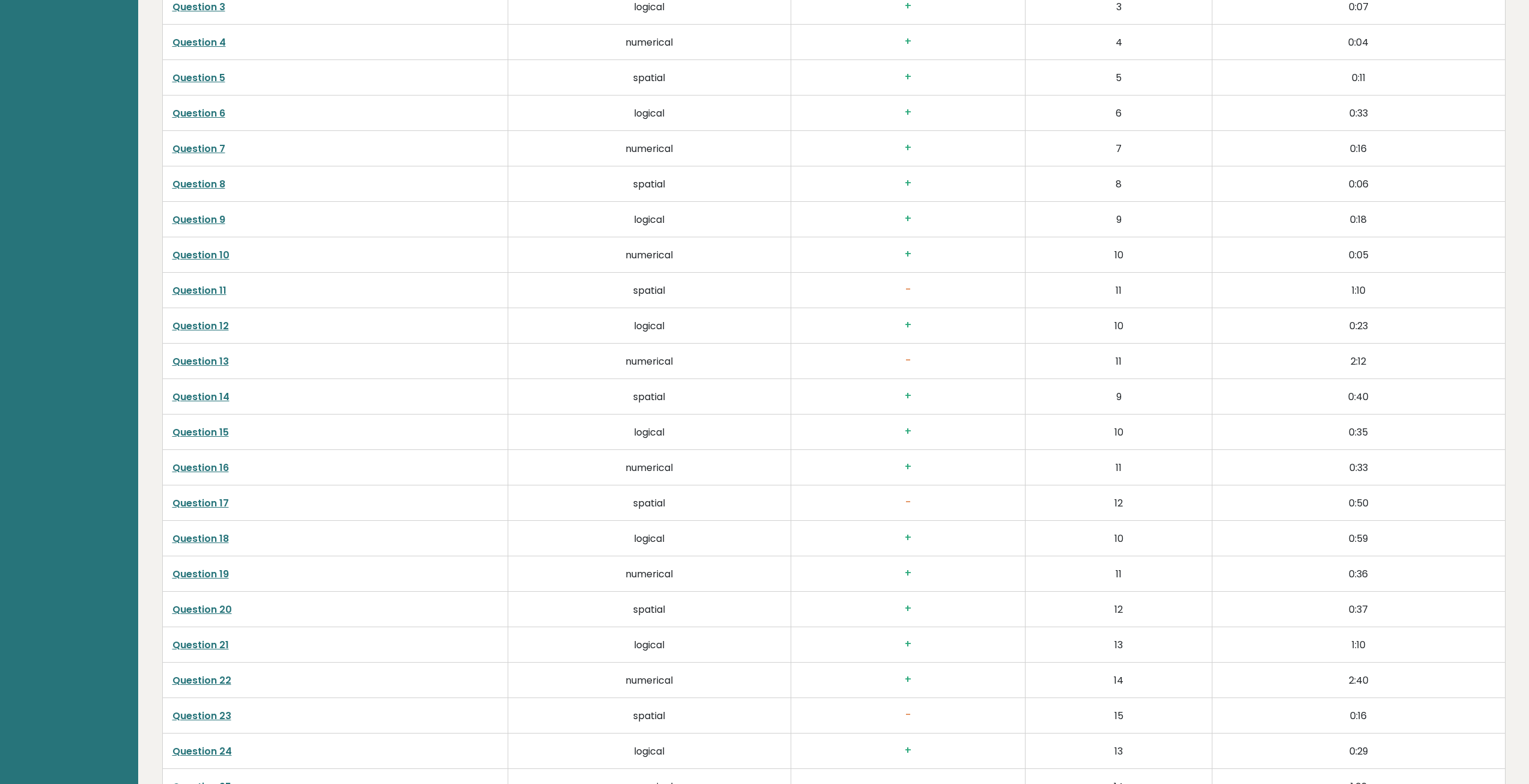
click at [184, 502] on link "Question 17" at bounding box center [200, 503] width 56 height 14
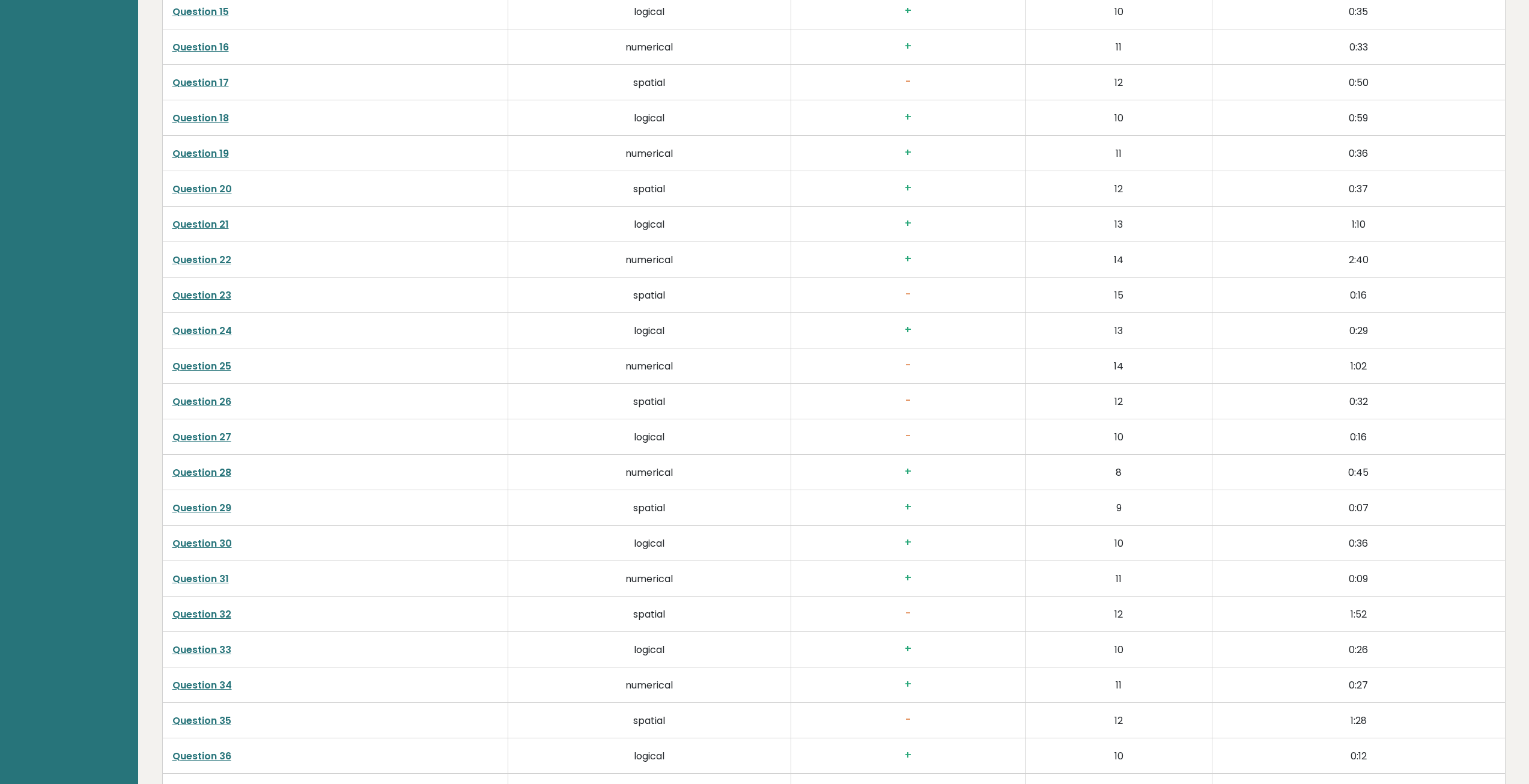
click at [193, 368] on link "Question 25" at bounding box center [202, 366] width 59 height 14
drag, startPoint x: 319, startPoint y: 219, endPoint x: 89, endPoint y: 189, distance: 231.9
click at [204, 394] on link "Question 26" at bounding box center [202, 401] width 59 height 14
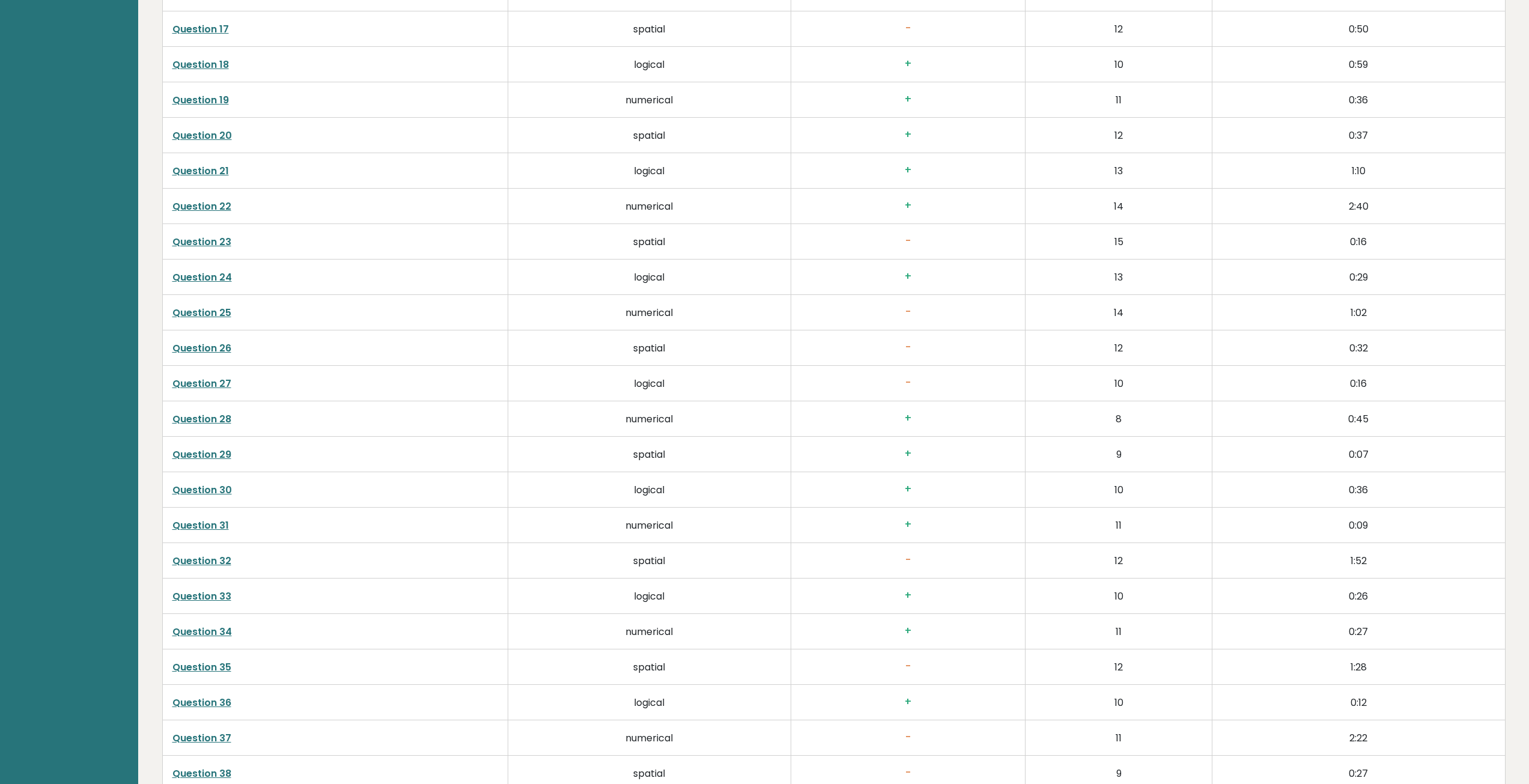
scroll to position [2917, 0]
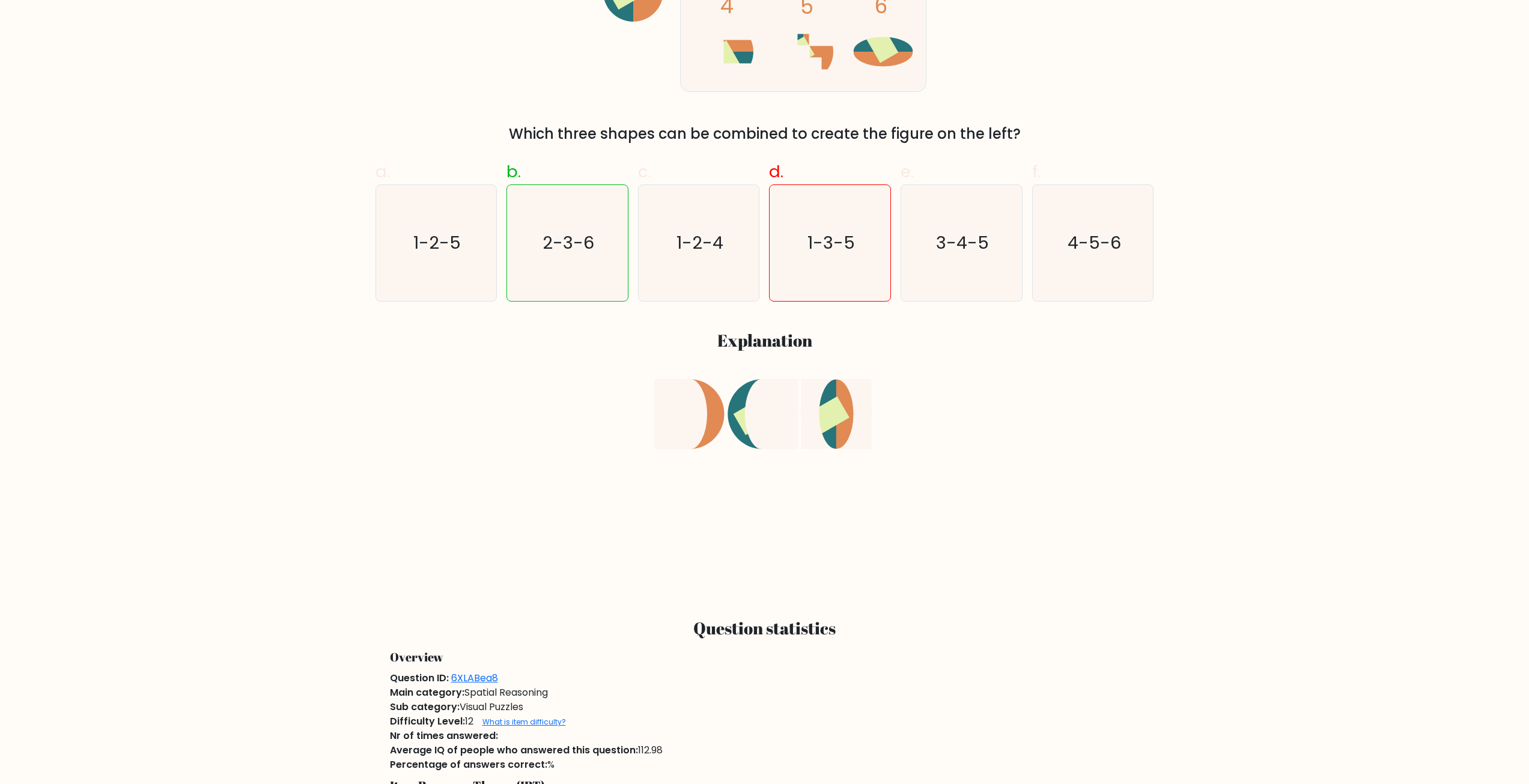
scroll to position [481, 0]
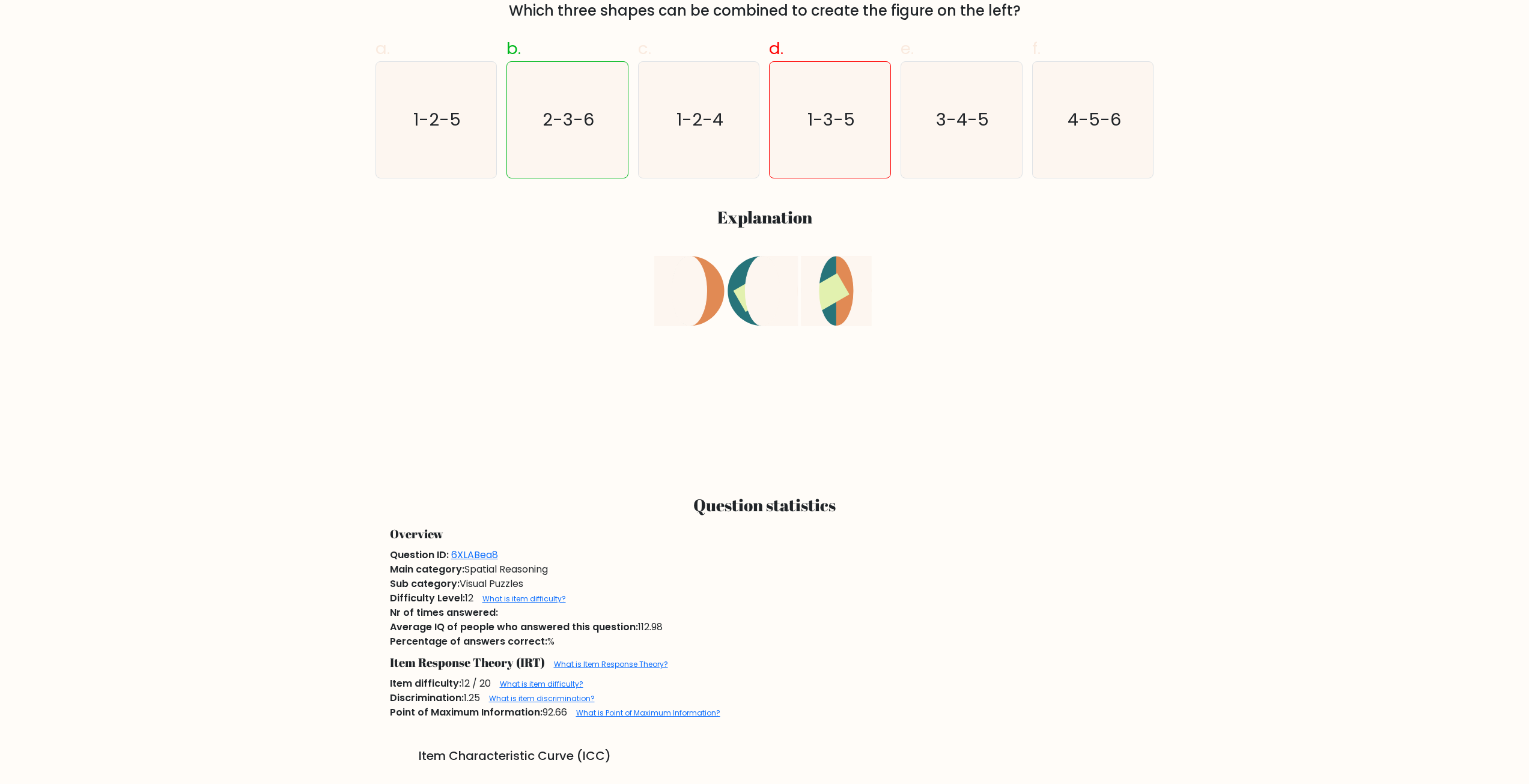
click at [687, 264] on ellipse at bounding box center [689, 291] width 35 height 70
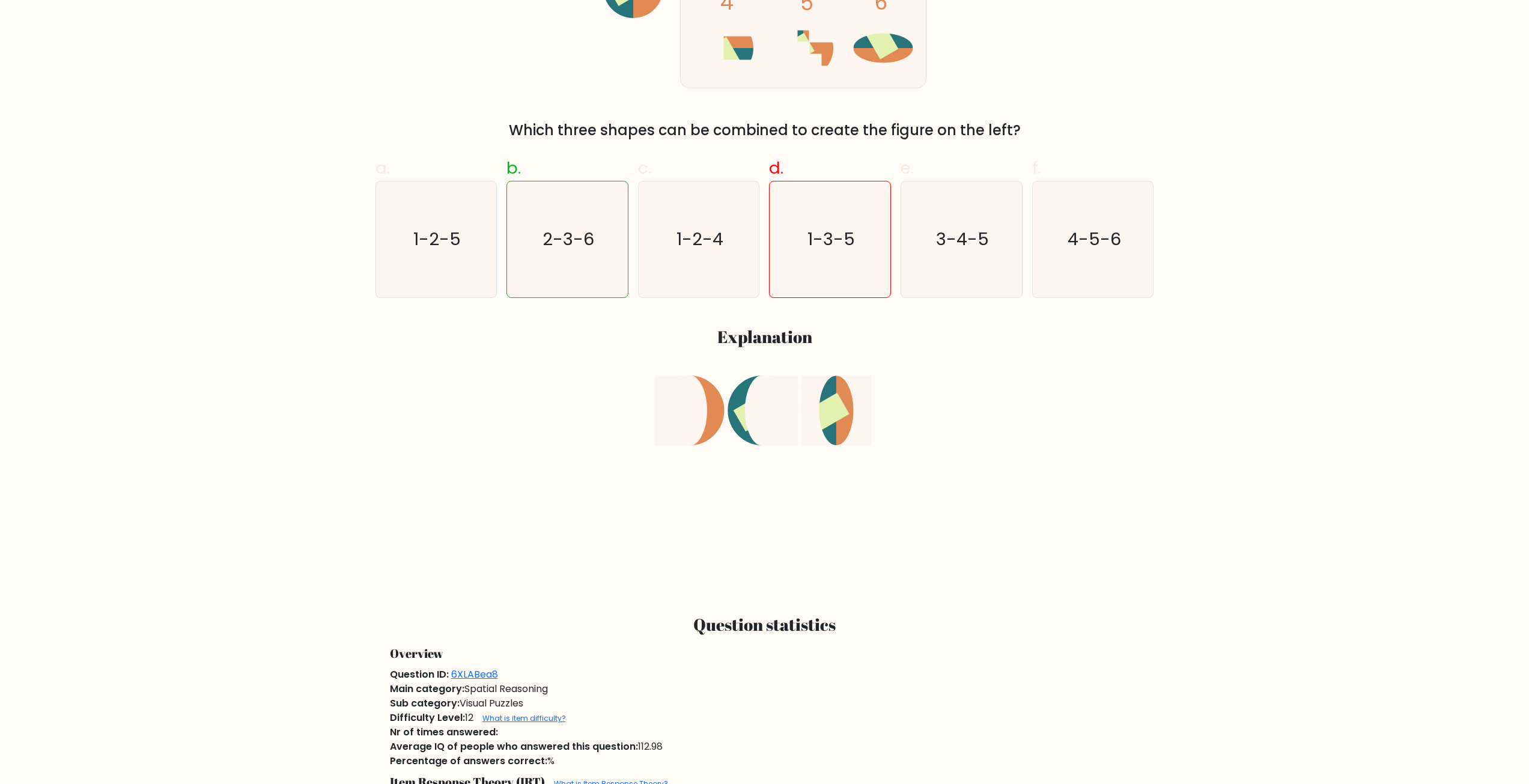
scroll to position [360, 0]
click at [777, 342] on h3 "Explanation" at bounding box center [765, 337] width 764 height 20
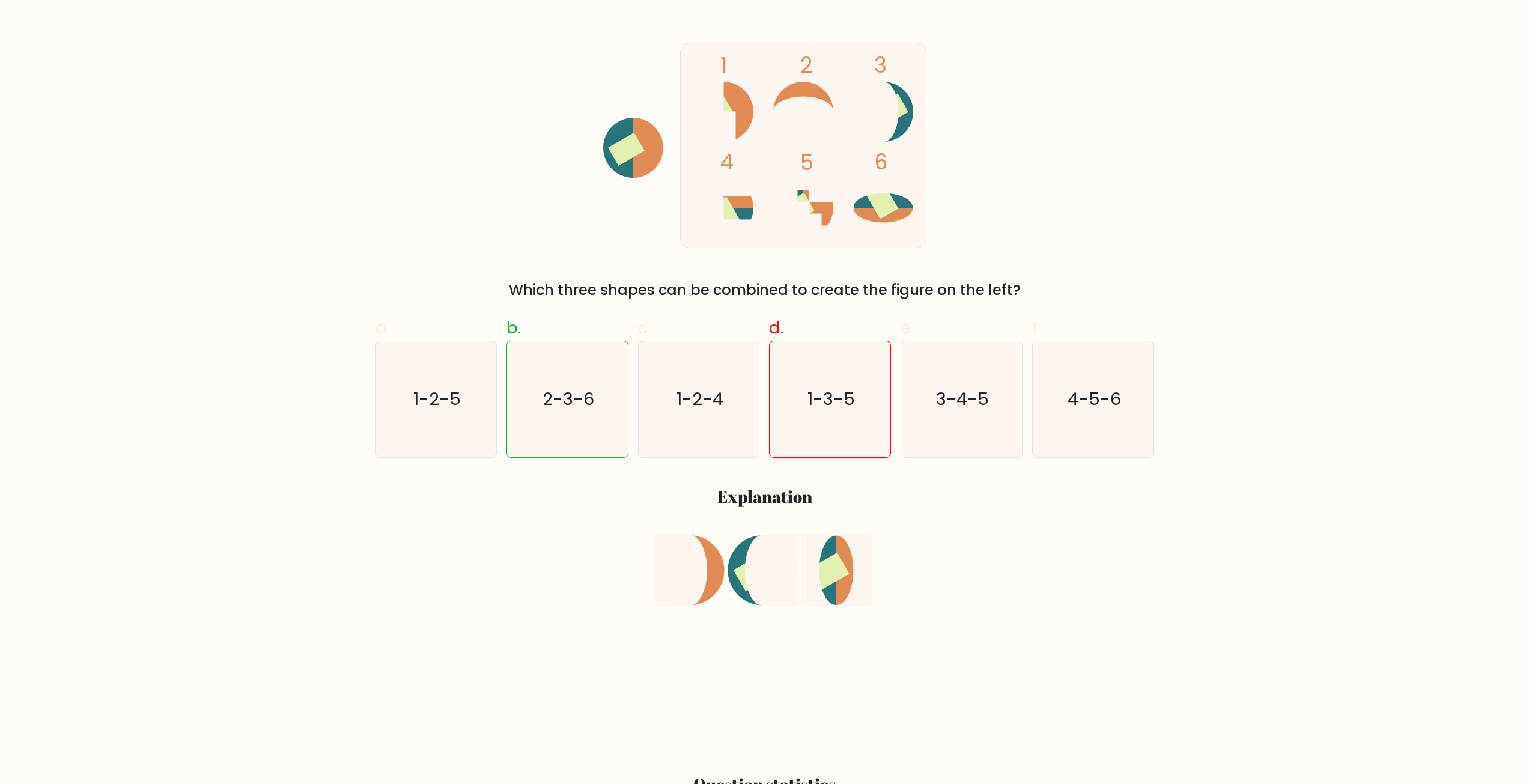
scroll to position [180, 0]
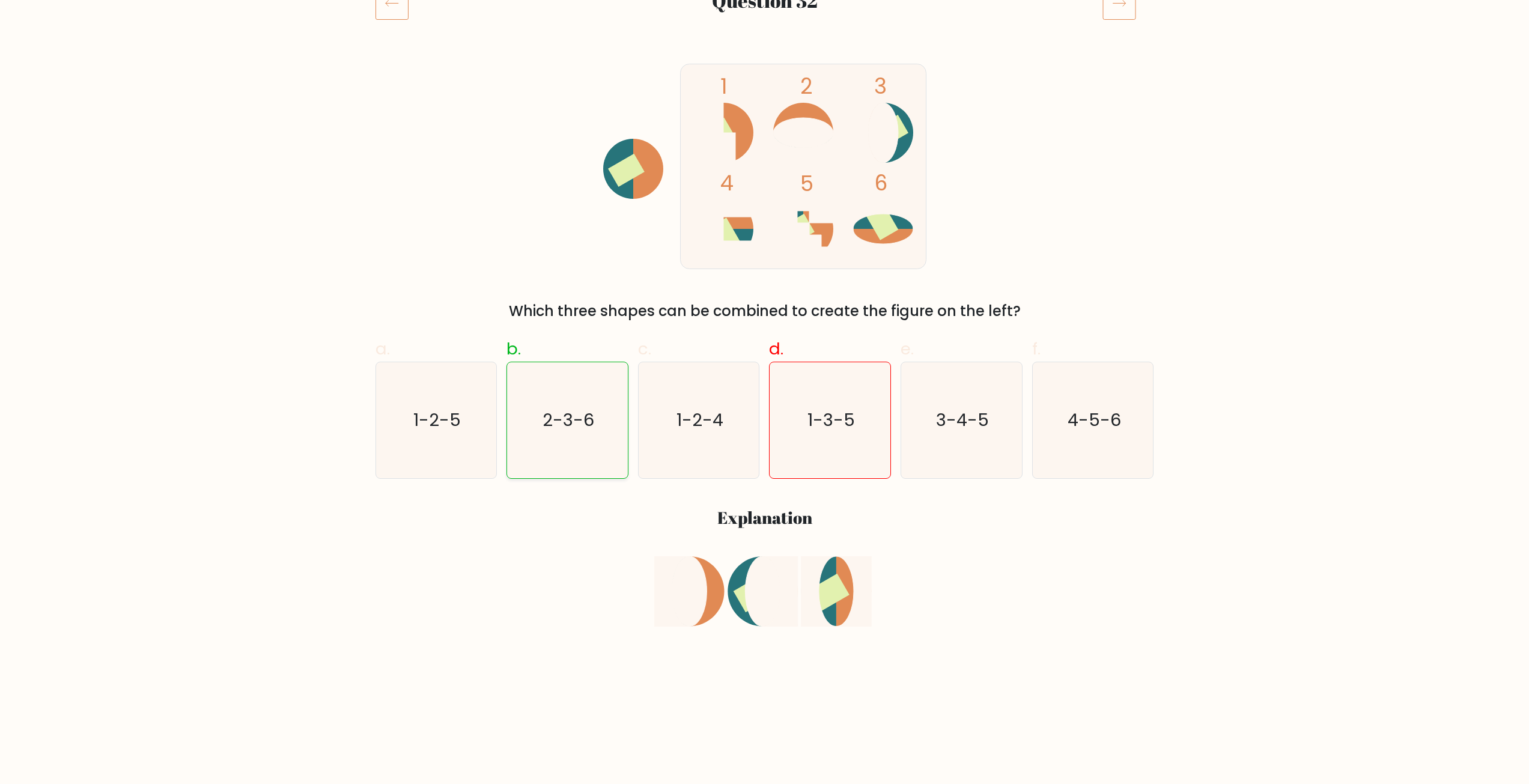
click at [546, 442] on icon "2-3-6" at bounding box center [567, 420] width 116 height 116
click at [764, 220] on input "b. 2-3-6" at bounding box center [764, 216] width 1 height 8
radio input "true"
click at [818, 574] on icon at bounding box center [819, 591] width 35 height 70
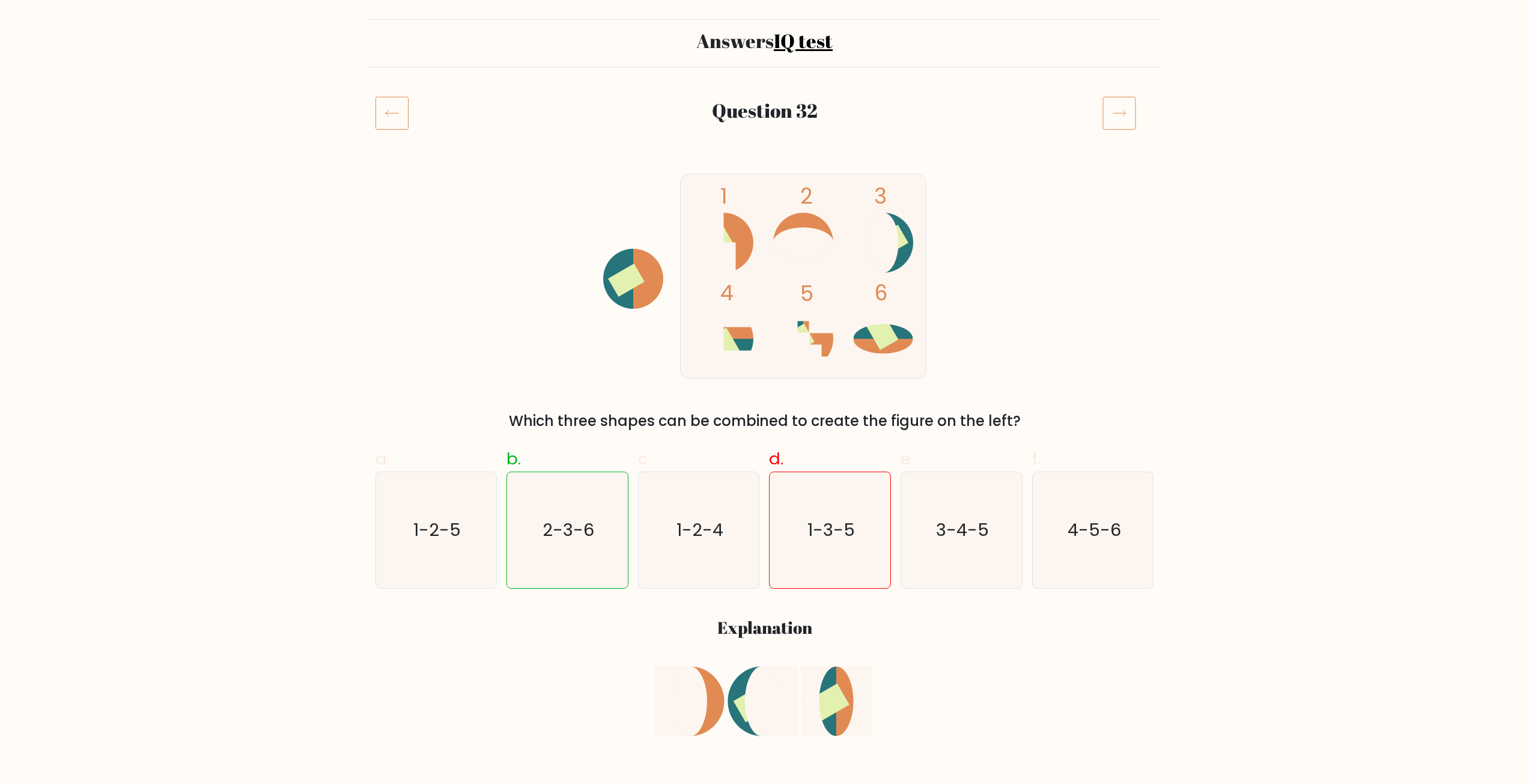
scroll to position [0, 0]
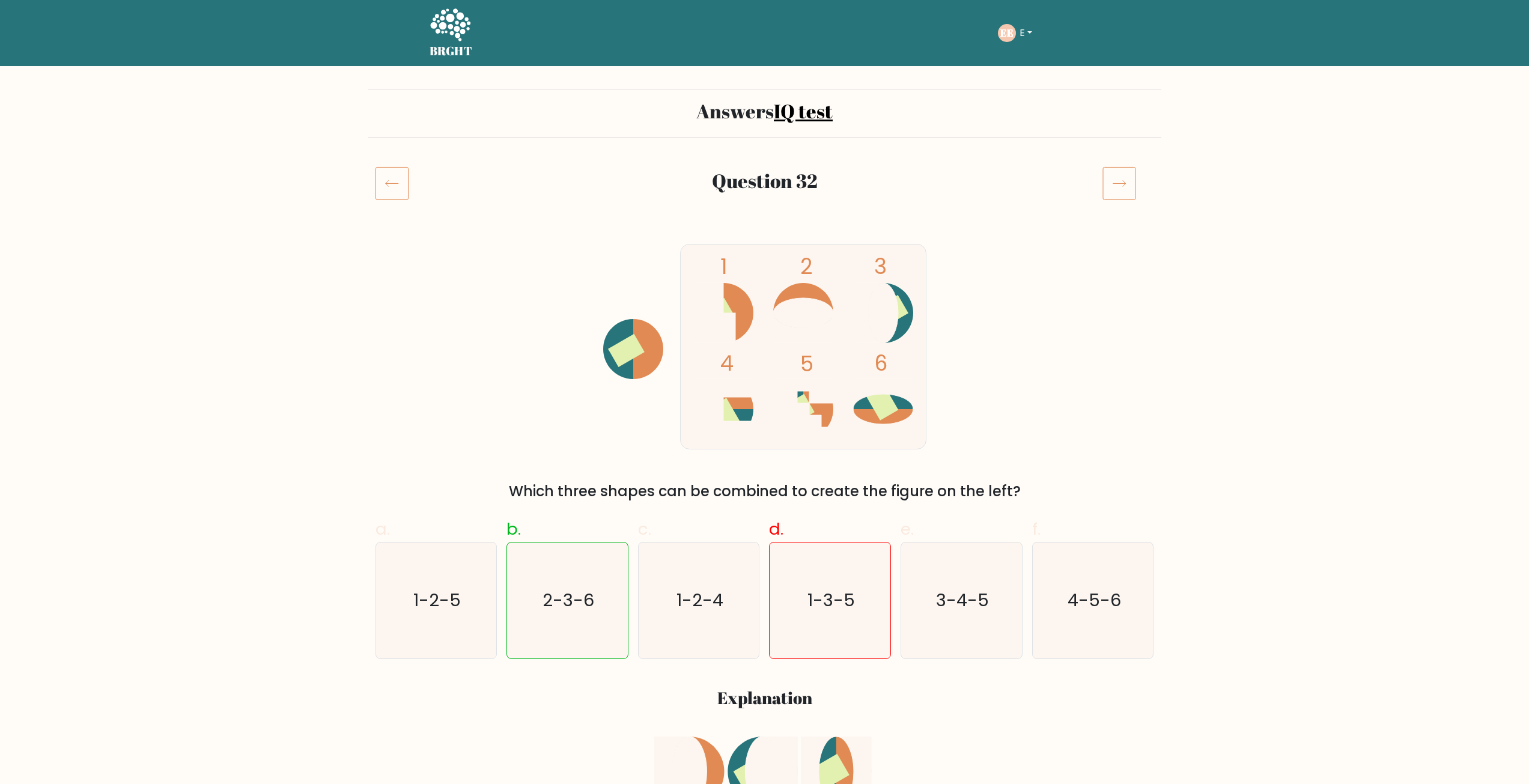
click at [1126, 188] on icon at bounding box center [1119, 183] width 34 height 34
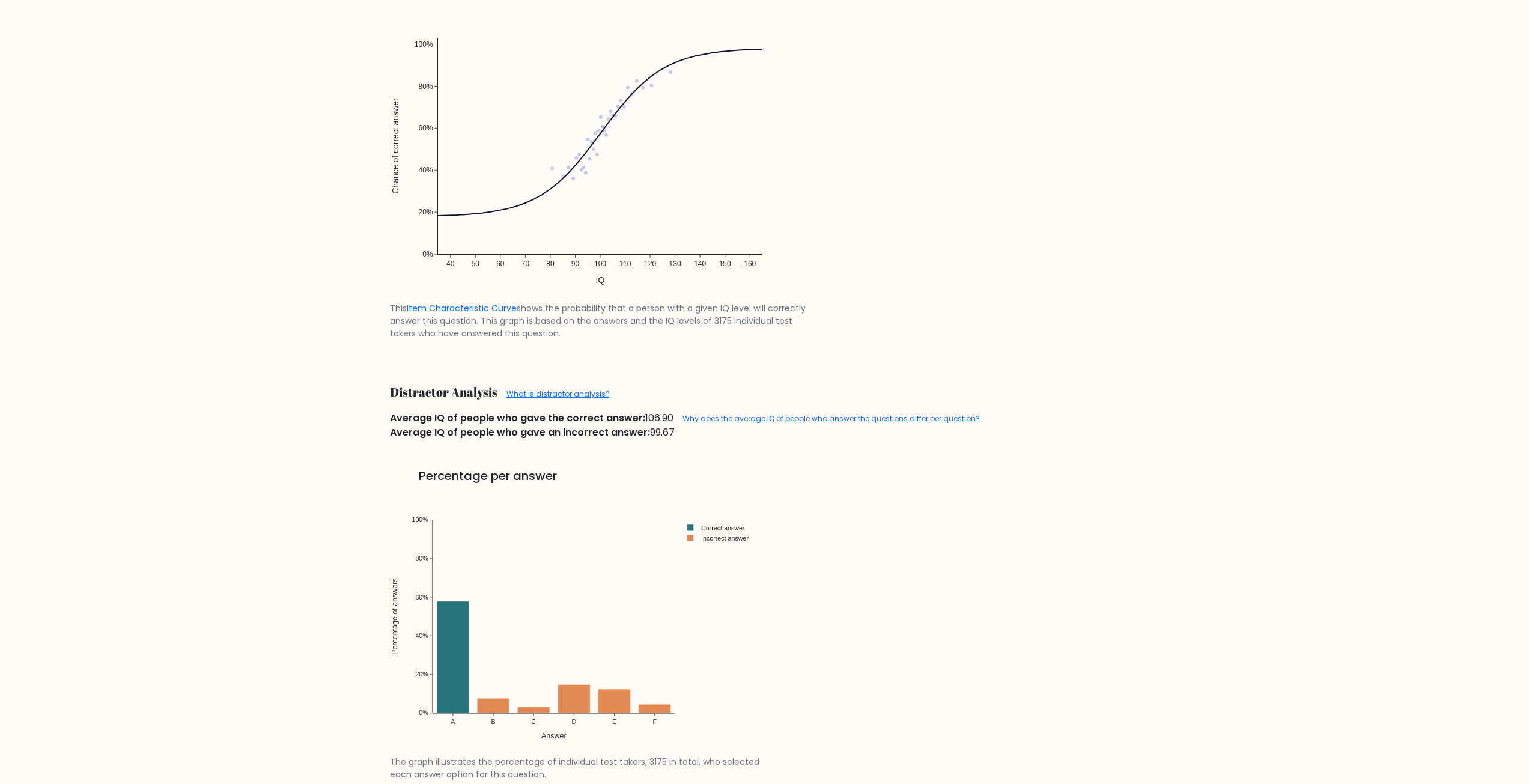
scroll to position [1081, 0]
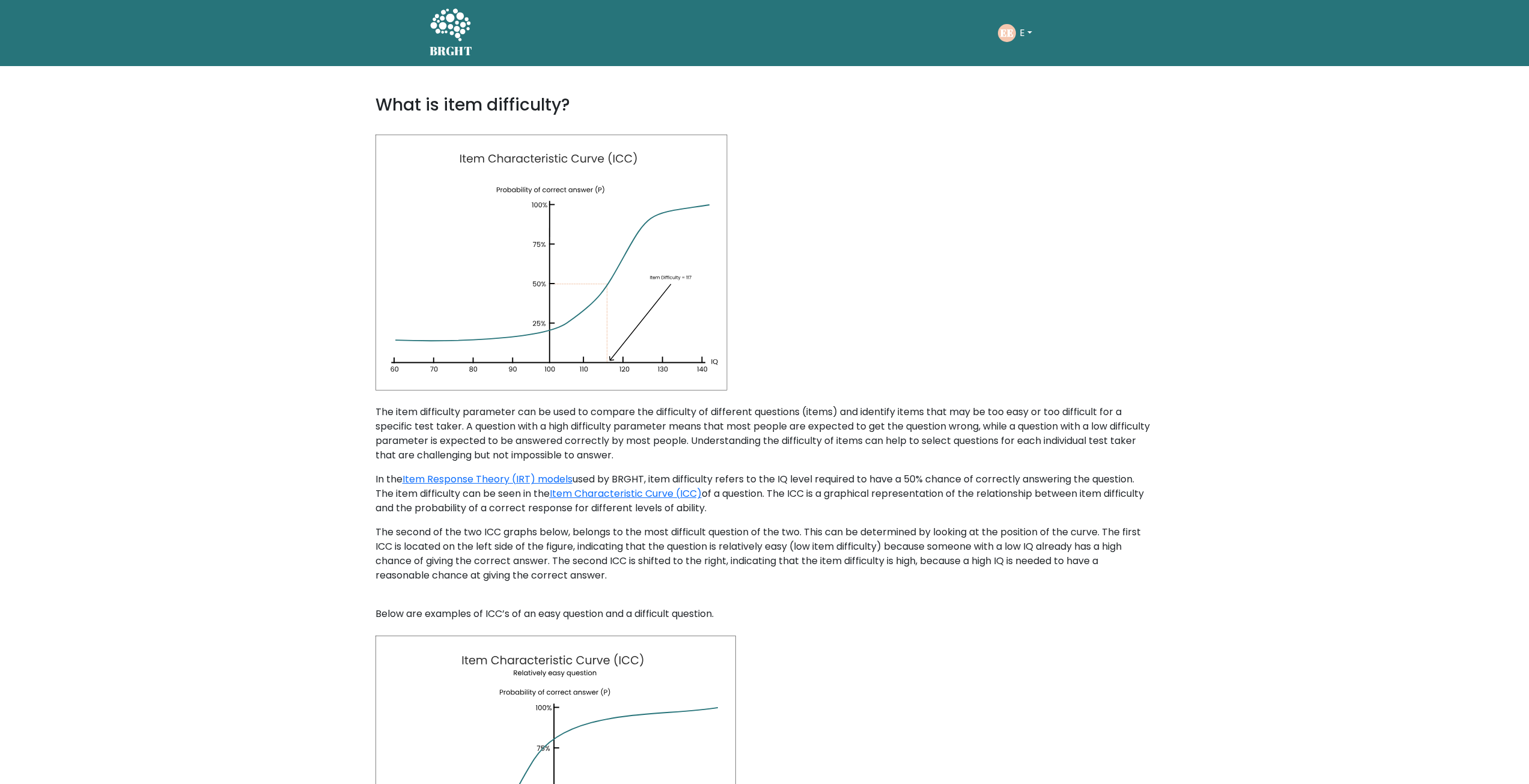
click at [996, 396] on div "The item difficulty parameter can be used to compare the difficulty of differen…" at bounding box center [764, 426] width 779 height 72
click at [969, 336] on div at bounding box center [764, 255] width 779 height 271
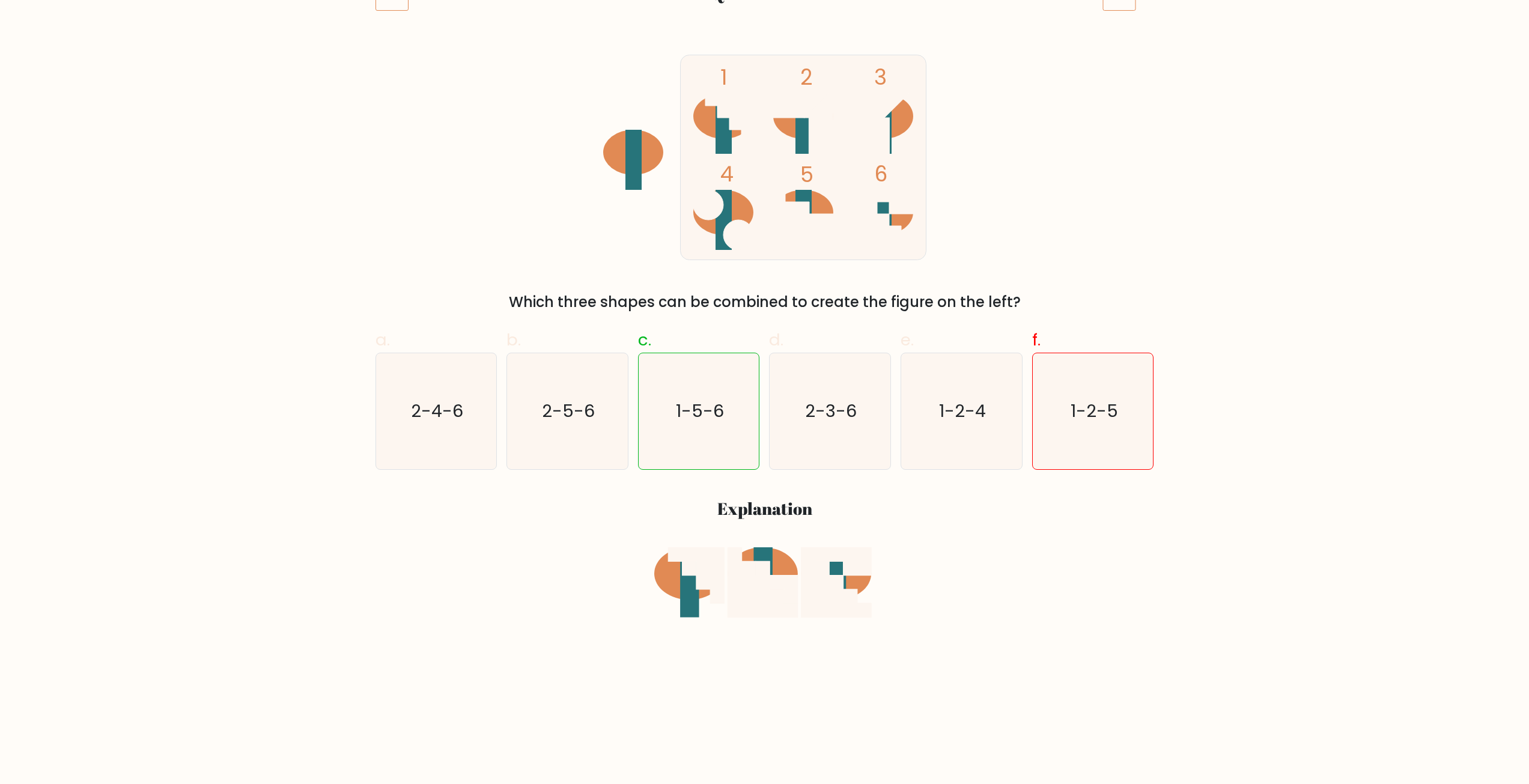
scroll to position [180, 0]
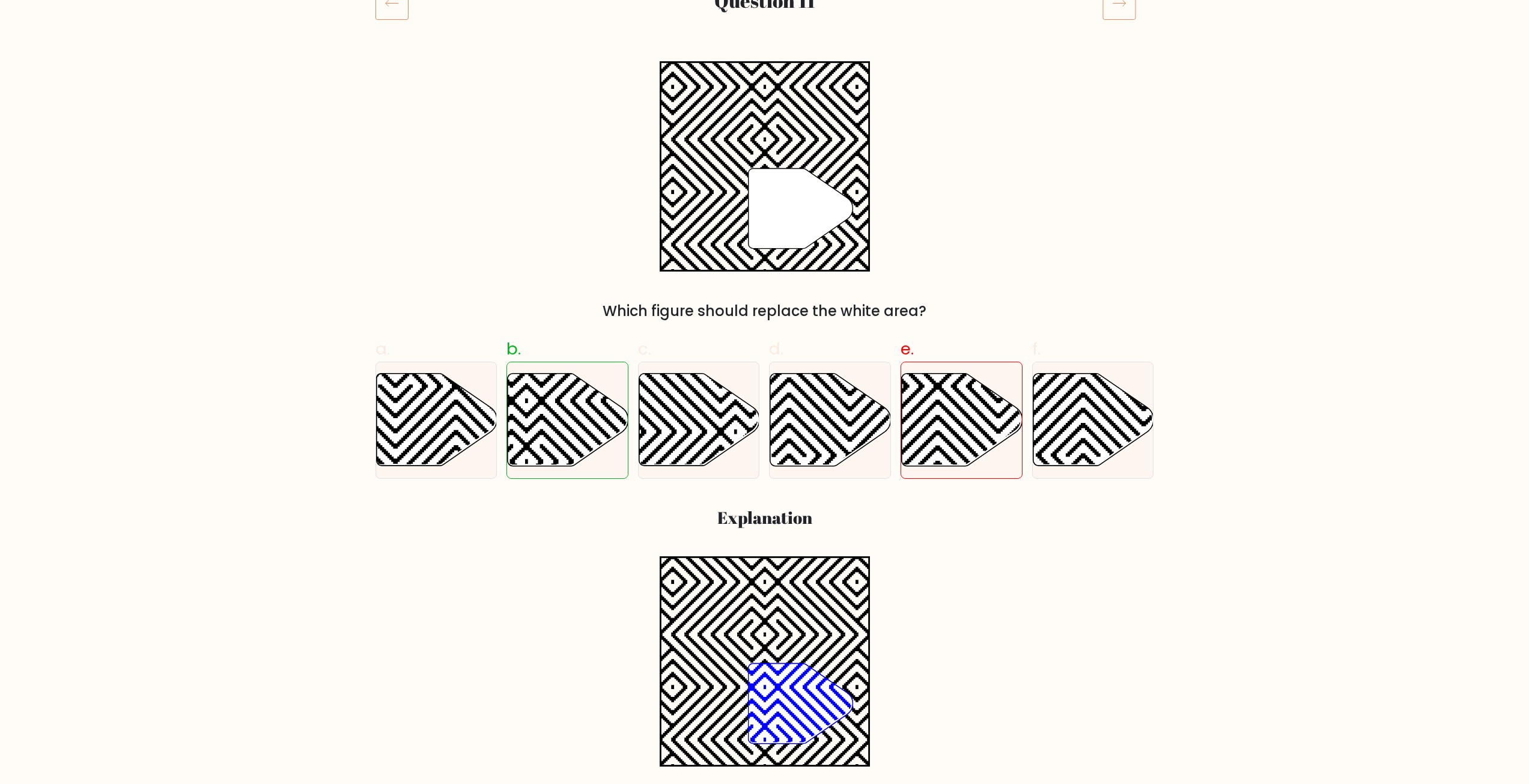
scroll to position [481, 0]
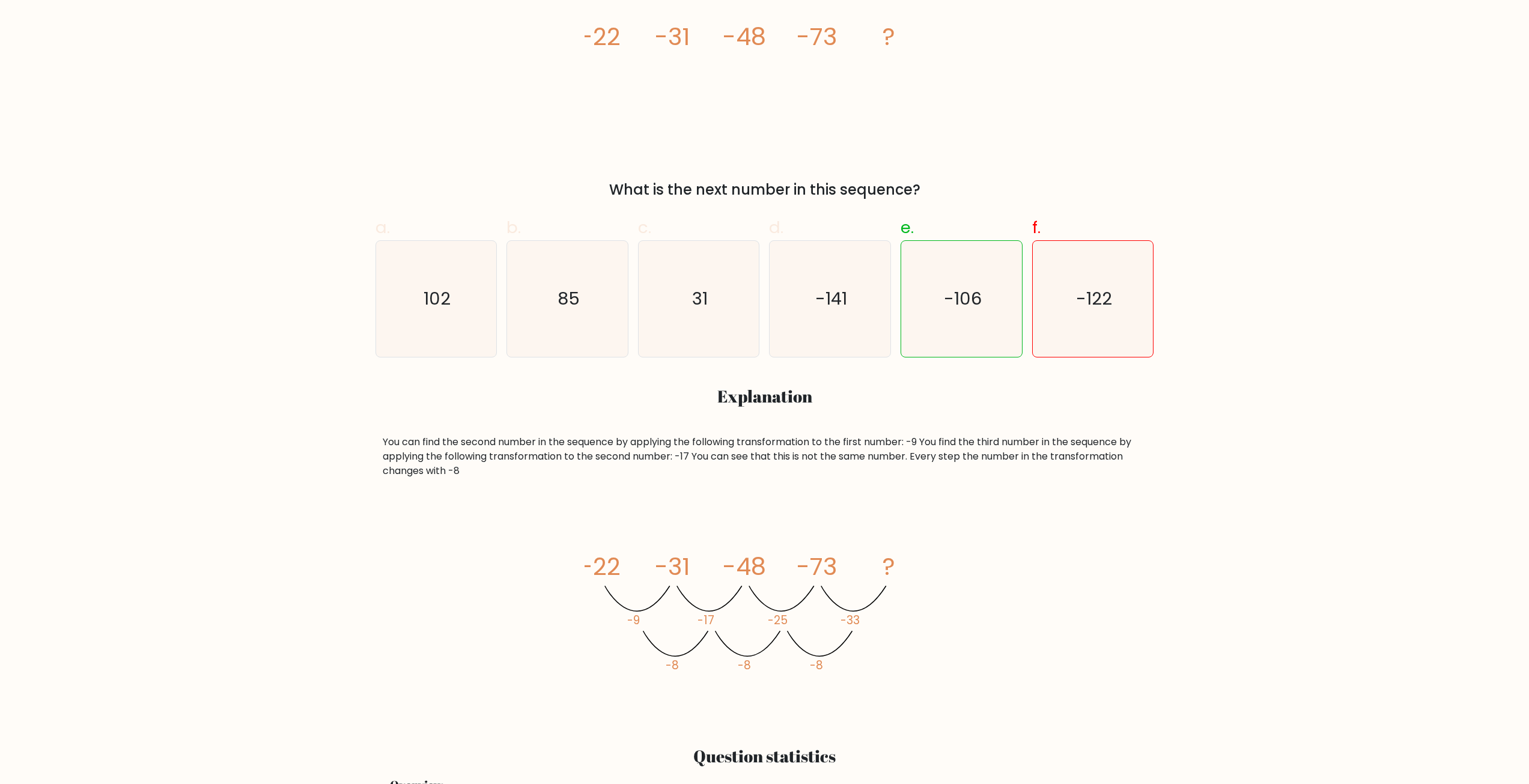
scroll to position [420, 0]
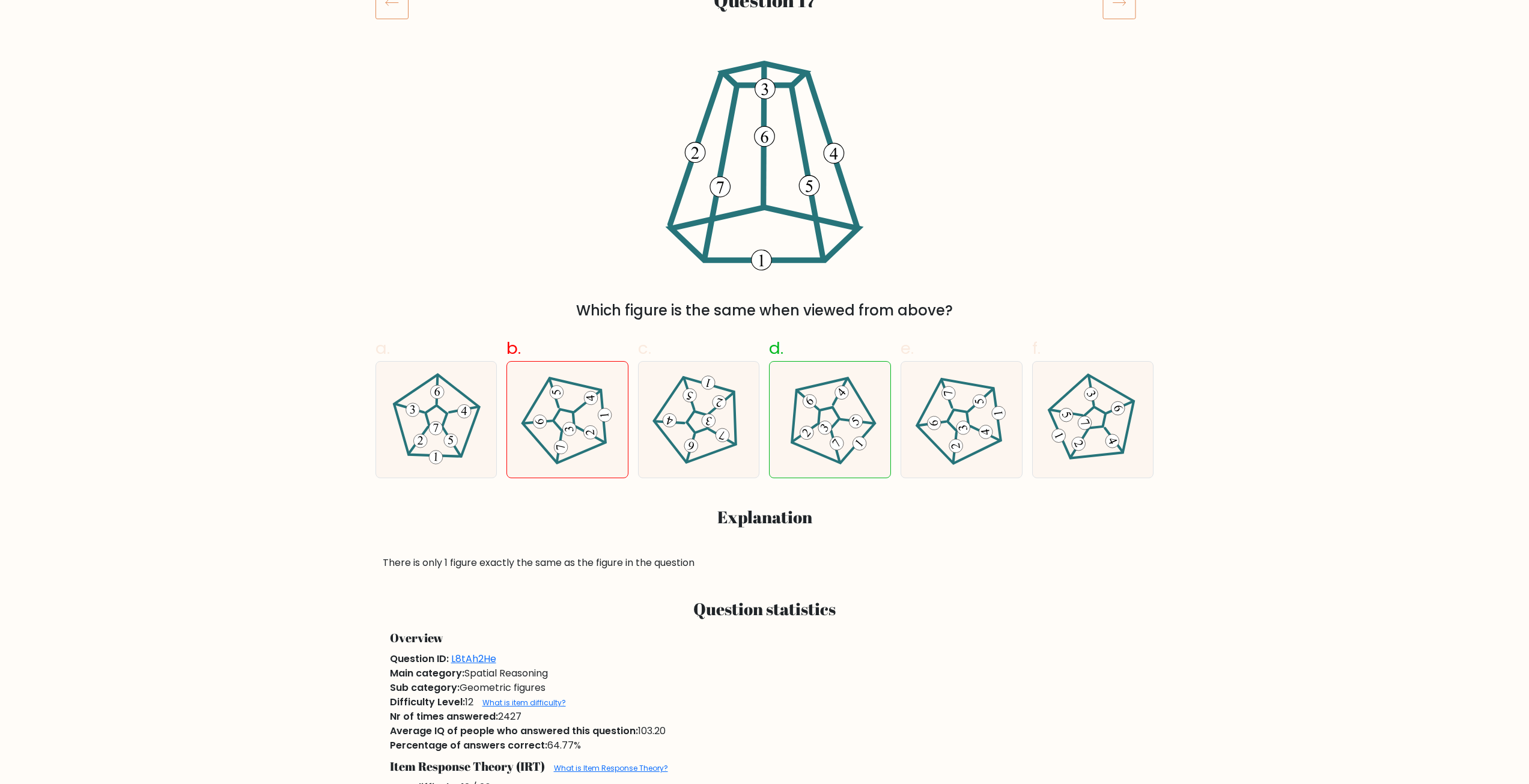
scroll to position [180, 0]
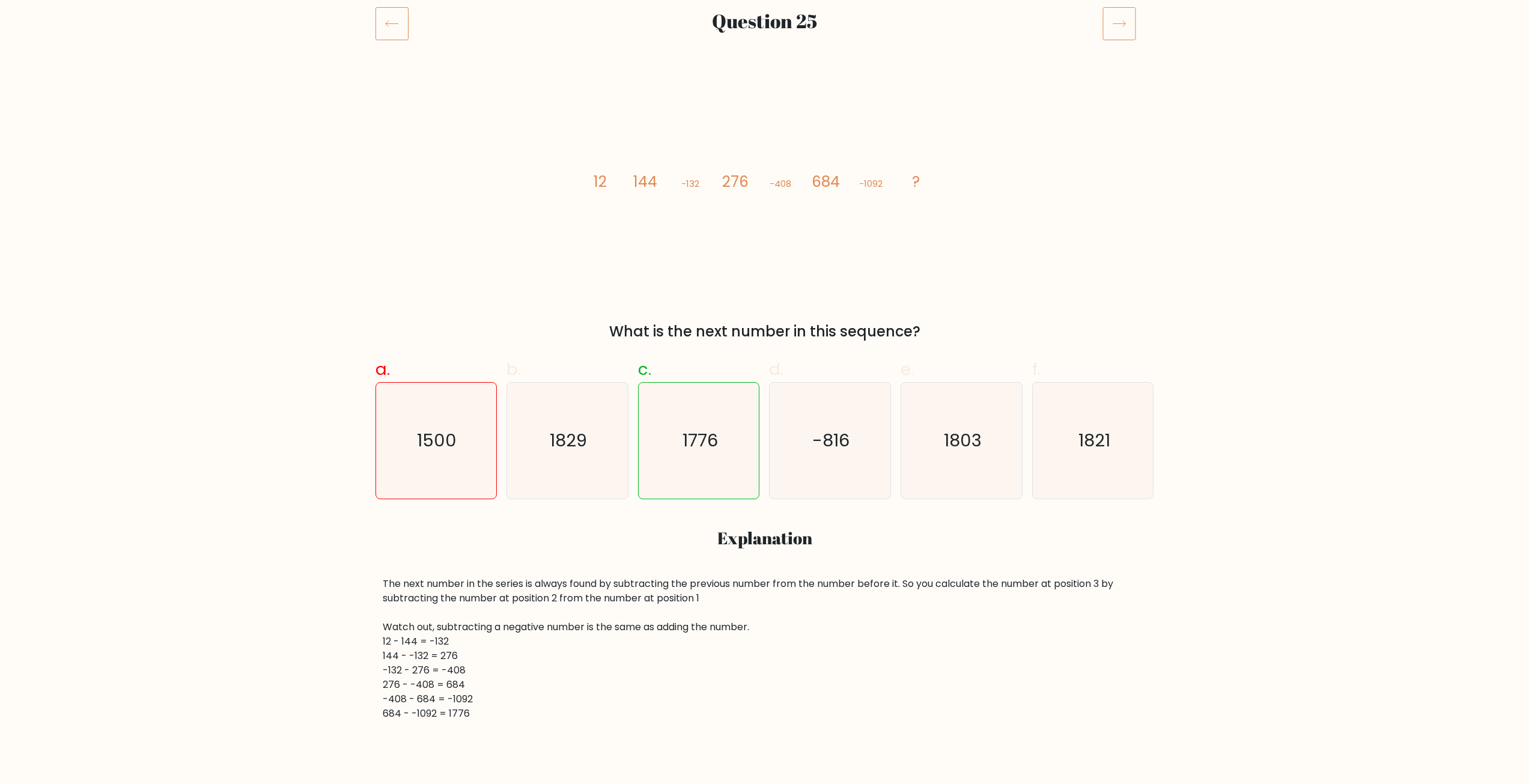
scroll to position [180, 0]
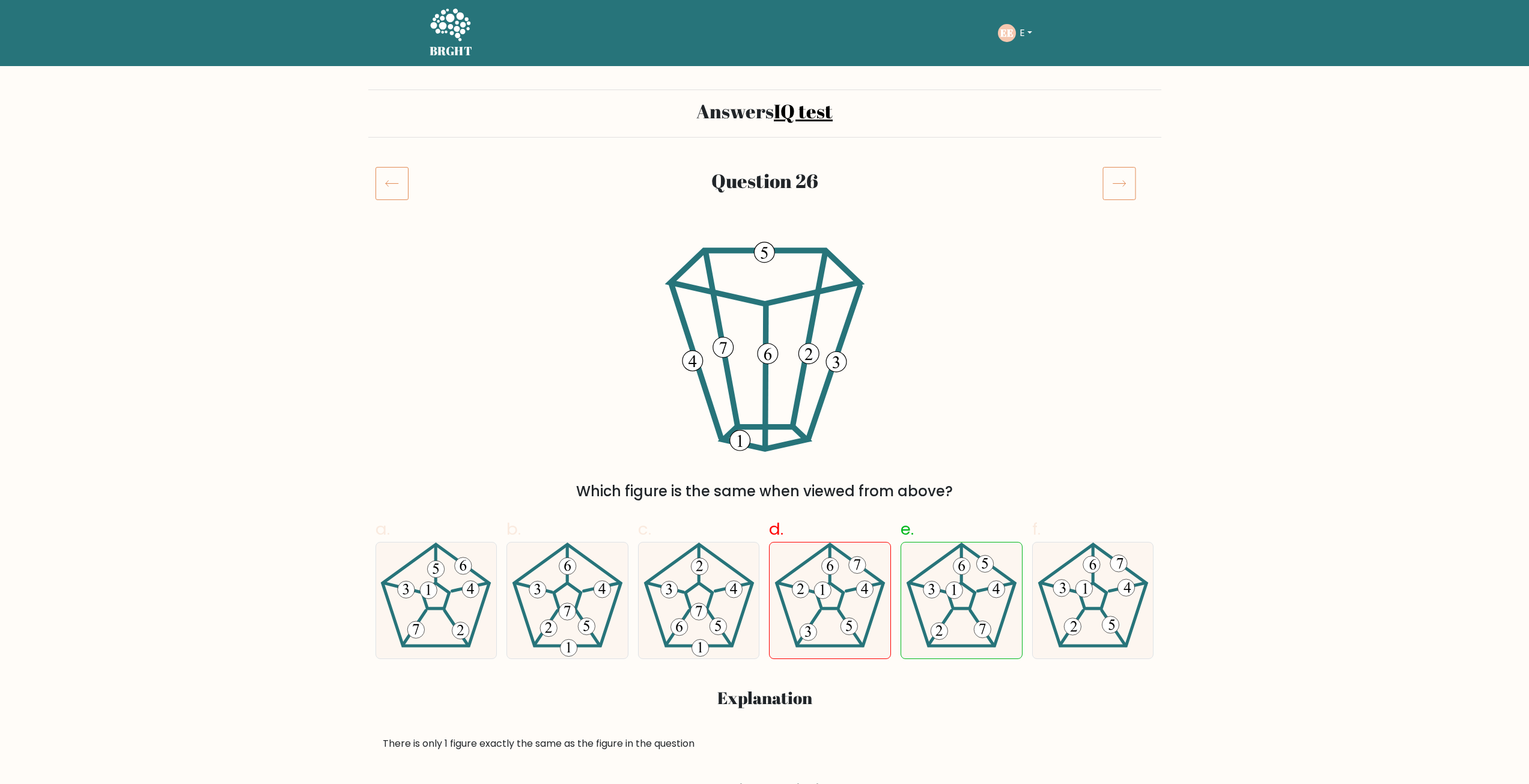
click at [1103, 192] on rect at bounding box center [1119, 184] width 33 height 33
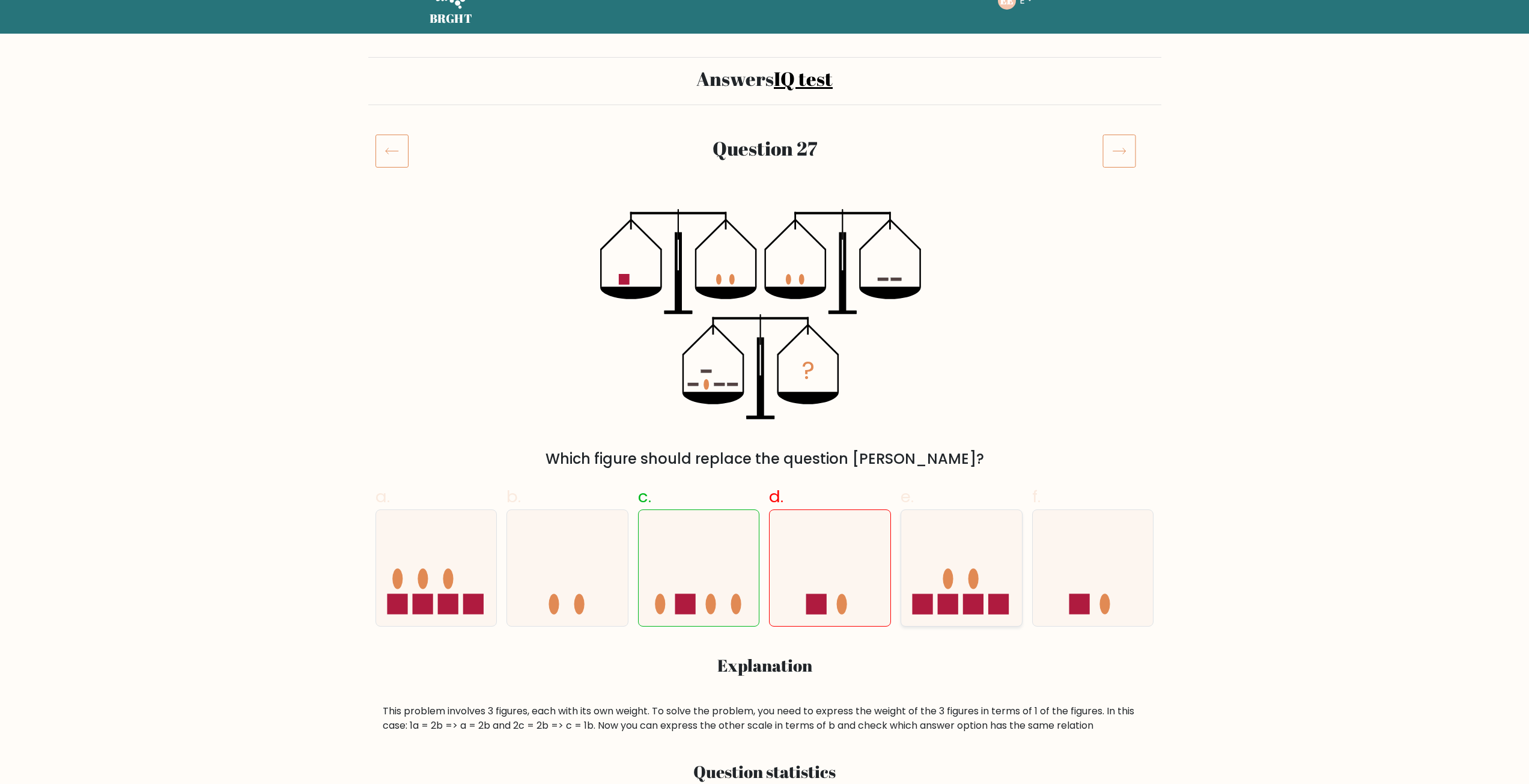
scroll to position [240, 0]
